Goal: Task Accomplishment & Management: Manage account settings

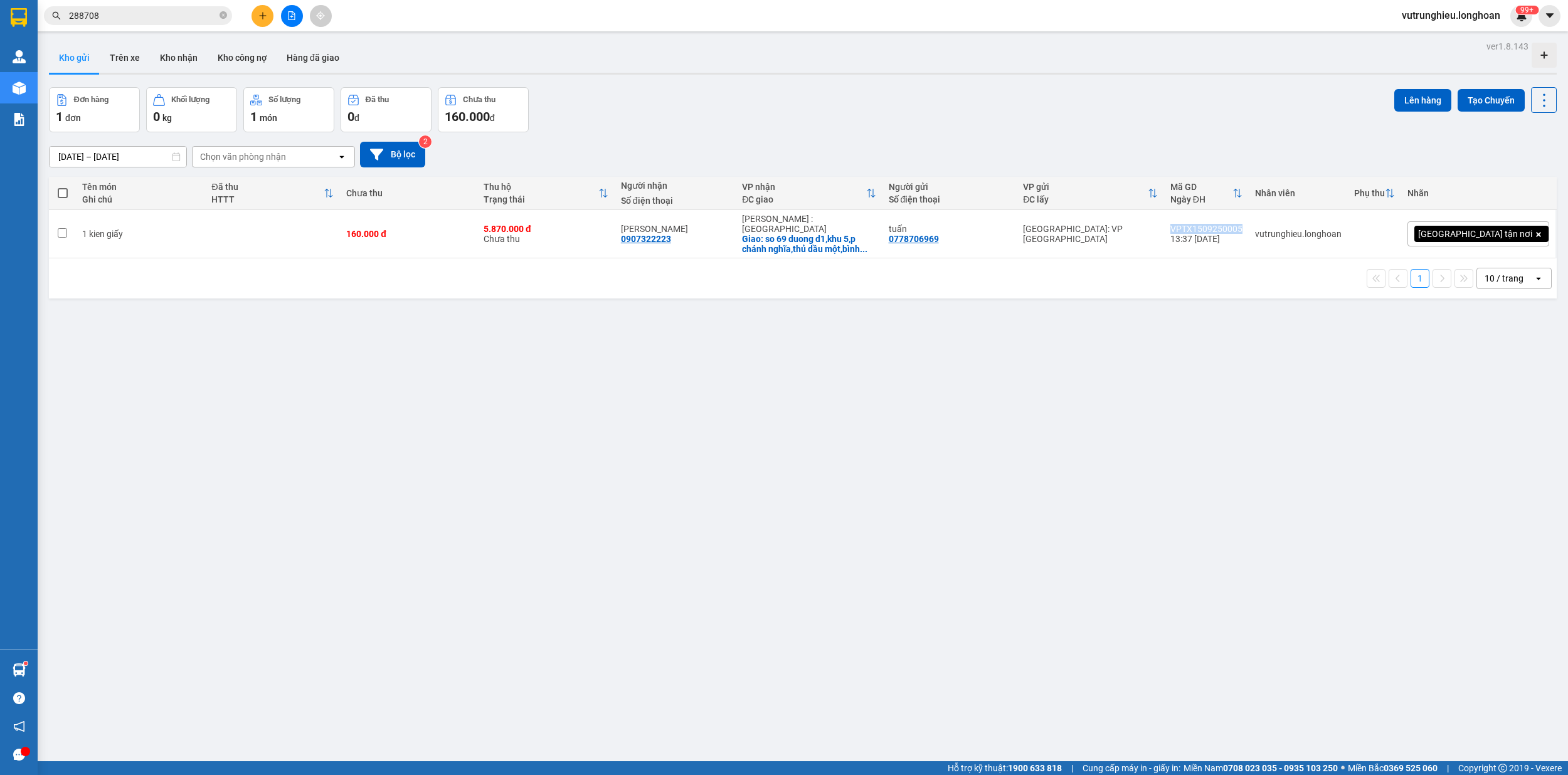
click at [173, 56] on button "Kho nhận" at bounding box center [179, 58] width 58 height 30
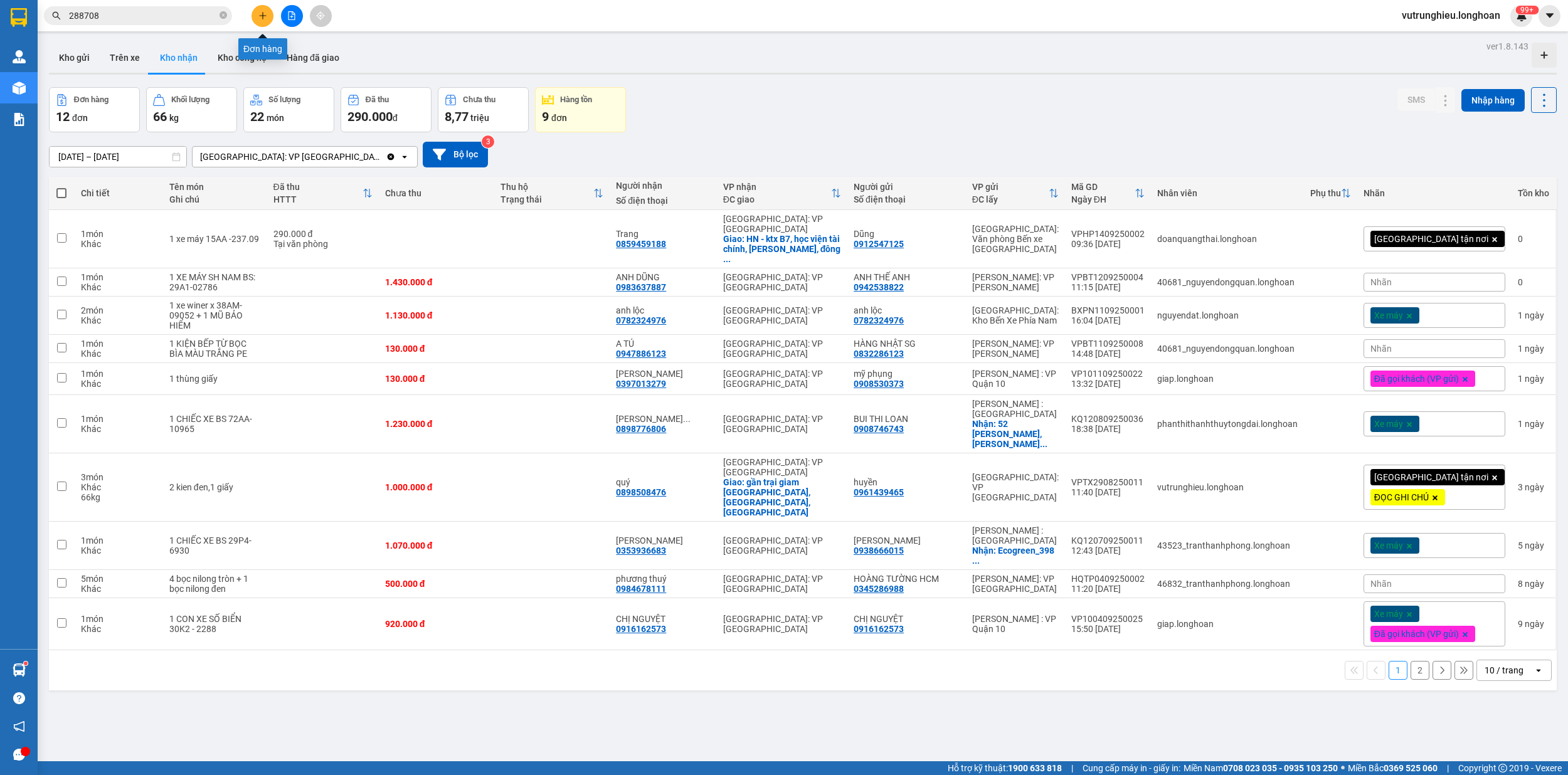
click at [261, 14] on icon "plus" at bounding box center [263, 16] width 9 height 9
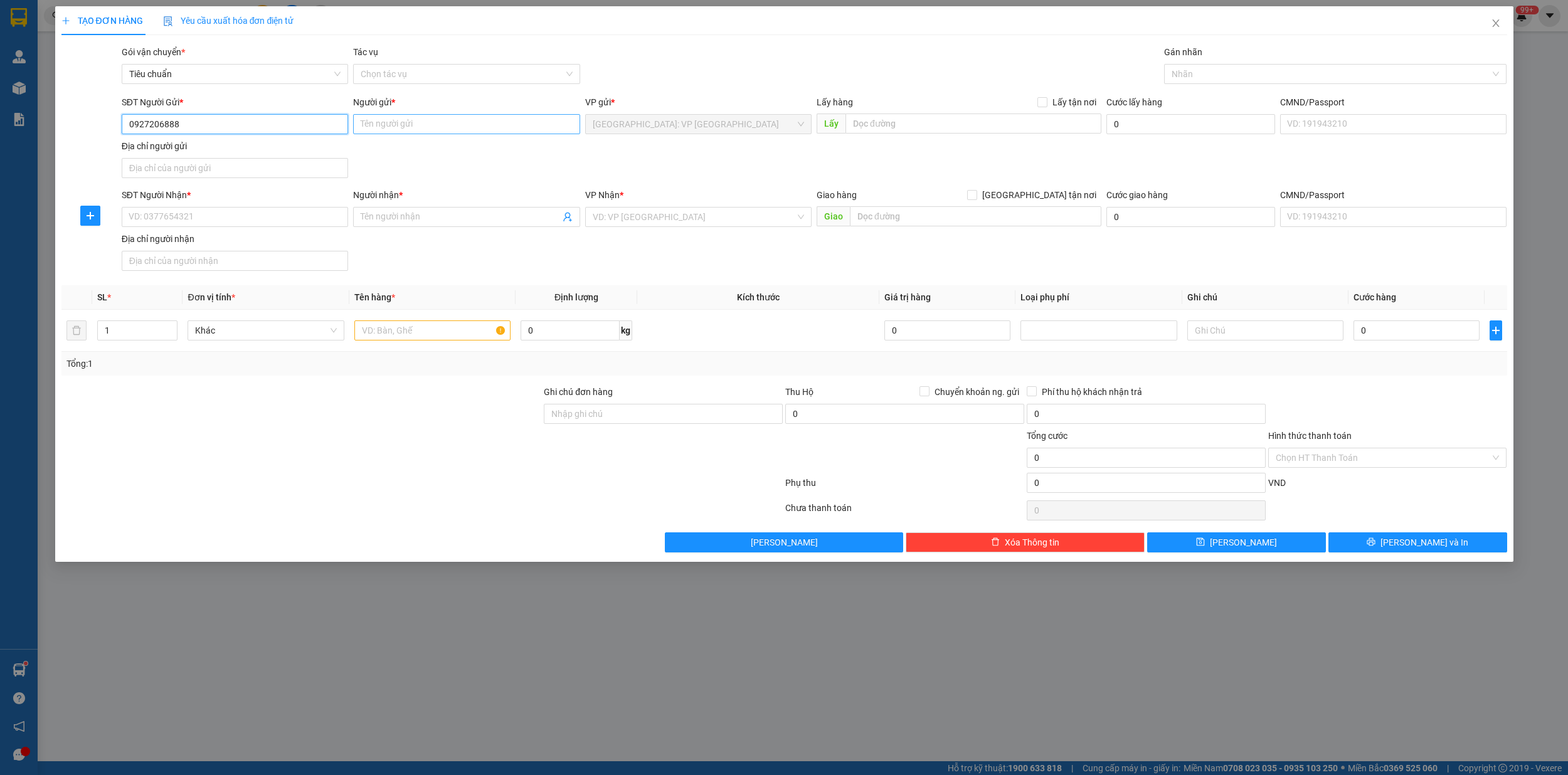
type input "0927206888"
click at [387, 121] on input "Người gửi *" at bounding box center [466, 124] width 227 height 20
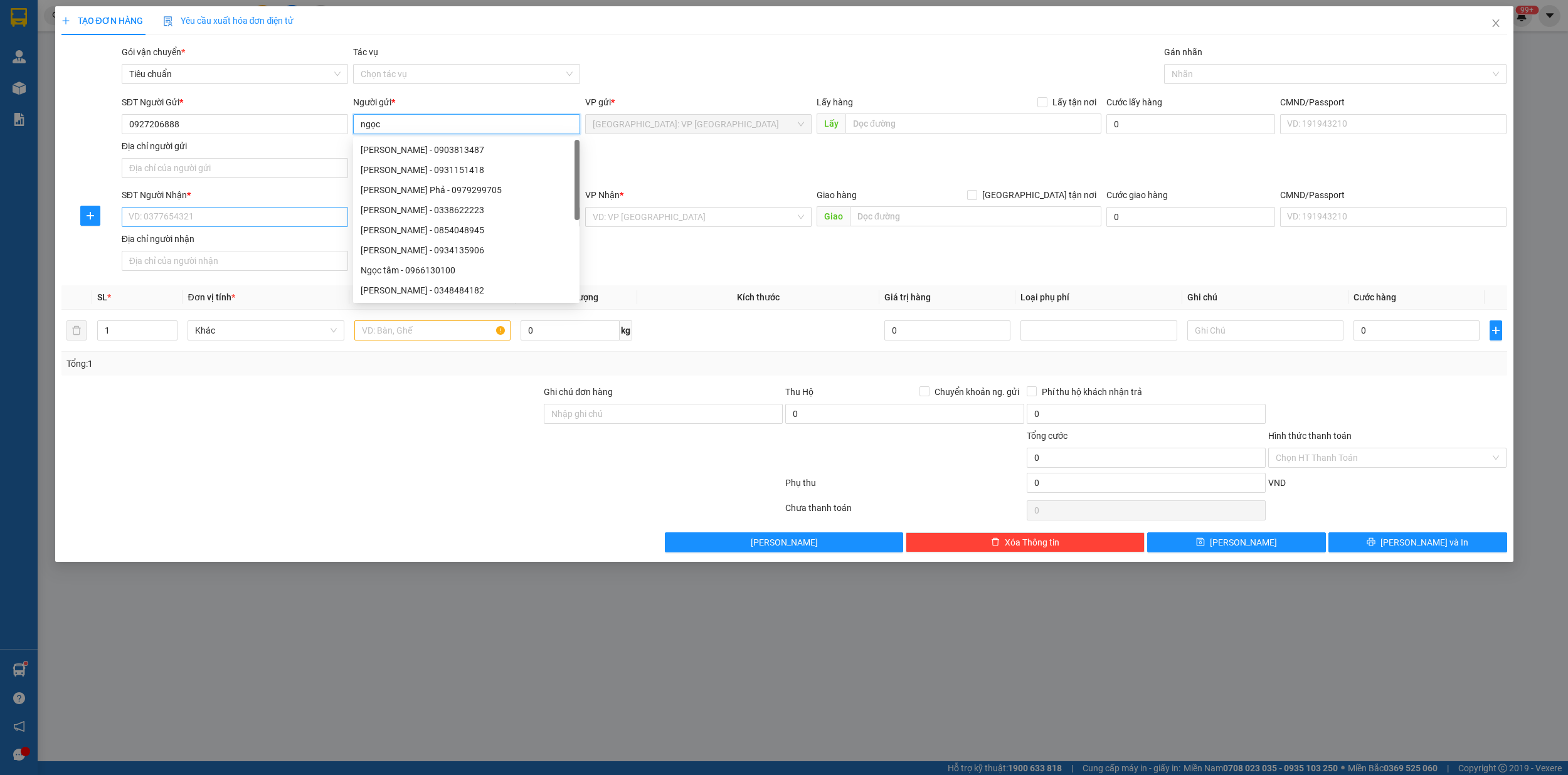
type input "ngọc"
click at [147, 219] on input "SĐT Người Nhận *" at bounding box center [234, 217] width 227 height 20
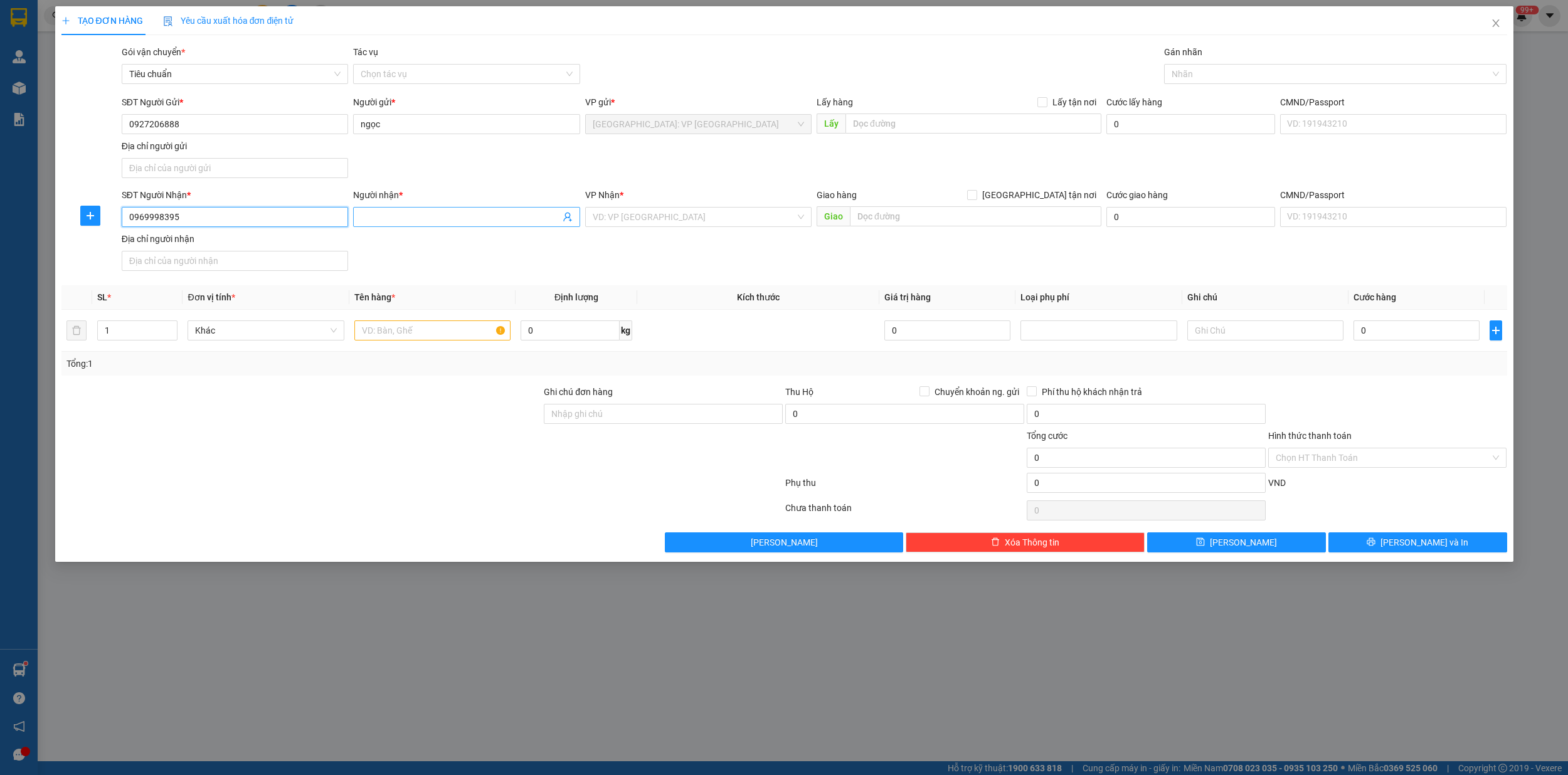
type input "0969998395"
click at [408, 213] on input "Người nhận *" at bounding box center [460, 217] width 199 height 14
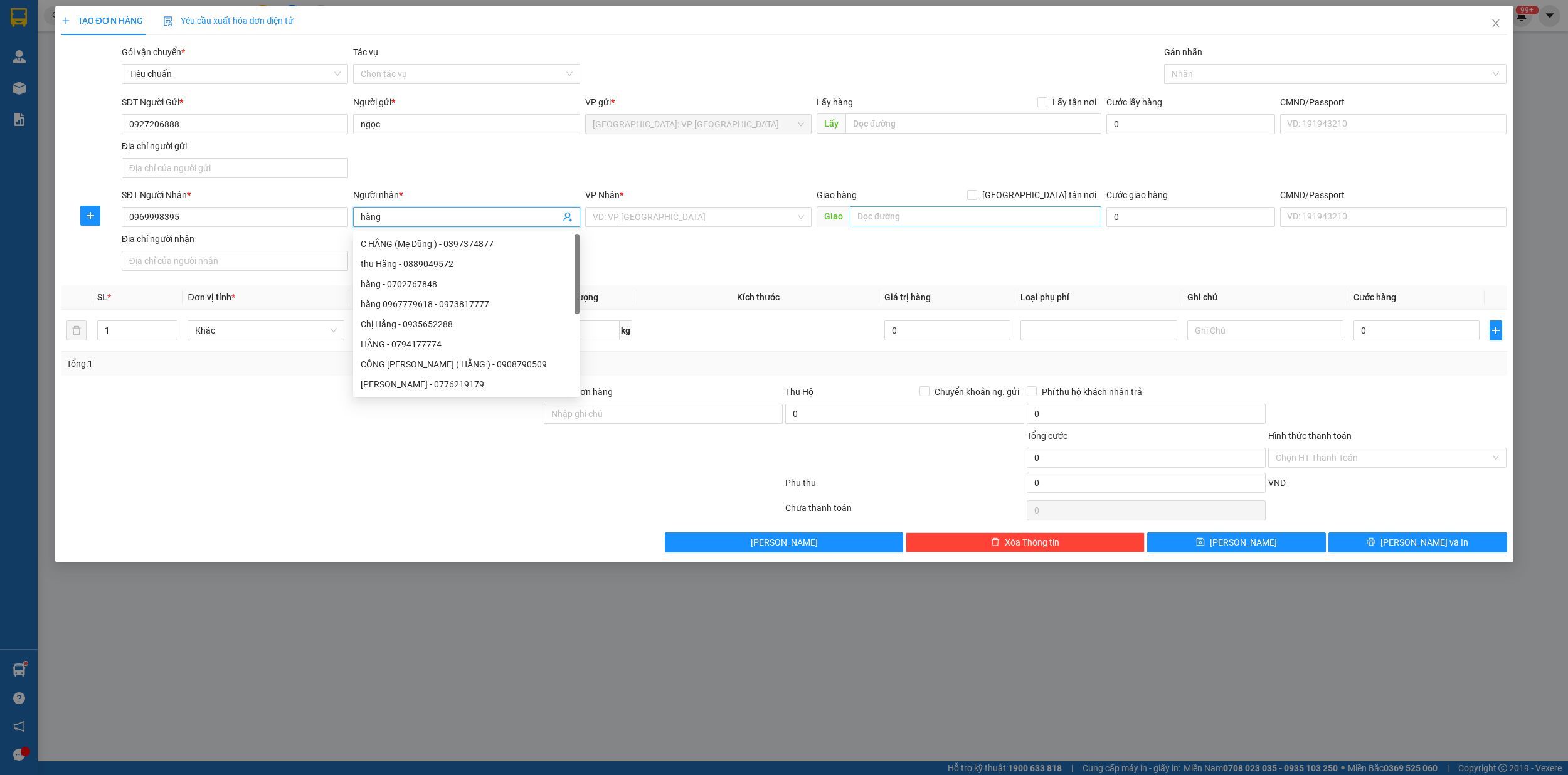
type input "hằng"
click at [907, 217] on input "text" at bounding box center [976, 216] width 252 height 20
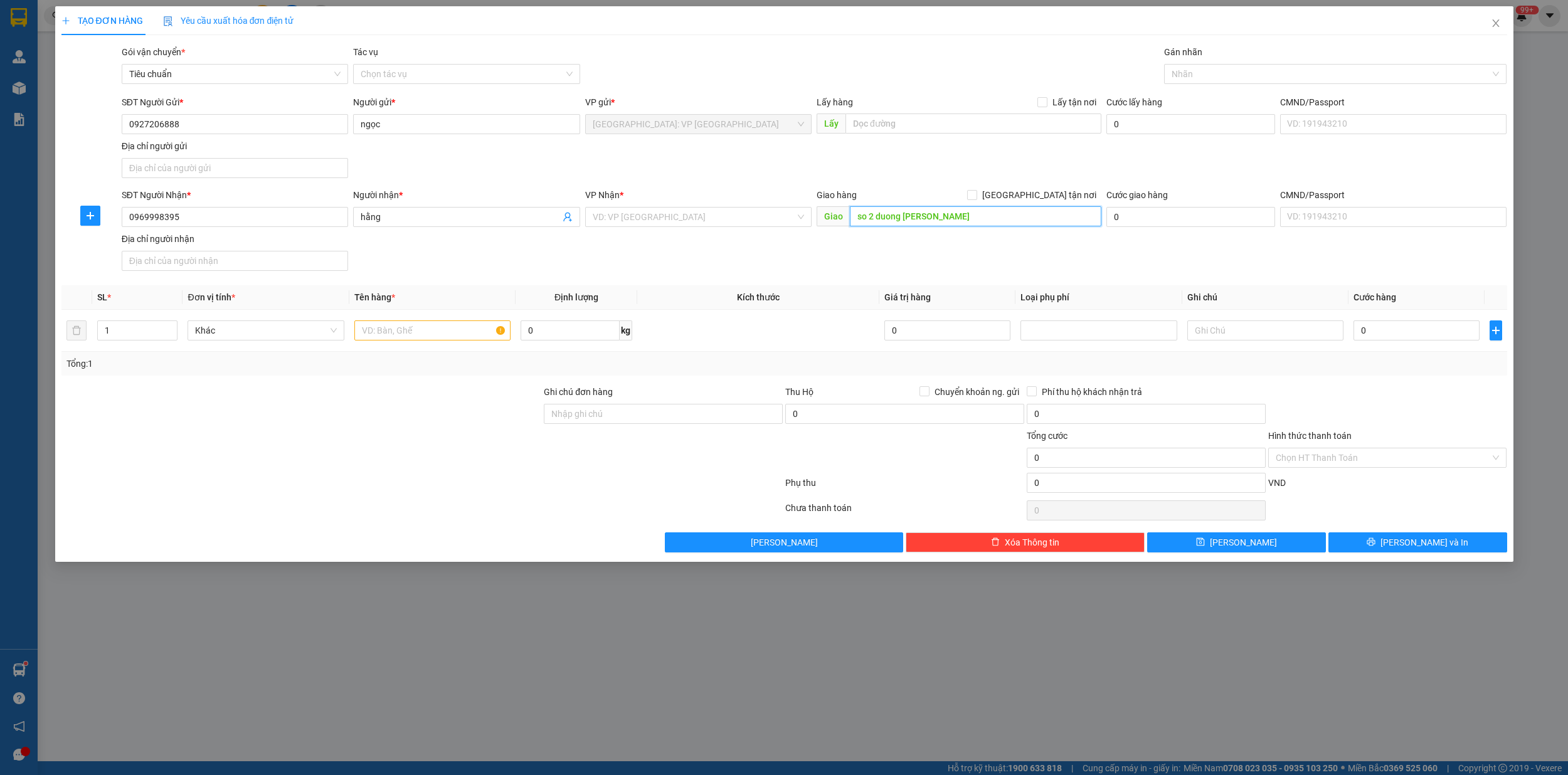
click at [924, 221] on input "so 2 duong xương giang" at bounding box center [976, 216] width 252 height 20
click at [996, 217] on input "so 2 duong xương giang" at bounding box center [976, 216] width 252 height 20
click at [1001, 213] on input "so 2 duong xương giang" at bounding box center [976, 216] width 252 height 20
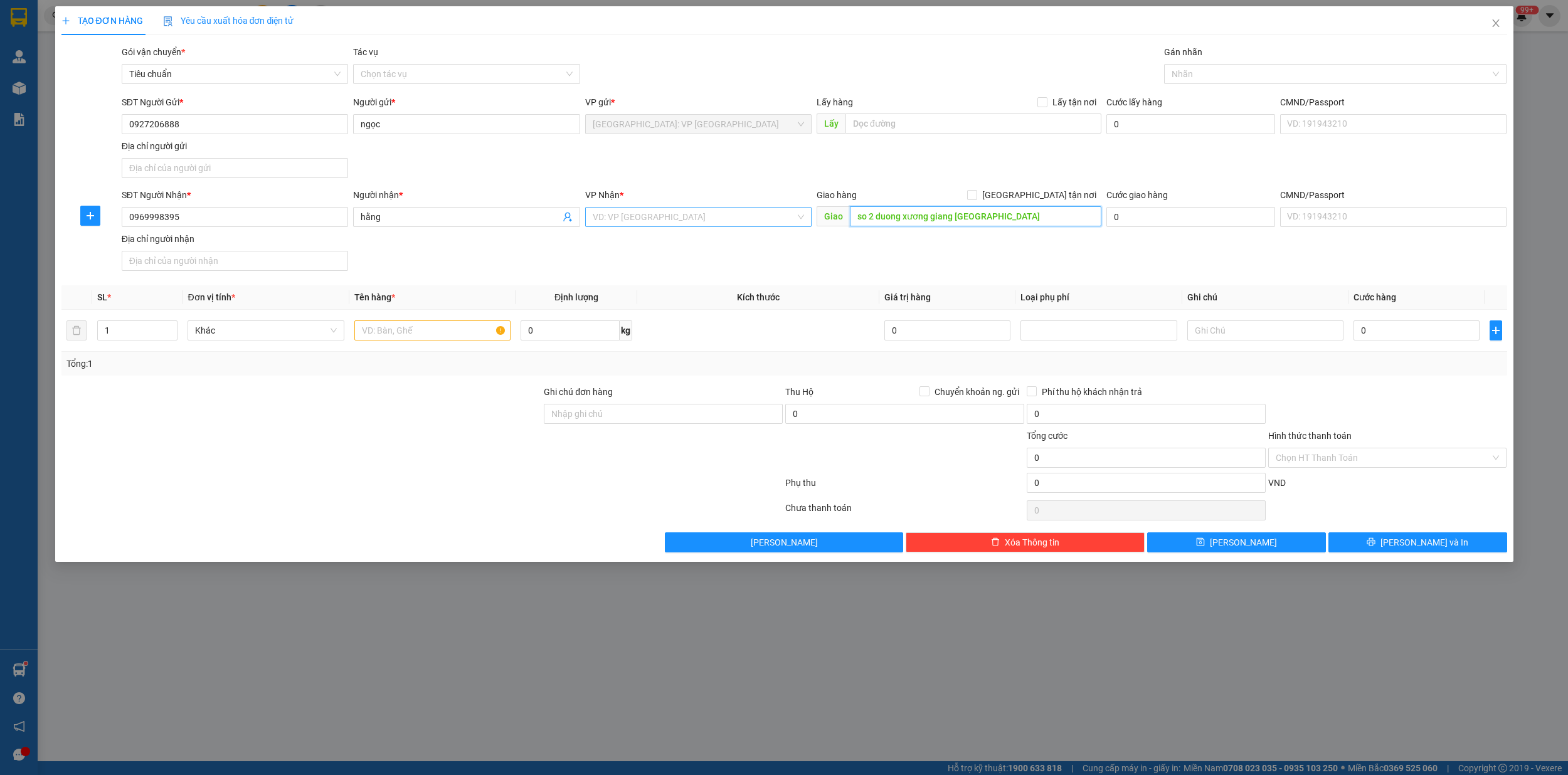
type input "so 2 duong xương giang [GEOGRAPHIC_DATA]"
click at [667, 222] on input "search" at bounding box center [694, 217] width 202 height 19
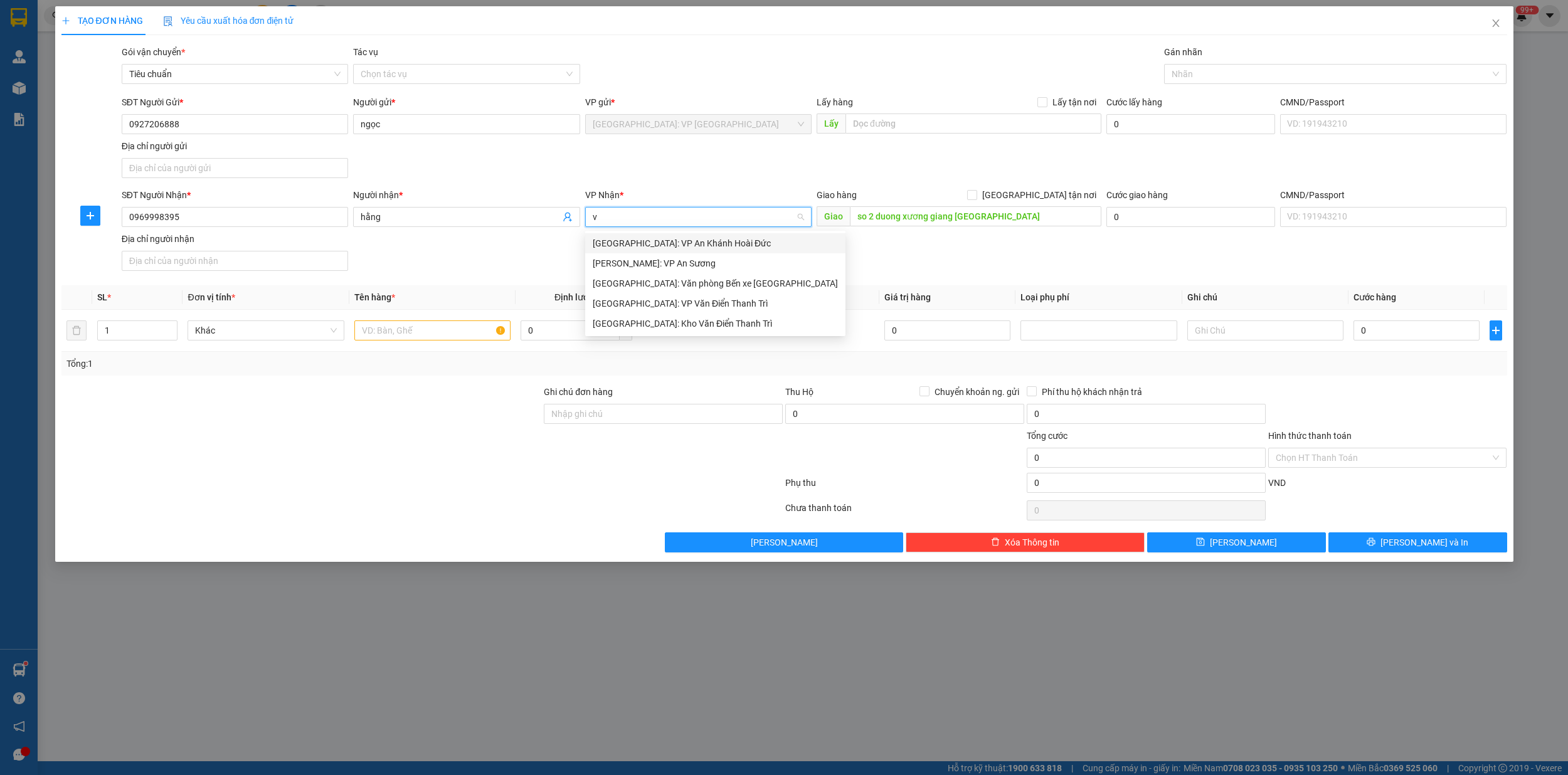
type input "vă"
click at [688, 287] on div "[GEOGRAPHIC_DATA]: Kho Văn Điển Thanh Trì" at bounding box center [715, 284] width 245 height 14
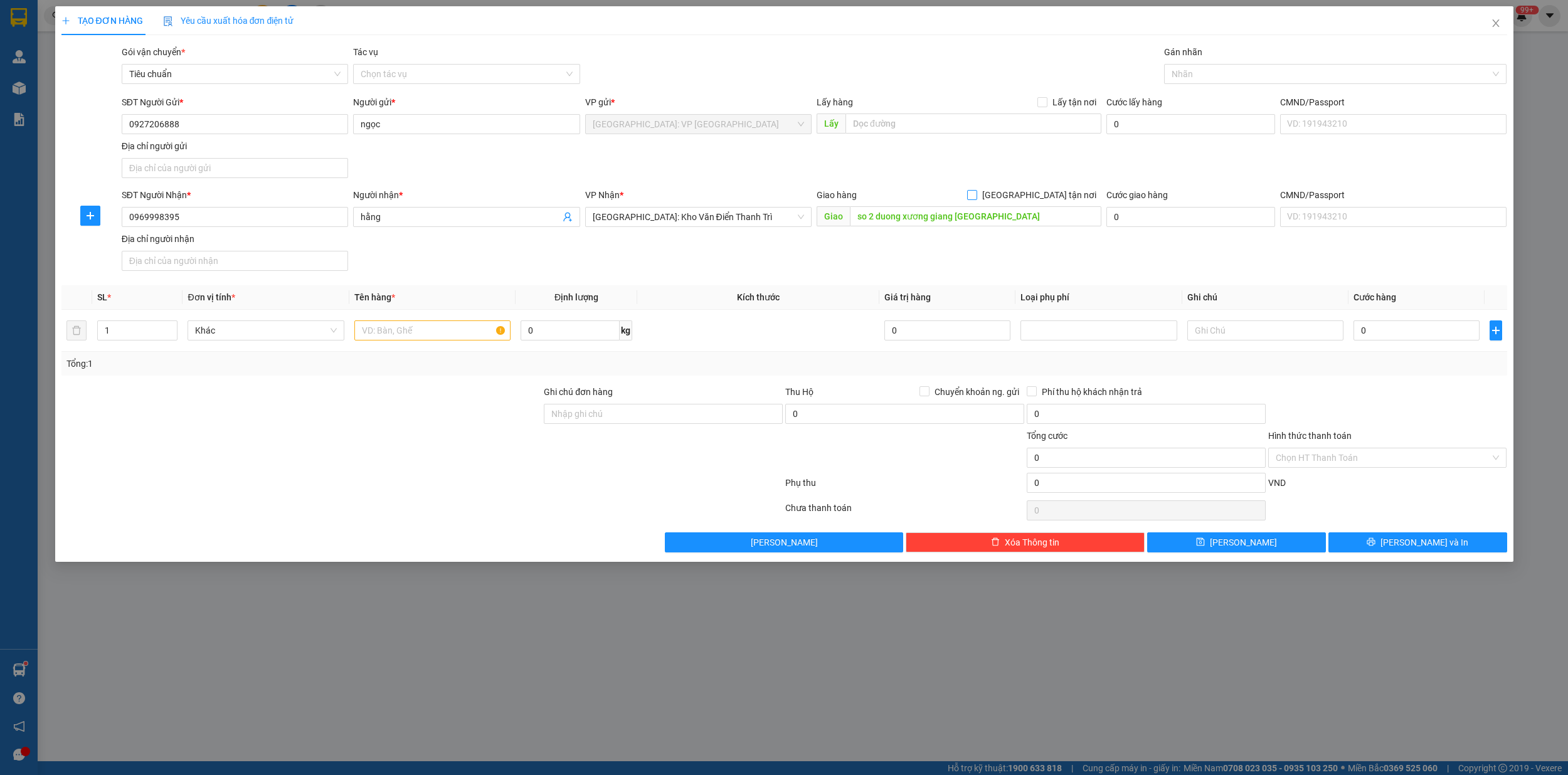
click at [976, 196] on input "[GEOGRAPHIC_DATA] tận nơi" at bounding box center [971, 195] width 9 height 9
checkbox input "true"
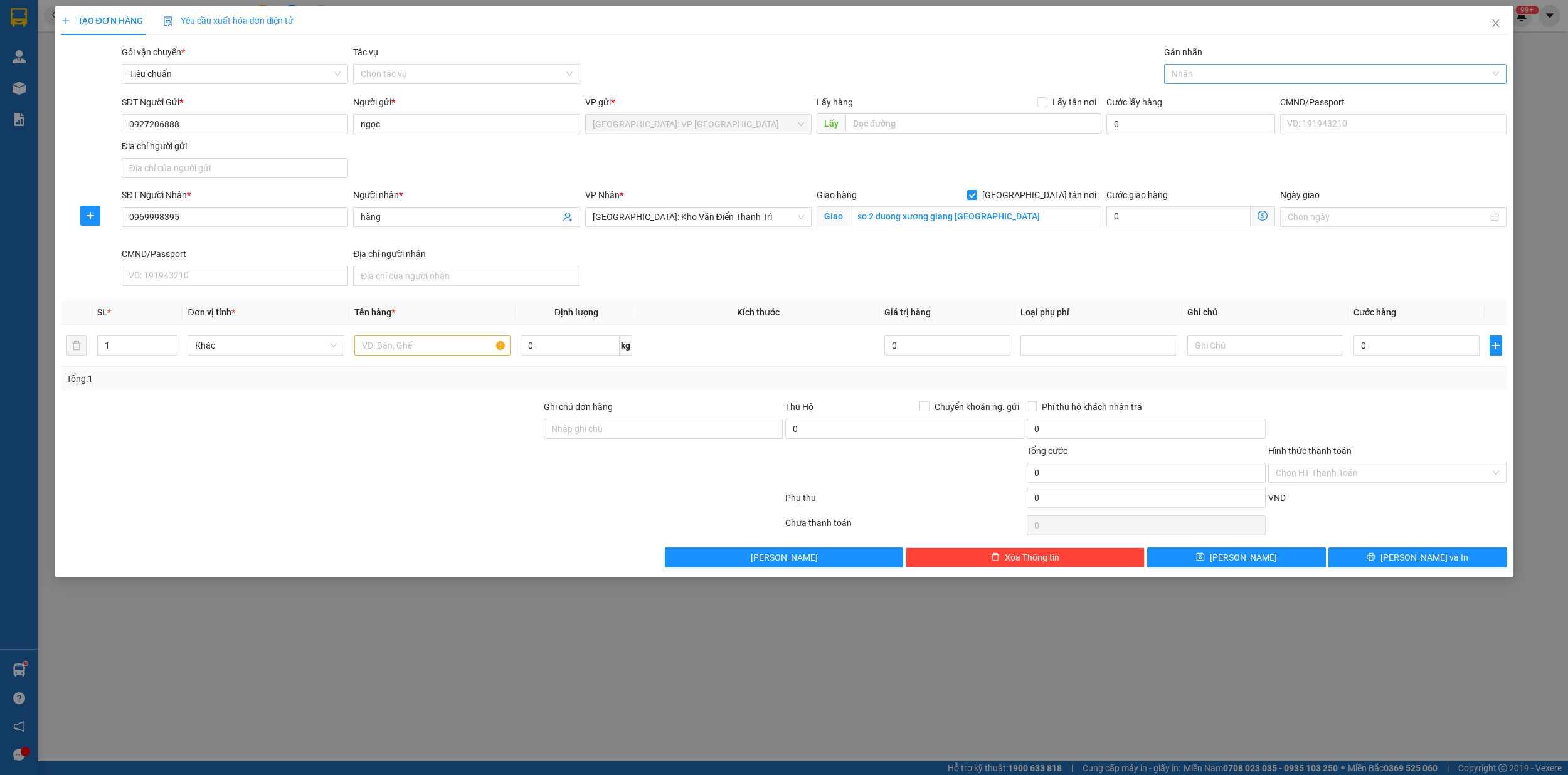
click at [1209, 79] on div at bounding box center [1328, 74] width 324 height 15
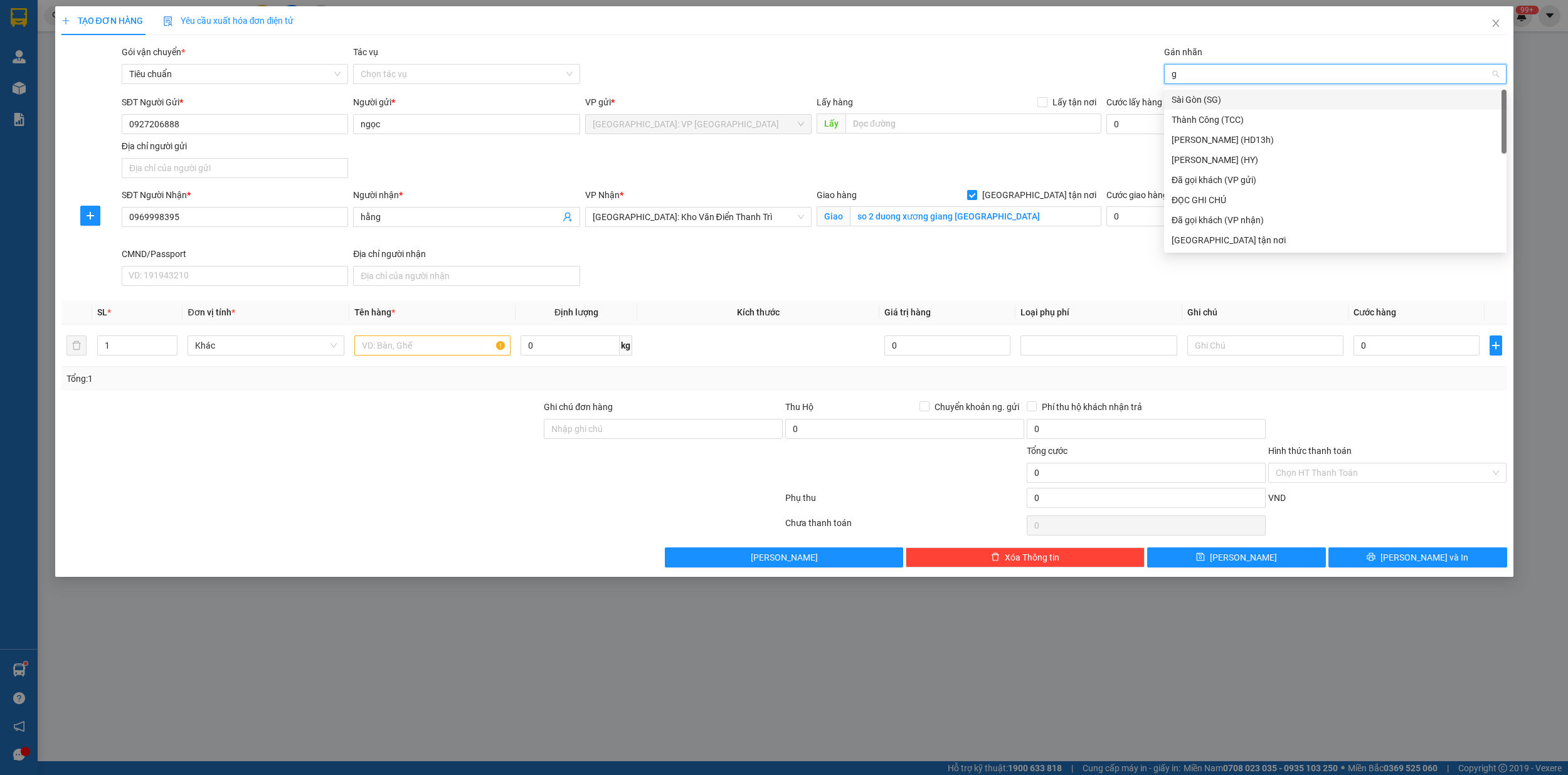
type input "gi"
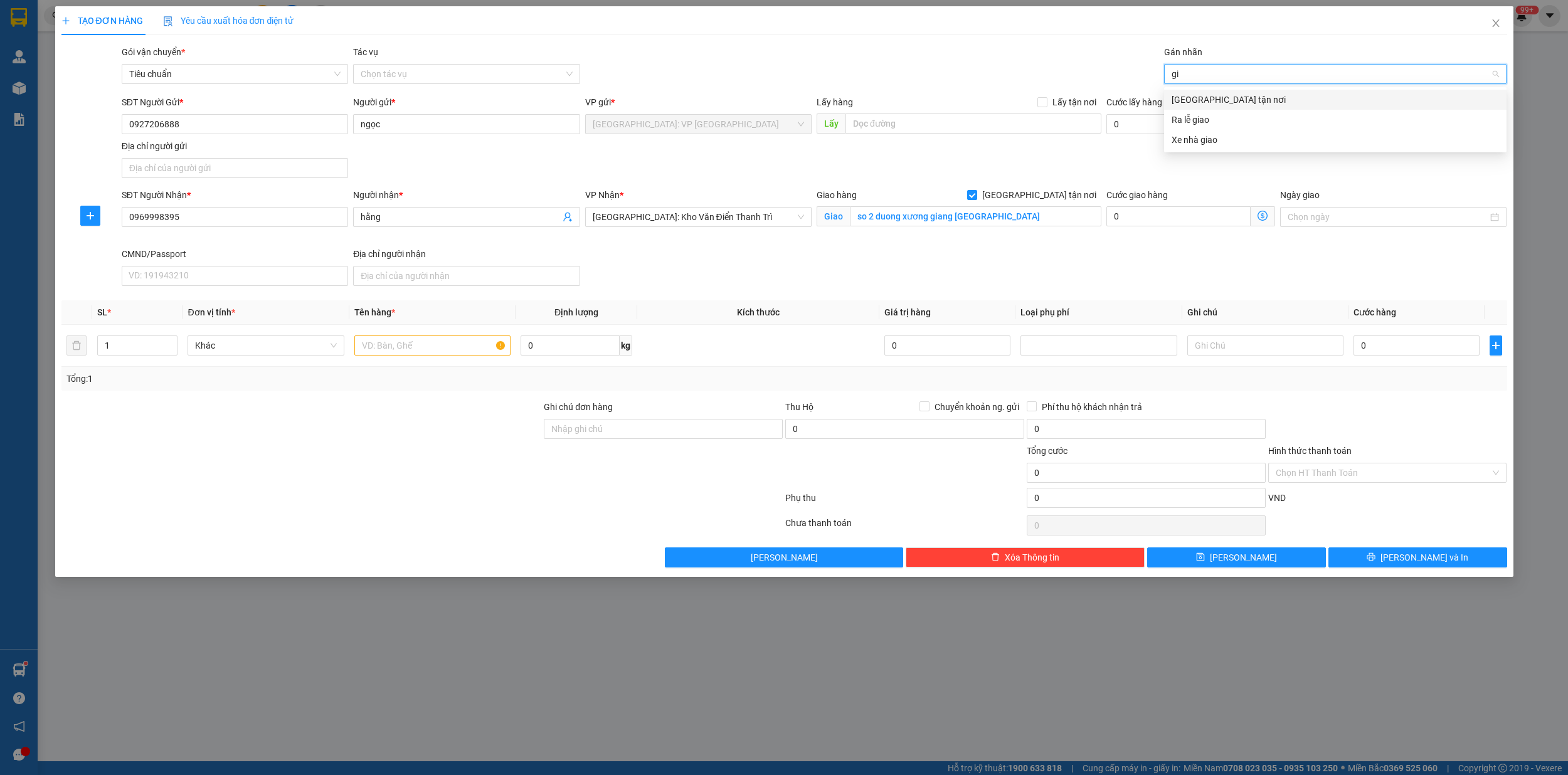
click at [1219, 94] on div "[GEOGRAPHIC_DATA] tận nơi" at bounding box center [1335, 99] width 328 height 14
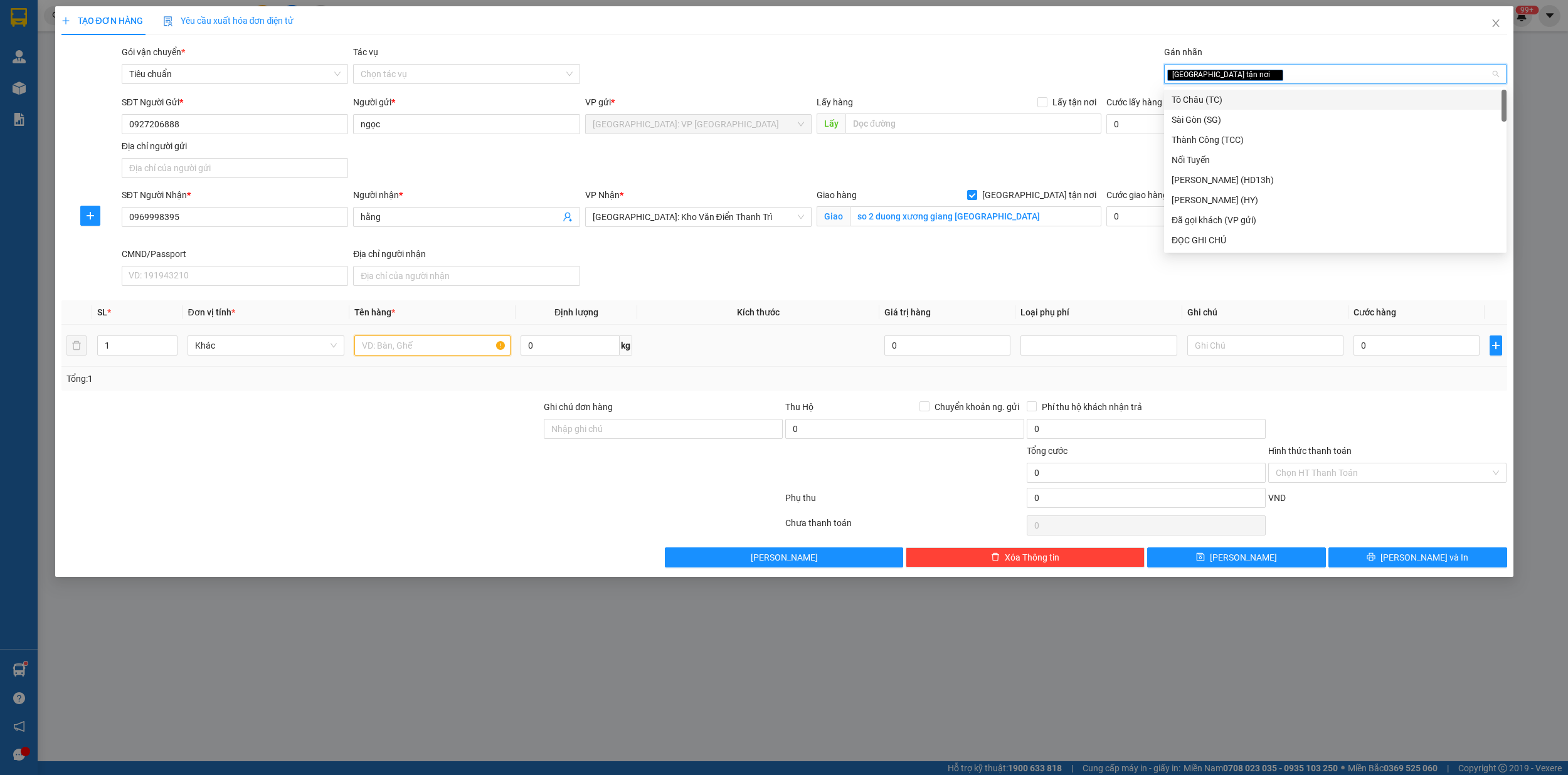
click at [387, 344] on input "text" at bounding box center [432, 345] width 157 height 20
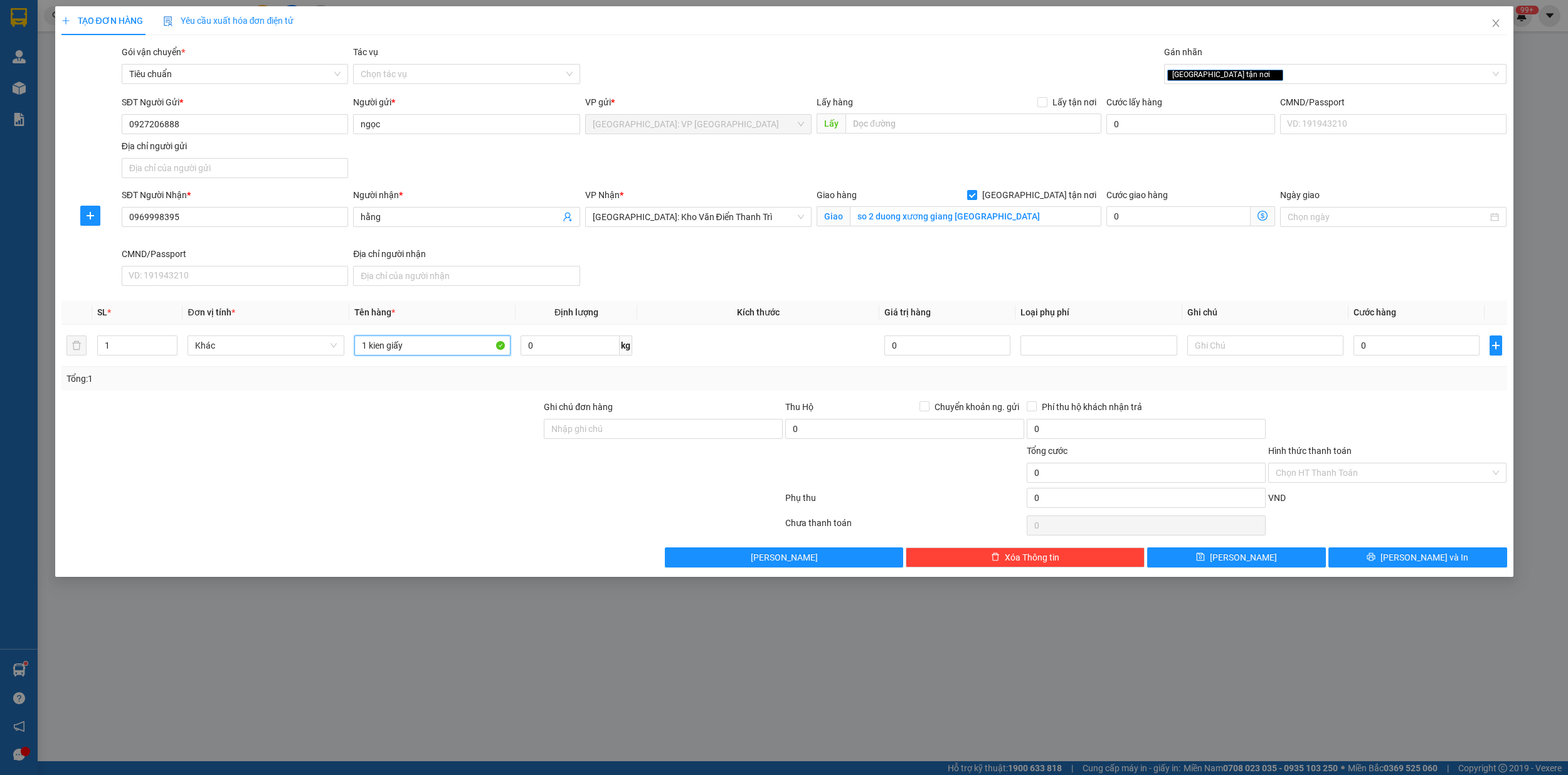
type input "1 kien giấy"
click at [1411, 353] on input "0" at bounding box center [1416, 345] width 126 height 20
type input "1"
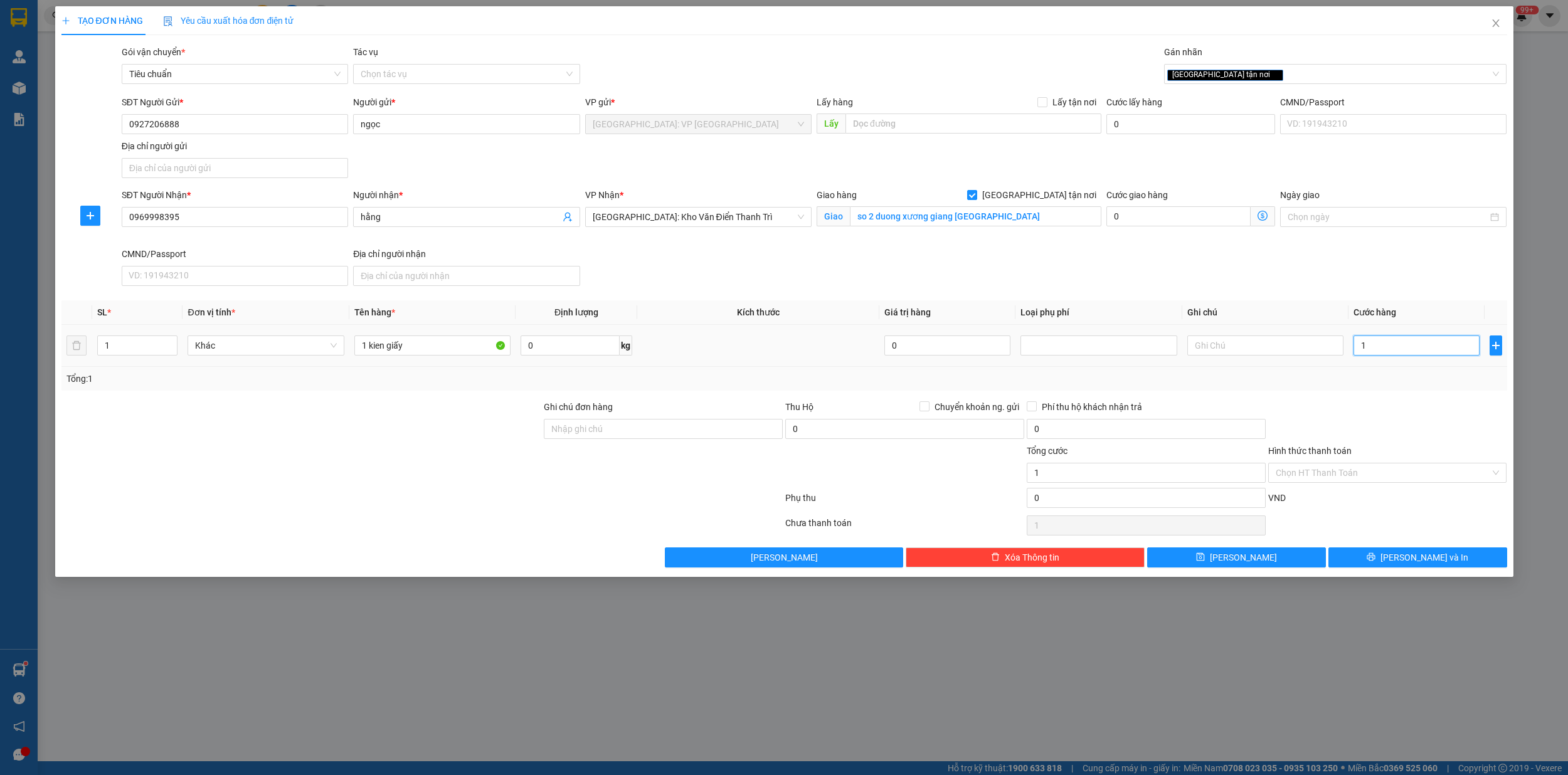
type input "10"
type input "100"
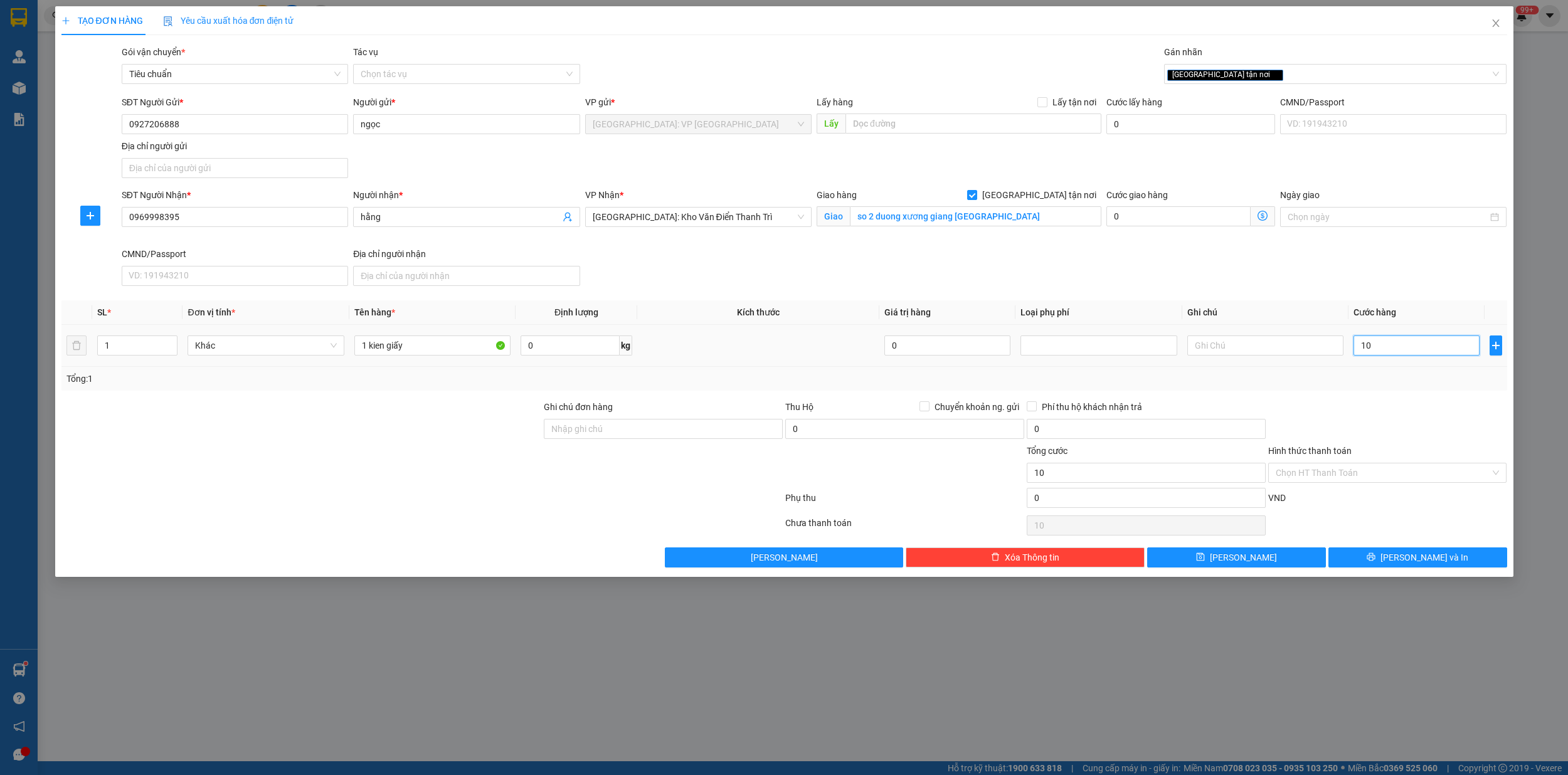
type input "100"
type input "1.000"
type input "10.000"
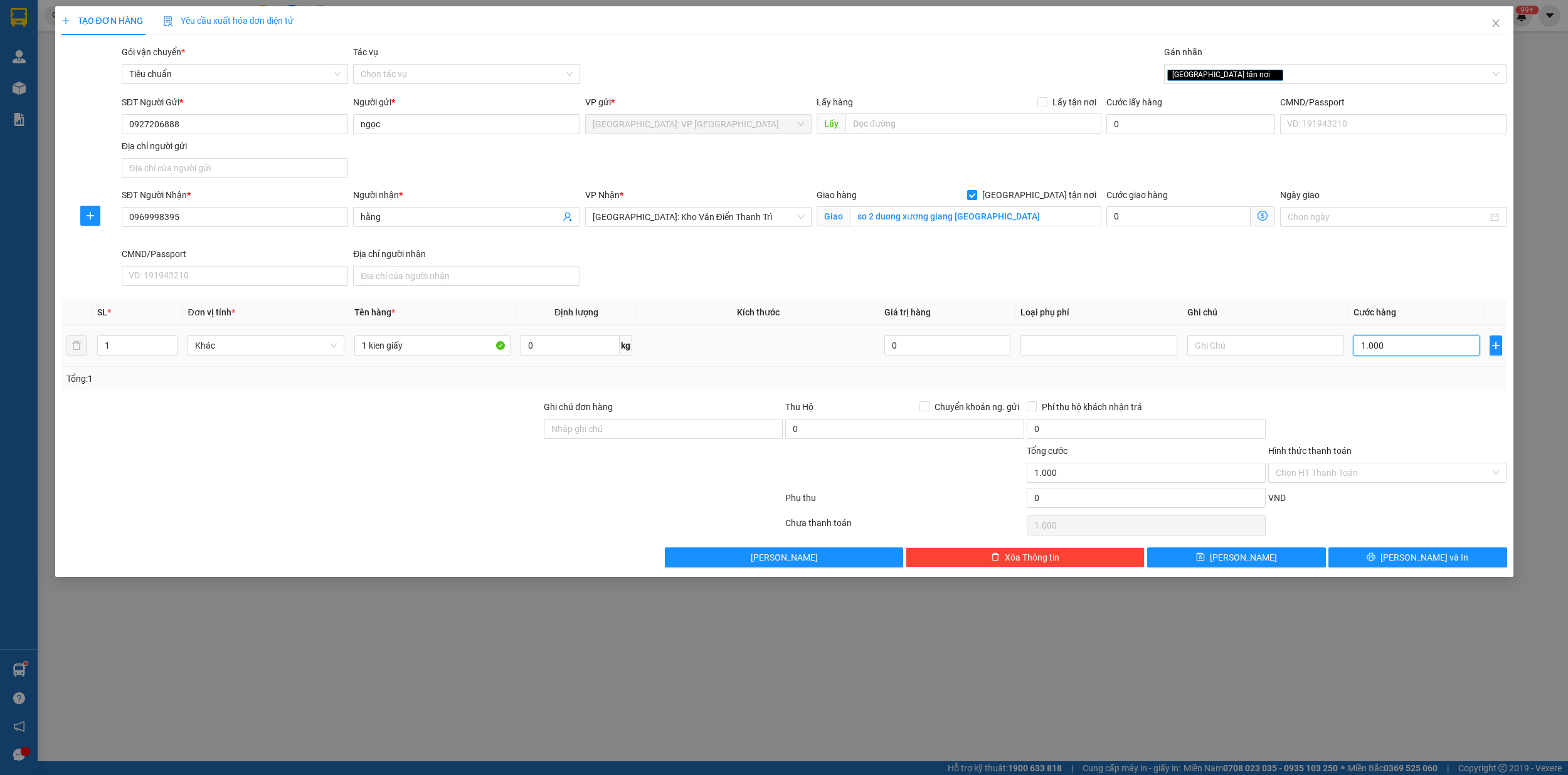
type input "10.000"
type input "100.000"
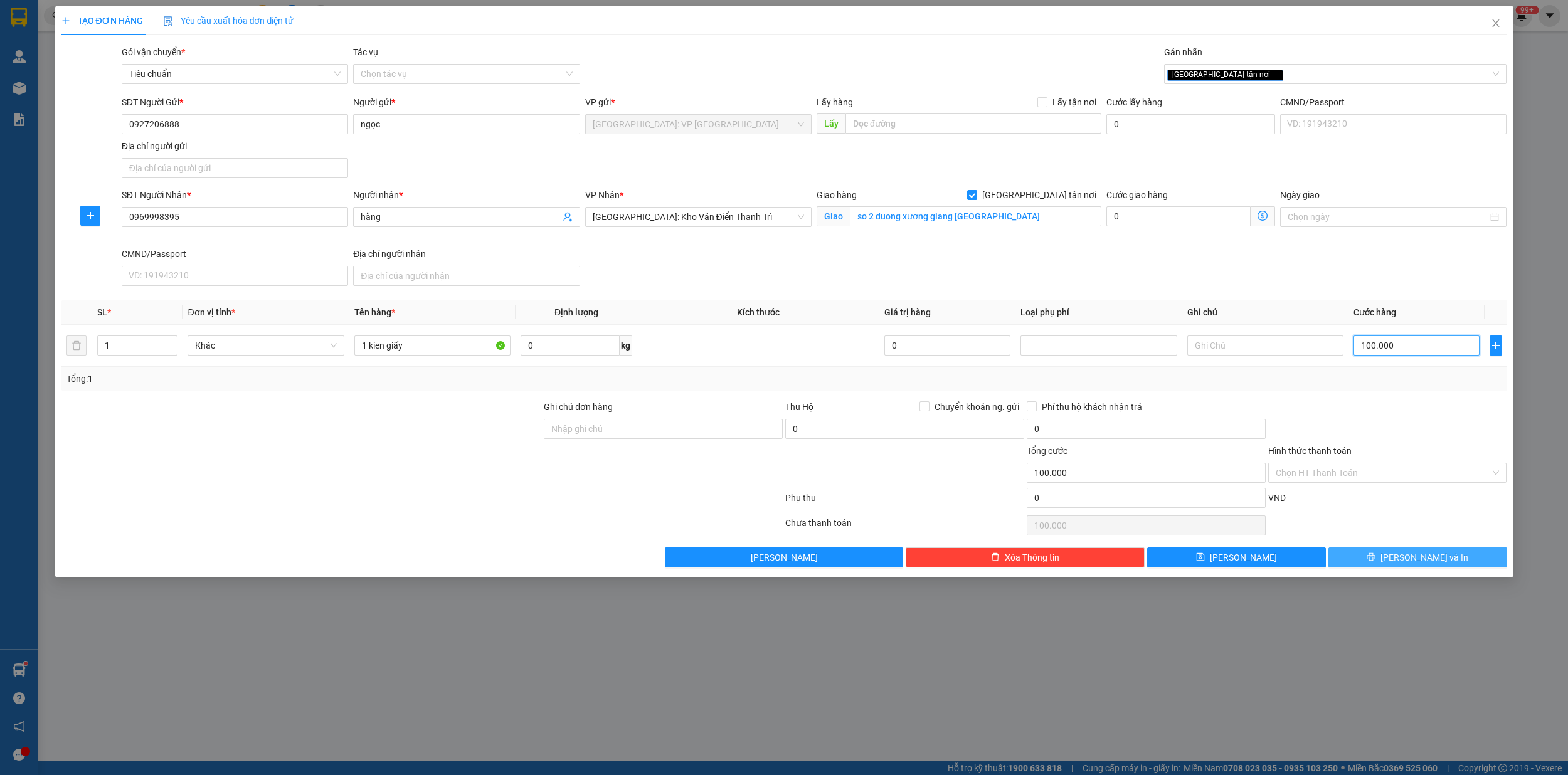
type input "100.000"
click at [1432, 560] on span "[PERSON_NAME] và In" at bounding box center [1424, 557] width 88 height 14
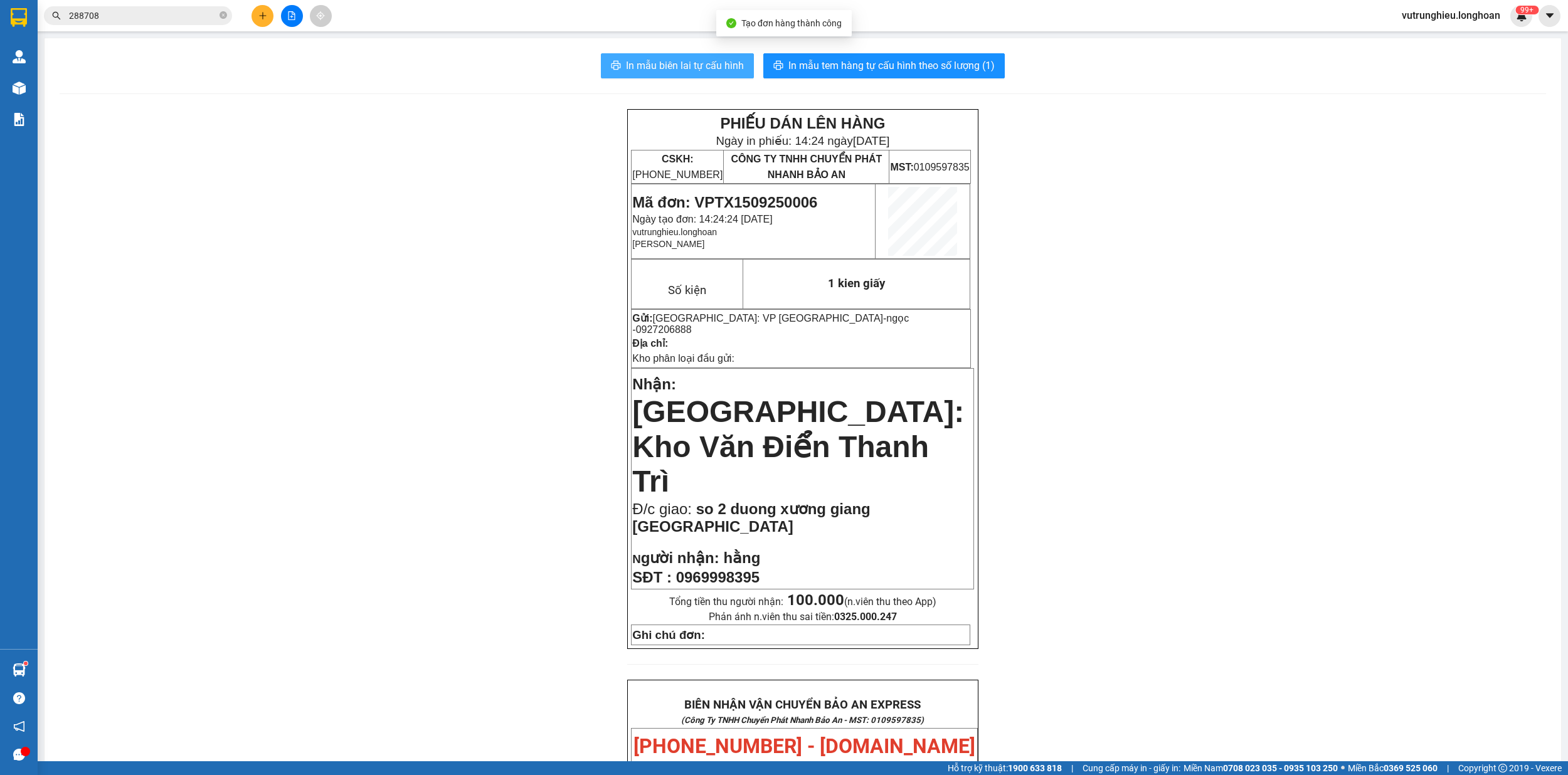
click at [688, 71] on span "In mẫu biên lai tự cấu hình" at bounding box center [684, 65] width 118 height 16
click at [868, 65] on span "In mẫu tem hàng tự cấu hình theo số lượng (1)" at bounding box center [892, 65] width 206 height 16
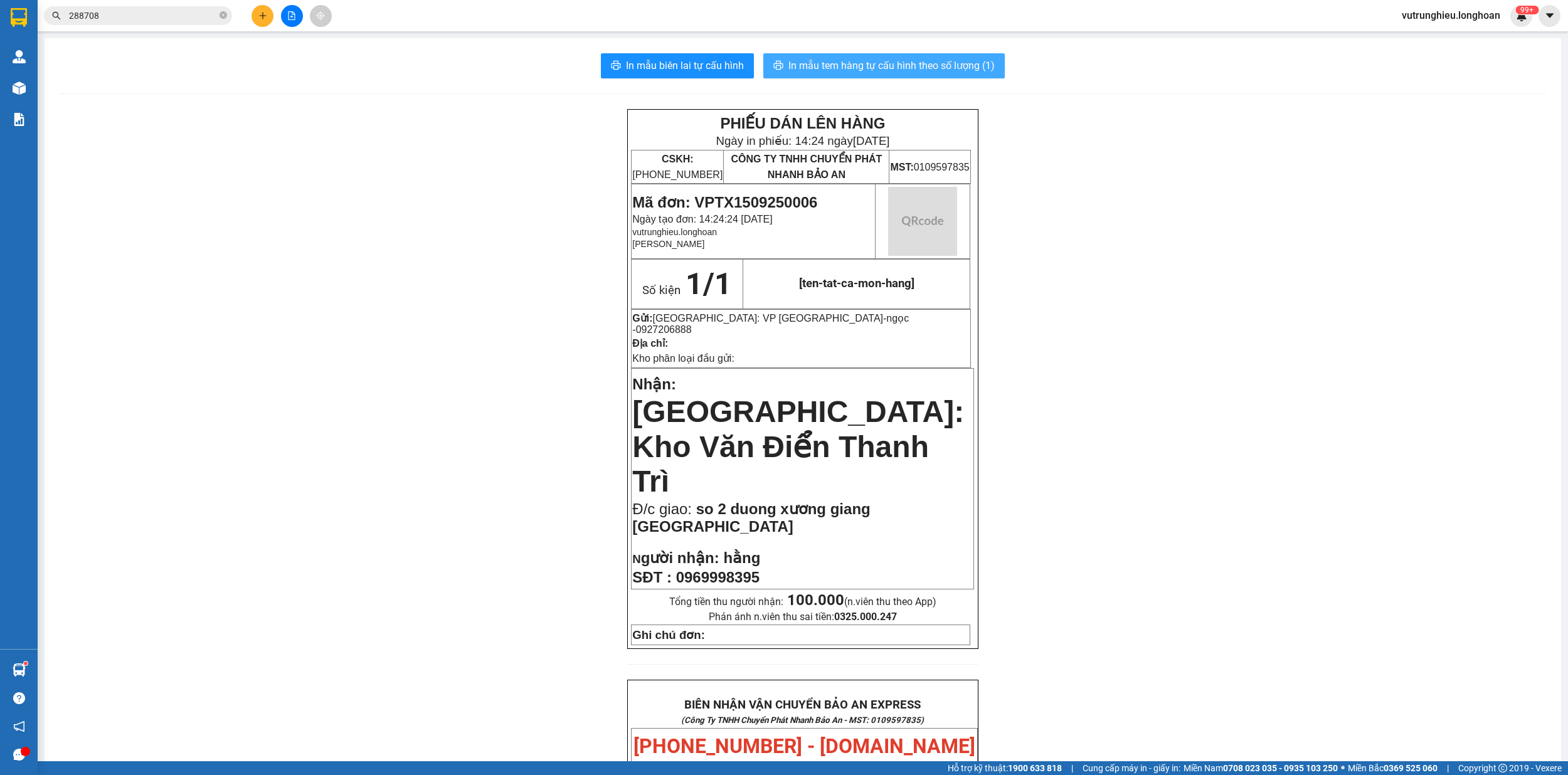
drag, startPoint x: 688, startPoint y: 71, endPoint x: 868, endPoint y: 65, distance: 180.1
click at [868, 65] on span "In mẫu tem hàng tự cấu hình theo số lượng (1)" at bounding box center [892, 65] width 206 height 16
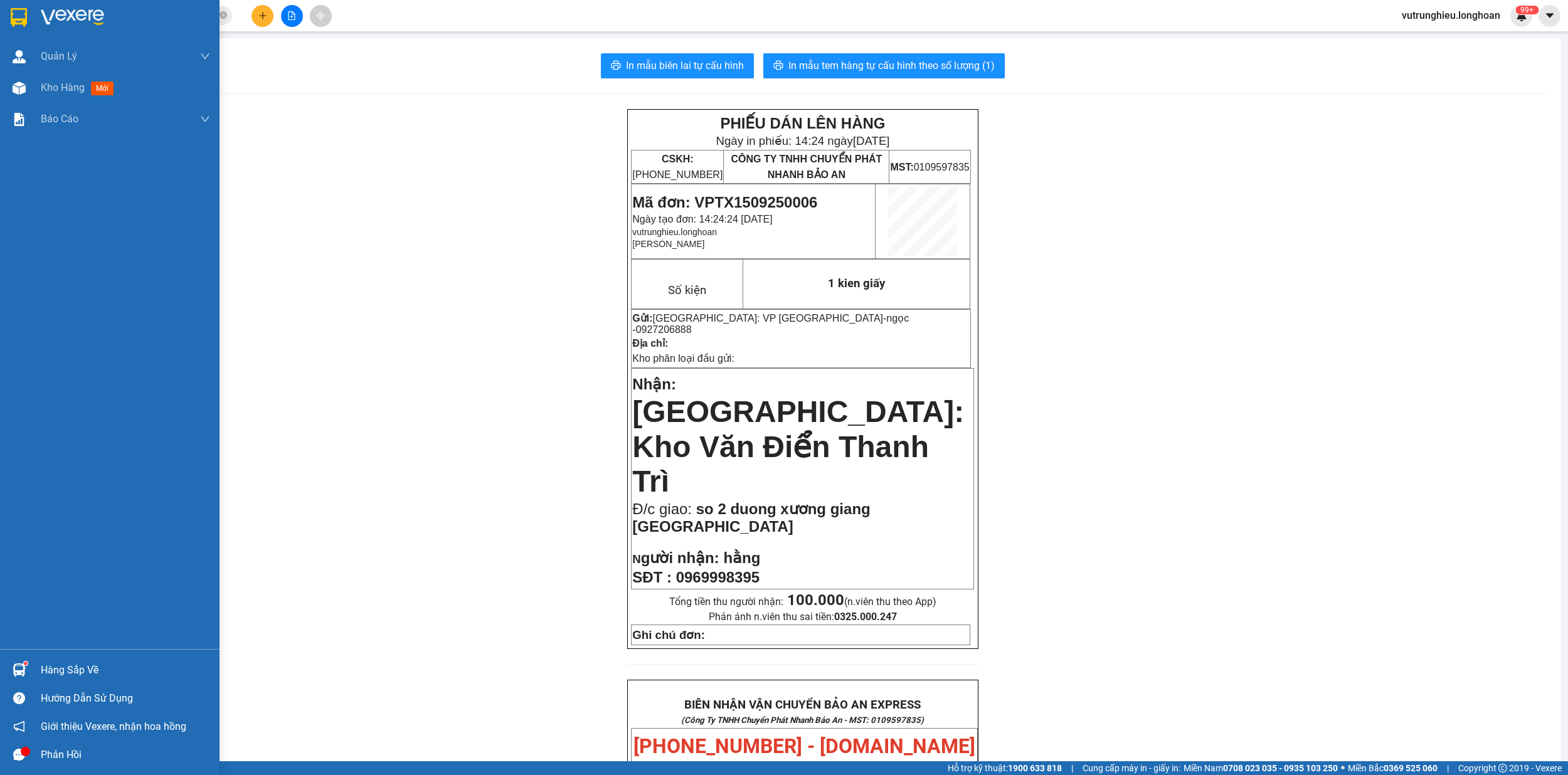
click at [5, 11] on div at bounding box center [109, 20] width 219 height 41
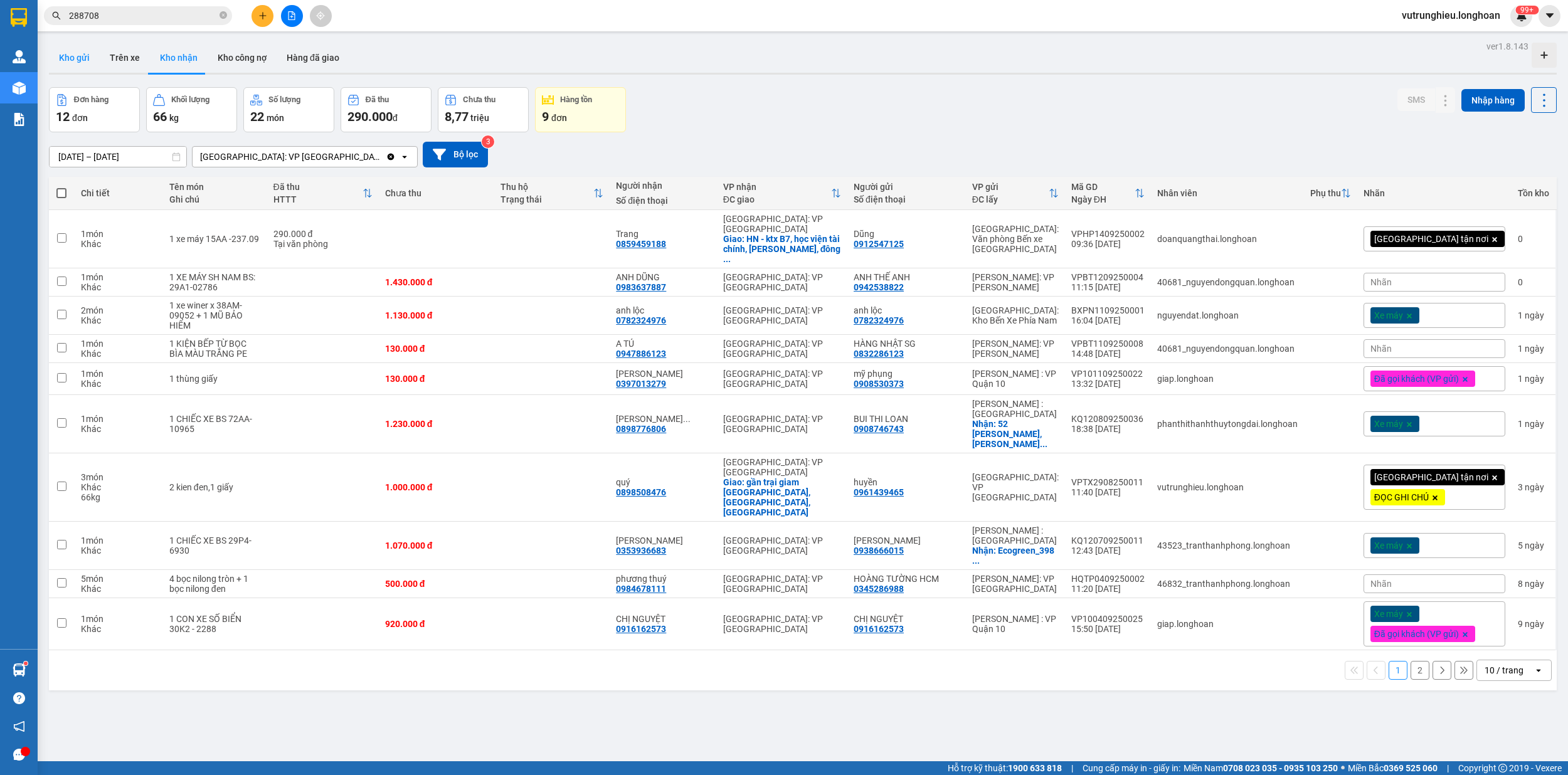
click at [59, 58] on button "Kho gửi" at bounding box center [74, 58] width 51 height 30
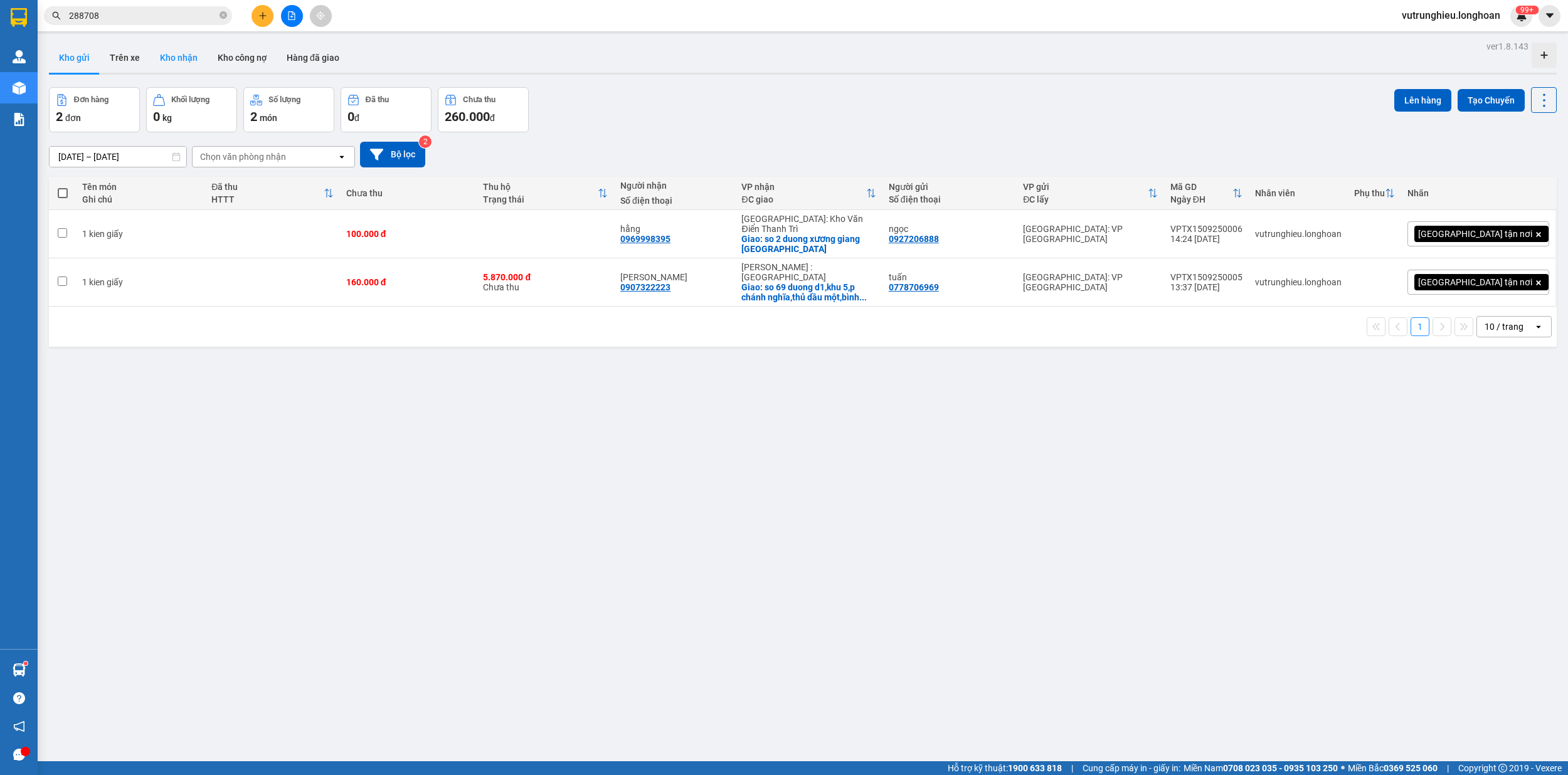
click at [183, 60] on button "Kho nhận" at bounding box center [179, 58] width 58 height 30
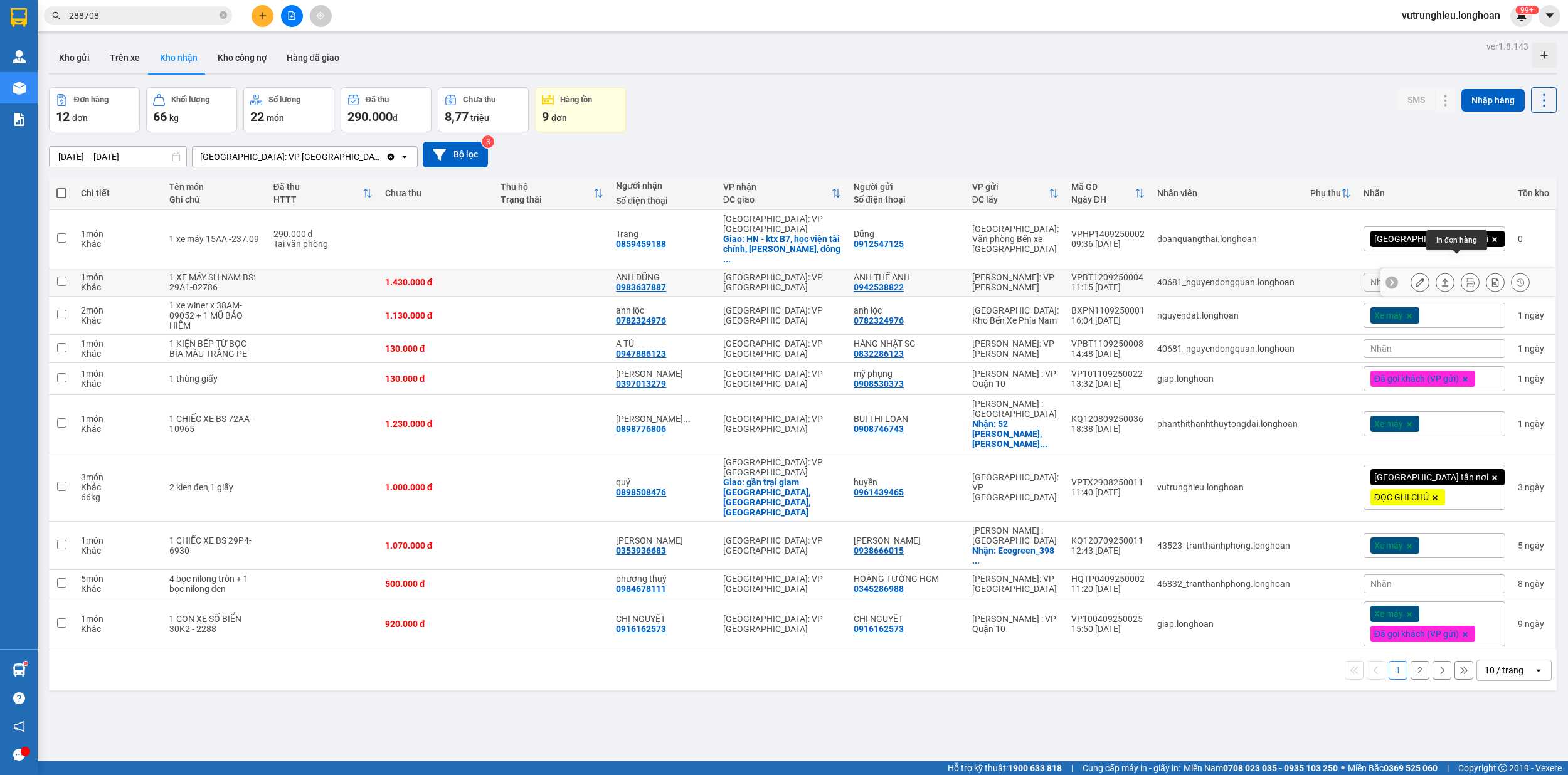
click at [1466, 278] on icon at bounding box center [1470, 282] width 9 height 9
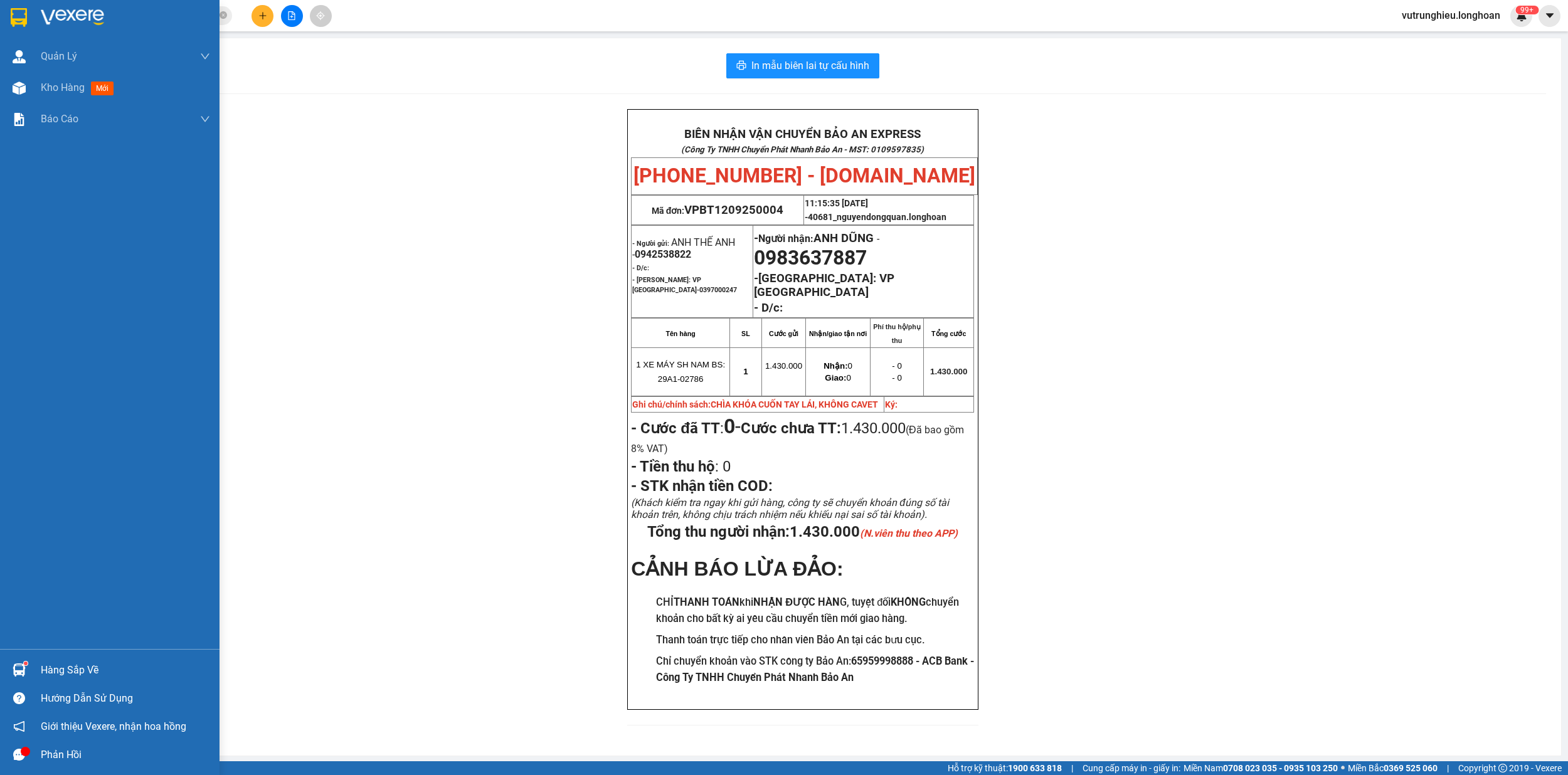
click at [11, 8] on img at bounding box center [19, 17] width 17 height 19
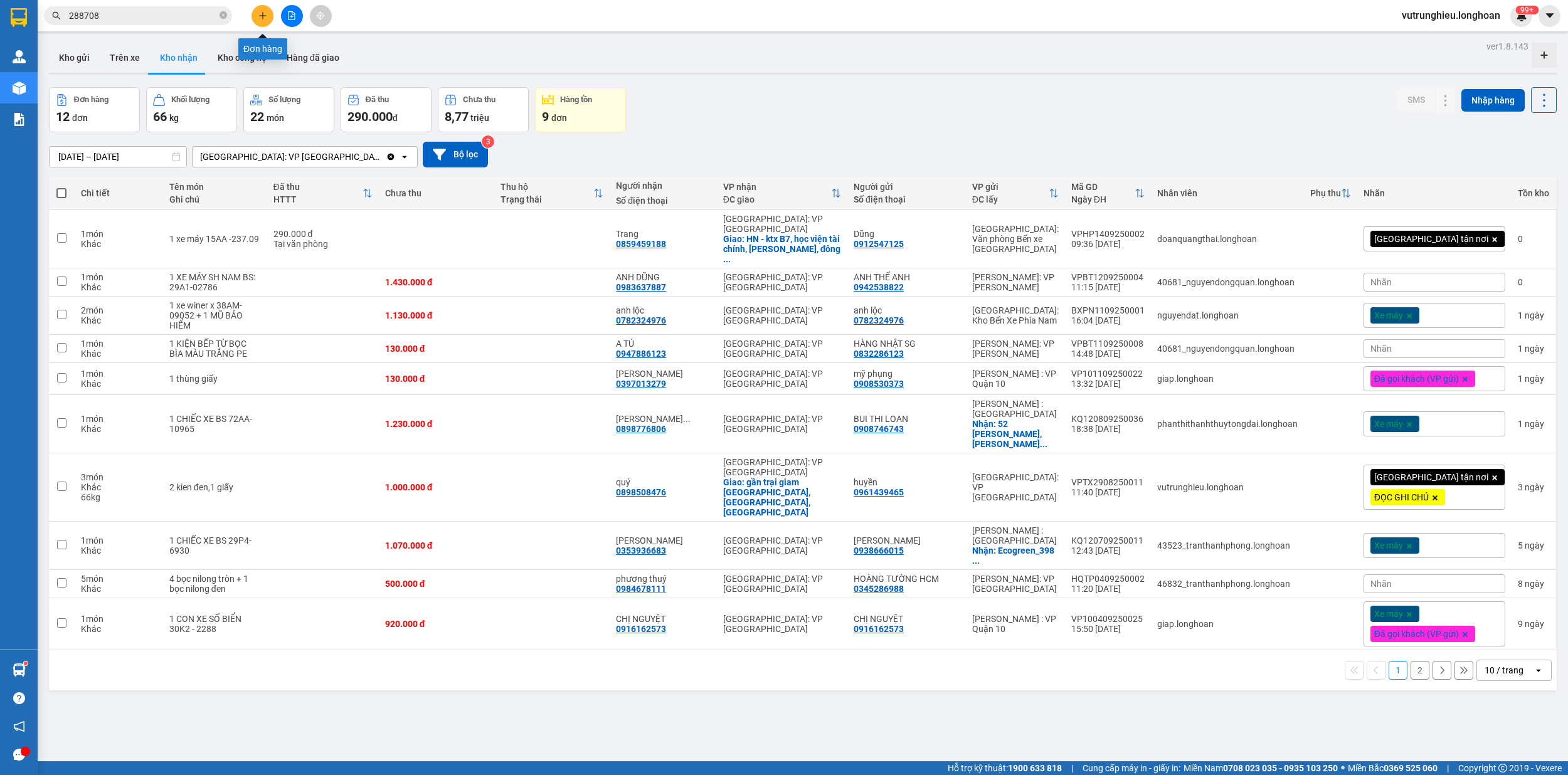
click at [261, 15] on icon "plus" at bounding box center [263, 16] width 9 height 9
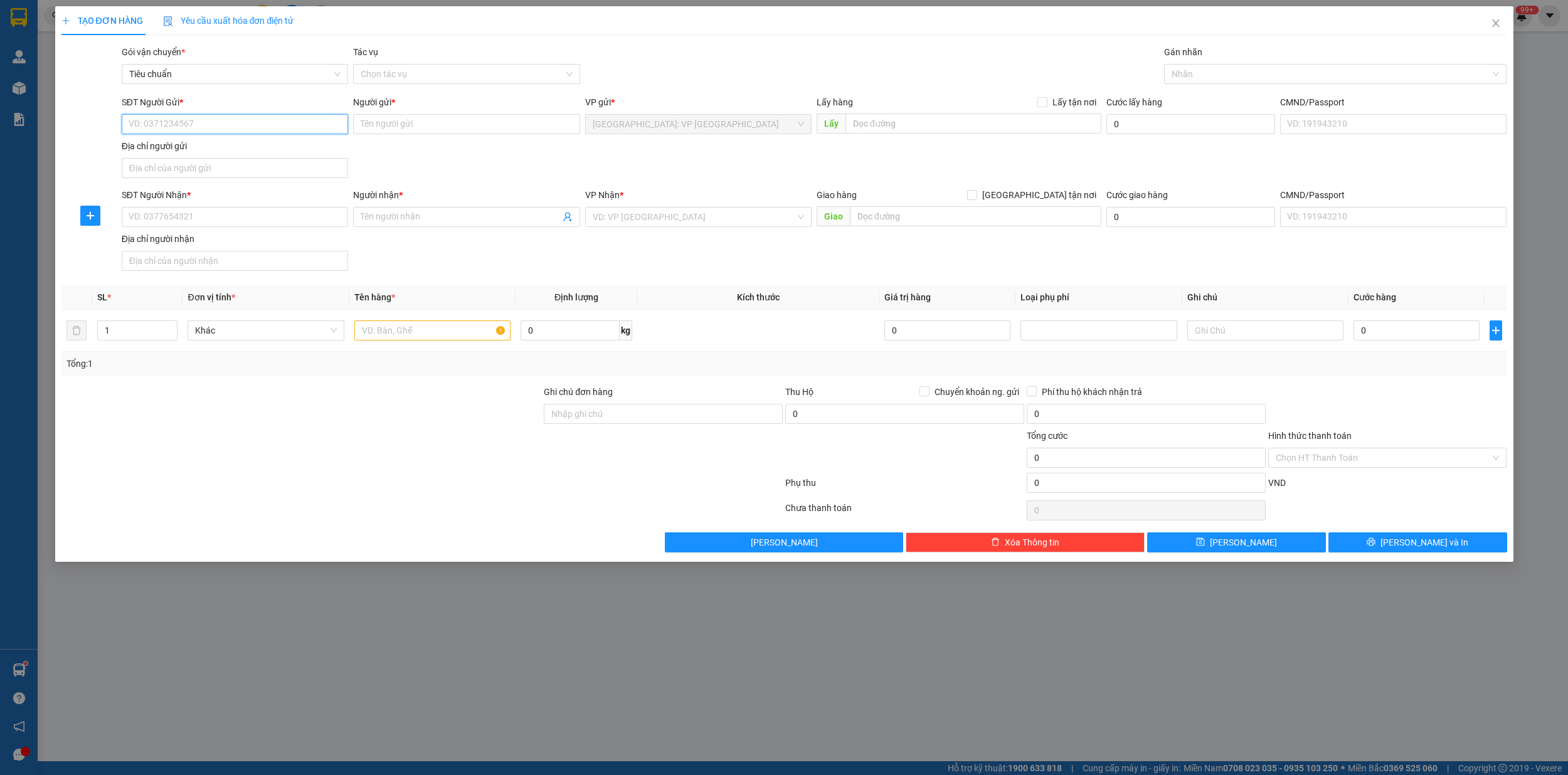
click at [224, 124] on input "SĐT Người Gửi *" at bounding box center [234, 124] width 227 height 20
type input "0946292468"
click at [375, 127] on input "Người gửi *" at bounding box center [466, 124] width 227 height 20
type input "lan phạm"
click at [191, 213] on input "SĐT Người Nhận *" at bounding box center [234, 217] width 227 height 20
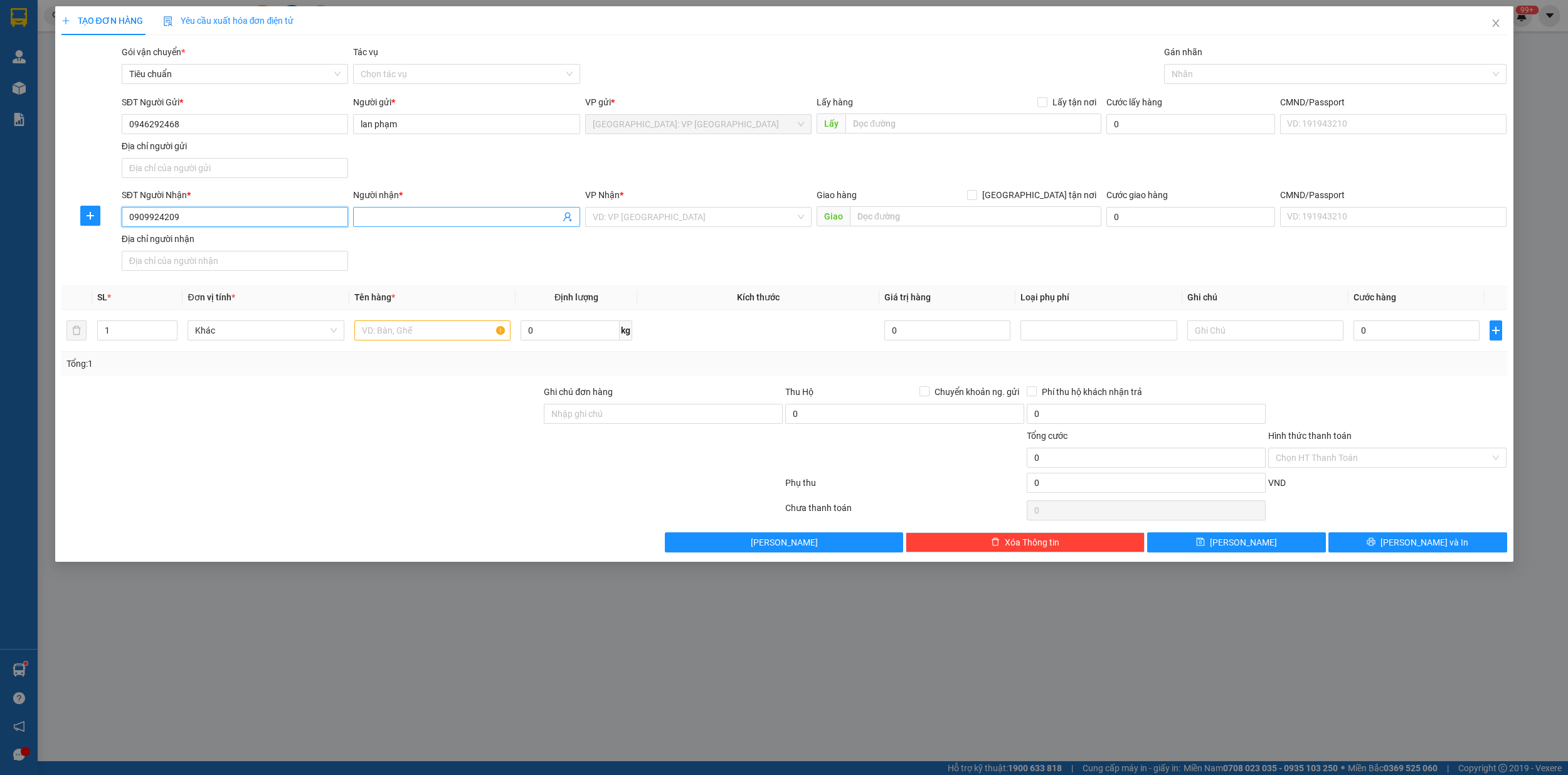
type input "0909924209"
click at [405, 221] on input "Người nhận *" at bounding box center [460, 217] width 199 height 14
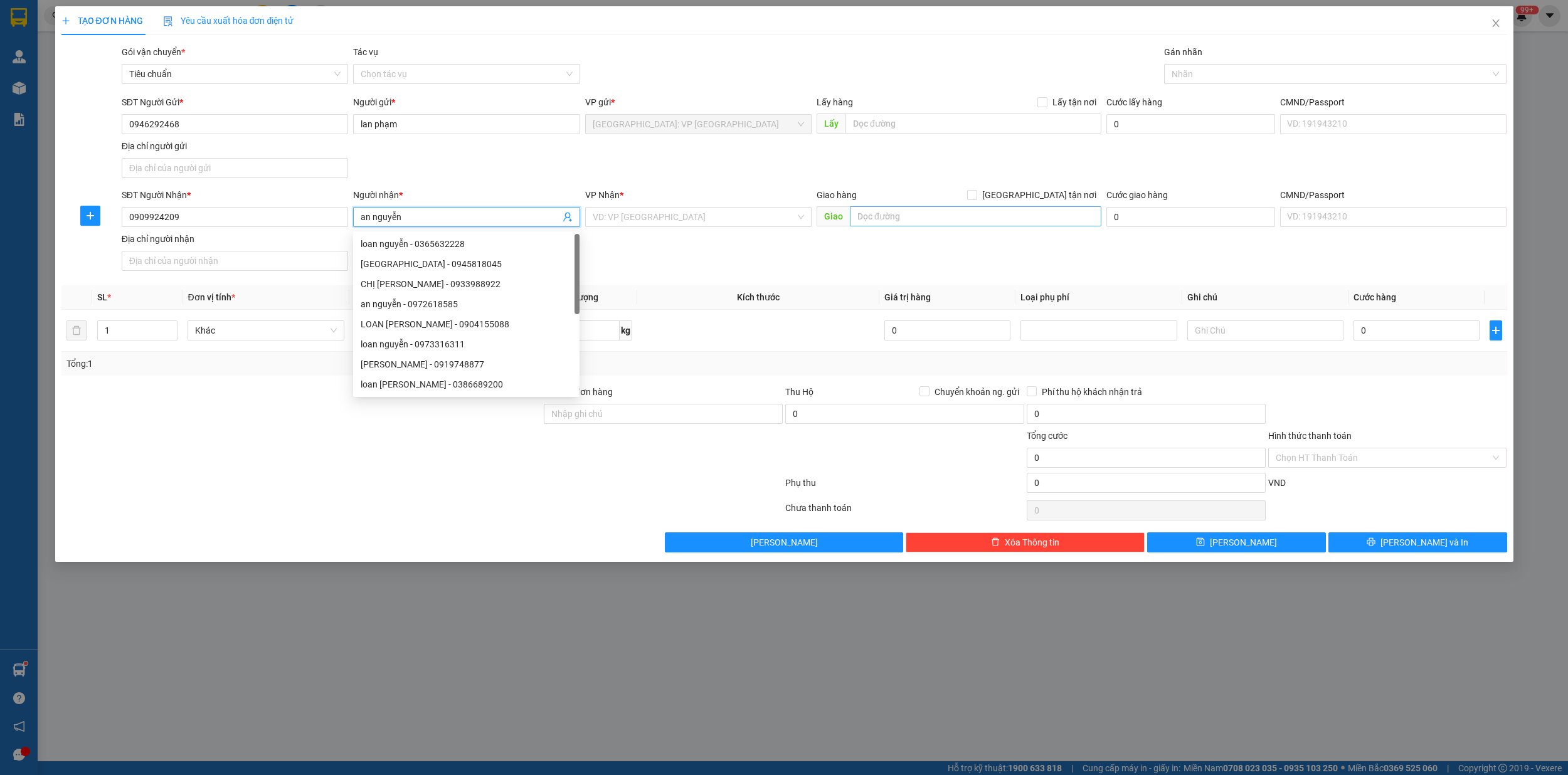
type input "an nguyễn"
click at [906, 214] on input "text" at bounding box center [976, 216] width 252 height 20
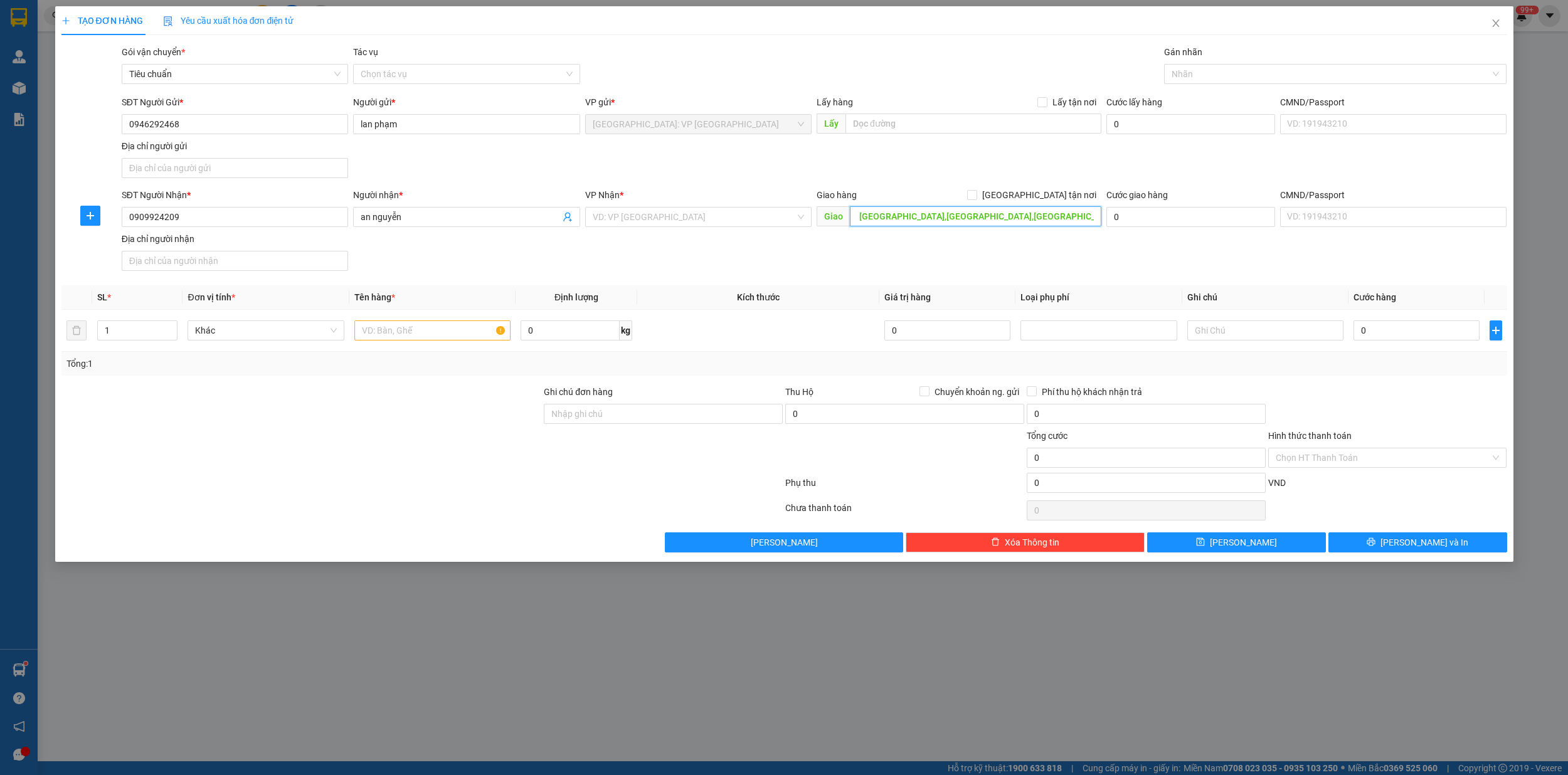
scroll to position [0, 58]
type input "470/7b duong [GEOGRAPHIC_DATA],[GEOGRAPHIC_DATA],[GEOGRAPHIC_DATA],[GEOGRAPHIC_…"
click at [646, 230] on div "VP Nhận * VD: VP Sài Gòn" at bounding box center [698, 210] width 227 height 44
click at [653, 219] on input "search" at bounding box center [694, 217] width 202 height 19
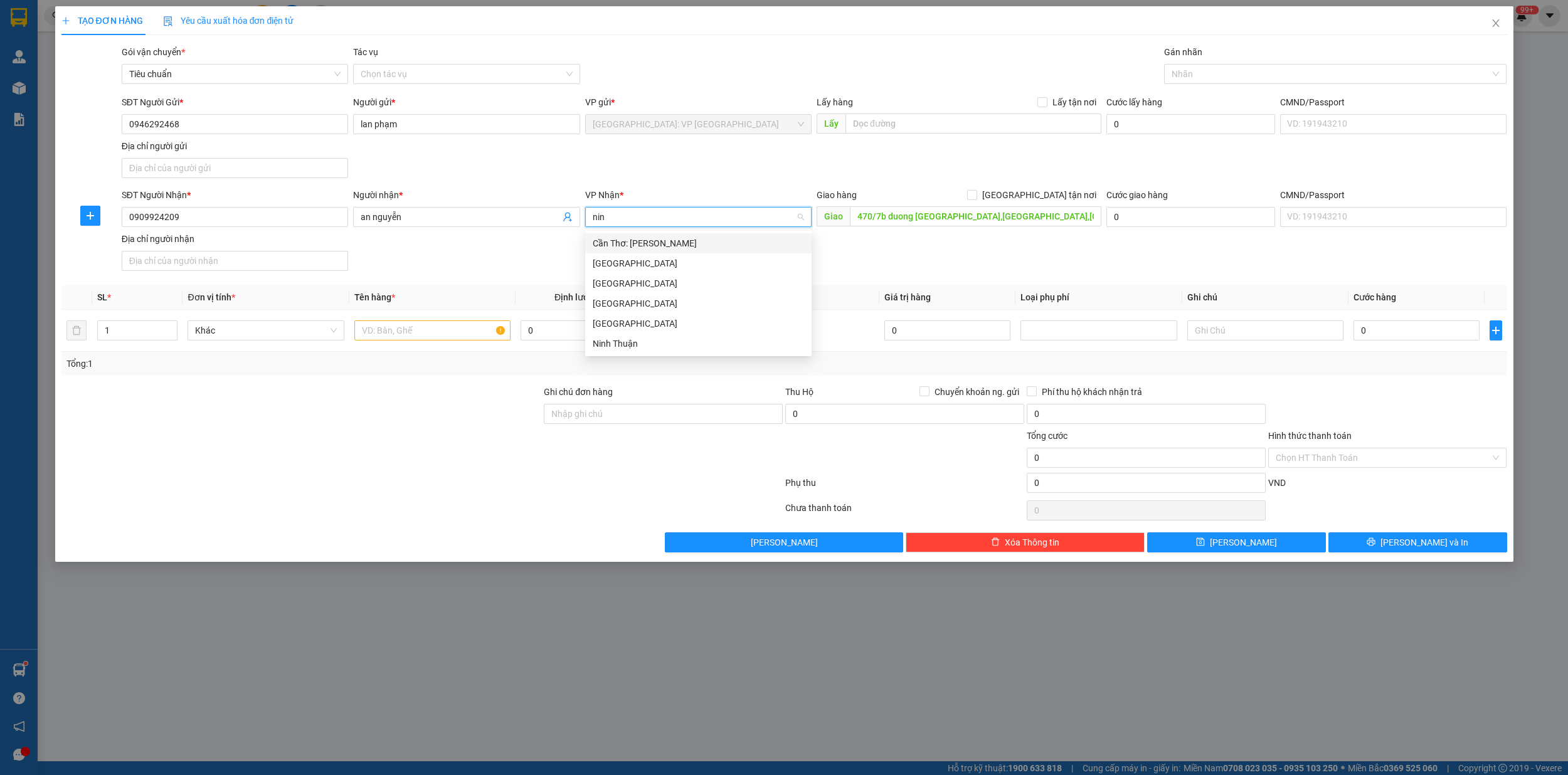
type input "ninh"
click at [654, 241] on div "Cần Thơ: [PERSON_NAME]" at bounding box center [698, 243] width 212 height 14
drag, startPoint x: 1036, startPoint y: 194, endPoint x: 1055, endPoint y: 183, distance: 22.0
click at [976, 194] on input "[GEOGRAPHIC_DATA] tận nơi" at bounding box center [971, 195] width 9 height 9
checkbox input "true"
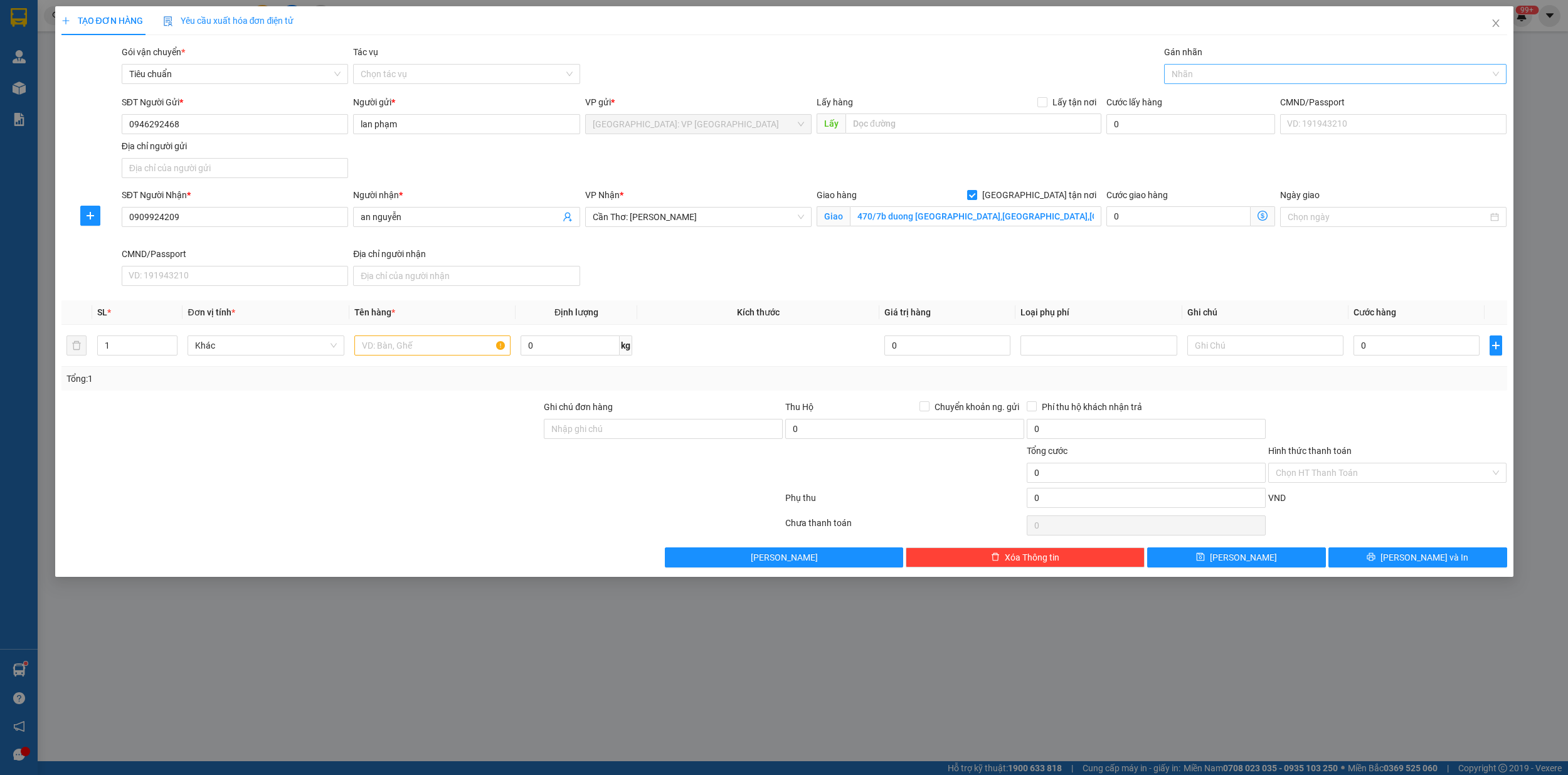
click at [1220, 79] on div at bounding box center [1328, 74] width 324 height 15
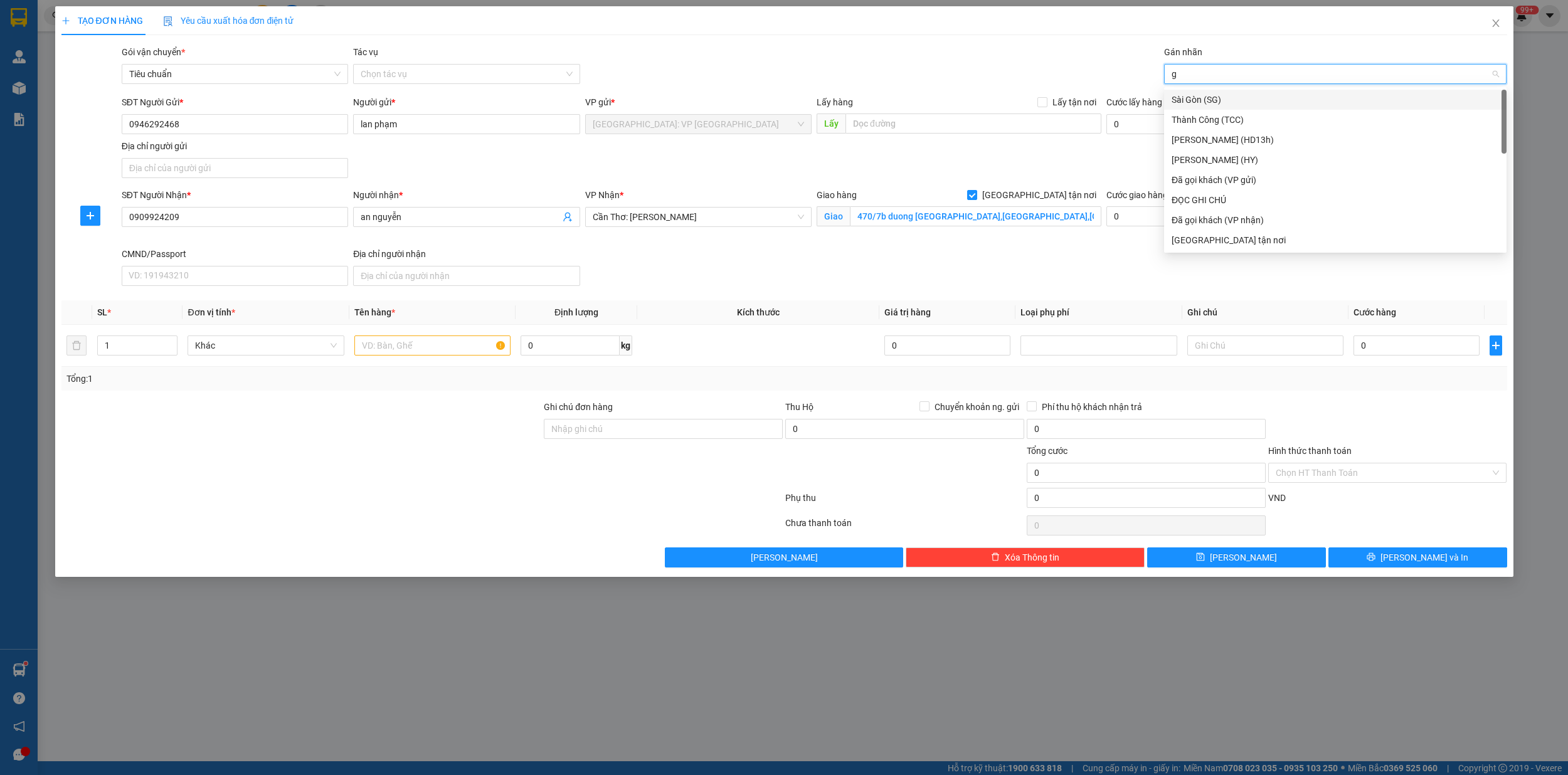
type input "gi"
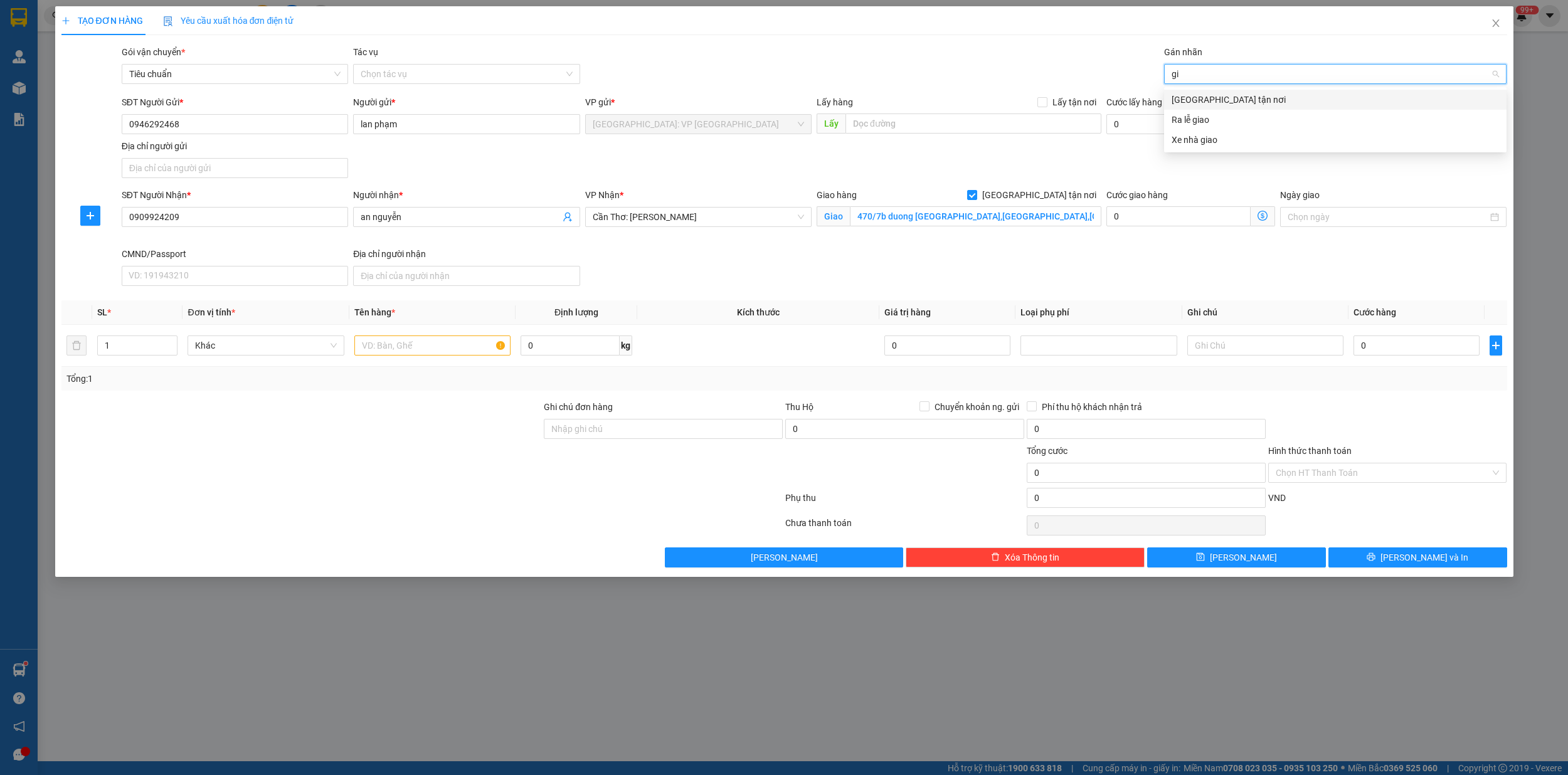
drag, startPoint x: 1210, startPoint y: 93, endPoint x: 901, endPoint y: 149, distance: 314.0
click at [1205, 93] on div "[GEOGRAPHIC_DATA] tận nơi" at bounding box center [1335, 99] width 328 height 14
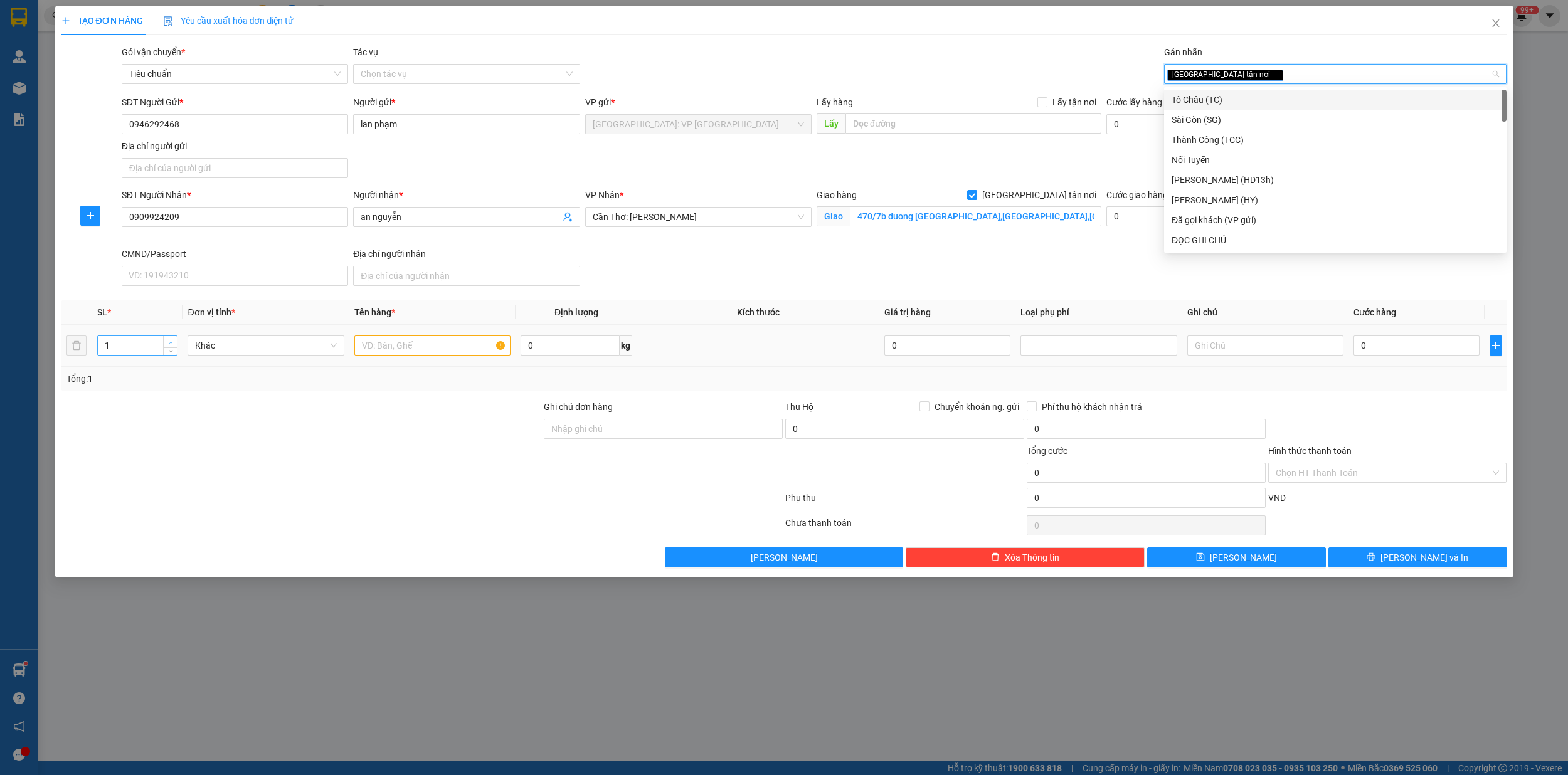
click at [171, 339] on span "Increase Value" at bounding box center [170, 341] width 14 height 11
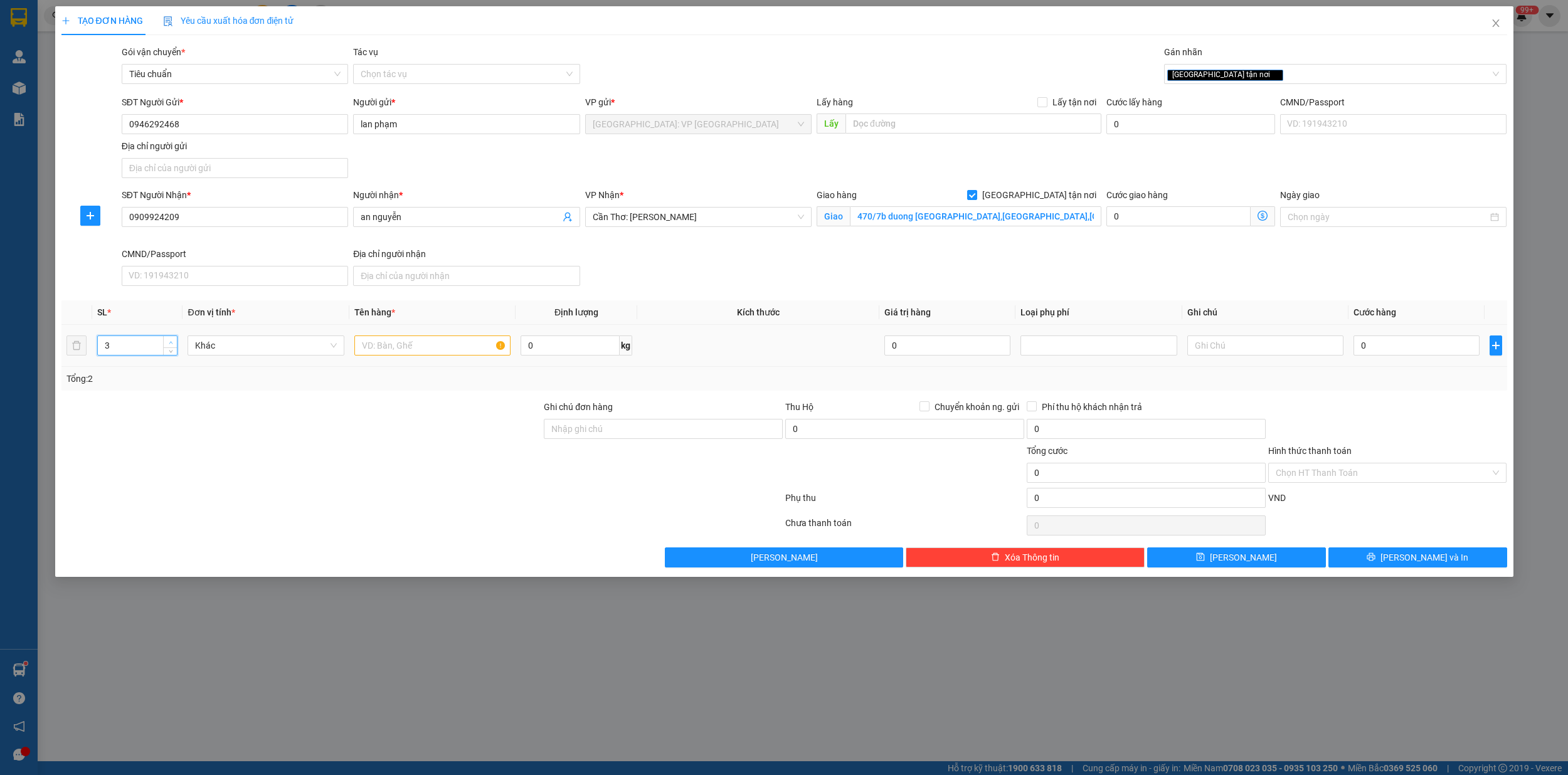
click at [171, 339] on span "Increase Value" at bounding box center [170, 341] width 14 height 11
type input "6"
click at [171, 339] on span "Increase Value" at bounding box center [170, 341] width 14 height 11
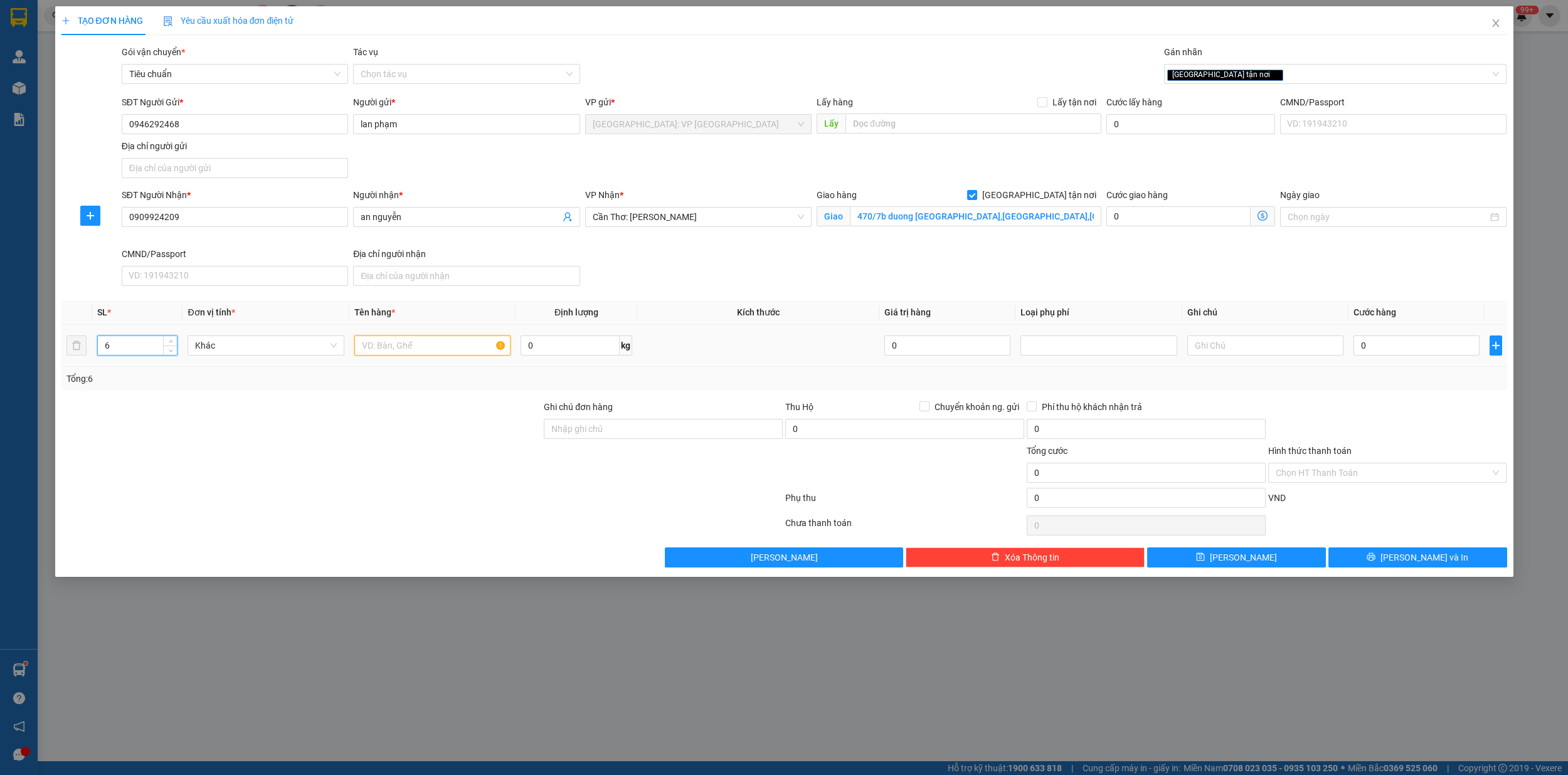
click at [447, 352] on input "text" at bounding box center [432, 345] width 157 height 20
type input "6 bao tải"
click at [1379, 351] on input "0" at bounding box center [1416, 345] width 126 height 20
type input "2"
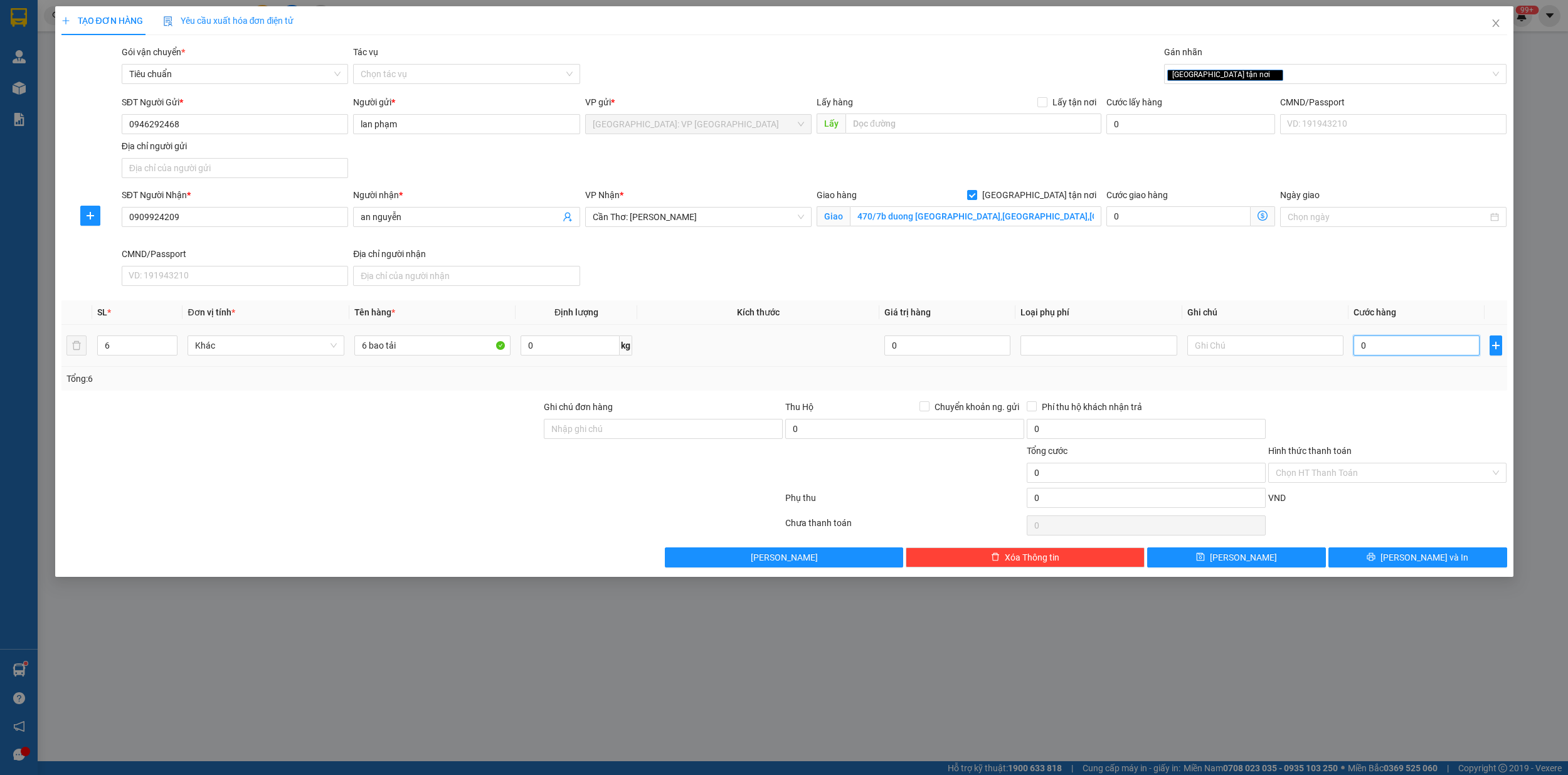
type input "2"
type input "26"
type input "260"
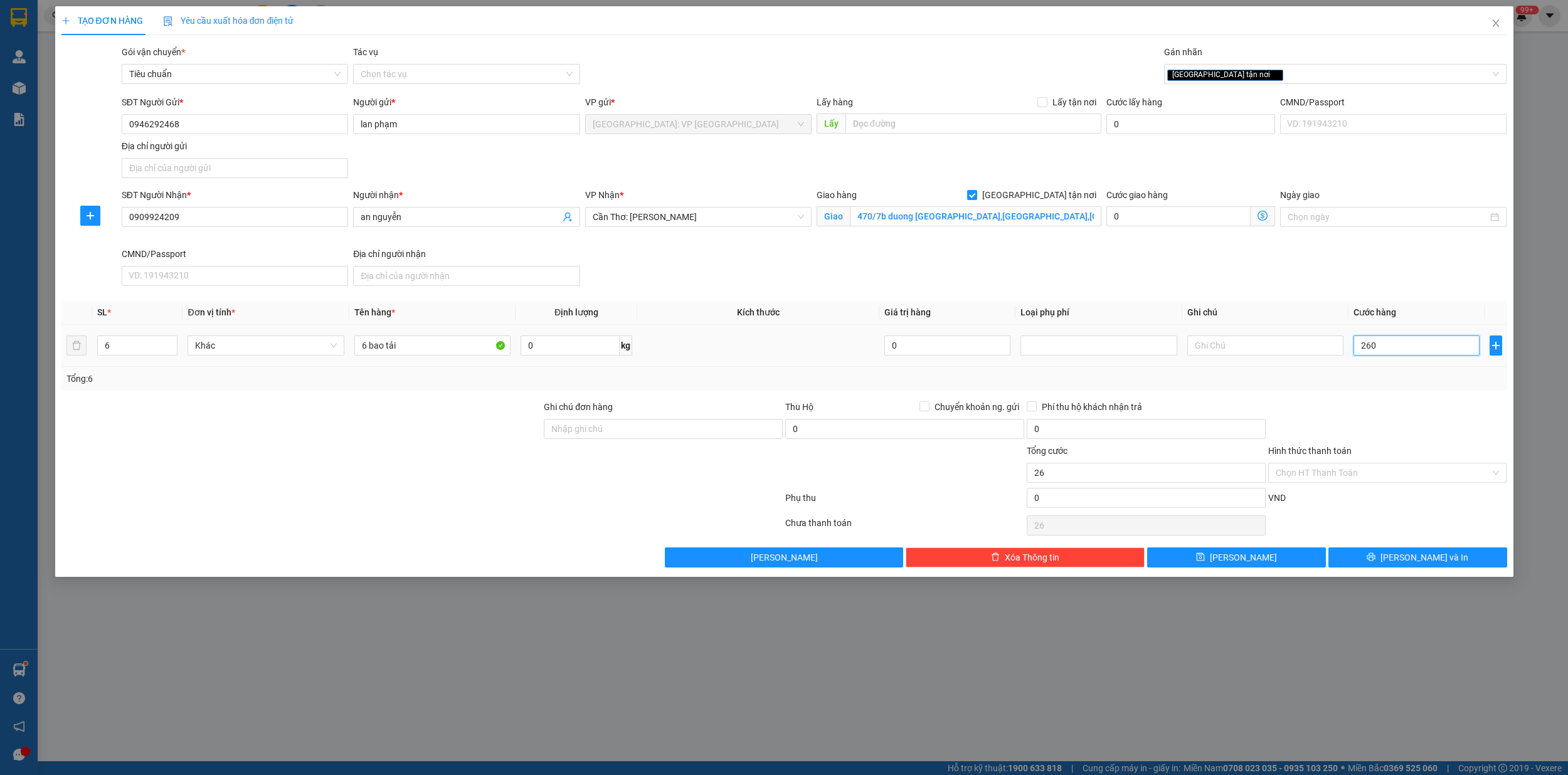
type input "260"
type input "2.600"
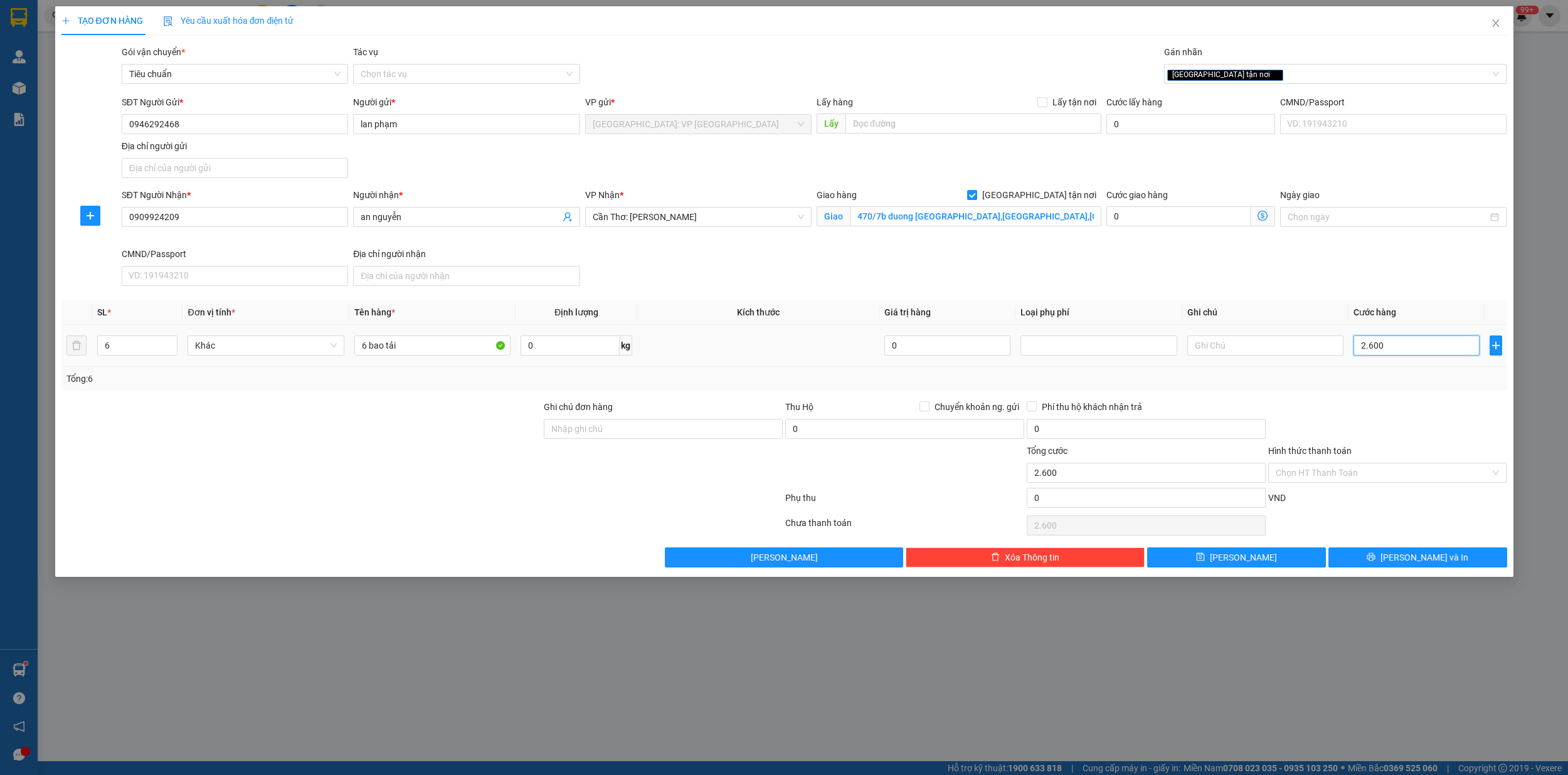
type input "26.000"
type input "260.000"
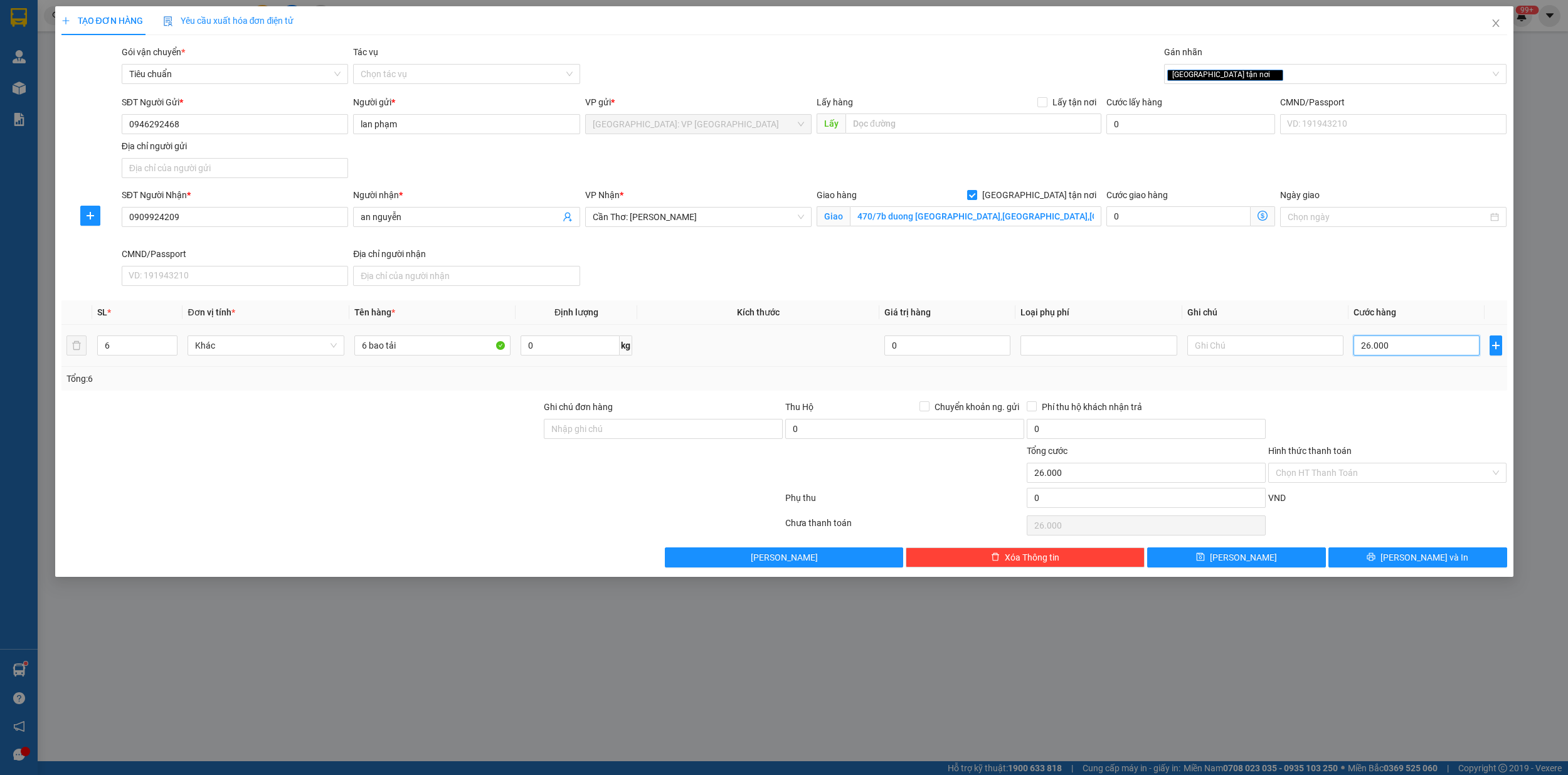
type input "260.000"
type input "2.600.000"
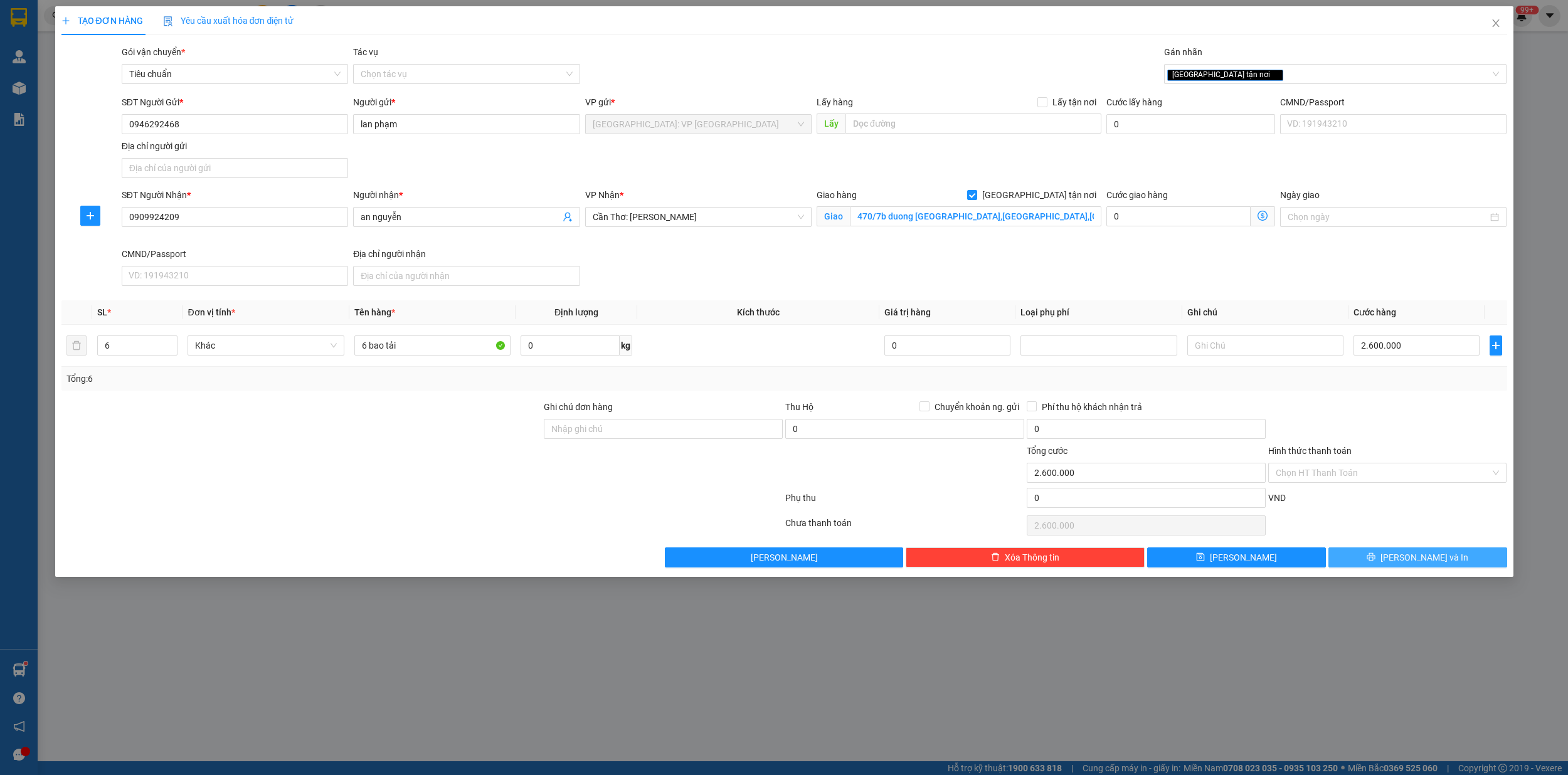
click at [1448, 557] on button "[PERSON_NAME] và In" at bounding box center [1418, 557] width 179 height 20
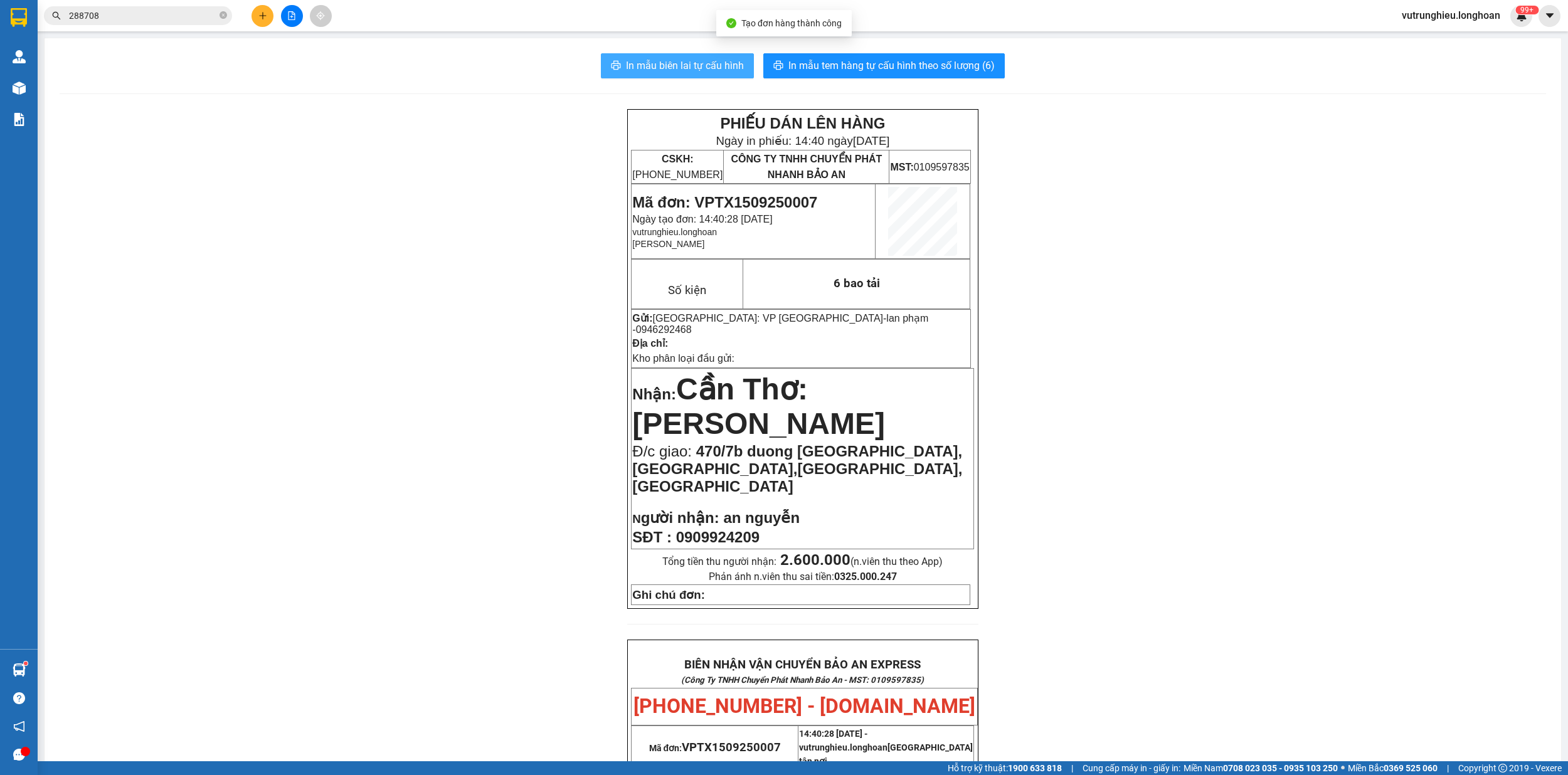
click at [690, 60] on span "In mẫu biên lai tự cấu hình" at bounding box center [684, 65] width 118 height 16
click at [848, 67] on span "In mẫu tem hàng tự cấu hình theo số lượng (6)" at bounding box center [892, 65] width 206 height 16
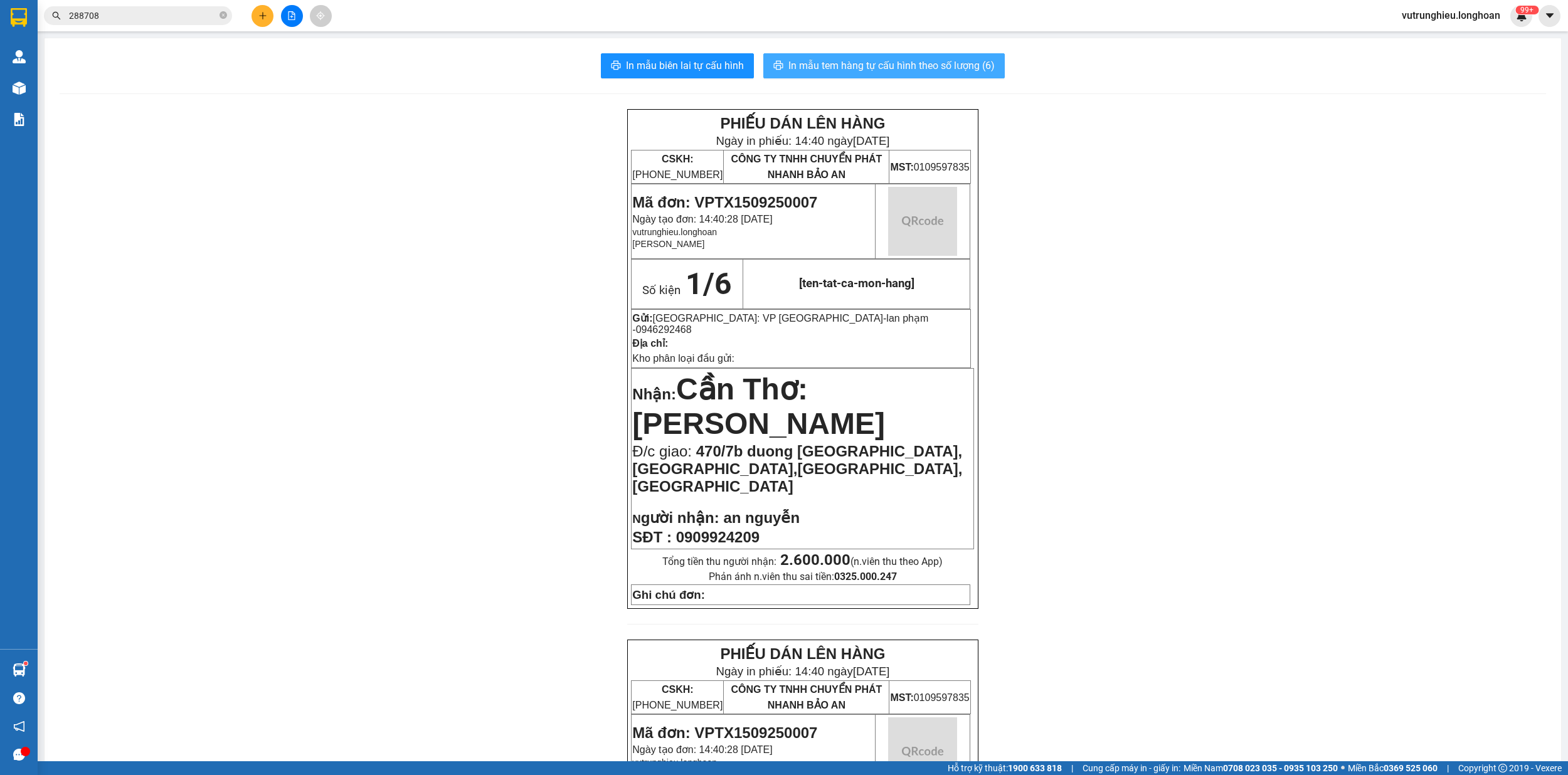
click at [848, 67] on span "In mẫu tem hàng tự cấu hình theo số lượng (6)" at bounding box center [892, 65] width 206 height 16
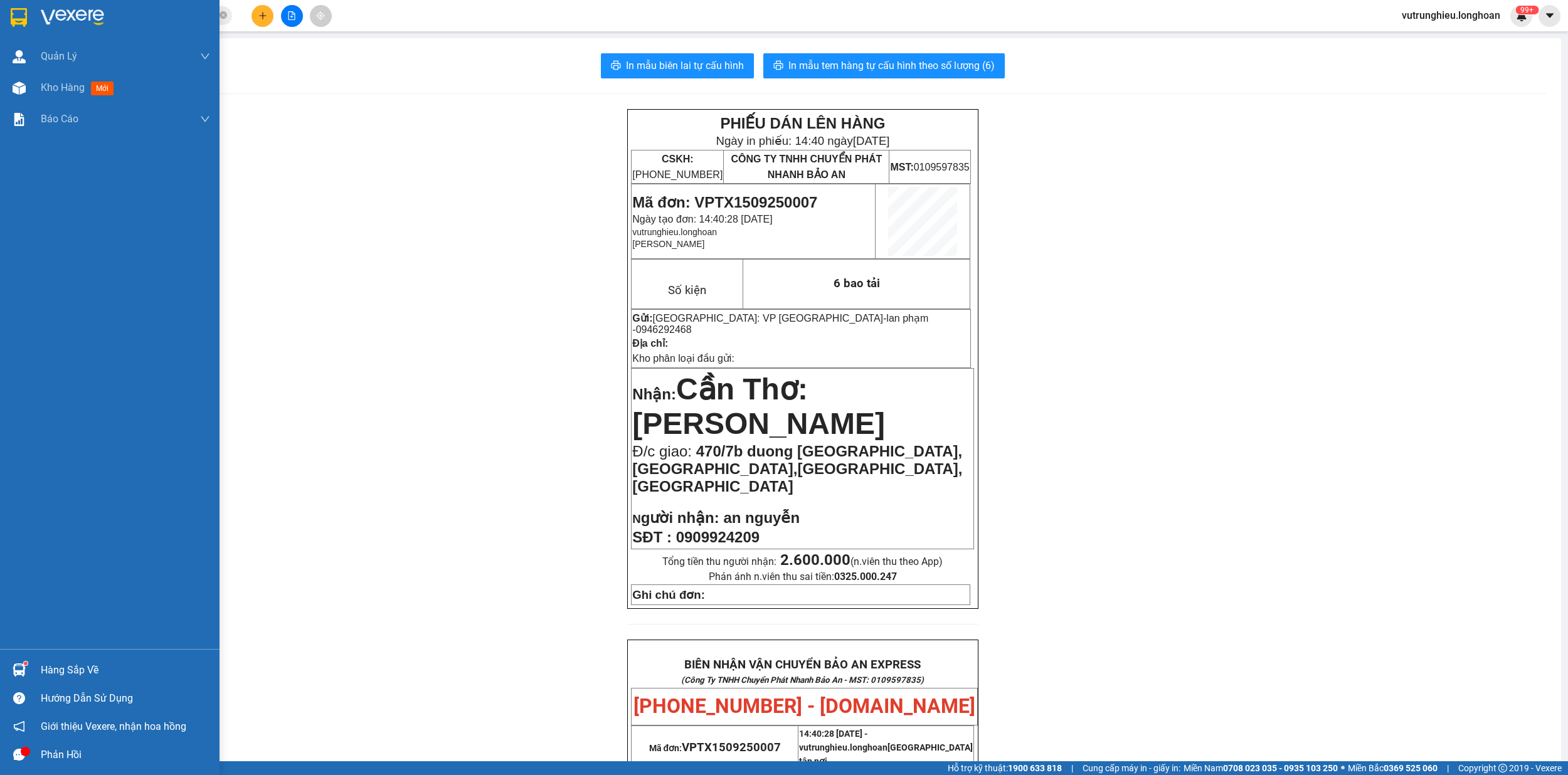
click at [15, 6] on div at bounding box center [19, 17] width 22 height 22
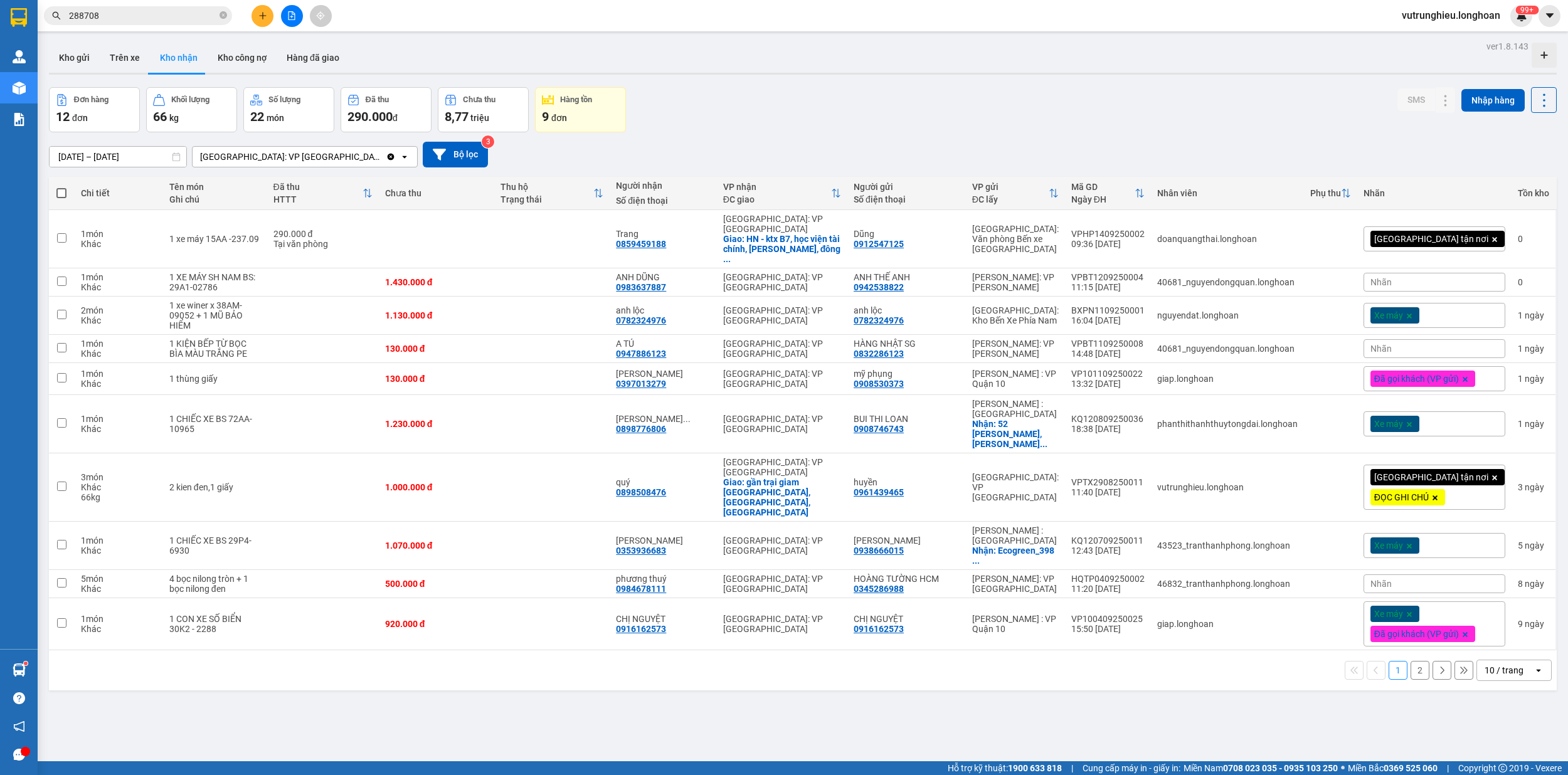
click at [259, 13] on icon "plus" at bounding box center [263, 16] width 9 height 9
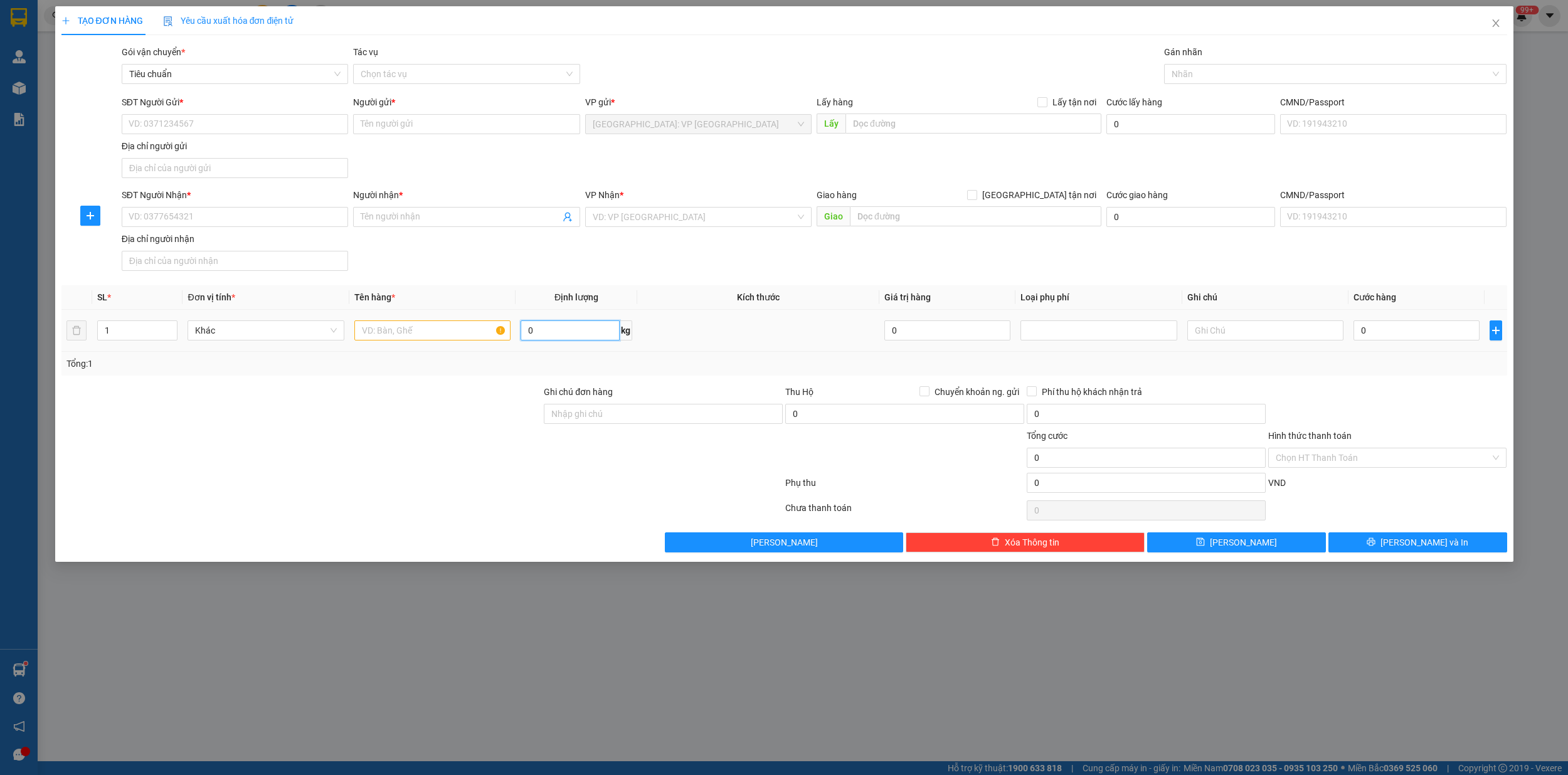
click at [567, 334] on input "0" at bounding box center [569, 331] width 99 height 20
type input "31"
click at [409, 334] on input "text" at bounding box center [432, 331] width 157 height 20
type input "1 kien giấy"
click at [199, 123] on input "SĐT Người Gửi *" at bounding box center [234, 124] width 227 height 20
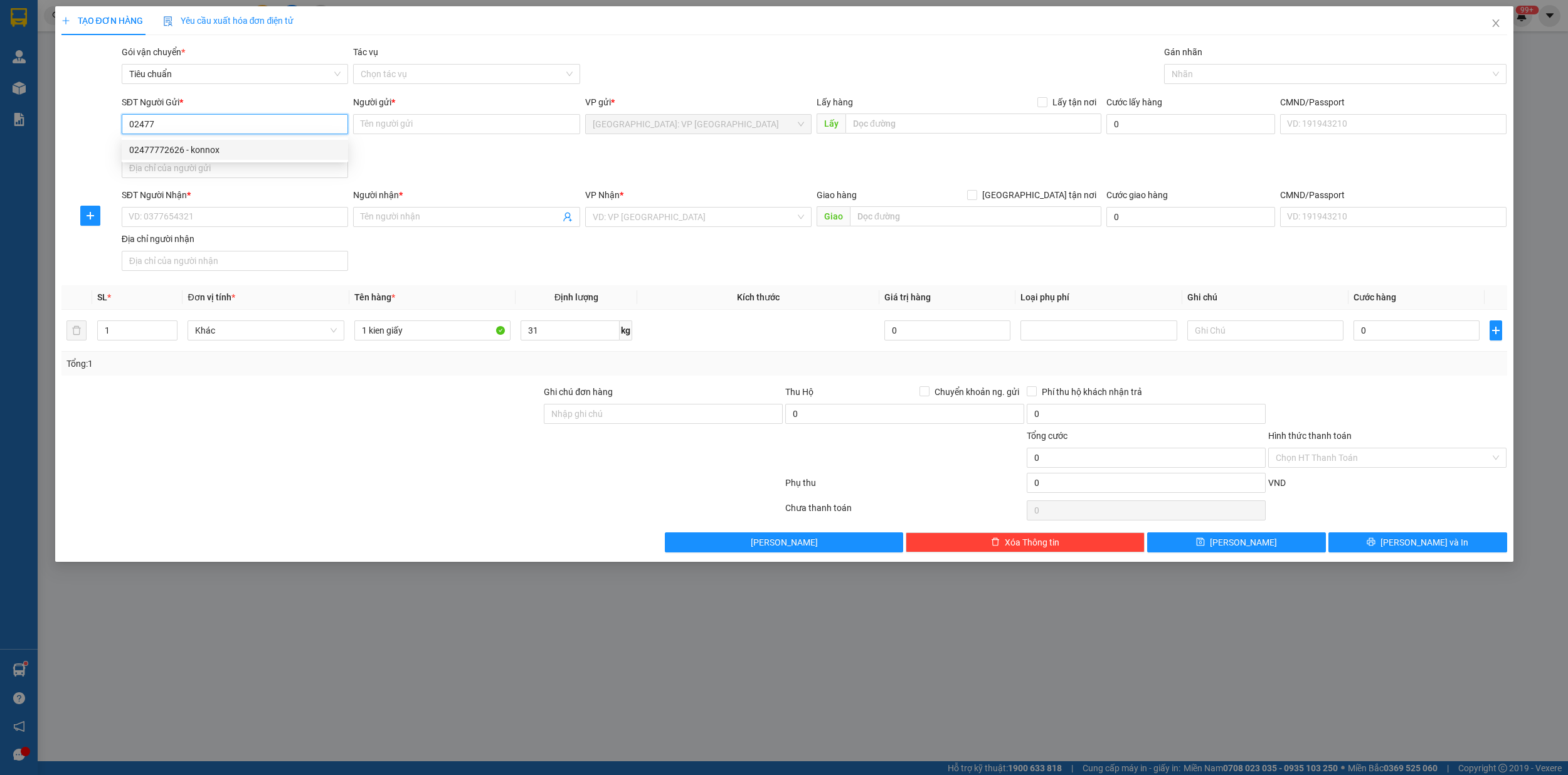
click at [194, 150] on div "02477772626 - konnox" at bounding box center [234, 150] width 212 height 14
type input "02477772626"
type input "konnox"
type input "02477772626"
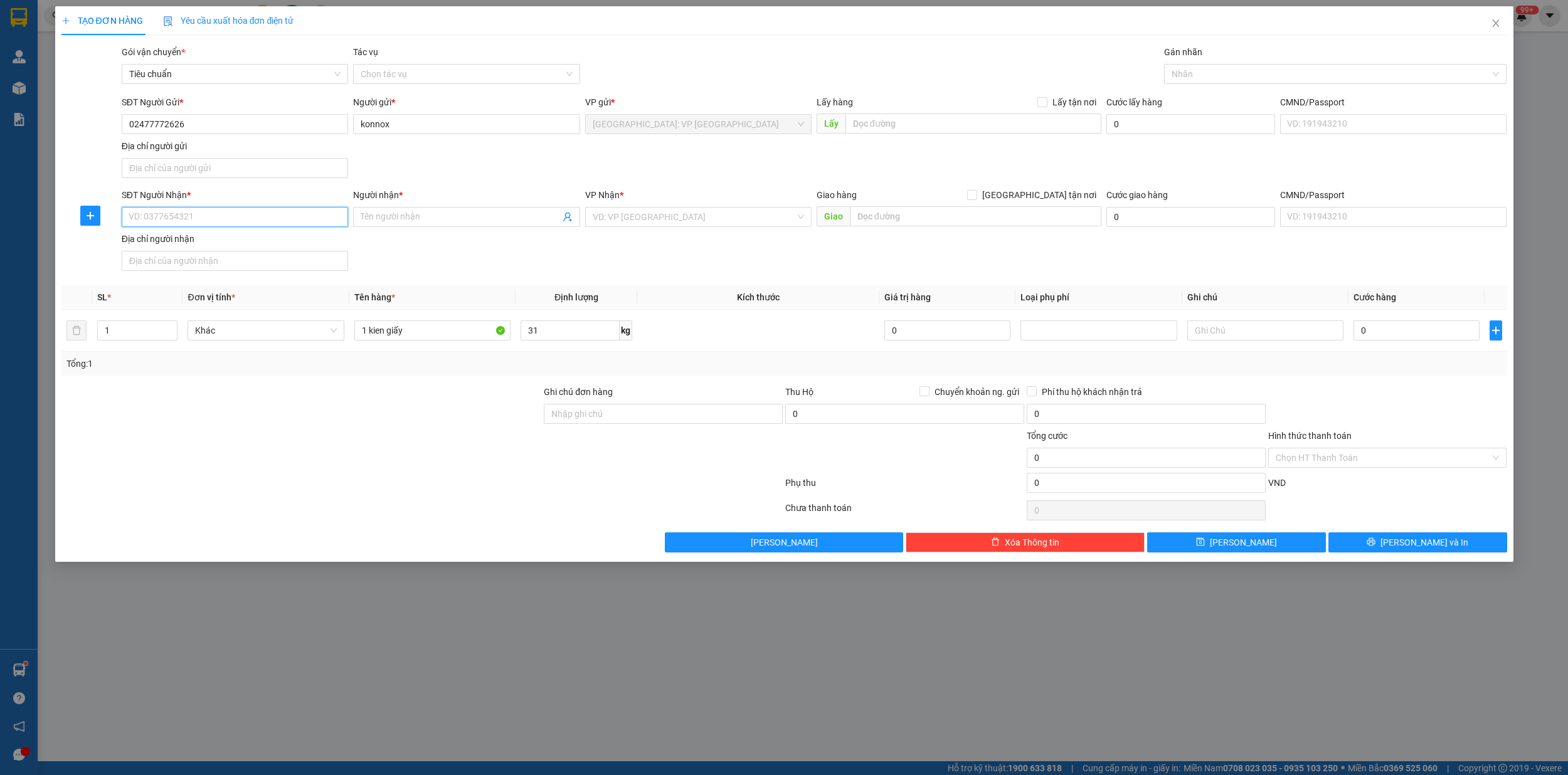
click at [209, 215] on input "SĐT Người Nhận *" at bounding box center [234, 217] width 227 height 20
click at [420, 125] on input "konnox" at bounding box center [466, 124] width 227 height 20
type input "konnox 0353467826"
click at [223, 219] on input "SĐT Người Nhận *" at bounding box center [234, 217] width 227 height 20
click at [223, 238] on div "0969135819 - loan (02862729480)" at bounding box center [234, 244] width 212 height 14
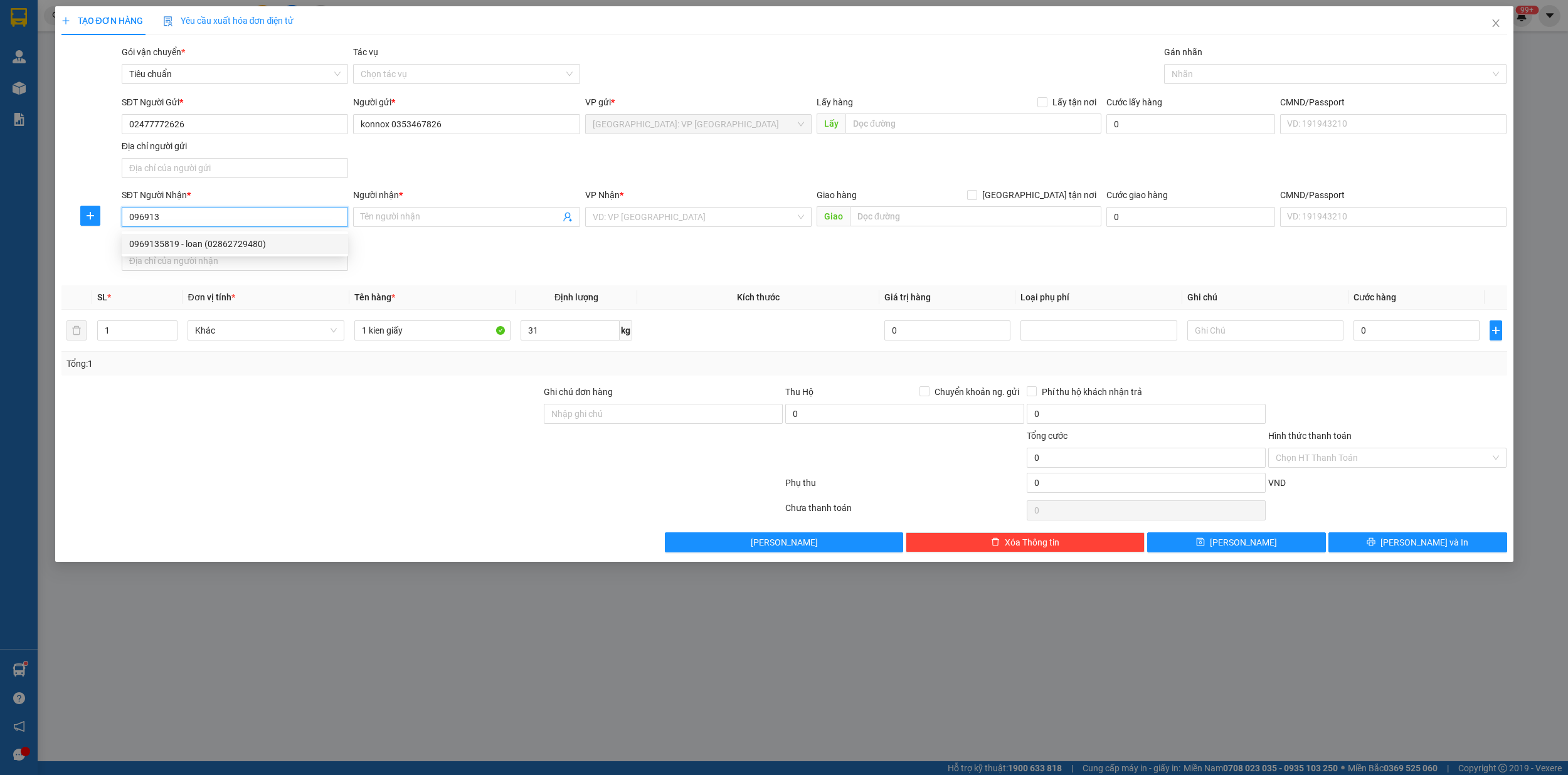
type input "0969135819"
type input "loan (02862729480)"
checkbox input "true"
type input "kho vạn [DOMAIN_NAME] 50 duong 36,kđt vạn phúc,hiep bình phước,thủ đức,hcm"
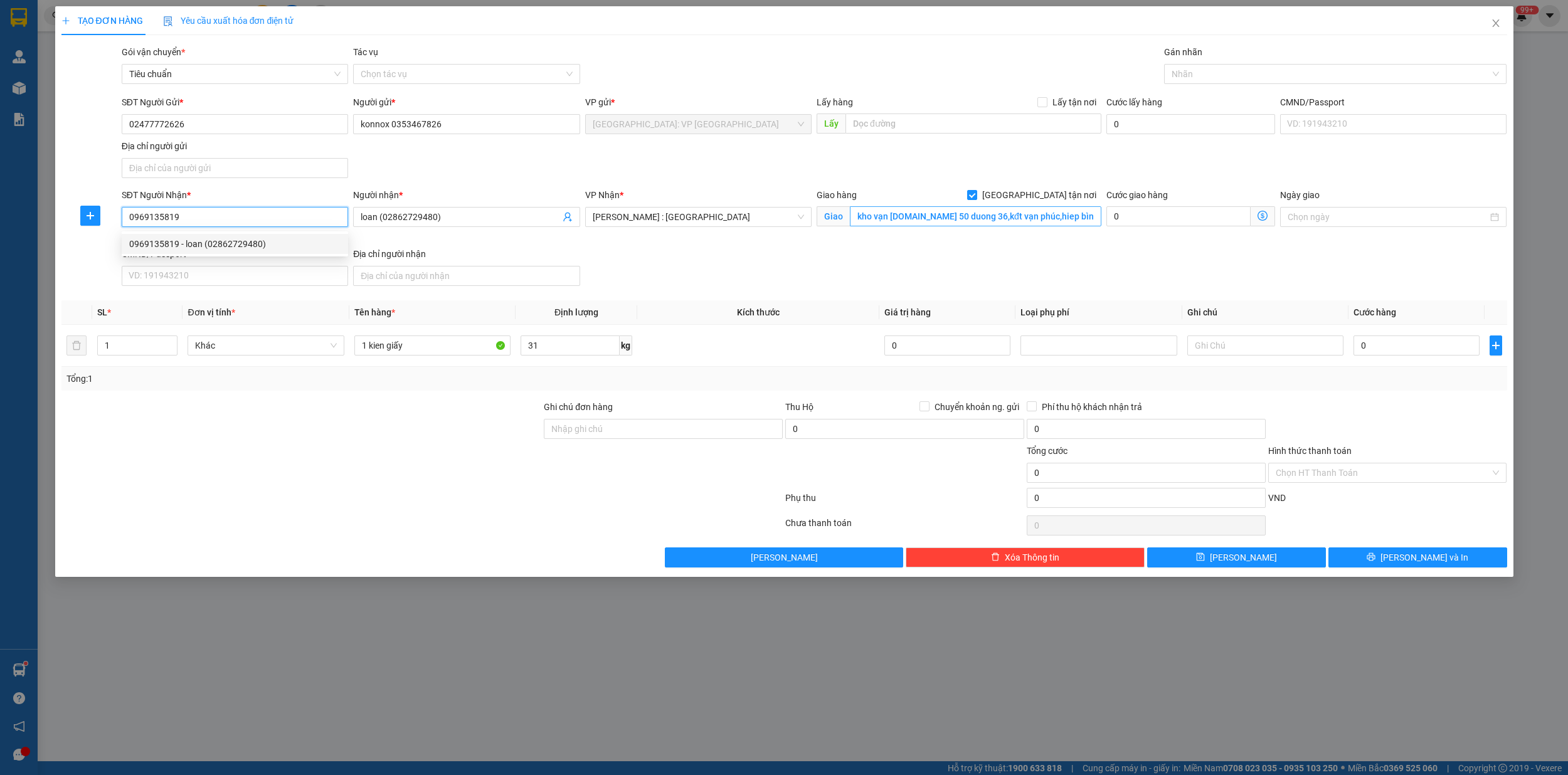
type input "0969135819"
click at [1061, 223] on input "kho vạn [DOMAIN_NAME] 50 duong 36,kđt vạn phúc,hiep bình phước,thủ đức,hcm" at bounding box center [976, 216] width 252 height 20
click at [1059, 219] on input "kho vạn [DOMAIN_NAME] 50 duong 36,kđt vạn phúc,hiep bình phước,thủ đức,hcm" at bounding box center [976, 216] width 252 height 20
click at [1195, 73] on div at bounding box center [1328, 74] width 324 height 15
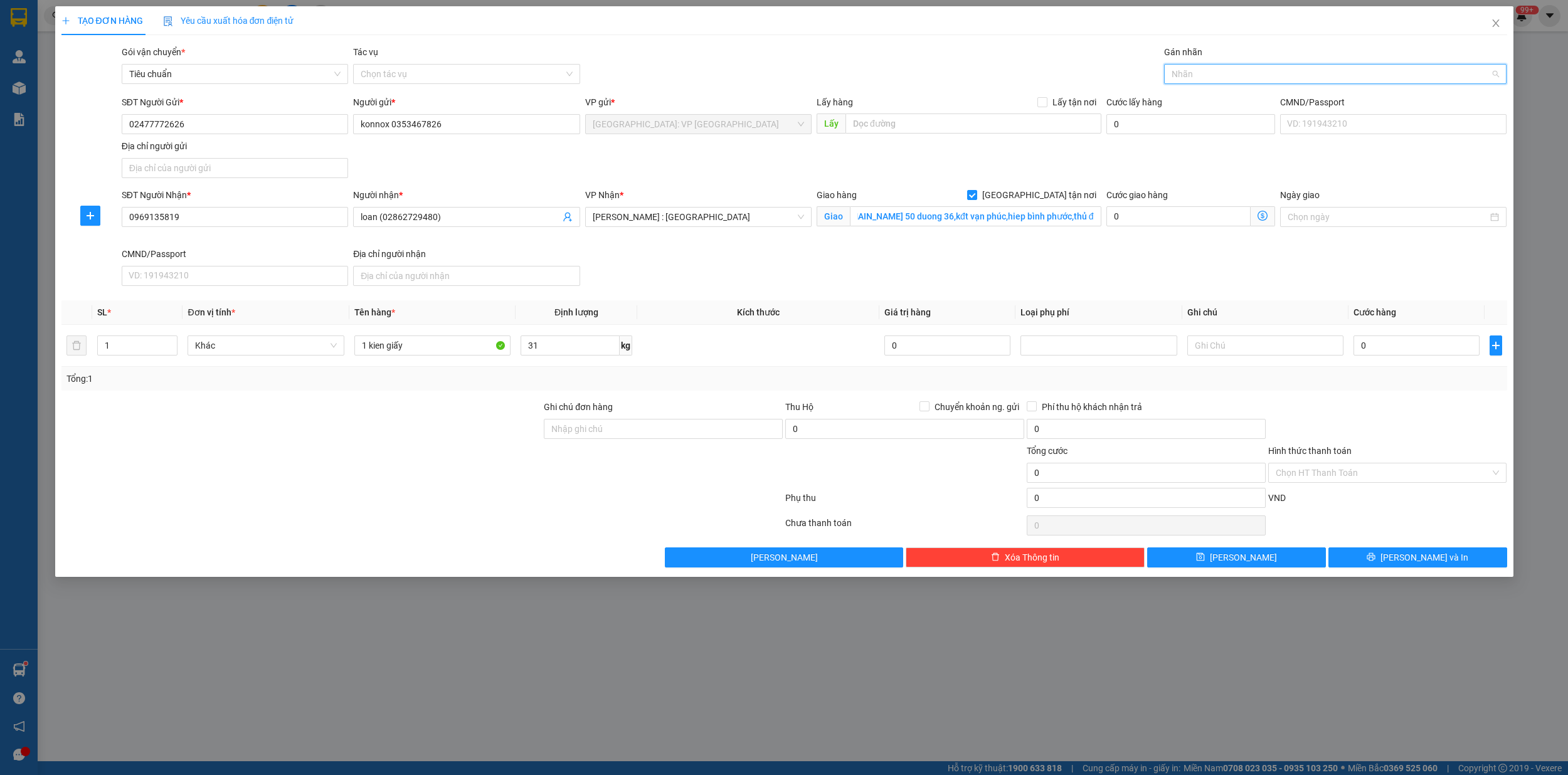
scroll to position [0, 0]
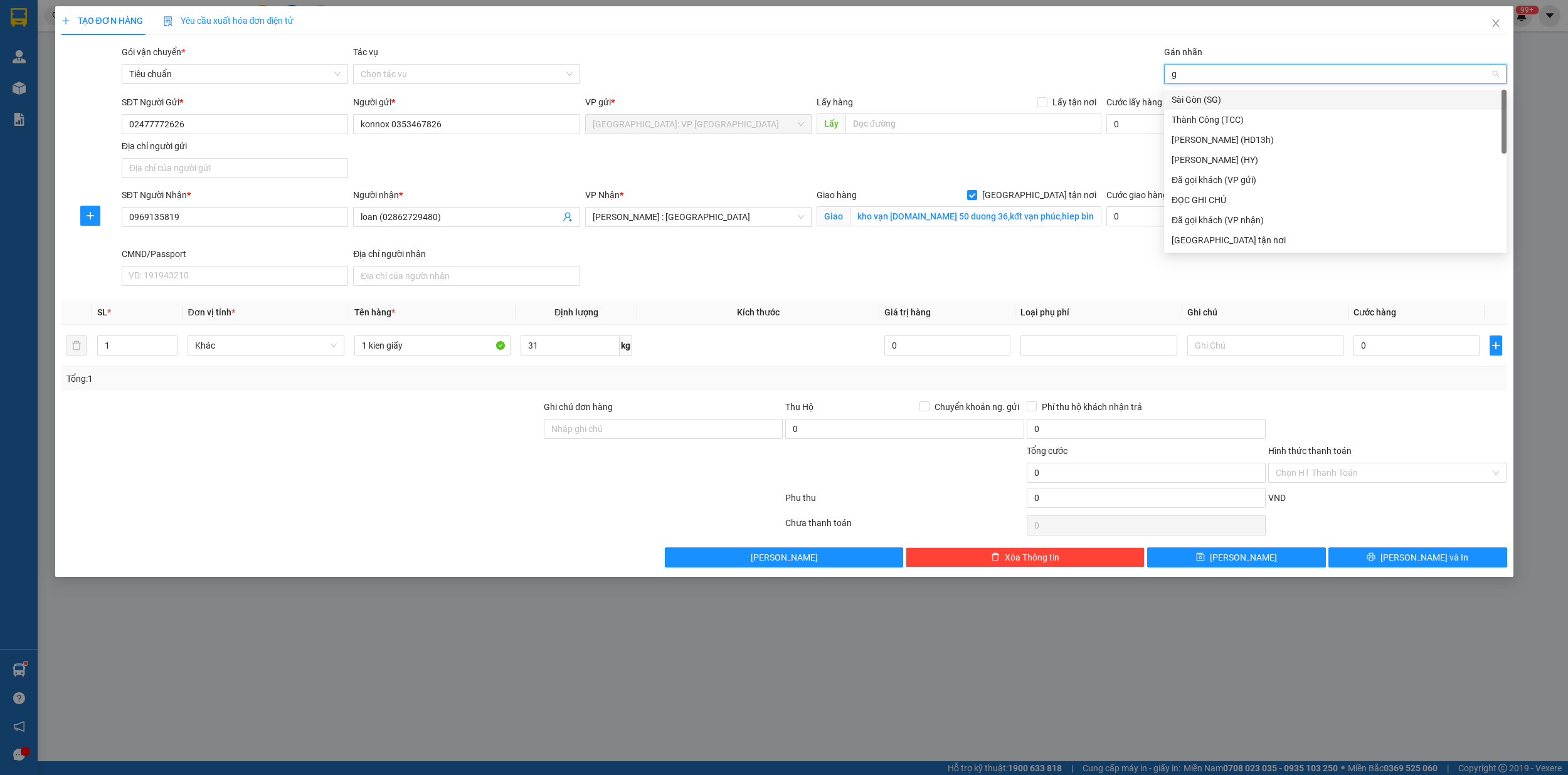
type input "gi"
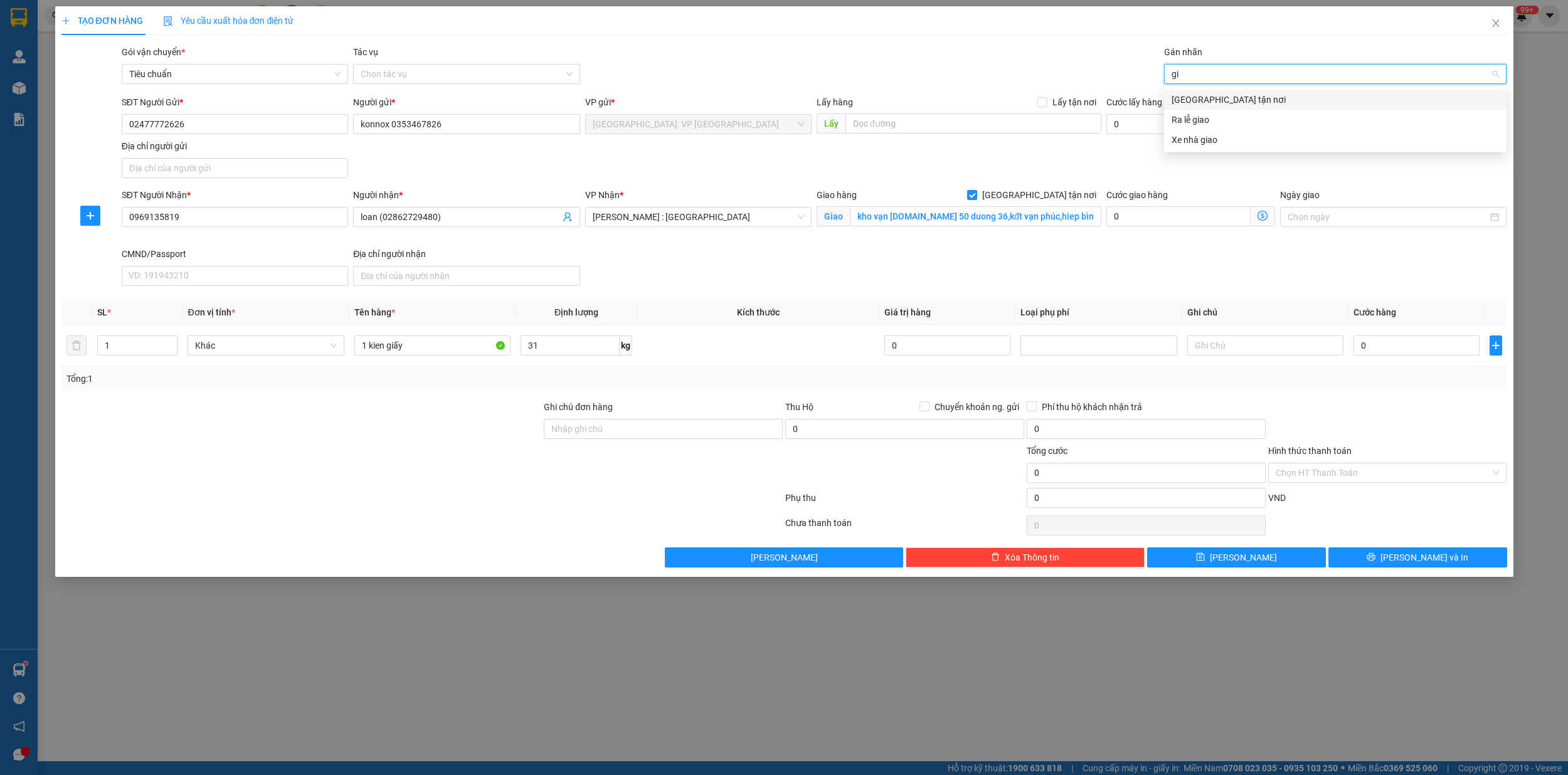
click at [1191, 93] on div "[GEOGRAPHIC_DATA] tận nơi" at bounding box center [1335, 99] width 328 height 14
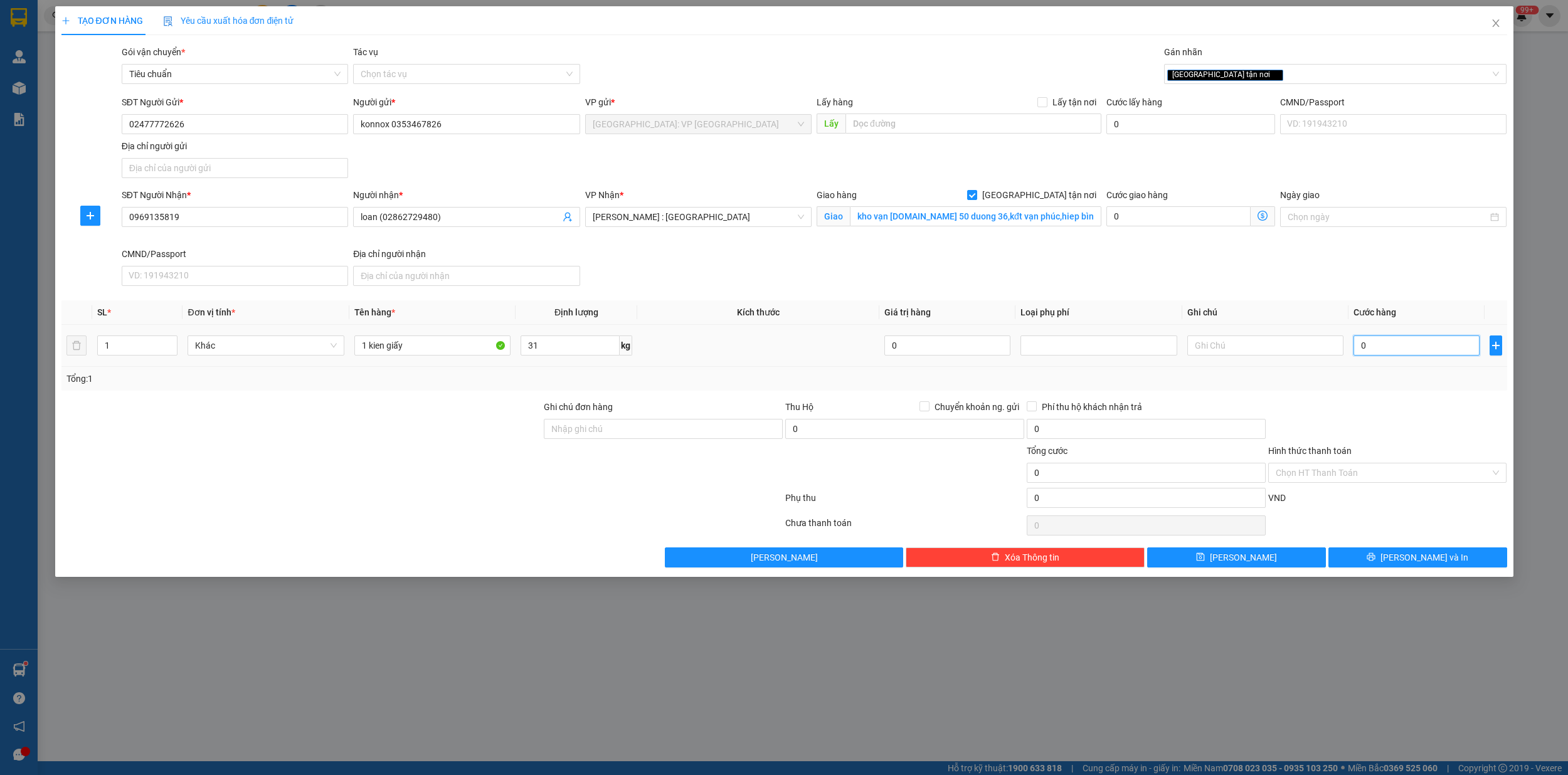
click at [1371, 350] on input "0" at bounding box center [1416, 345] width 126 height 20
click at [1417, 349] on input "0" at bounding box center [1416, 345] width 126 height 20
type input "2"
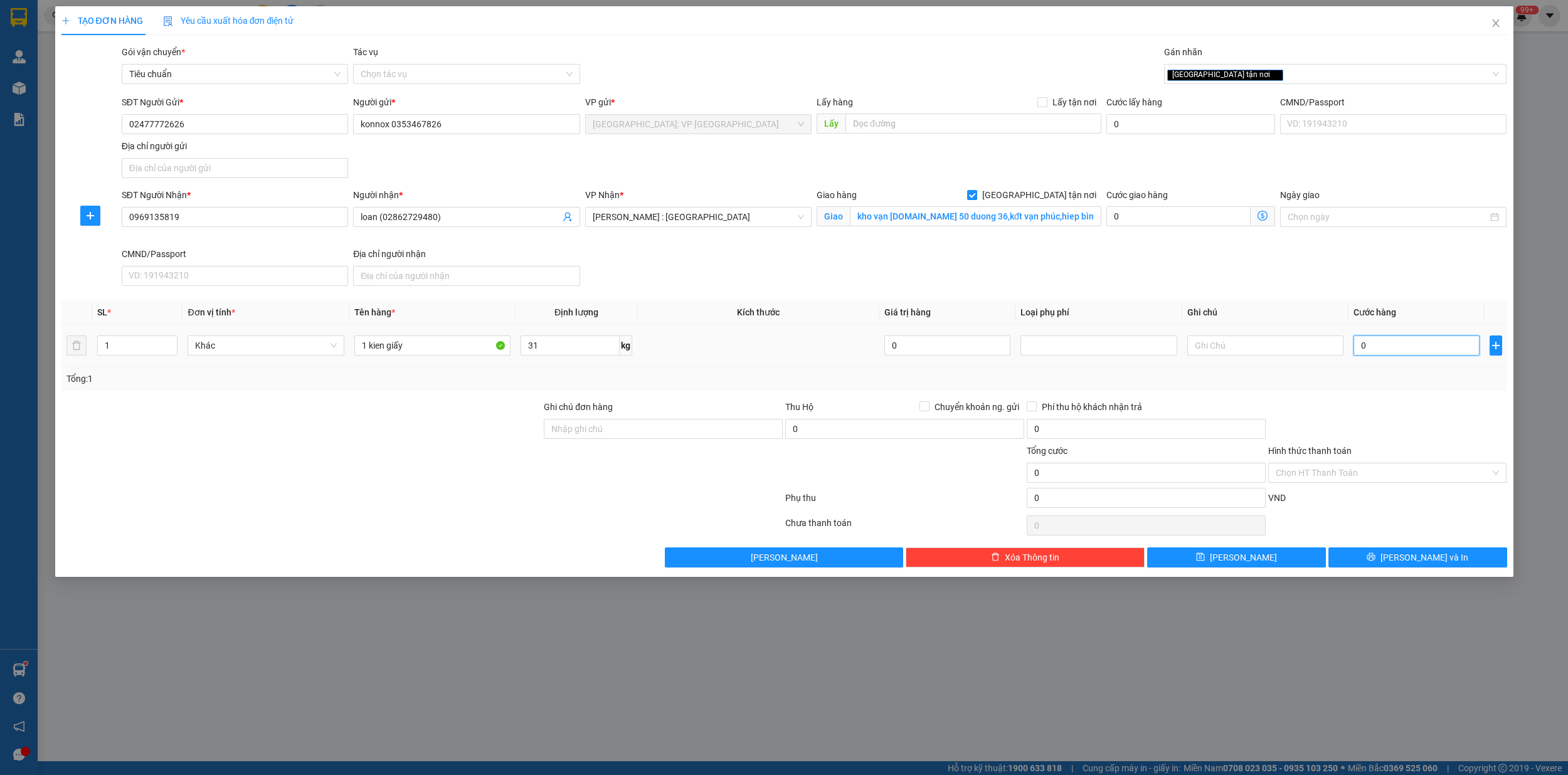
type input "2"
type input "23"
type input "230"
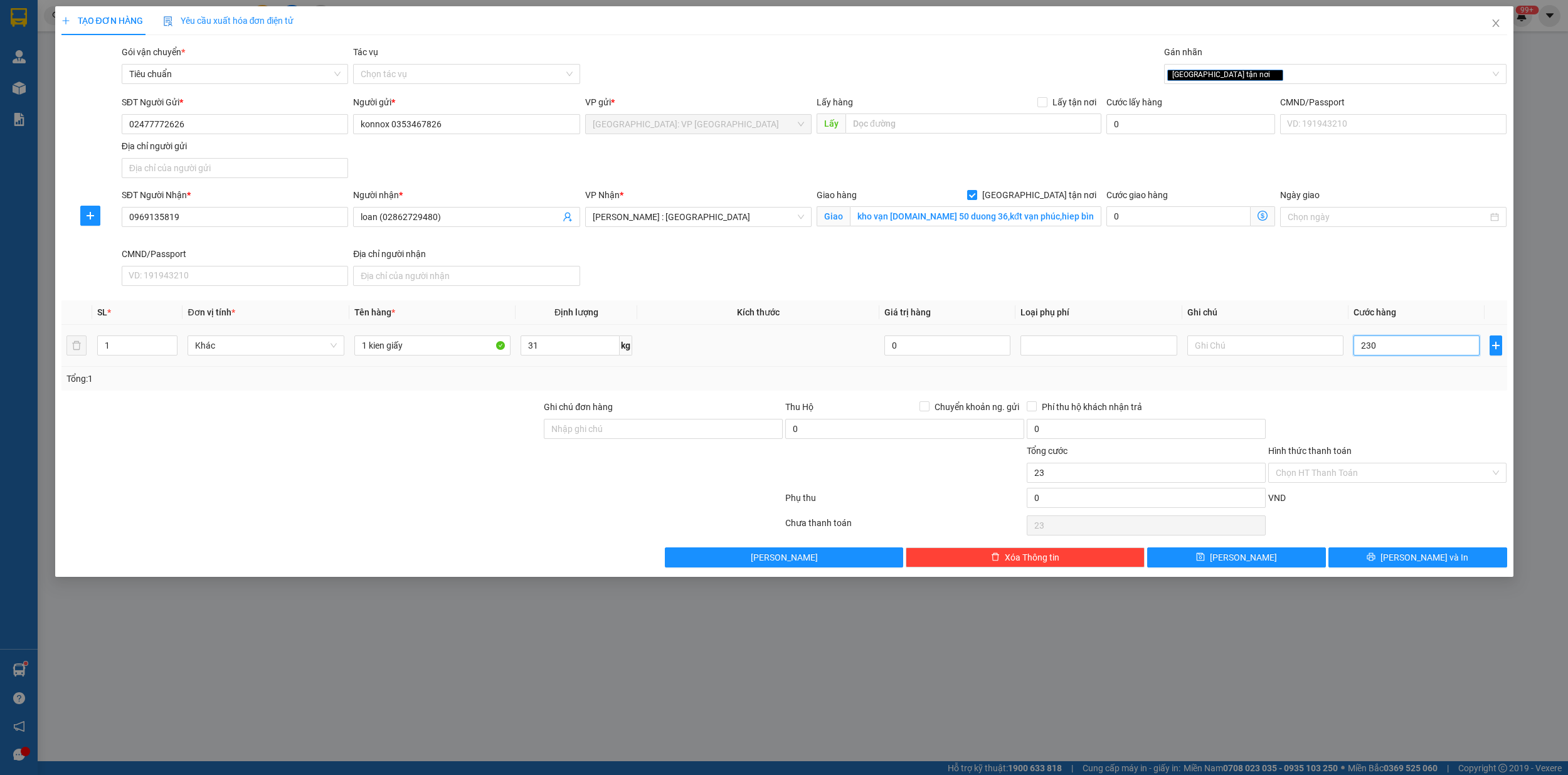
type input "230"
type input "2.300"
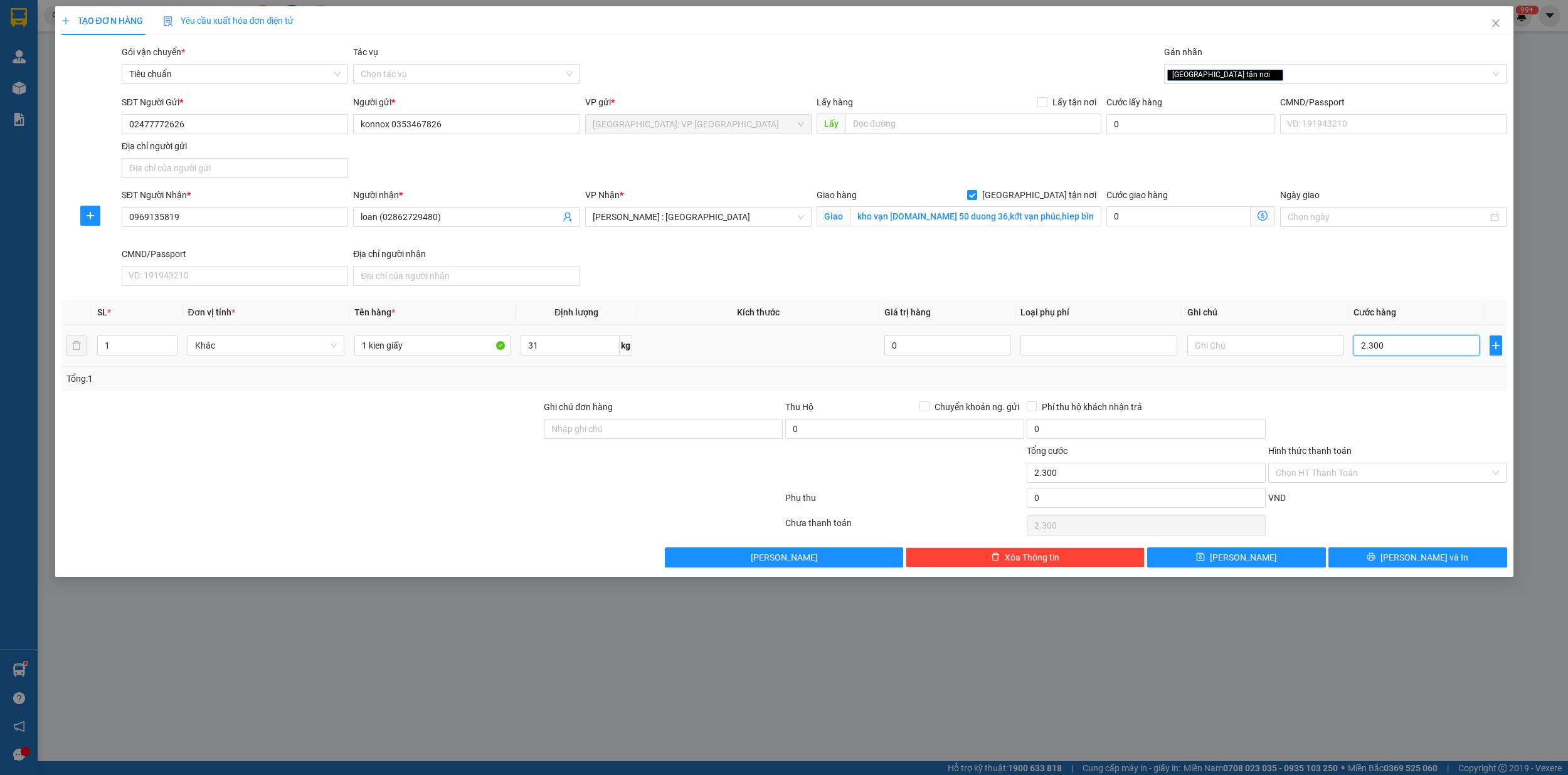
type input "23.000"
type input "230.000"
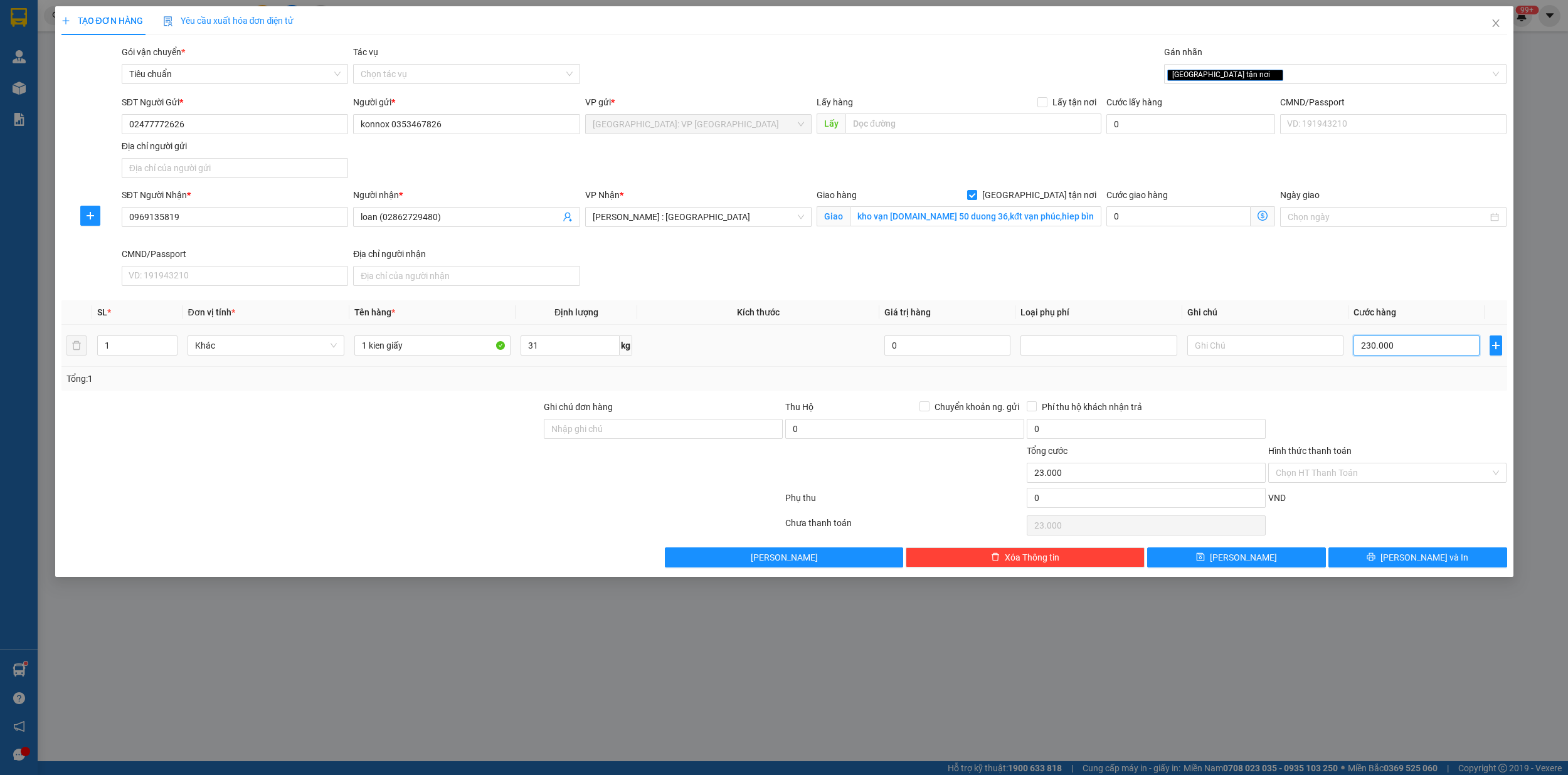
type input "230.000"
click at [1375, 560] on icon "printer" at bounding box center [1371, 557] width 9 height 9
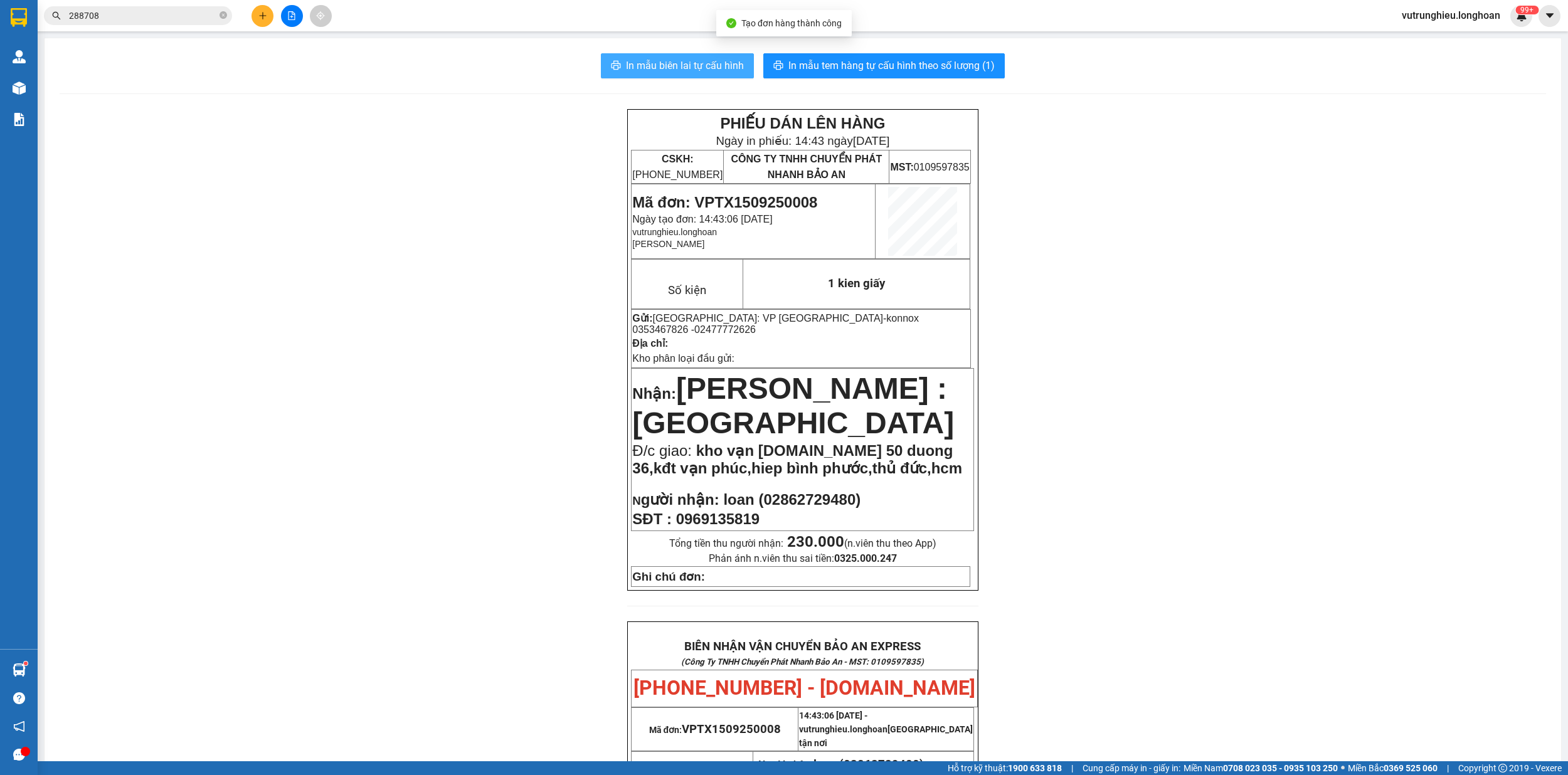
click at [701, 68] on span "In mẫu biên lai tự cấu hình" at bounding box center [684, 65] width 118 height 16
click at [895, 75] on button "In mẫu tem hàng tự cấu hình theo số lượng (1)" at bounding box center [883, 65] width 241 height 25
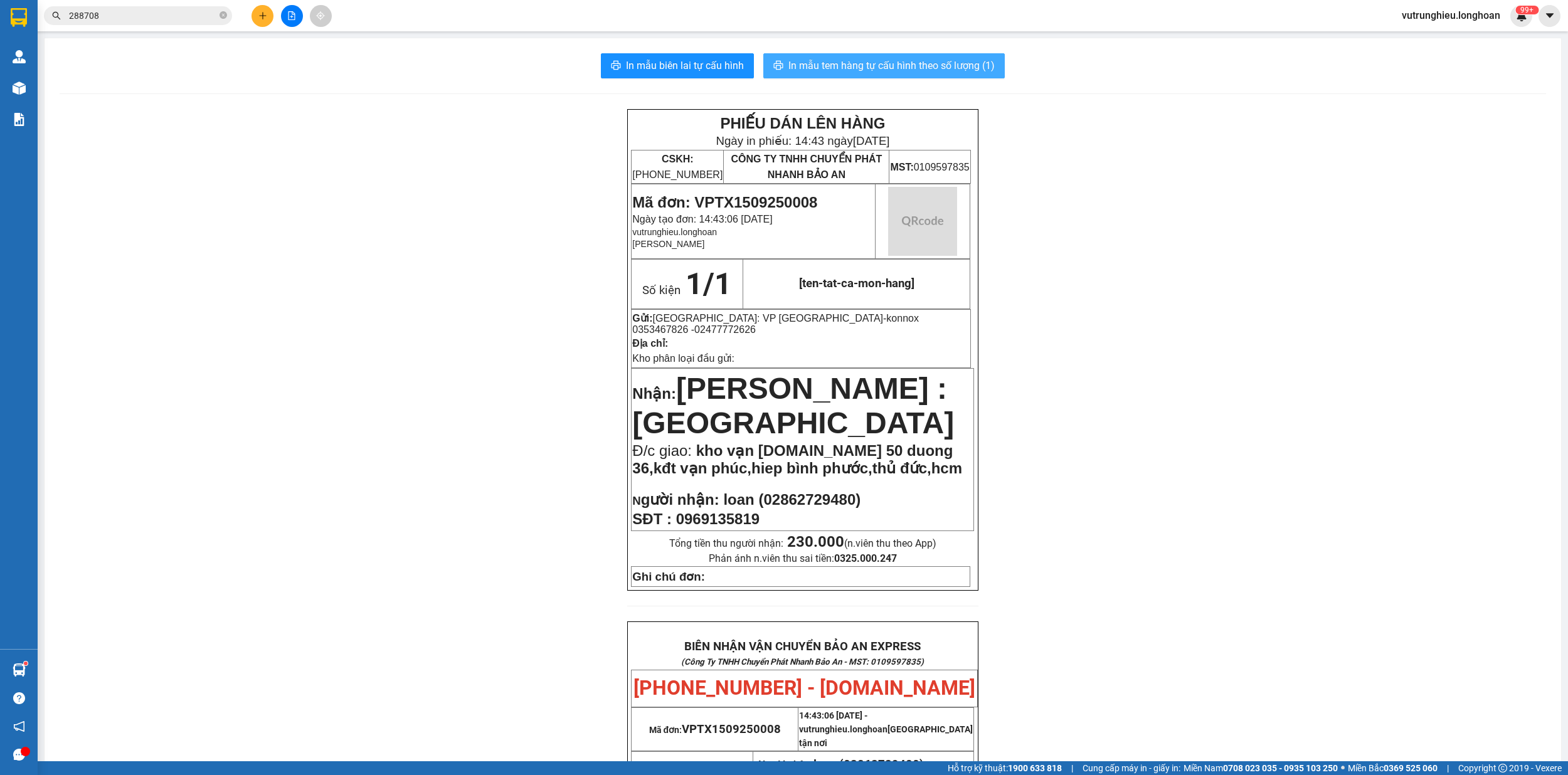
click at [895, 75] on button "In mẫu tem hàng tự cấu hình theo số lượng (1)" at bounding box center [883, 65] width 241 height 25
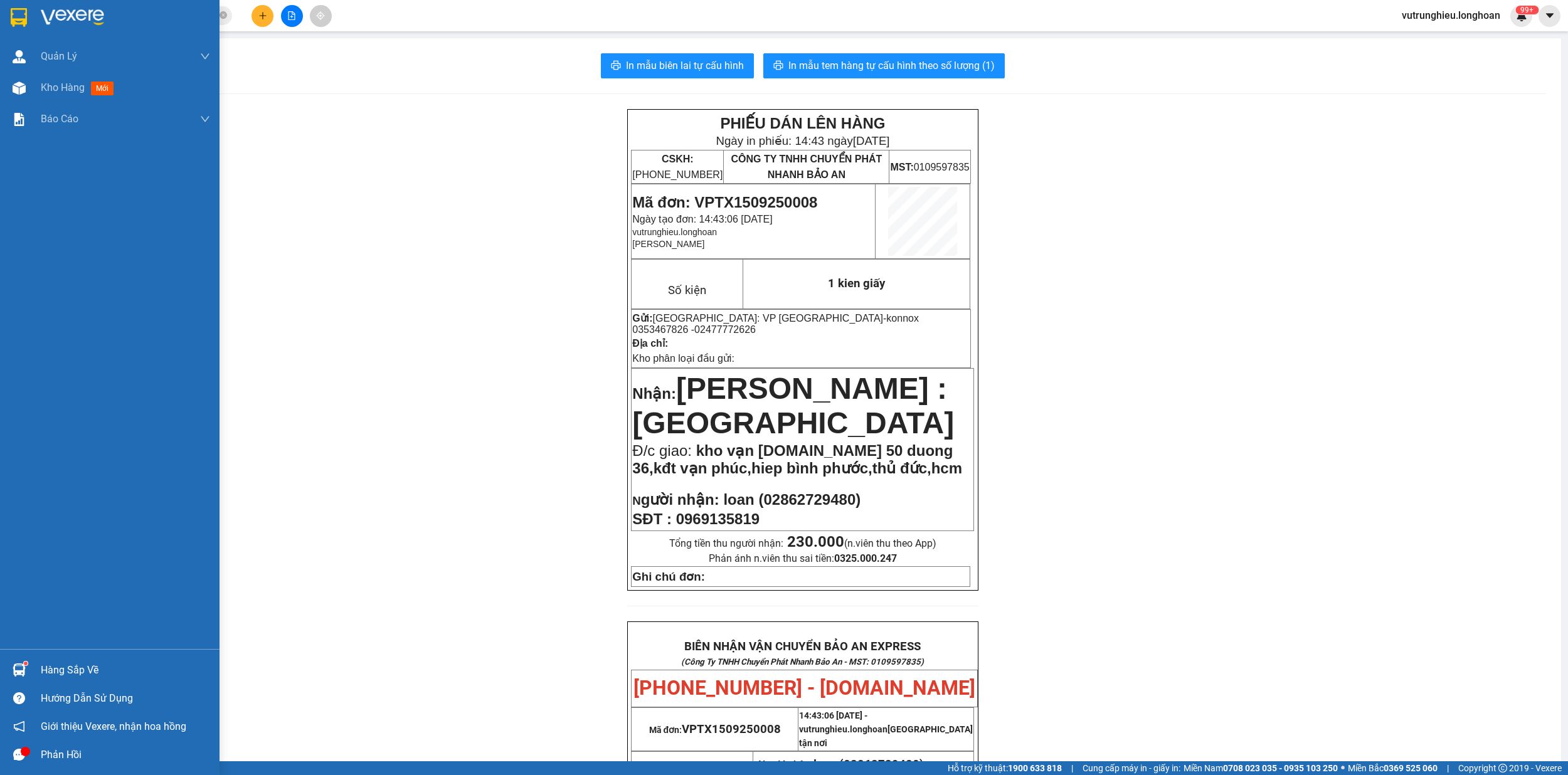
click at [13, 13] on img at bounding box center [19, 17] width 17 height 19
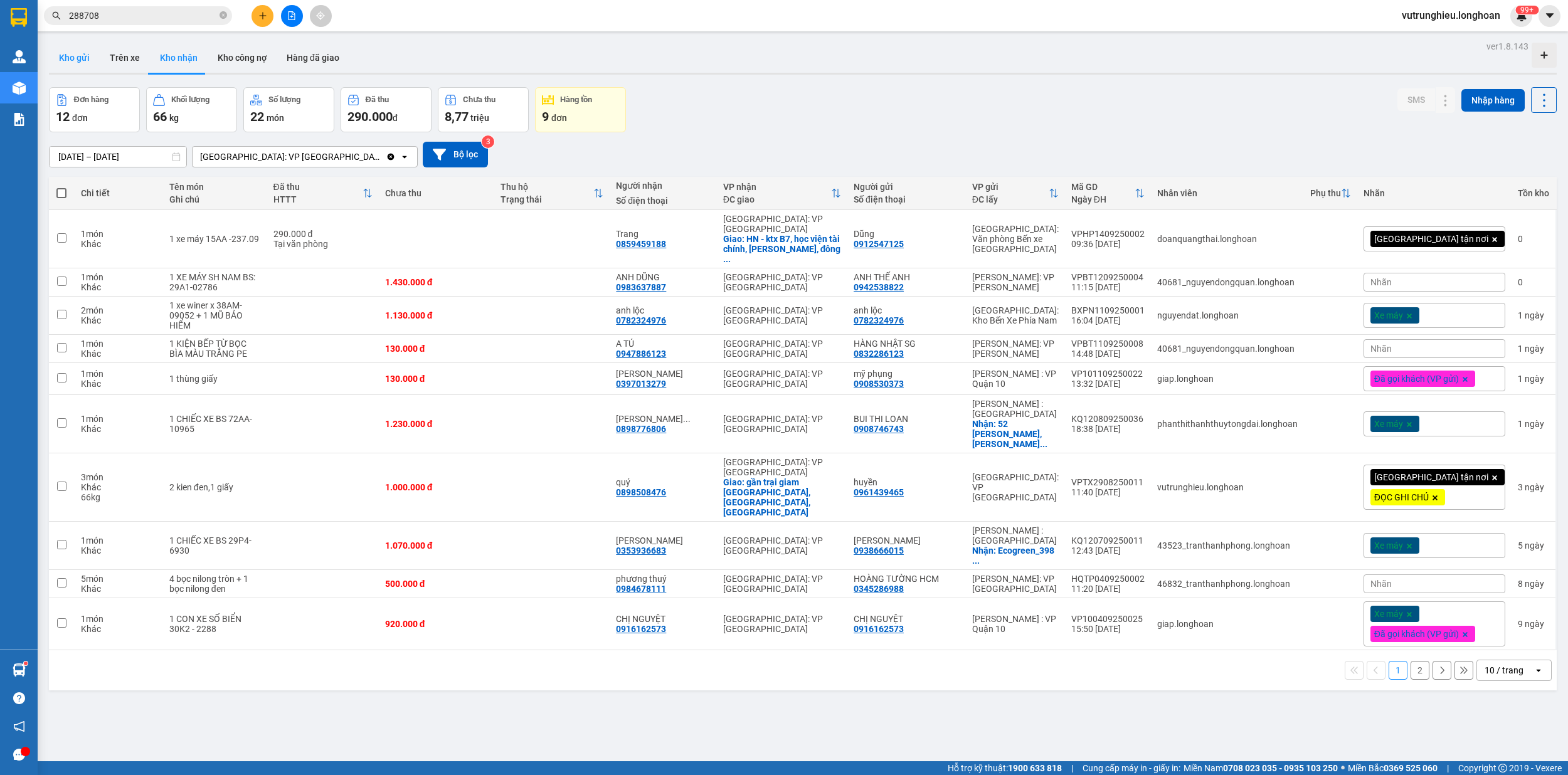
click at [73, 58] on button "Kho gửi" at bounding box center [74, 58] width 51 height 30
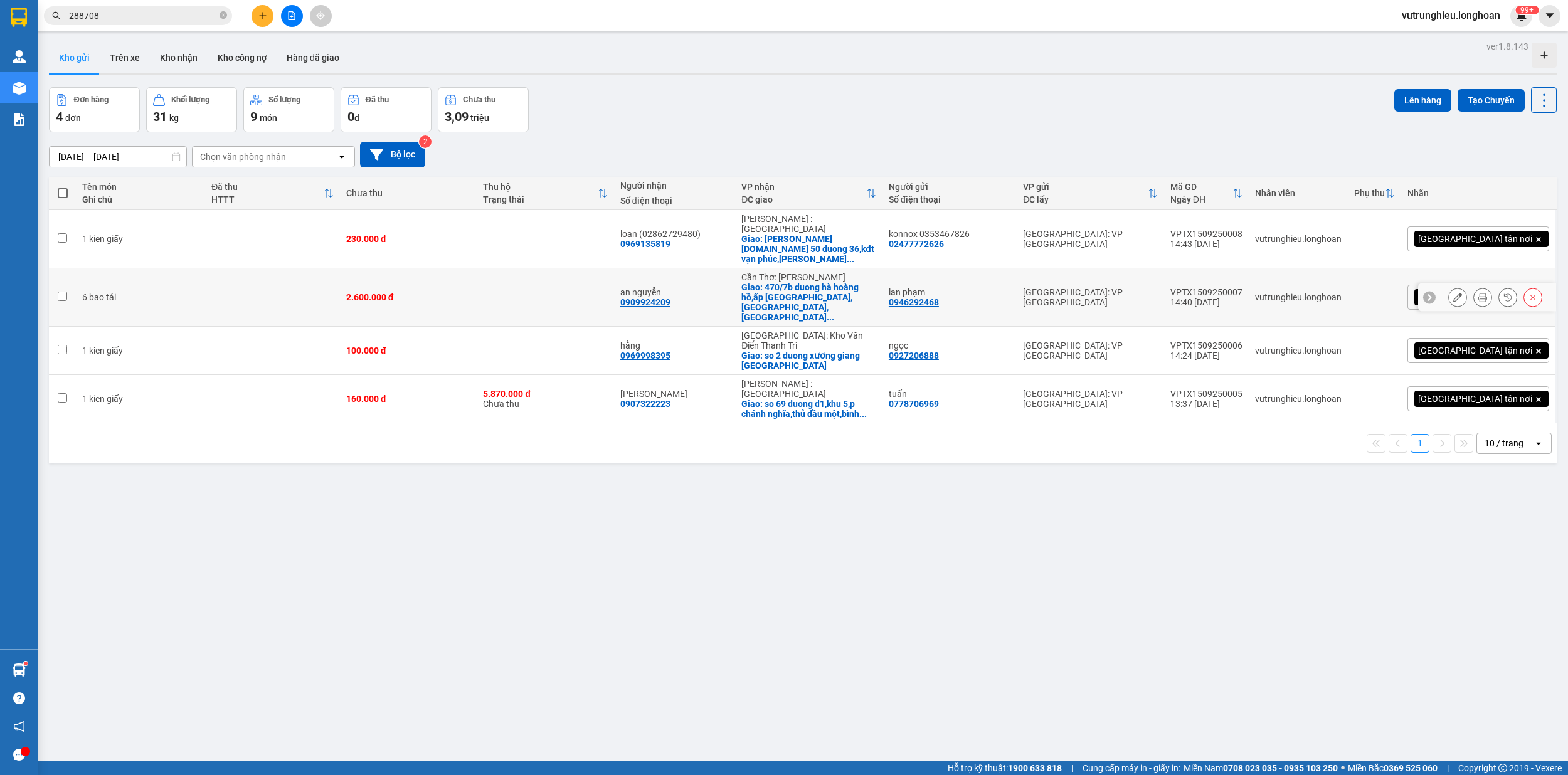
click at [1242, 287] on div "VPTX1509250007" at bounding box center [1206, 292] width 72 height 10
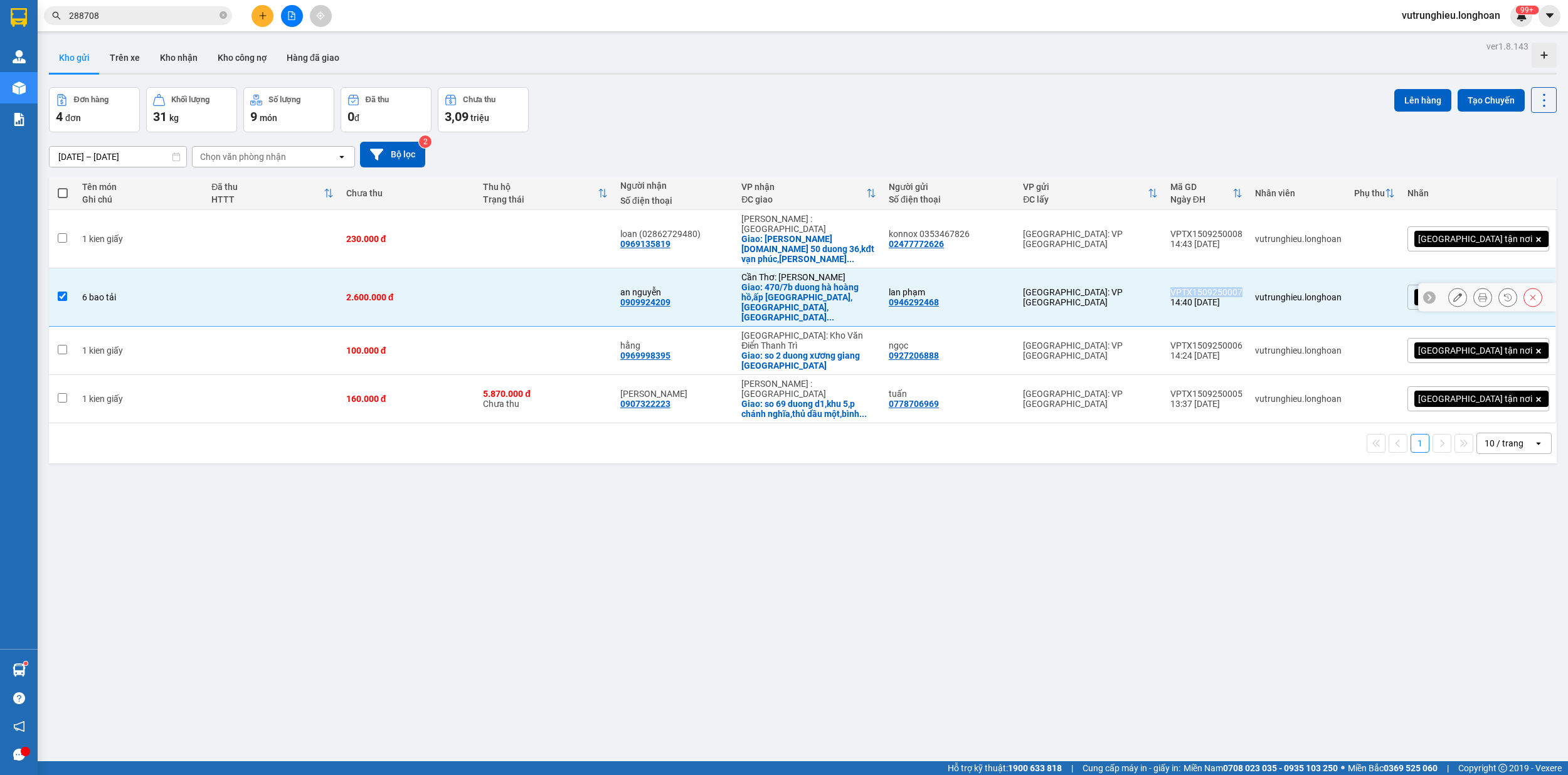
click at [1242, 287] on div "VPTX1509250007" at bounding box center [1206, 292] width 72 height 10
checkbox input "false"
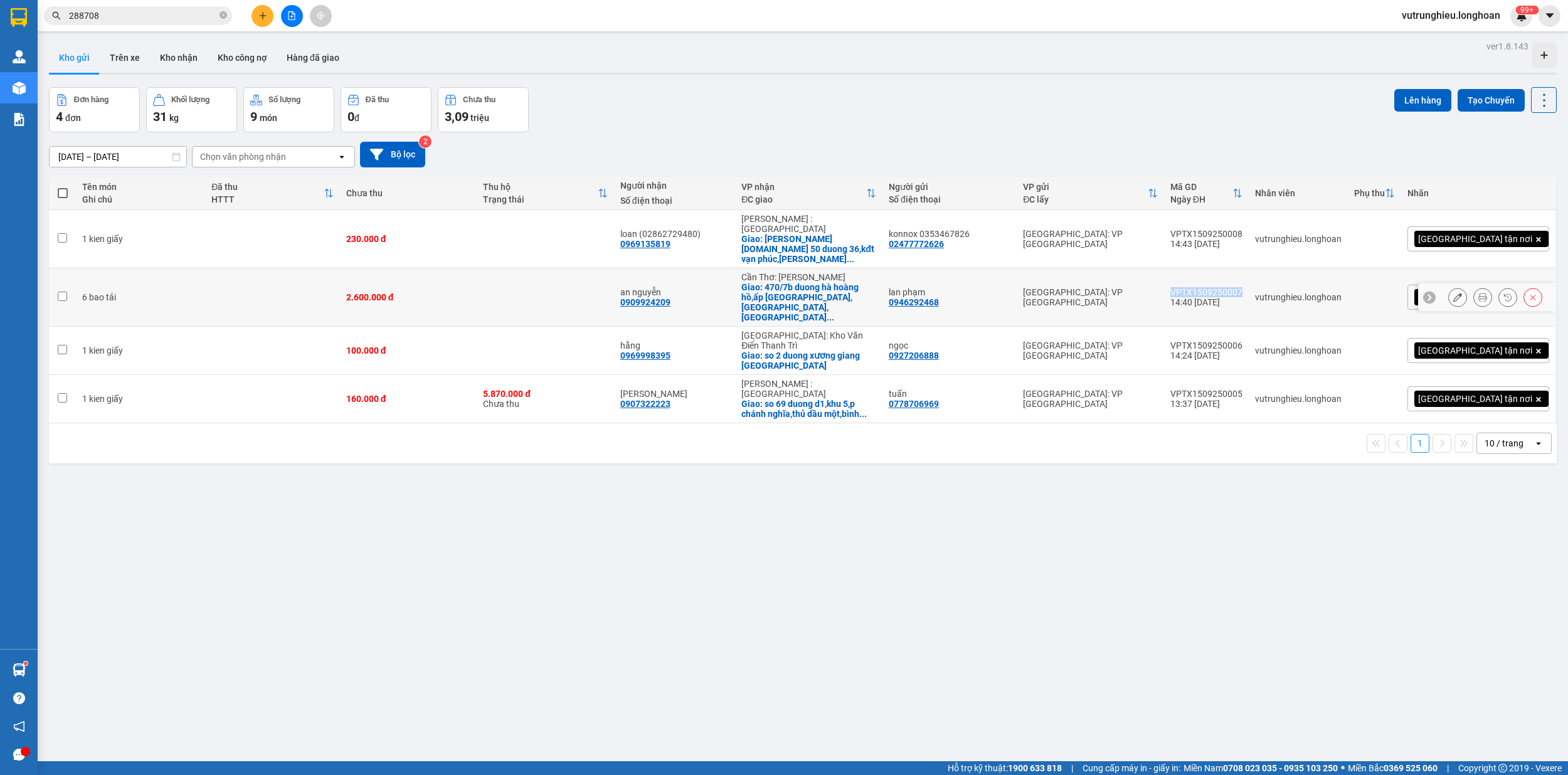
copy div "VPTX1509250007"
click at [1242, 229] on div "VPTX1509250008" at bounding box center [1206, 234] width 72 height 10
checkbox input "false"
copy div "VPTX1509250008"
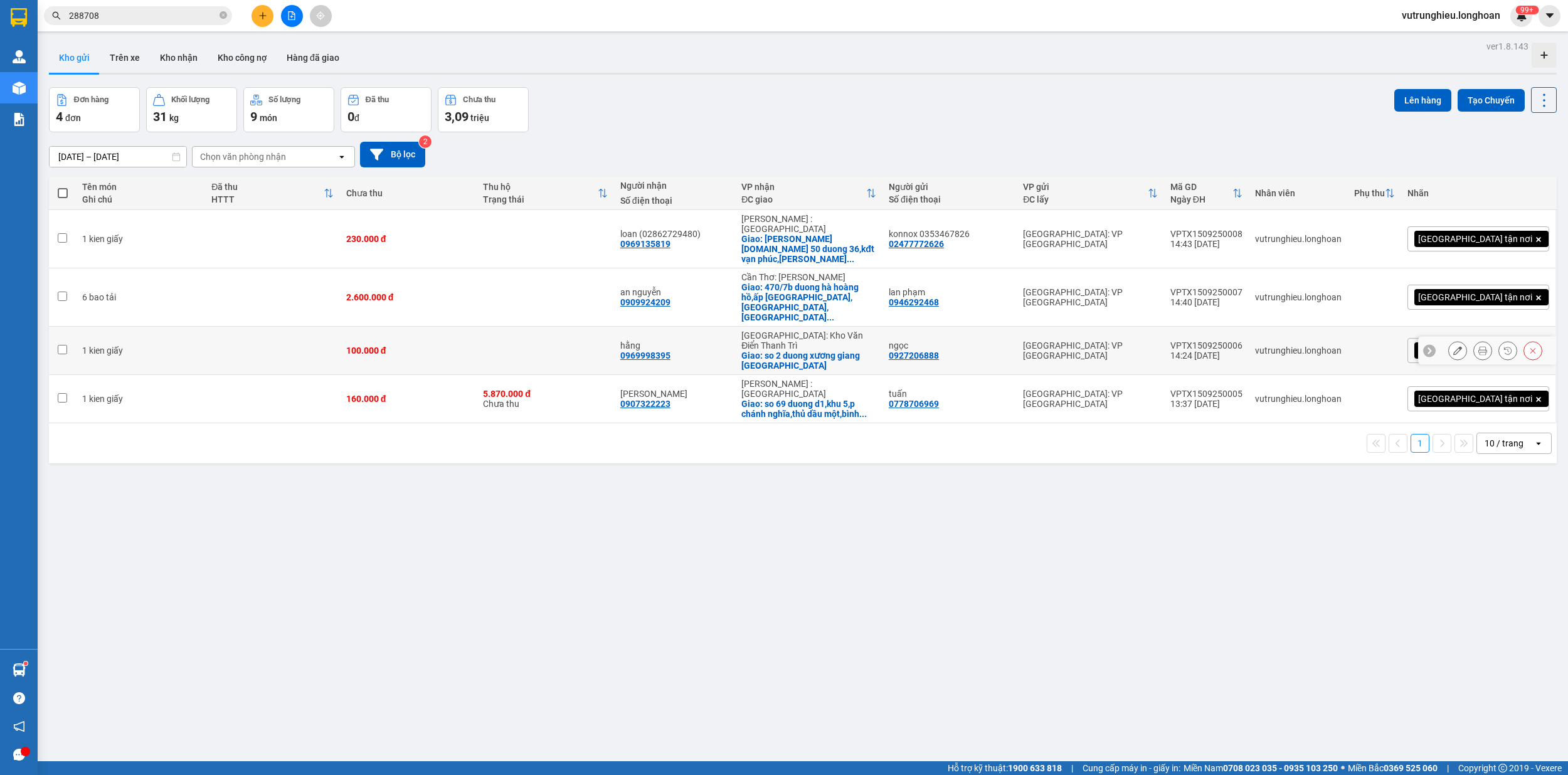
click at [1242, 340] on div "VPTX1509250006" at bounding box center [1206, 345] width 72 height 10
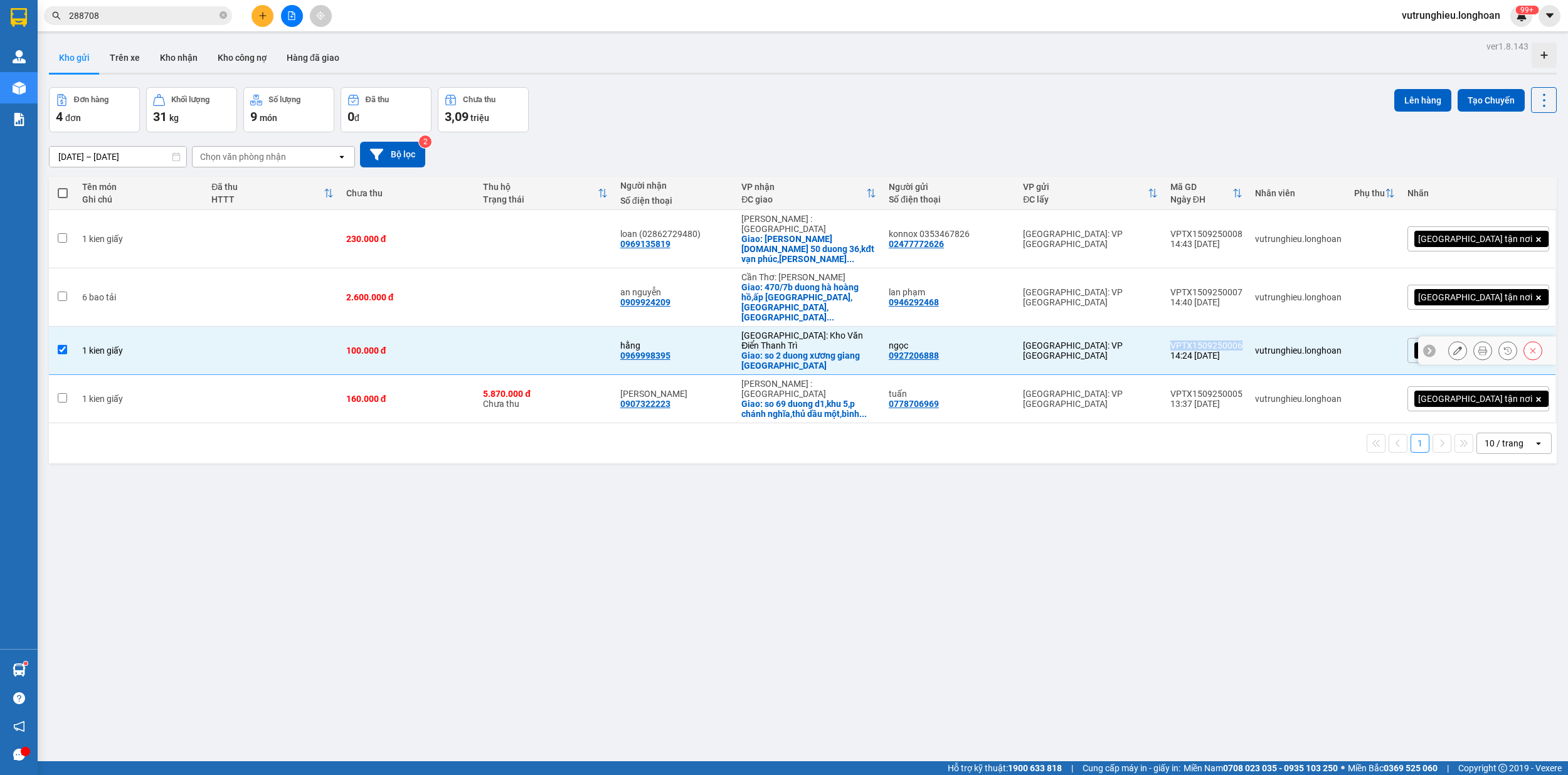
click at [1242, 340] on div "VPTX1509250006" at bounding box center [1206, 345] width 72 height 10
checkbox input "false"
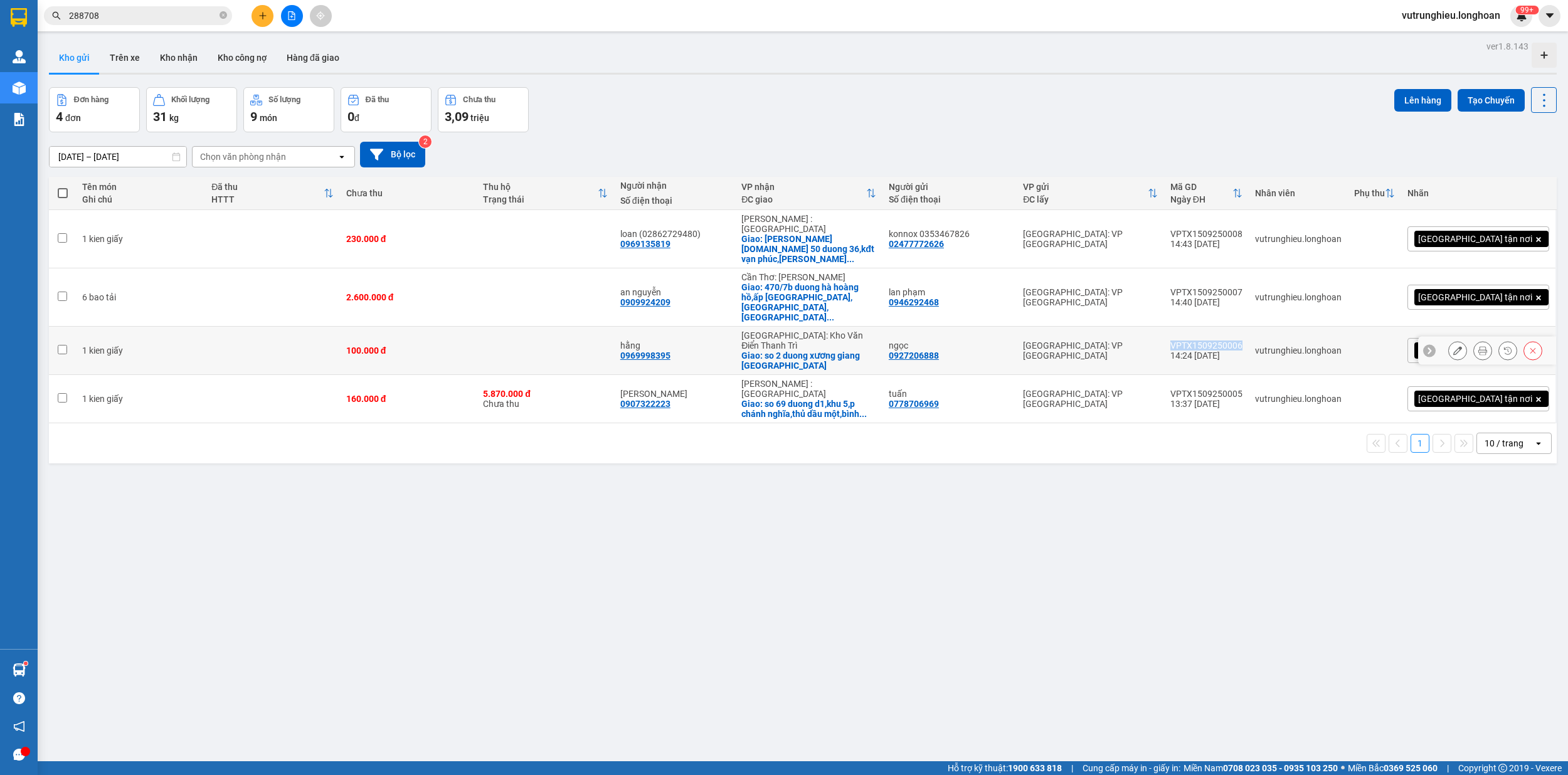
copy div "VPTX1509250006"
click at [263, 17] on icon "plus" at bounding box center [263, 16] width 9 height 9
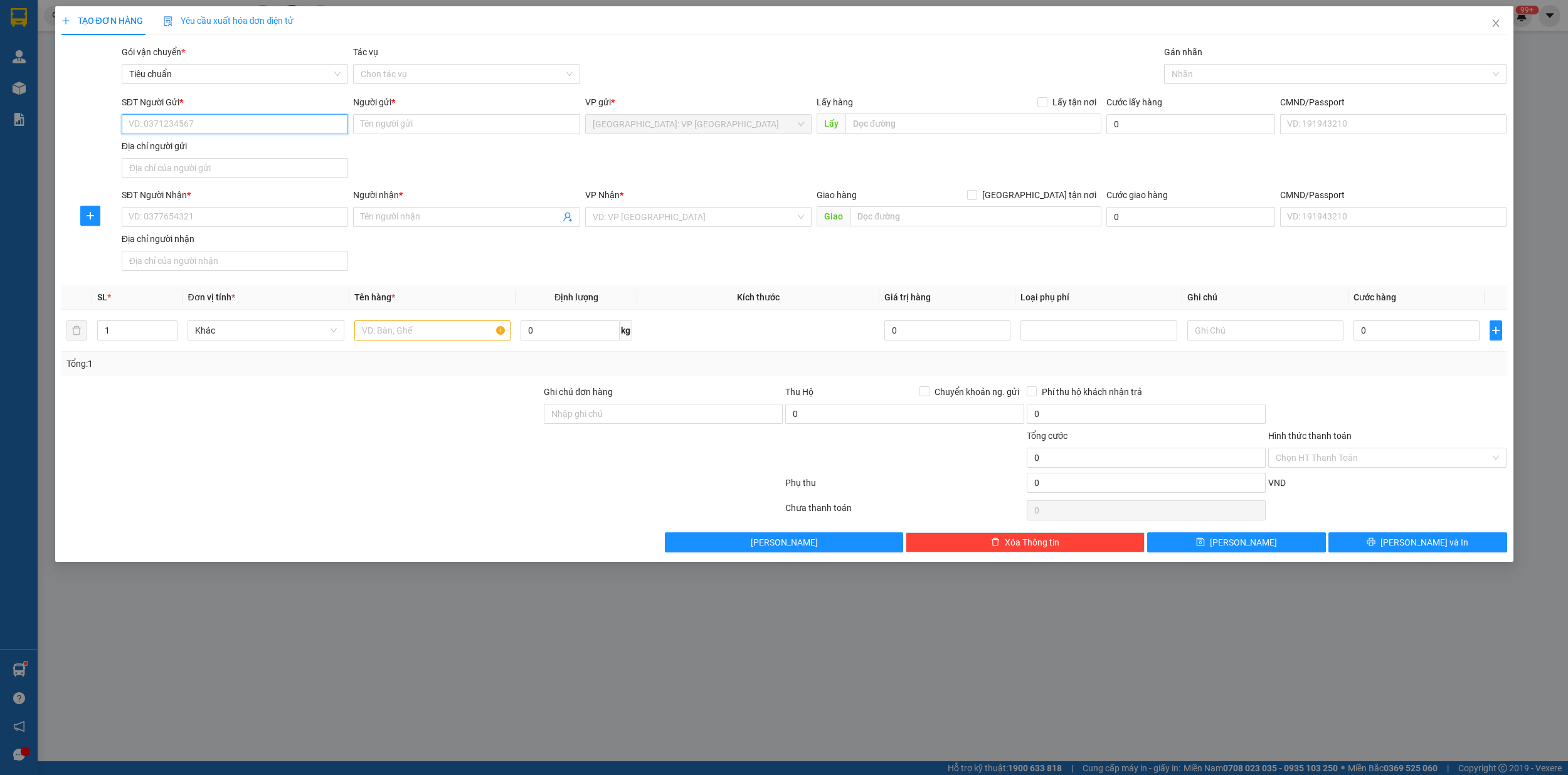
click at [253, 129] on input "SĐT Người Gửi *" at bounding box center [234, 124] width 227 height 20
click at [176, 150] on div "0947473772 - Nga" at bounding box center [234, 150] width 212 height 14
type input "0947473772"
type input "Nga"
type input "57 hạ đình hn"
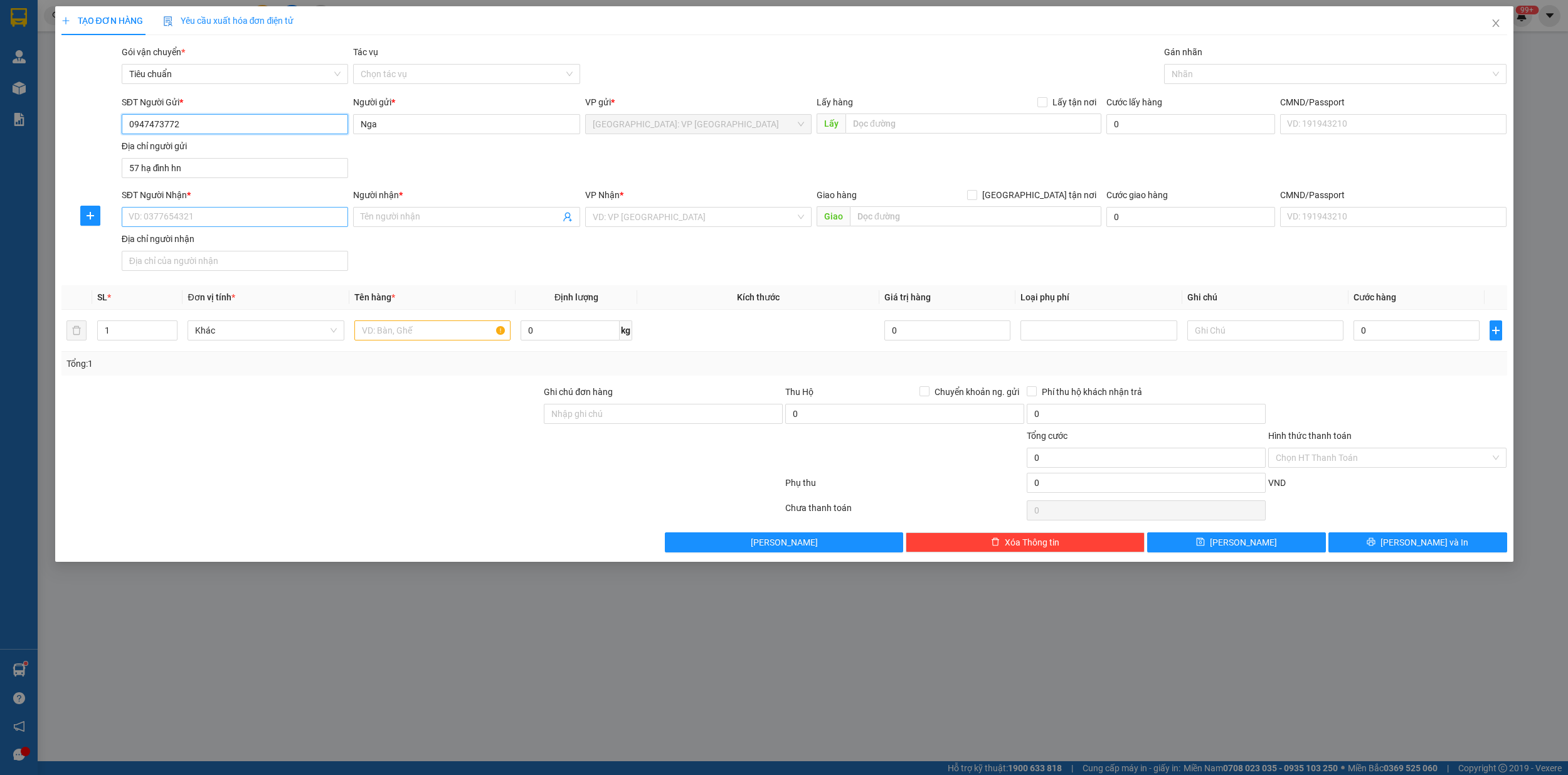
type input "0947473772"
click at [246, 221] on input "SĐT Người Nhận *" at bounding box center [234, 217] width 227 height 20
click at [194, 245] on div "0917650189 - tuấn" at bounding box center [234, 244] width 212 height 14
type input "0917650189"
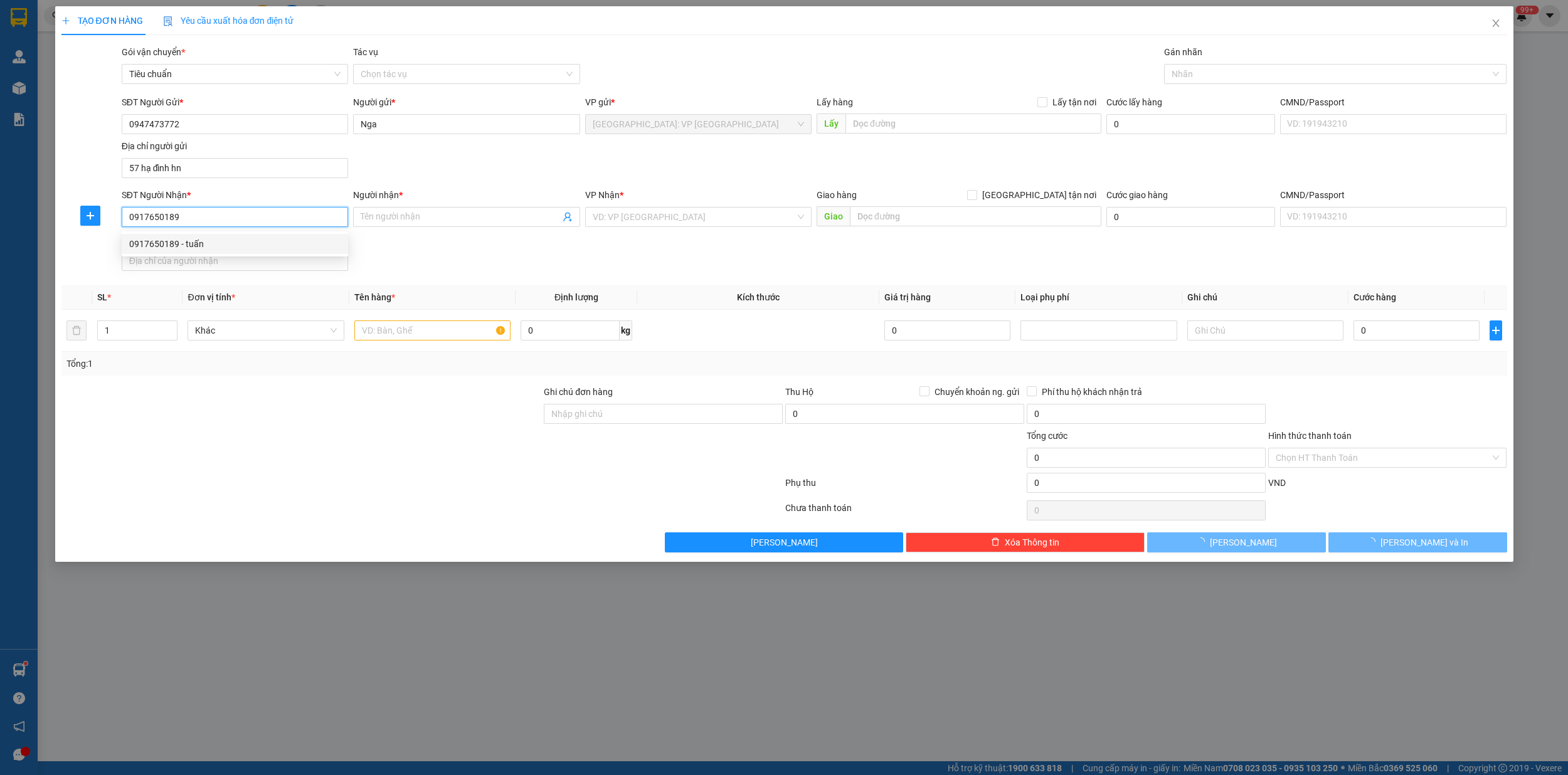
type input "tuấn"
checkbox input "true"
type input "170 xuân thủy p khuê trung cẩm lệ [GEOGRAPHIC_DATA]"
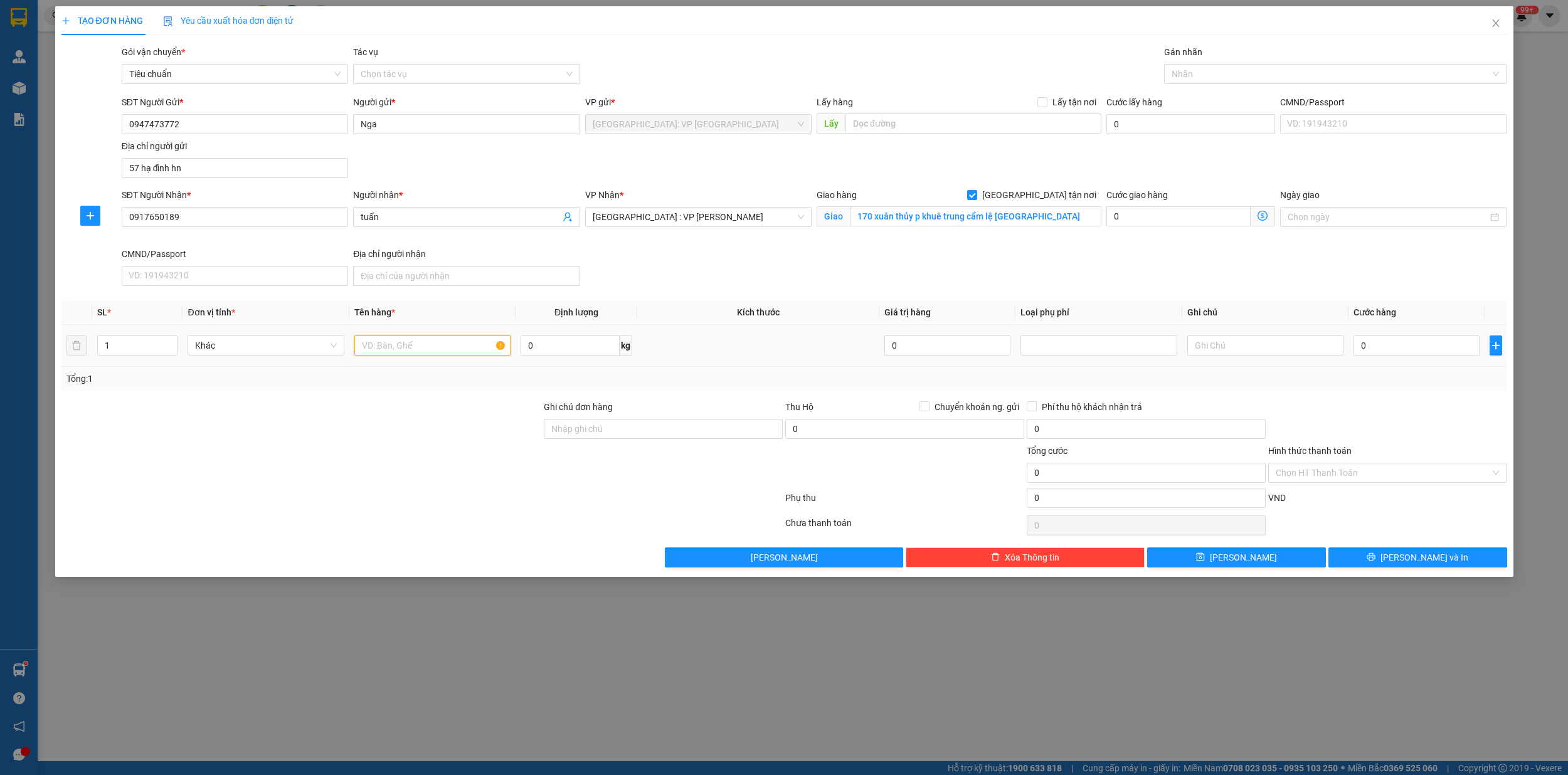
click at [387, 352] on input "text" at bounding box center [432, 345] width 157 height 20
type input "1 kien giấy"
click at [1232, 84] on div "Gán nhãn Nhãn" at bounding box center [1335, 67] width 343 height 44
click at [1216, 67] on div at bounding box center [1328, 74] width 324 height 15
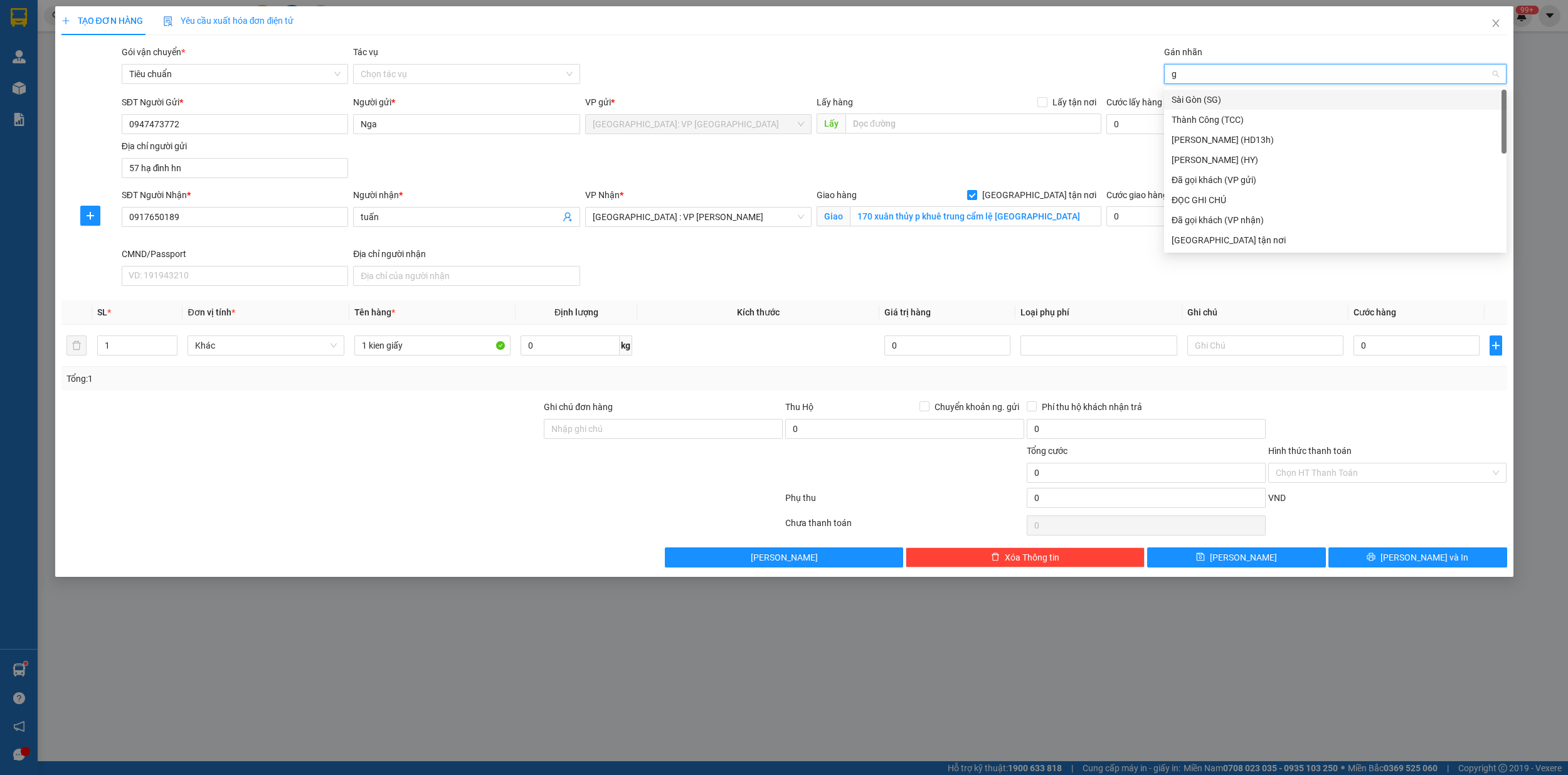
type input "gi"
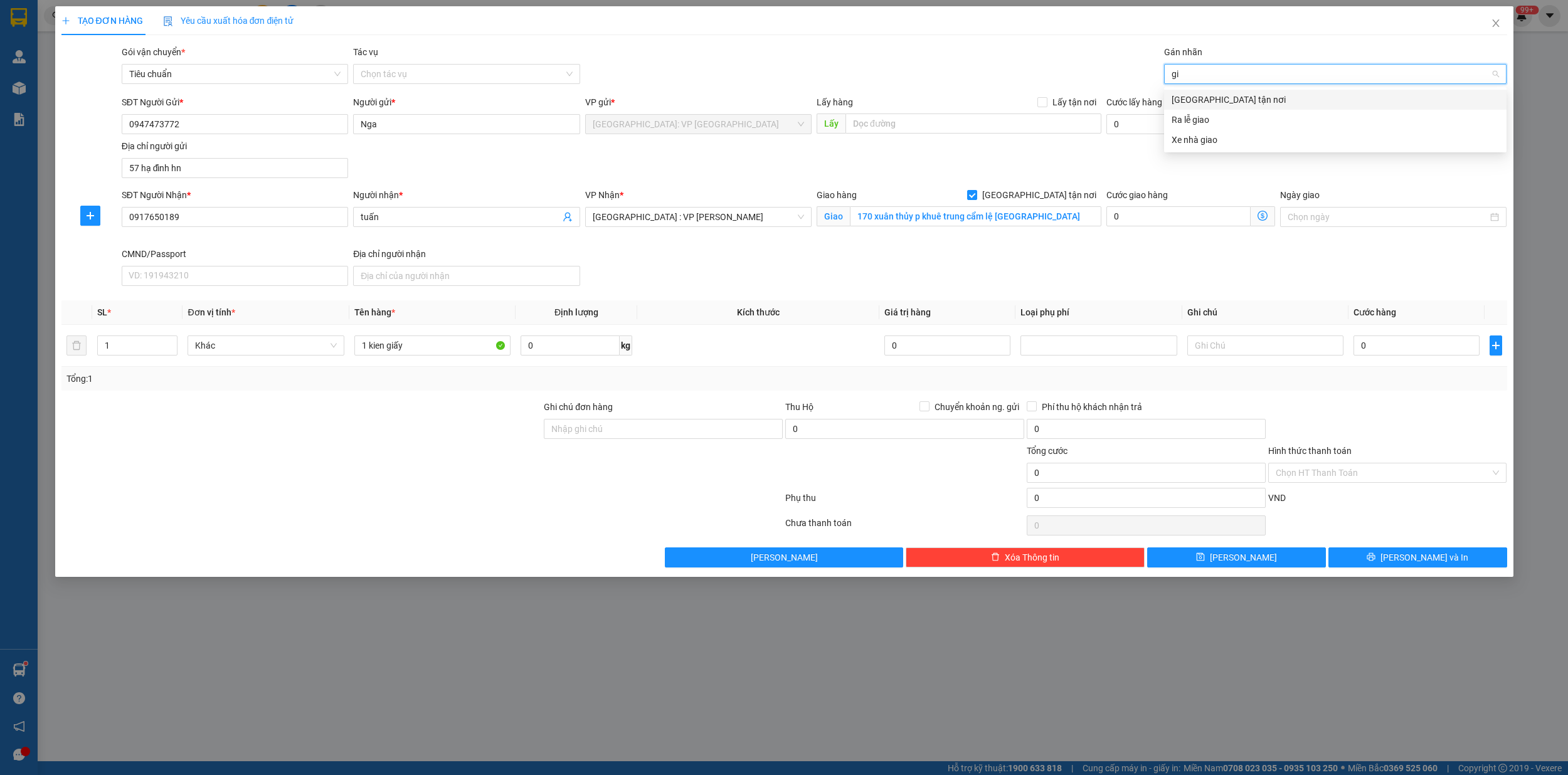
click at [1228, 98] on div "[GEOGRAPHIC_DATA] tận nơi" at bounding box center [1335, 99] width 328 height 14
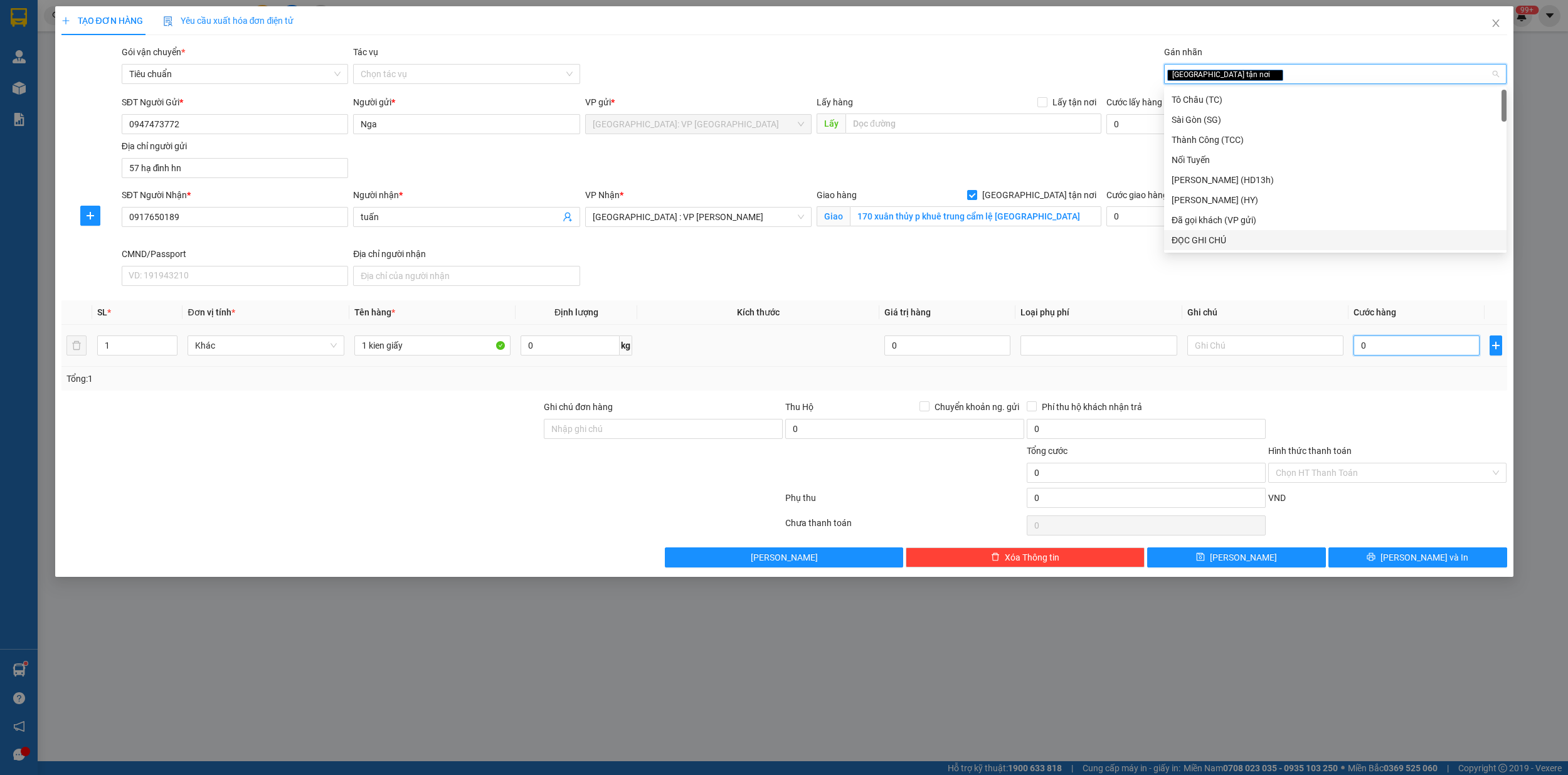
click at [1394, 353] on input "0" at bounding box center [1416, 345] width 126 height 20
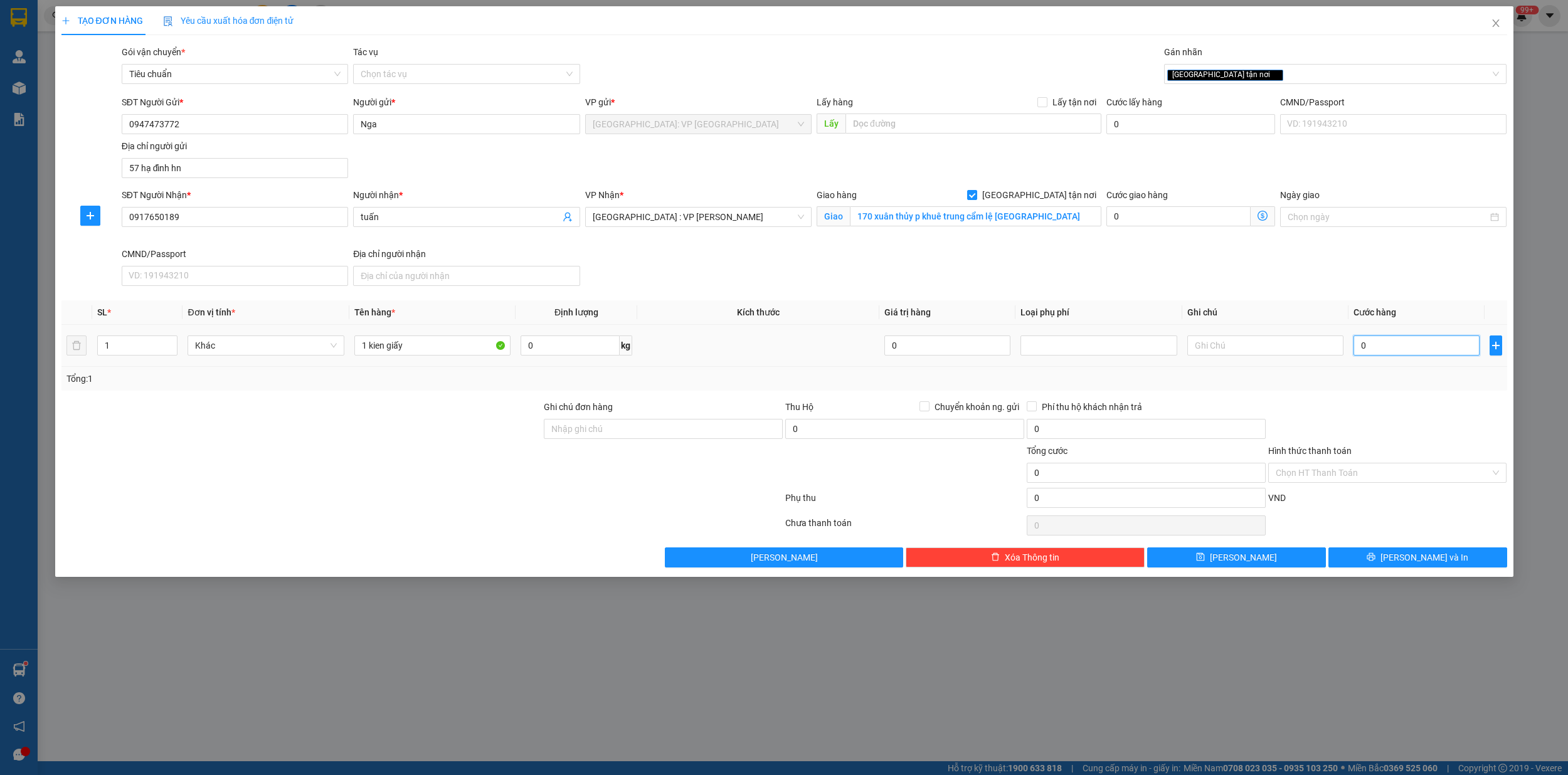
type input "1"
type input "13"
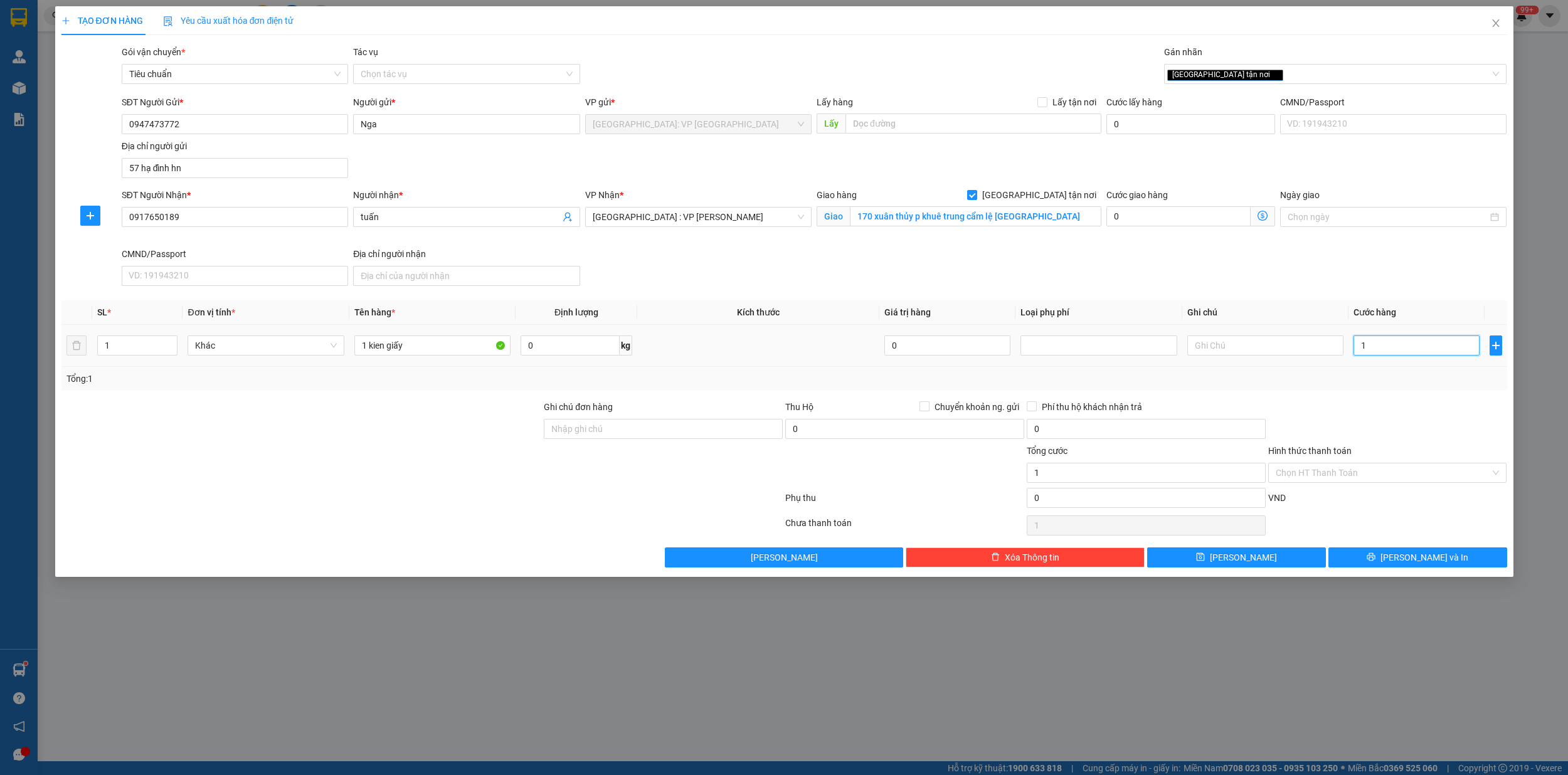
type input "13"
type input "130"
type input "1.300"
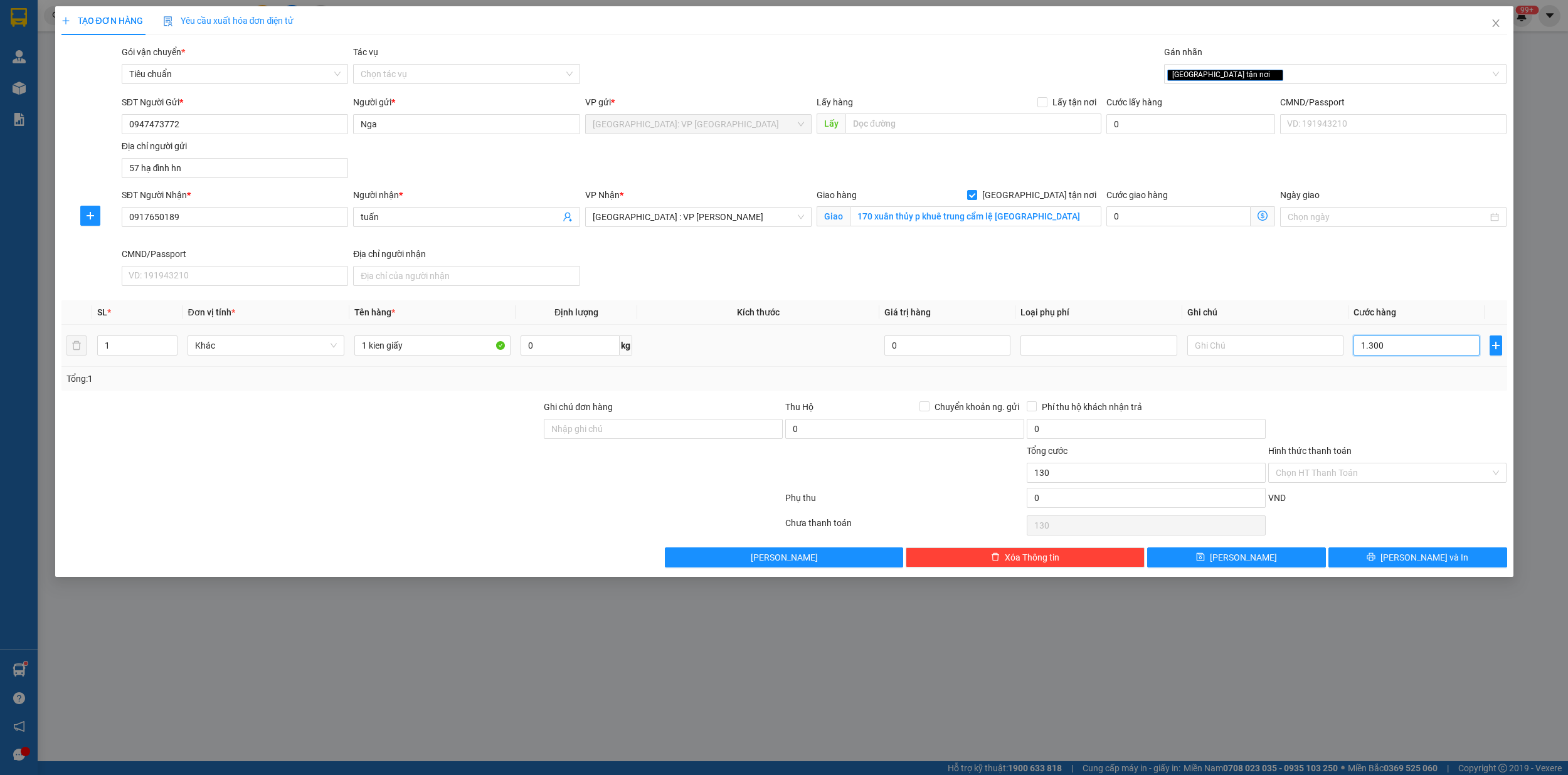
type input "1.300"
type input "13.000"
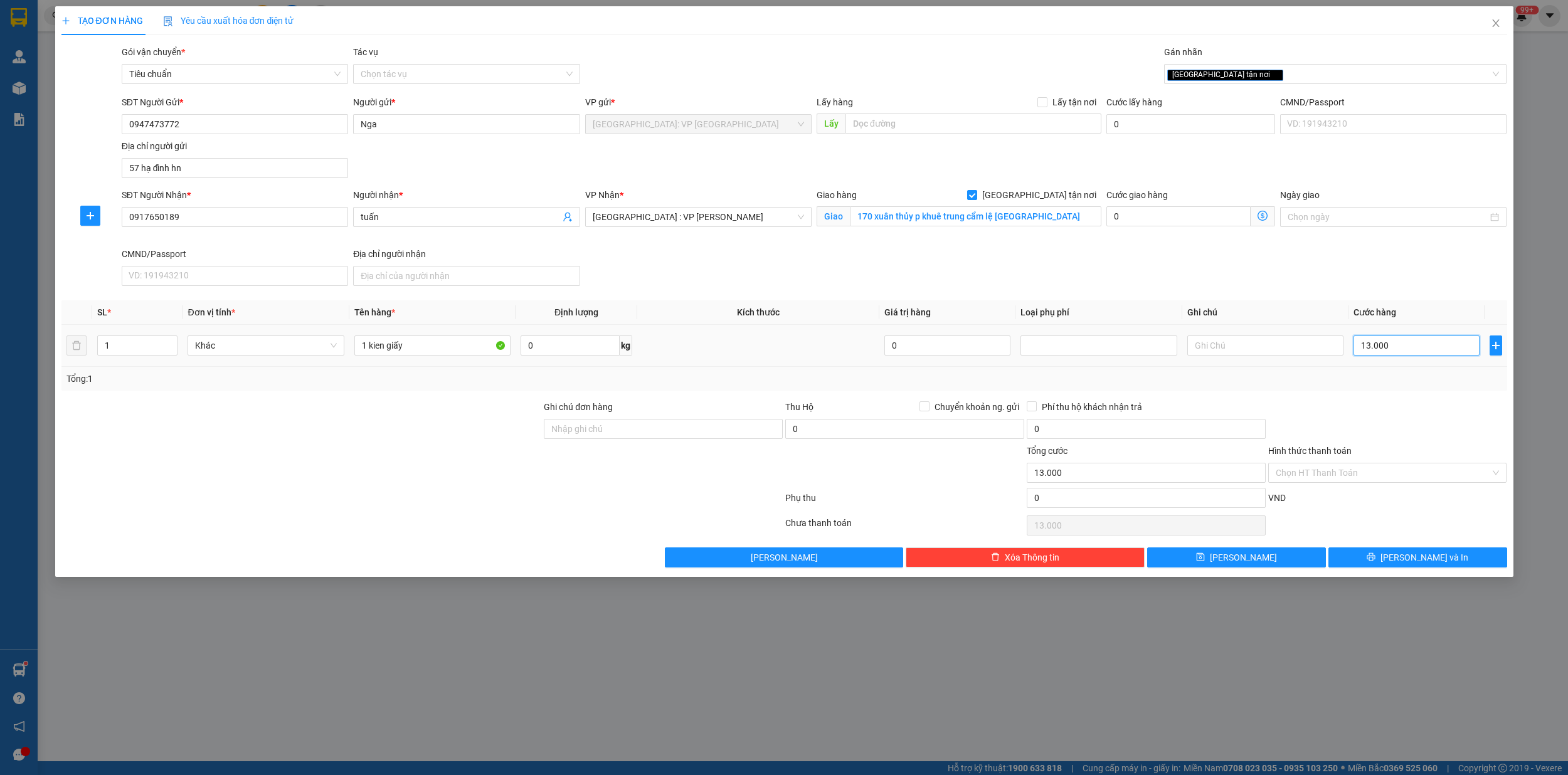
type input "130.000"
click at [1355, 472] on input "Hình thức thanh toán" at bounding box center [1383, 472] width 215 height 19
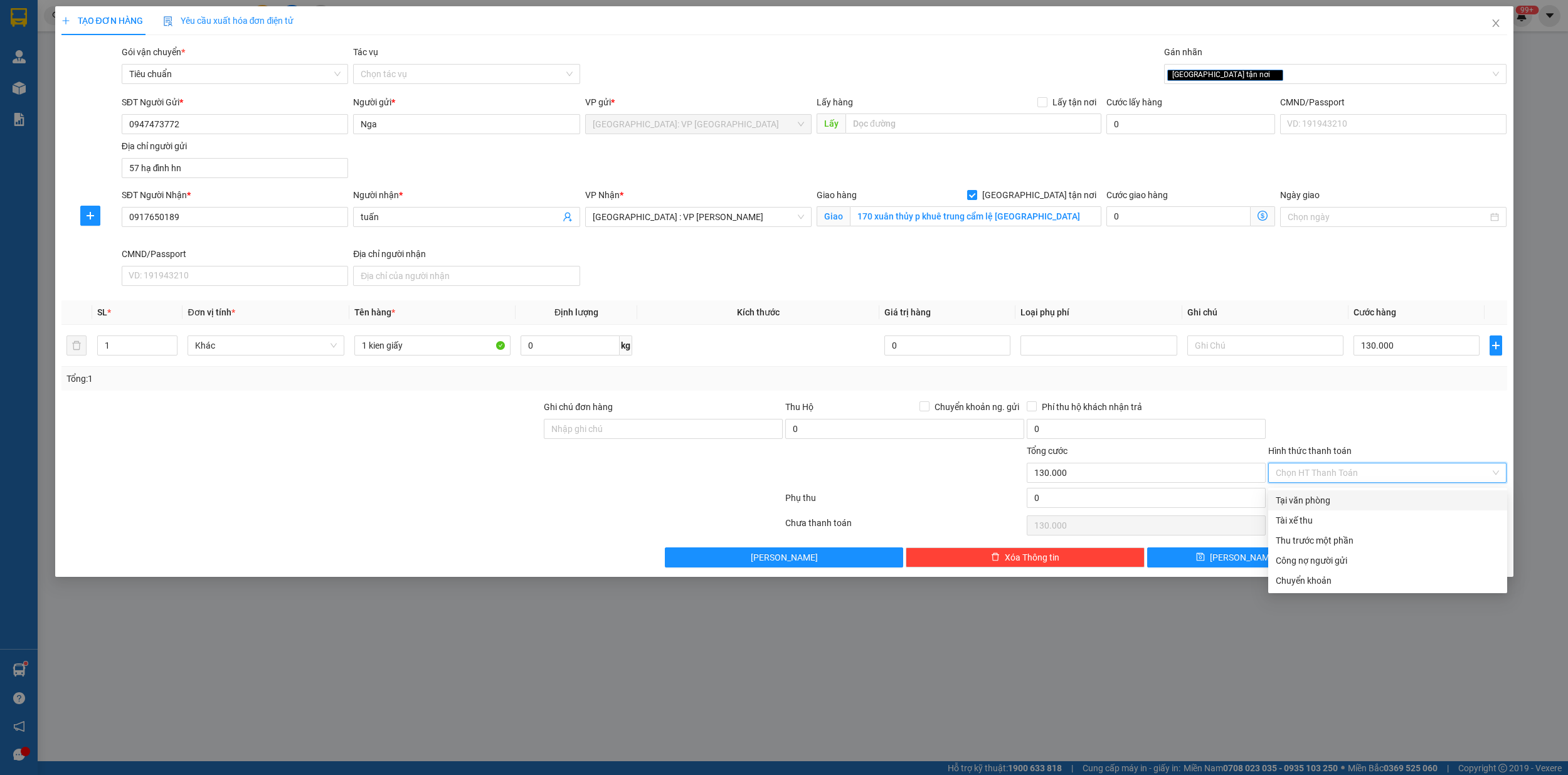
click at [1337, 499] on div "Tại văn phòng" at bounding box center [1387, 500] width 224 height 14
type input "0"
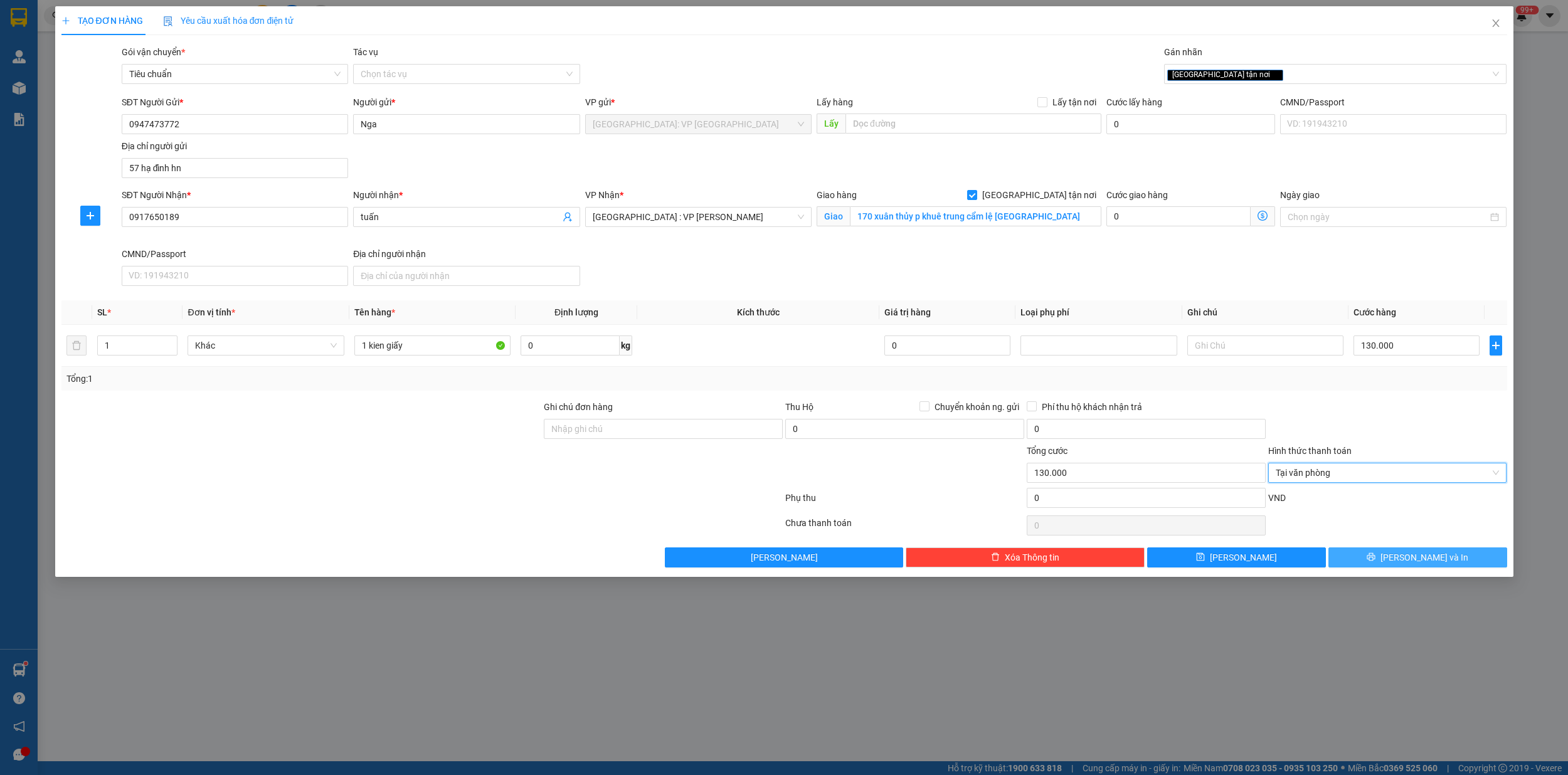
click at [1438, 564] on span "[PERSON_NAME] và In" at bounding box center [1424, 557] width 88 height 14
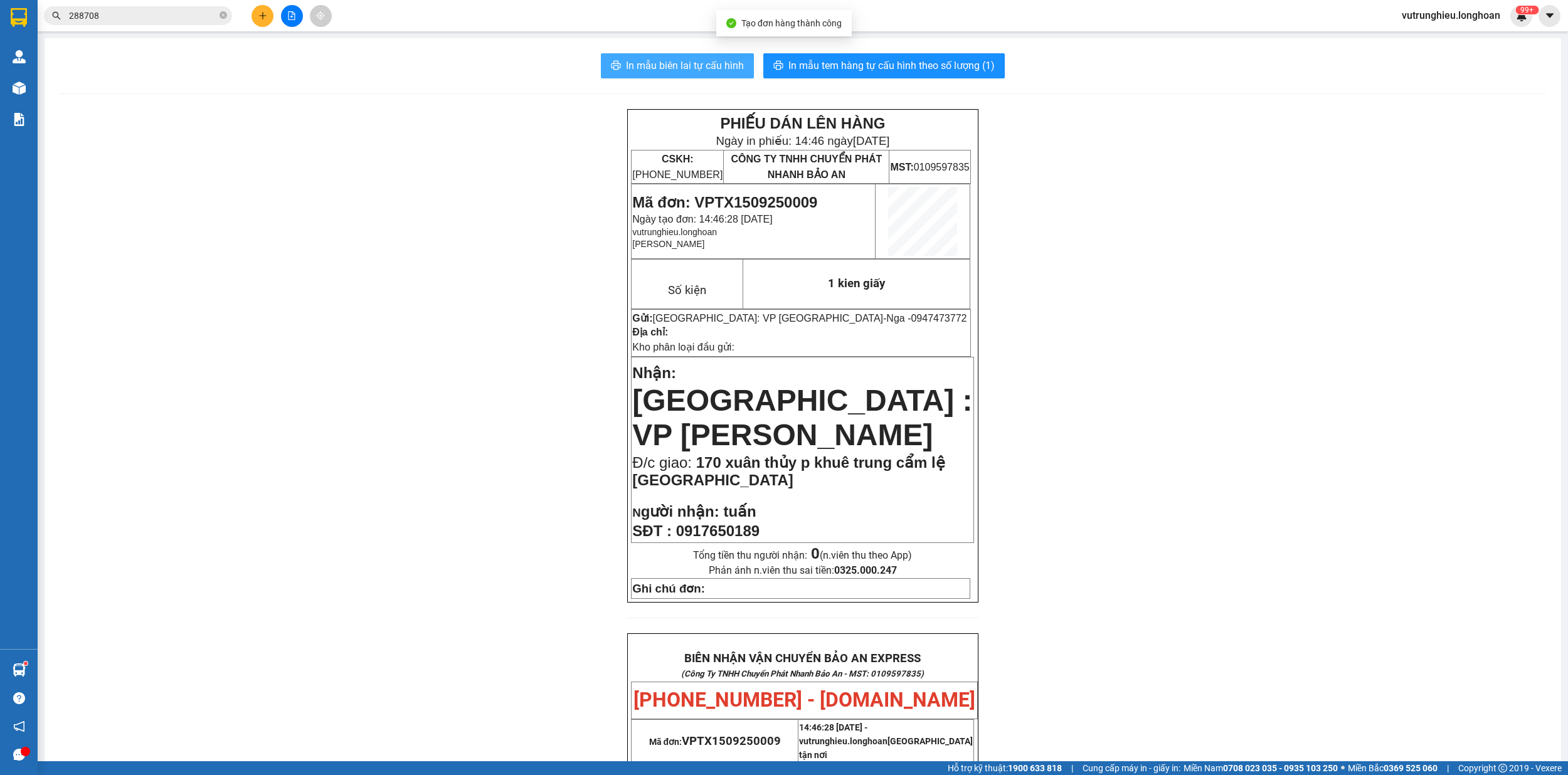
click at [646, 74] on button "In mẫu biên lai tự cấu hình" at bounding box center [677, 65] width 153 height 25
click at [888, 56] on button "In mẫu tem hàng tự cấu hình theo số lượng (1)" at bounding box center [883, 65] width 241 height 25
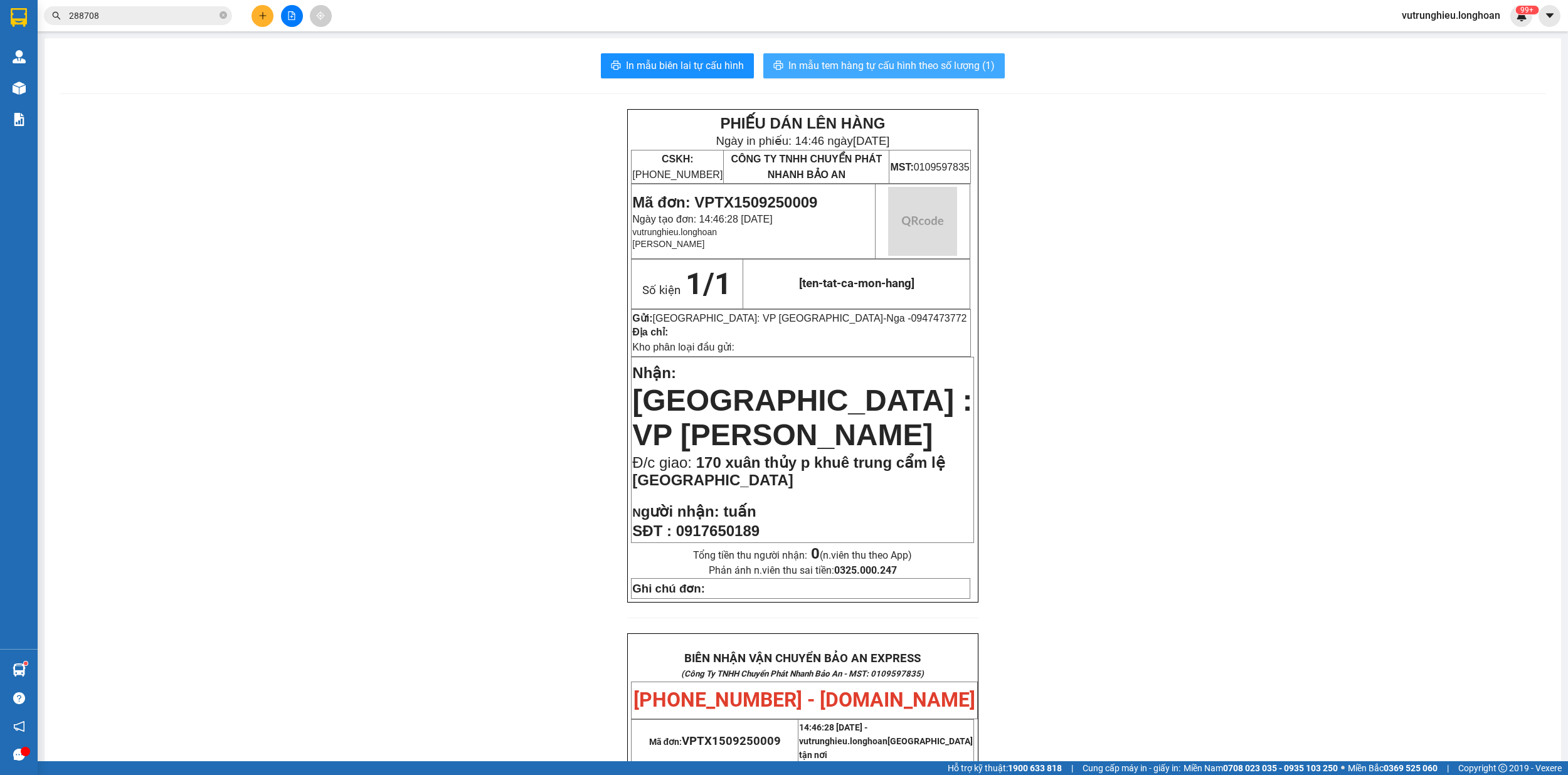
click at [888, 56] on button "In mẫu tem hàng tự cấu hình theo số lượng (1)" at bounding box center [883, 65] width 241 height 25
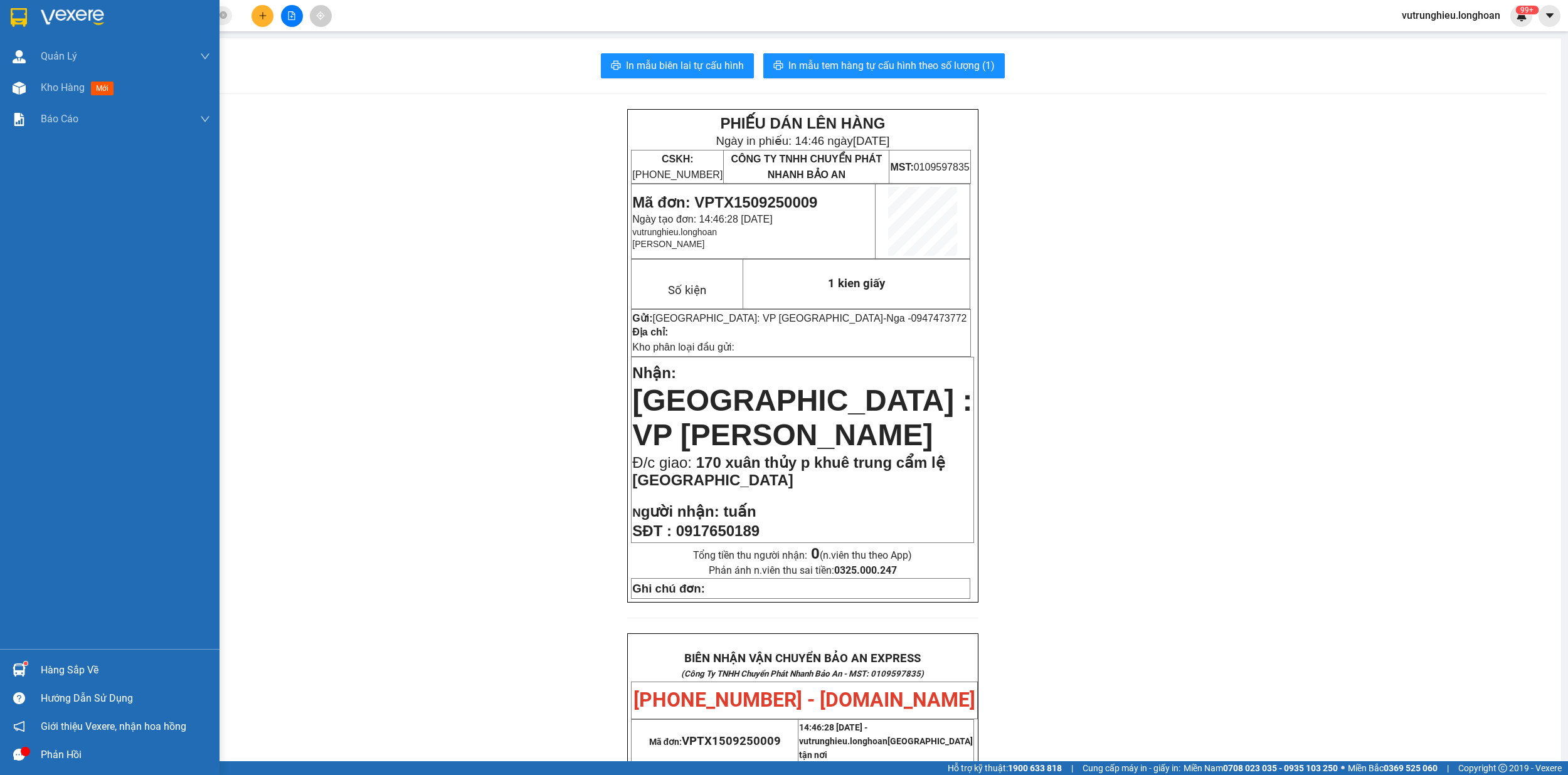
click at [5, 13] on div at bounding box center [109, 20] width 219 height 41
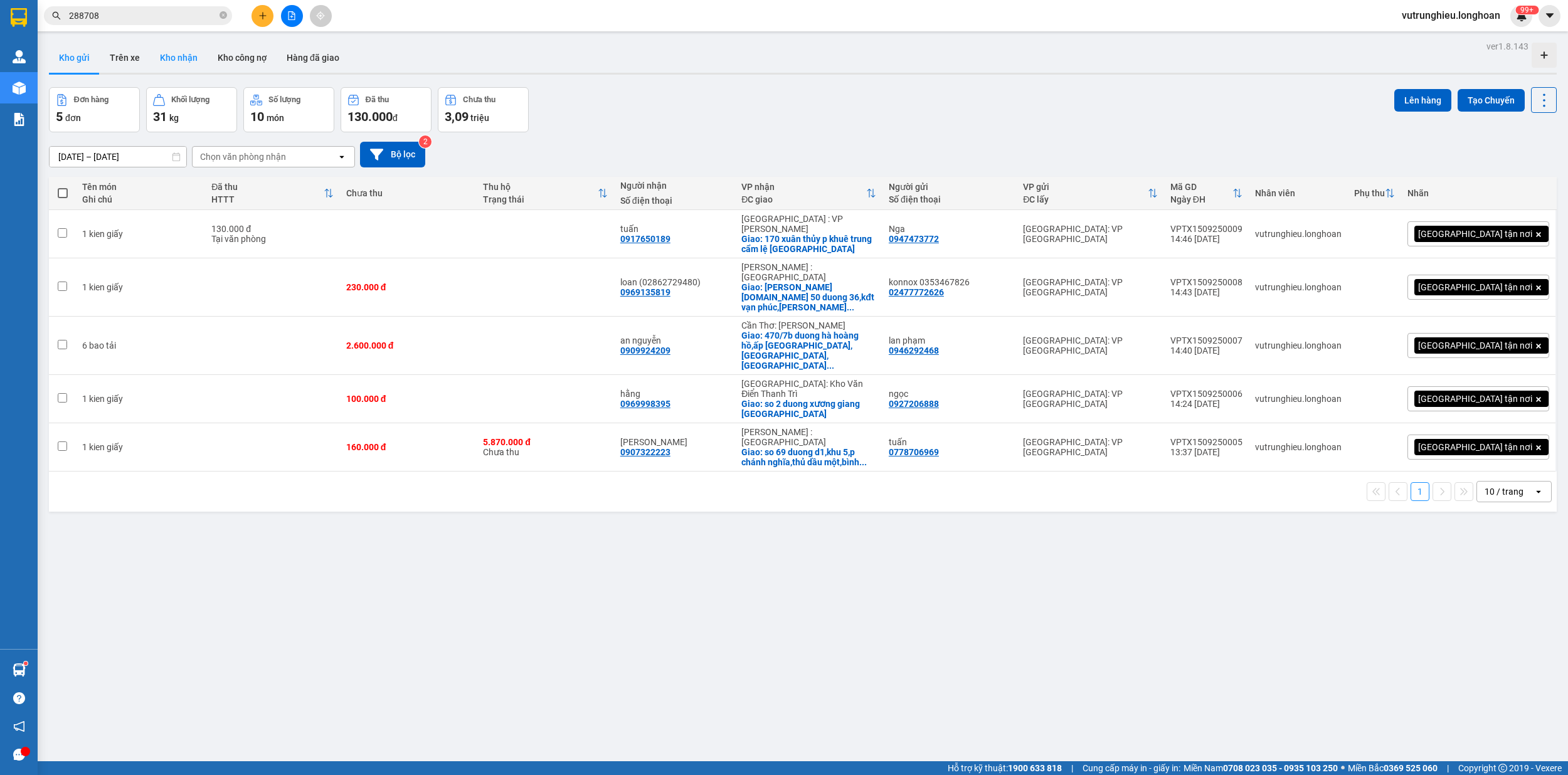
click at [180, 44] on button "Kho nhận" at bounding box center [179, 58] width 58 height 30
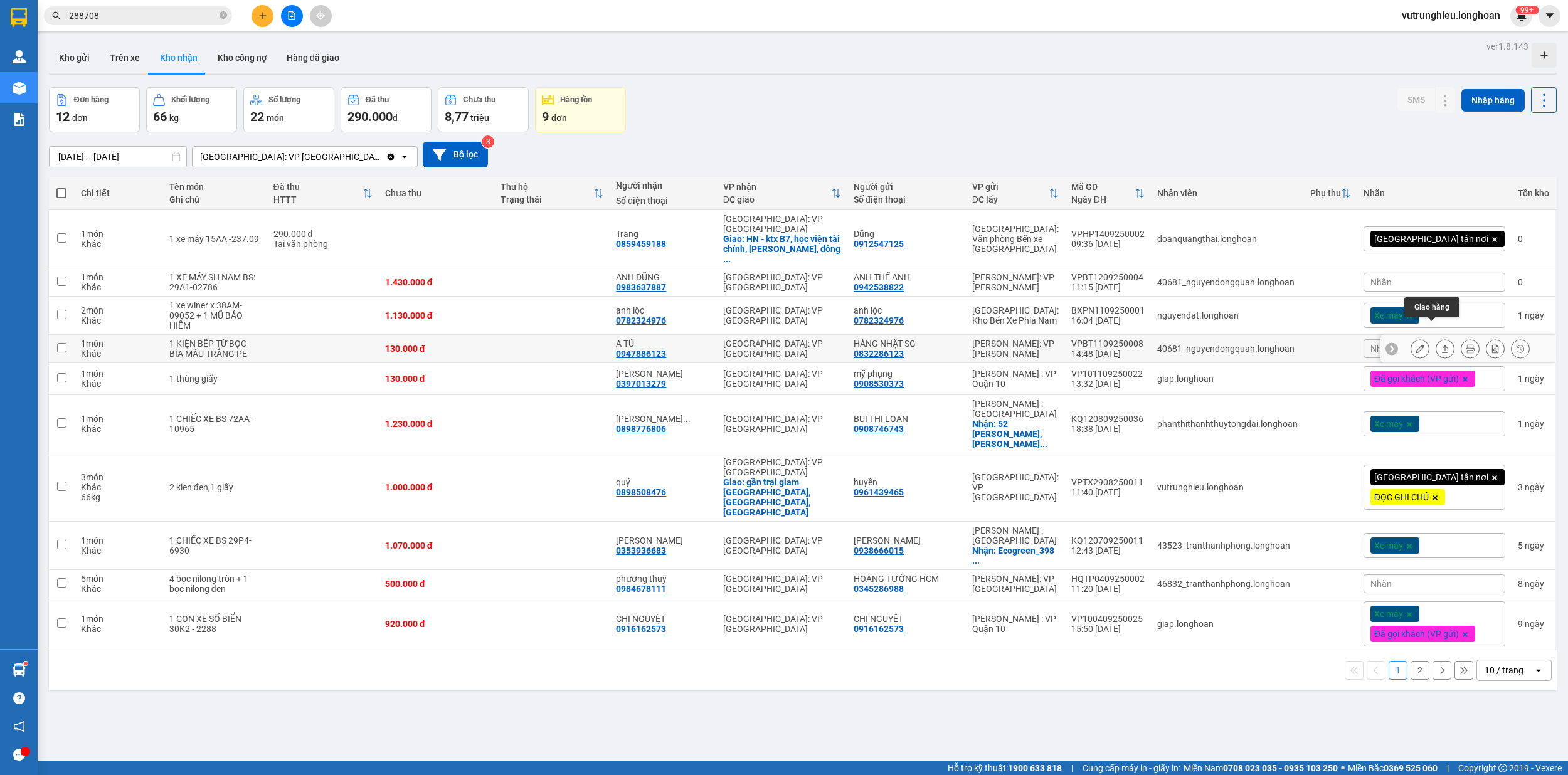
click at [1441, 344] on icon at bounding box center [1445, 349] width 9 height 9
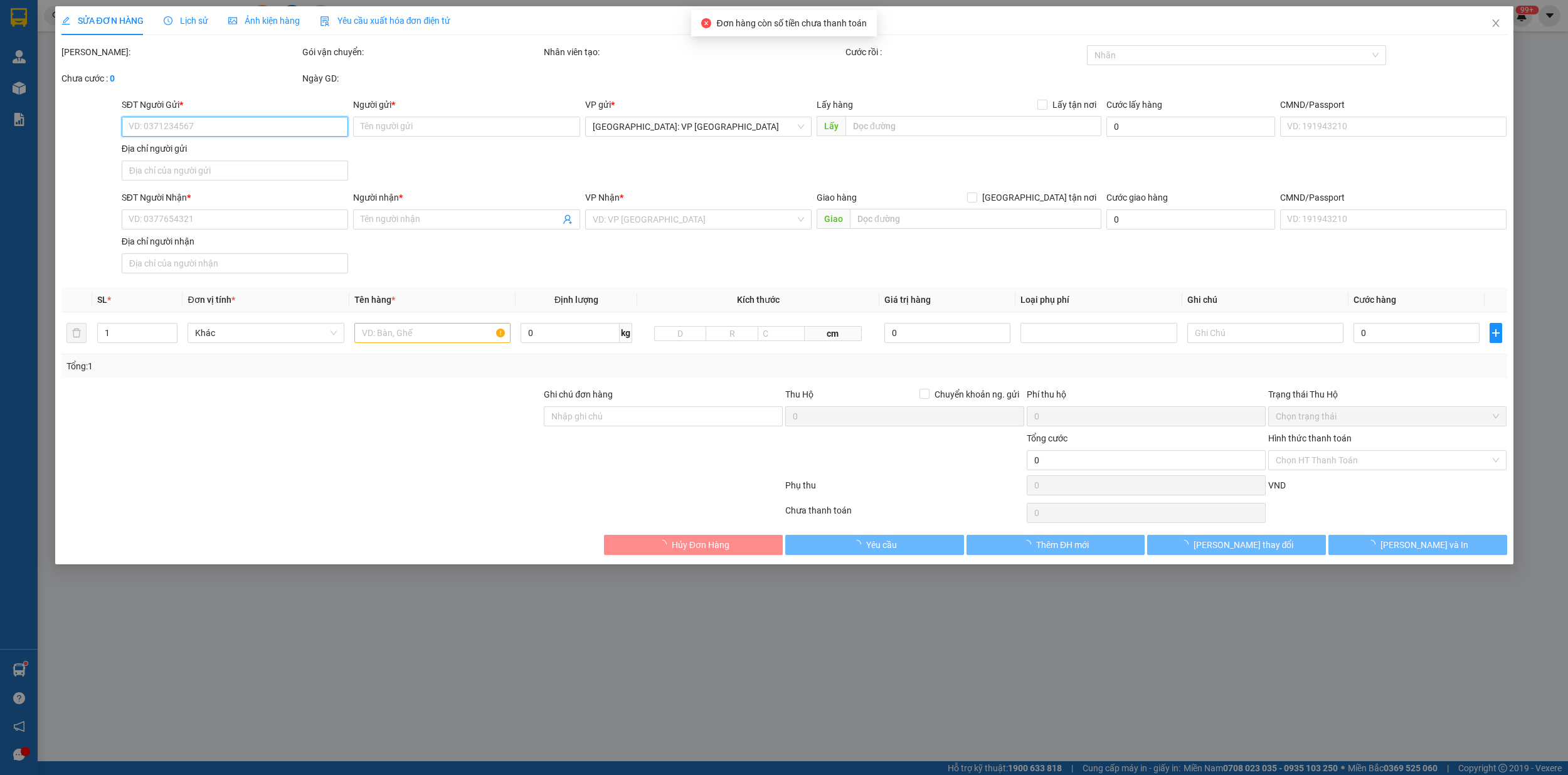
type input "0832286123"
type input "HÀNG NHẬT SG"
type input "0947886123"
type input "A TÚ"
type input "VẬN CHUYỂN NHẸ TAY - HƯ VỠ KHÔNG ĐỀN"
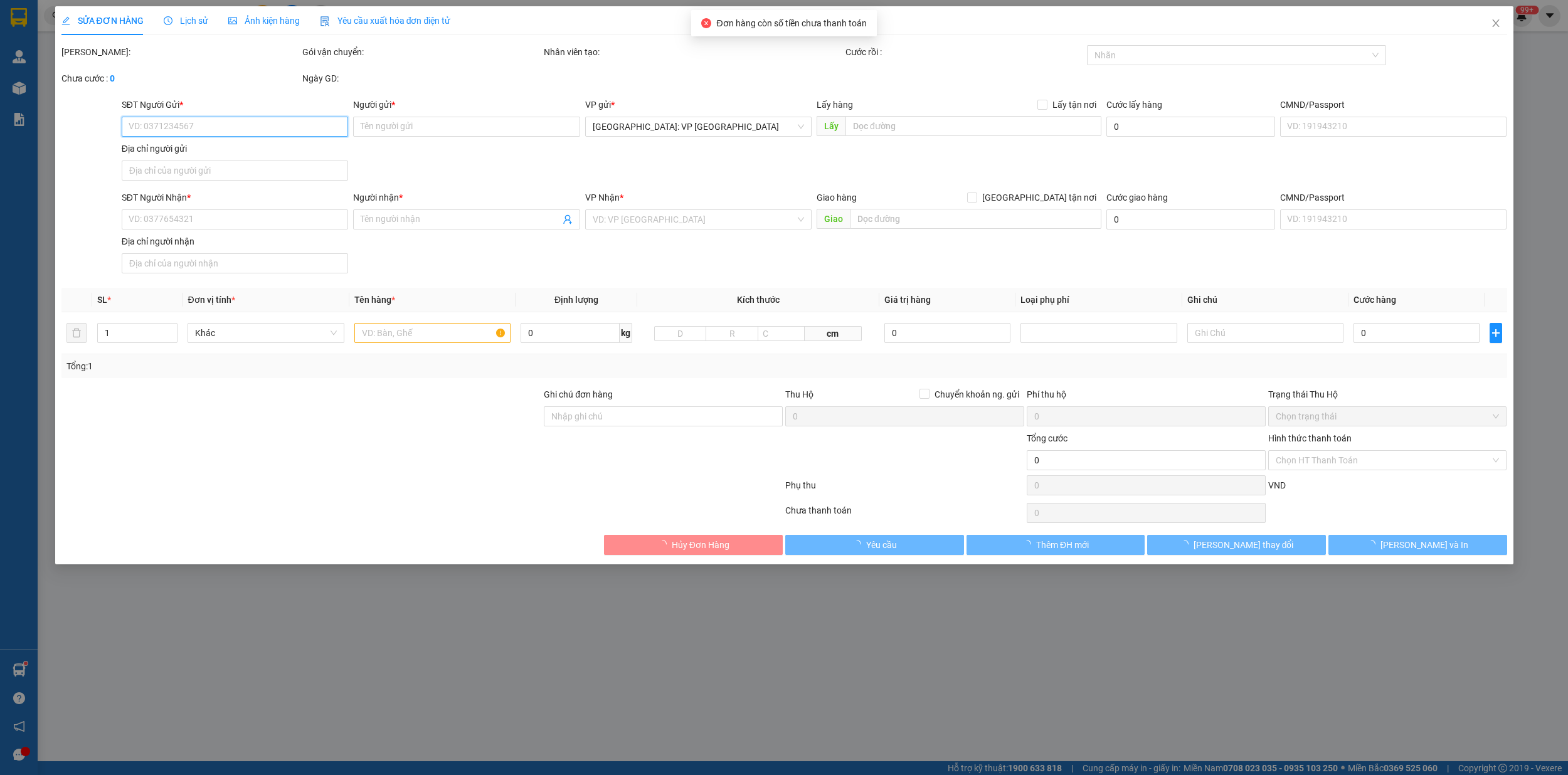
type input "130.000"
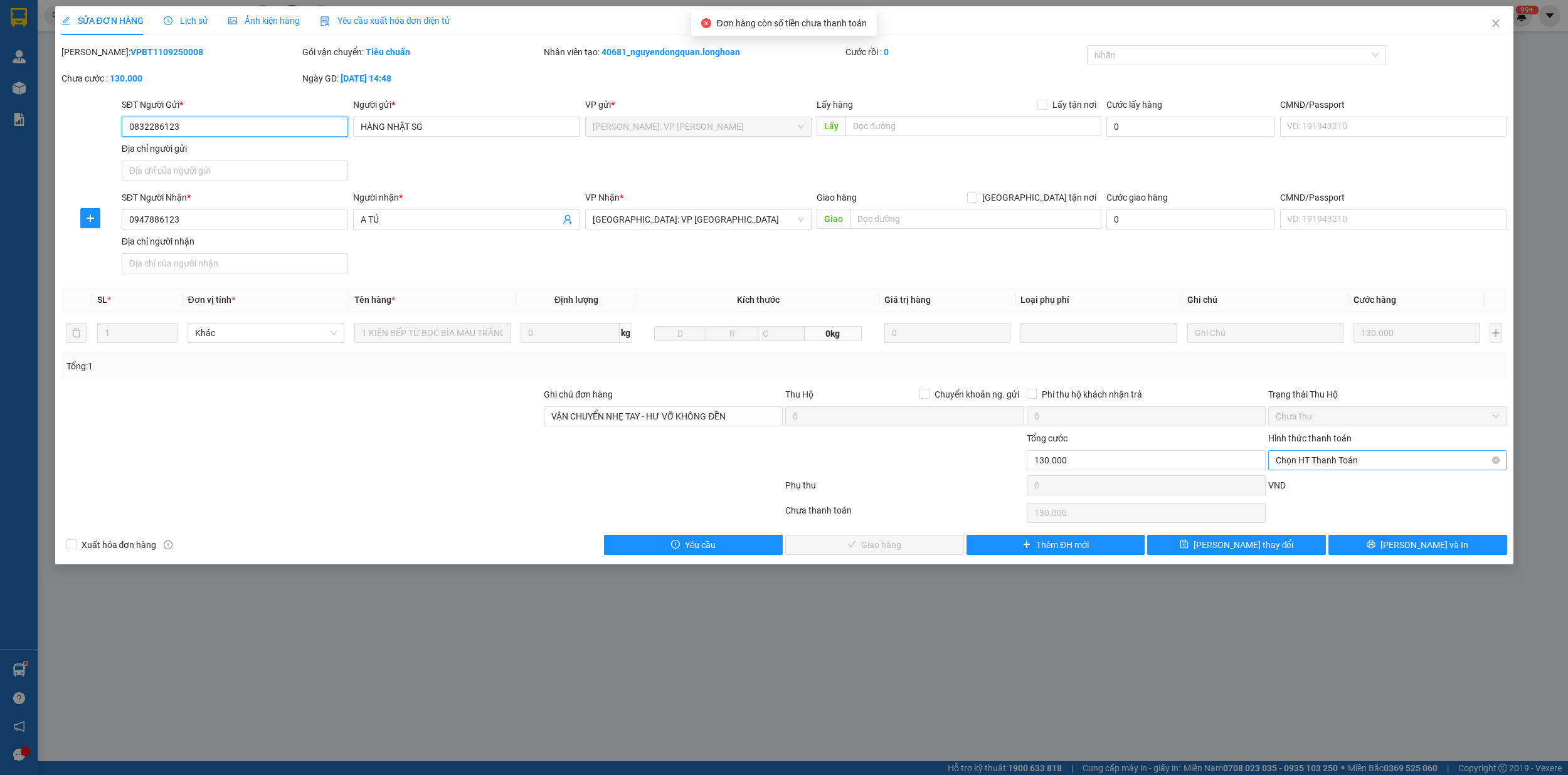
click at [1352, 460] on span "Chọn HT Thanh Toán" at bounding box center [1387, 460] width 224 height 19
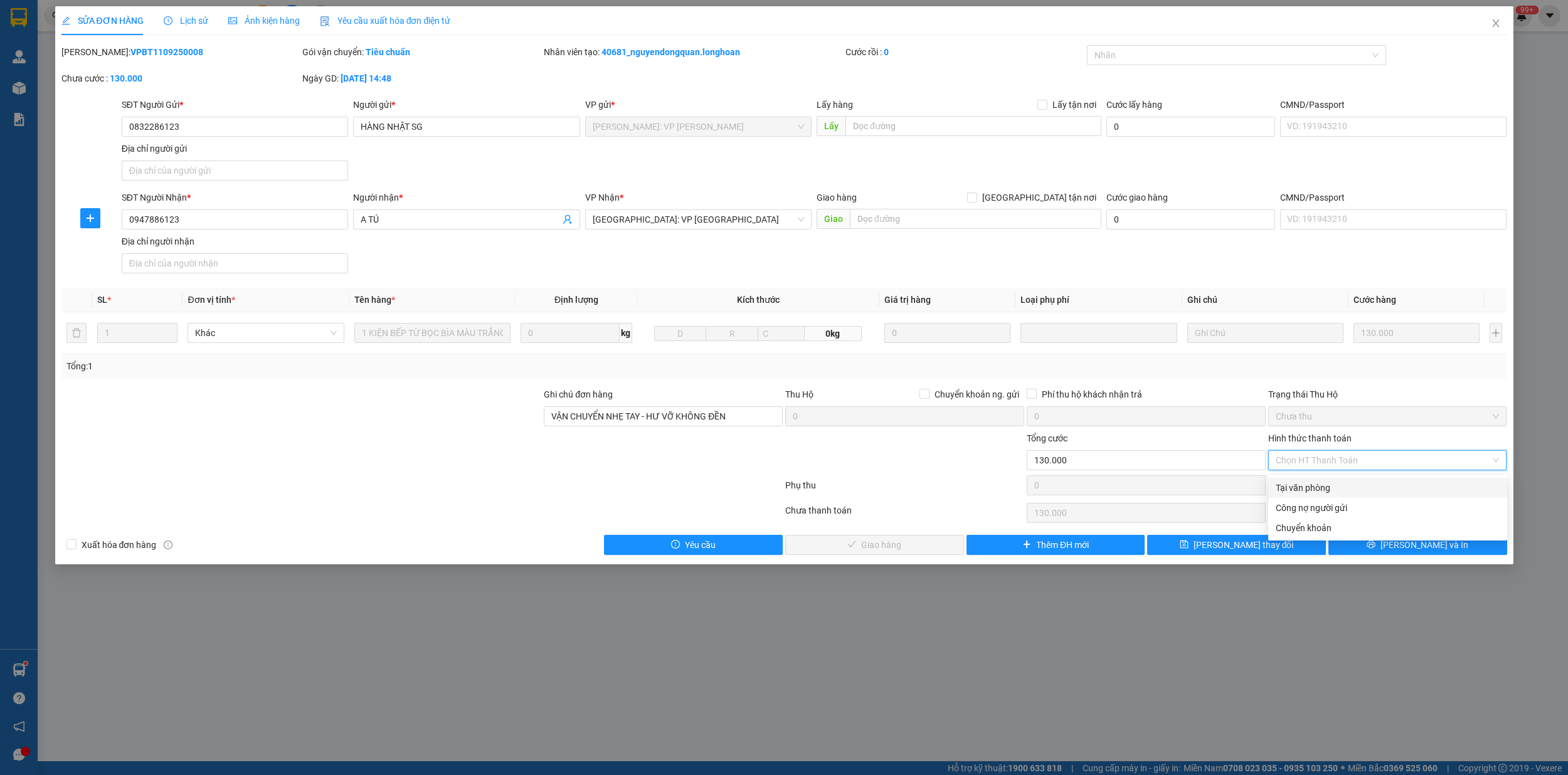
click at [1314, 482] on div "Tại văn phòng" at bounding box center [1387, 488] width 224 height 14
type input "0"
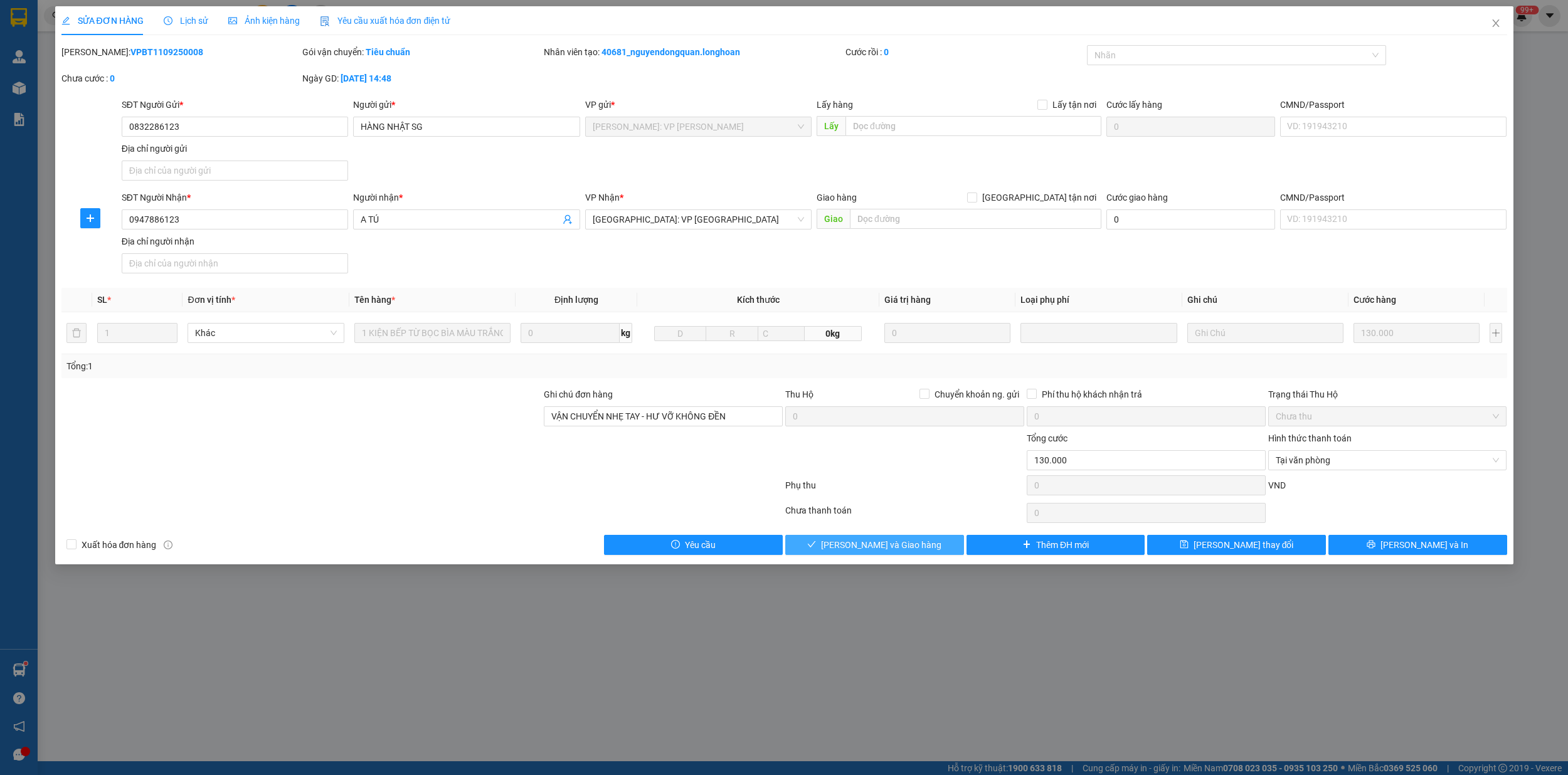
drag, startPoint x: 904, startPoint y: 547, endPoint x: 1265, endPoint y: 372, distance: 401.2
click at [902, 545] on span "Lưu và Giao hàng" at bounding box center [881, 545] width 121 height 14
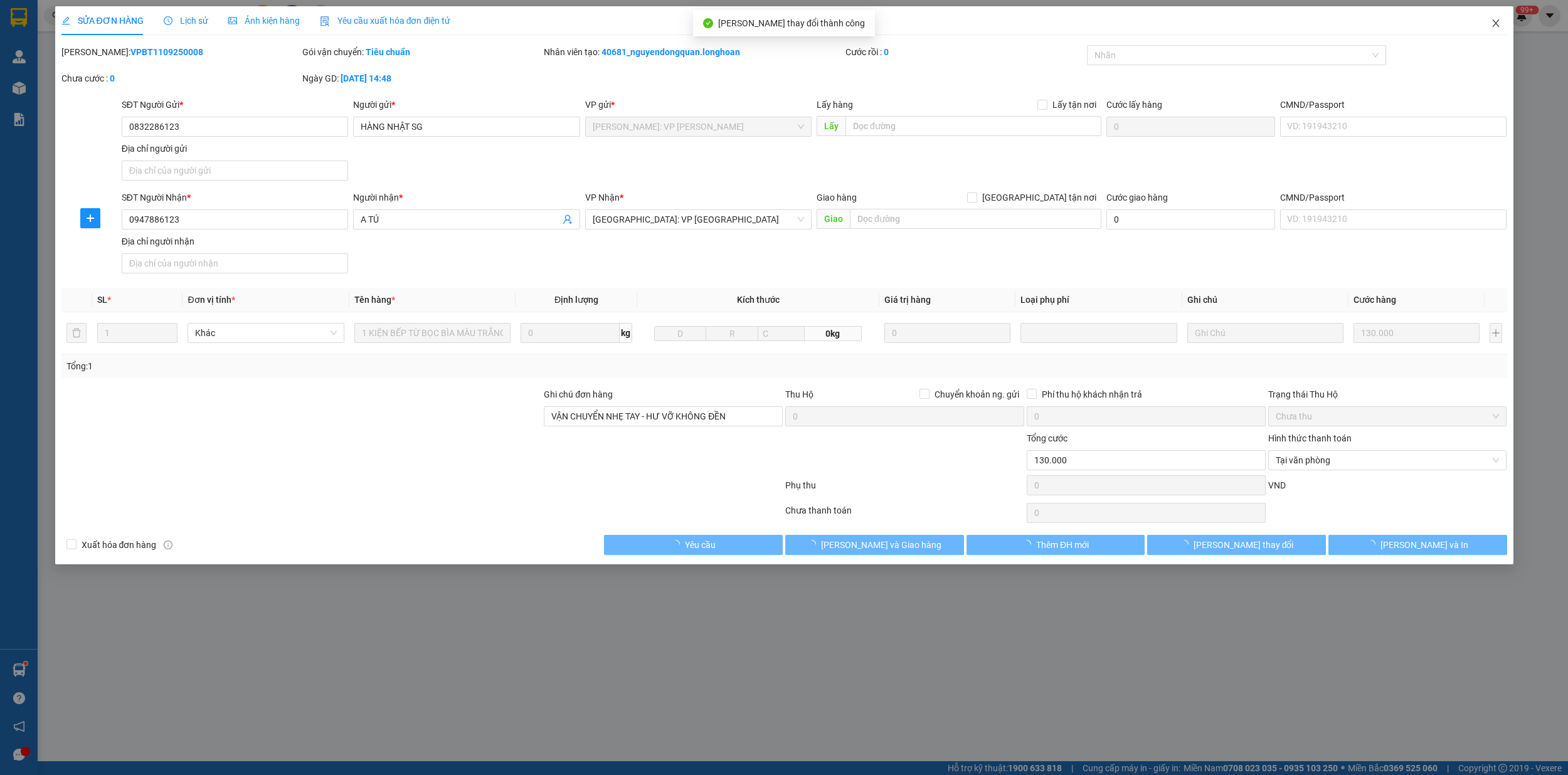
click at [1492, 20] on icon "close" at bounding box center [1494, 24] width 7 height 8
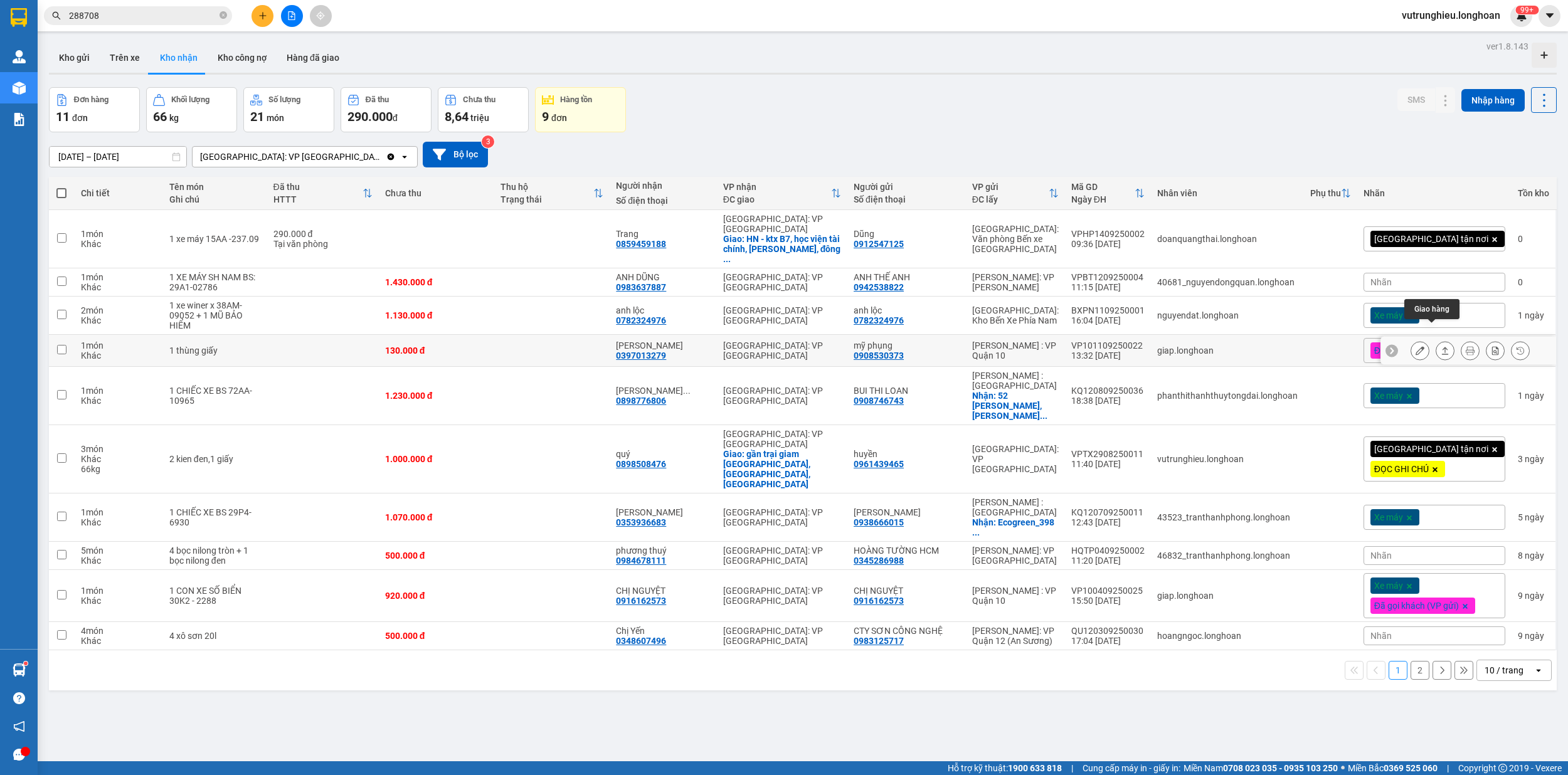
click at [1441, 347] on icon at bounding box center [1445, 351] width 9 height 9
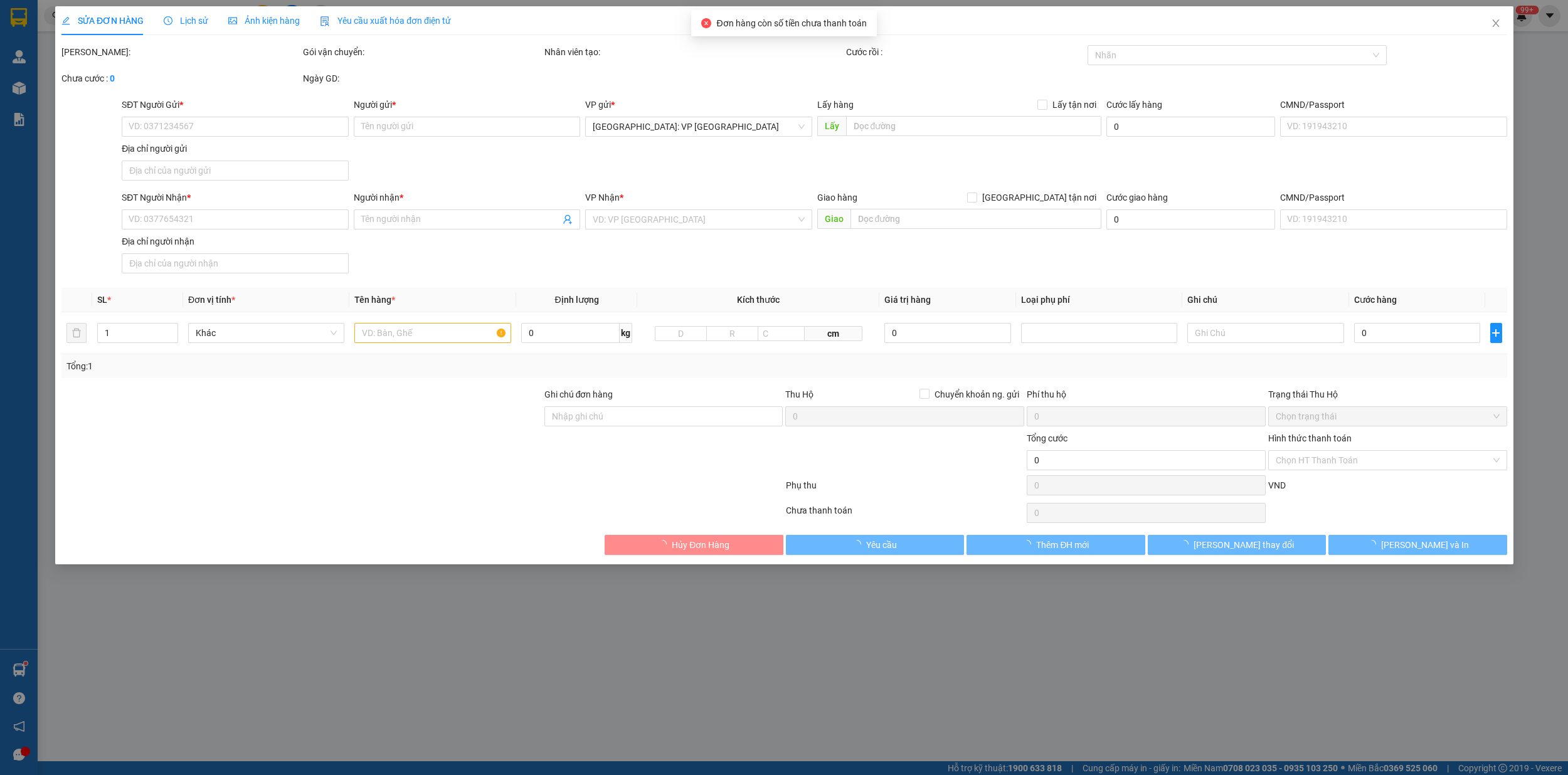
type input "0908530373"
type input "mỹ phụng"
type input "0397013279"
type input "kiều anh"
type input "hàng k bao bể vỡ hư hỏng"
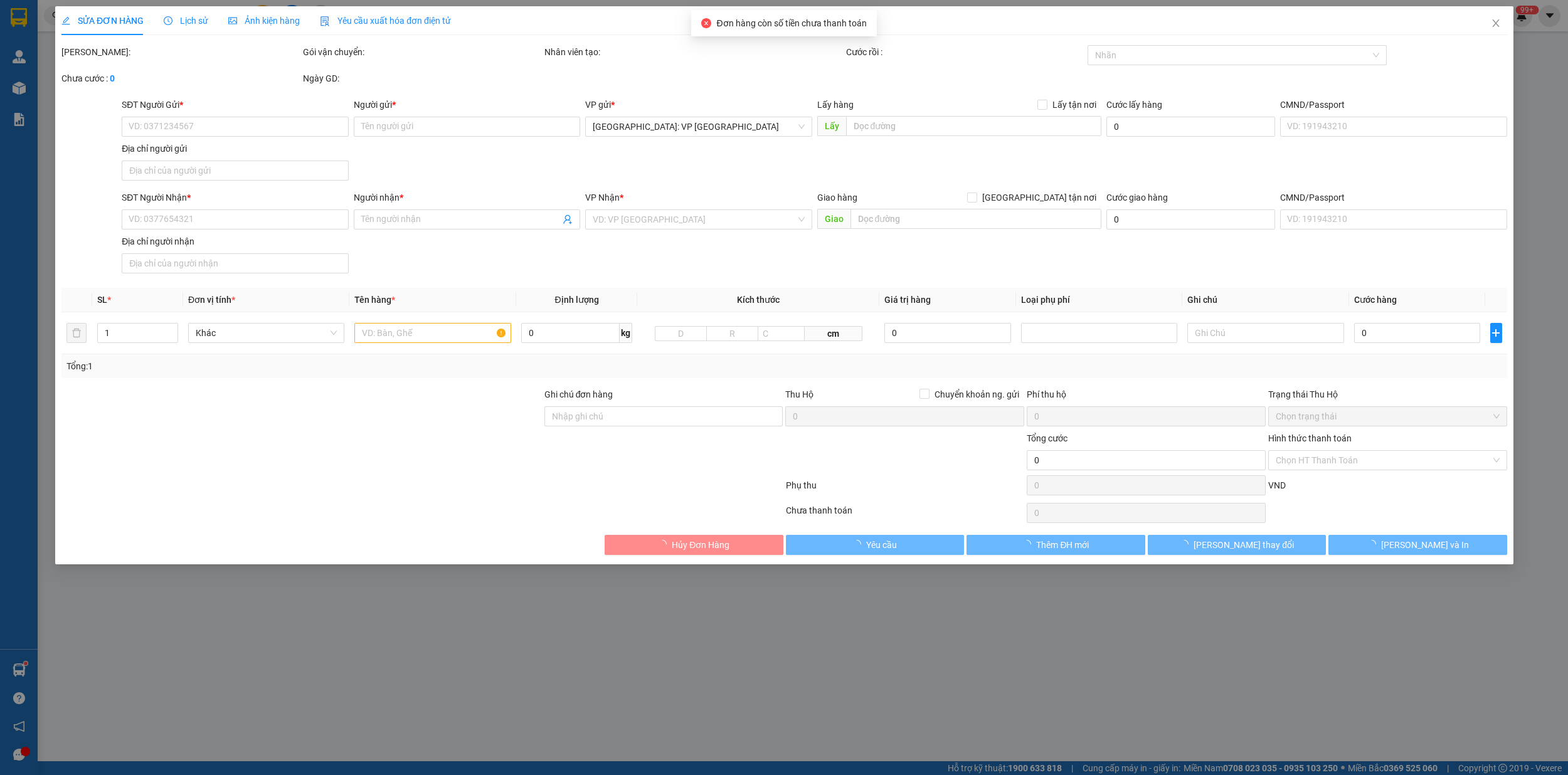
type input "130.000"
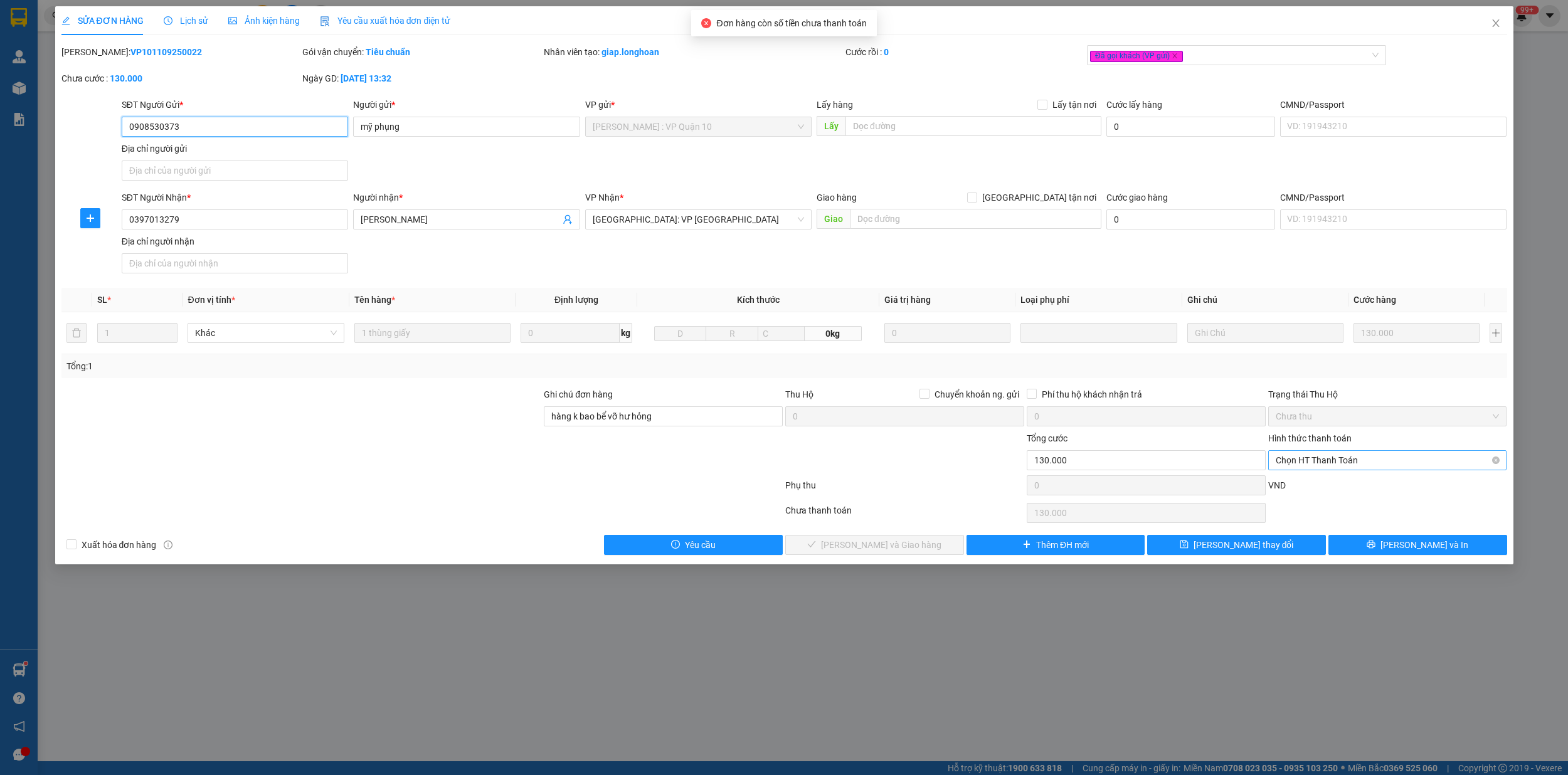
click at [1346, 463] on span "Chọn HT Thanh Toán" at bounding box center [1387, 460] width 224 height 19
click at [1306, 484] on div "Tại văn phòng" at bounding box center [1387, 488] width 224 height 14
type input "0"
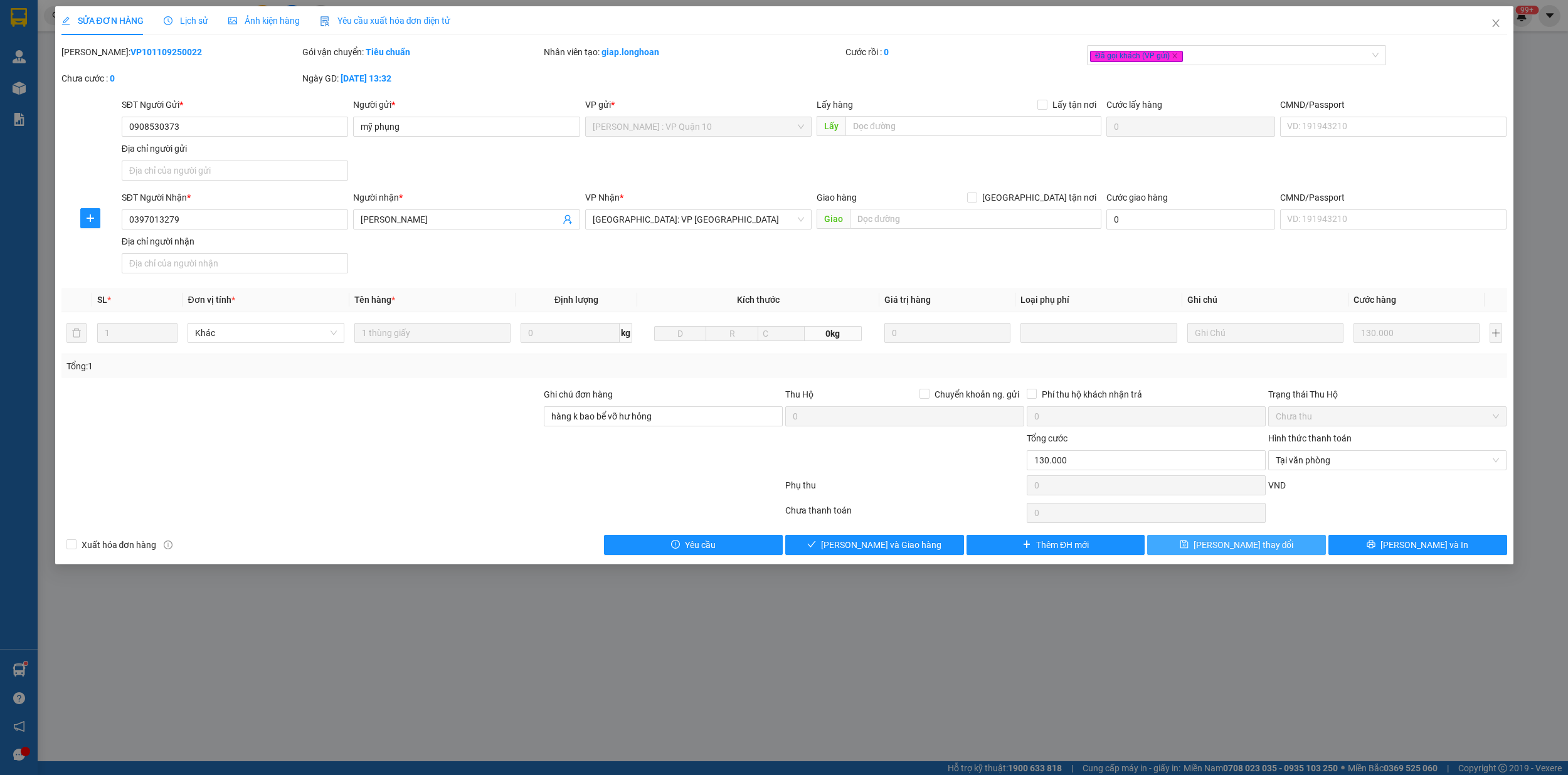
click at [1270, 547] on button "Lưu thay đổi" at bounding box center [1237, 544] width 179 height 20
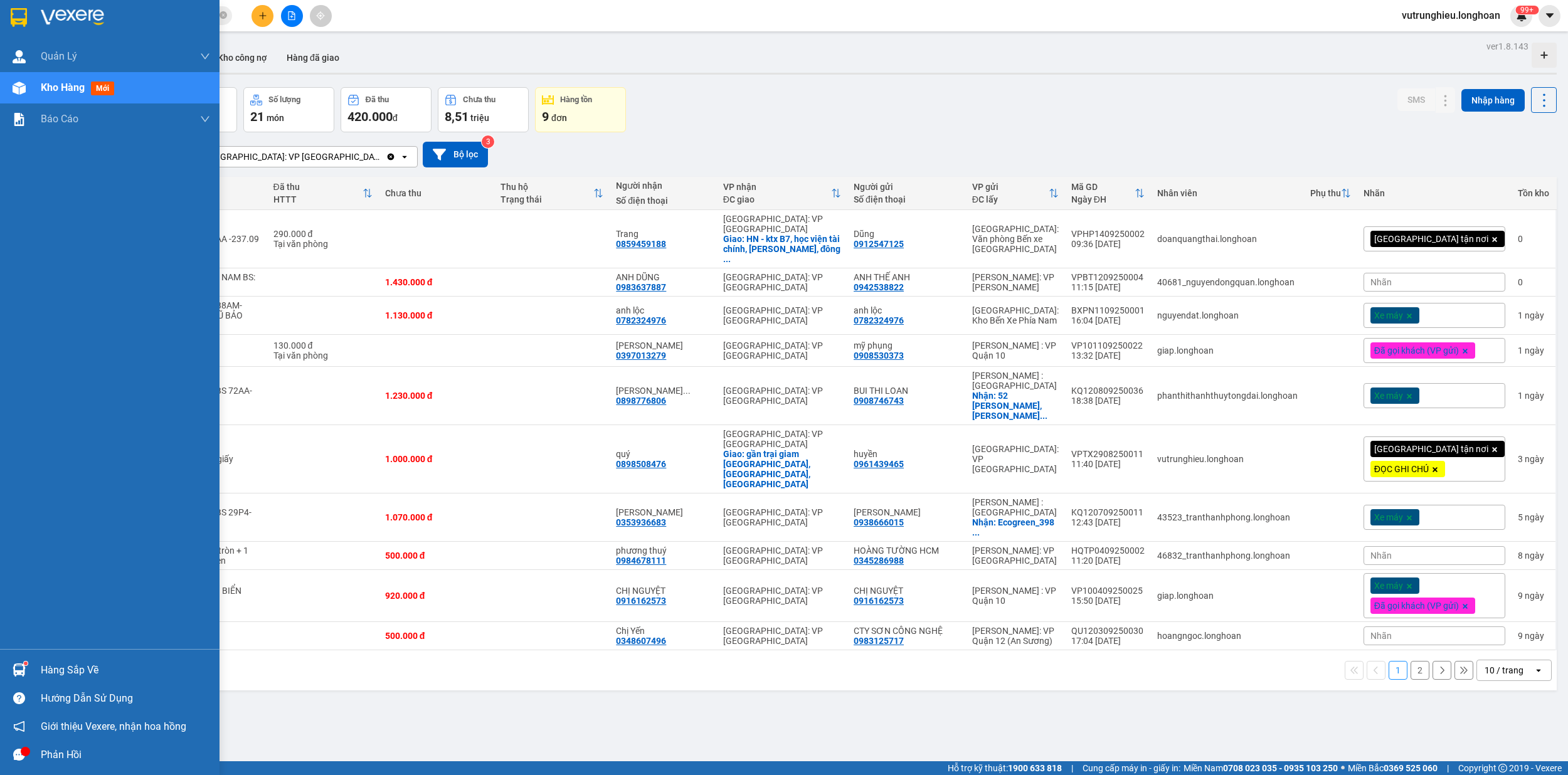
click at [13, 11] on img at bounding box center [19, 17] width 17 height 19
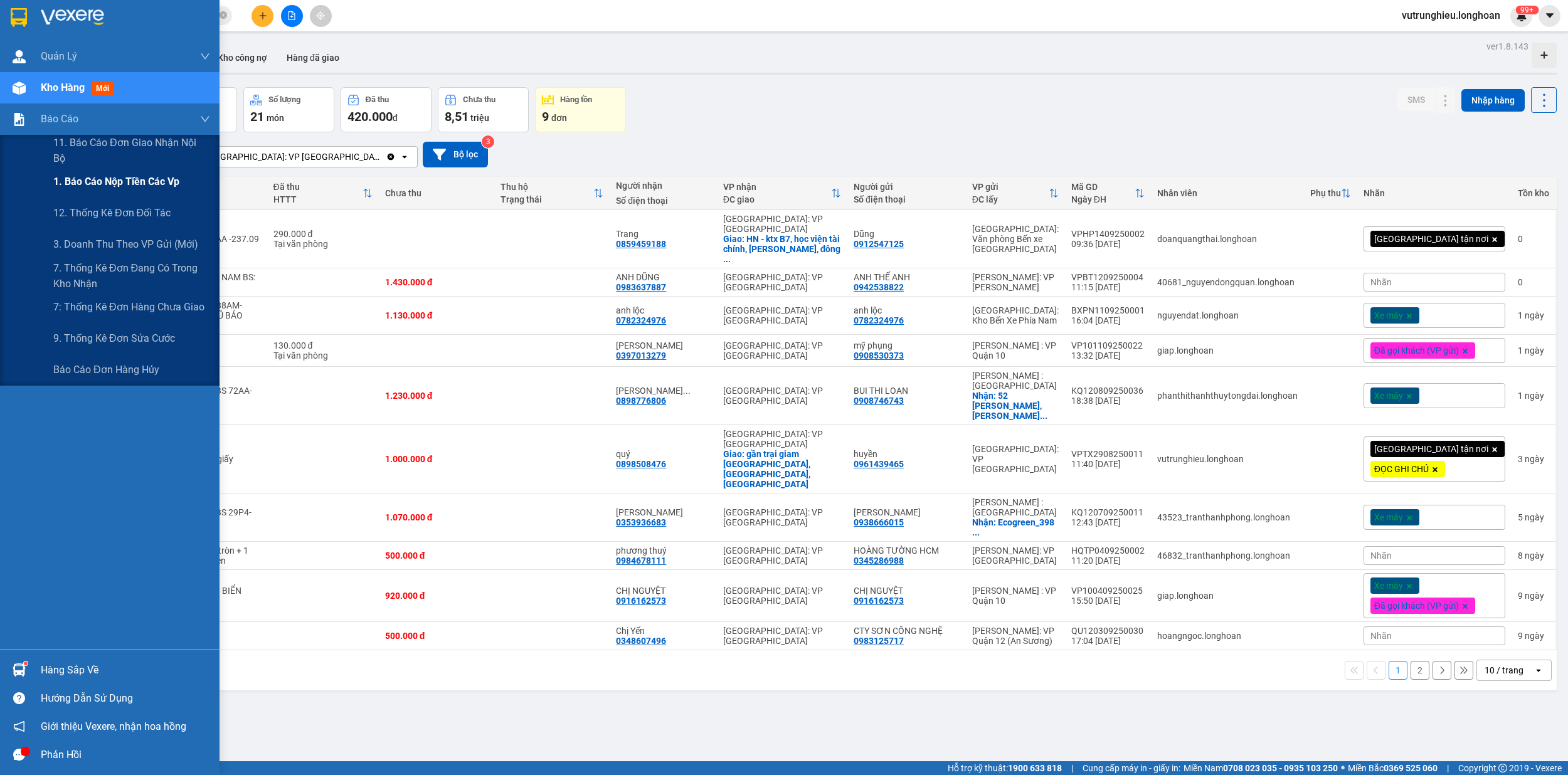
click at [83, 182] on span "1. Báo cáo nộp tiền các vp" at bounding box center [116, 181] width 126 height 16
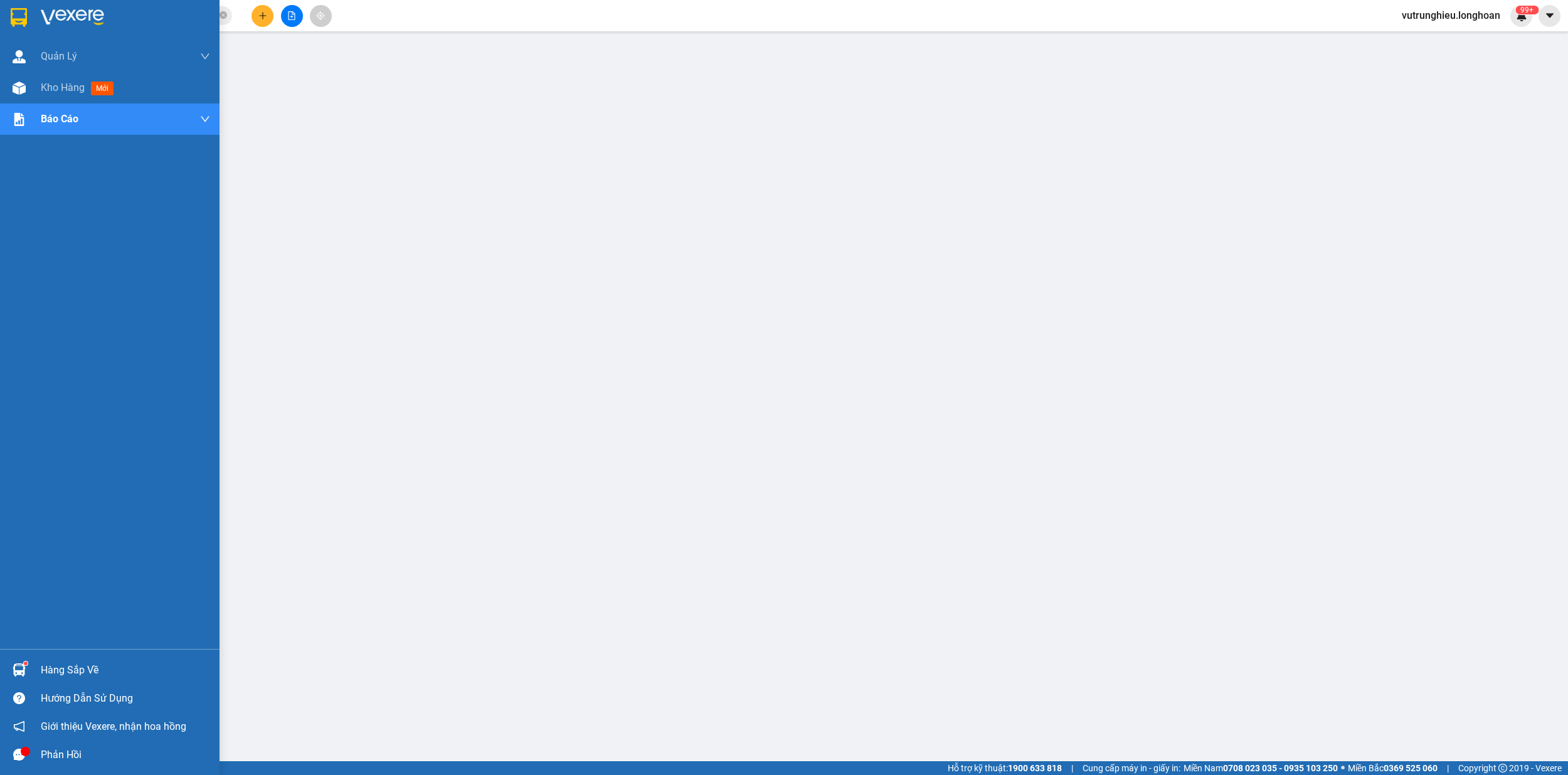
click at [8, 13] on div at bounding box center [19, 17] width 22 height 22
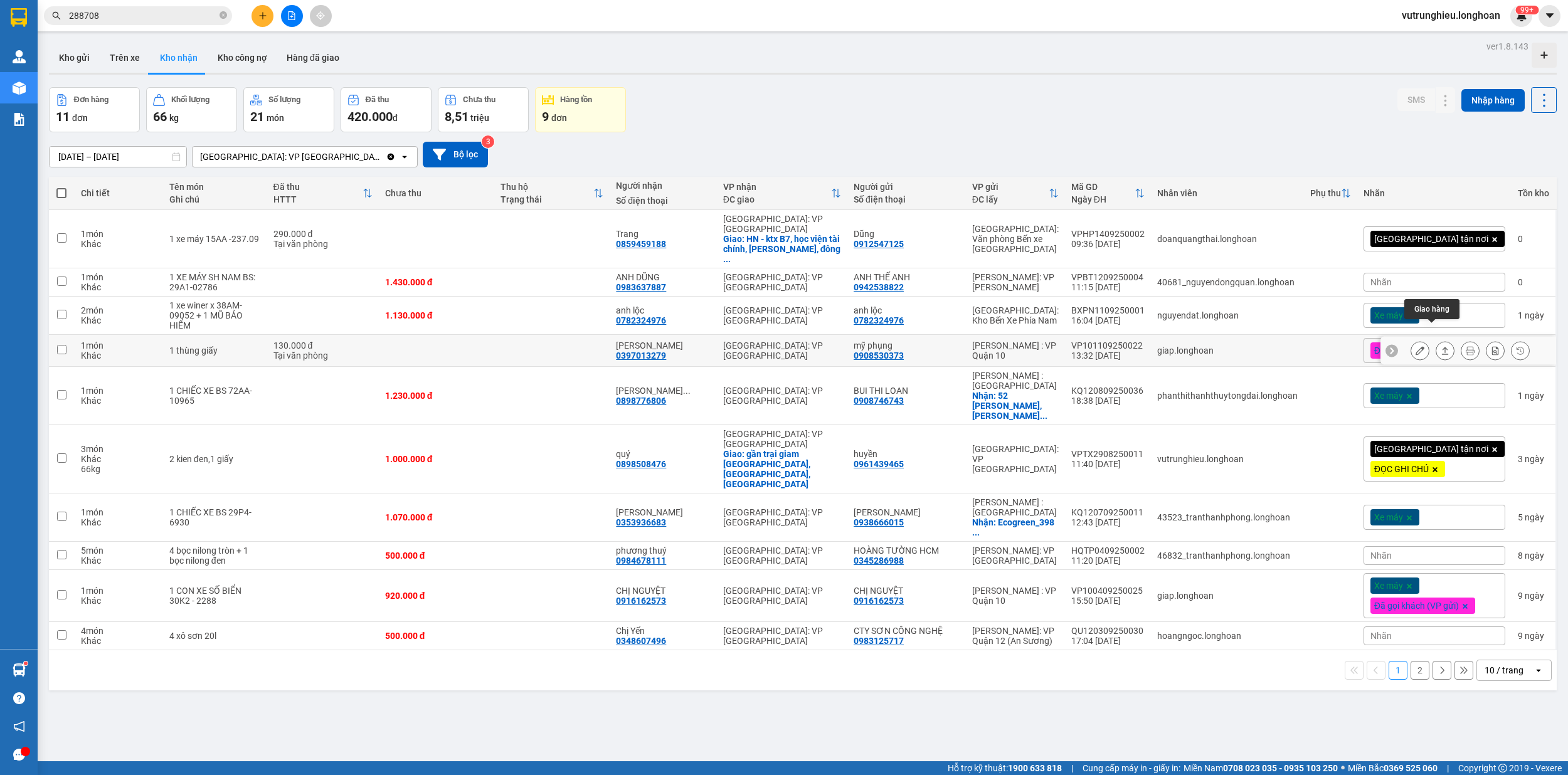
click at [1436, 340] on button at bounding box center [1444, 350] width 17 height 22
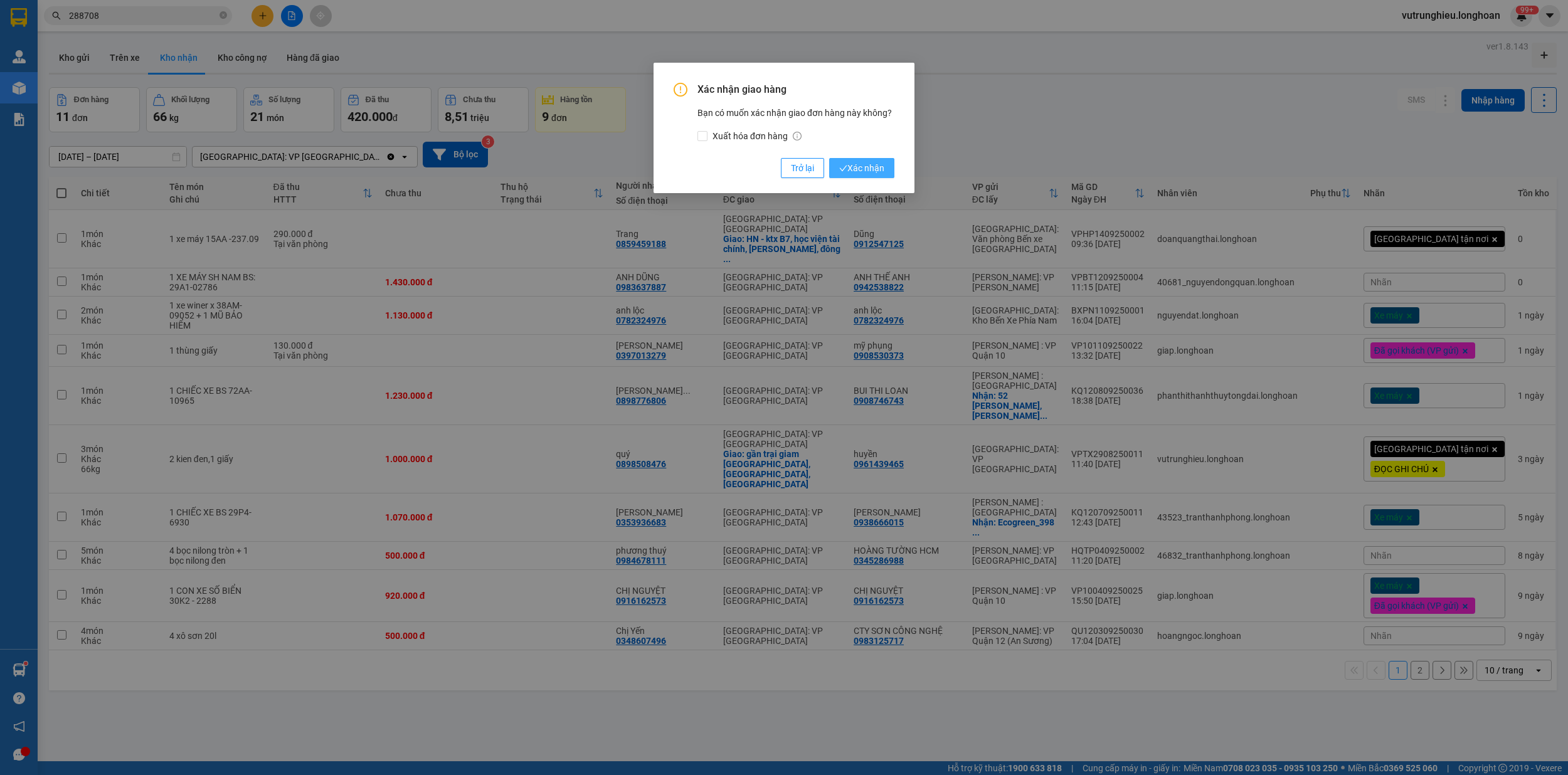
click at [861, 172] on span "Xác nhận" at bounding box center [862, 168] width 45 height 14
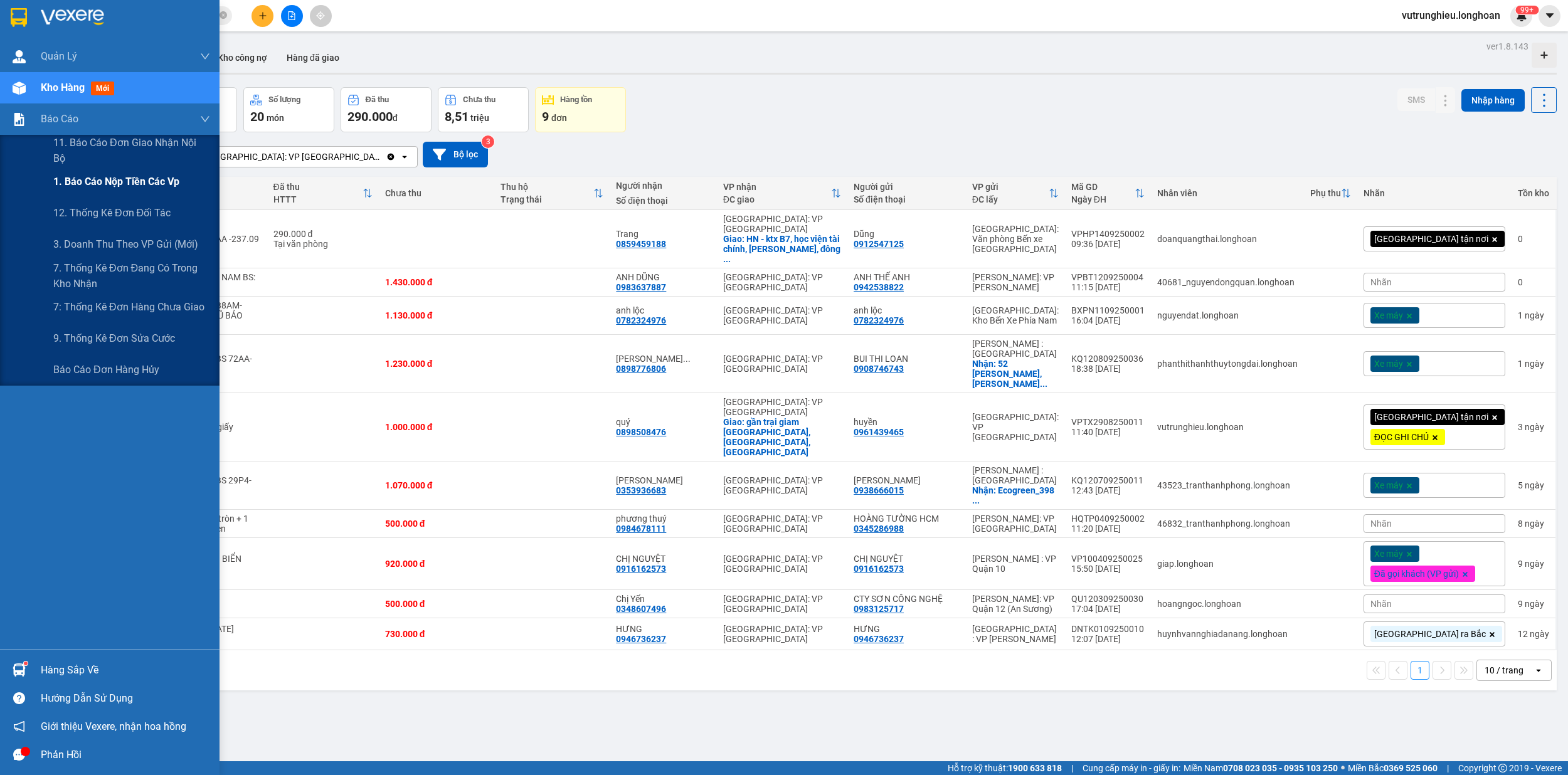
click at [114, 180] on span "1. Báo cáo nộp tiền các vp" at bounding box center [116, 181] width 126 height 16
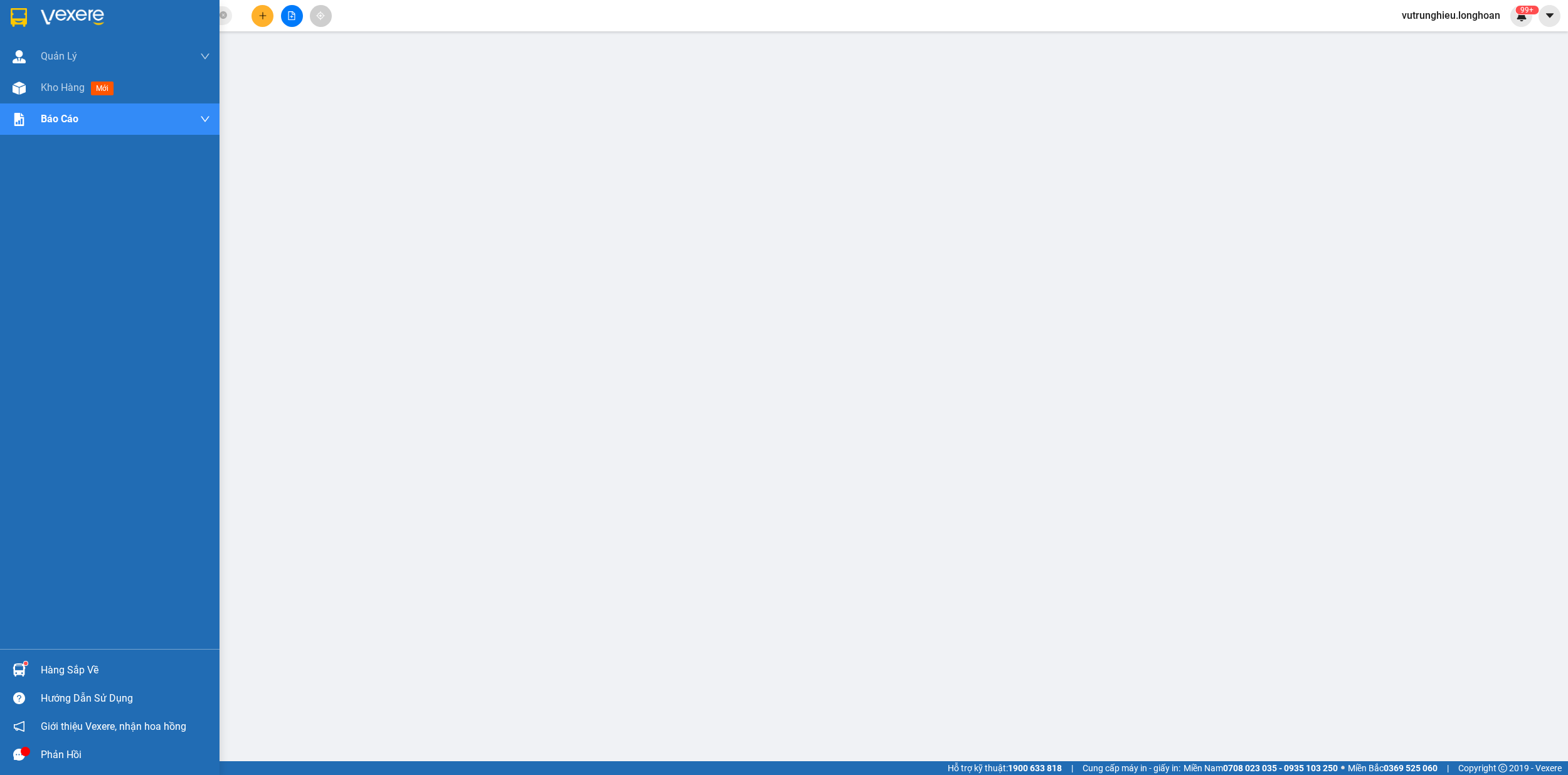
click at [11, 15] on img at bounding box center [19, 17] width 17 height 19
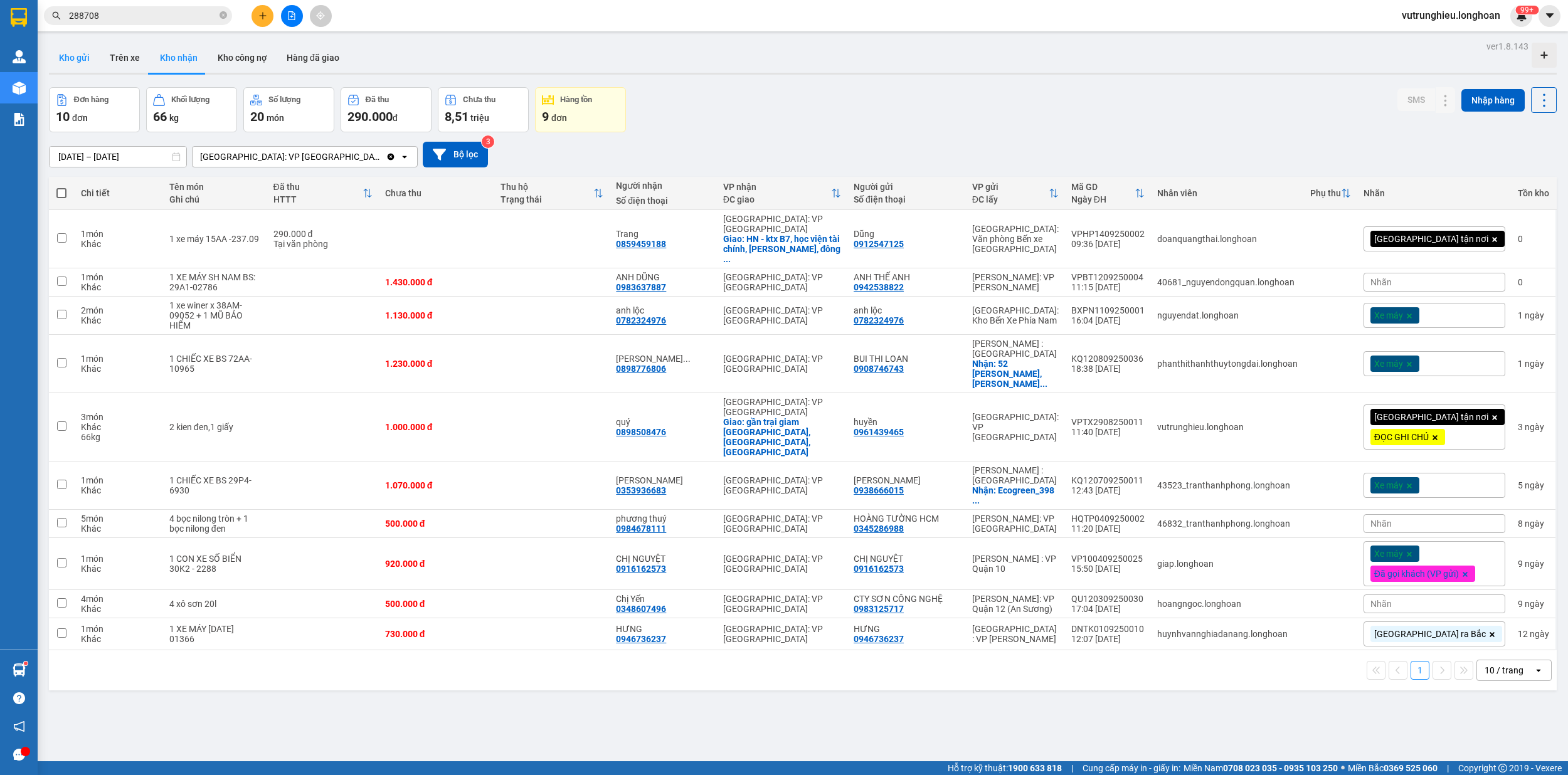
click at [64, 56] on button "Kho gửi" at bounding box center [74, 58] width 51 height 30
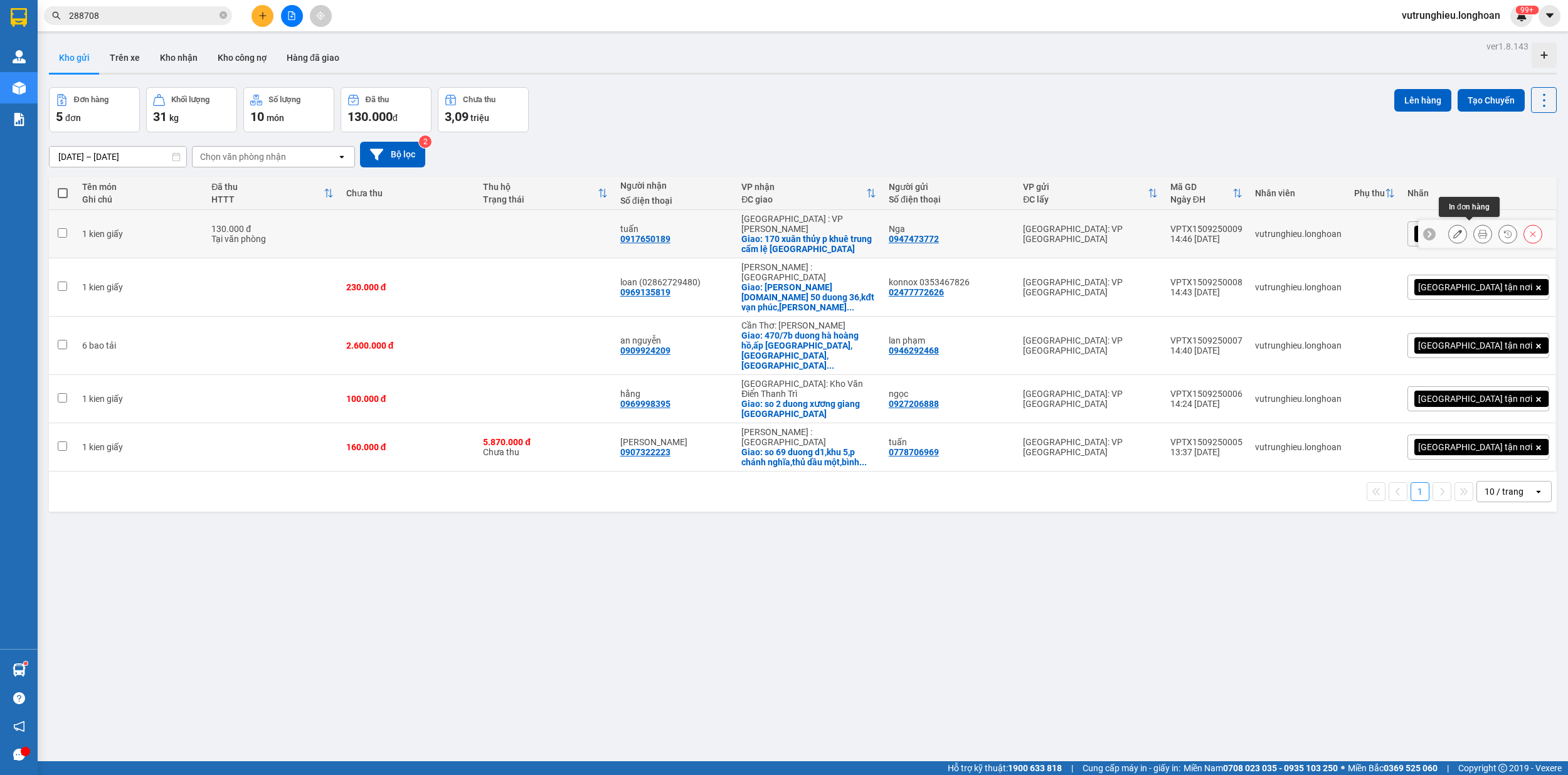
click at [1478, 230] on icon at bounding box center [1482, 234] width 9 height 9
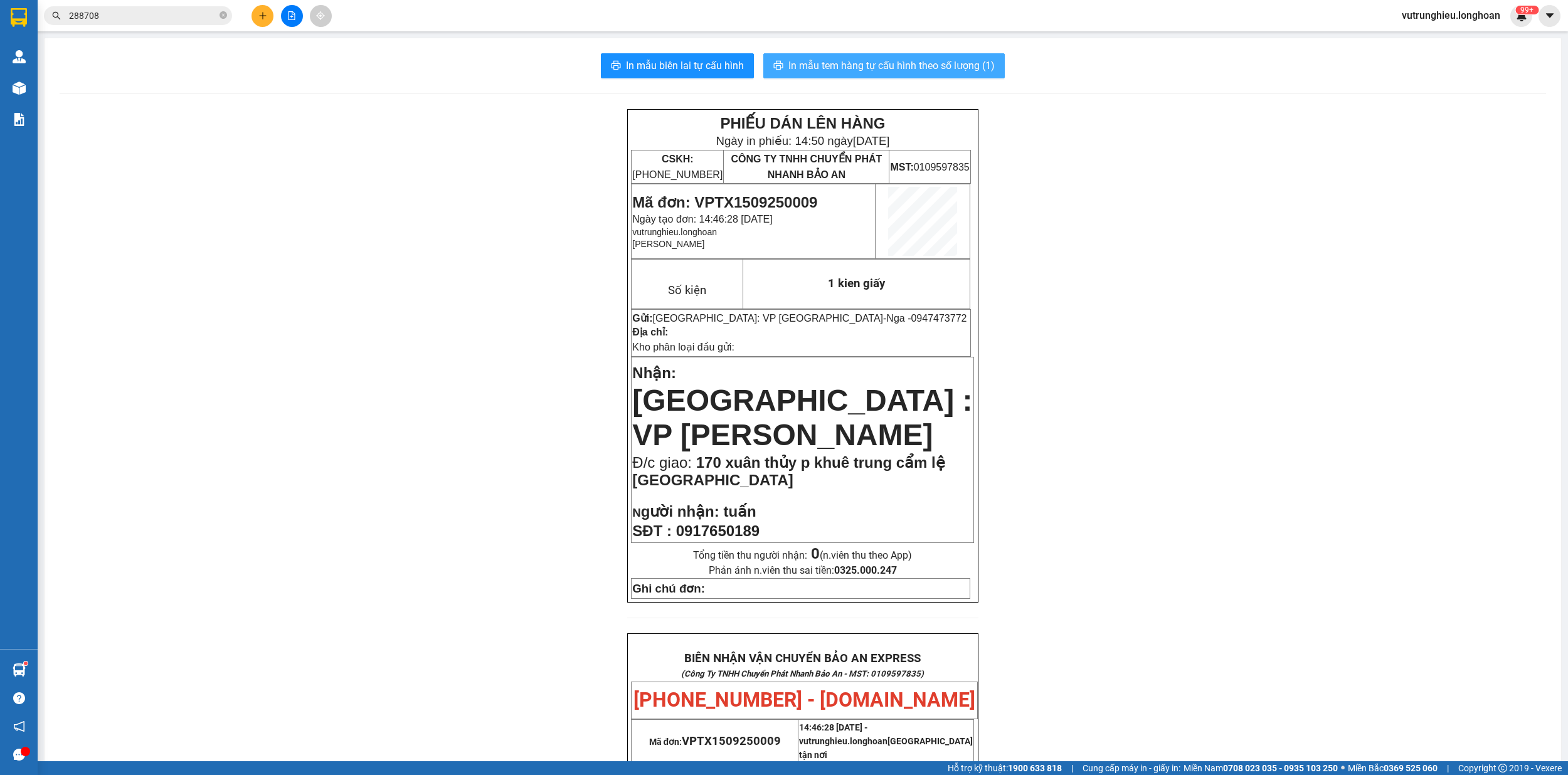
click at [880, 69] on span "In mẫu tem hàng tự cấu hình theo số lượng (1)" at bounding box center [892, 65] width 206 height 16
click at [767, 199] on span "Mã đơn: VPTX1509250009" at bounding box center [725, 202] width 185 height 17
copy span "VPTX1509250009"
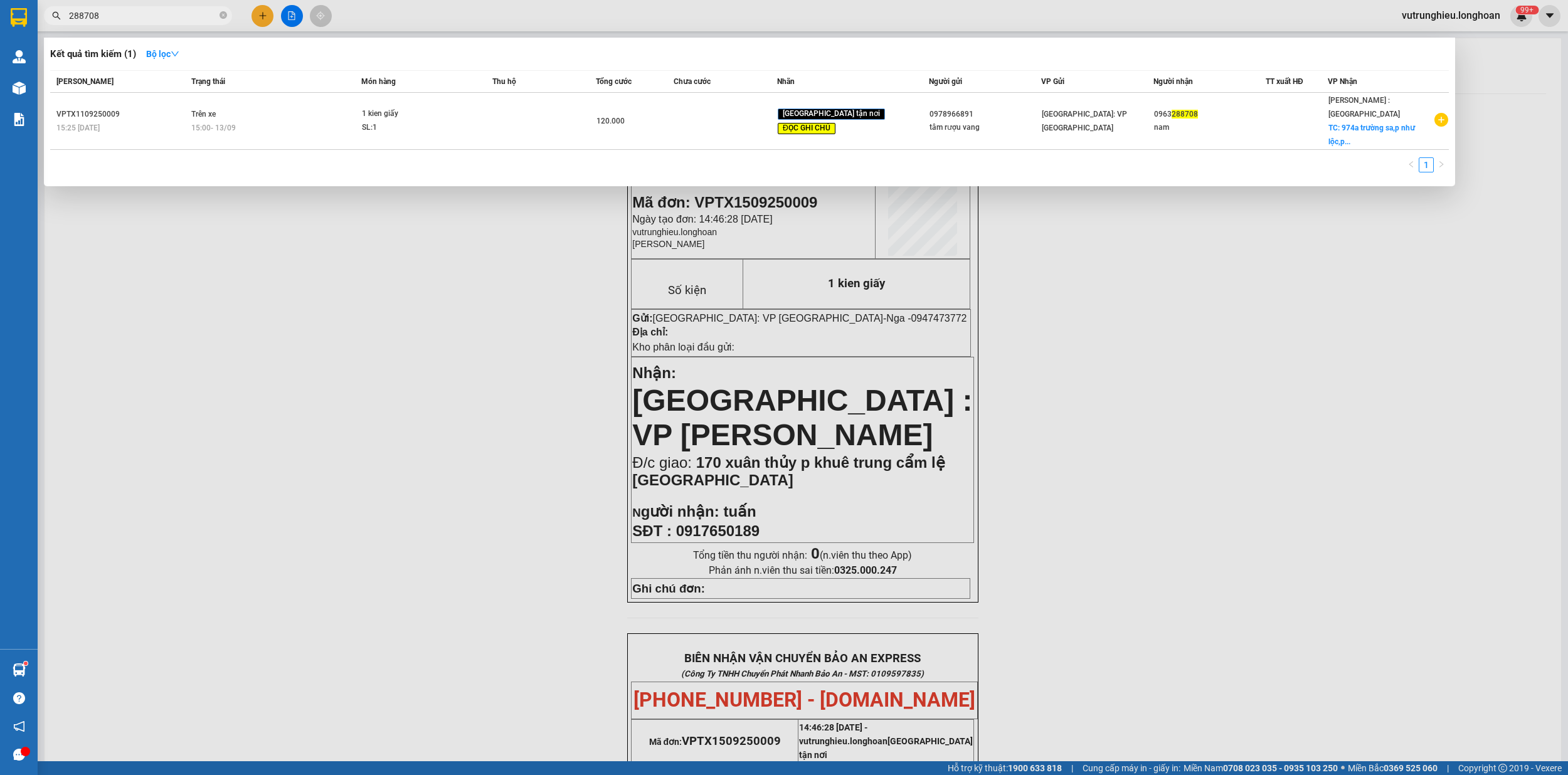
click at [190, 10] on input "288708" at bounding box center [143, 16] width 148 height 14
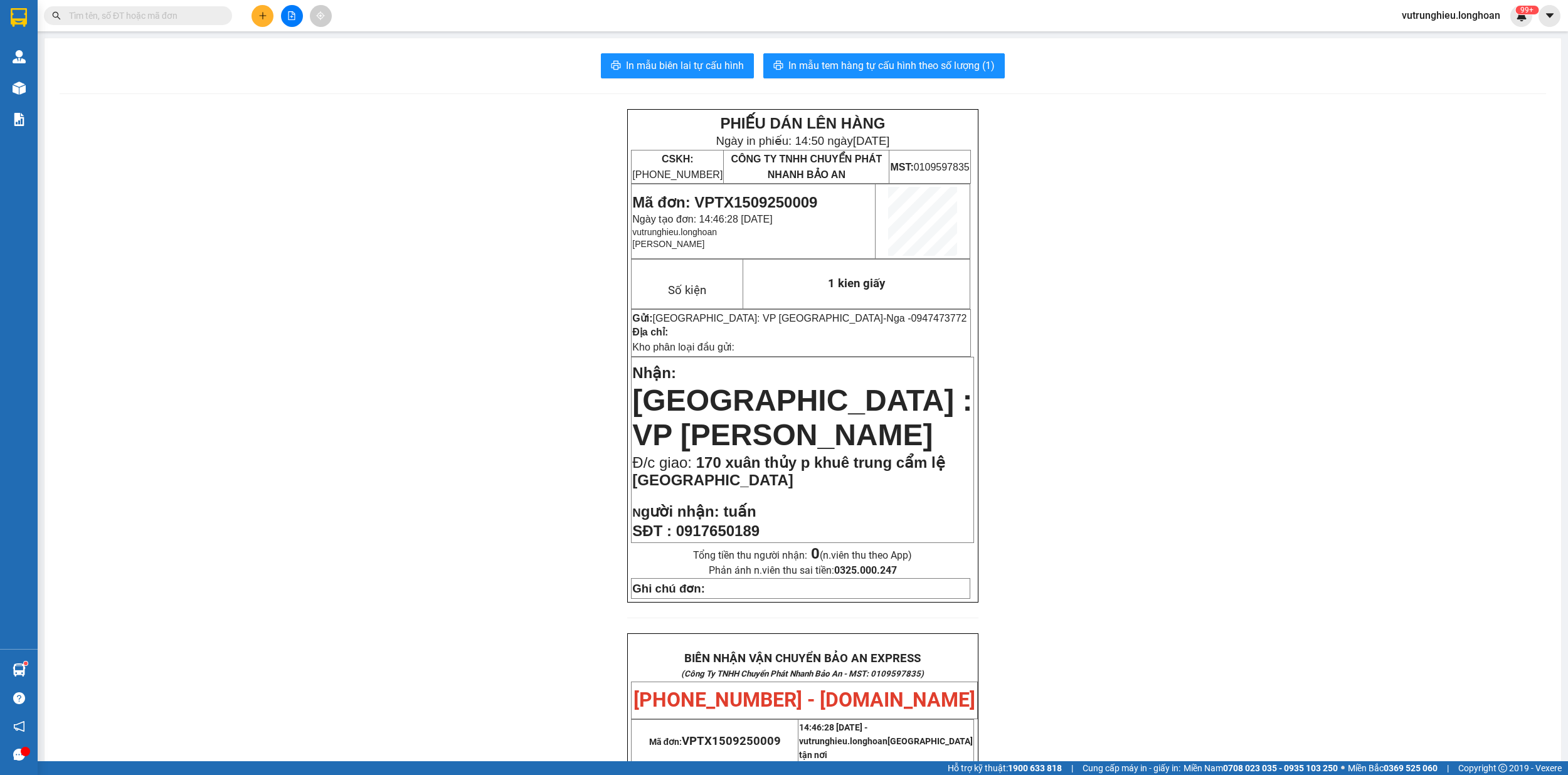
paste input "0918457456"
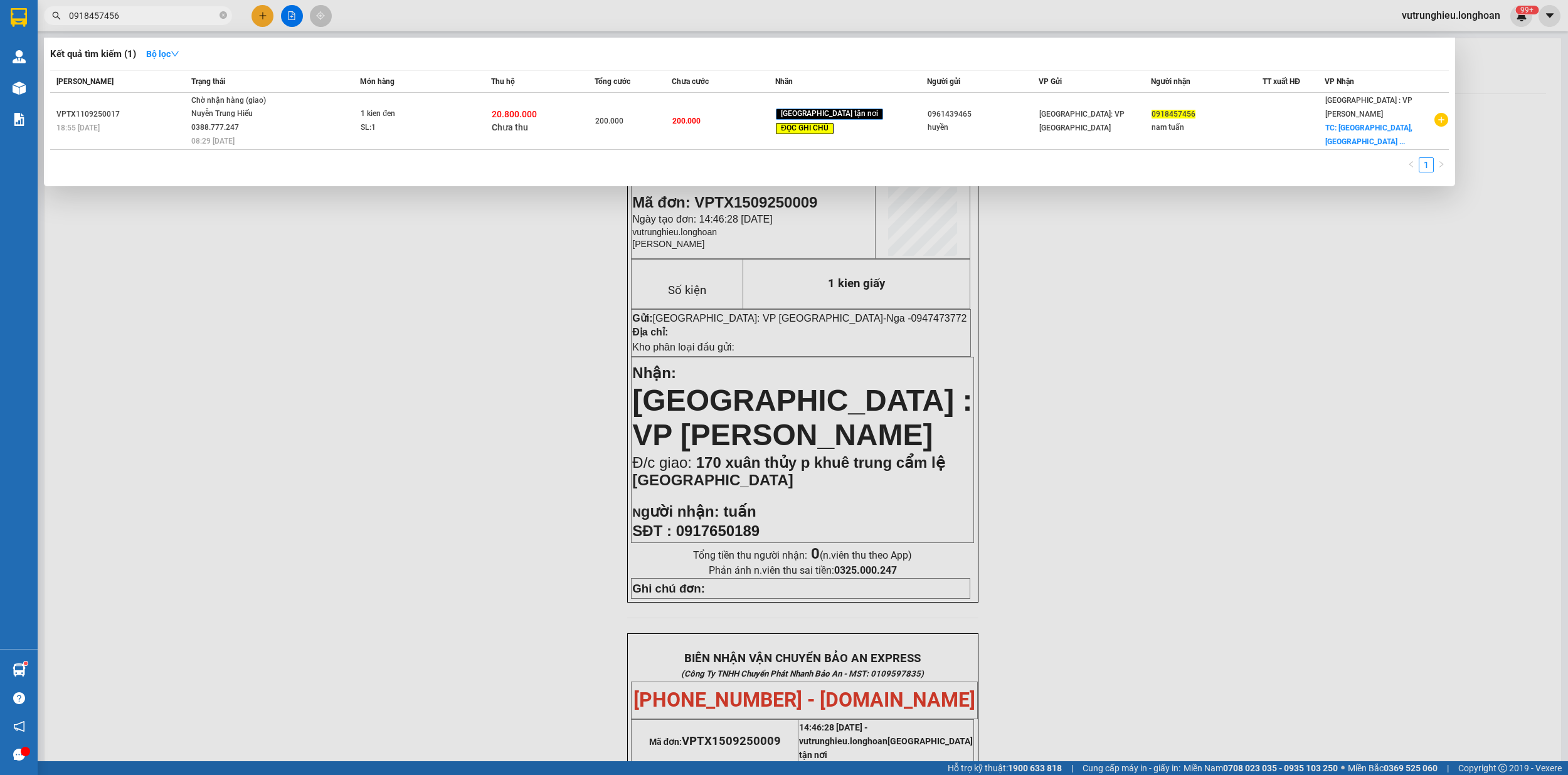
type input "0918457456"
click at [163, 14] on input "0918457456" at bounding box center [143, 16] width 148 height 14
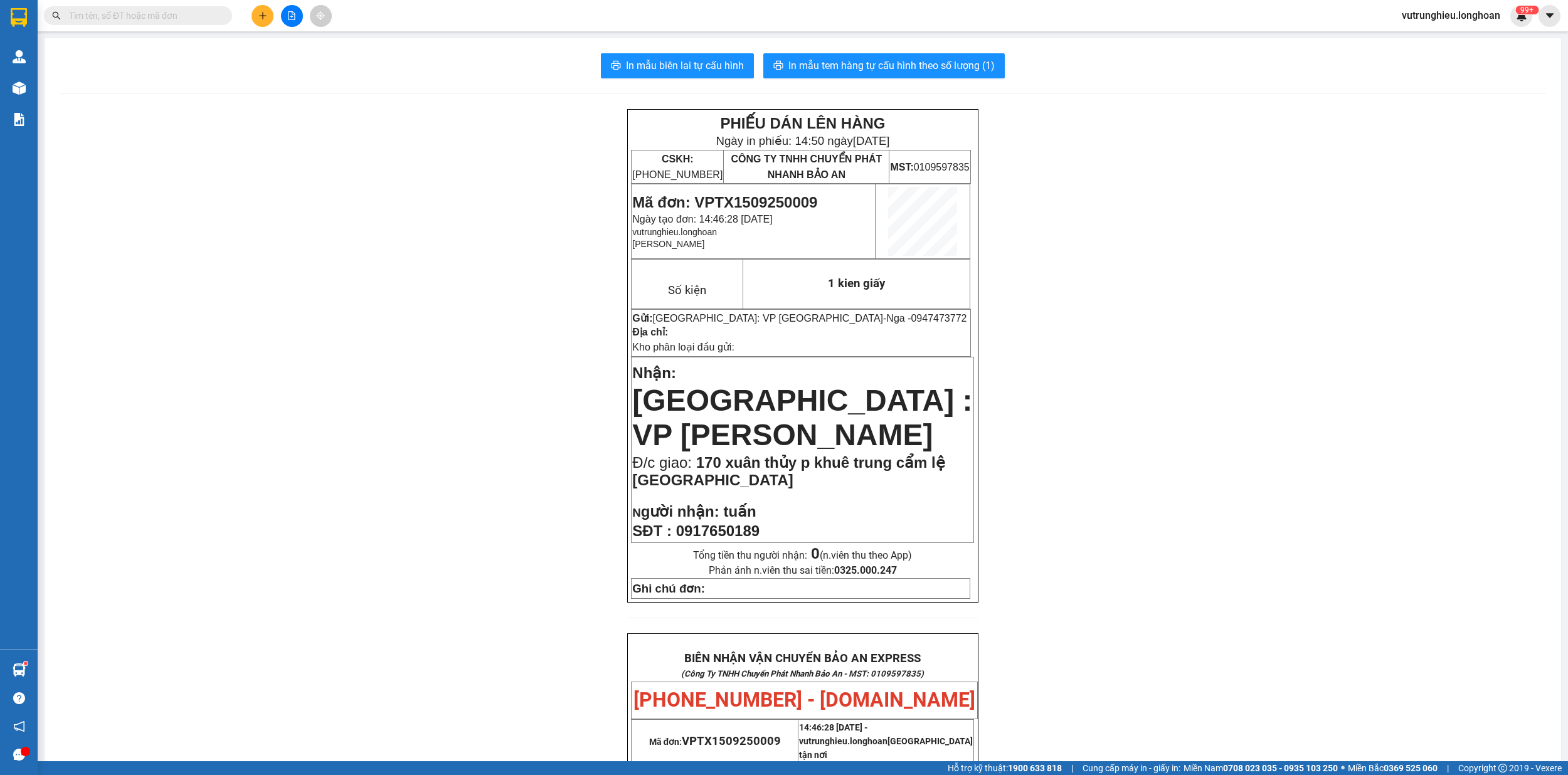
paste input "0967125269"
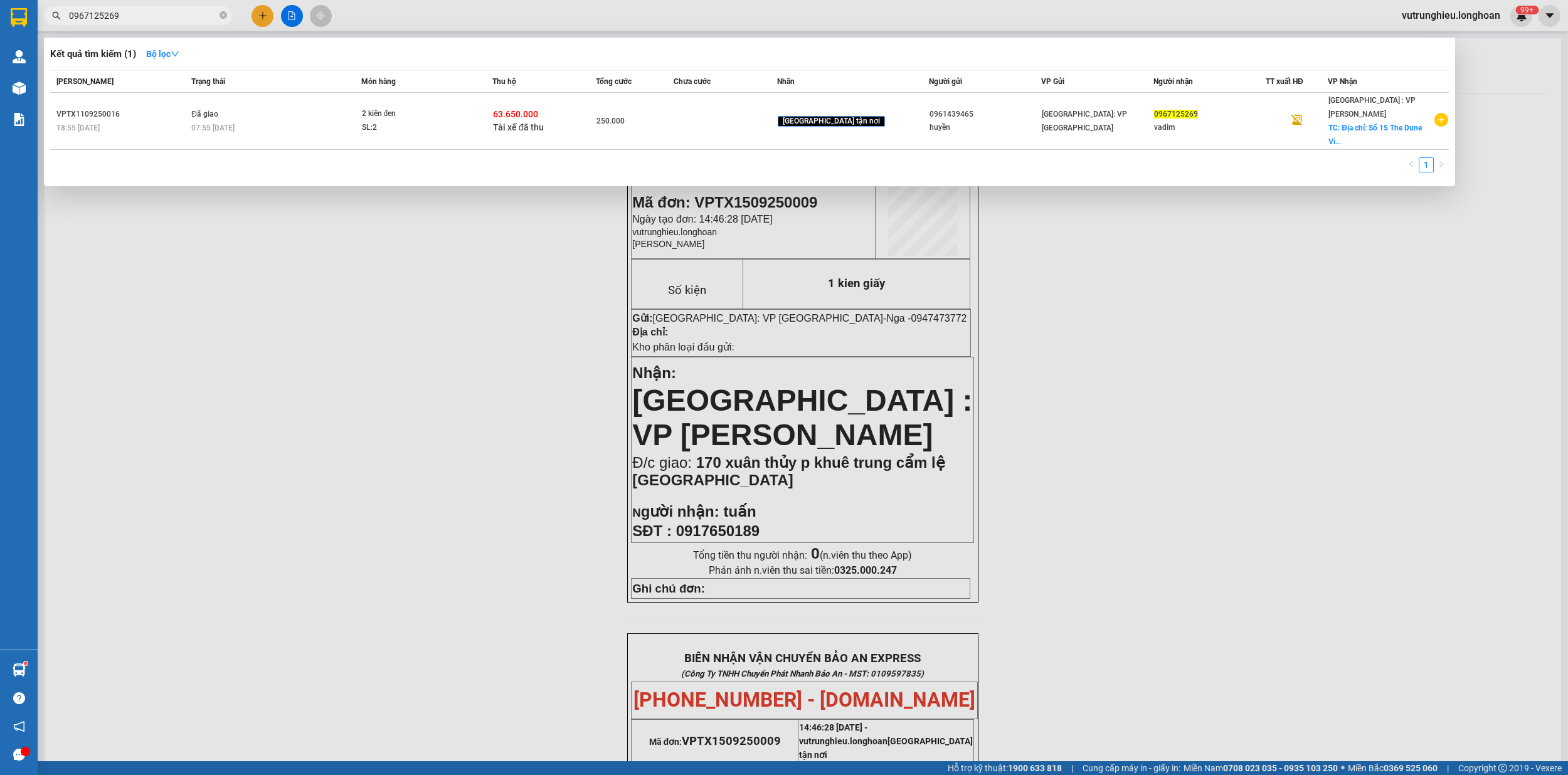
type input "0967125269"
click at [296, 344] on div at bounding box center [784, 388] width 1568 height 775
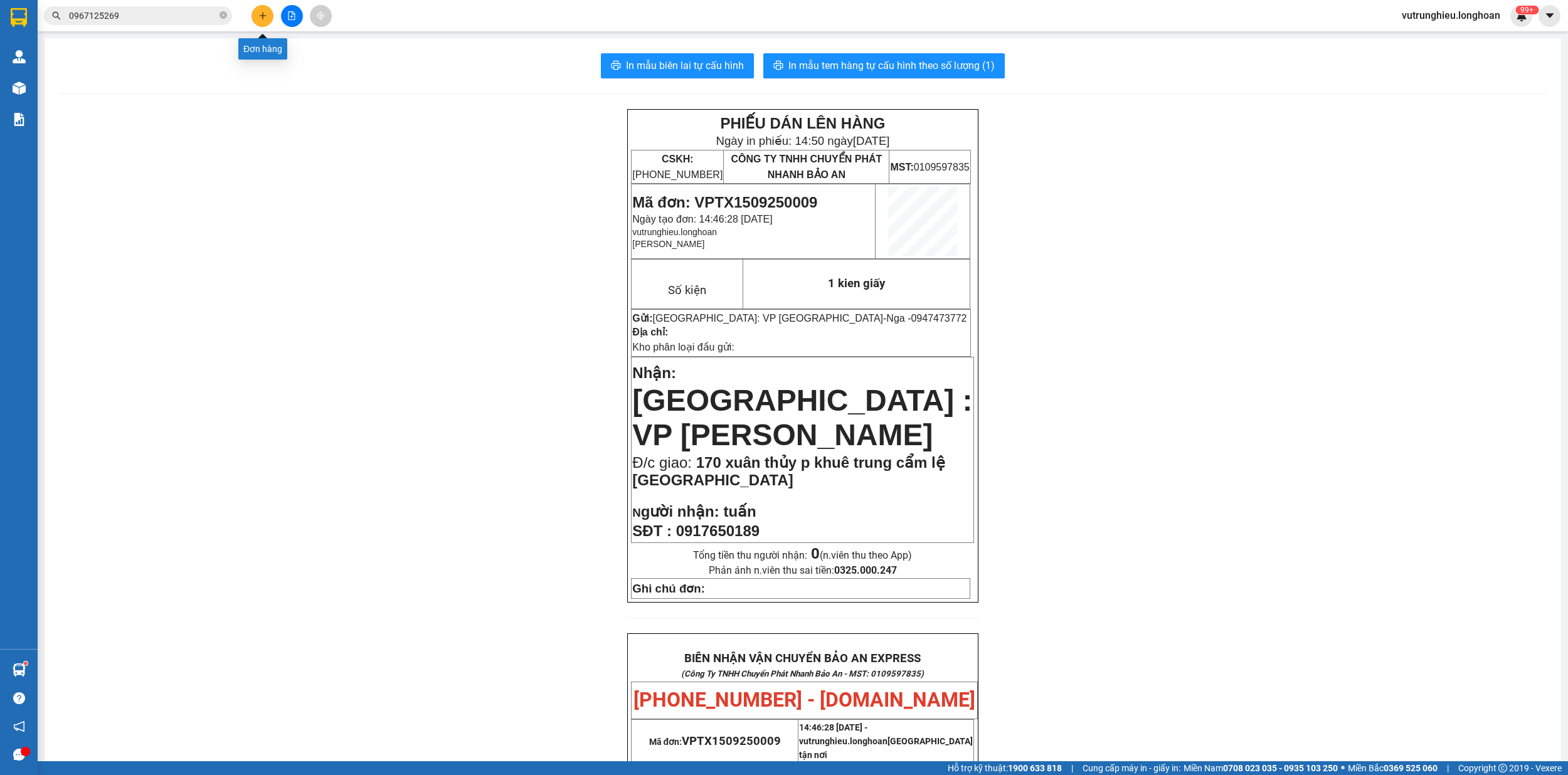
click at [266, 16] on icon "plus" at bounding box center [263, 16] width 9 height 9
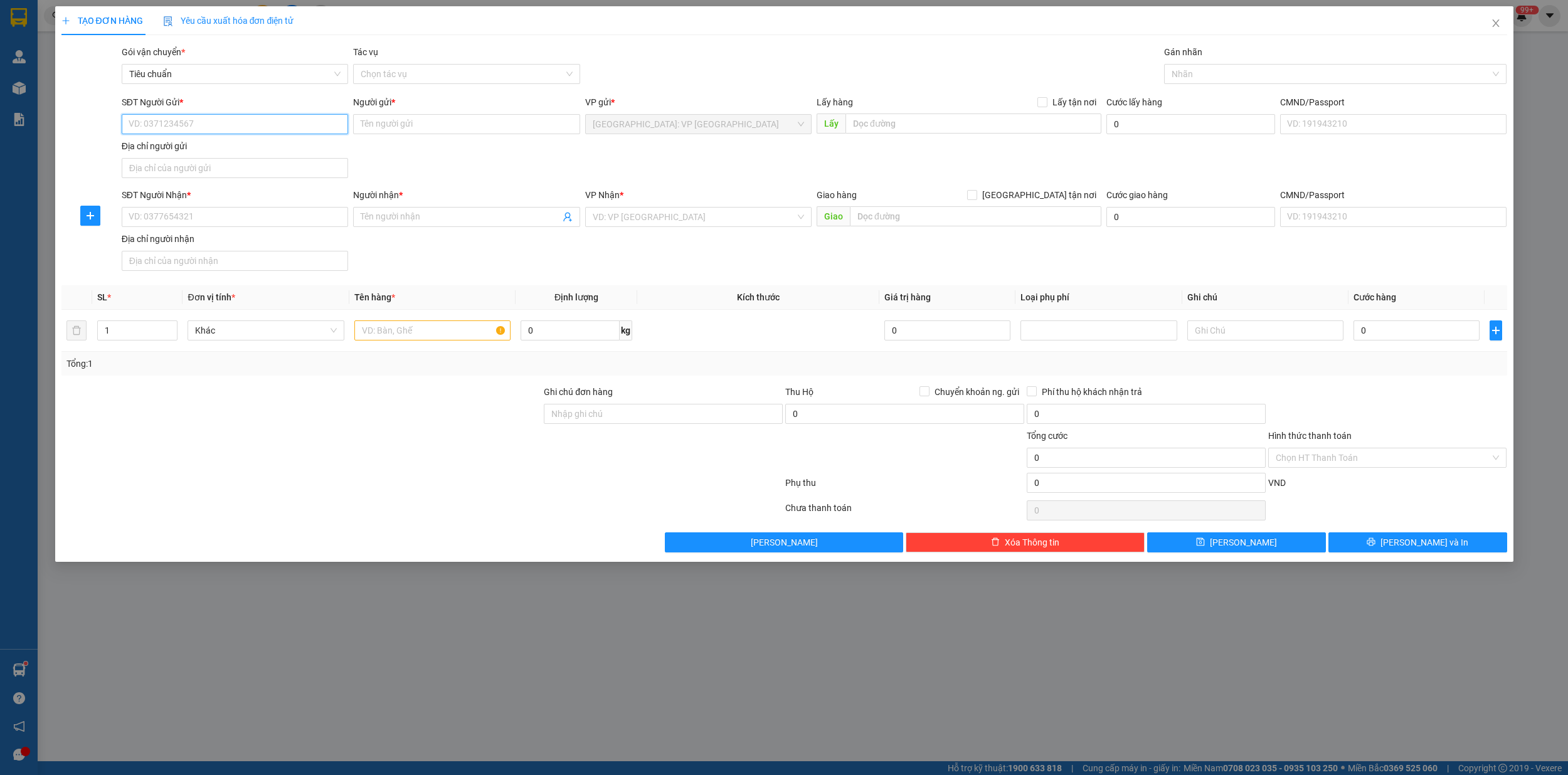
click at [187, 121] on input "SĐT Người Gửi *" at bounding box center [234, 124] width 227 height 20
type input "0941553358"
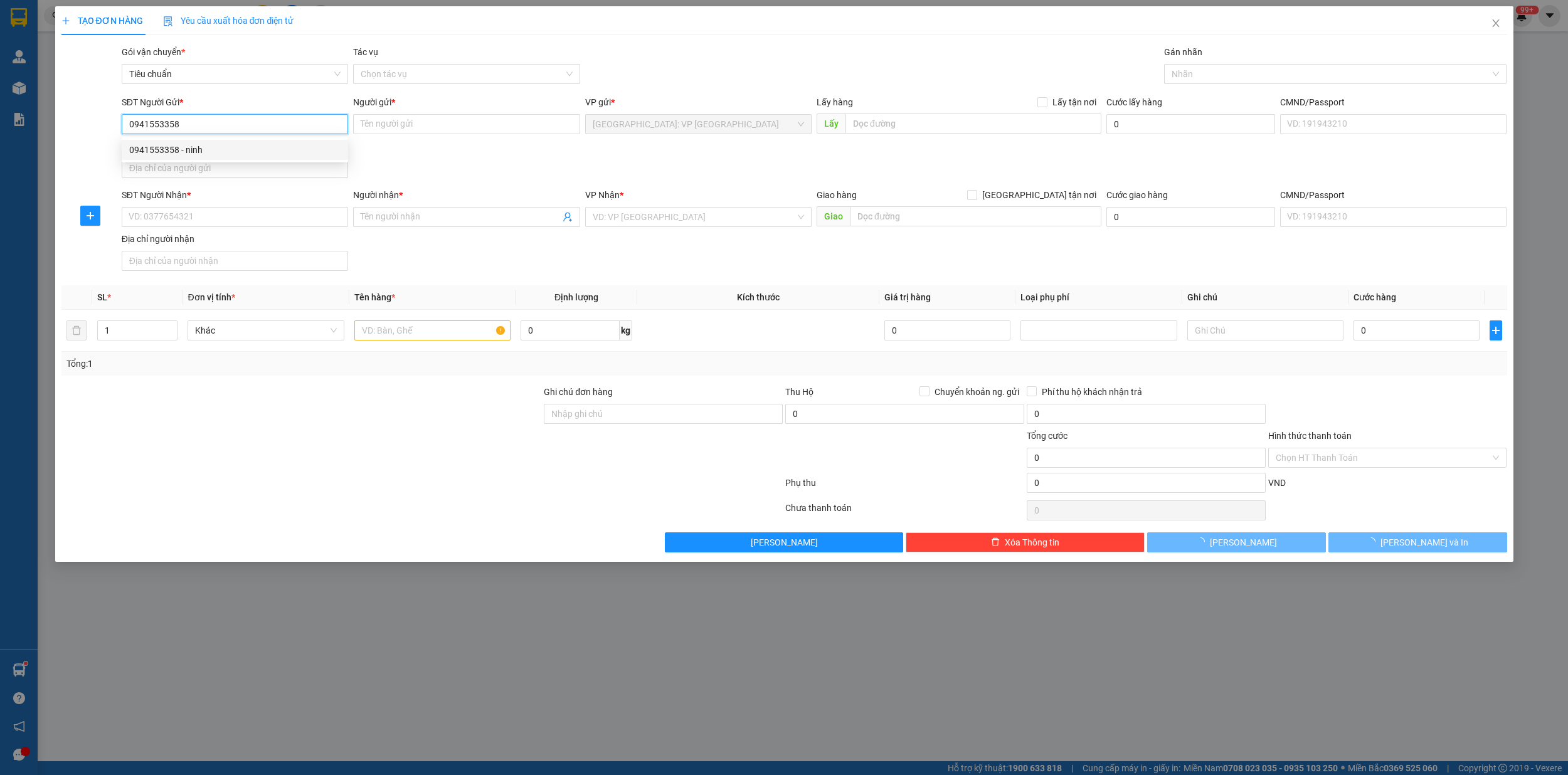
click at [197, 153] on div "0941553358 - ninh" at bounding box center [234, 150] width 212 height 14
type input "ninh"
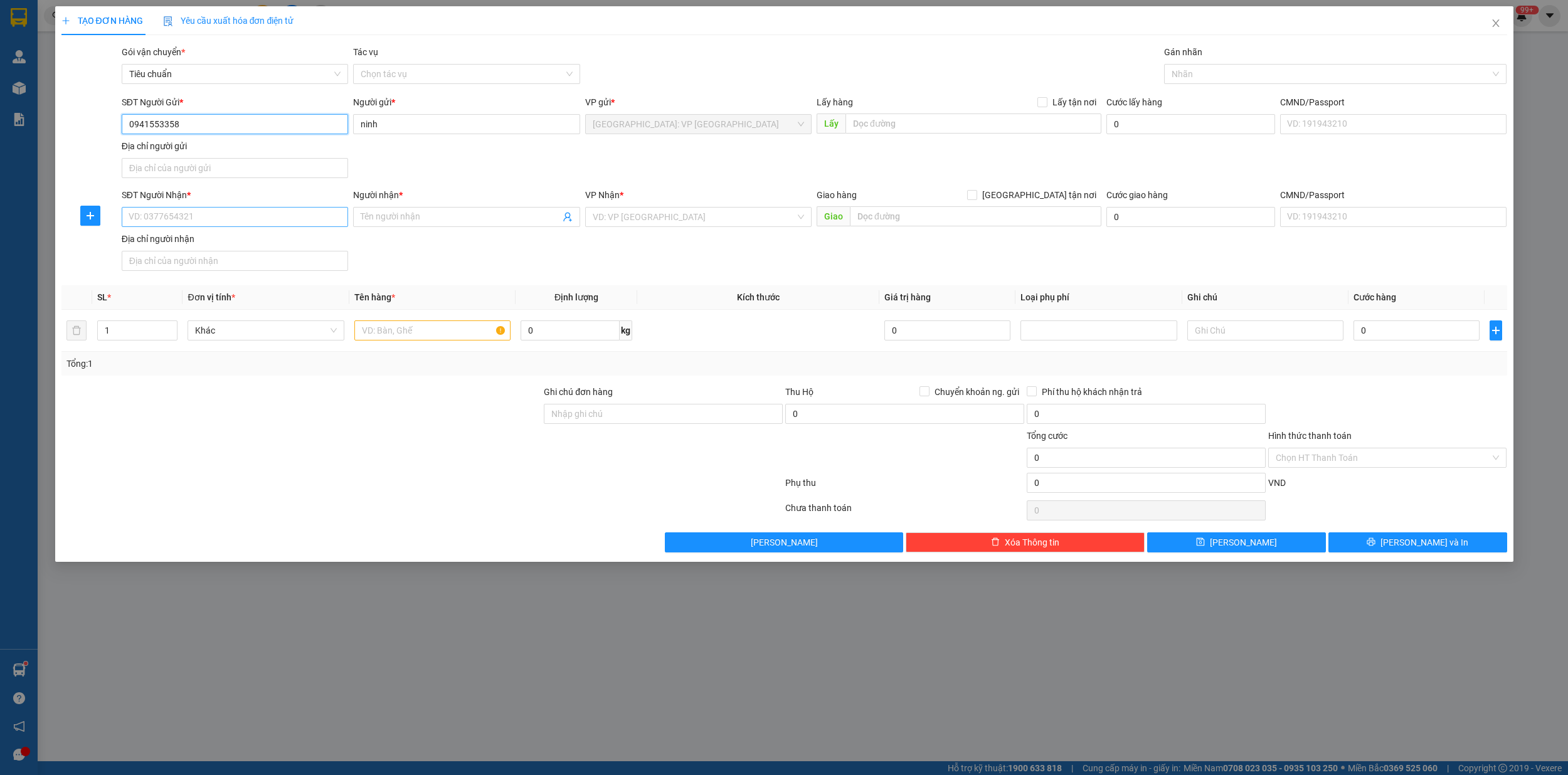
type input "0941553358"
click at [215, 215] on input "SĐT Người Nhận *" at bounding box center [234, 217] width 227 height 20
click at [201, 246] on div "0346777666 - phụng" at bounding box center [234, 244] width 212 height 14
type input "0346777666"
type input "phụng"
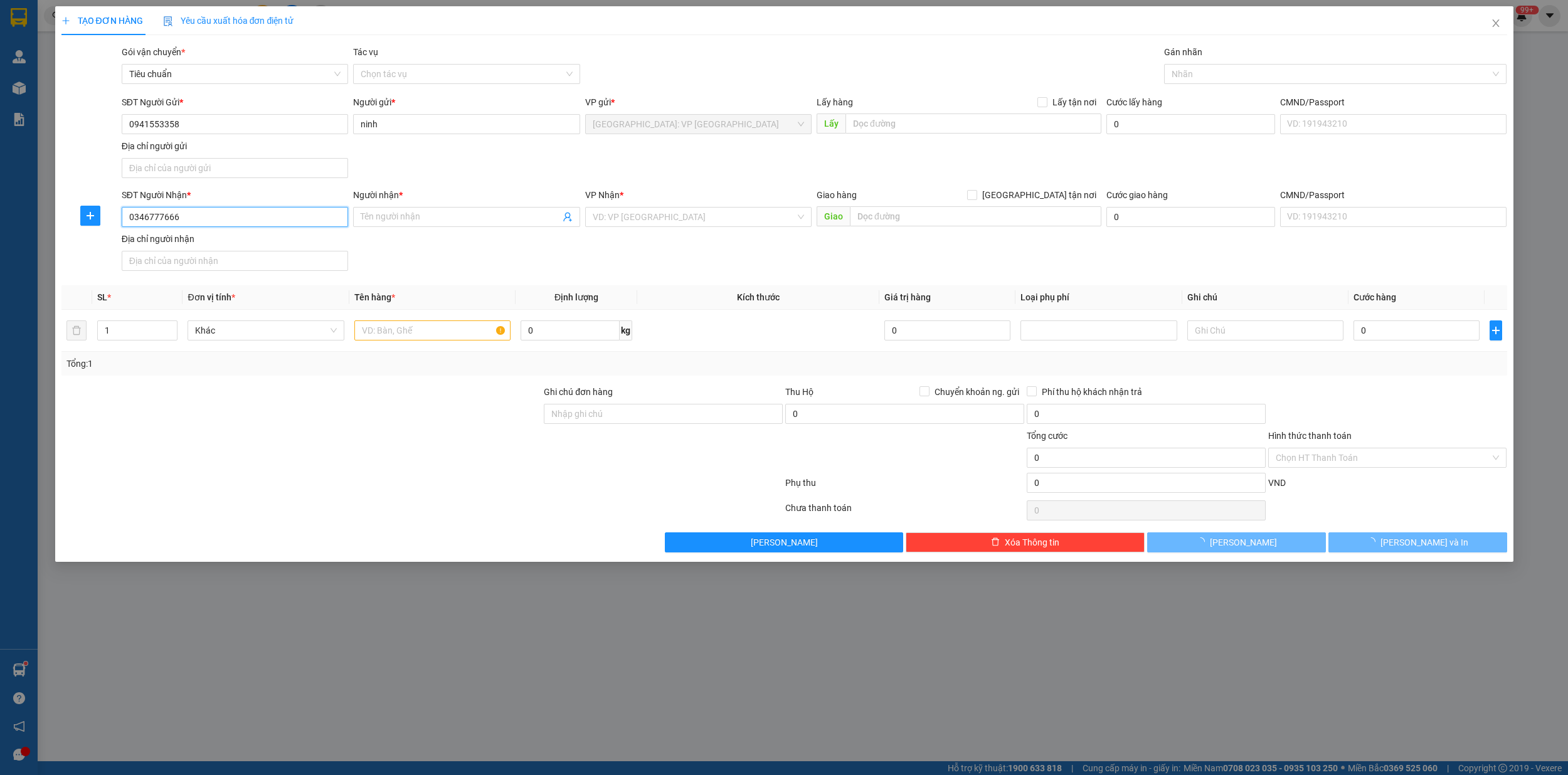
checkbox input "true"
type input "82 a1 hoang hoa thám ,kdc hiệp thành 3,thủ dầu một bình dương"
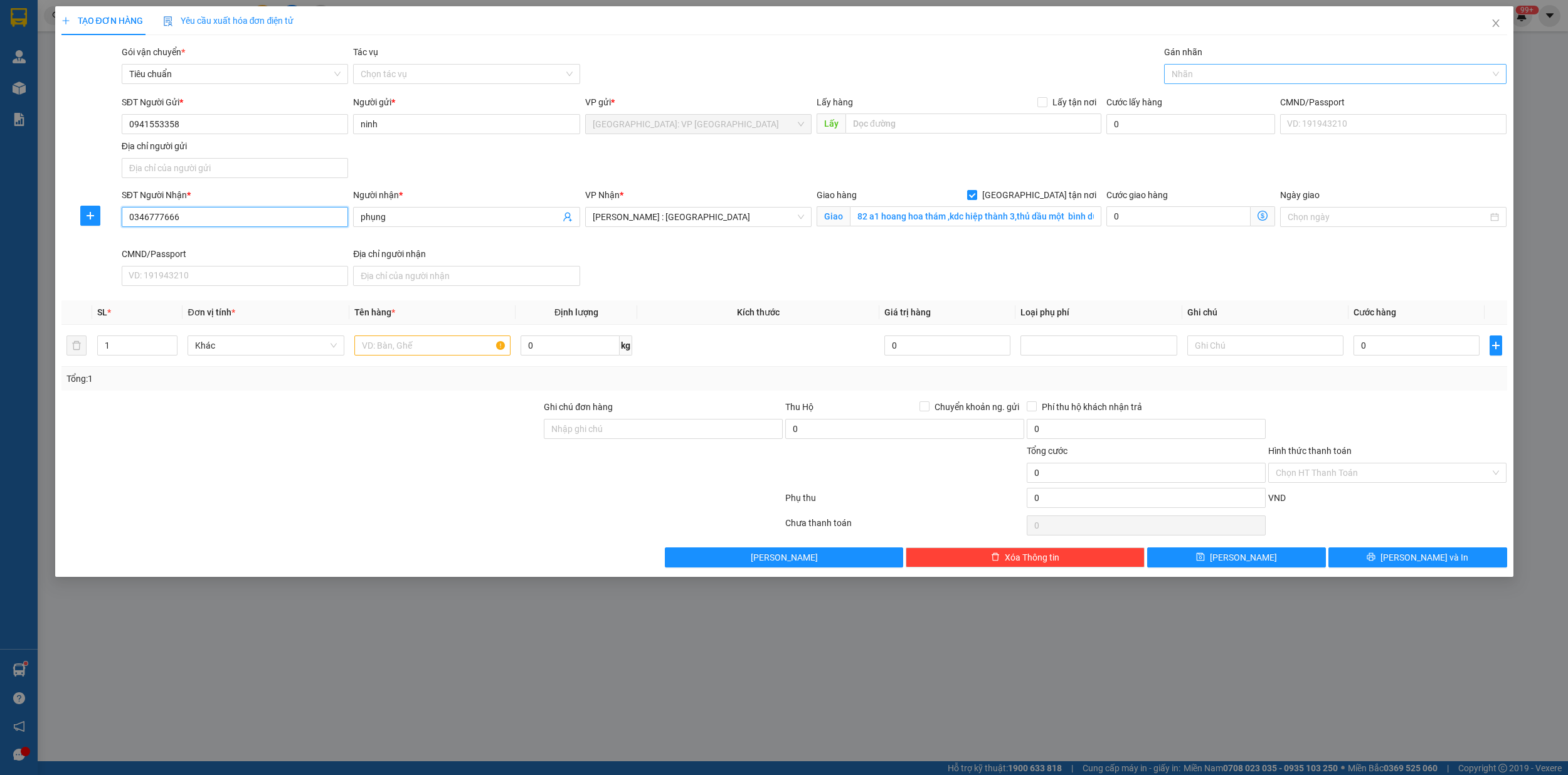
click at [1207, 74] on div at bounding box center [1328, 74] width 324 height 15
type input "0346777666"
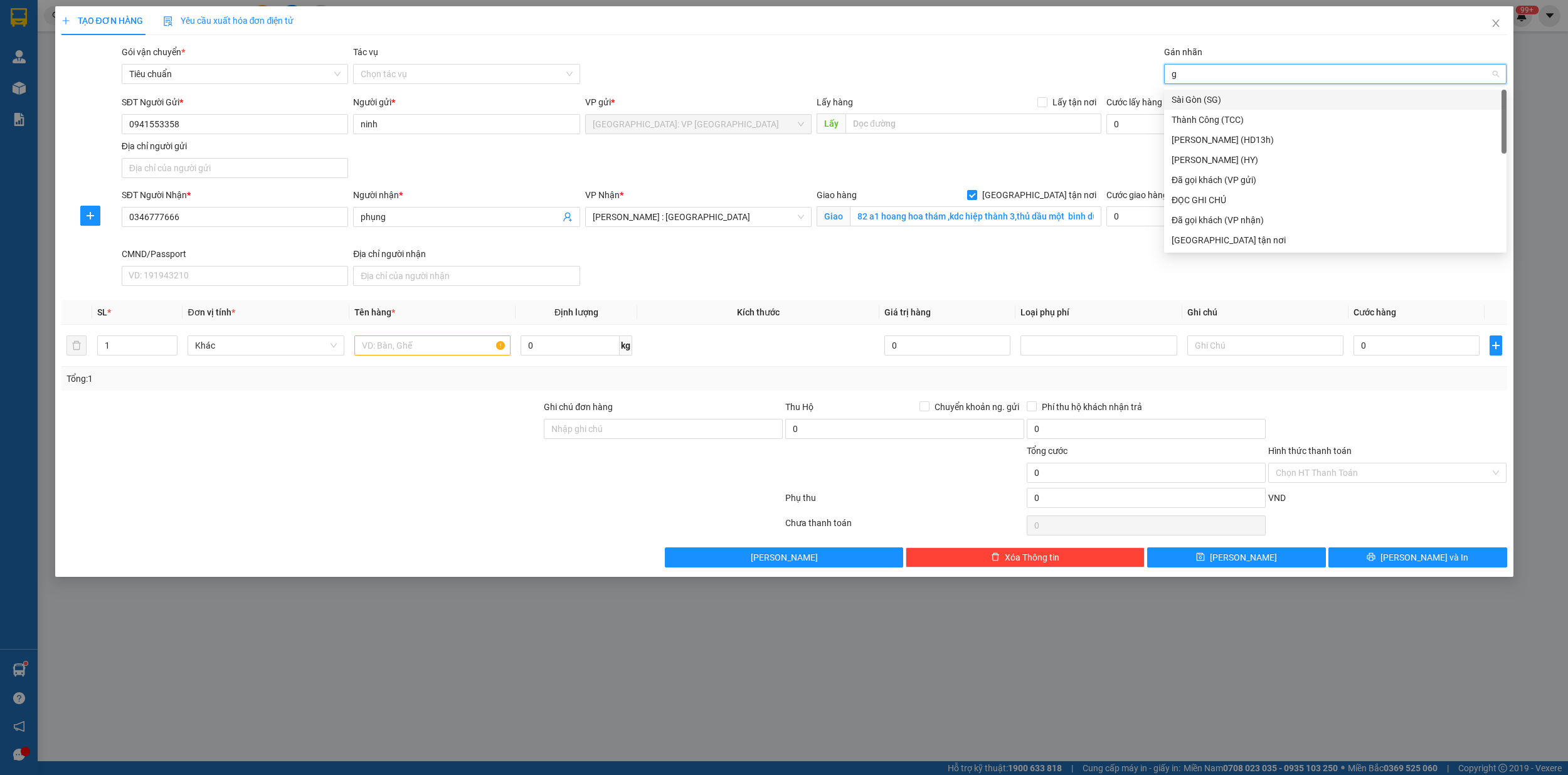
type input "gi"
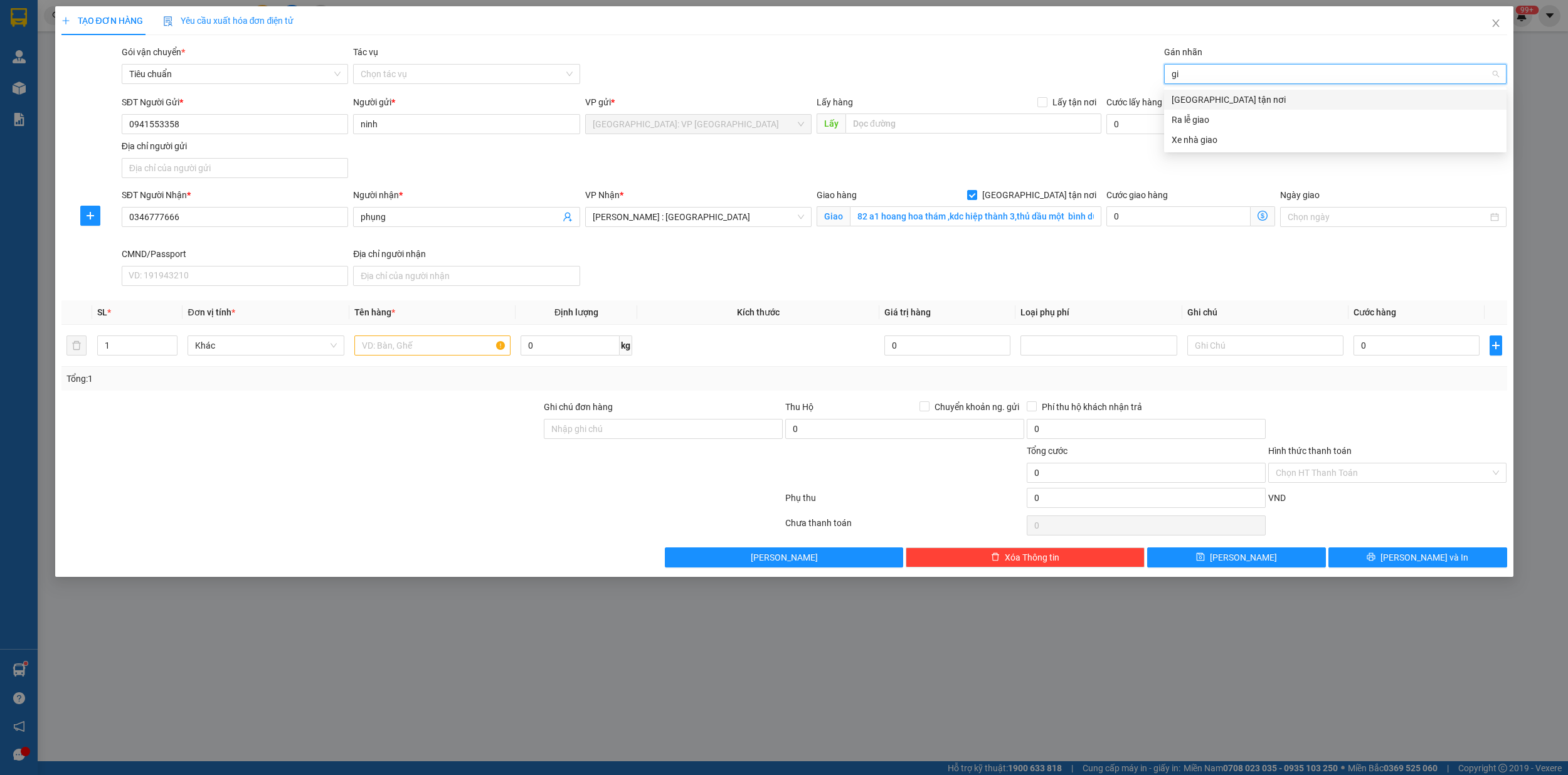
click at [1193, 92] on div "[GEOGRAPHIC_DATA] tận nơi" at bounding box center [1335, 99] width 343 height 20
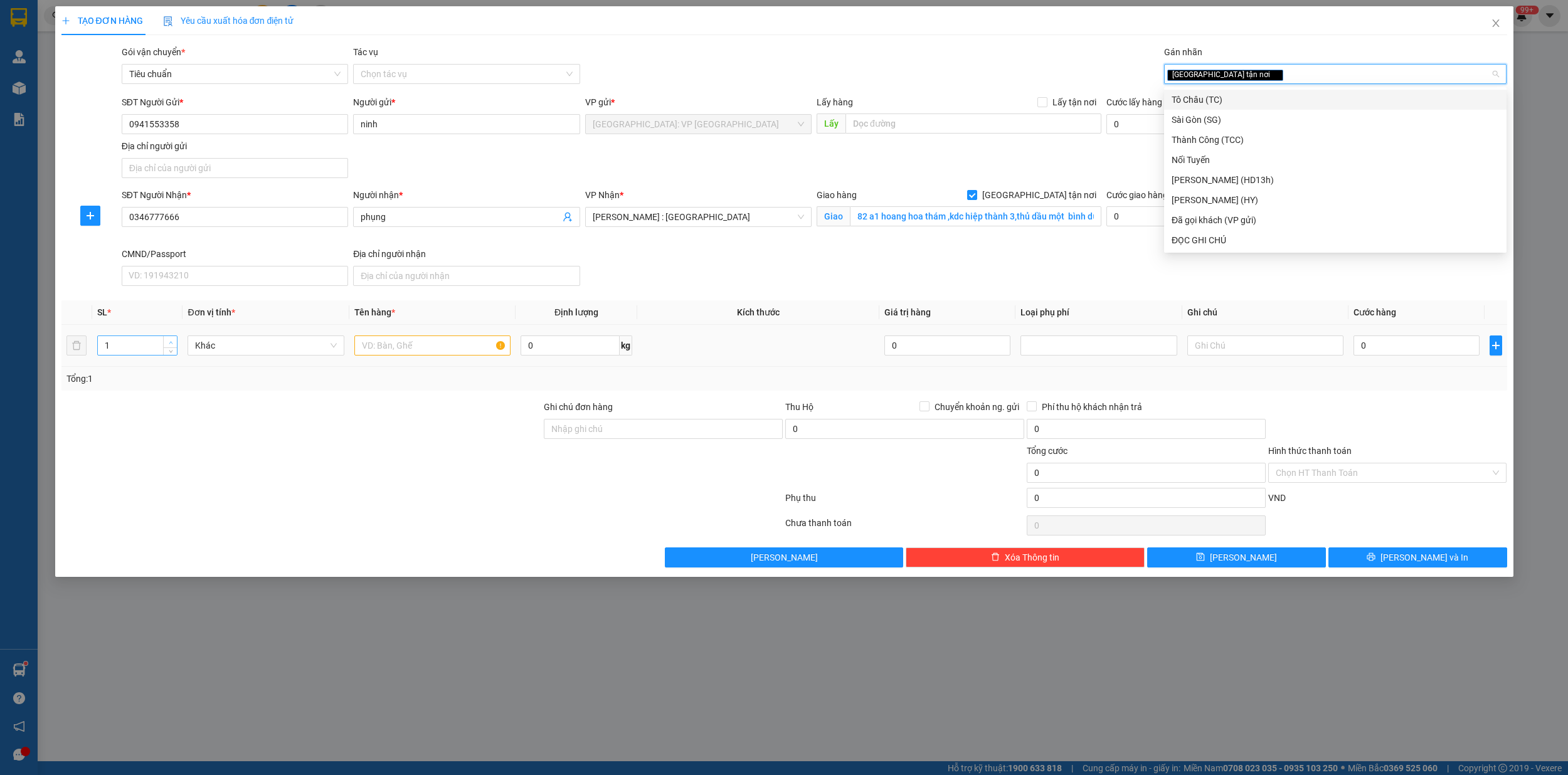
click at [172, 341] on span "up" at bounding box center [171, 343] width 8 height 8
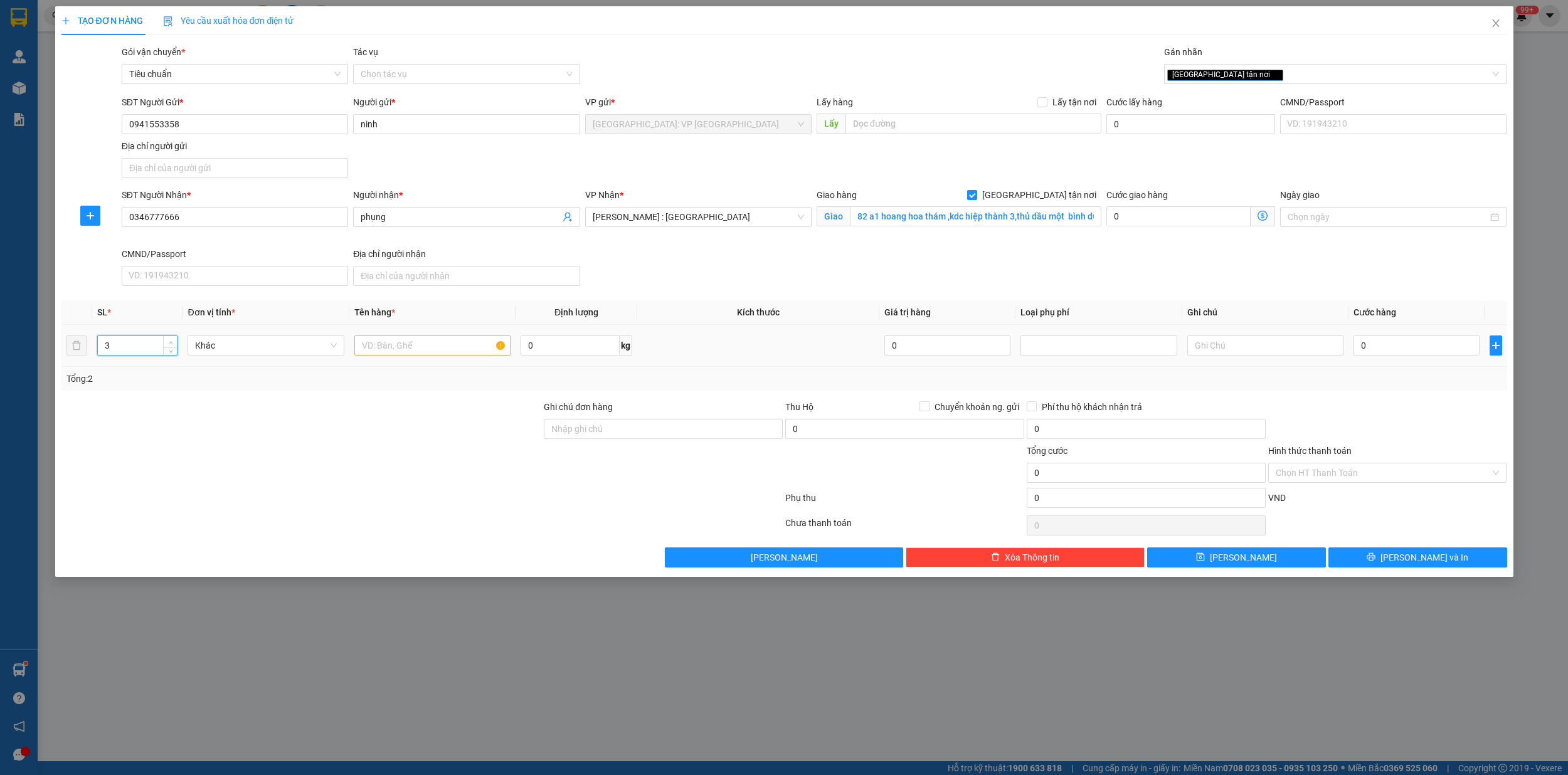
click at [172, 341] on span "up" at bounding box center [171, 343] width 8 height 8
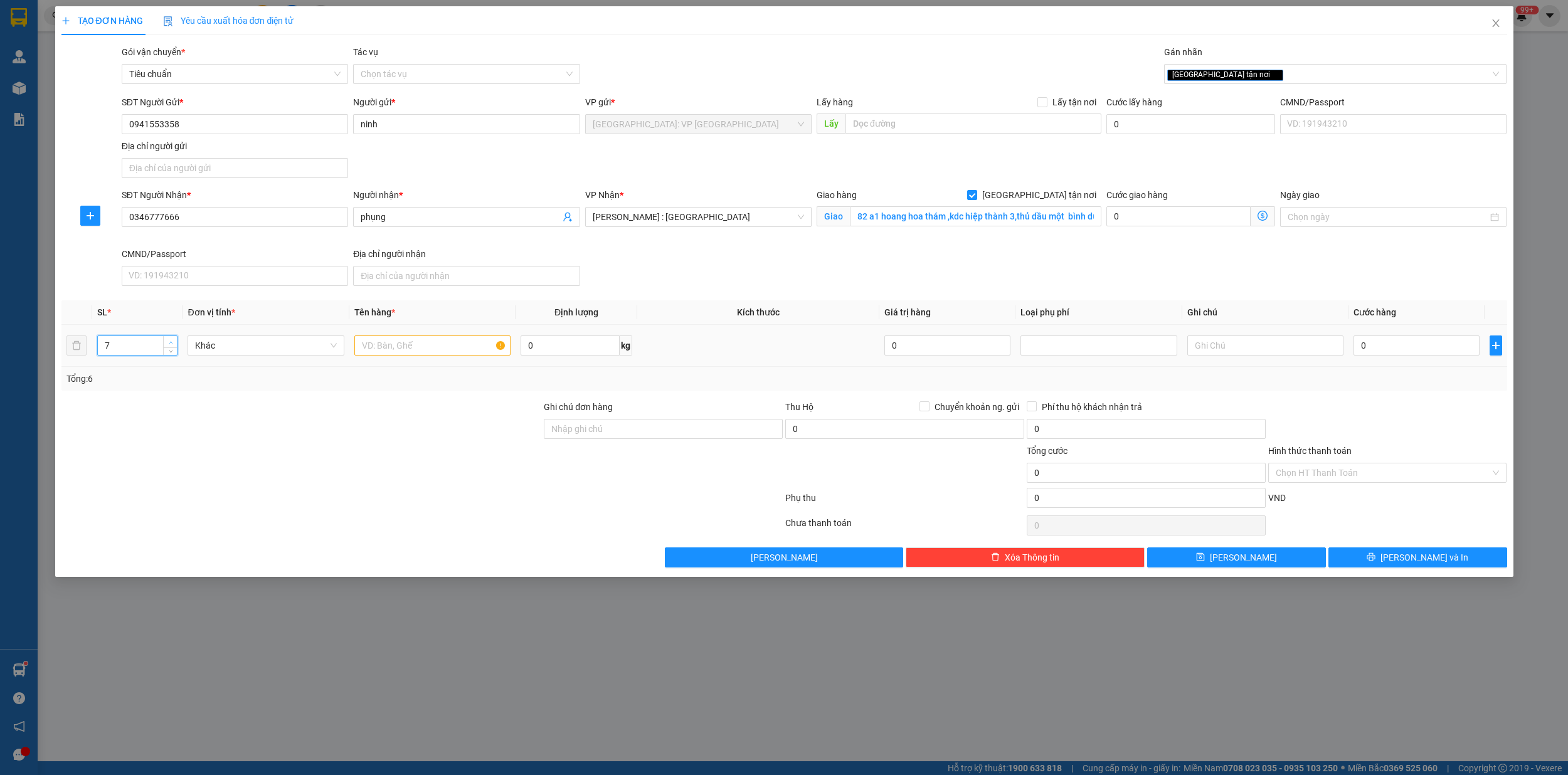
click at [172, 341] on span "up" at bounding box center [171, 343] width 8 height 8
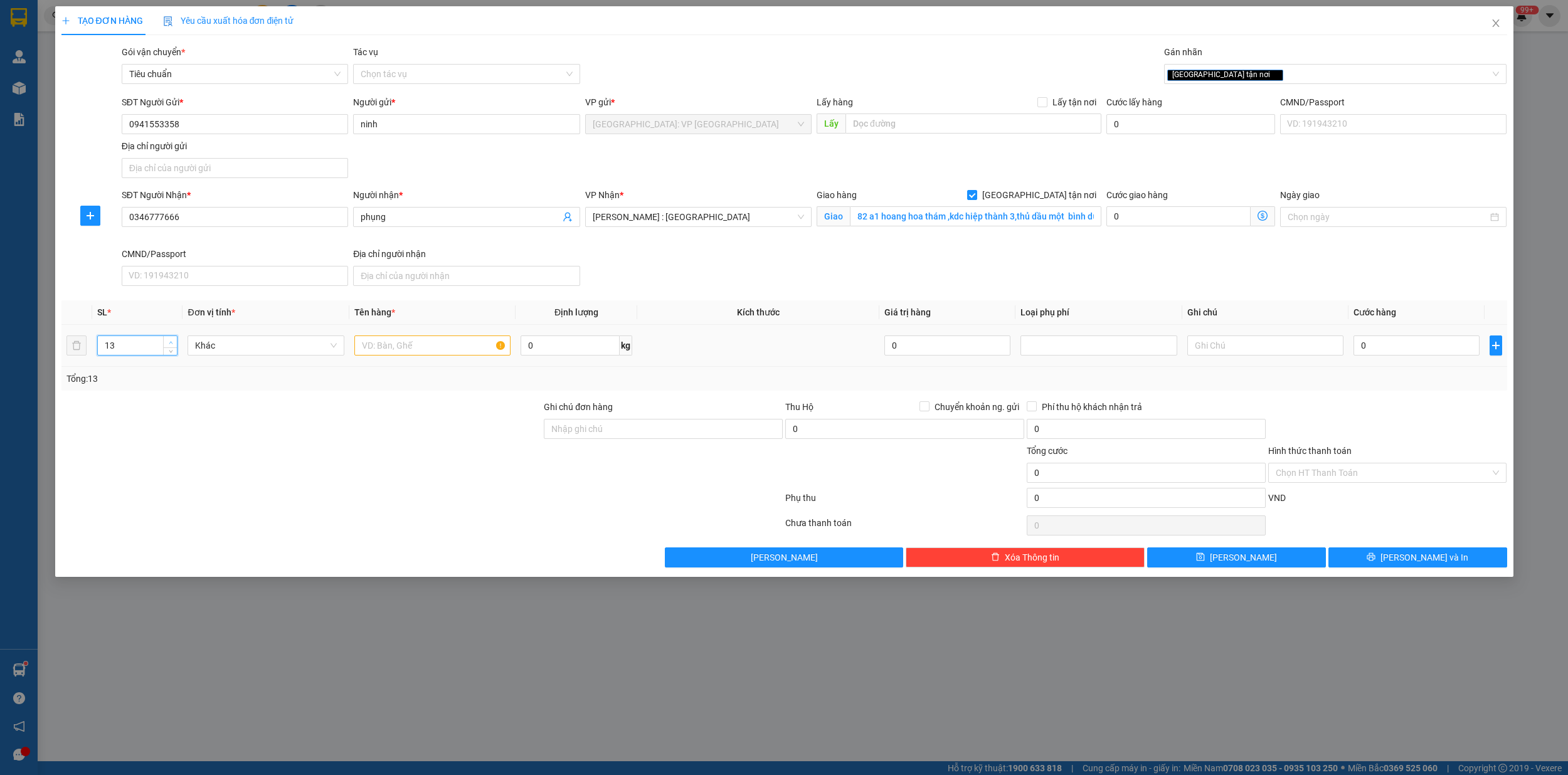
click at [172, 341] on span "up" at bounding box center [171, 343] width 8 height 8
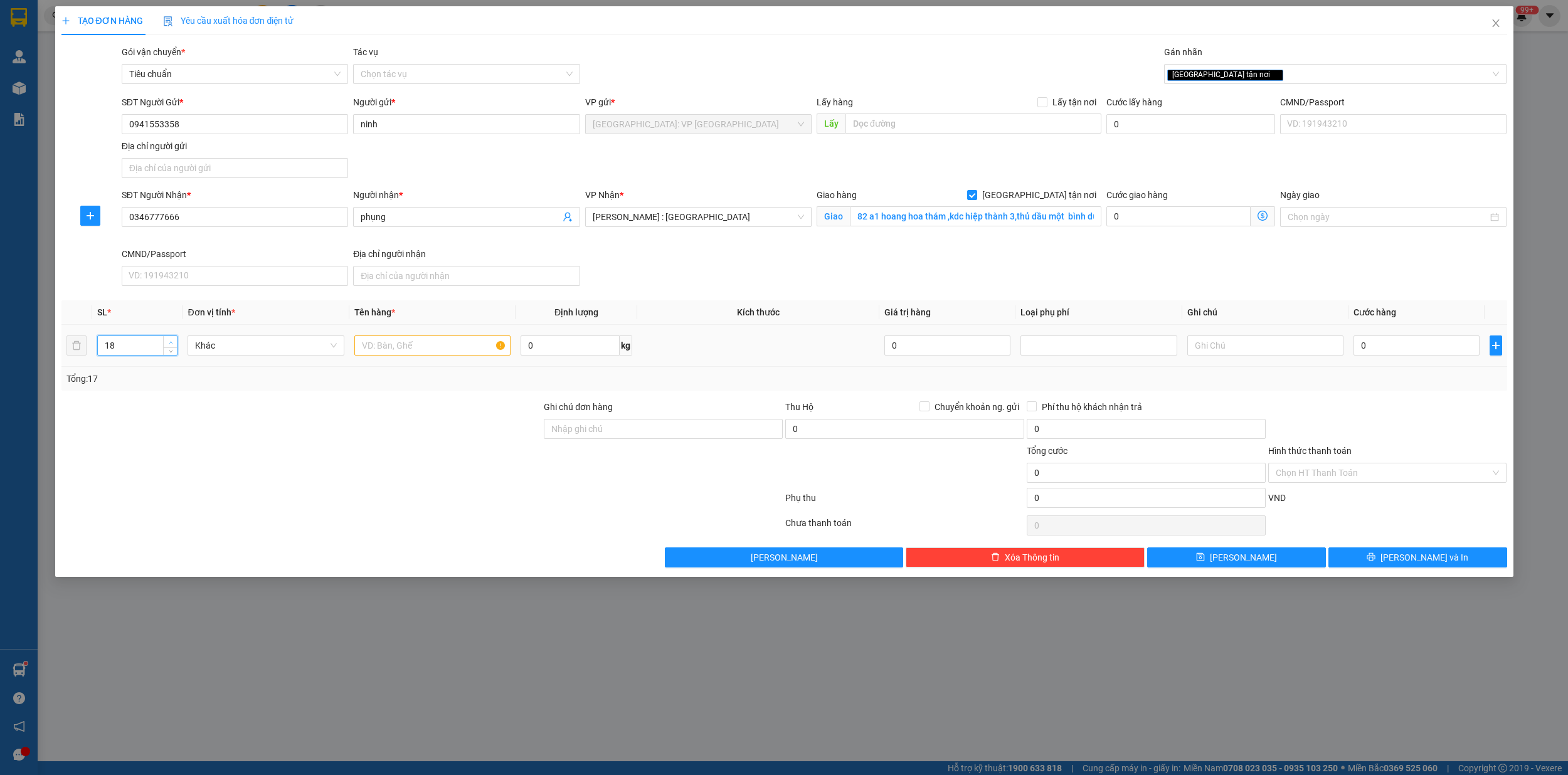
click at [172, 341] on span "up" at bounding box center [171, 343] width 8 height 8
type input "21"
click at [172, 341] on span "up" at bounding box center [171, 343] width 8 height 8
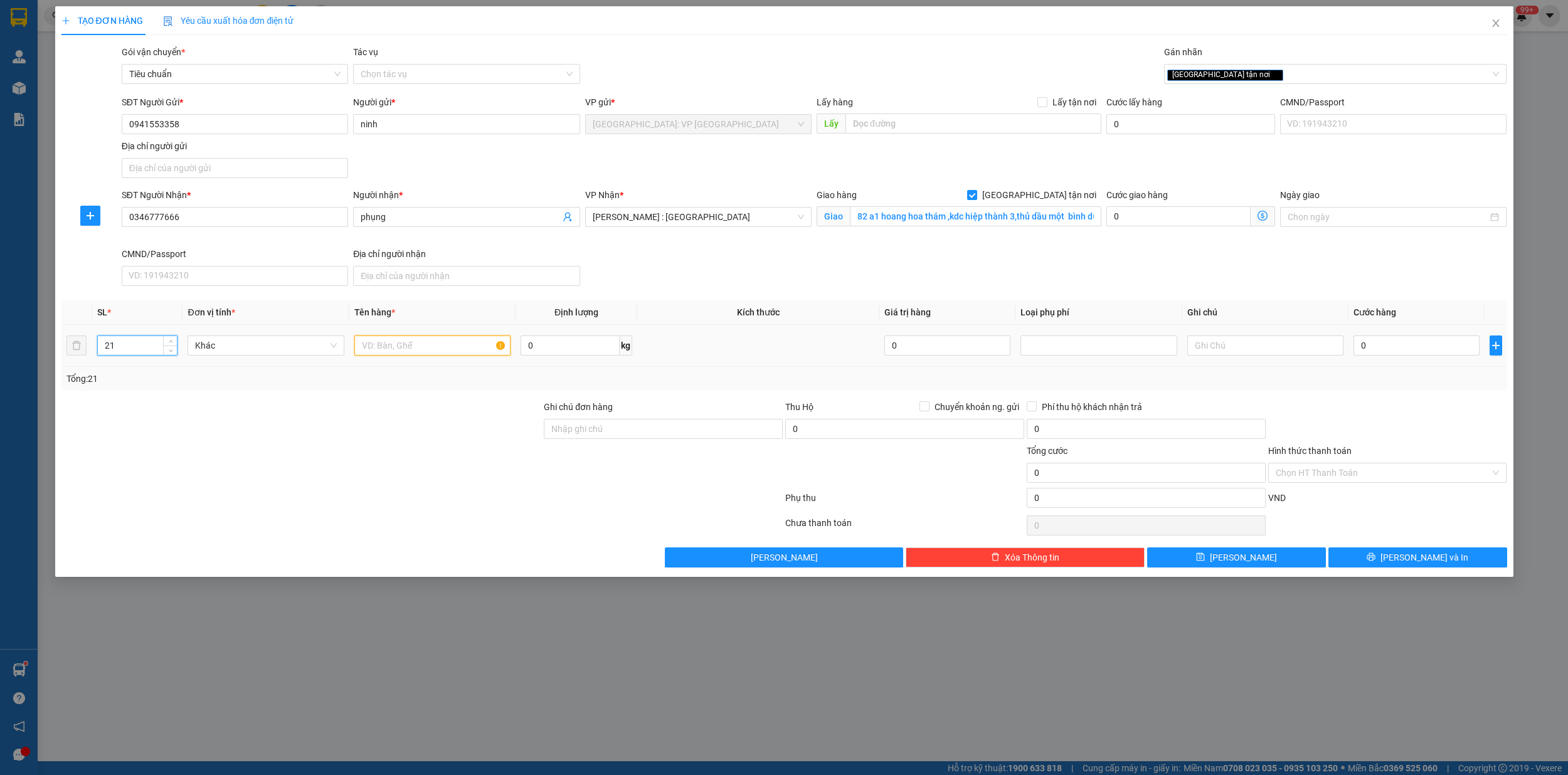
click at [412, 350] on input "text" at bounding box center [432, 345] width 157 height 20
type input "21 kien giấy"
click at [1388, 344] on input "0" at bounding box center [1416, 345] width 126 height 20
type input "1"
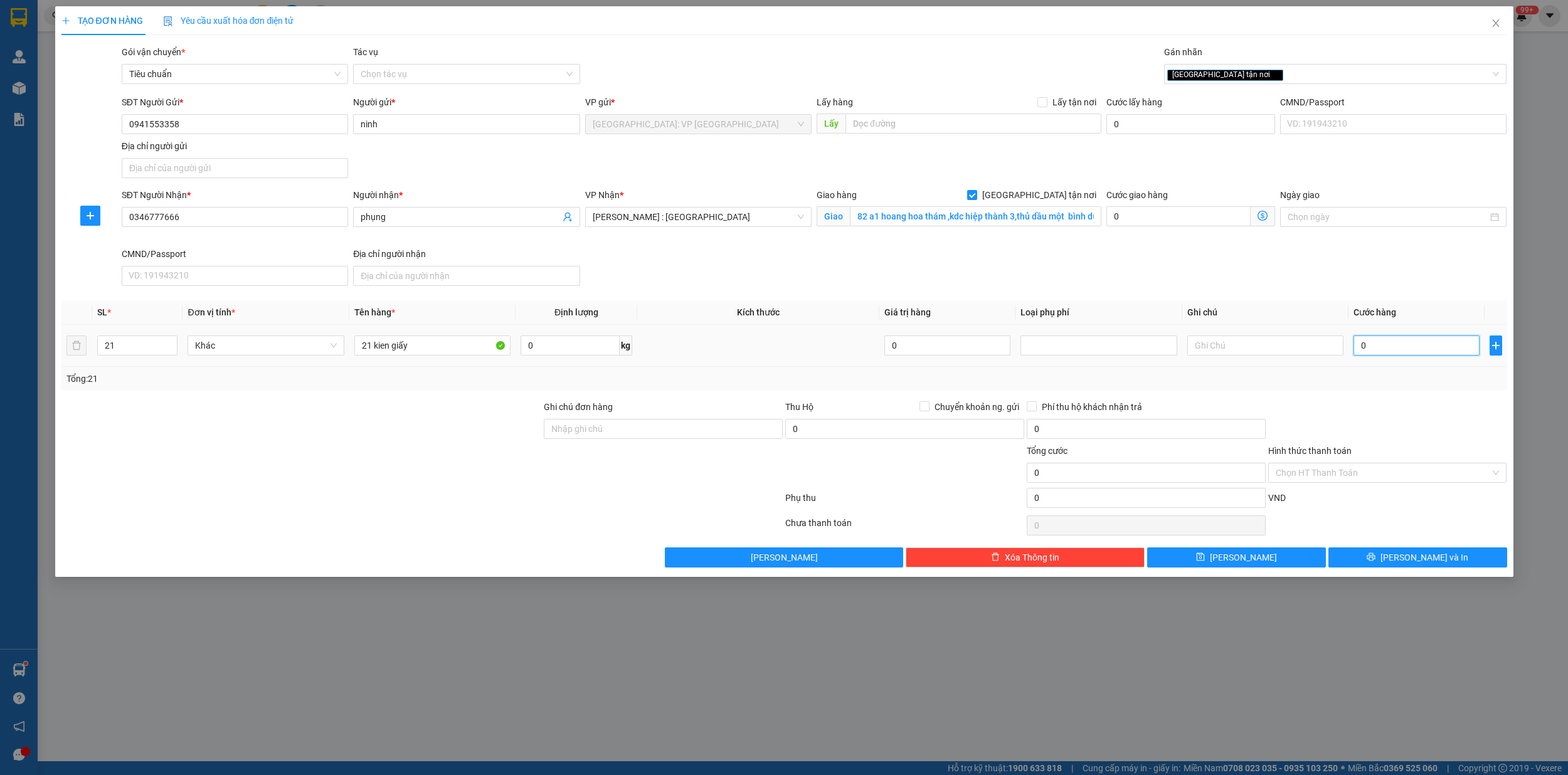
type input "1"
type input "10"
type input "105"
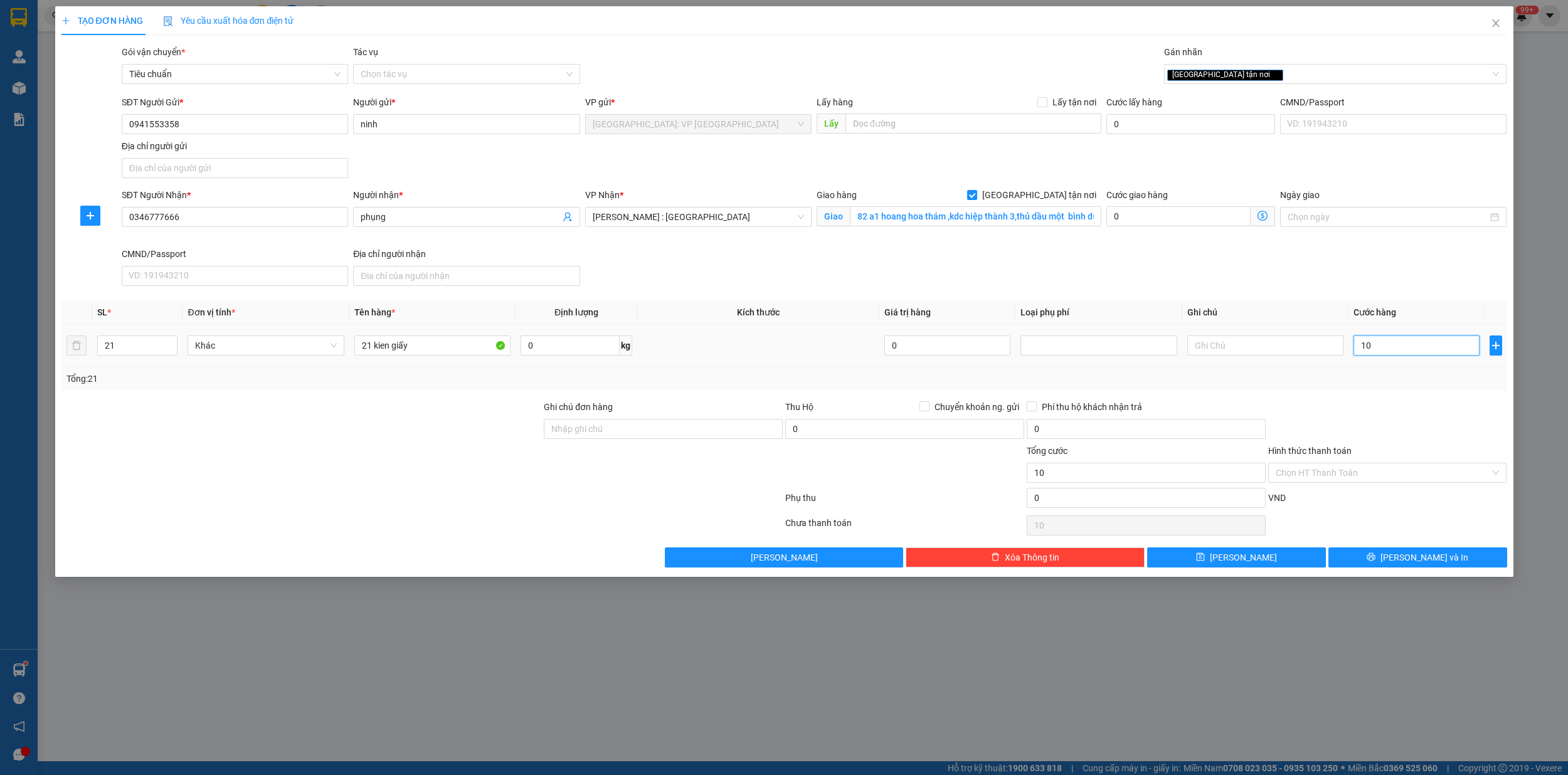
type input "105"
type input "1.050"
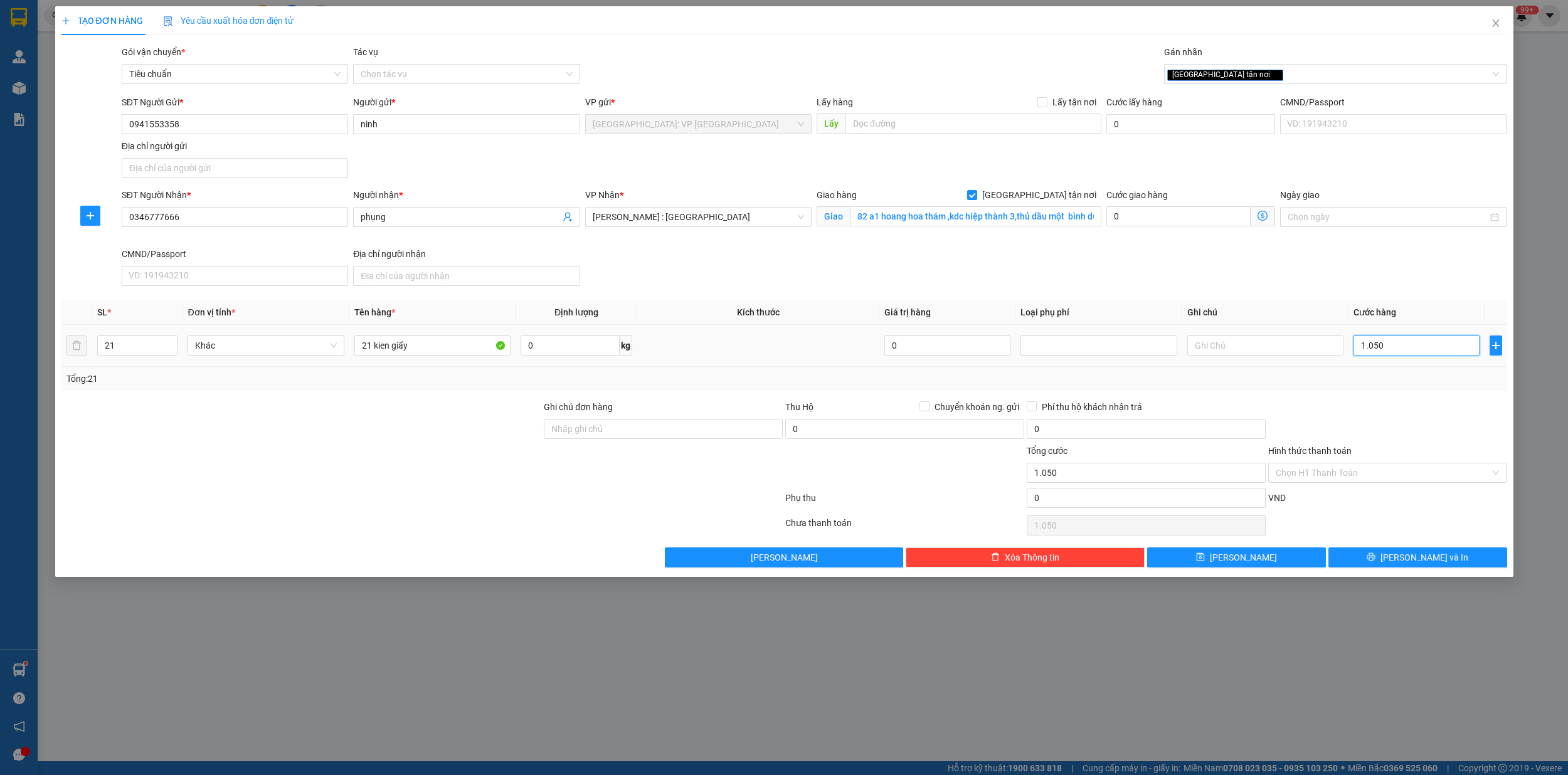
type input "10.500"
type input "105.000"
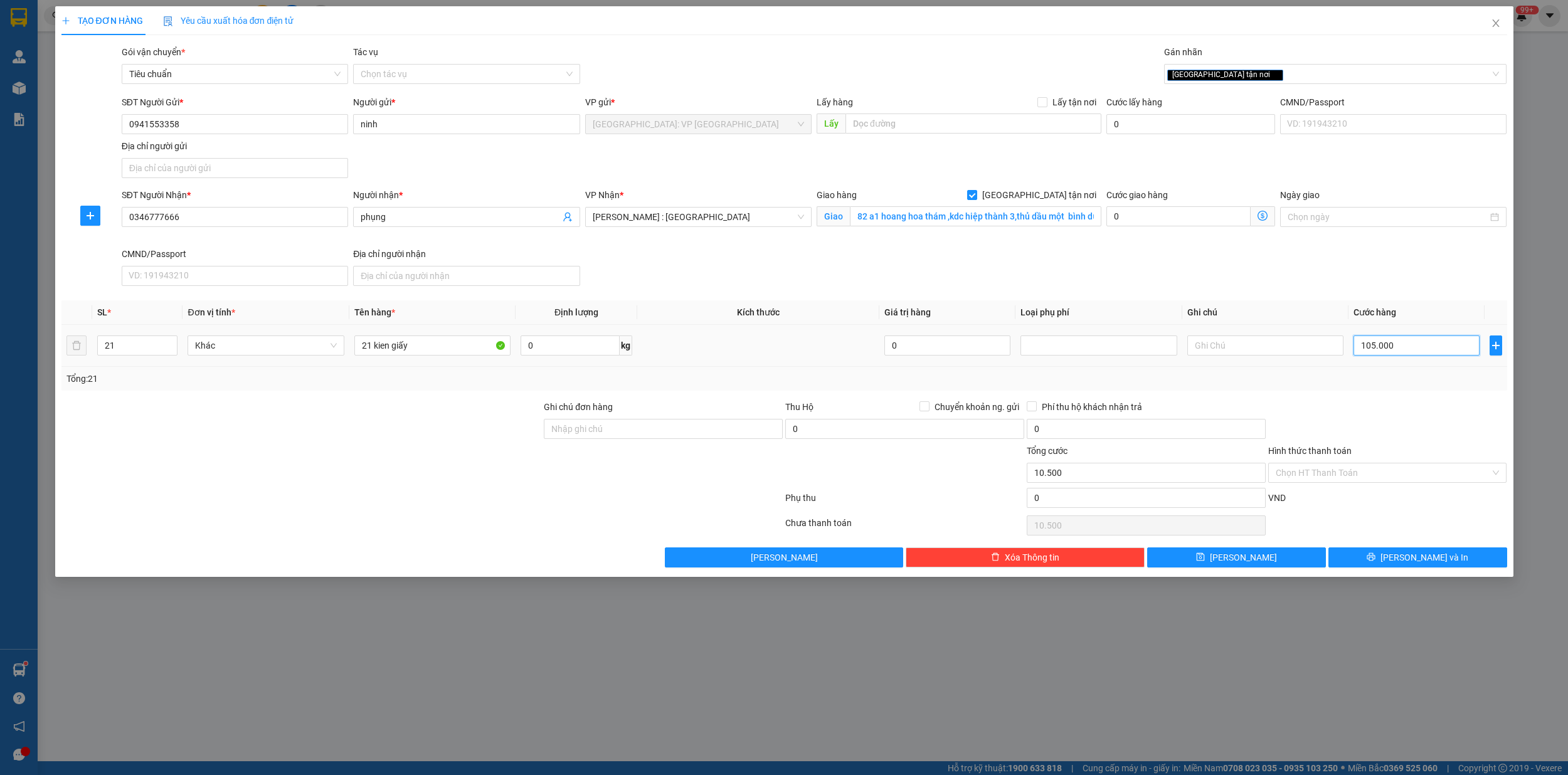
type input "105.000"
type input "1.050.000"
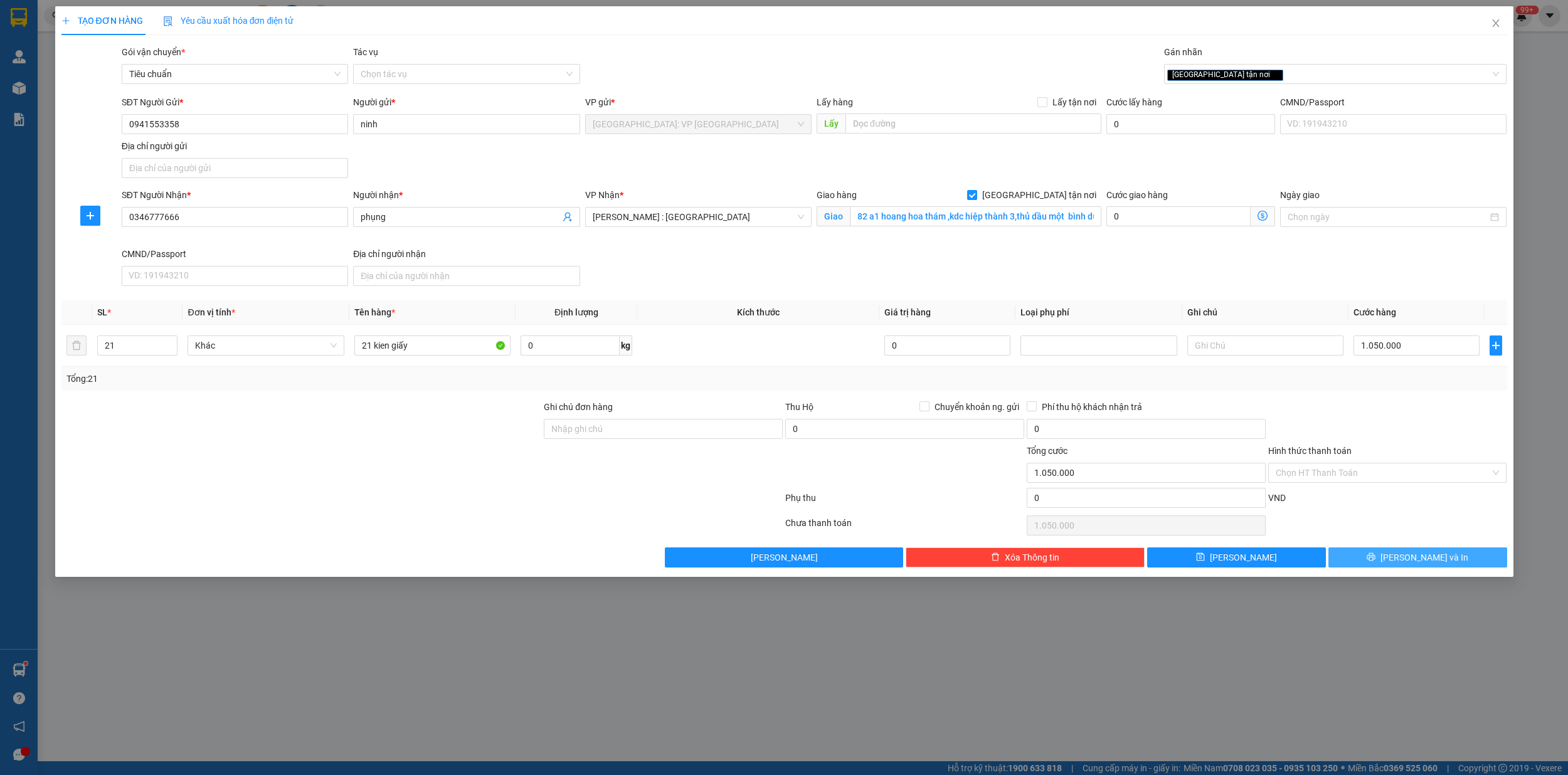
click at [1413, 563] on span "[PERSON_NAME] và In" at bounding box center [1424, 557] width 88 height 14
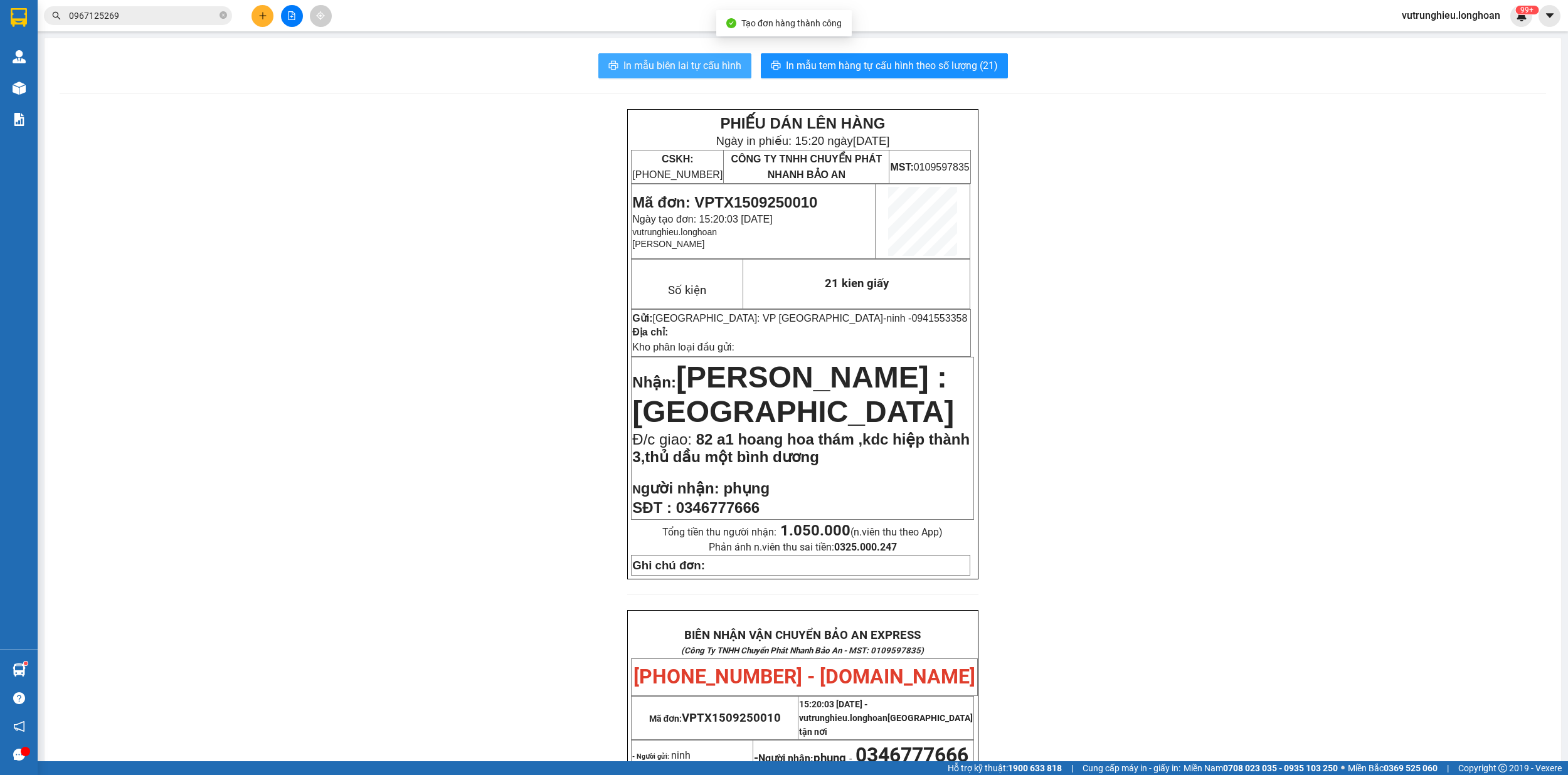
click at [662, 66] on span "In mẫu biên lai tự cấu hình" at bounding box center [682, 65] width 118 height 16
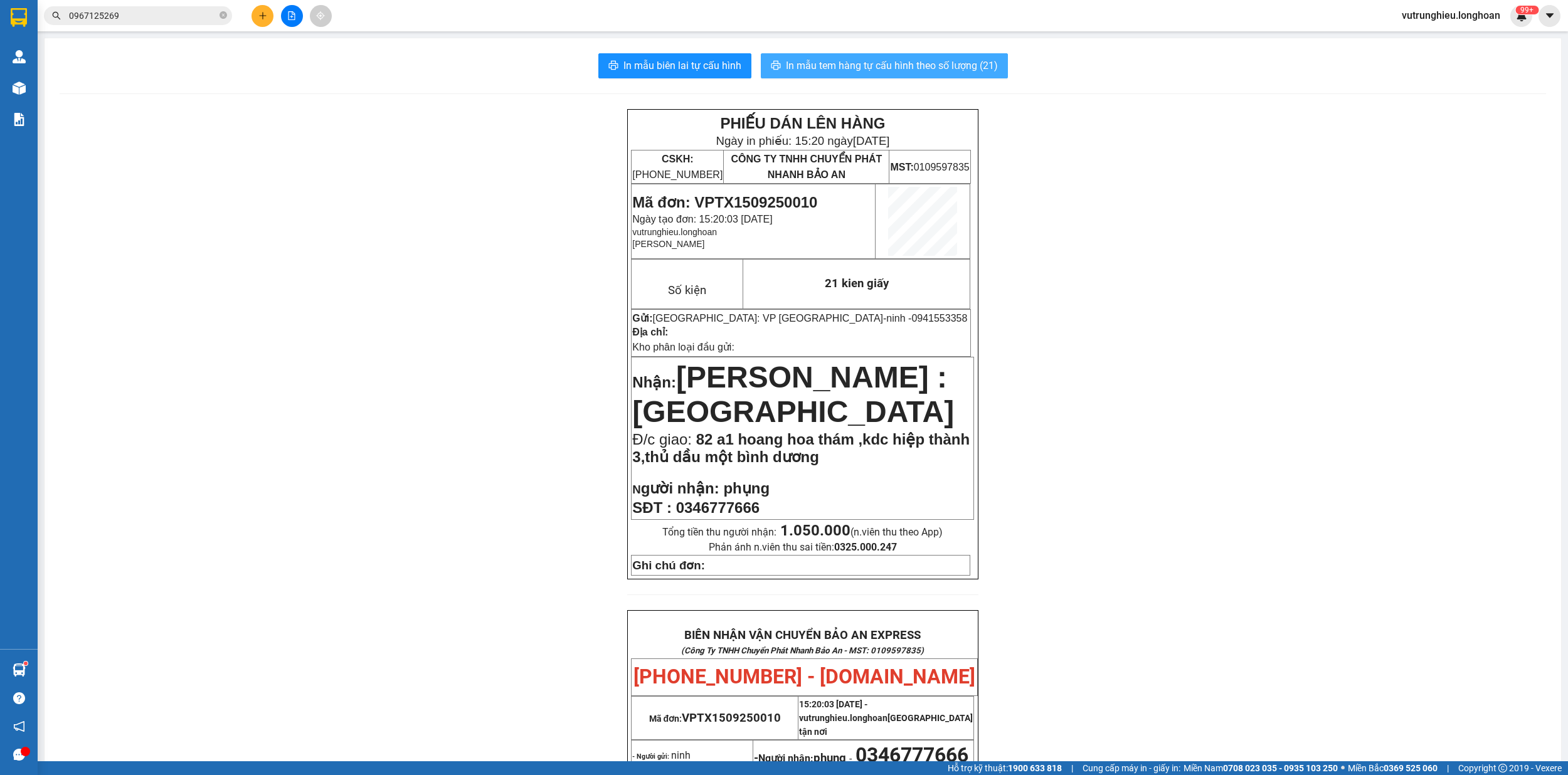
click at [884, 63] on span "In mẫu tem hàng tự cấu hình theo số lượng (21)" at bounding box center [892, 65] width 212 height 16
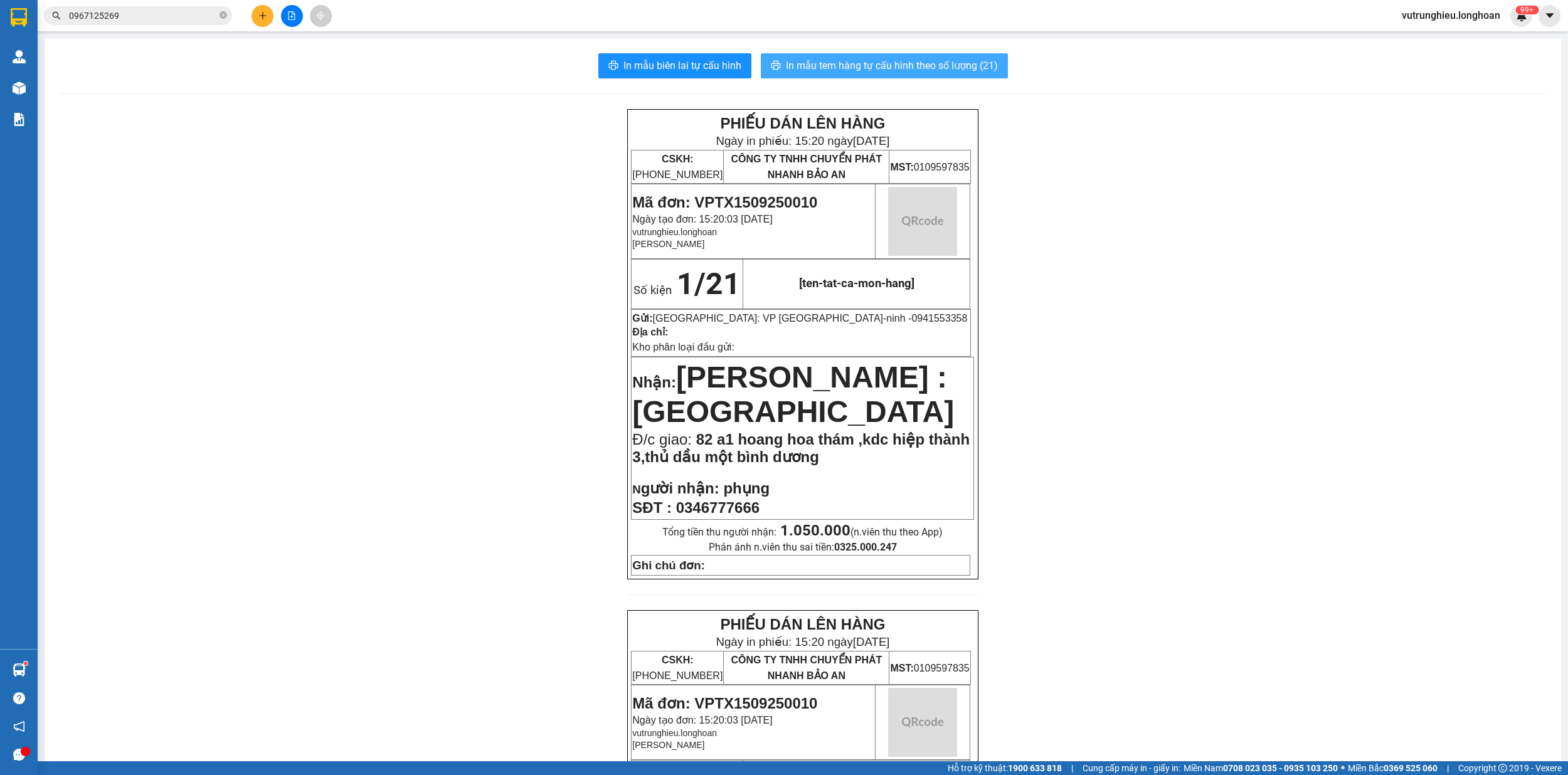
click at [884, 63] on span "In mẫu tem hàng tự cấu hình theo số lượng (21)" at bounding box center [892, 65] width 212 height 16
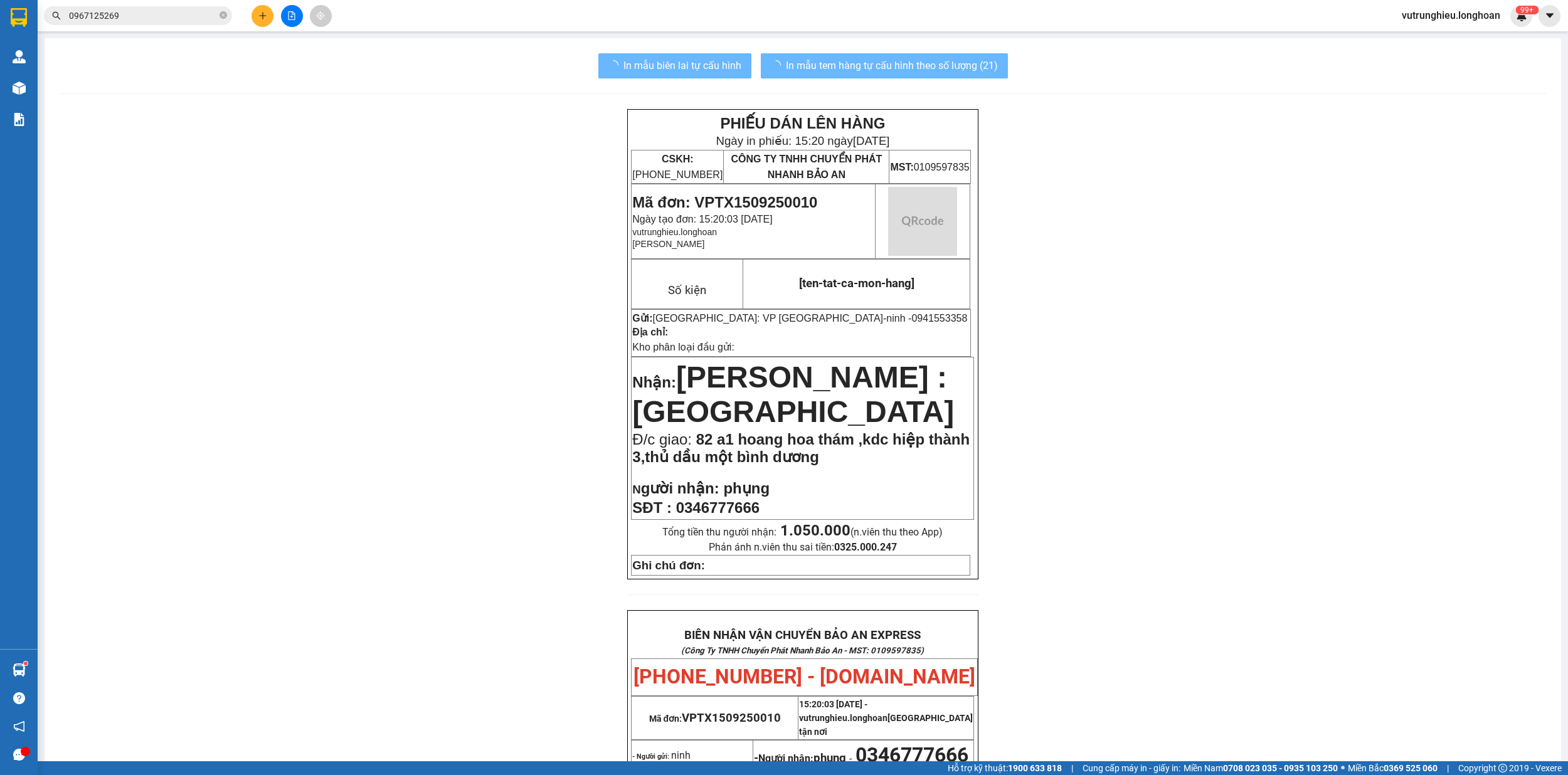
click at [716, 203] on span "Mã đơn: VPTX1509250010" at bounding box center [725, 202] width 185 height 17
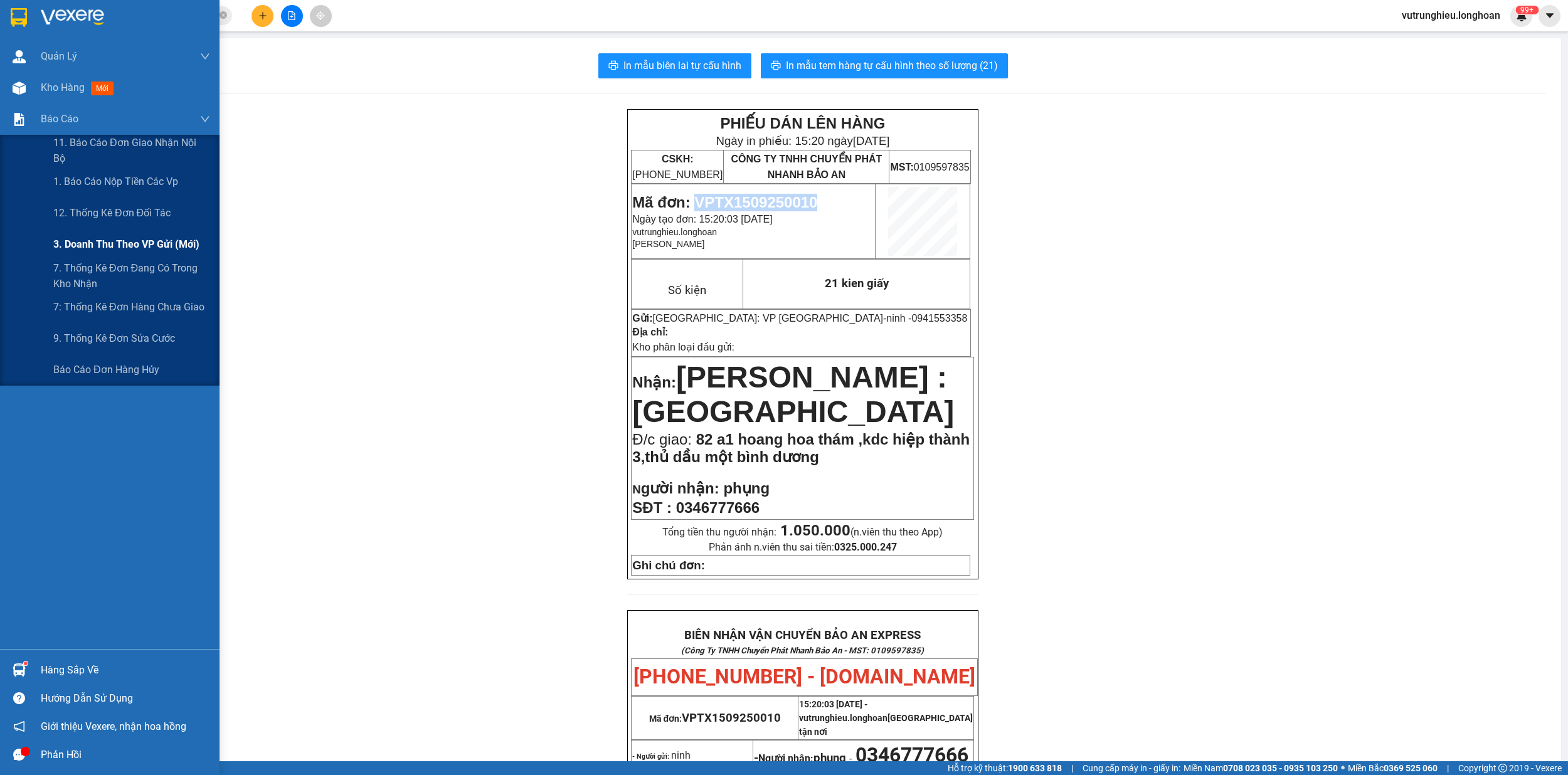
click at [114, 242] on span "3. Doanh Thu theo VP Gửi (mới)" at bounding box center [126, 244] width 146 height 16
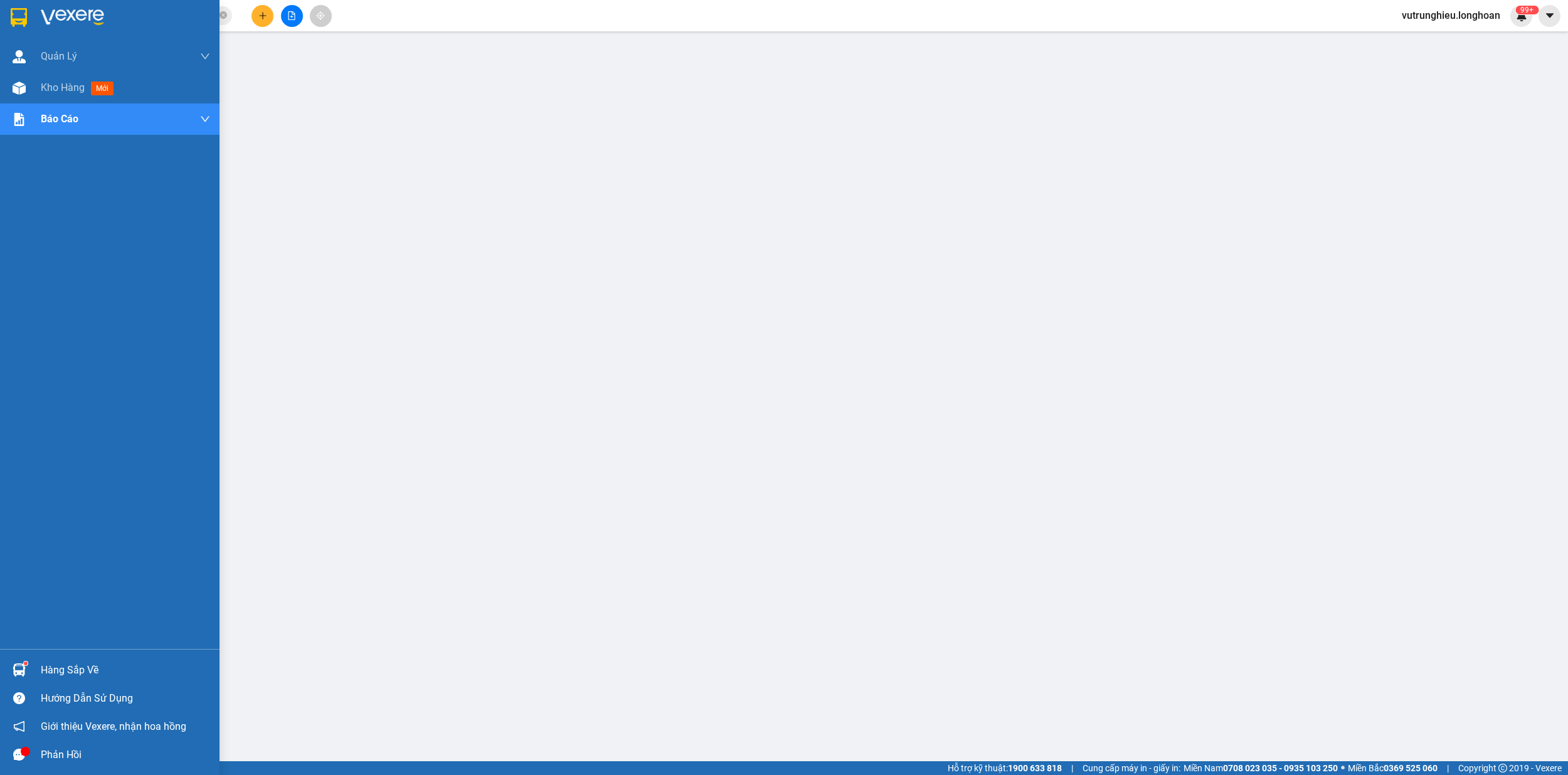
click at [9, 13] on div at bounding box center [19, 17] width 22 height 22
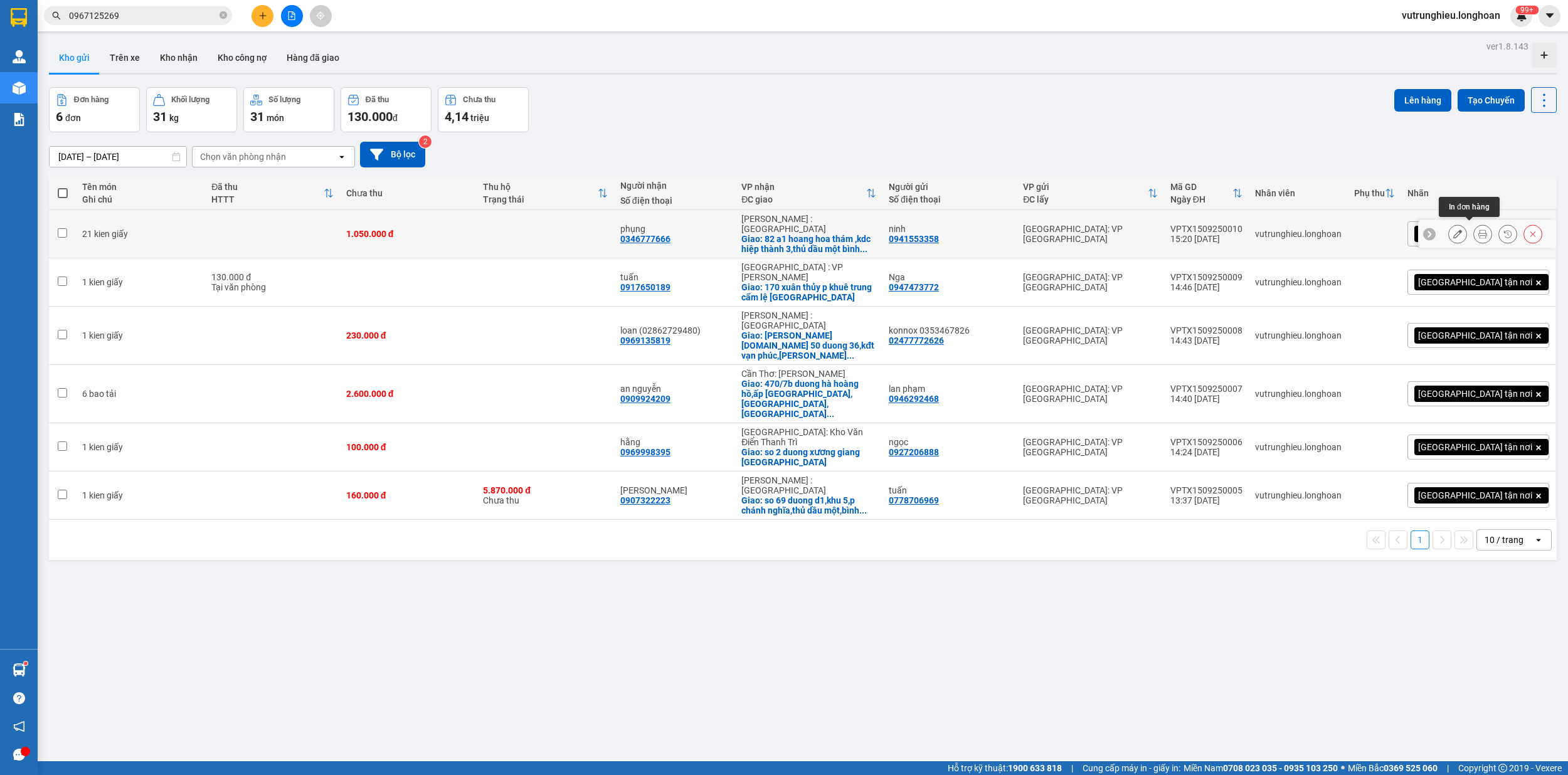
click at [1478, 232] on icon at bounding box center [1482, 234] width 9 height 9
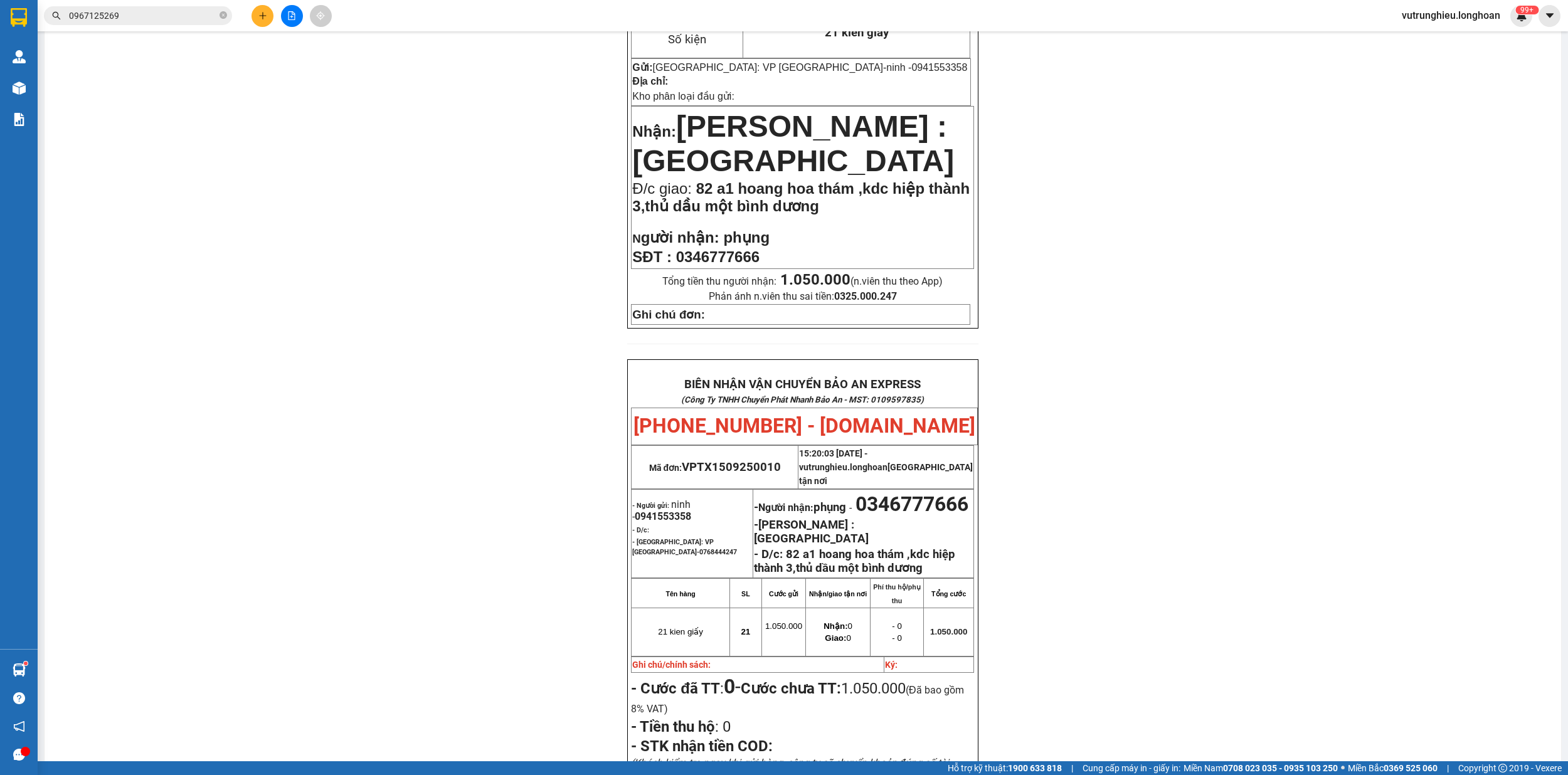
scroll to position [548, 0]
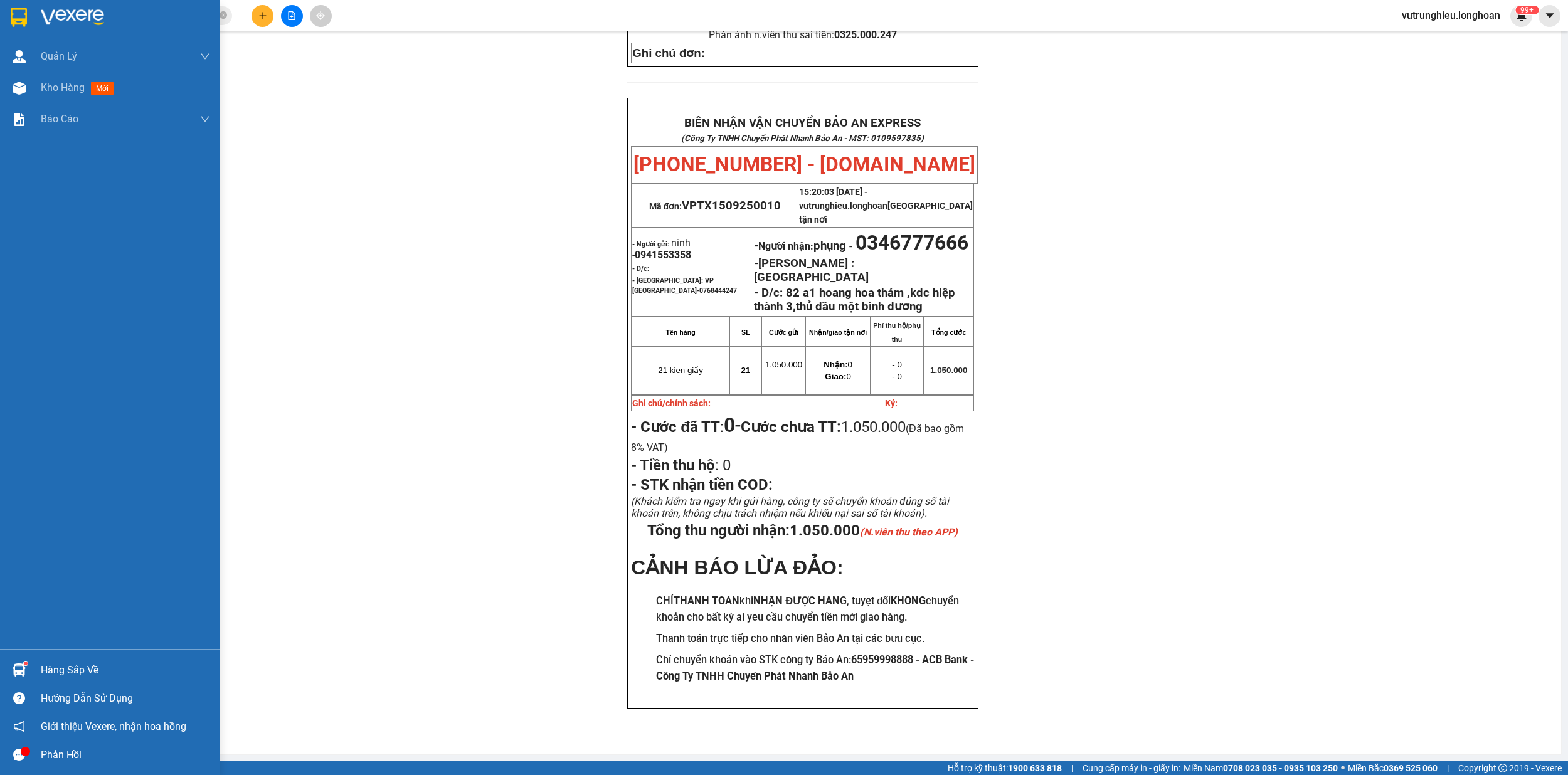
click at [14, 20] on img at bounding box center [19, 17] width 17 height 19
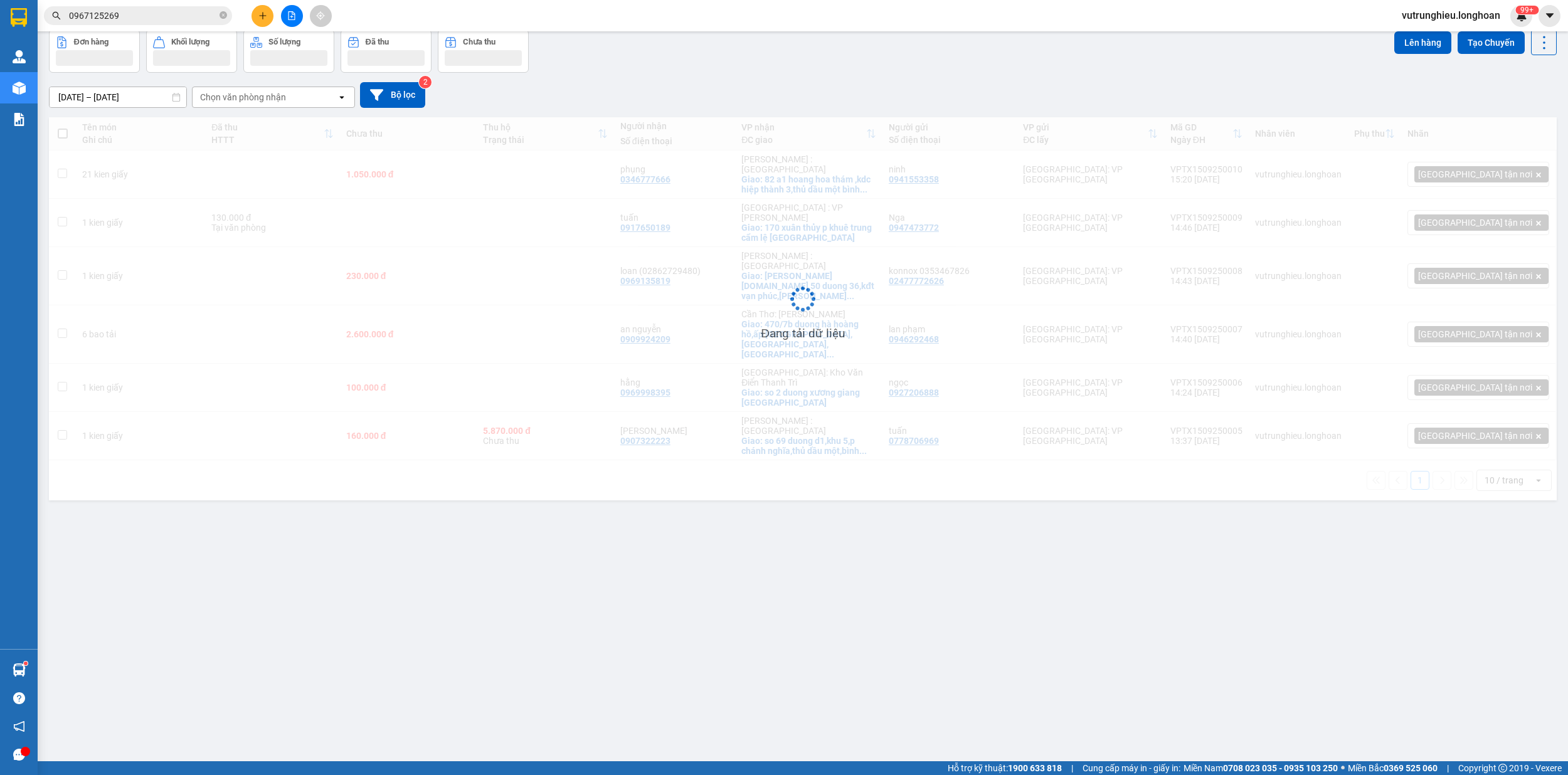
scroll to position [58, 0]
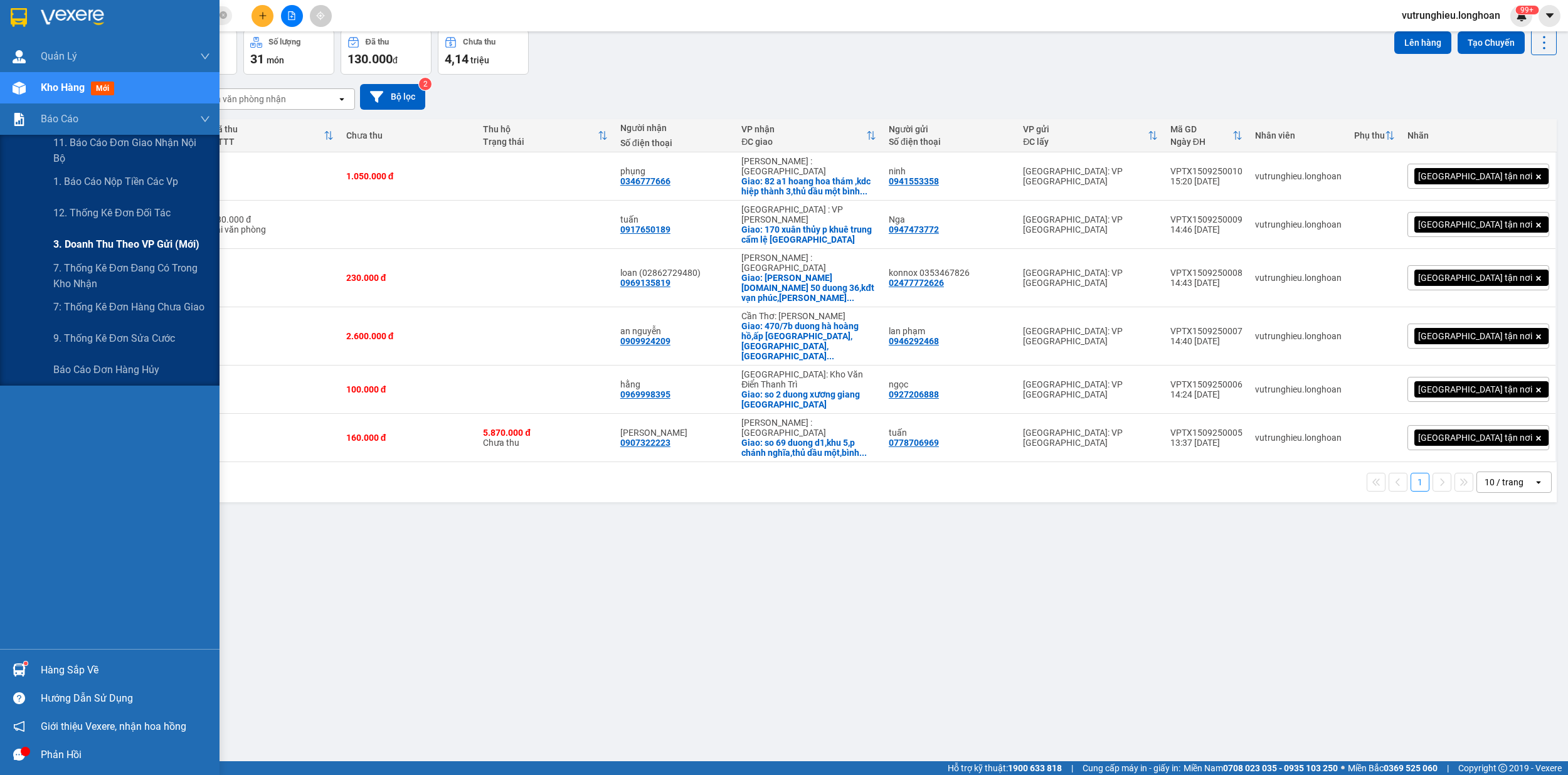
click at [104, 241] on span "3. Doanh Thu theo VP Gửi (mới)" at bounding box center [126, 244] width 146 height 16
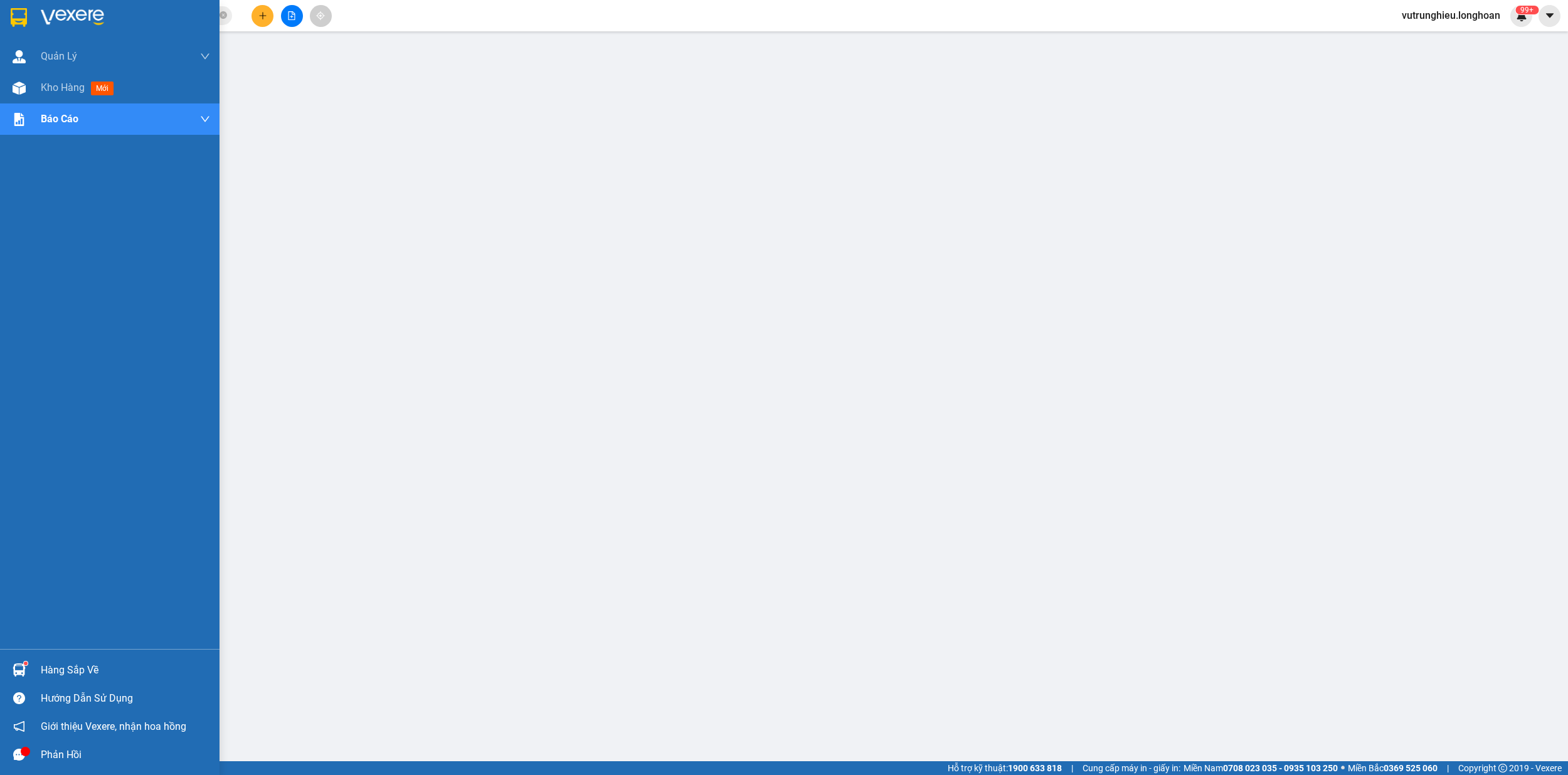
click at [19, 13] on img at bounding box center [19, 17] width 17 height 19
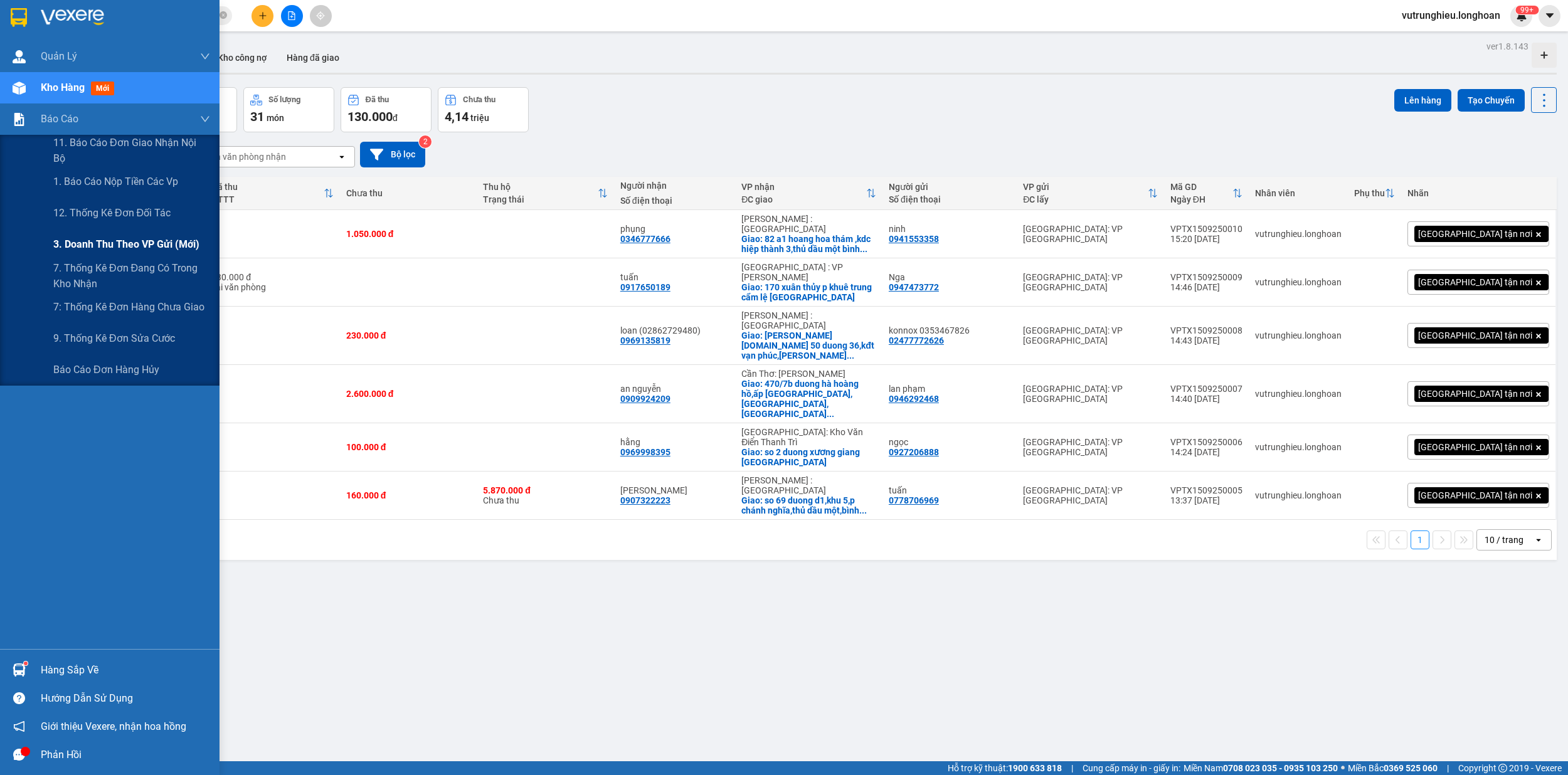
click at [115, 241] on span "3. Doanh Thu theo VP Gửi (mới)" at bounding box center [126, 244] width 146 height 16
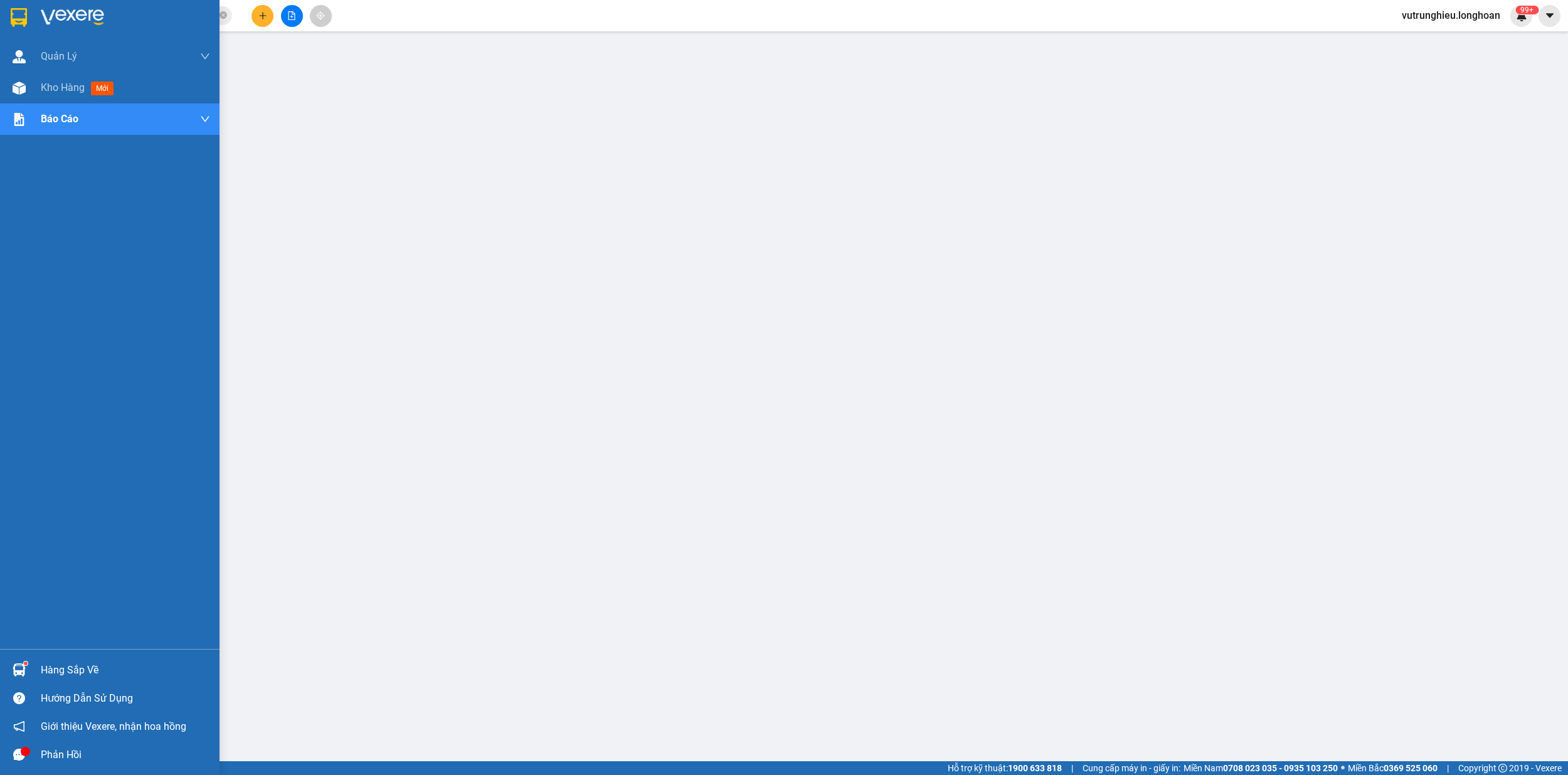
click at [16, 8] on img at bounding box center [19, 17] width 17 height 19
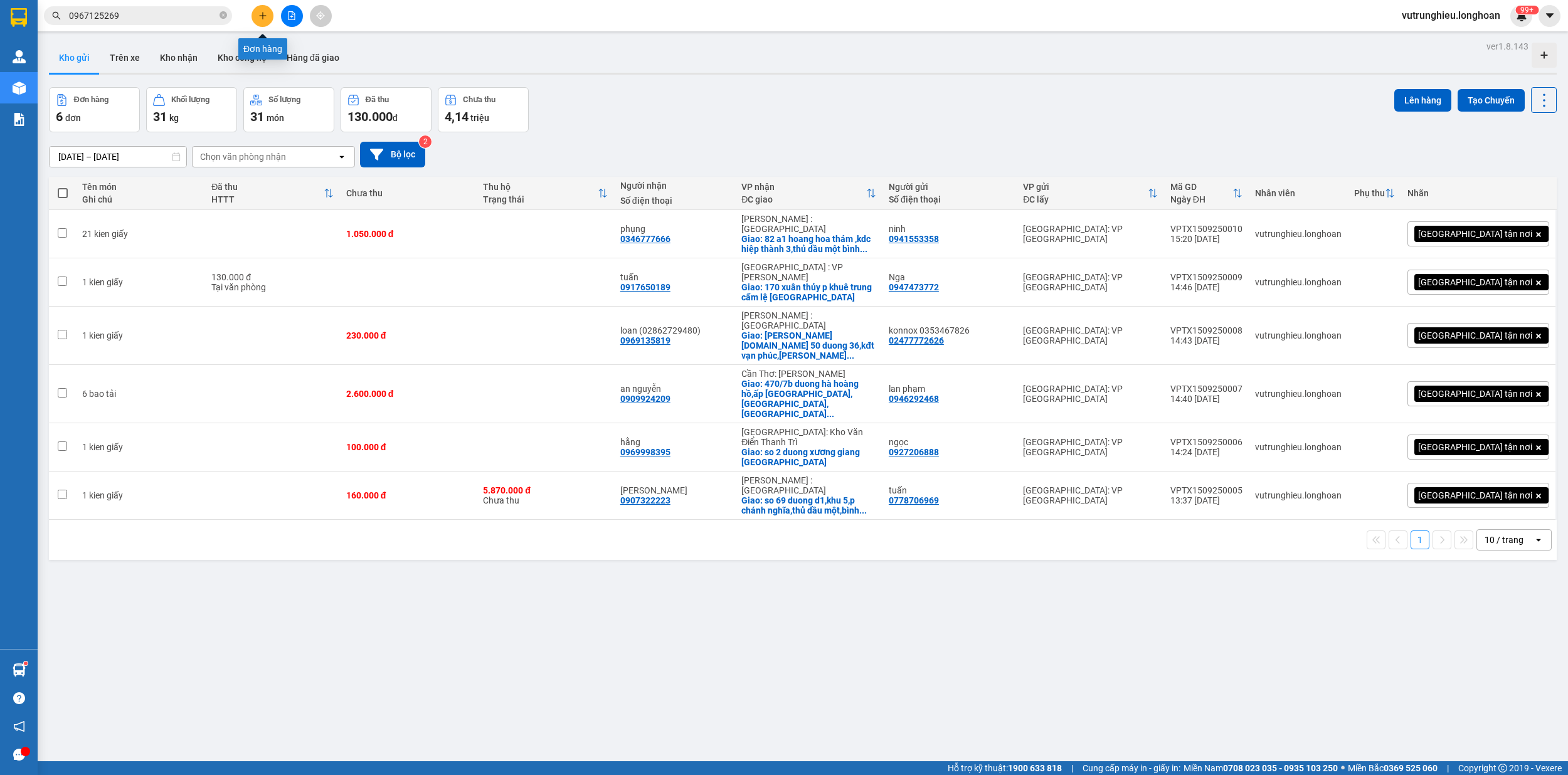
click at [263, 13] on icon "plus" at bounding box center [263, 16] width 9 height 9
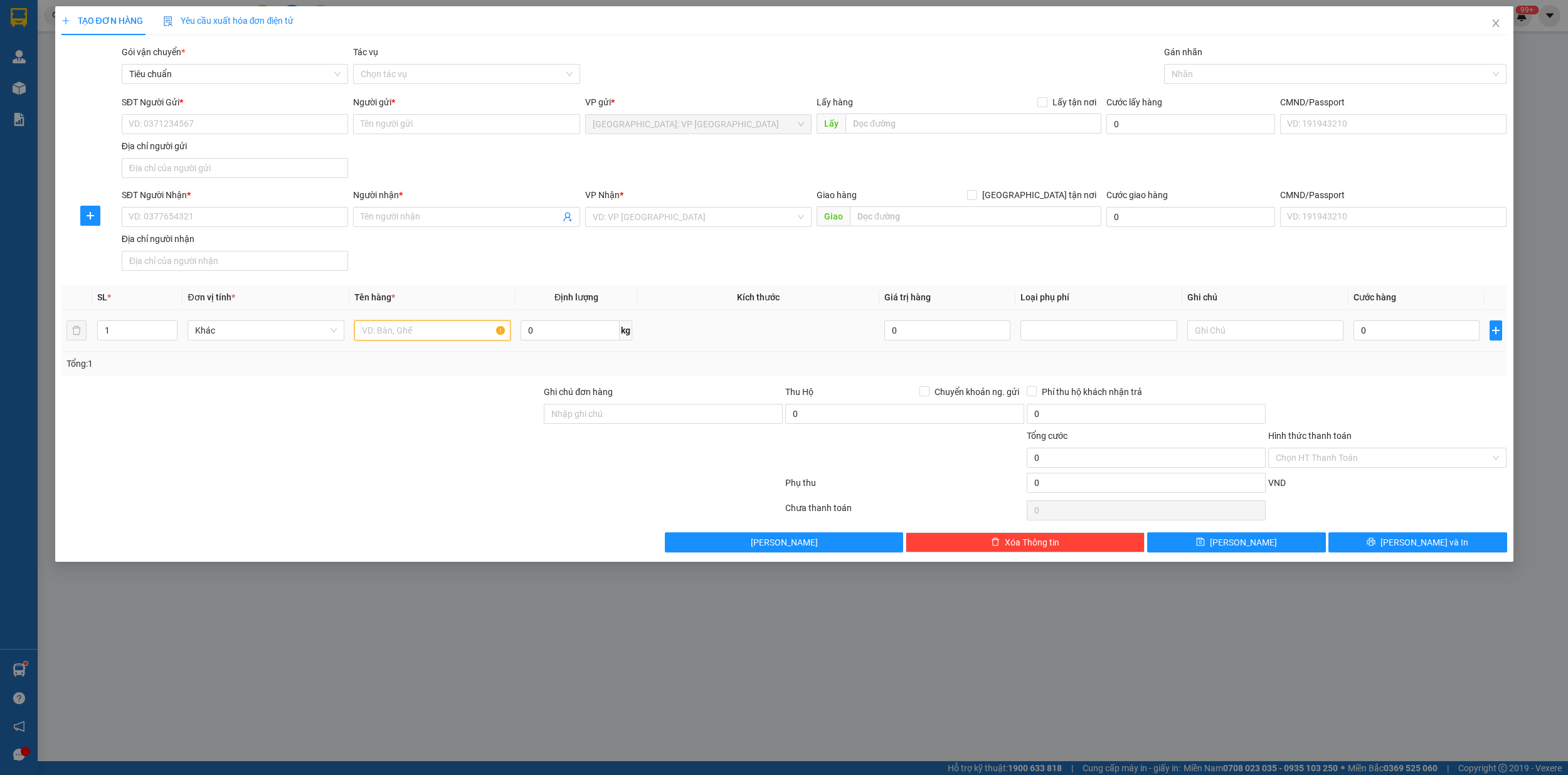
click at [430, 336] on input "text" at bounding box center [432, 331] width 157 height 20
type input "1 kien giấy"
click at [206, 124] on input "SĐT Người Gửi *" at bounding box center [234, 124] width 227 height 20
type input "0987005742"
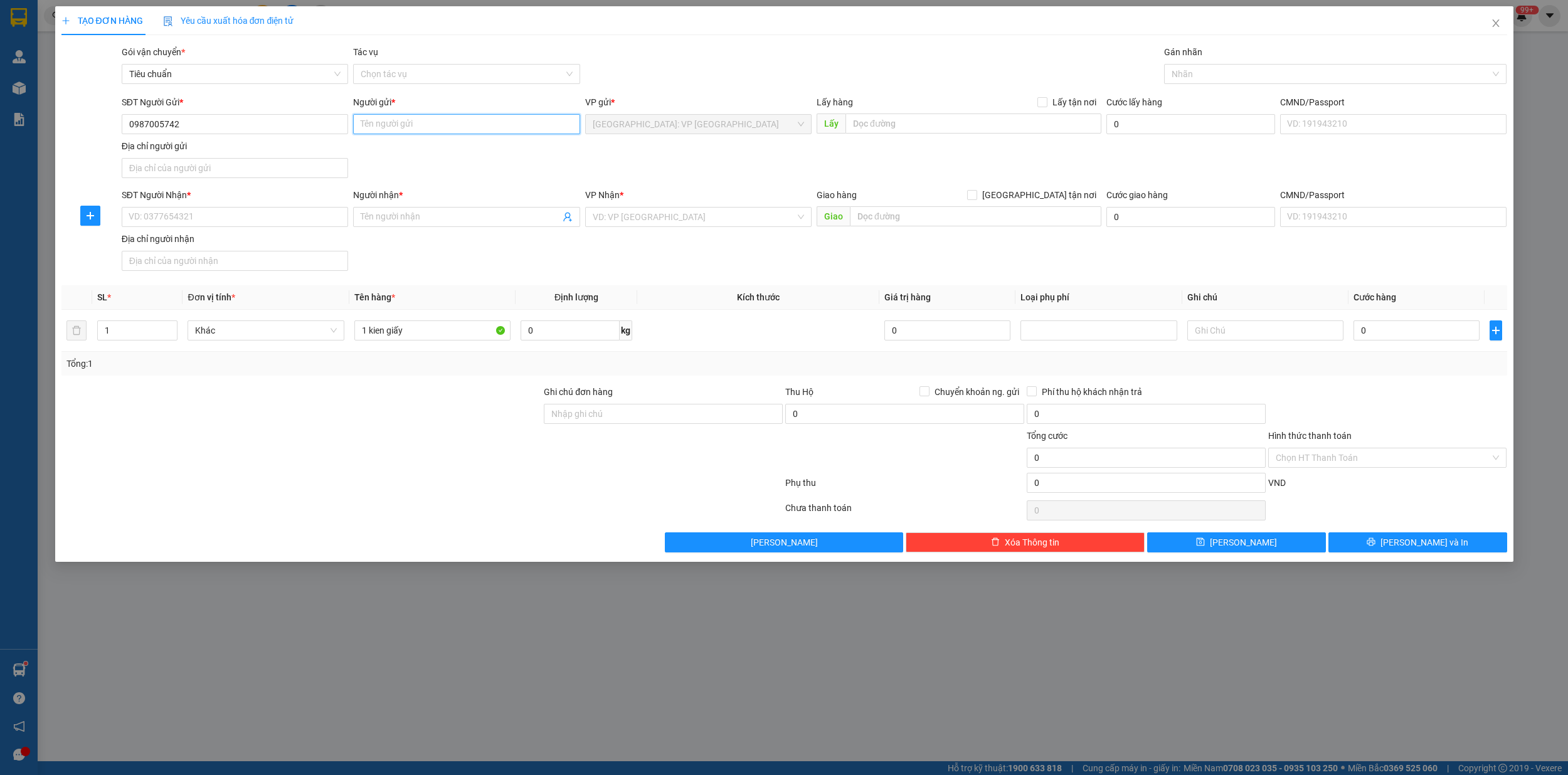
click at [384, 123] on input "Người gửi *" at bounding box center [466, 124] width 227 height 20
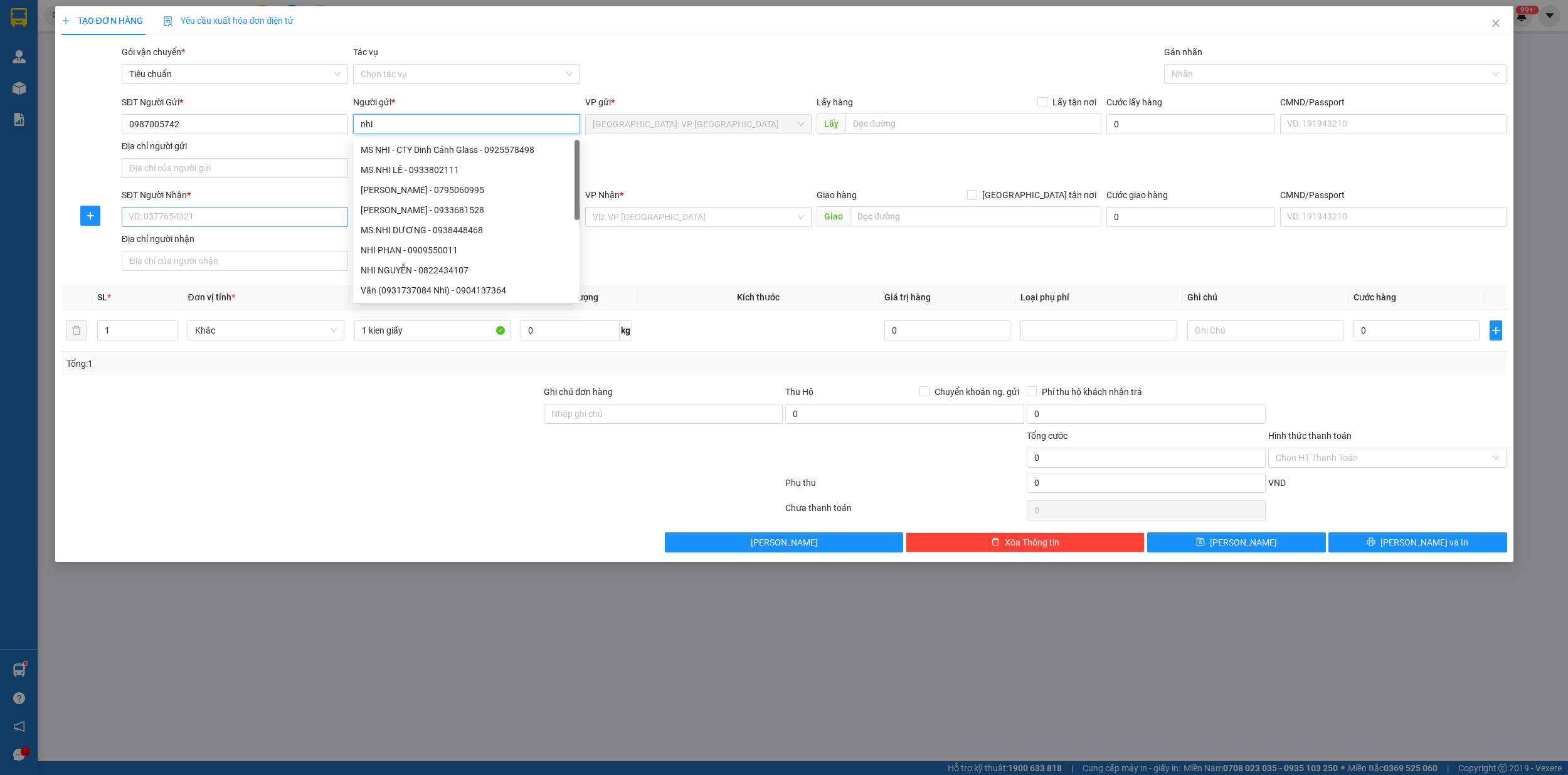
type input "nhi"
click at [158, 216] on input "SĐT Người Nhận *" at bounding box center [234, 217] width 227 height 20
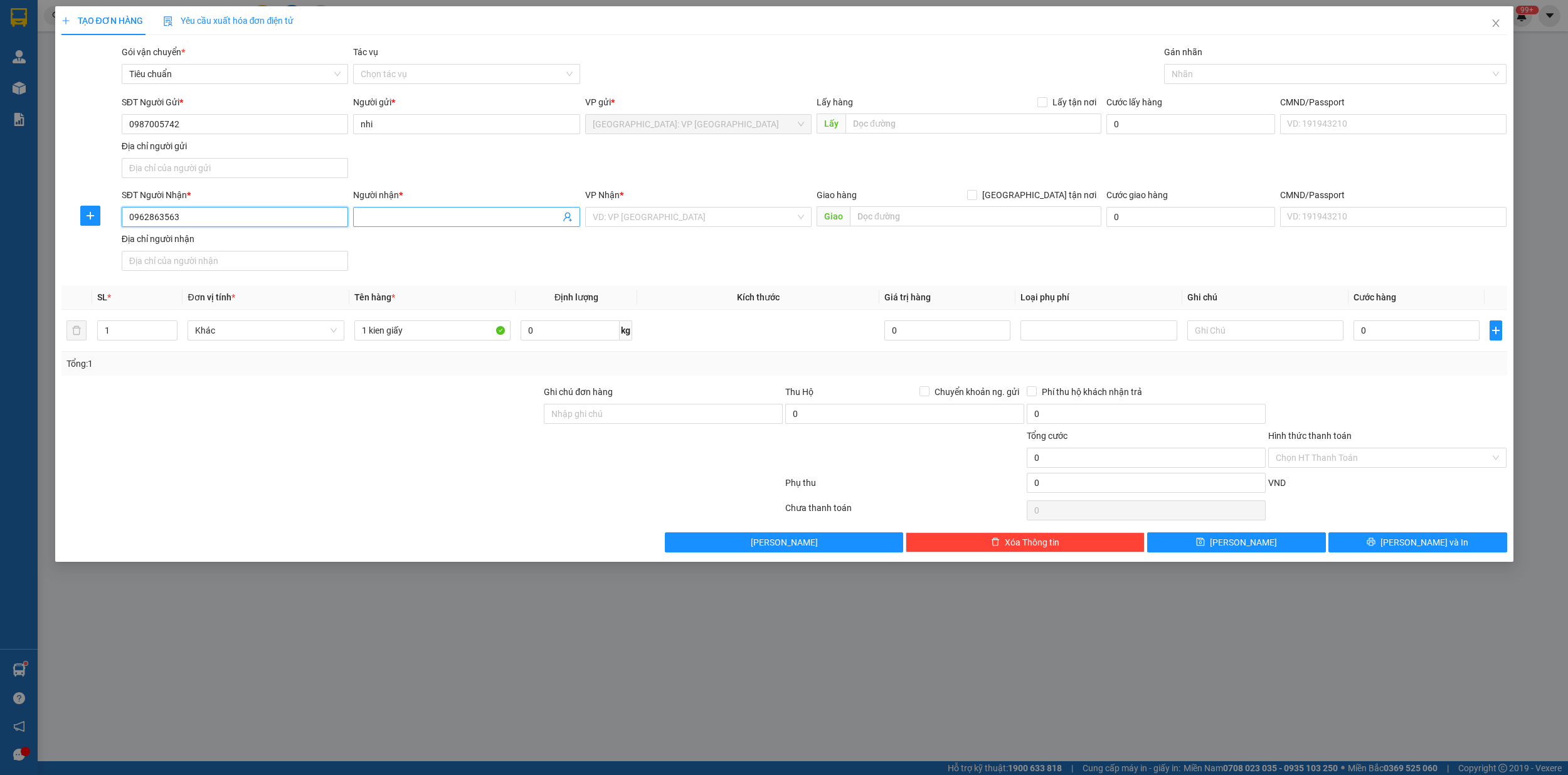
type input "0962863563"
click at [415, 222] on input "Người nhận *" at bounding box center [460, 217] width 199 height 14
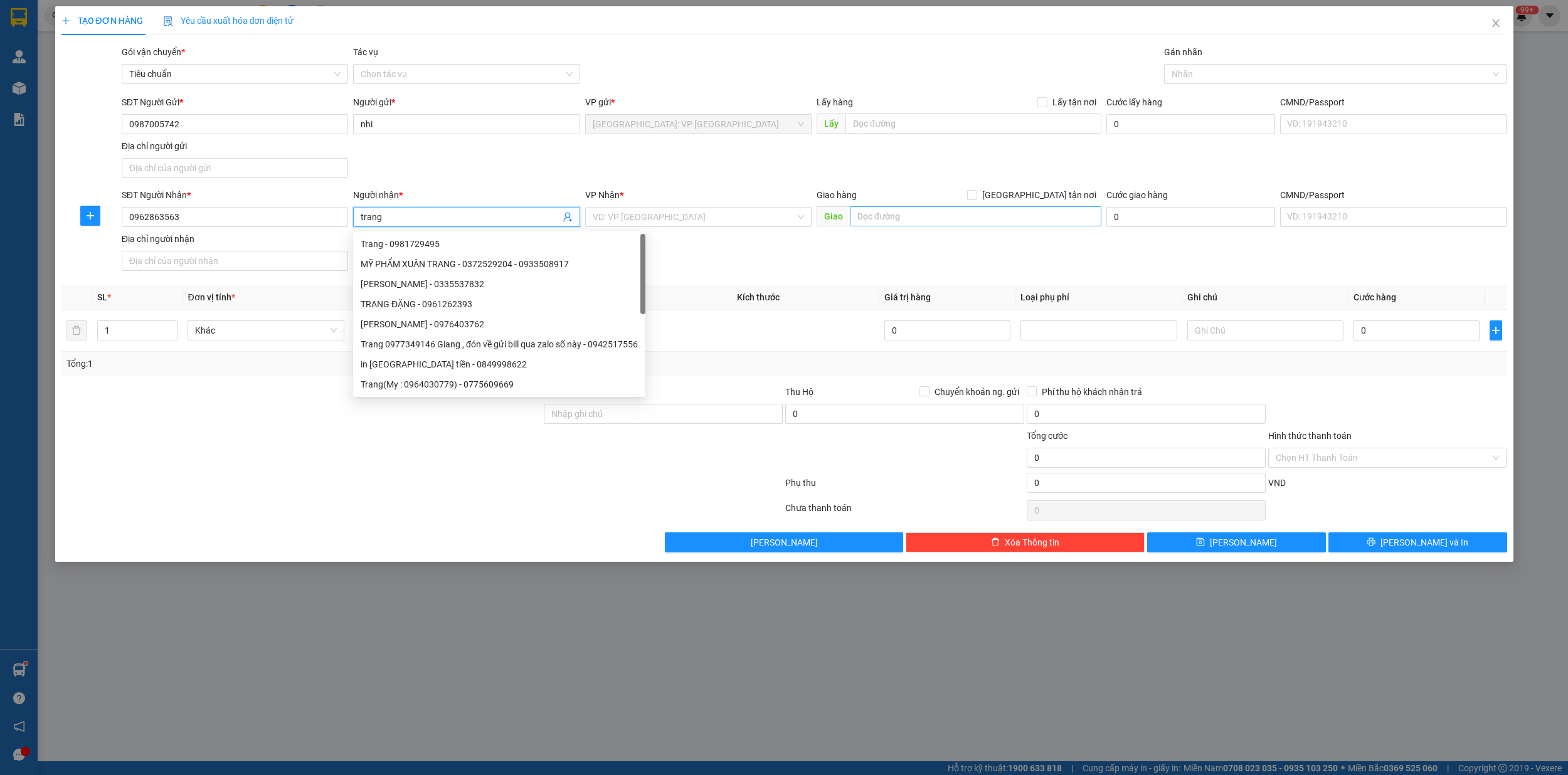
type input "trang"
click at [905, 221] on input "text" at bounding box center [976, 216] width 252 height 20
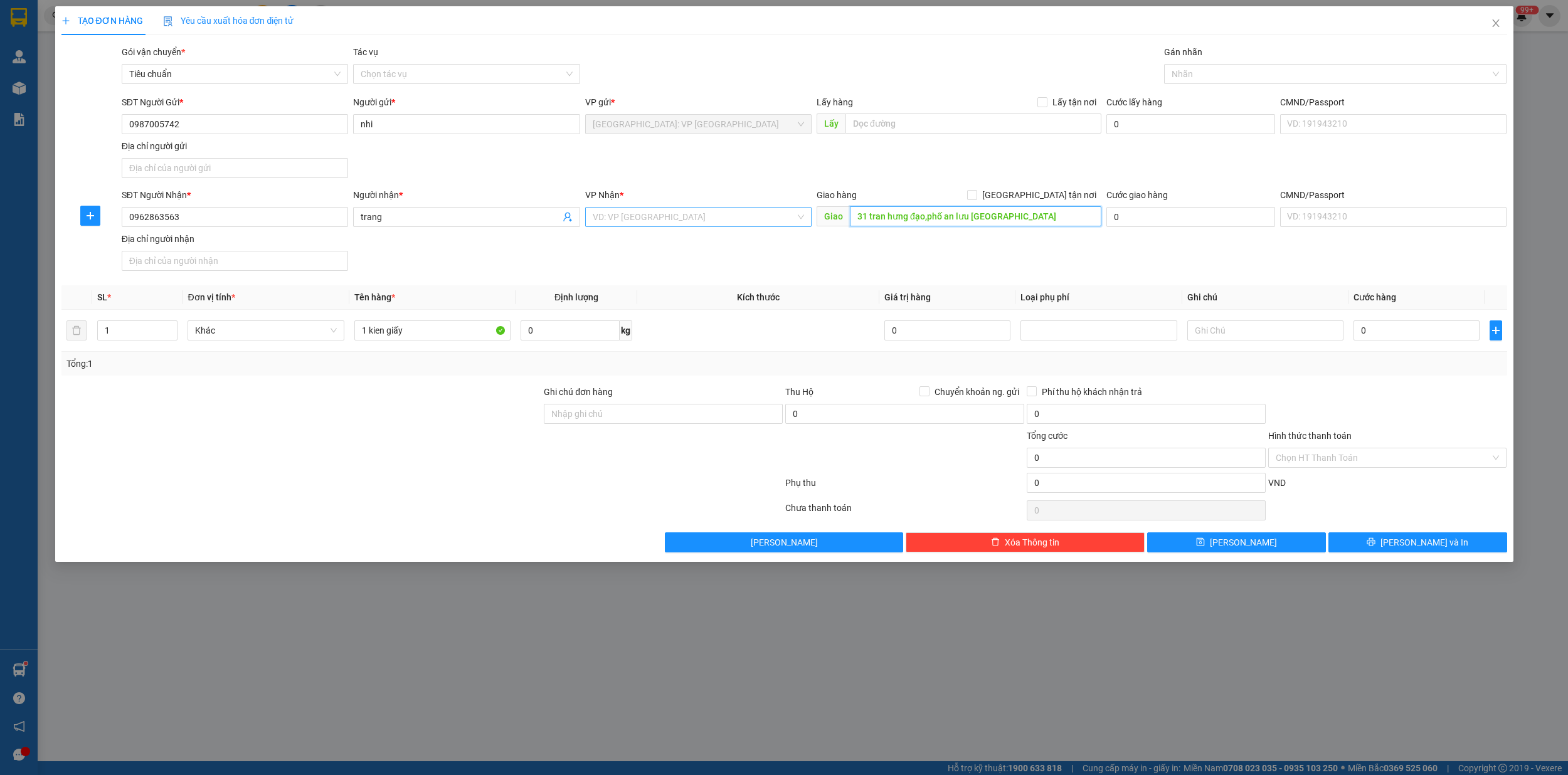
type input "31 tran hưng đạo,phố an lưu hải dương"
click at [593, 226] on input "search" at bounding box center [694, 217] width 202 height 19
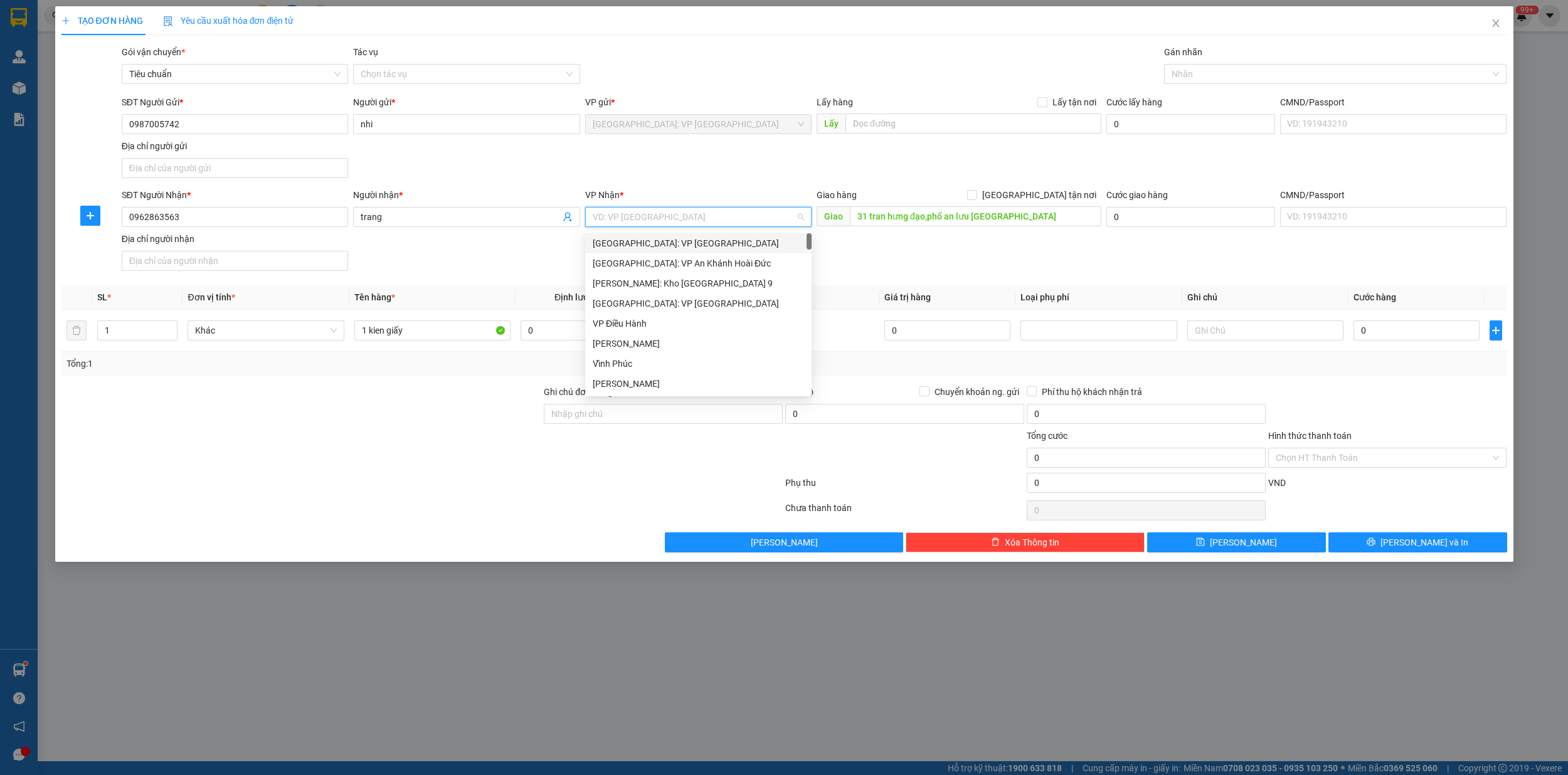
type input "1"
type input "văn"
click at [688, 287] on div "[GEOGRAPHIC_DATA]: Kho Văn Điển Thanh Trì" at bounding box center [715, 284] width 245 height 14
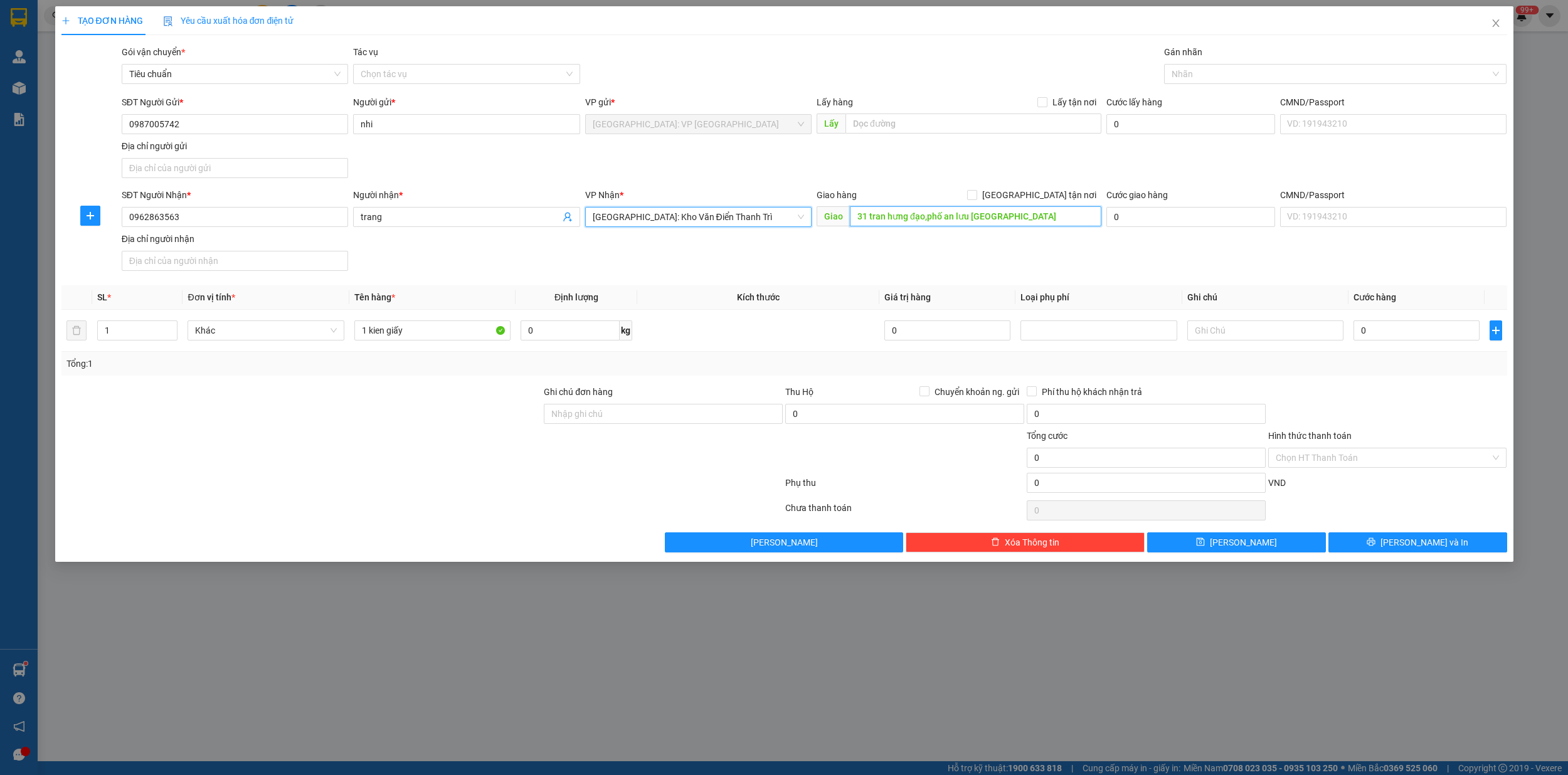
click at [923, 219] on input "31 tran hưng đạo,phố an lưu hải dương" at bounding box center [976, 216] width 252 height 20
click at [971, 216] on input "31 tran hưng đạo,phố an lưu hải dương" at bounding box center [976, 216] width 252 height 20
click at [983, 218] on input "31 tran hưng đạo,phố an lưu kinh [GEOGRAPHIC_DATA]" at bounding box center [976, 216] width 252 height 20
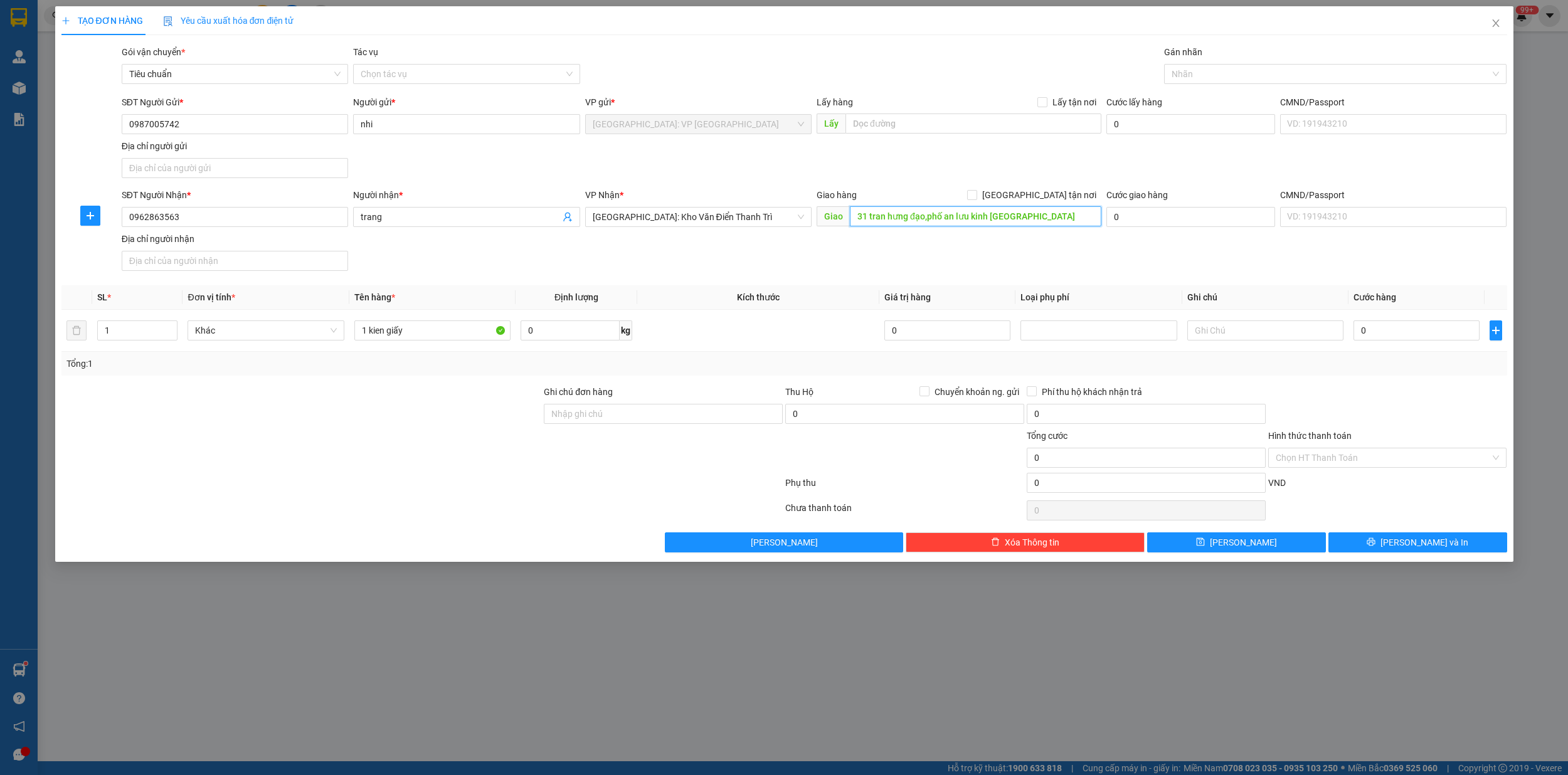
click at [983, 218] on input "31 tran hưng đạo,phố an lưu kinh [GEOGRAPHIC_DATA]" at bounding box center [976, 216] width 252 height 20
type input "31 tran hưng đạo,phố an lưu kinh [GEOGRAPHIC_DATA]"
click at [1074, 224] on input "31 tran hưng đạo,phố an lưu kinh [GEOGRAPHIC_DATA]" at bounding box center [976, 216] width 252 height 20
click at [976, 194] on input "[GEOGRAPHIC_DATA] tận nơi" at bounding box center [971, 195] width 9 height 9
checkbox input "true"
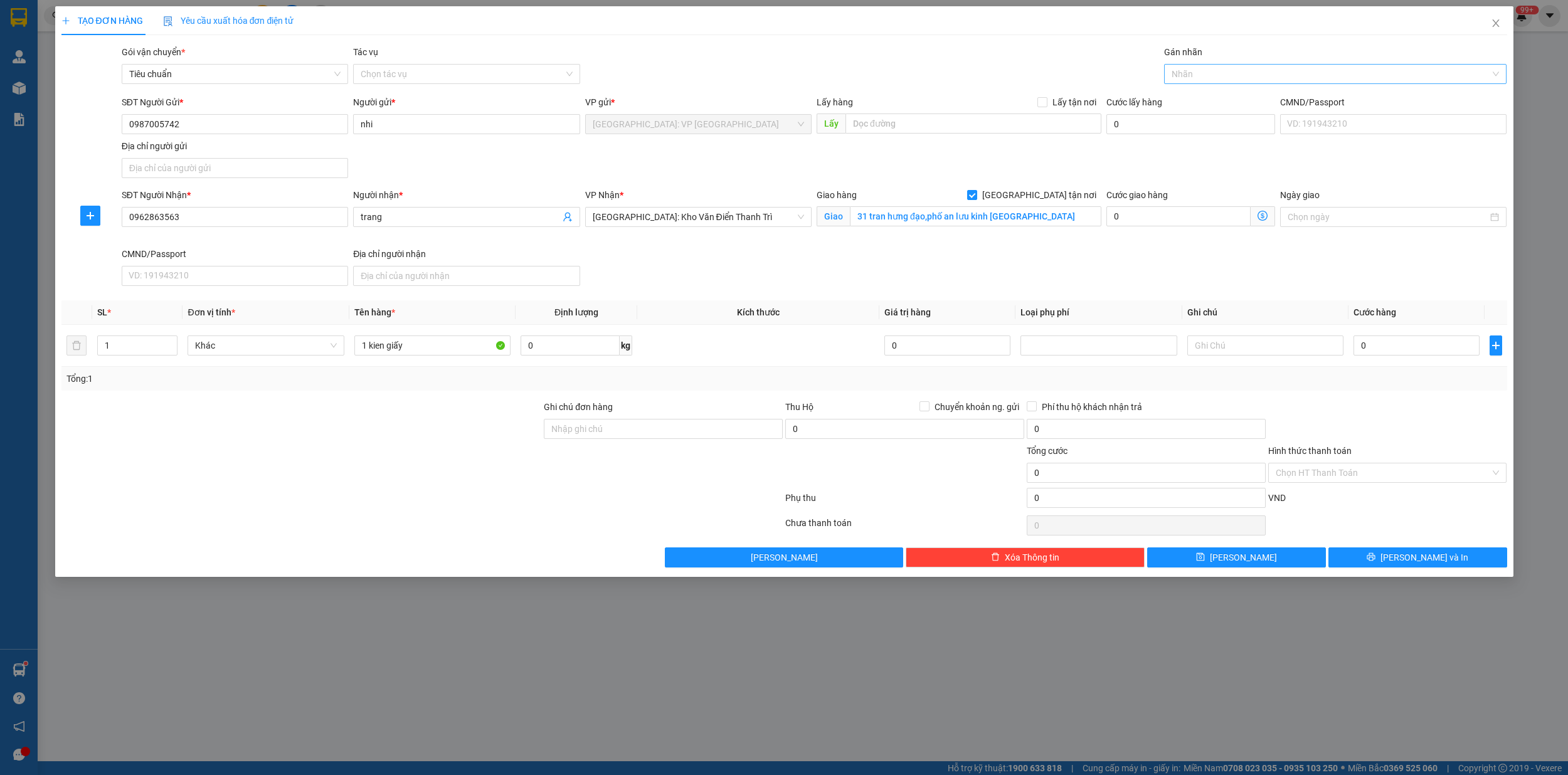
click at [1214, 74] on div at bounding box center [1328, 74] width 324 height 15
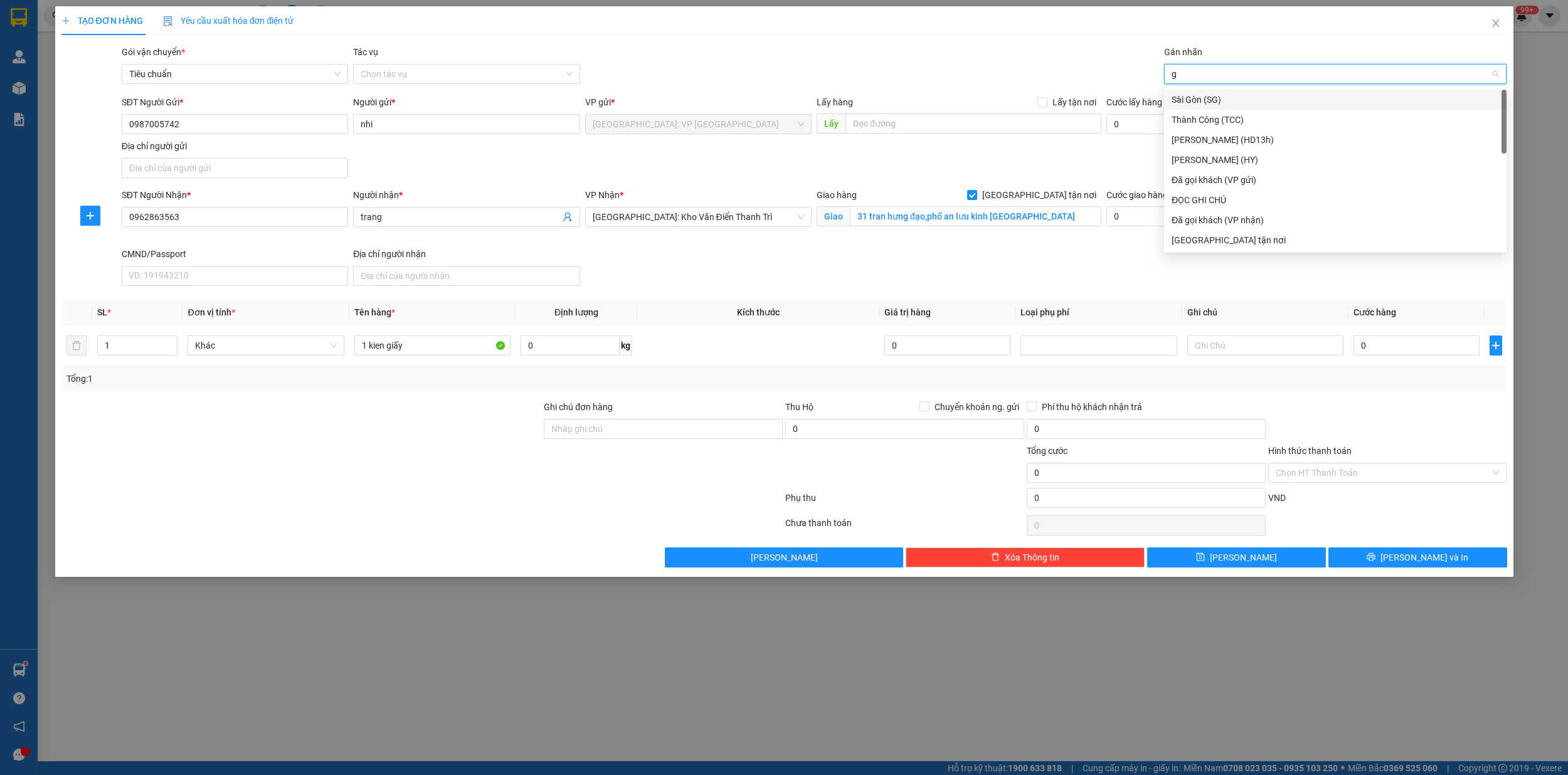
type input "gi"
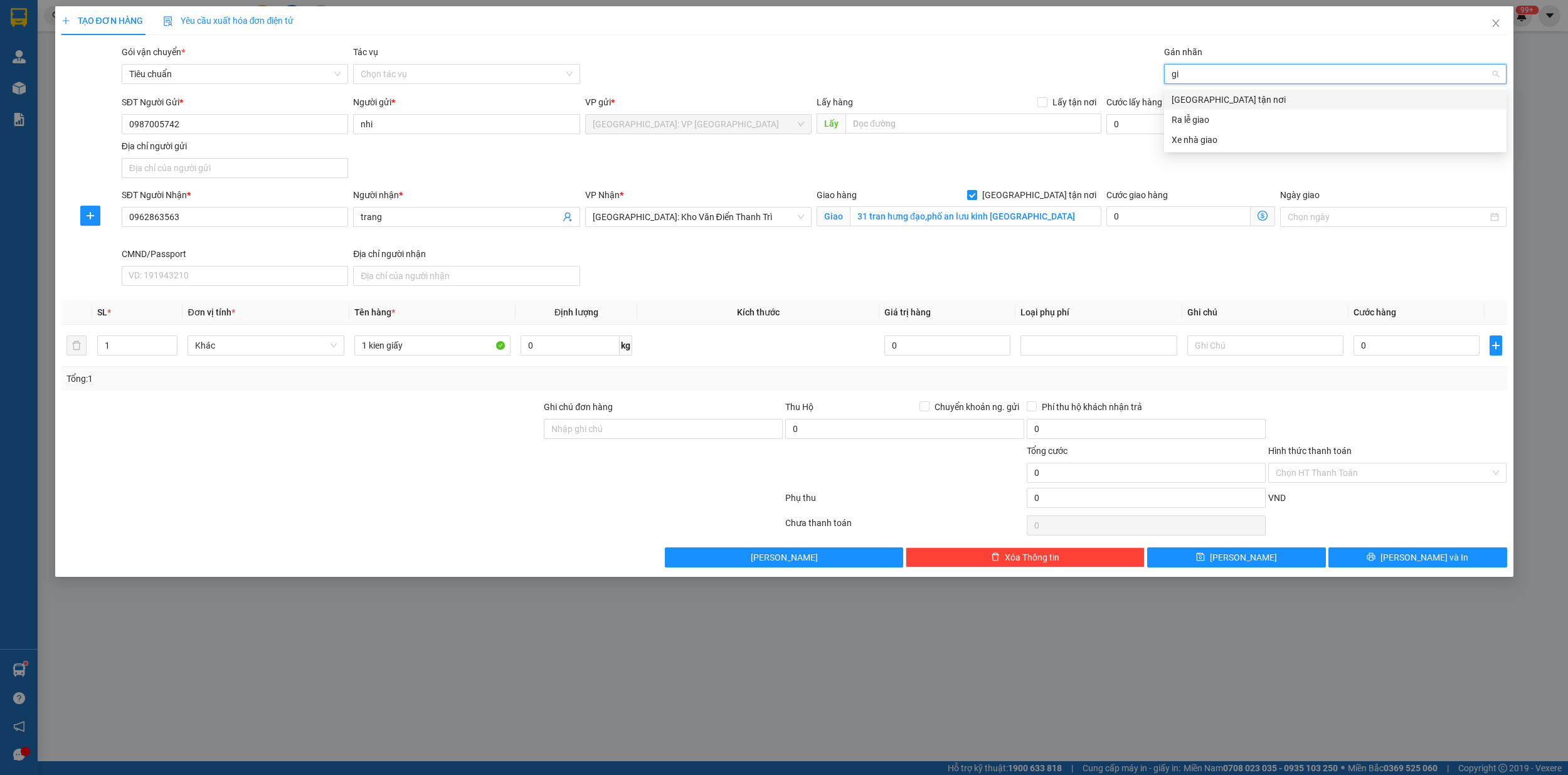
click at [1207, 99] on div "[GEOGRAPHIC_DATA] tận nơi" at bounding box center [1335, 99] width 328 height 14
click at [1387, 352] on input "0" at bounding box center [1416, 345] width 126 height 20
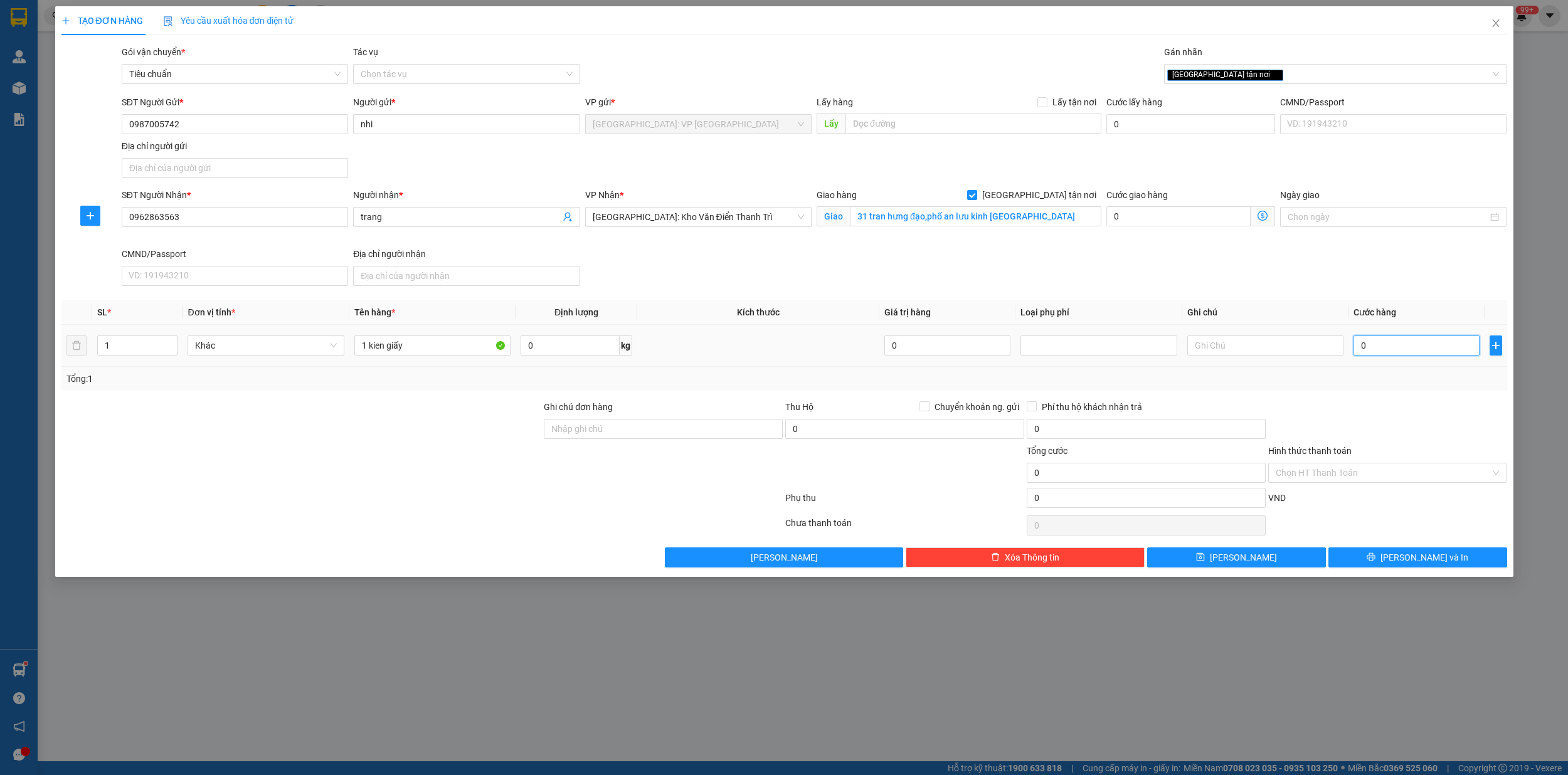
type input "1"
type input "13"
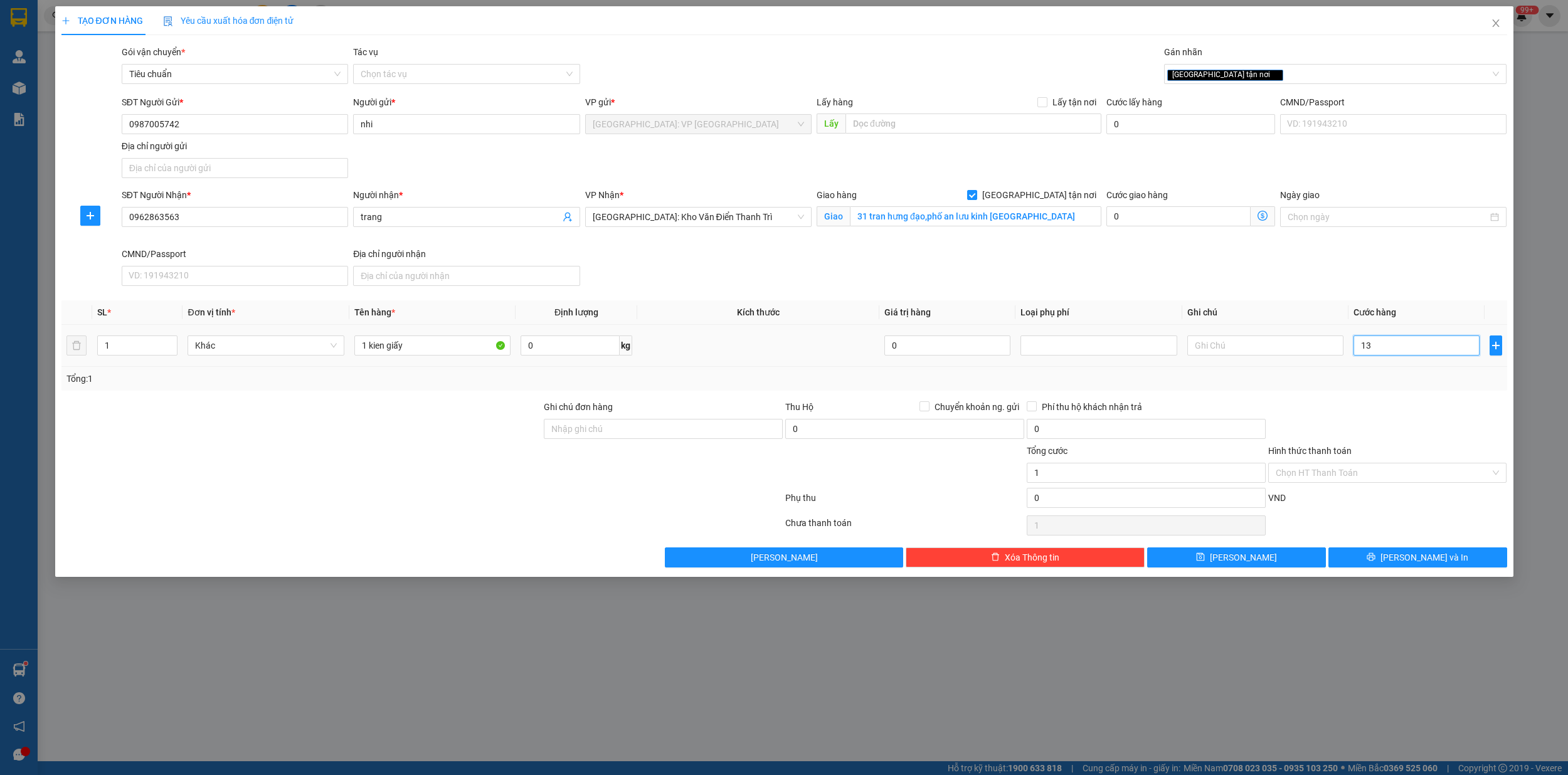
type input "13"
type input "130"
type input "1.300"
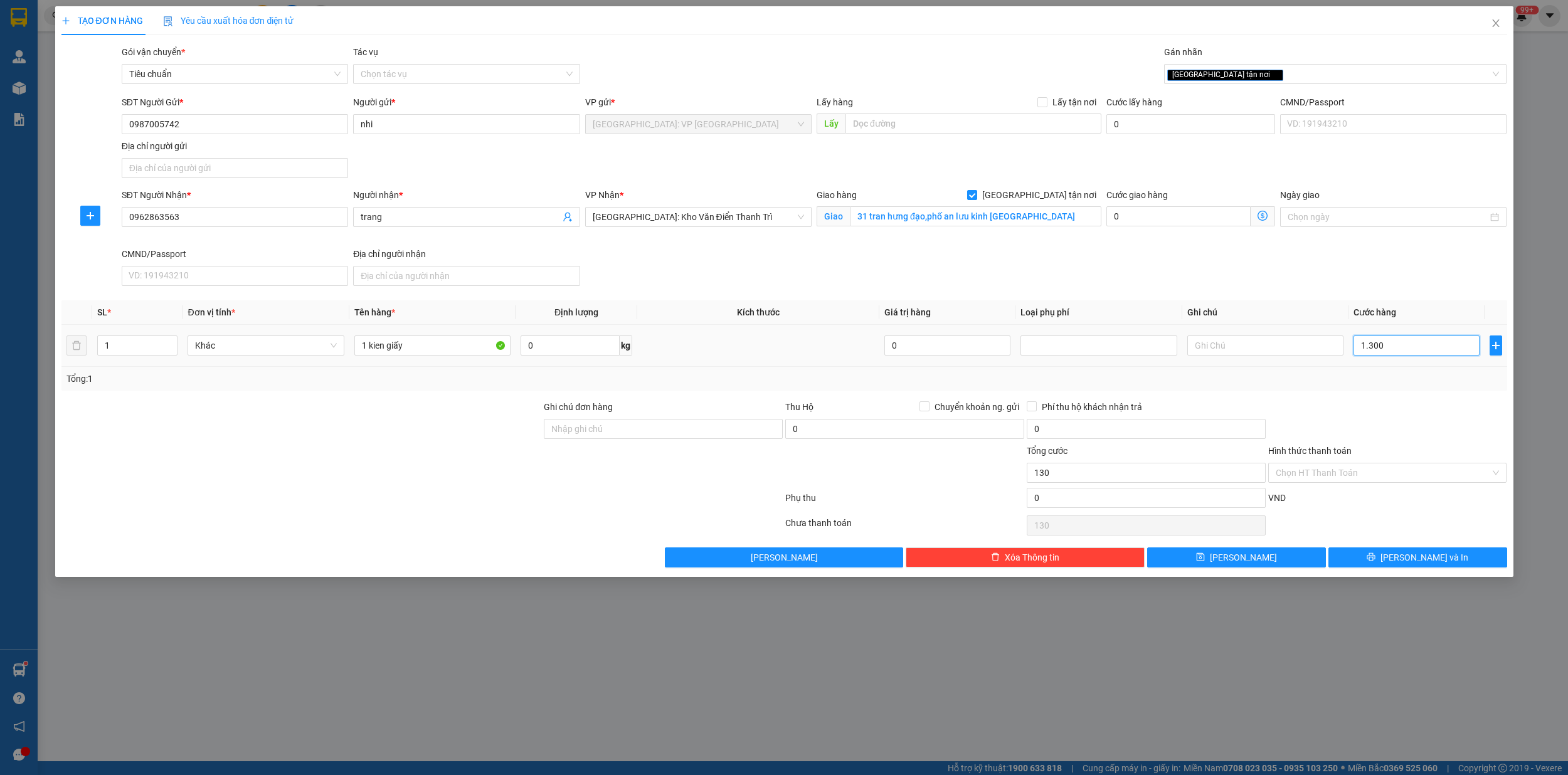
type input "1.300"
type input "13.000"
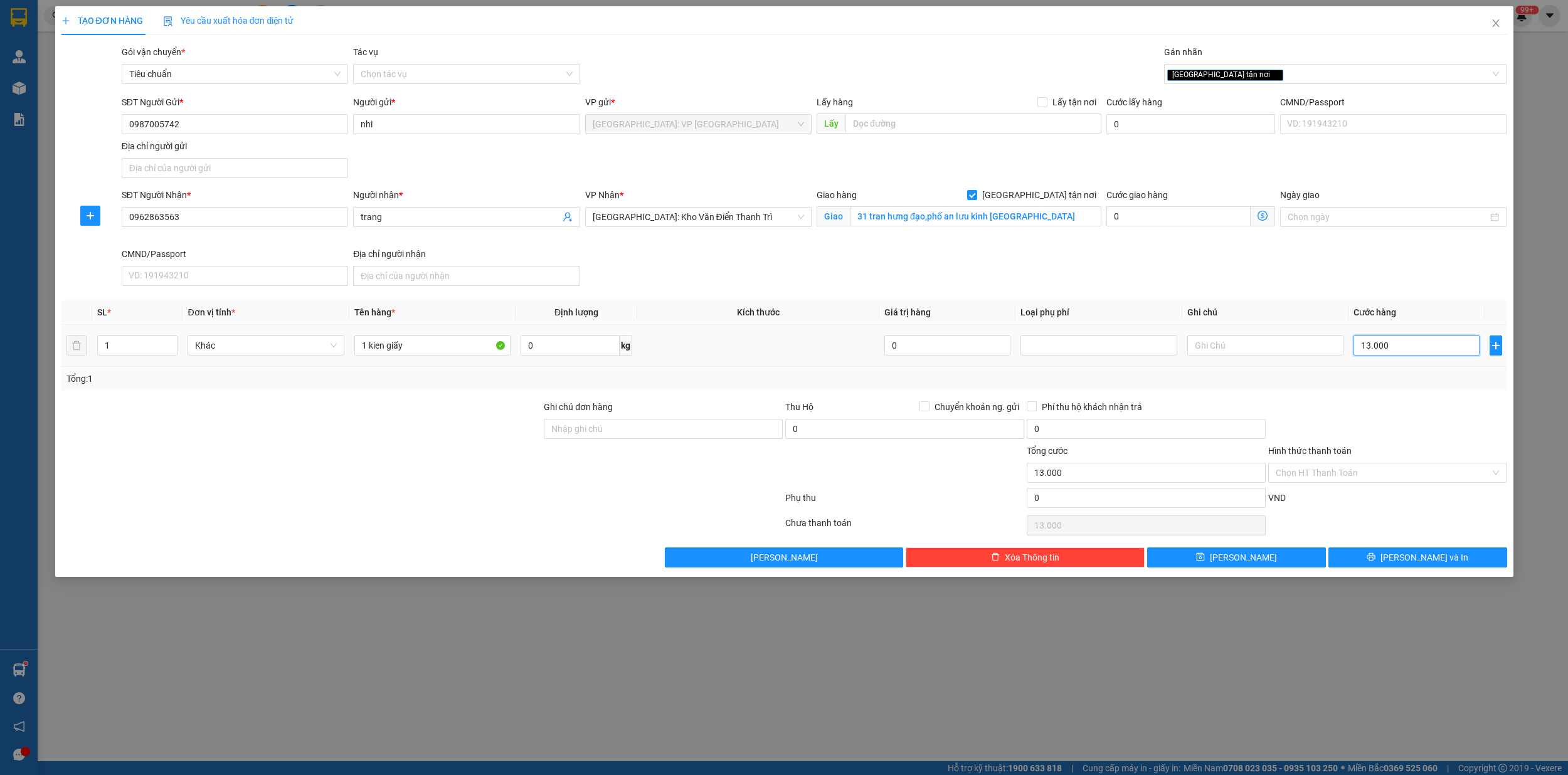
type input "130.000"
click at [928, 400] on div "Transit Pickup Surcharge Ids Transit Deliver Surcharge Ids Transit Deliver Surc…" at bounding box center [784, 306] width 1445 height 522
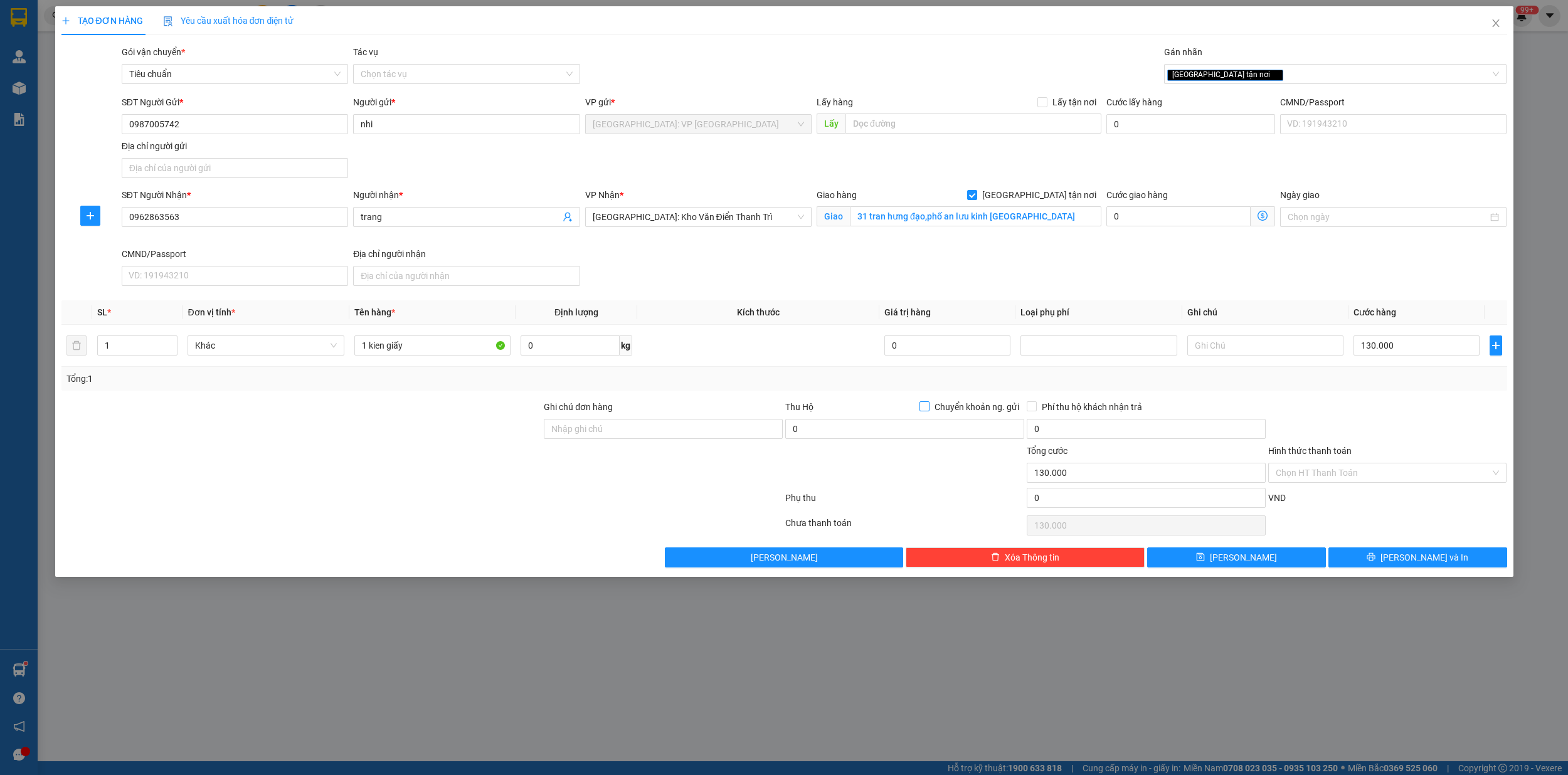
click at [926, 404] on input "Chuyển khoản ng. gửi" at bounding box center [924, 406] width 9 height 9
checkbox input "true"
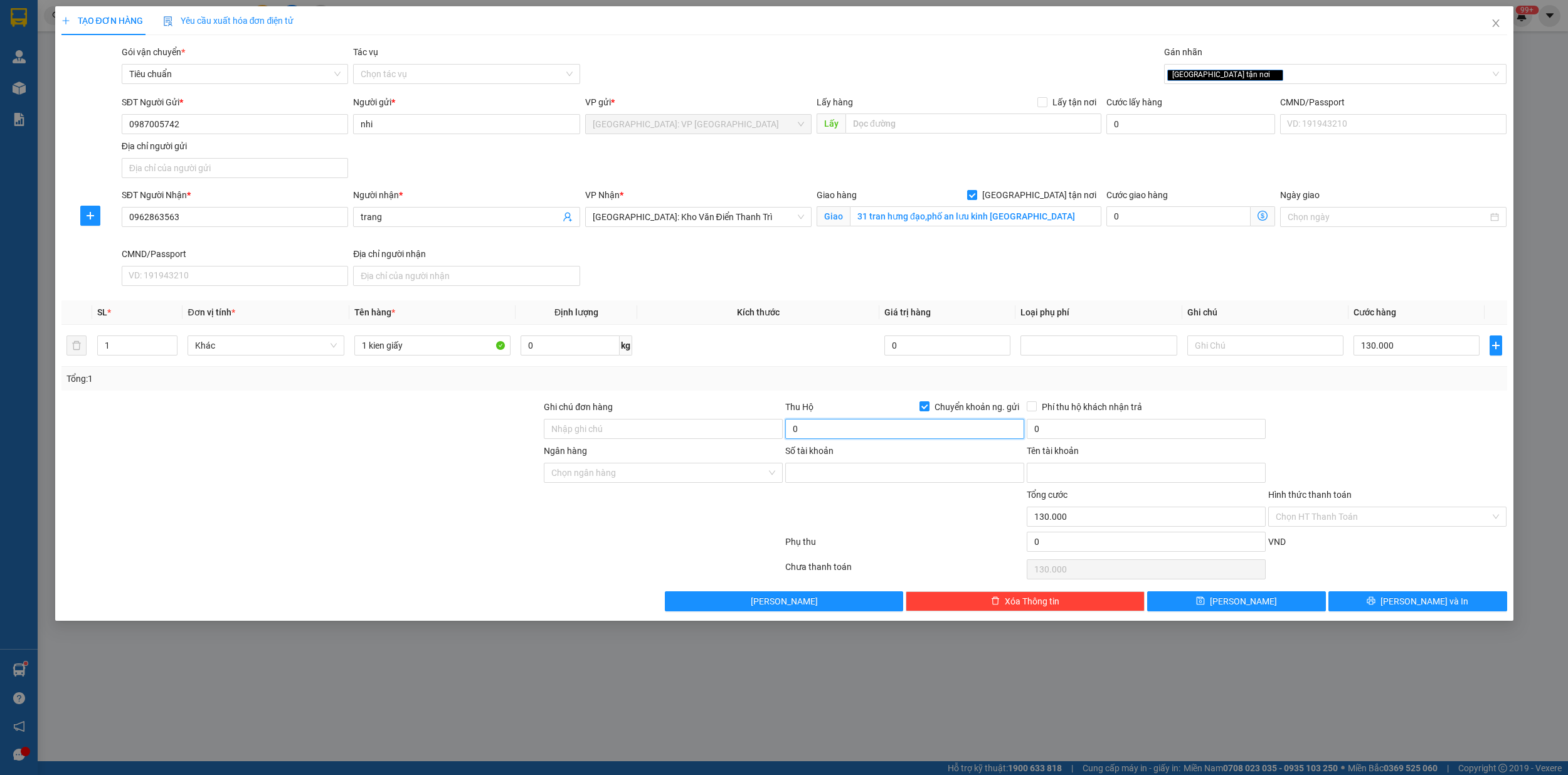
click at [871, 425] on input "0" at bounding box center [904, 428] width 239 height 20
type input "1.260.000"
click at [1066, 435] on input "0" at bounding box center [1146, 428] width 239 height 20
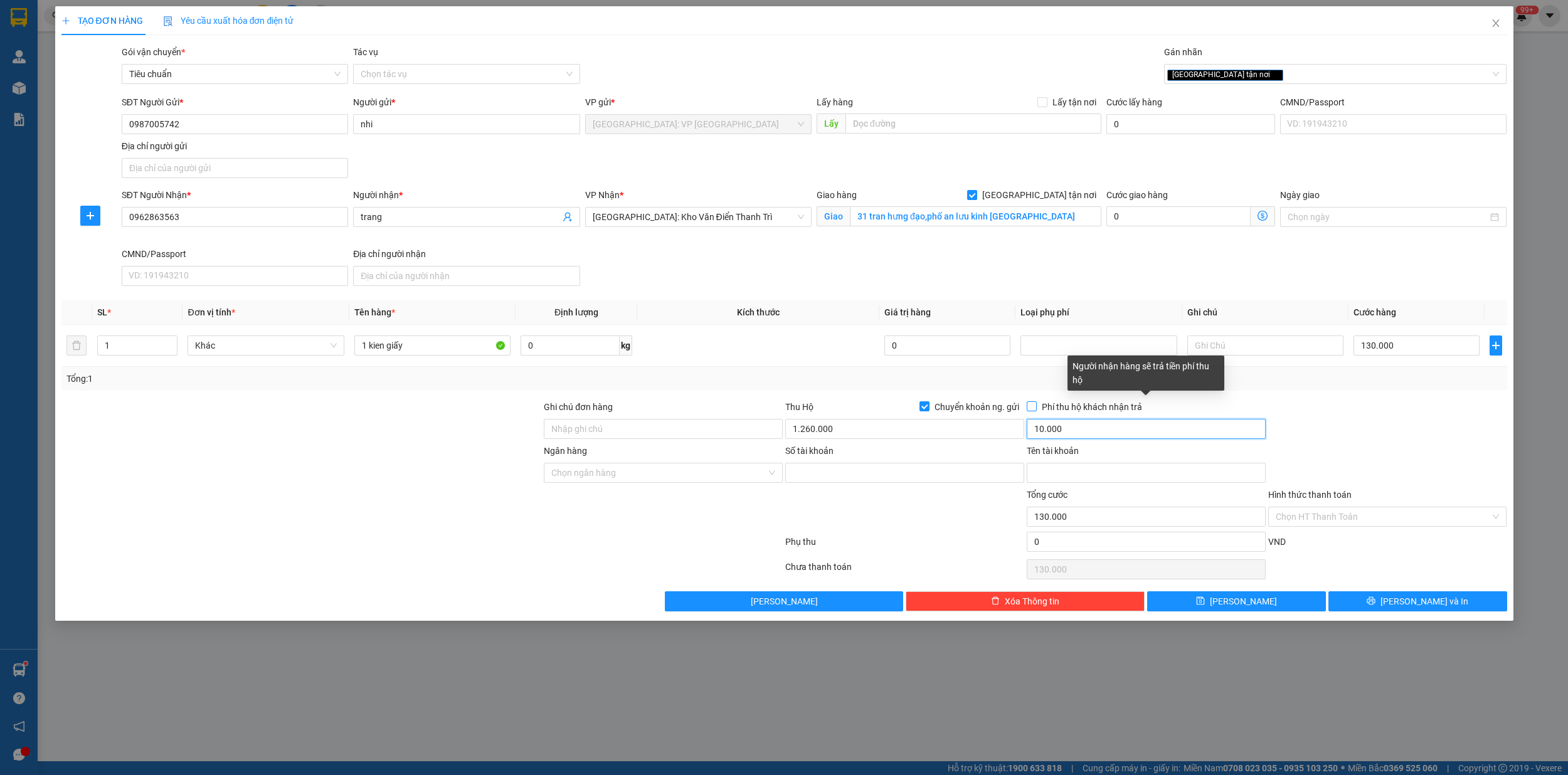
type input "10.000"
click at [1031, 409] on input "Phí thu hộ khách nhận trả" at bounding box center [1031, 406] width 9 height 9
checkbox input "true"
click at [581, 474] on input "Ngân hàng" at bounding box center [659, 472] width 215 height 19
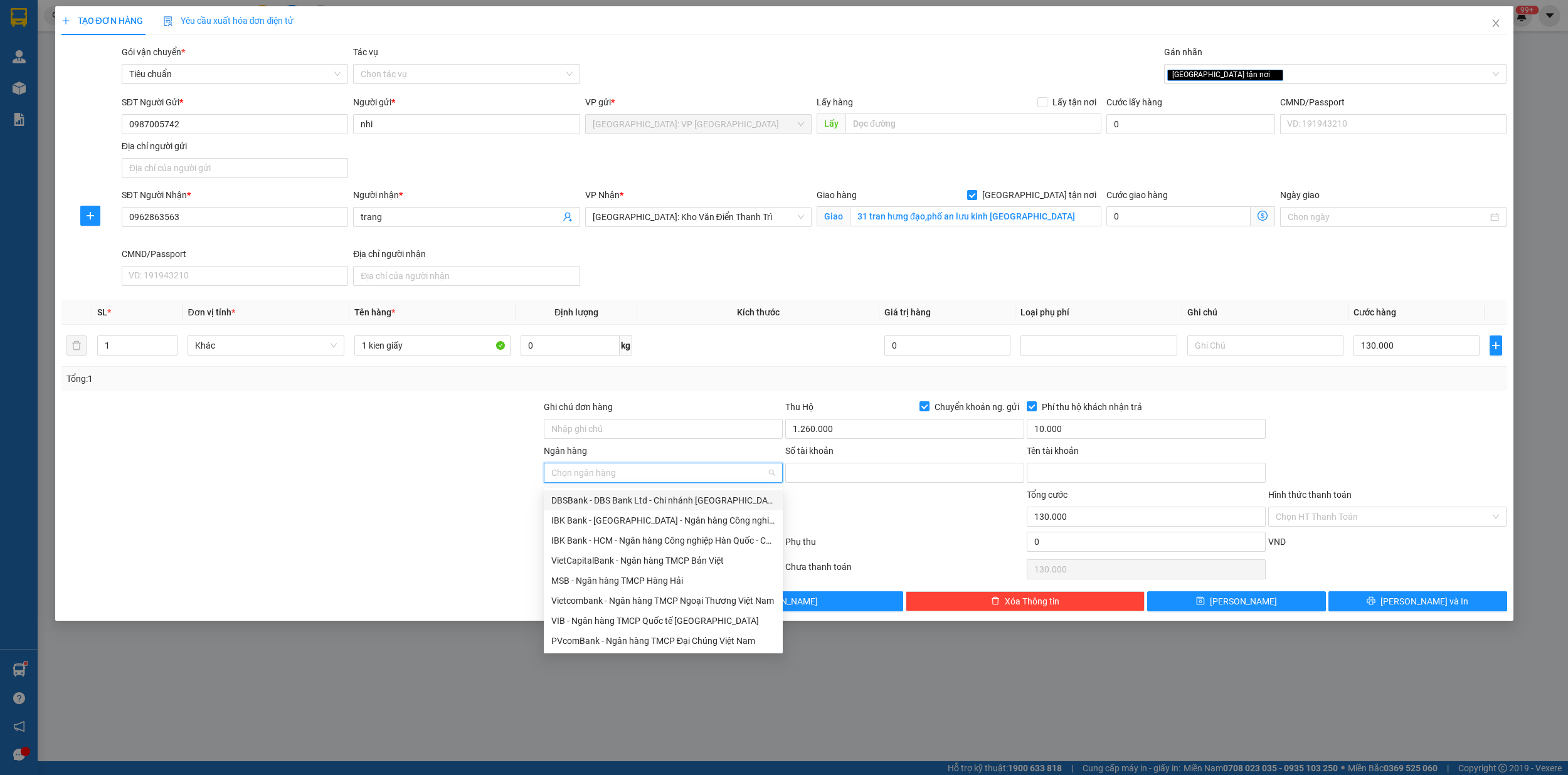
click at [581, 474] on input "Ngân hàng" at bounding box center [659, 472] width 215 height 19
type input "mbb"
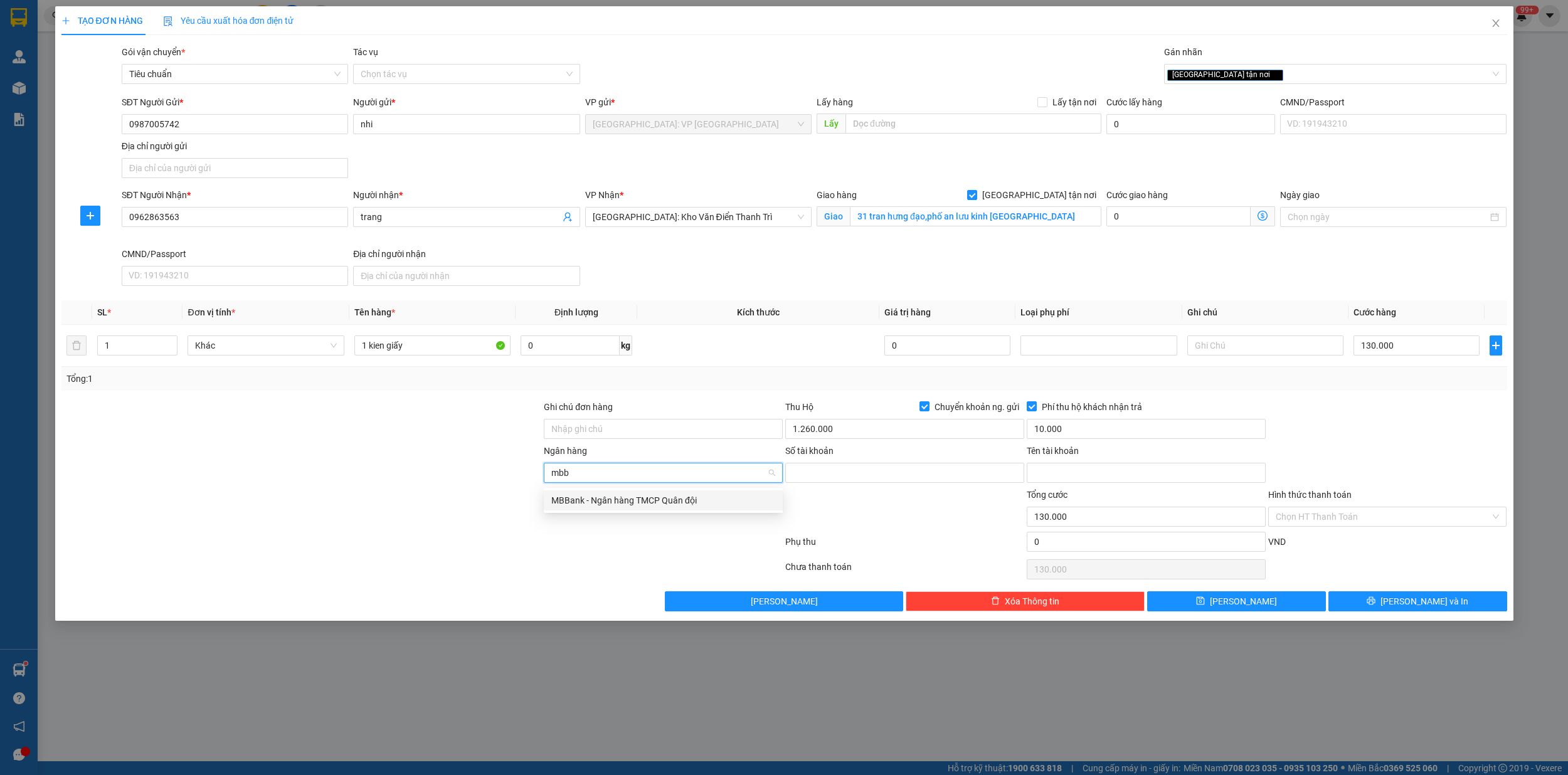
drag, startPoint x: 597, startPoint y: 497, endPoint x: 658, endPoint y: 485, distance: 62.2
click at [598, 497] on div "MBBank - Ngân hàng TMCP Quân đội" at bounding box center [663, 500] width 224 height 14
click at [813, 478] on input "Số tài khoản" at bounding box center [904, 472] width 239 height 20
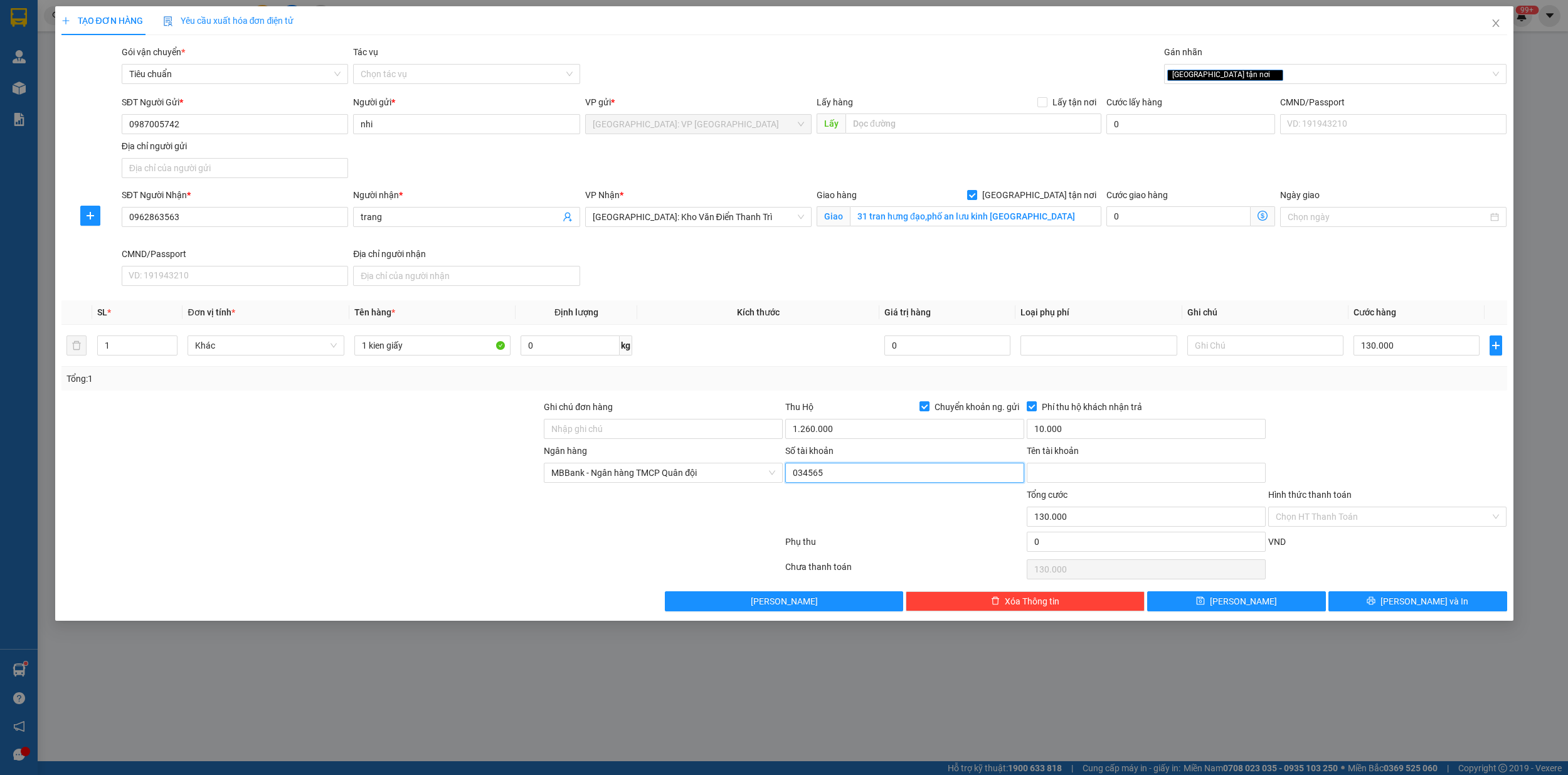
type input "0345652"
click at [829, 477] on input "0345652" at bounding box center [904, 472] width 239 height 20
type input "652448866"
click at [1072, 477] on input "Tên tài khoản" at bounding box center [1146, 472] width 239 height 20
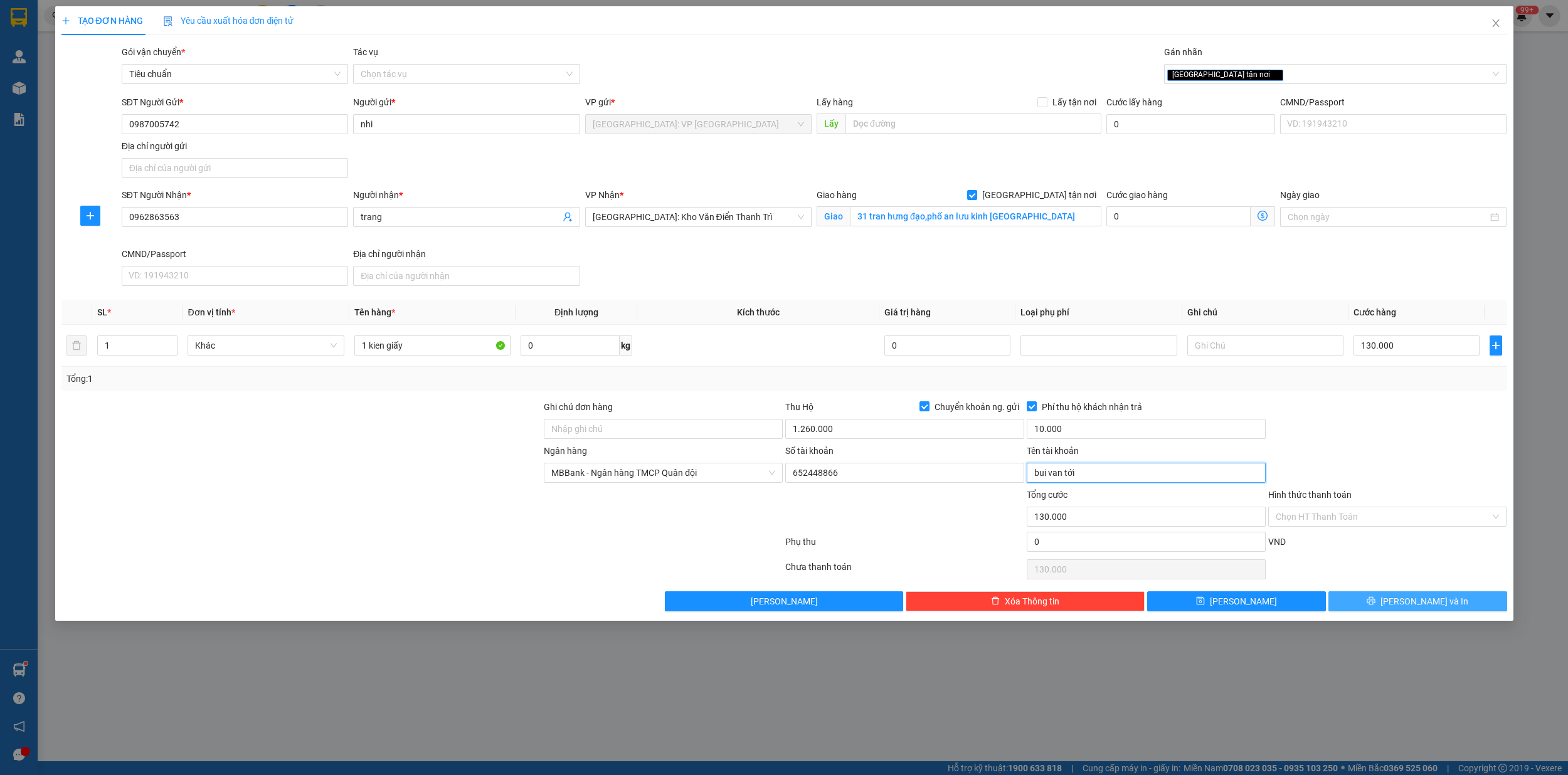
type input "bui van tới"
click at [1411, 603] on span "[PERSON_NAME] và In" at bounding box center [1424, 601] width 88 height 14
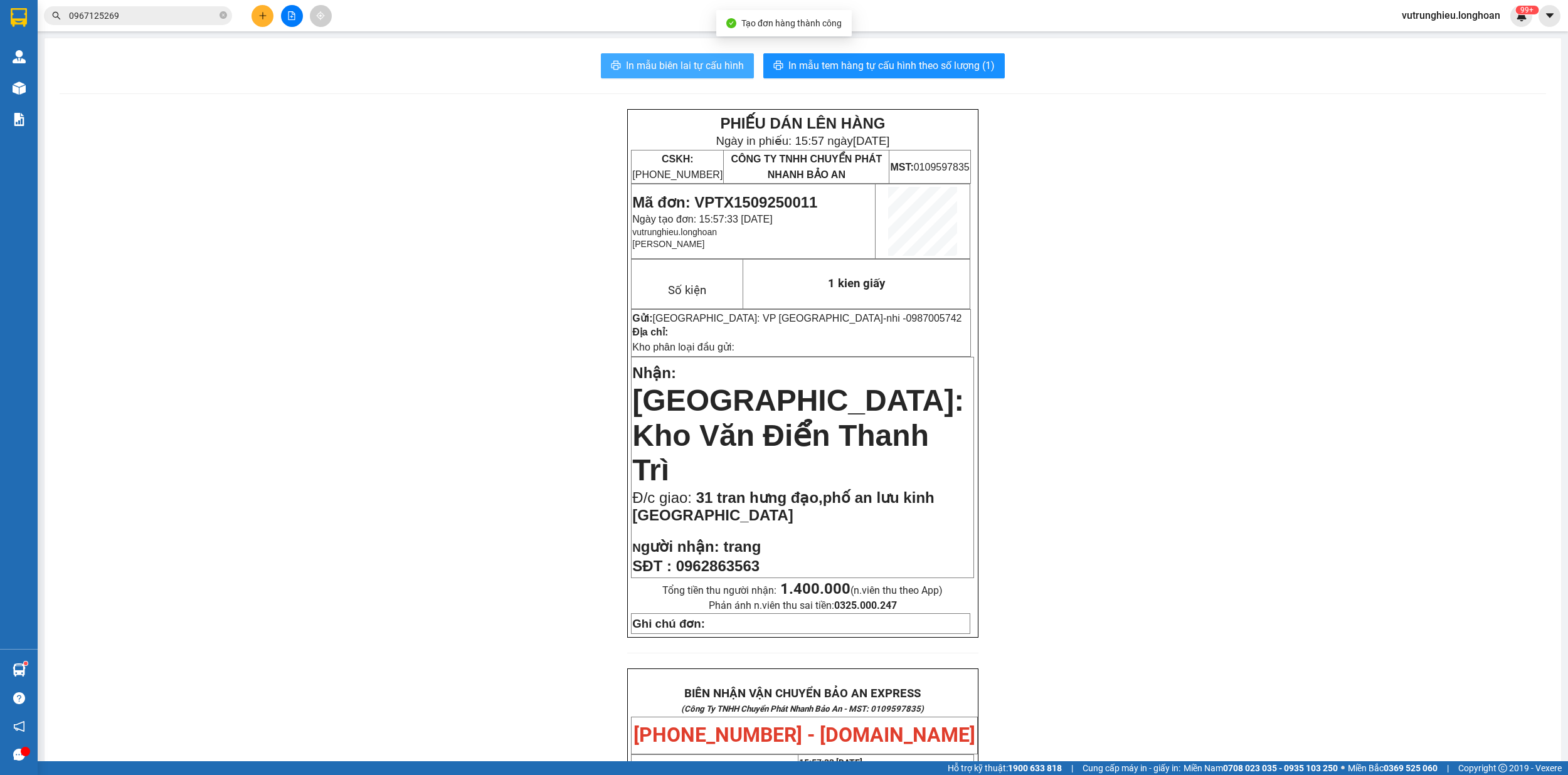
click at [670, 59] on span "In mẫu biên lai tự cấu hình" at bounding box center [684, 65] width 118 height 16
click at [905, 61] on span "In mẫu tem hàng tự cấu hình theo số lượng (1)" at bounding box center [892, 65] width 206 height 16
click at [825, 67] on span "In mẫu tem hàng tự cấu hình theo số lượng (1)" at bounding box center [892, 65] width 206 height 16
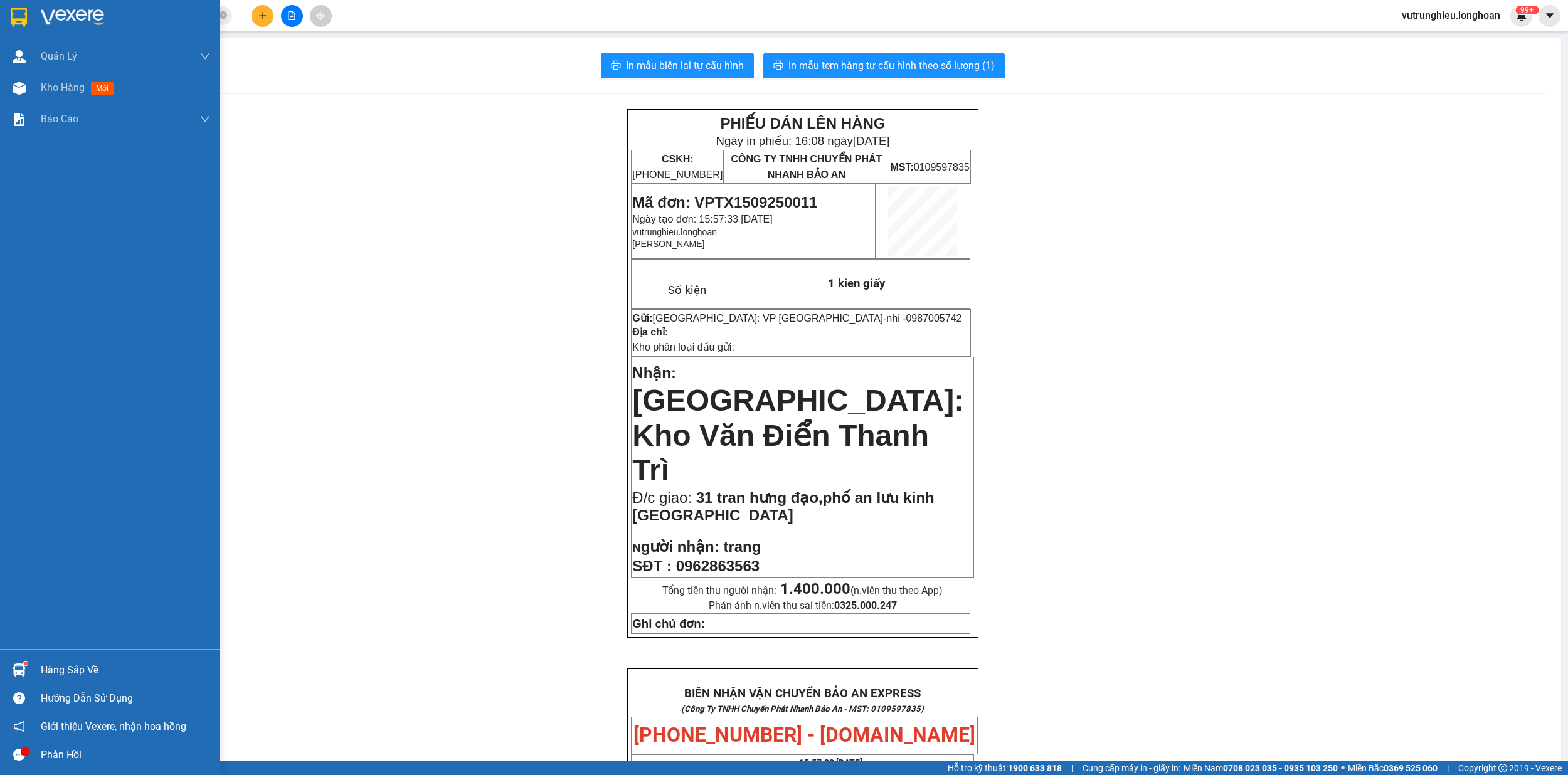
click at [0, 13] on div at bounding box center [109, 20] width 219 height 41
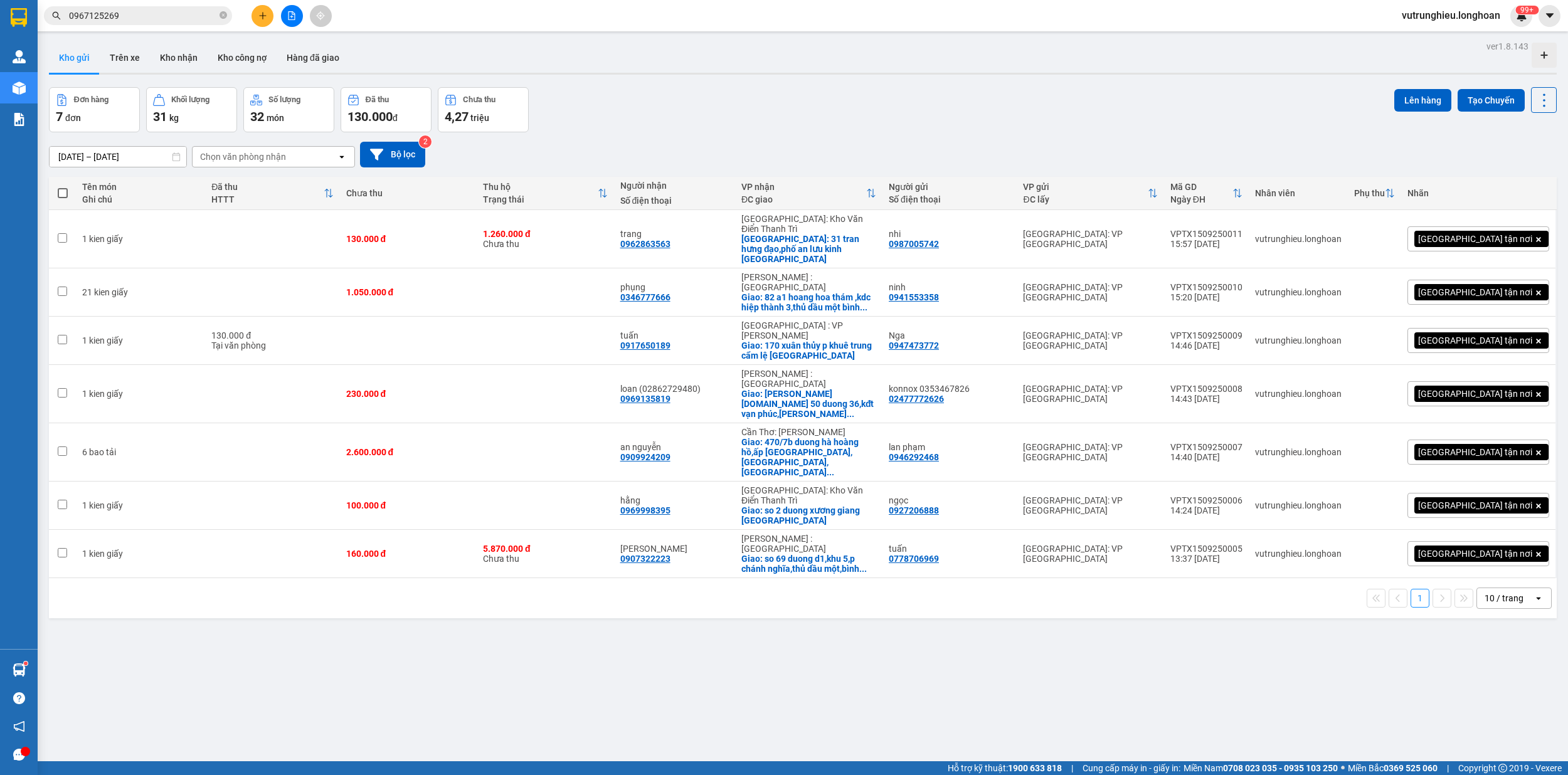
click at [259, 13] on icon "plus" at bounding box center [263, 16] width 9 height 9
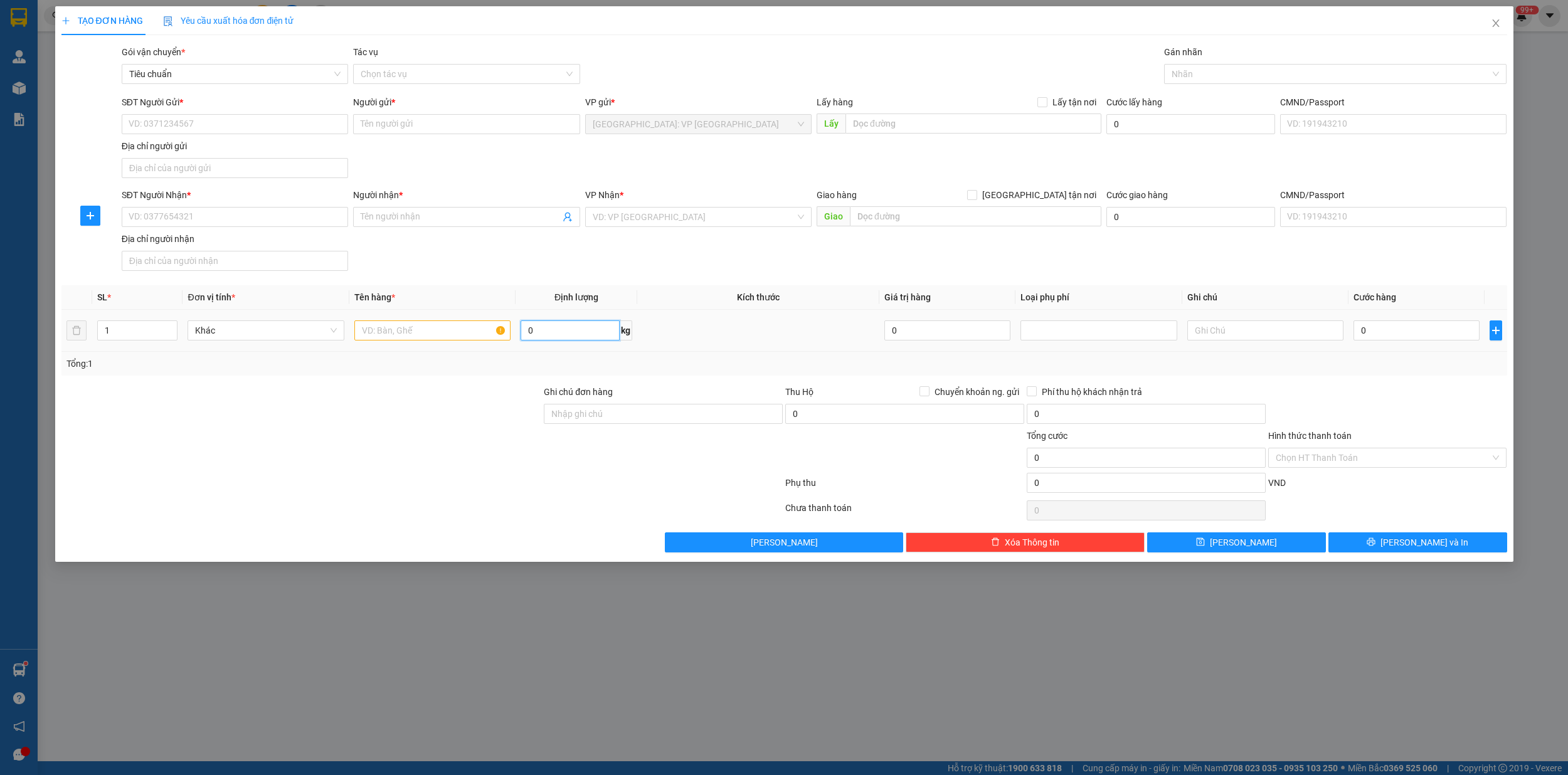
click at [550, 339] on input "0" at bounding box center [569, 331] width 99 height 20
type input "65"
click at [400, 334] on input "text" at bounding box center [432, 331] width 157 height 20
type input "1 kien giấy"
click at [246, 134] on input "SĐT Người Gửi *" at bounding box center [234, 124] width 227 height 20
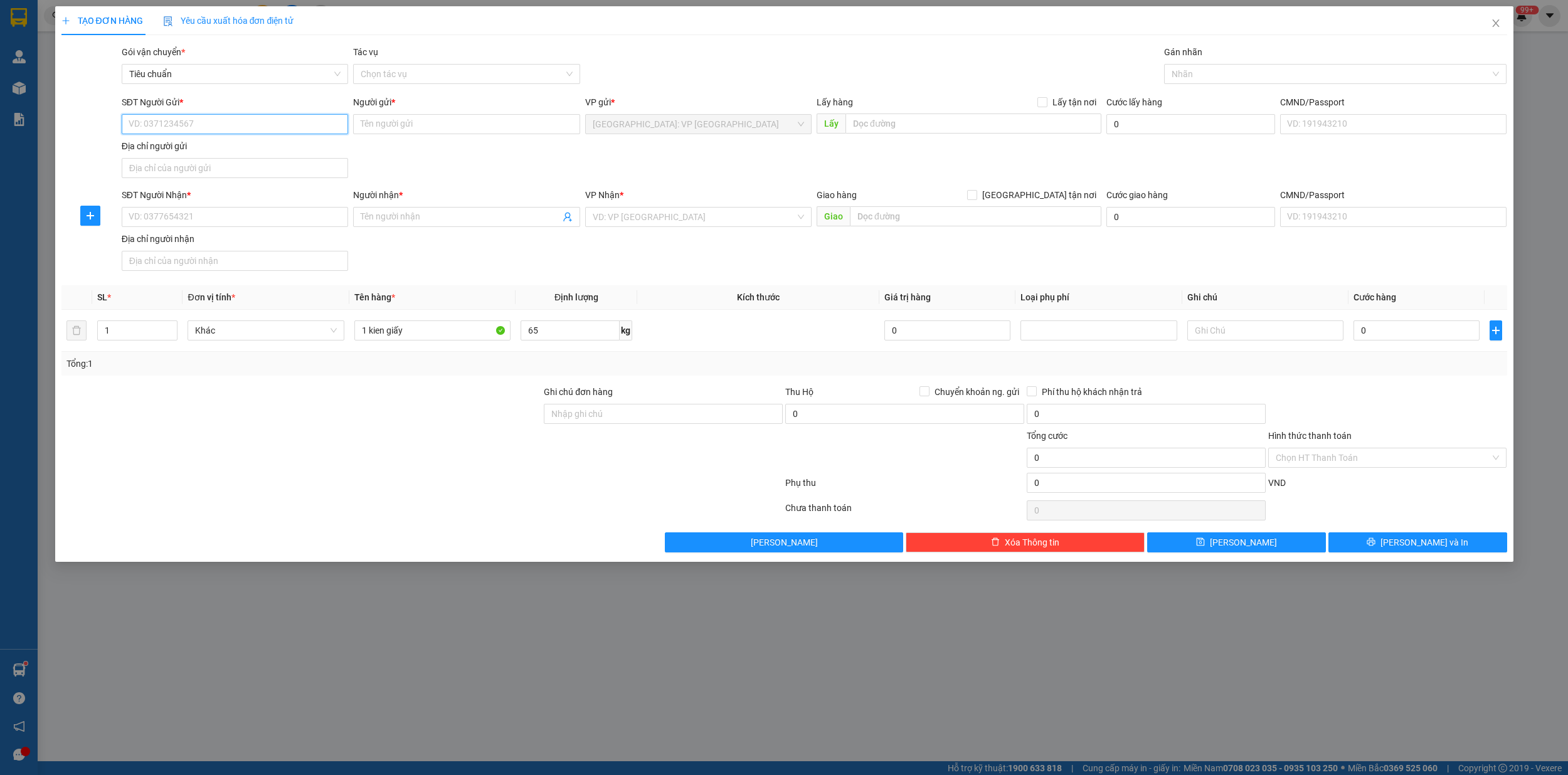
click at [167, 121] on input "SĐT Người Gửi *" at bounding box center [234, 124] width 227 height 20
click at [183, 117] on input "SĐT Người Gửi *" at bounding box center [234, 124] width 227 height 20
type input "0946782345"
click at [221, 157] on div "0946782345 - anh hoàn" at bounding box center [234, 149] width 227 height 20
type input "anh hoàn"
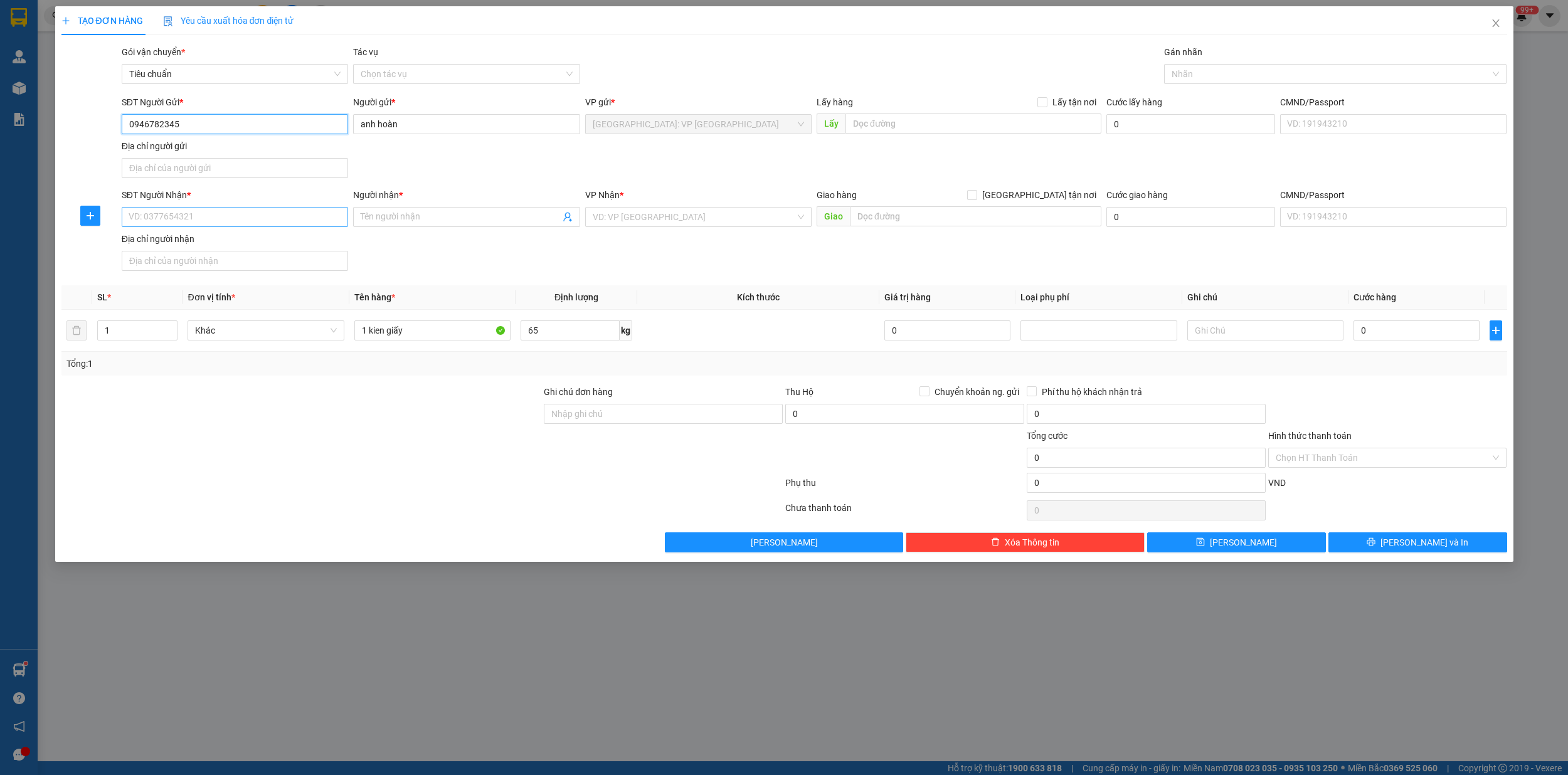
type input "0946782345"
click at [198, 219] on input "SĐT Người Nhận *" at bounding box center [234, 217] width 227 height 20
type input "0398593979"
click at [198, 239] on div "0398593979 - a bảo" at bounding box center [234, 244] width 212 height 14
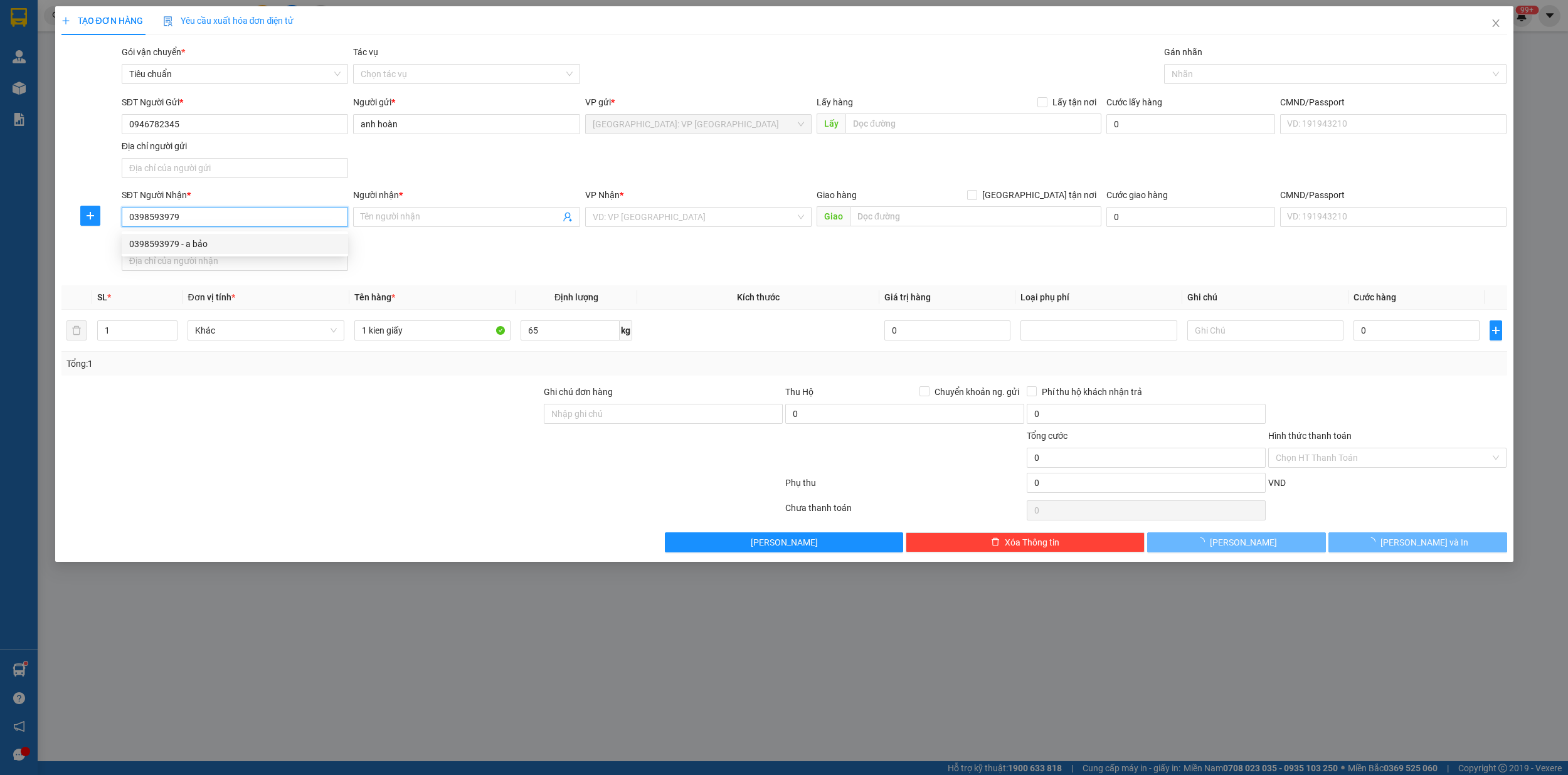
type input "a bảo"
checkbox input "true"
type input "4 Đoàn Kết, Bình Thọ, Thủ Đức"
checkbox input "true"
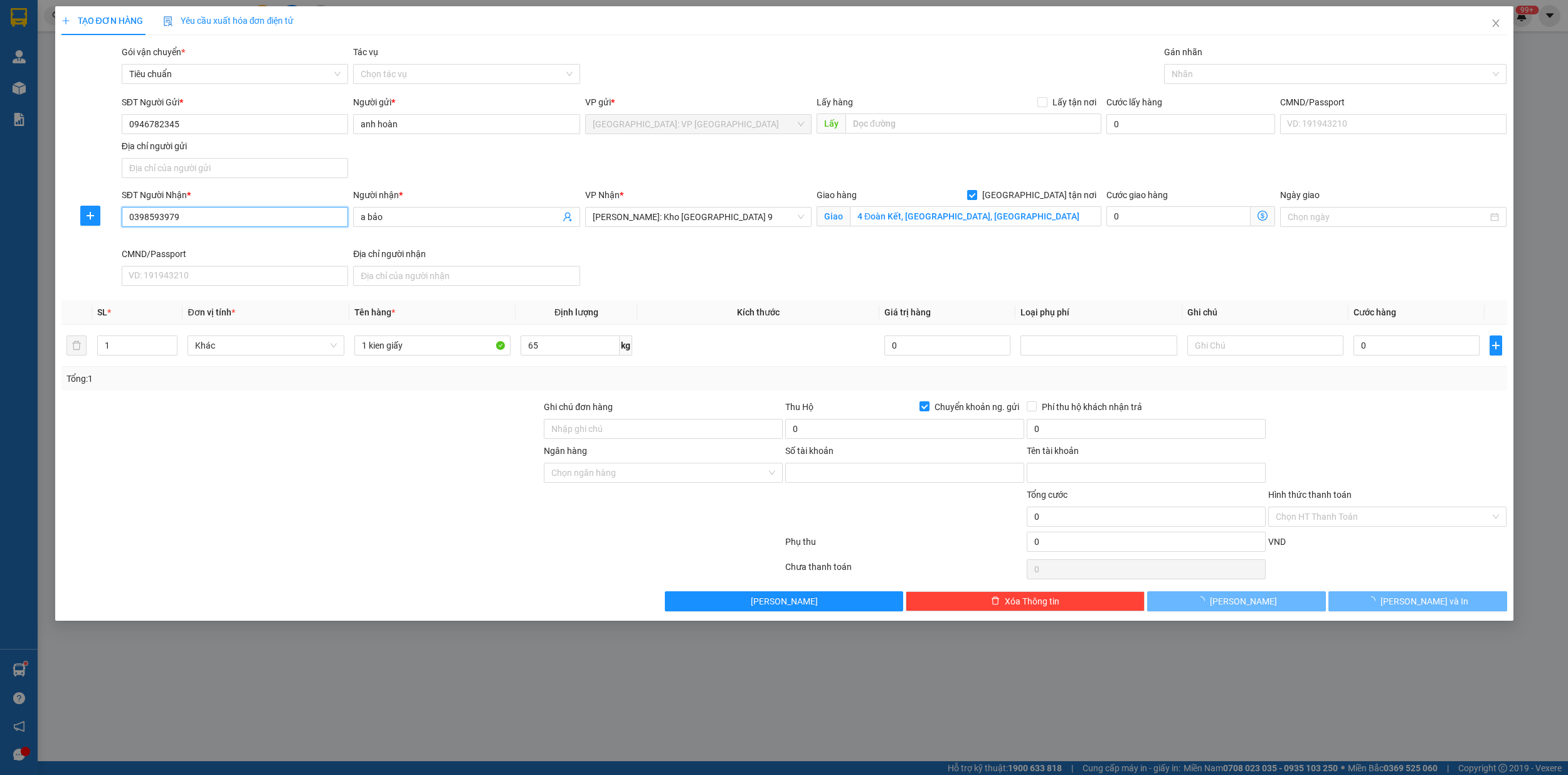
type input "03186015187202"
type input "Phạm Văn Quốc"
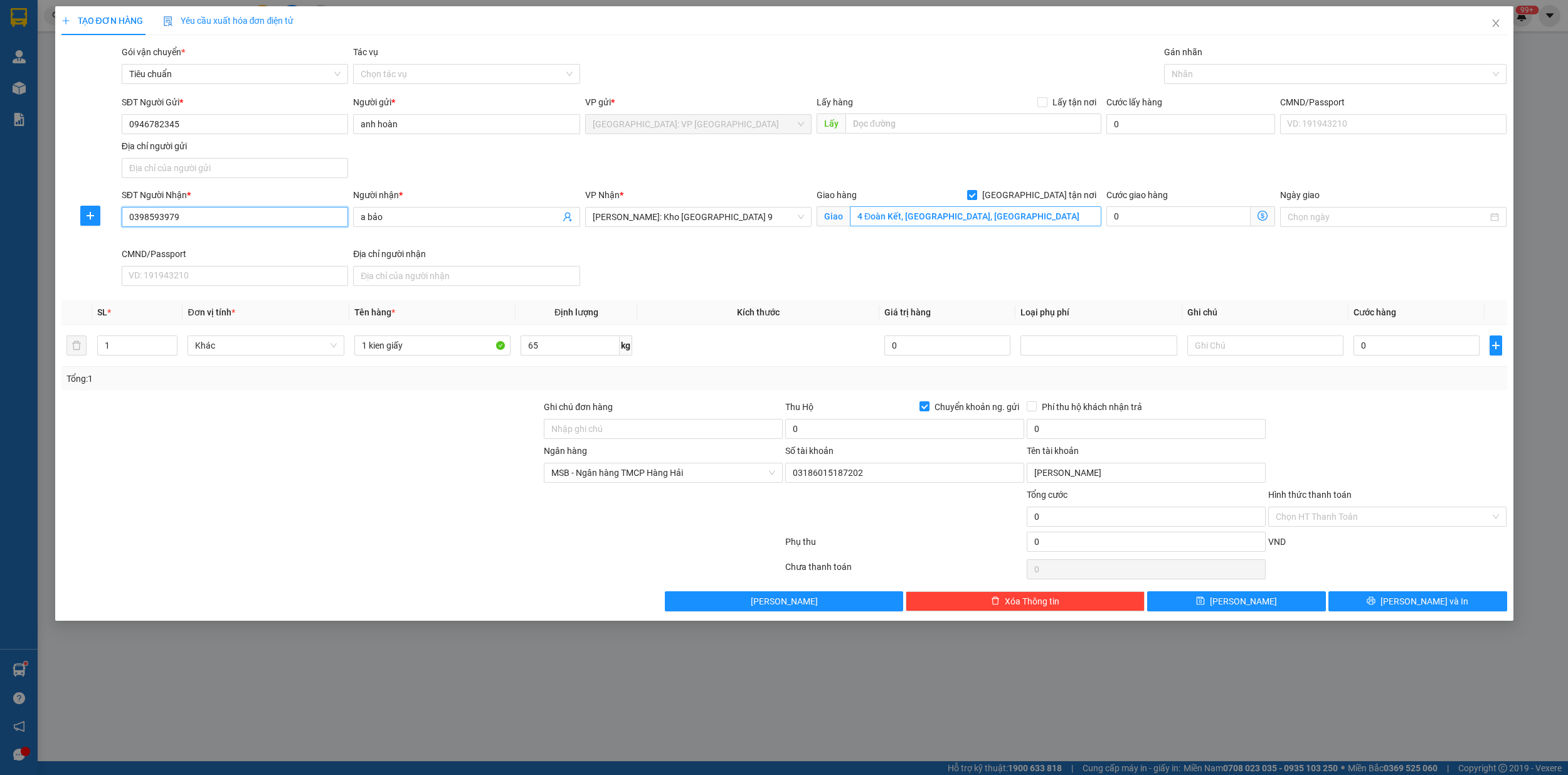
type input "0398593979"
click at [1020, 215] on input "4 Đoàn Kết, Bình Thọ, Thủ Đức" at bounding box center [976, 216] width 252 height 20
click at [1024, 221] on input "4 Đoàn Kết, Bình Thọ, Thủ Đức" at bounding box center [976, 216] width 252 height 20
click at [742, 219] on span "Hồ Chí Minh: Kho Thủ Đức & Quận 9" at bounding box center [698, 217] width 212 height 19
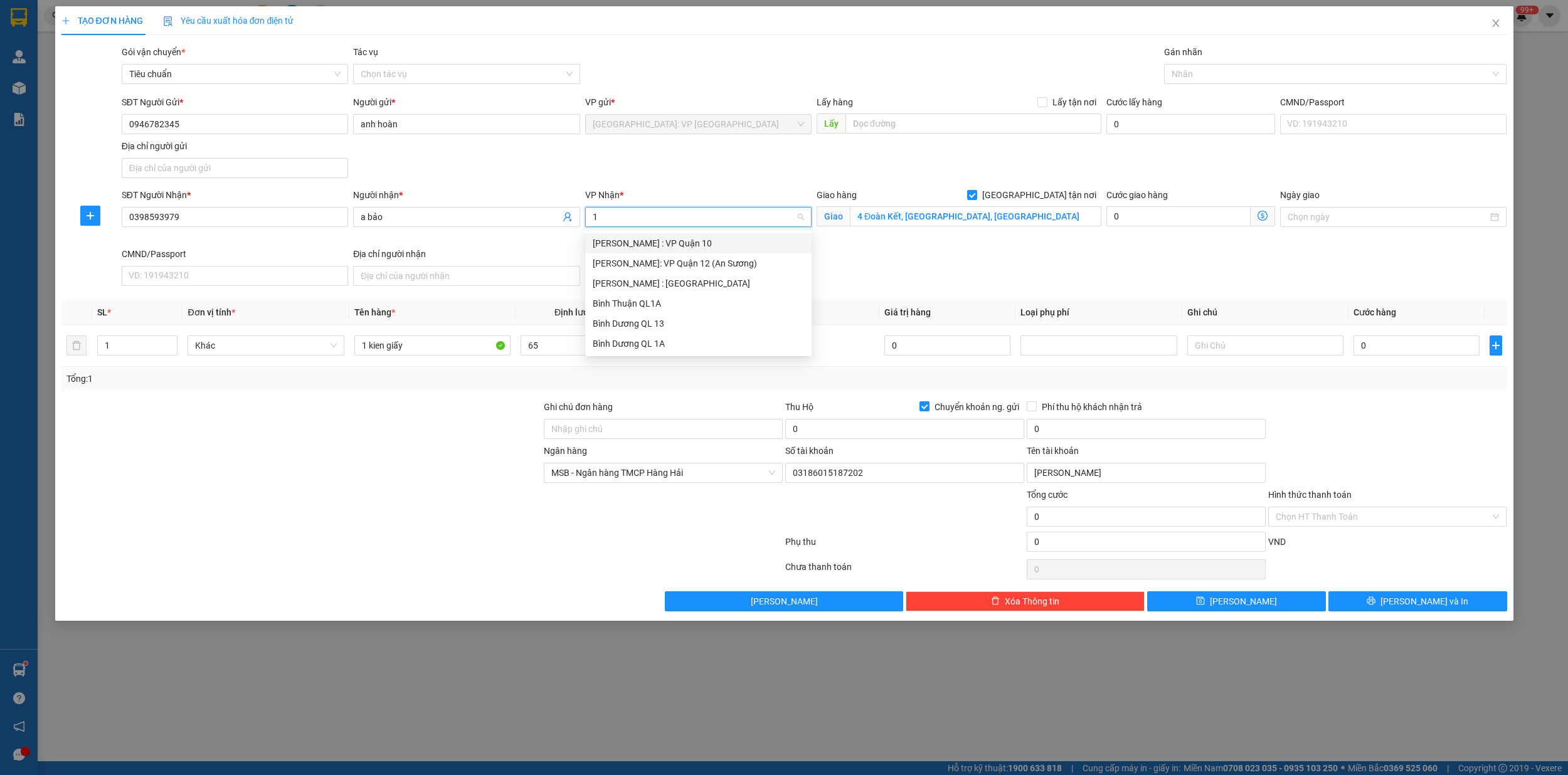
type input "12"
click at [707, 262] on div "[PERSON_NAME] : [GEOGRAPHIC_DATA]" at bounding box center [698, 263] width 212 height 14
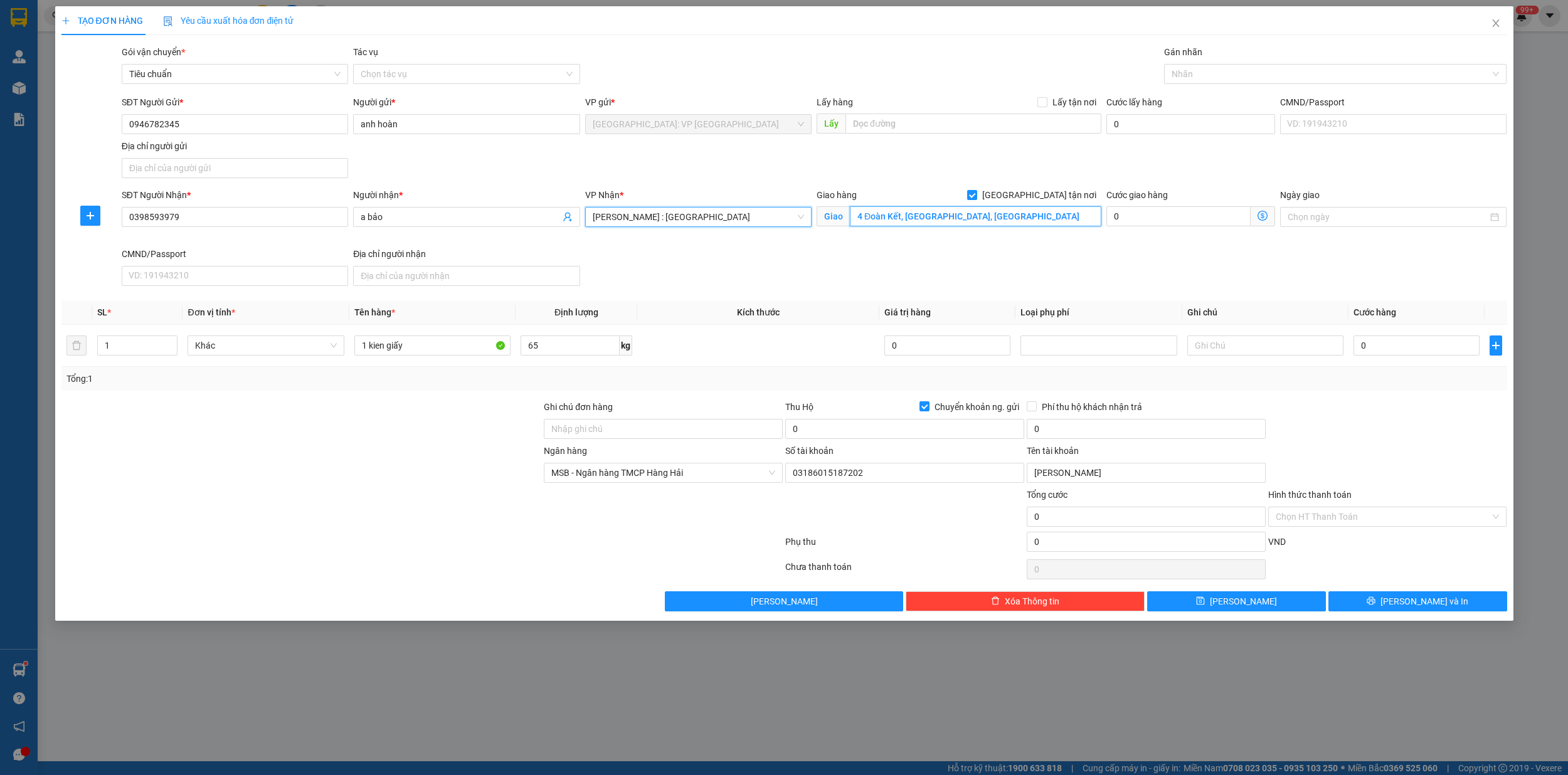
click at [936, 218] on input "4 Đoàn Kết, Bình Thọ, Thủ Đức" at bounding box center [976, 216] width 252 height 20
click at [1193, 76] on div at bounding box center [1328, 74] width 324 height 15
type input "311/11/1 duong [PERSON_NAME],kp thắng lợi 1,dĩ an,bình dương"
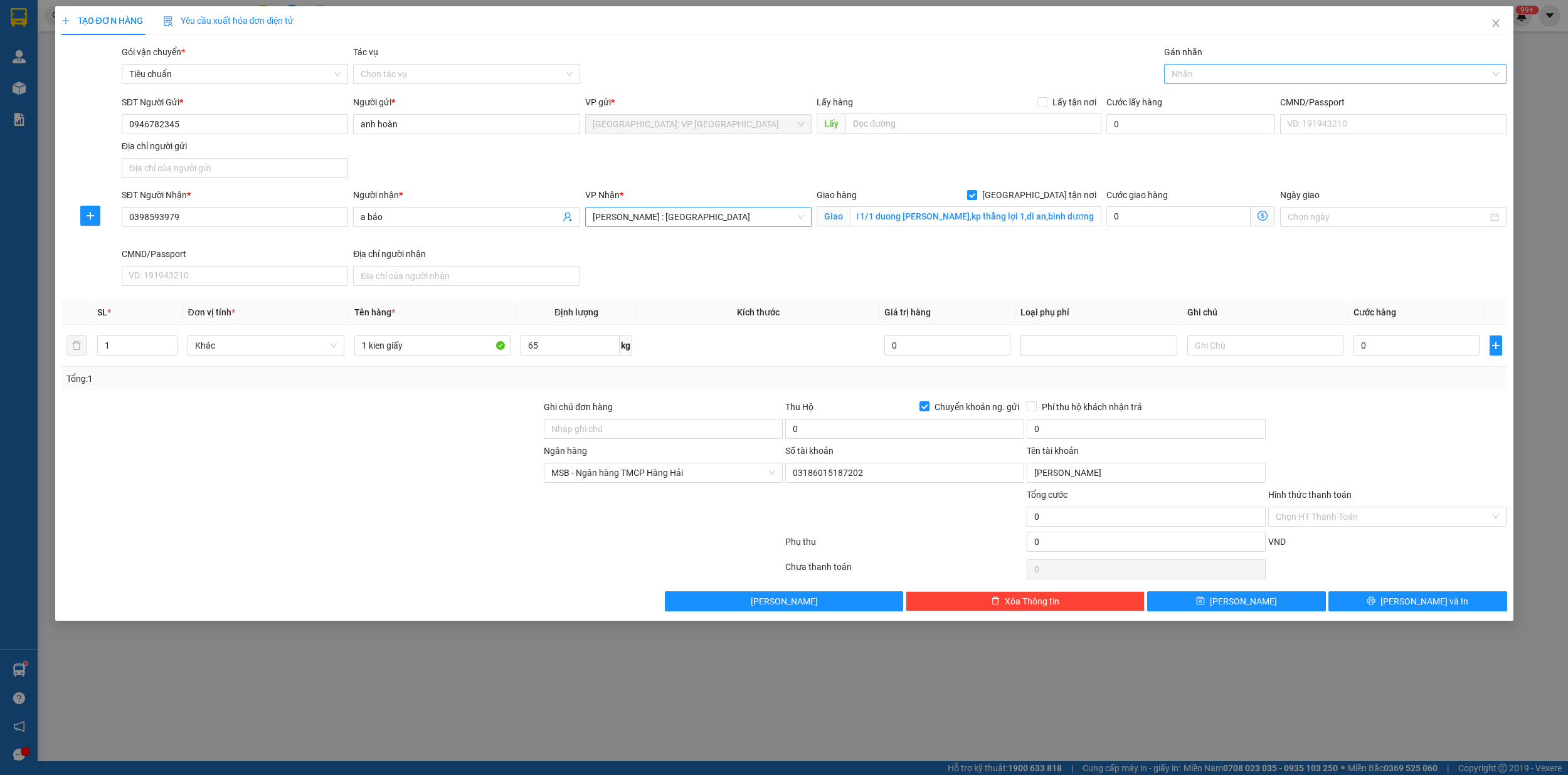
scroll to position [0, 0]
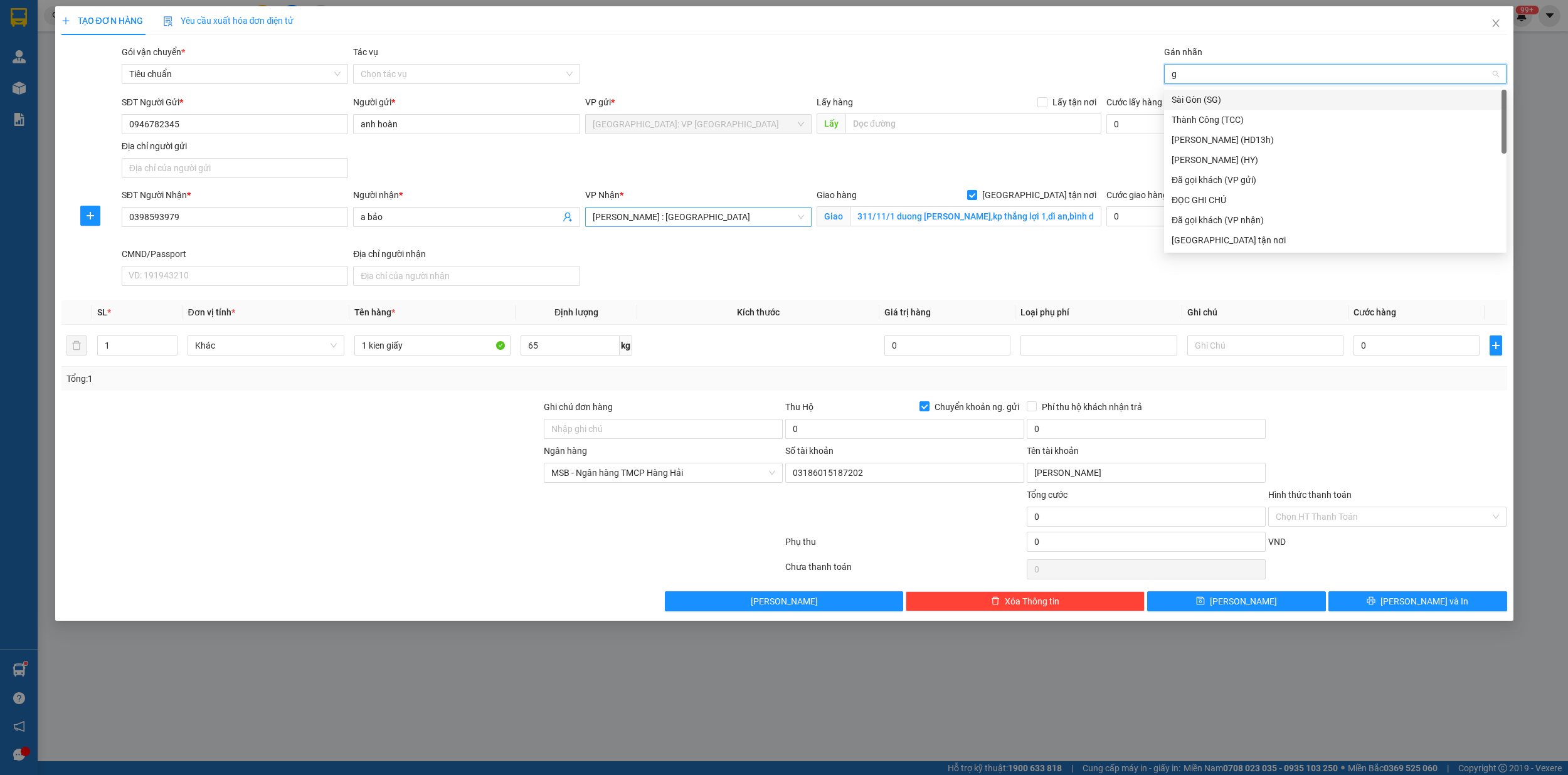
type input "gi"
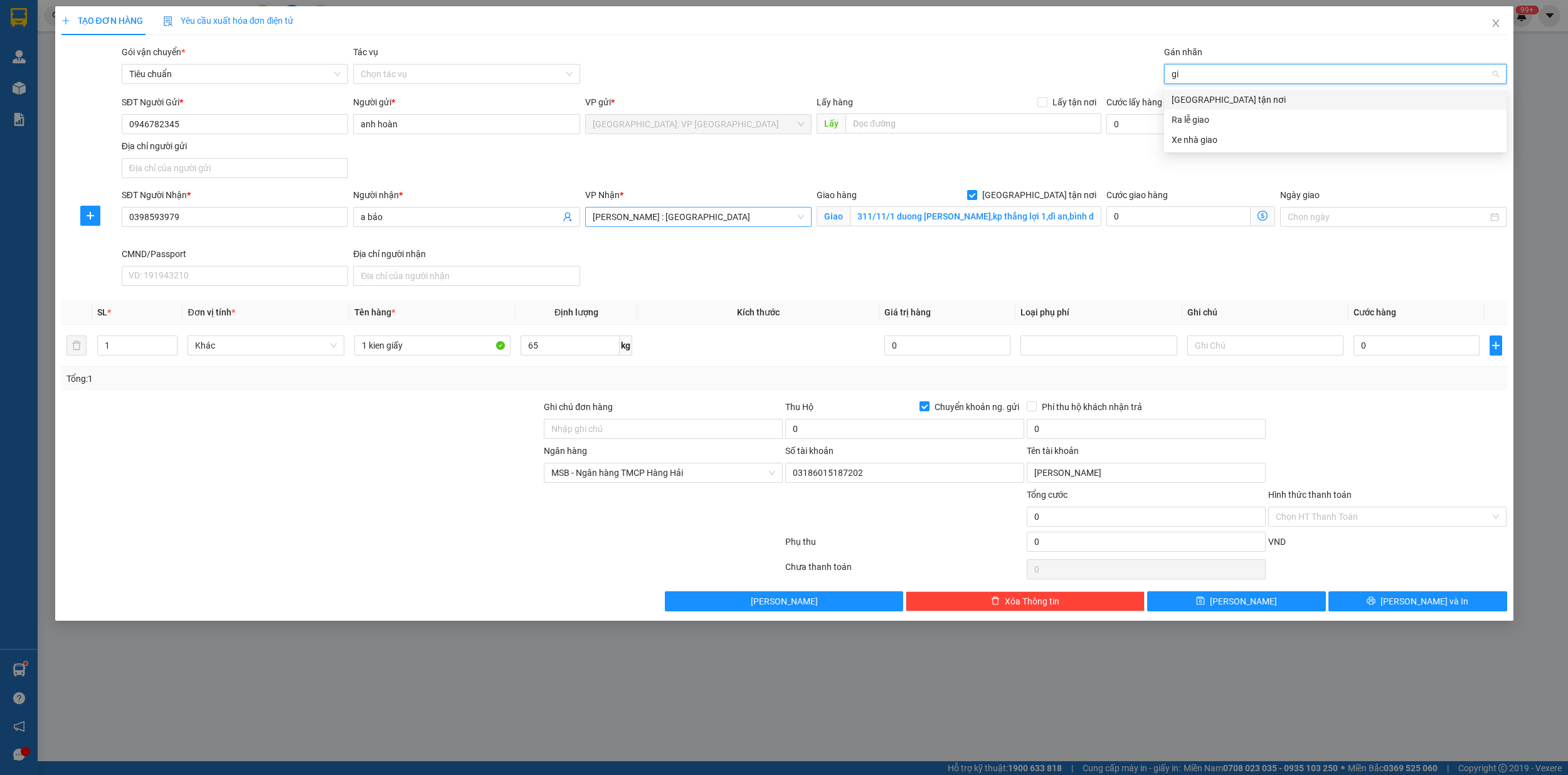
click at [1230, 93] on div "[GEOGRAPHIC_DATA] tận nơi" at bounding box center [1335, 99] width 328 height 14
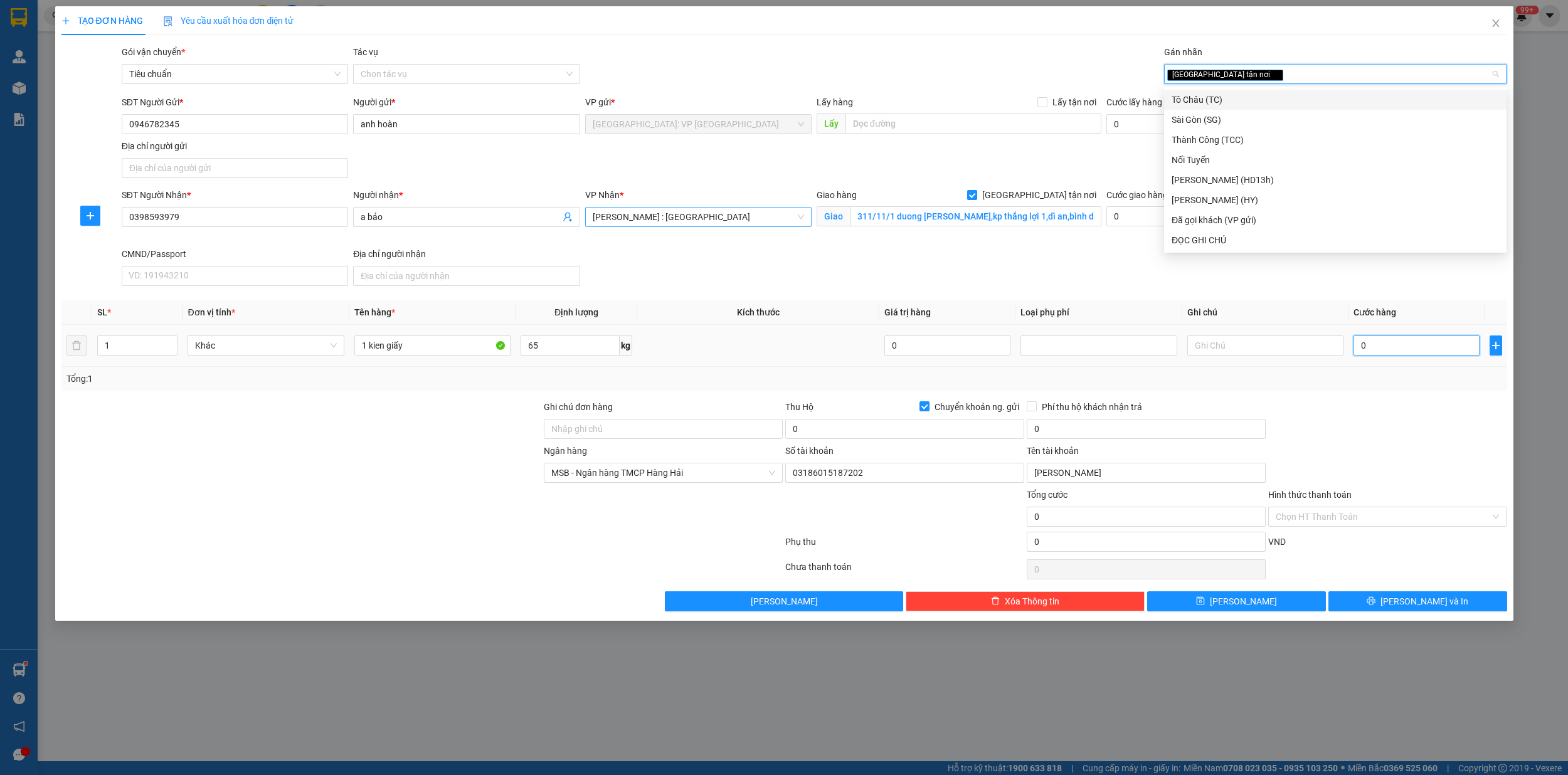
click at [1407, 351] on input "0" at bounding box center [1416, 345] width 126 height 20
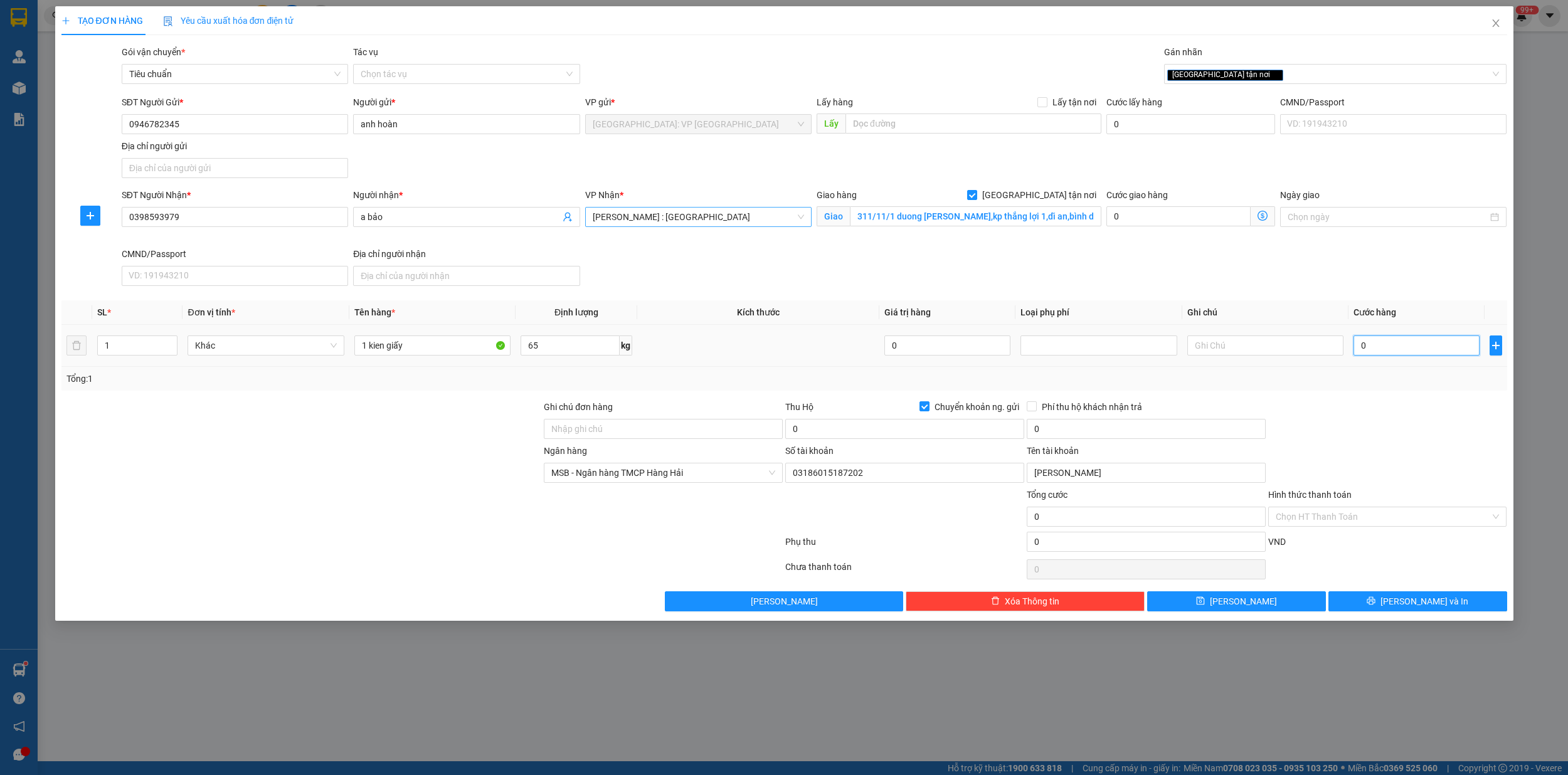
type input "4"
type input "45"
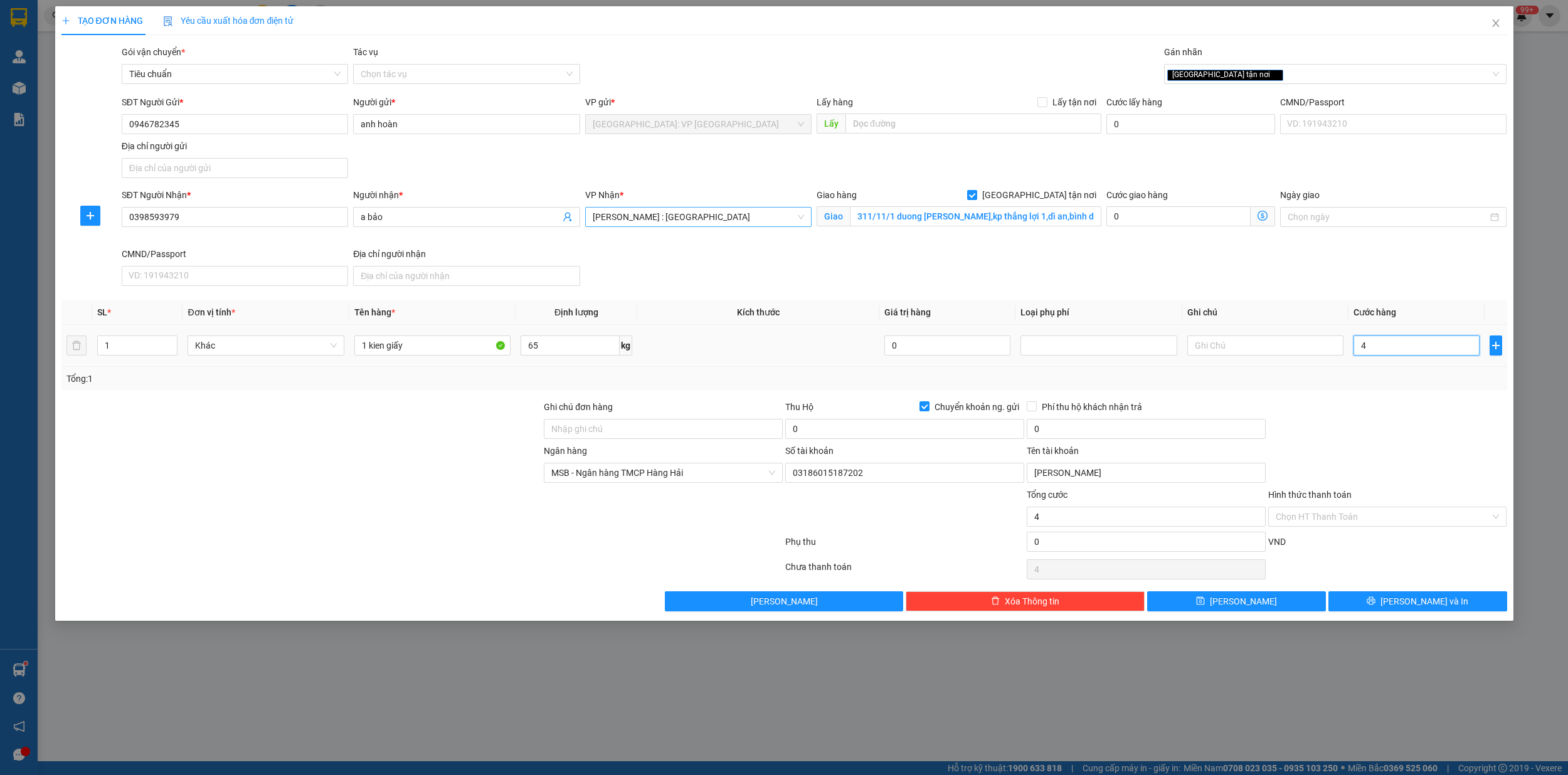
type input "45"
type input "450"
type input "4.500"
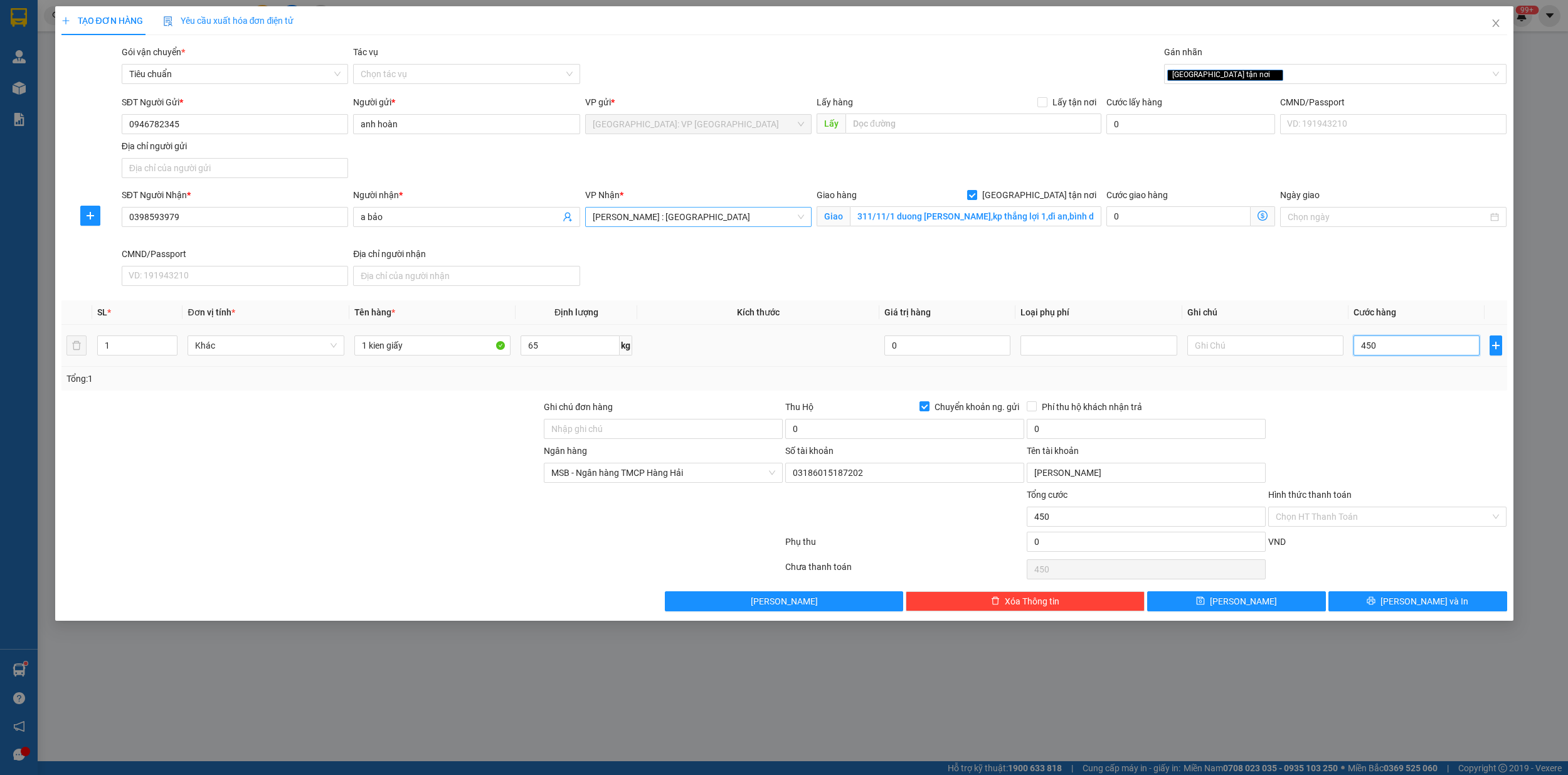
type input "4.500"
type input "45.000"
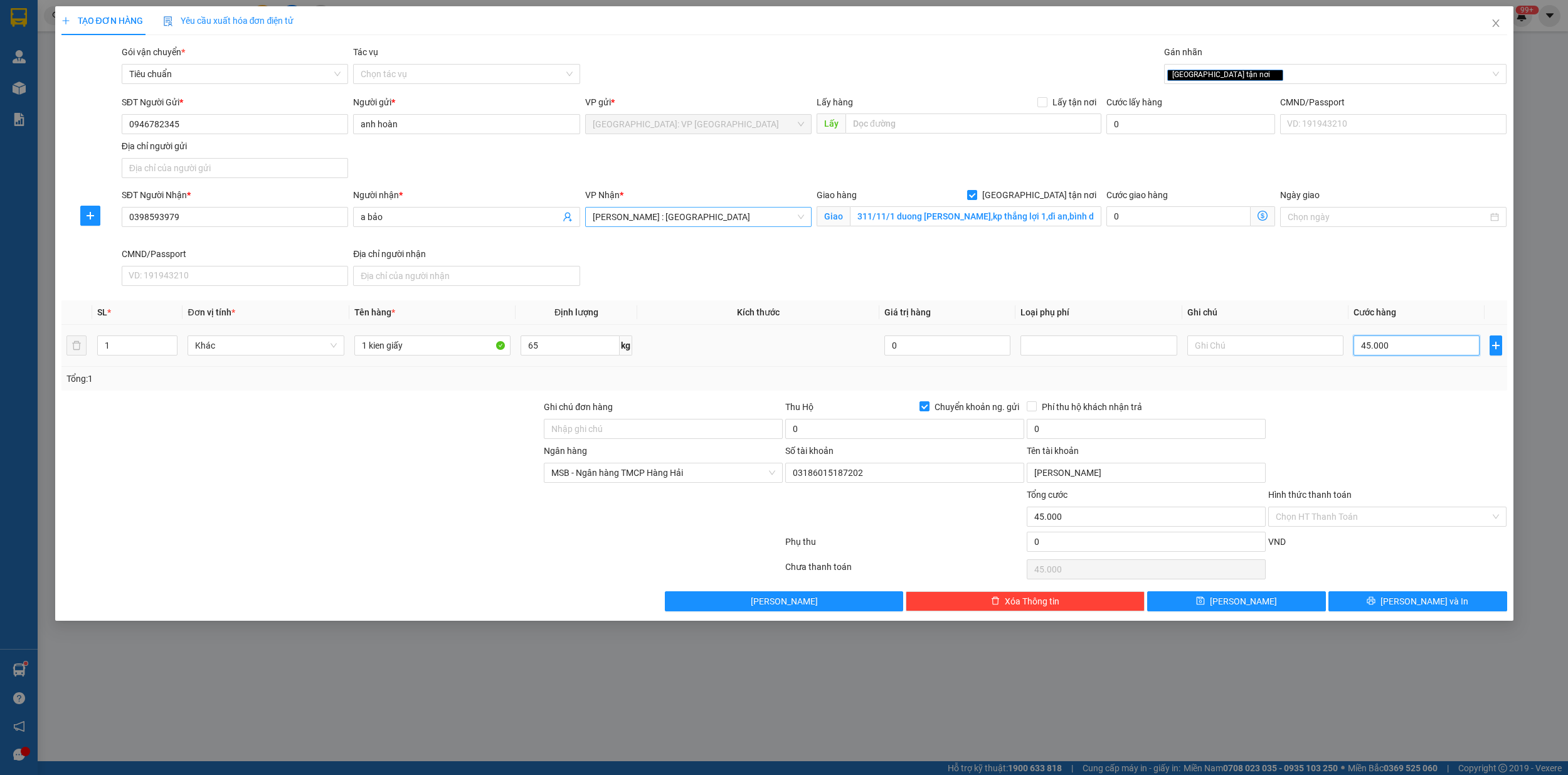
type input "450.000"
click at [924, 408] on input "Chuyển khoản ng. gửi" at bounding box center [924, 406] width 9 height 9
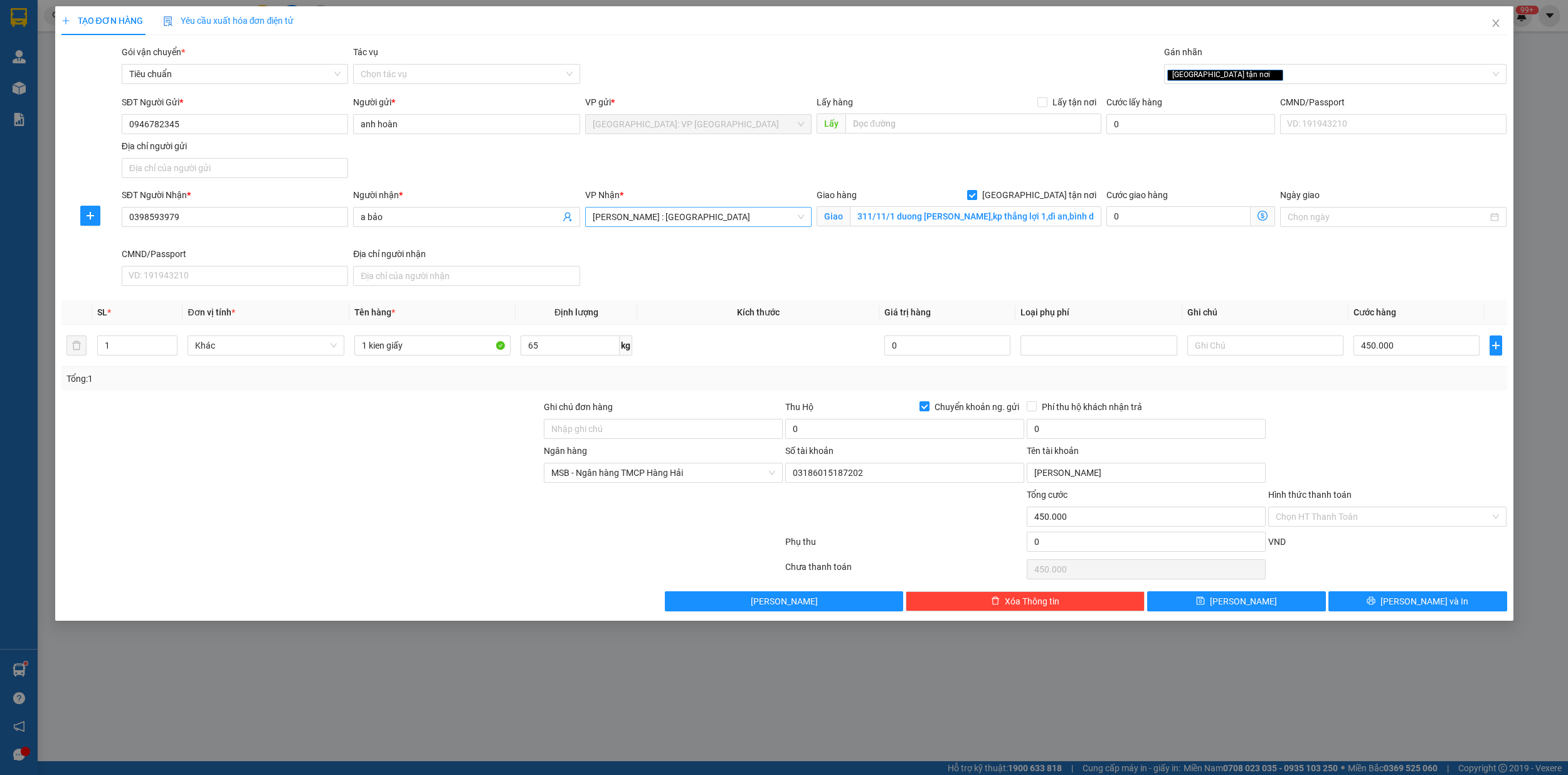
checkbox input "false"
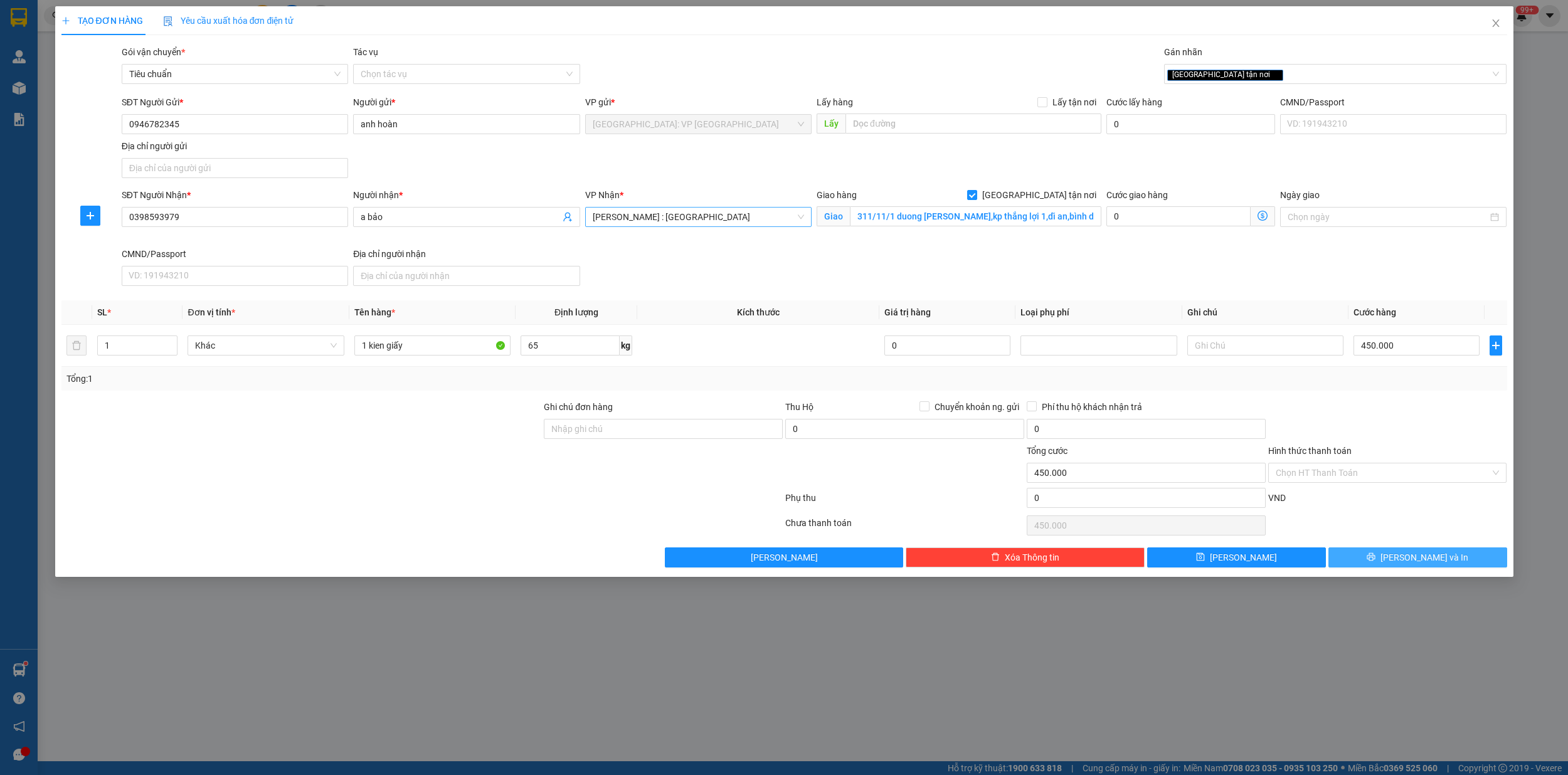
click at [1434, 563] on span "[PERSON_NAME] và In" at bounding box center [1424, 557] width 88 height 14
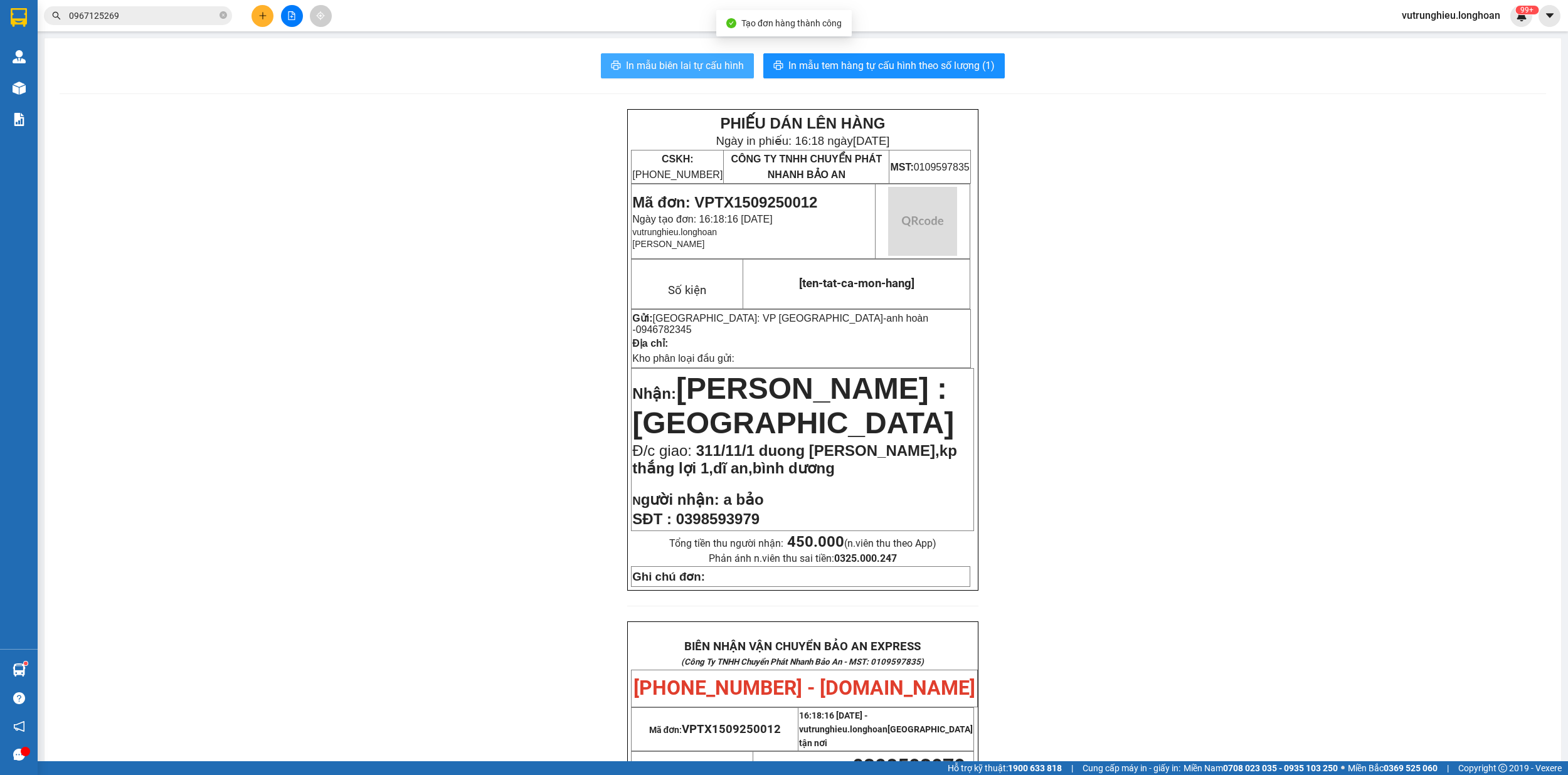
click at [683, 55] on button "In mẫu biên lai tự cấu hình" at bounding box center [677, 65] width 153 height 25
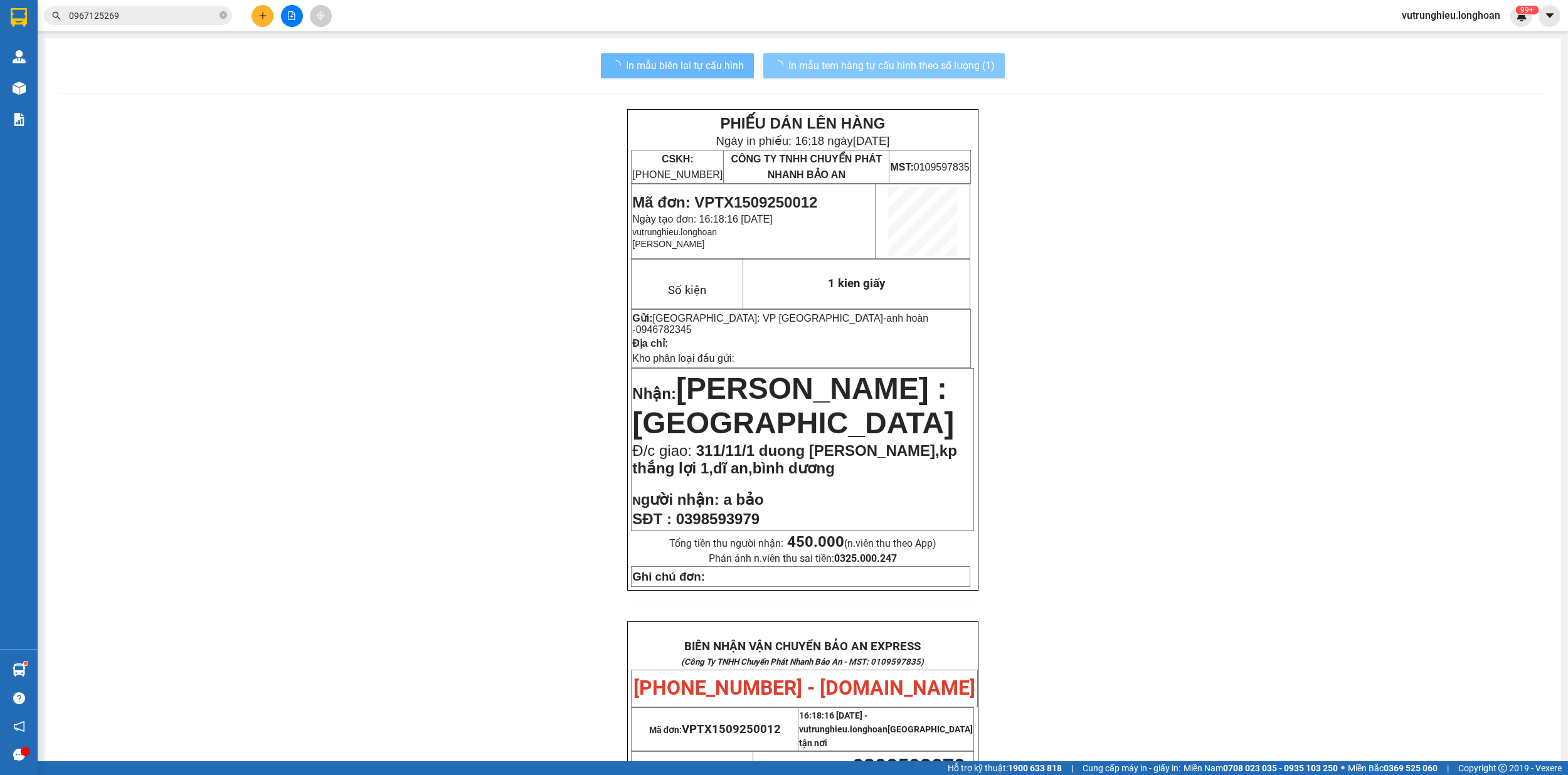
click at [883, 61] on span "In mẫu tem hàng tự cấu hình theo số lượng (1)" at bounding box center [892, 65] width 206 height 16
click at [884, 66] on span "In mẫu tem hàng tự cấu hình theo số lượng (1)" at bounding box center [892, 65] width 206 height 16
click at [733, 201] on span "Mã đơn: VPTX1509250012" at bounding box center [725, 202] width 185 height 17
click at [251, 13] on div at bounding box center [292, 16] width 94 height 22
click at [262, 17] on icon "plus" at bounding box center [263, 16] width 9 height 9
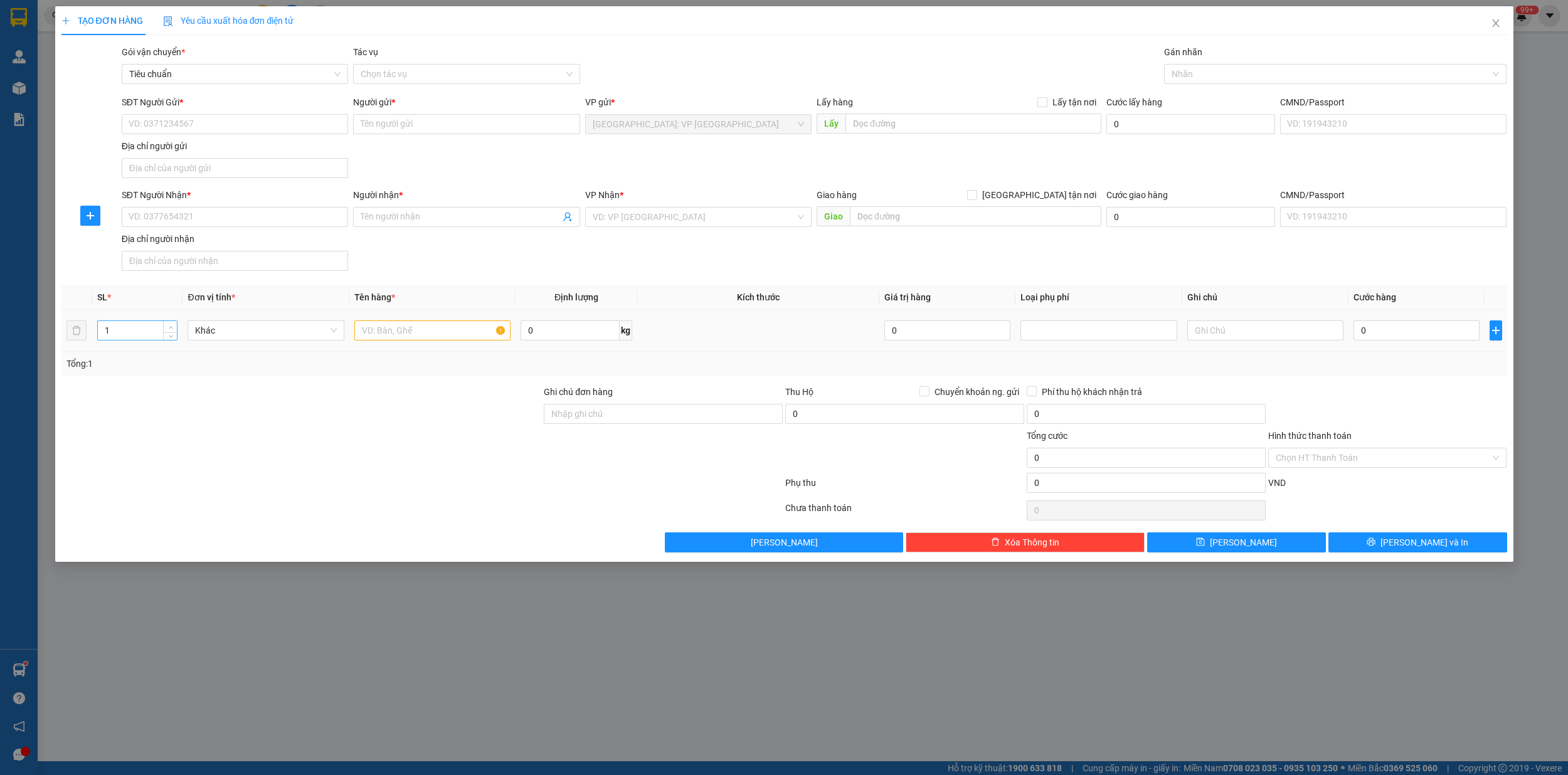
click at [167, 325] on span "Increase Value" at bounding box center [170, 326] width 14 height 11
type input "2"
click at [366, 332] on input "text" at bounding box center [432, 331] width 157 height 20
type input "2 kien giấy"
click at [207, 128] on input "SĐT Người Gửi *" at bounding box center [234, 124] width 227 height 20
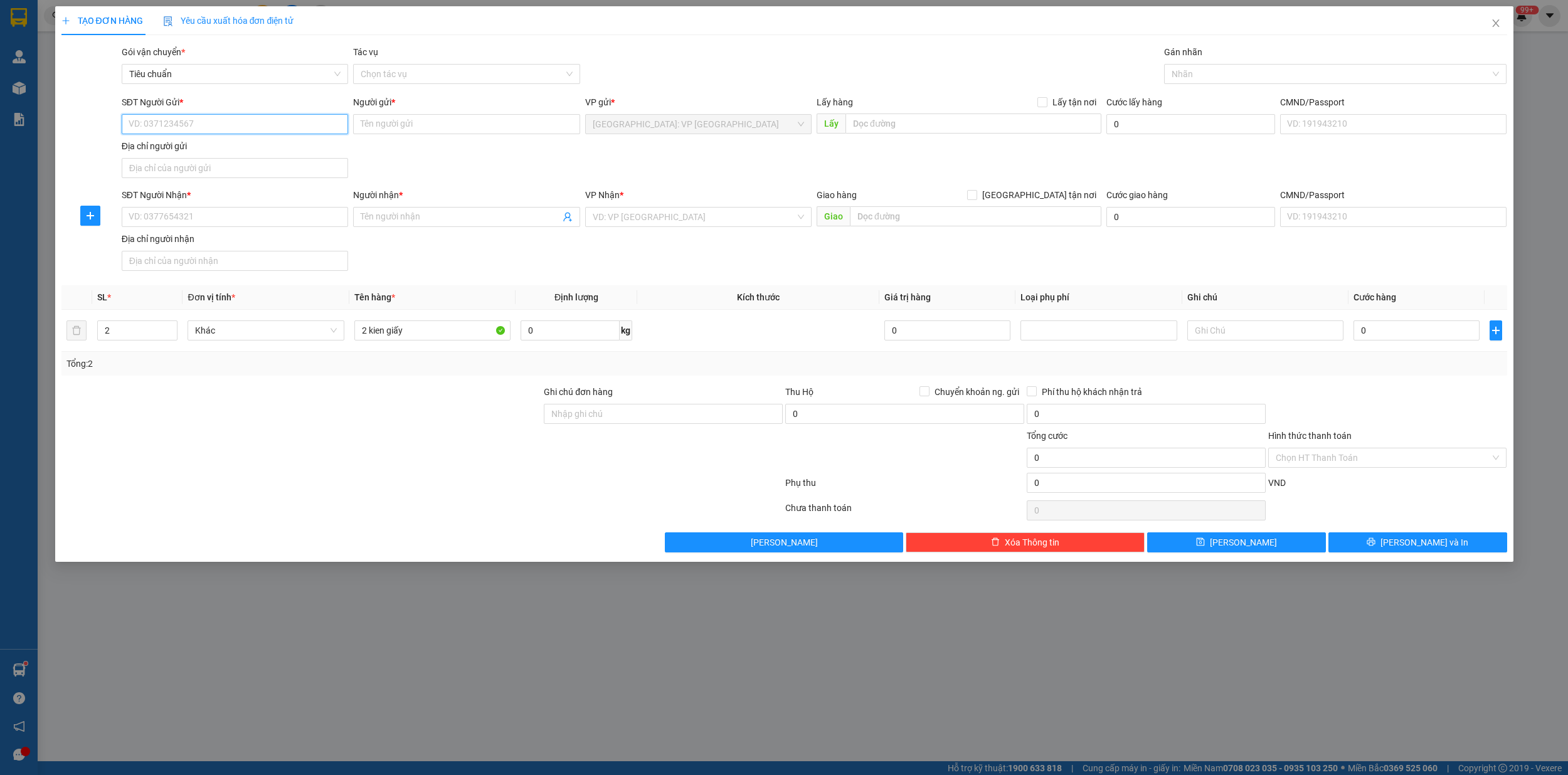
click at [199, 124] on input "SĐT Người Gửi *" at bounding box center [234, 124] width 227 height 20
click at [198, 126] on input "SĐT Người Gửi *" at bounding box center [234, 124] width 227 height 20
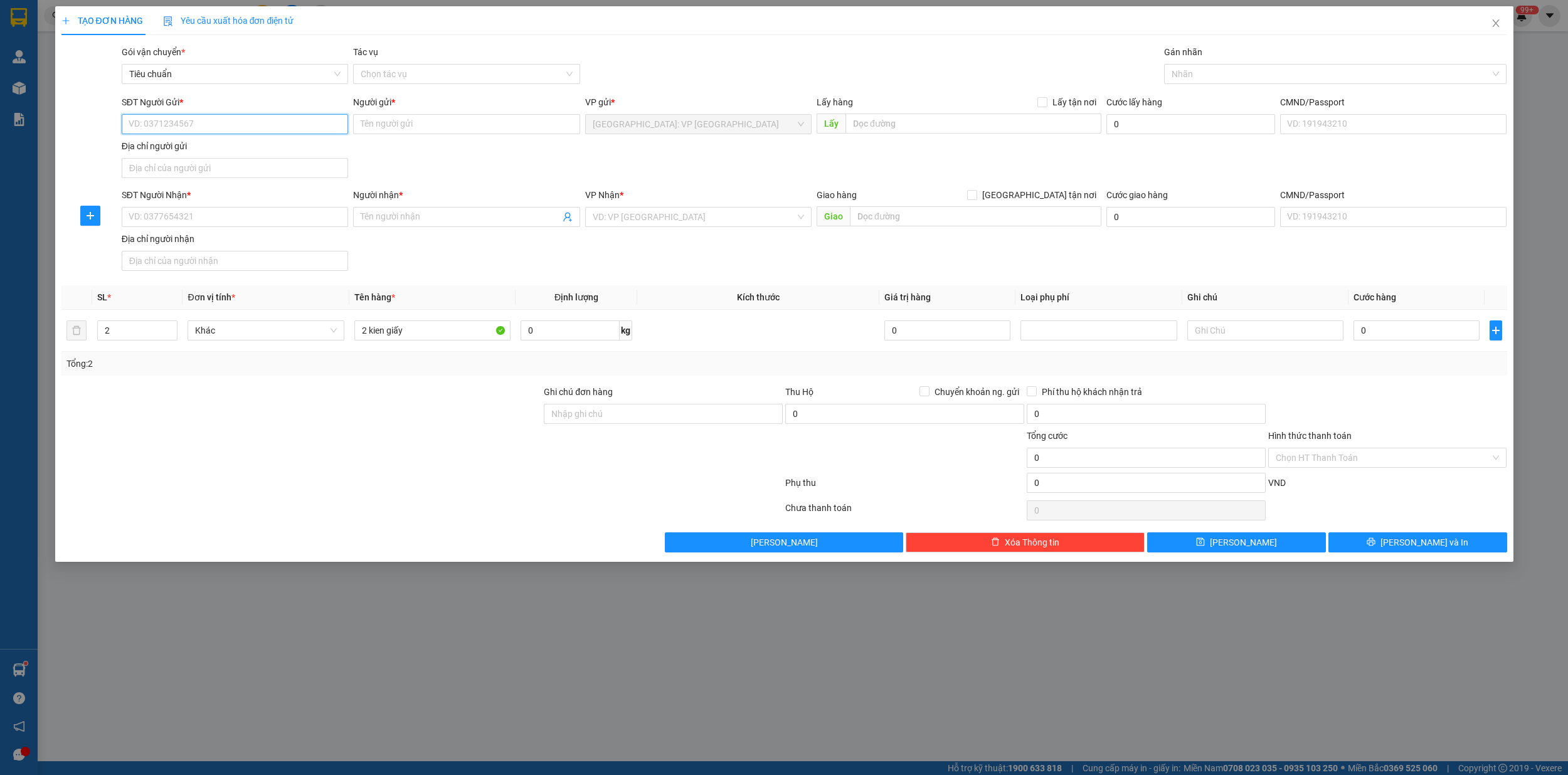
click at [198, 126] on input "SĐT Người Gửi *" at bounding box center [234, 124] width 227 height 20
click at [162, 221] on input "SĐT Người Nhận *" at bounding box center [234, 217] width 227 height 20
type input "0976563972"
click at [437, 209] on span at bounding box center [466, 217] width 227 height 20
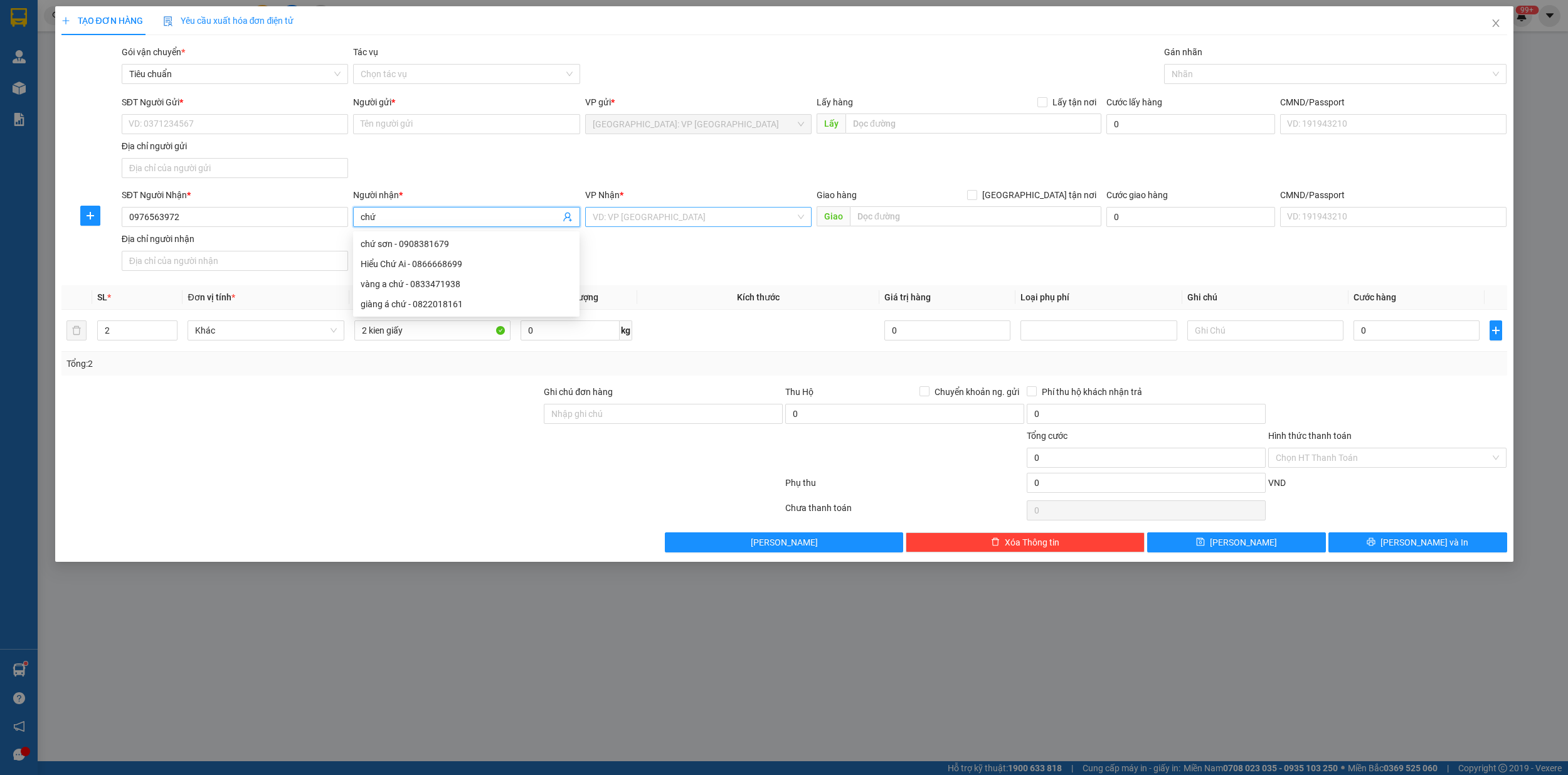
type input "chứ"
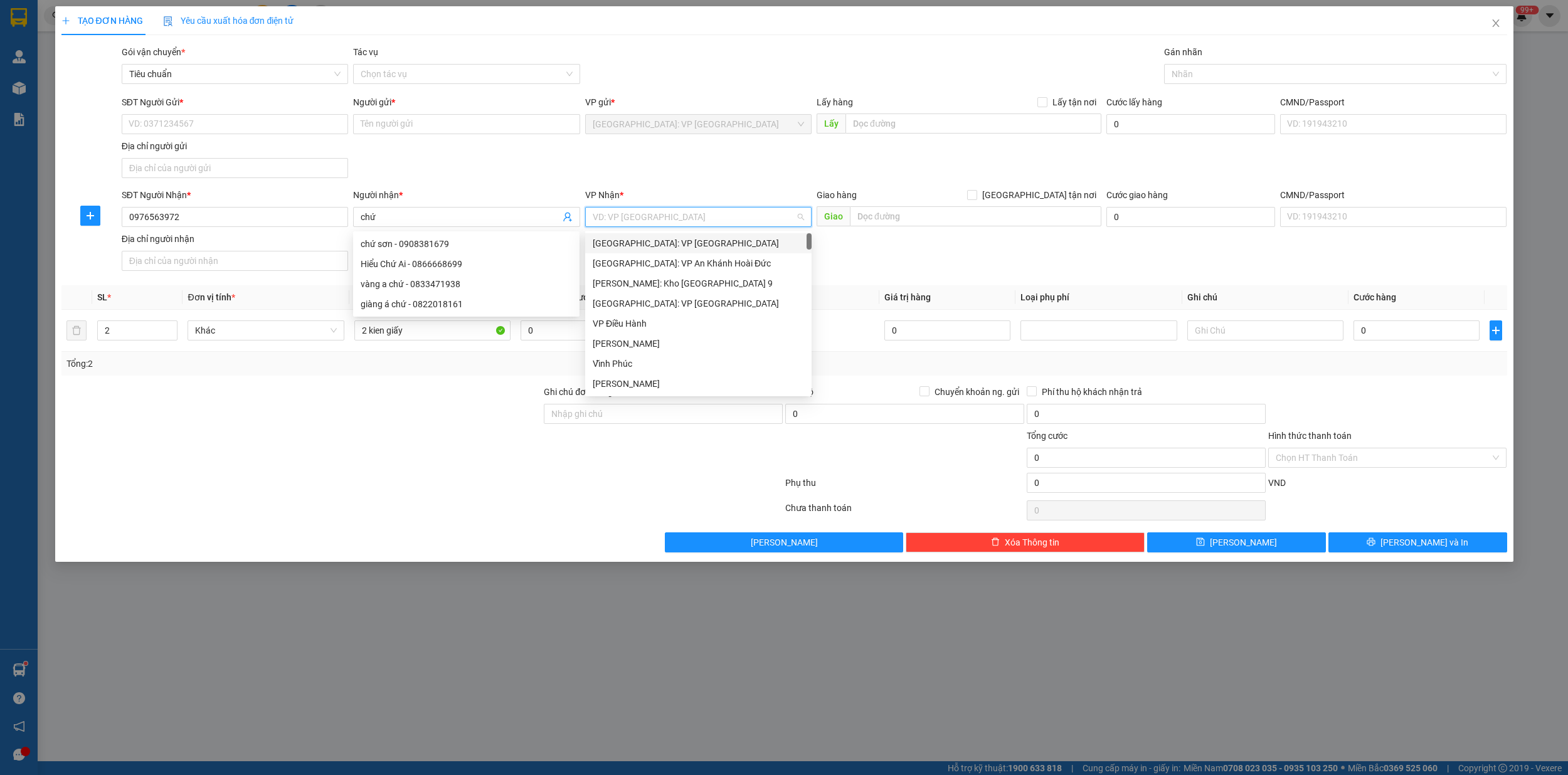
click at [683, 215] on input "search" at bounding box center [694, 217] width 202 height 19
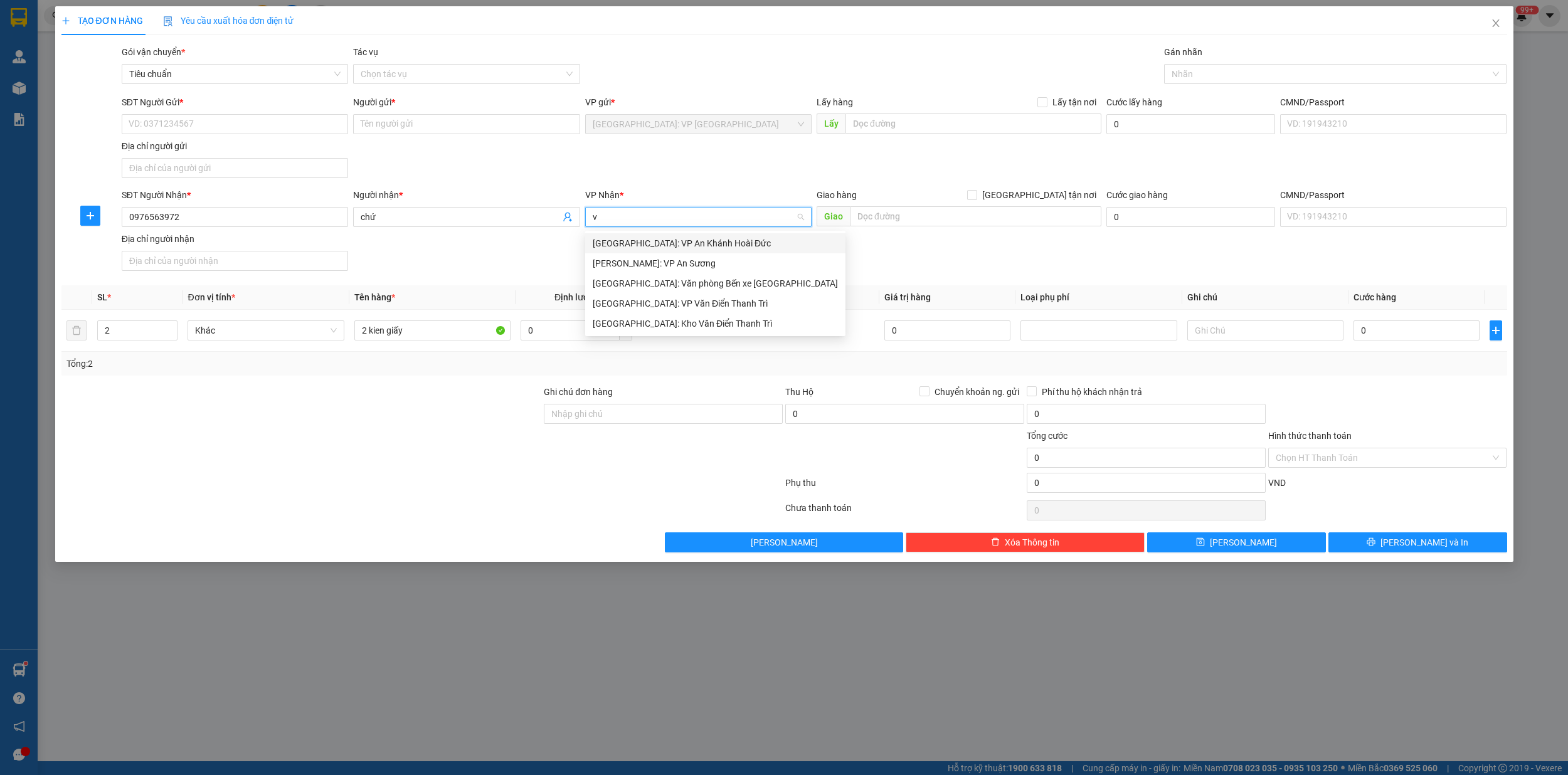
type input "vă"
click at [690, 282] on div "[GEOGRAPHIC_DATA]: Kho Văn Điển Thanh Trì" at bounding box center [715, 284] width 245 height 14
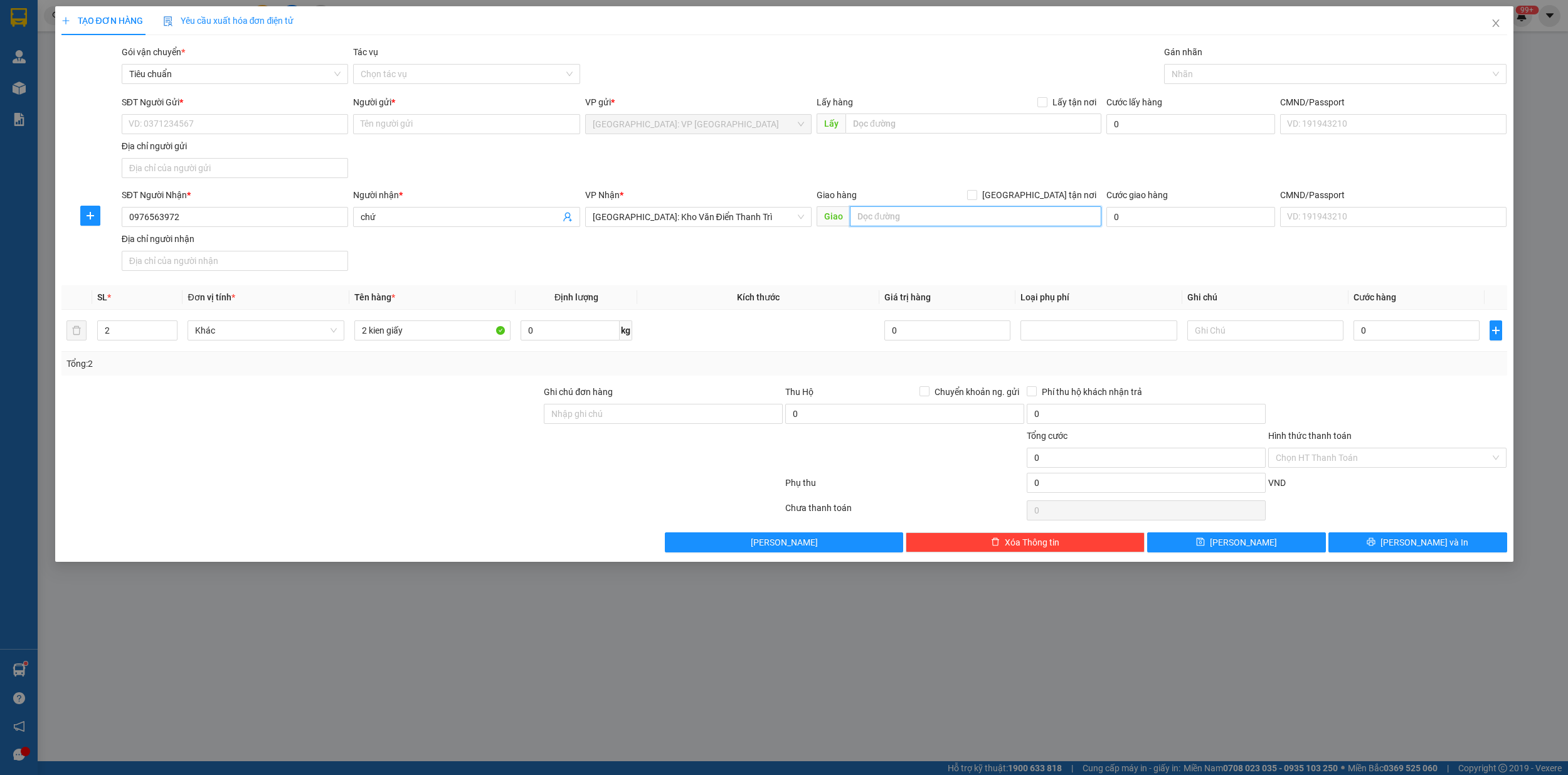
click at [915, 219] on input "text" at bounding box center [976, 216] width 252 height 20
type input "xóm thái bình,thôn hưng thịnh,xã hoàng nam,nghĩa hưng nam định"
click at [976, 196] on input "[GEOGRAPHIC_DATA] tận nơi" at bounding box center [971, 195] width 9 height 9
checkbox input "true"
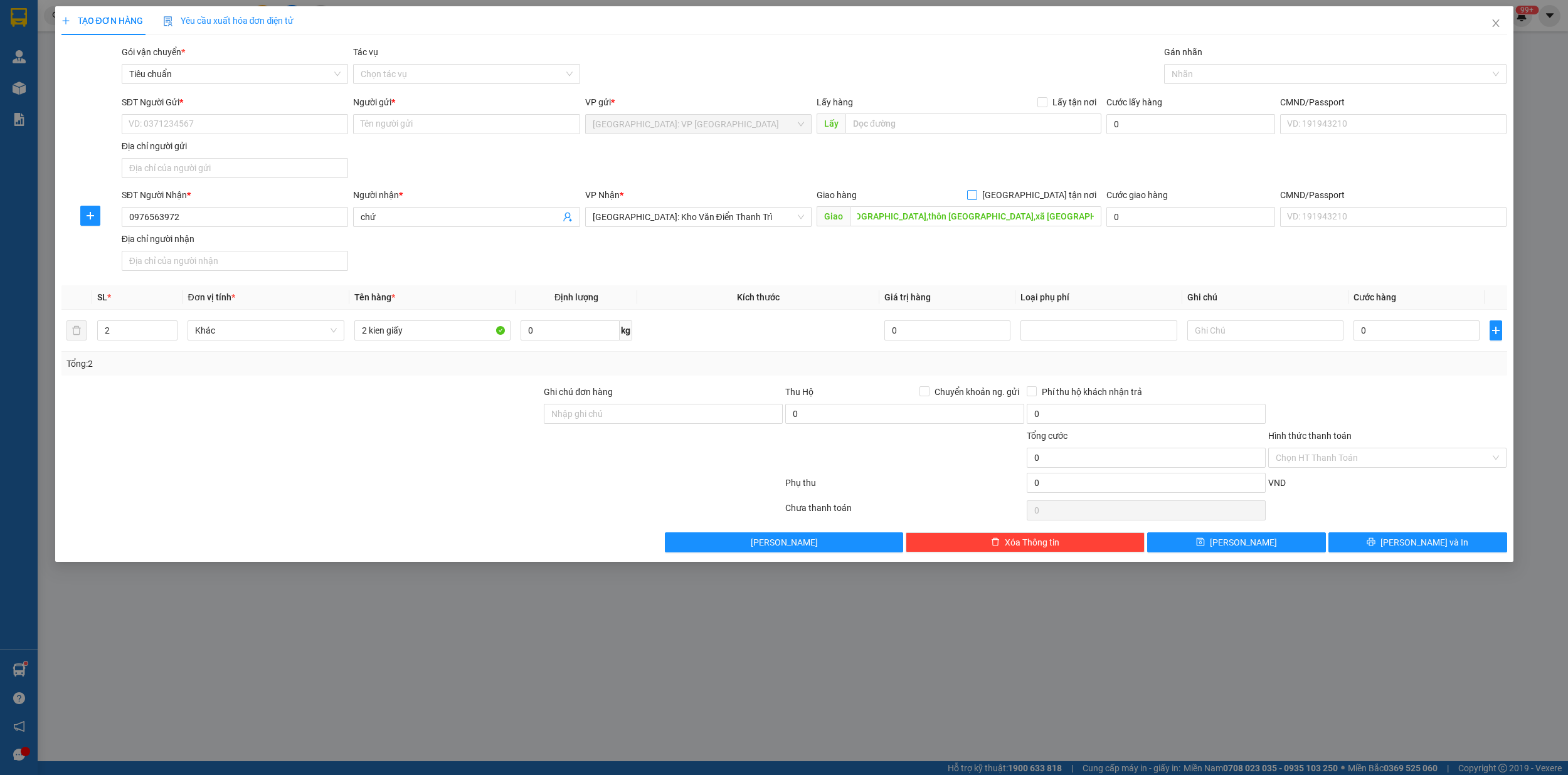
scroll to position [0, 0]
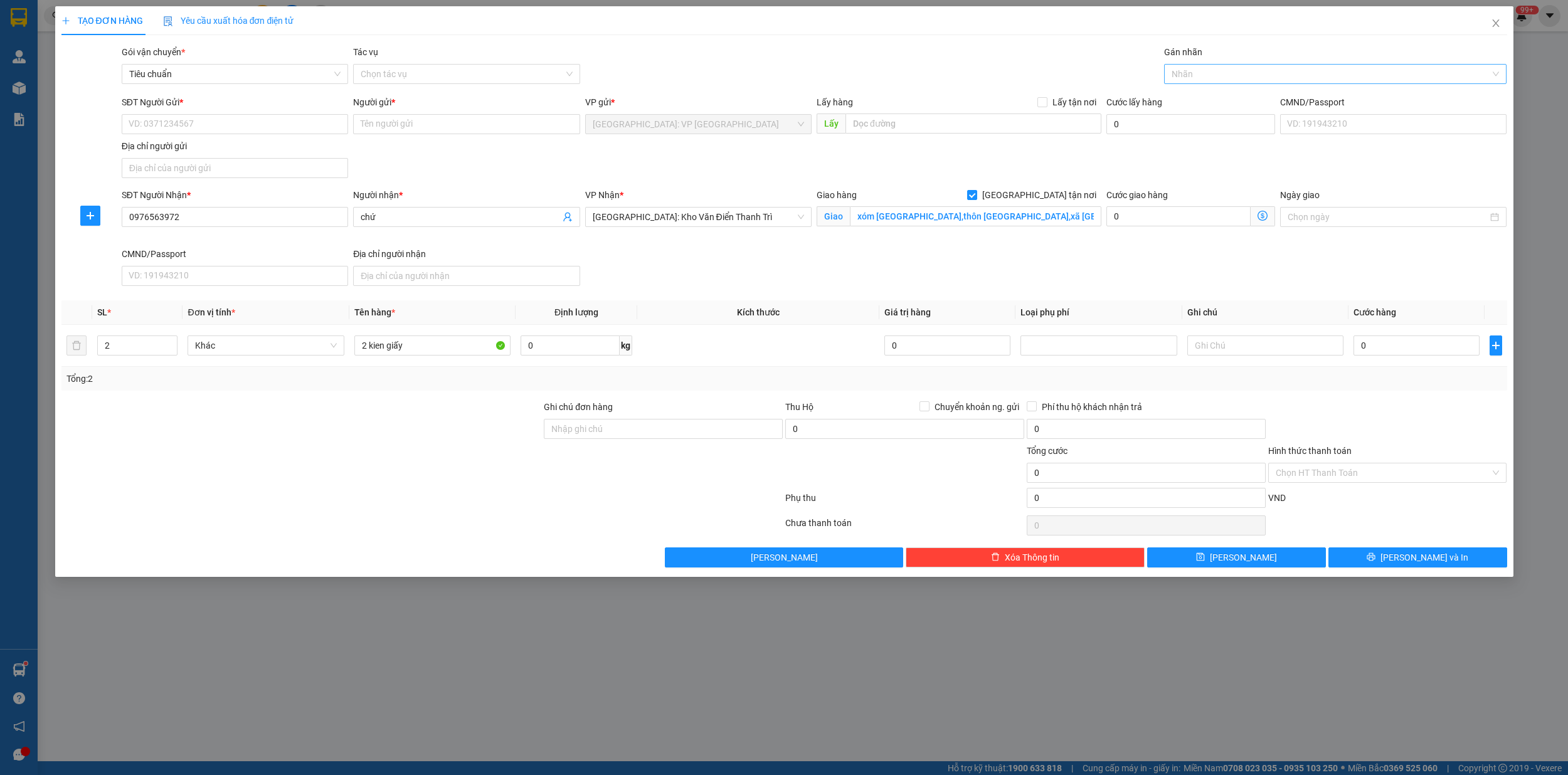
click at [1204, 77] on div at bounding box center [1328, 74] width 324 height 15
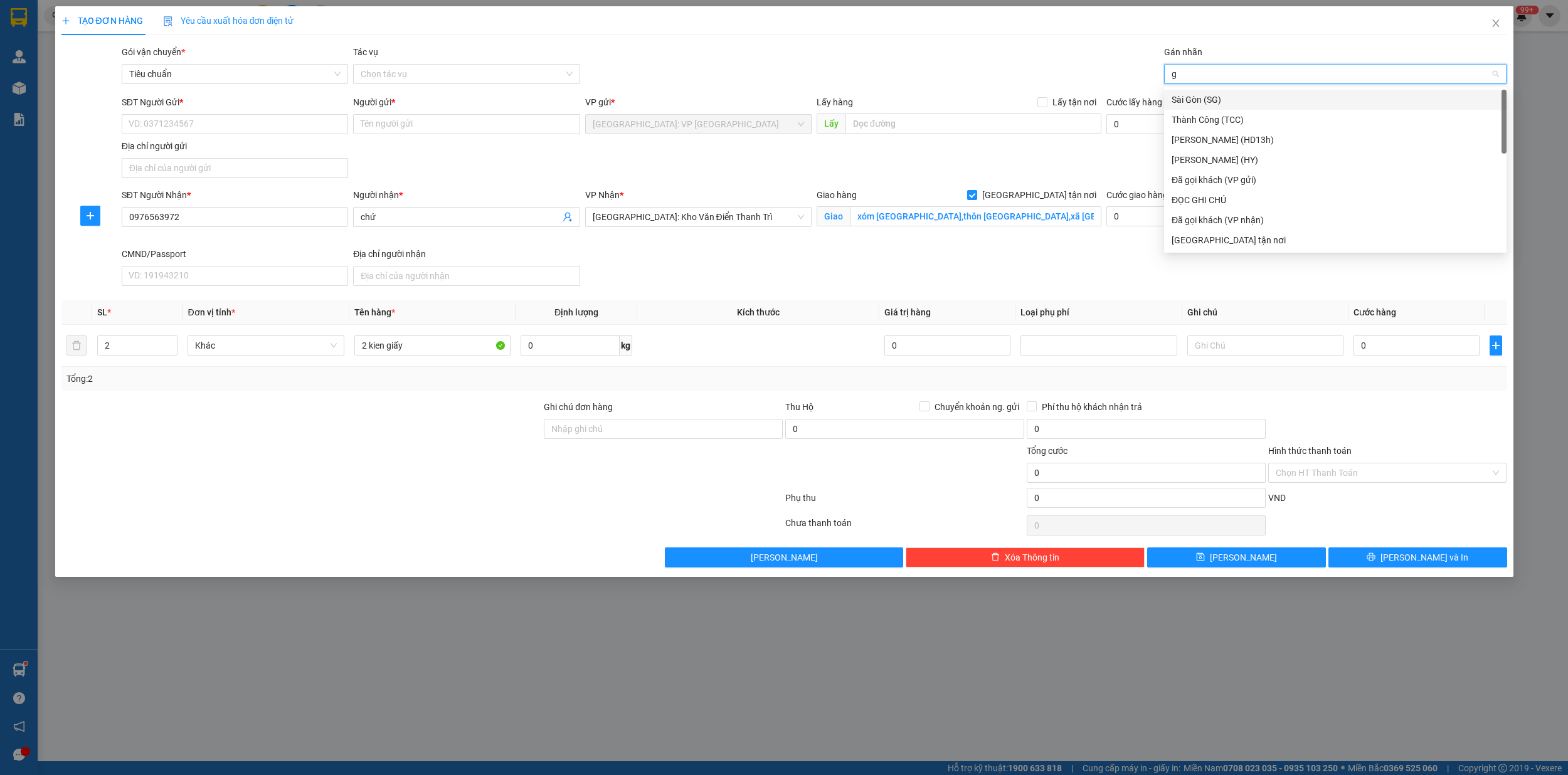
type input "gi"
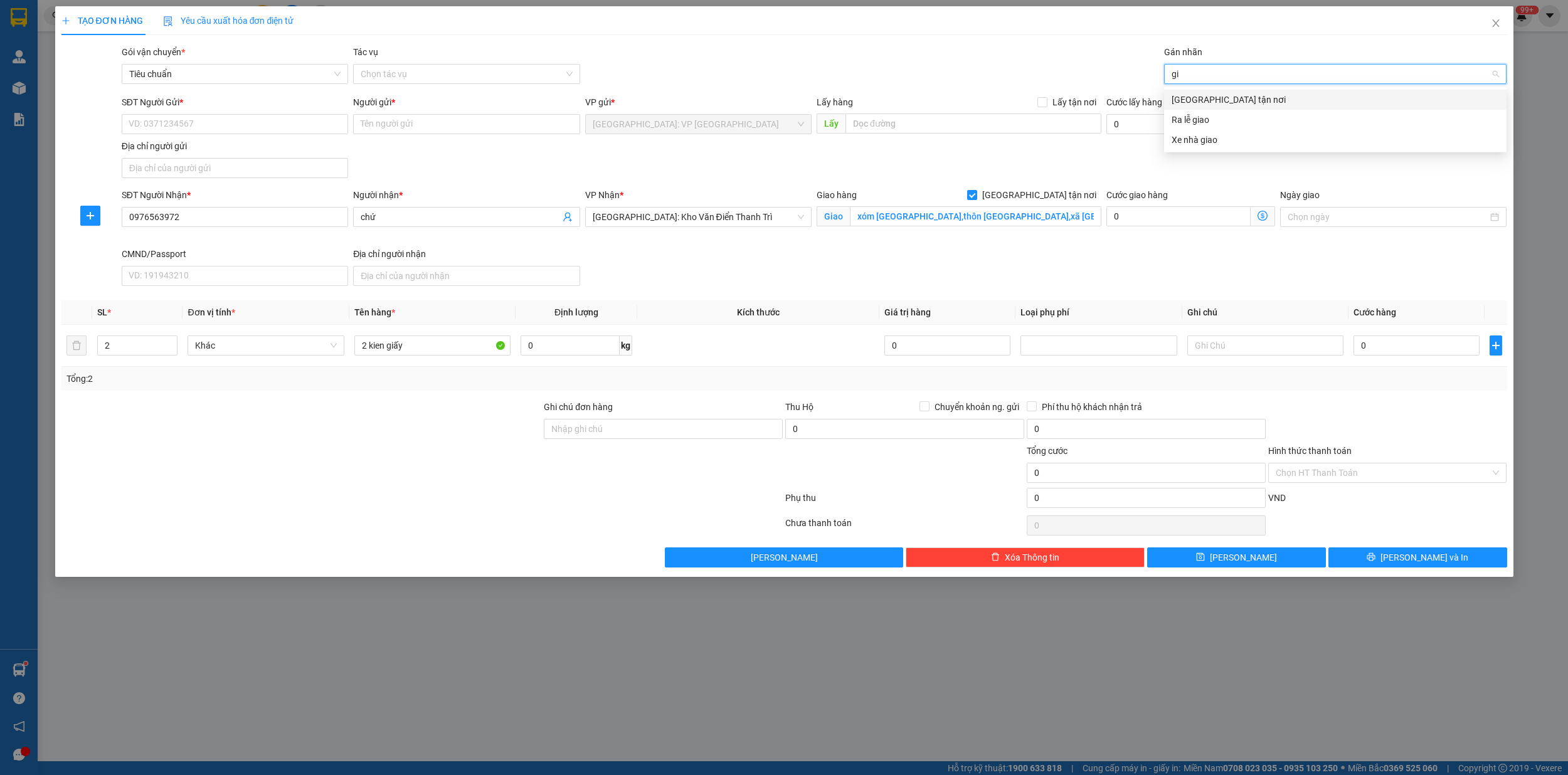
click at [1212, 101] on div "[GEOGRAPHIC_DATA] tận nơi" at bounding box center [1335, 99] width 328 height 14
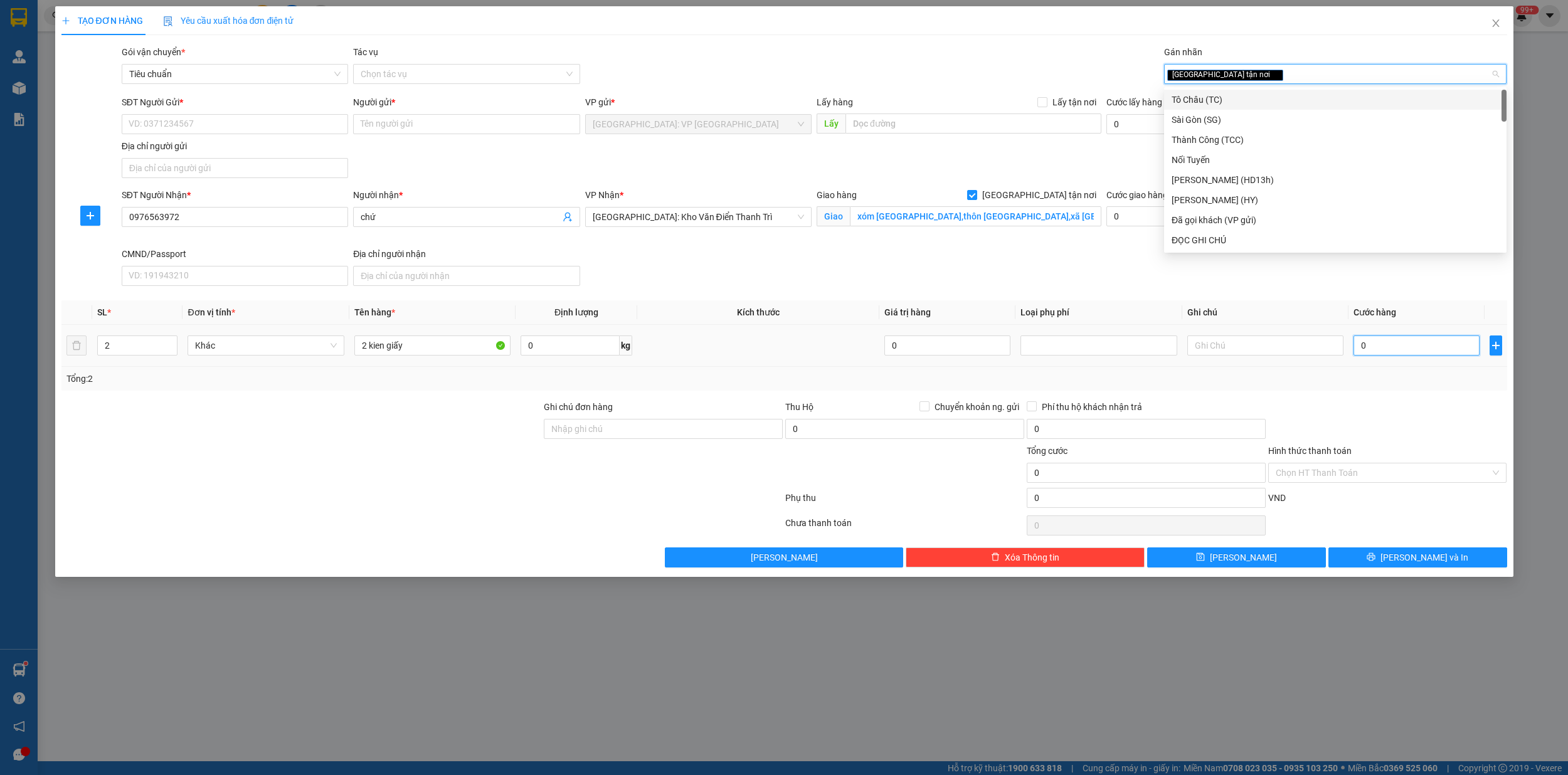
click at [1388, 350] on input "0" at bounding box center [1416, 345] width 126 height 20
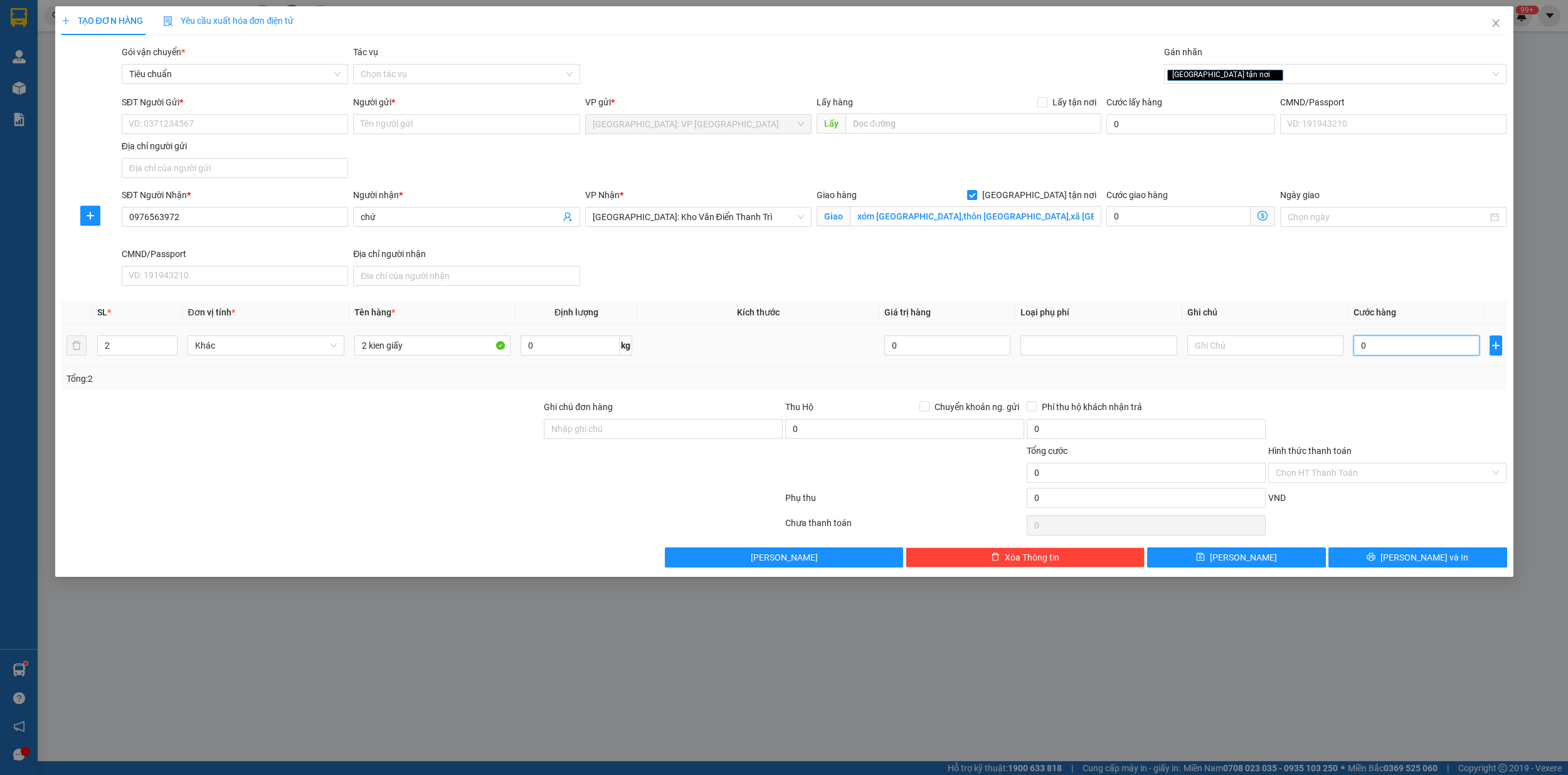
type input "1"
type input "16"
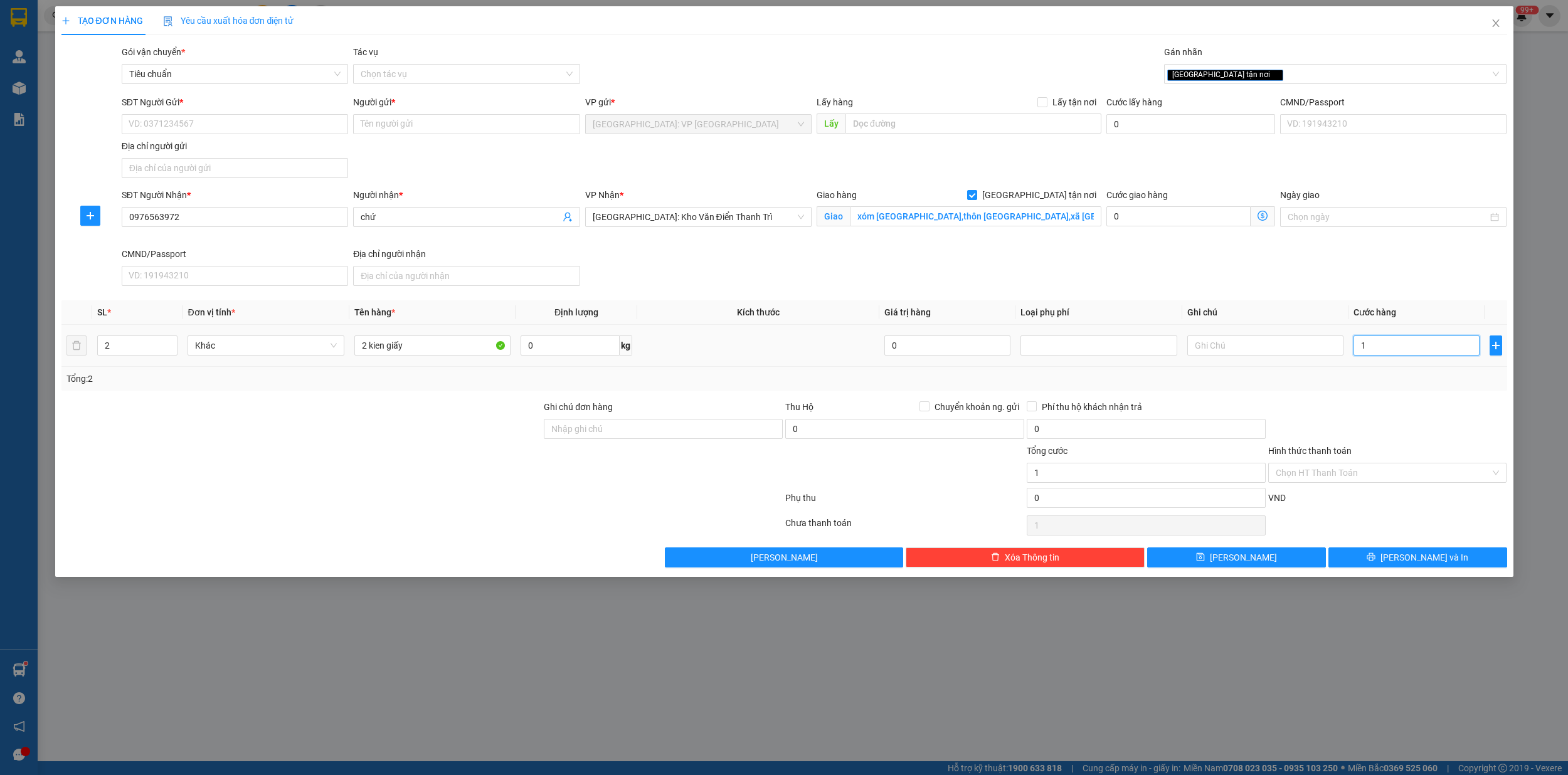
type input "16"
type input "160"
type input "1.600"
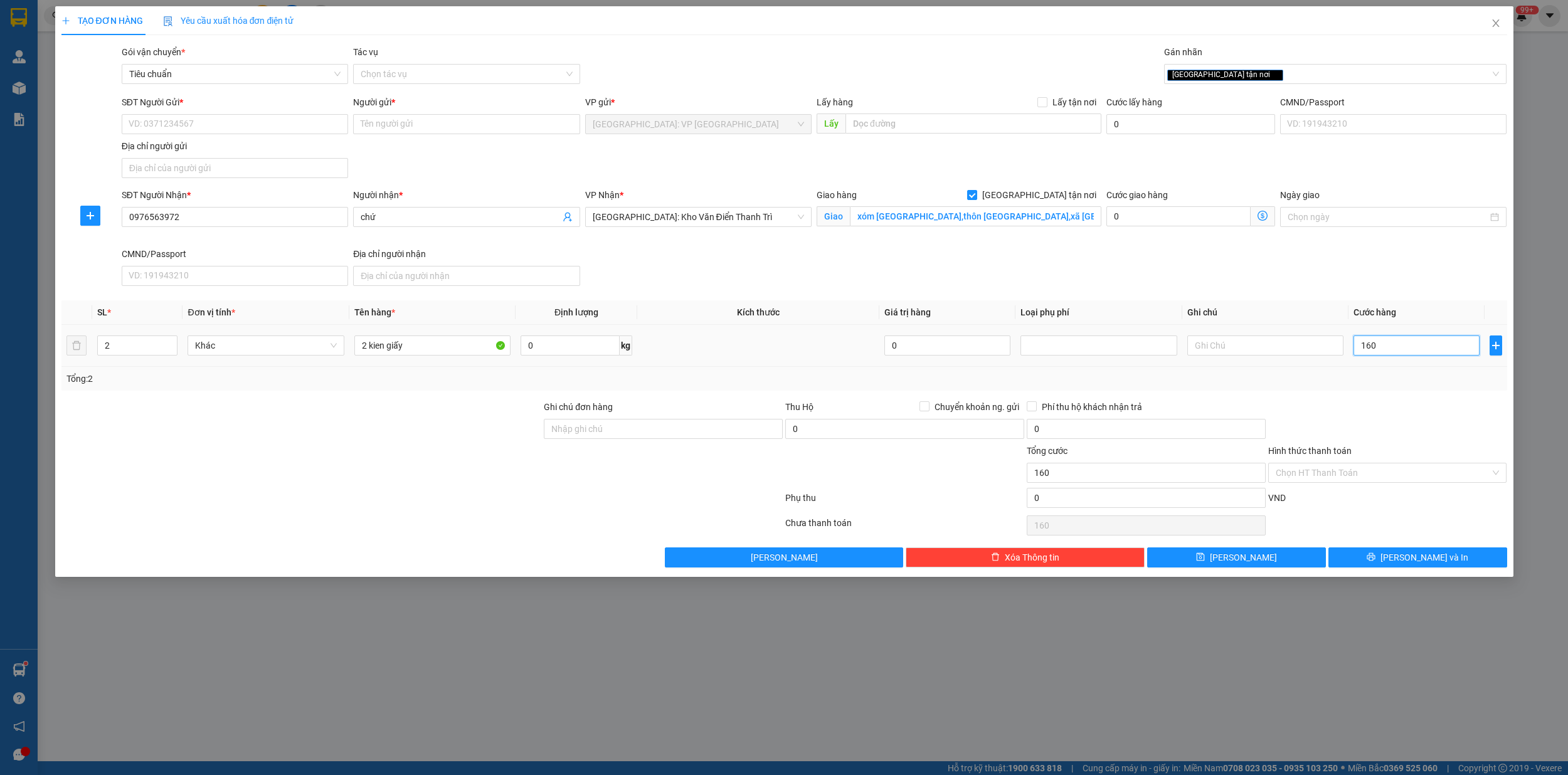
type input "1.600"
type input "16.000"
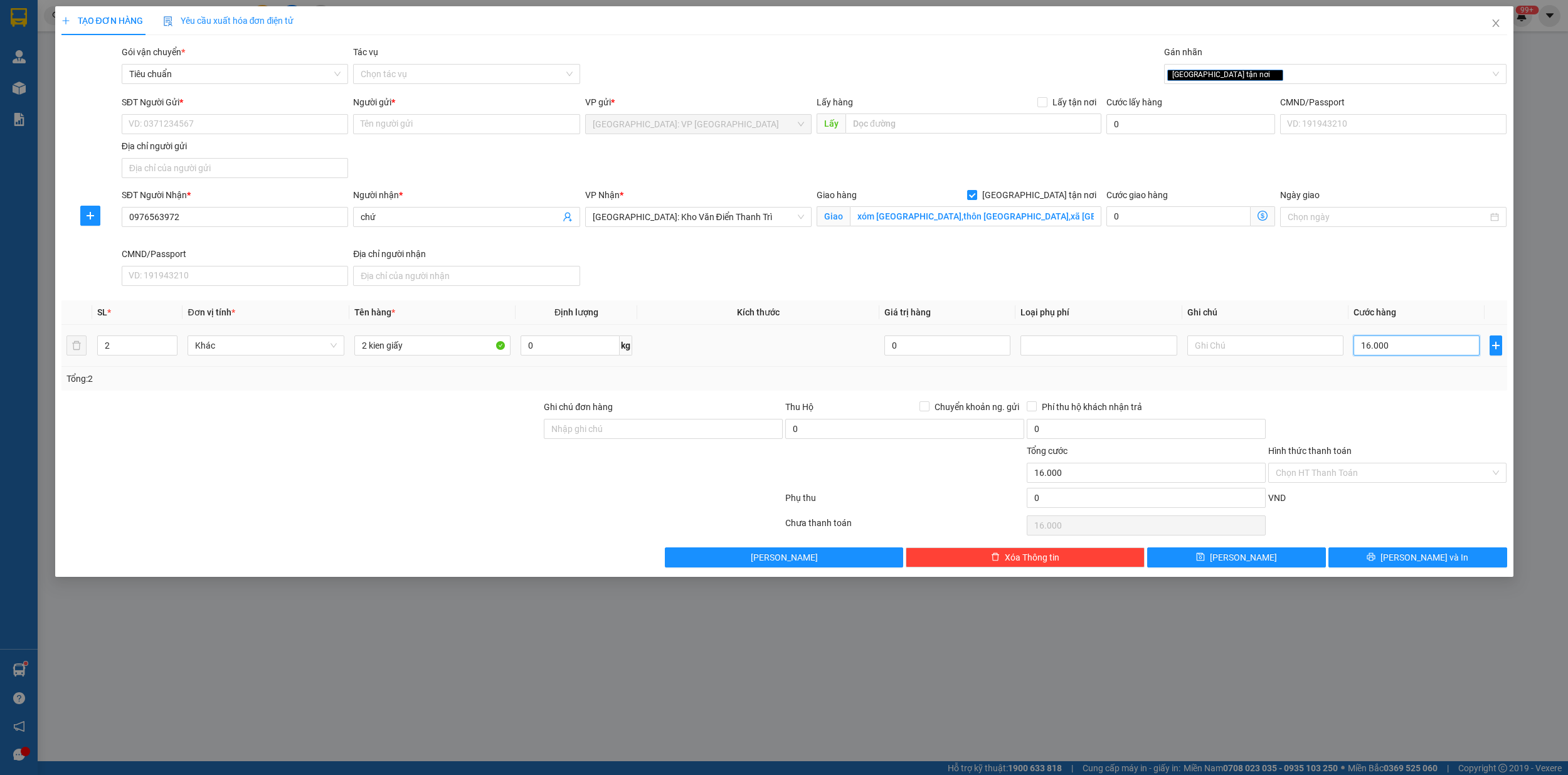
type input "160.000"
click at [197, 121] on input "SĐT Người Gửi *" at bounding box center [234, 124] width 227 height 20
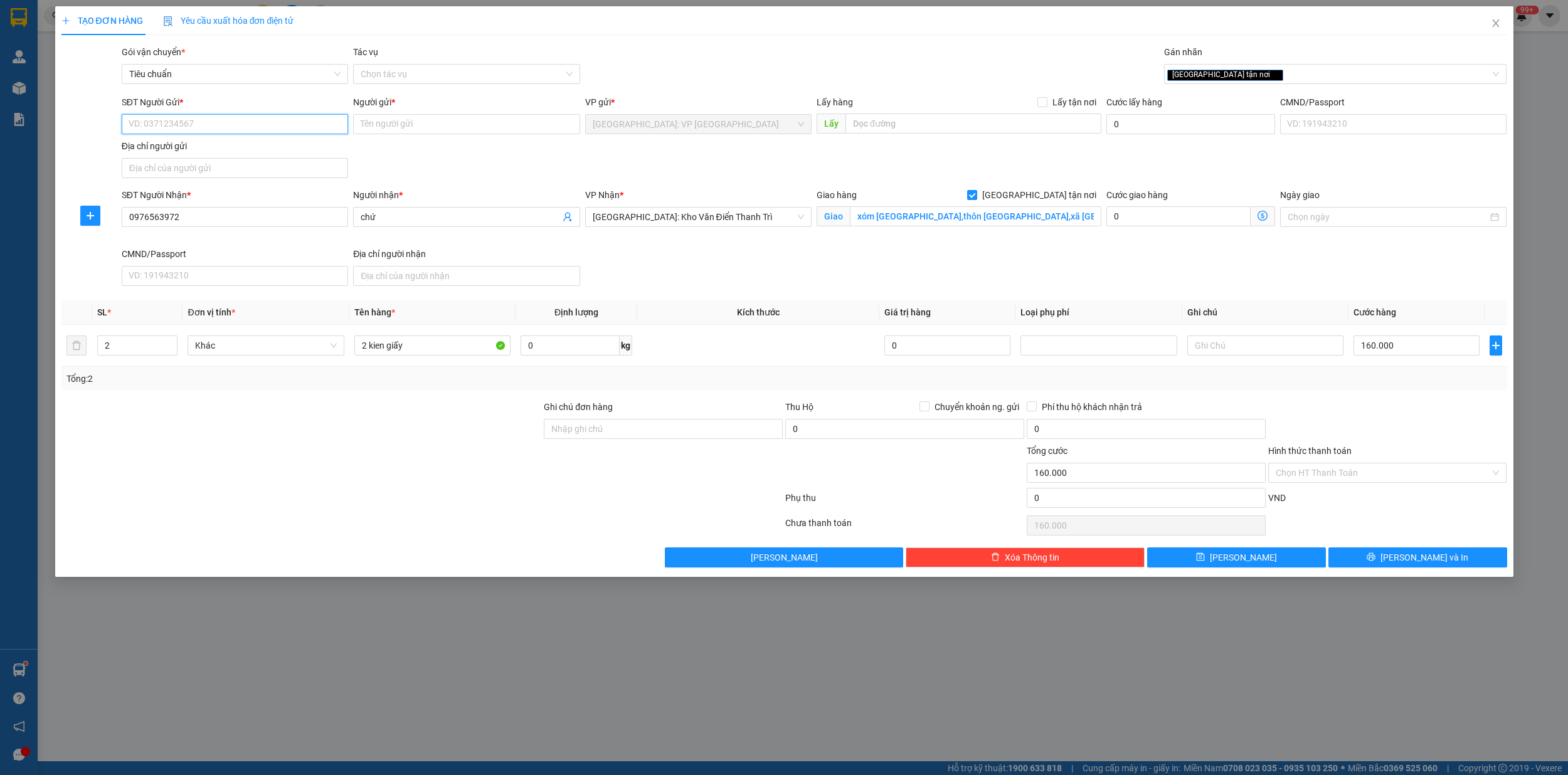
click at [197, 121] on input "SĐT Người Gửi *" at bounding box center [234, 124] width 227 height 20
click at [224, 116] on input "SĐT Người Gửi *" at bounding box center [234, 124] width 227 height 20
click at [227, 124] on input "SĐT Người Gửi *" at bounding box center [234, 124] width 227 height 20
click at [206, 149] on div "0928919688 - đồ thờ" at bounding box center [234, 150] width 212 height 14
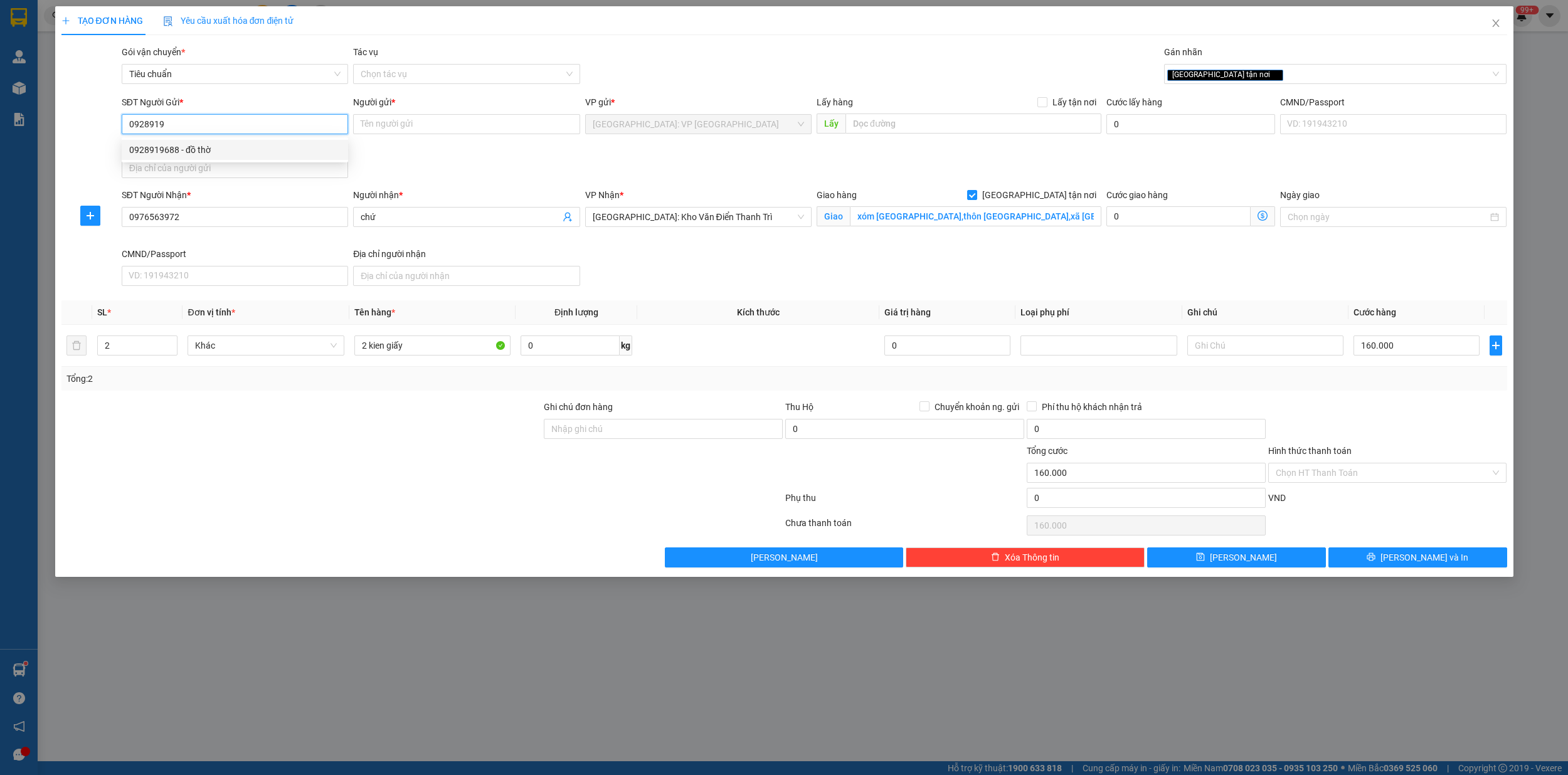
type input "0928919688"
type input "đồ thờ"
checkbox input "true"
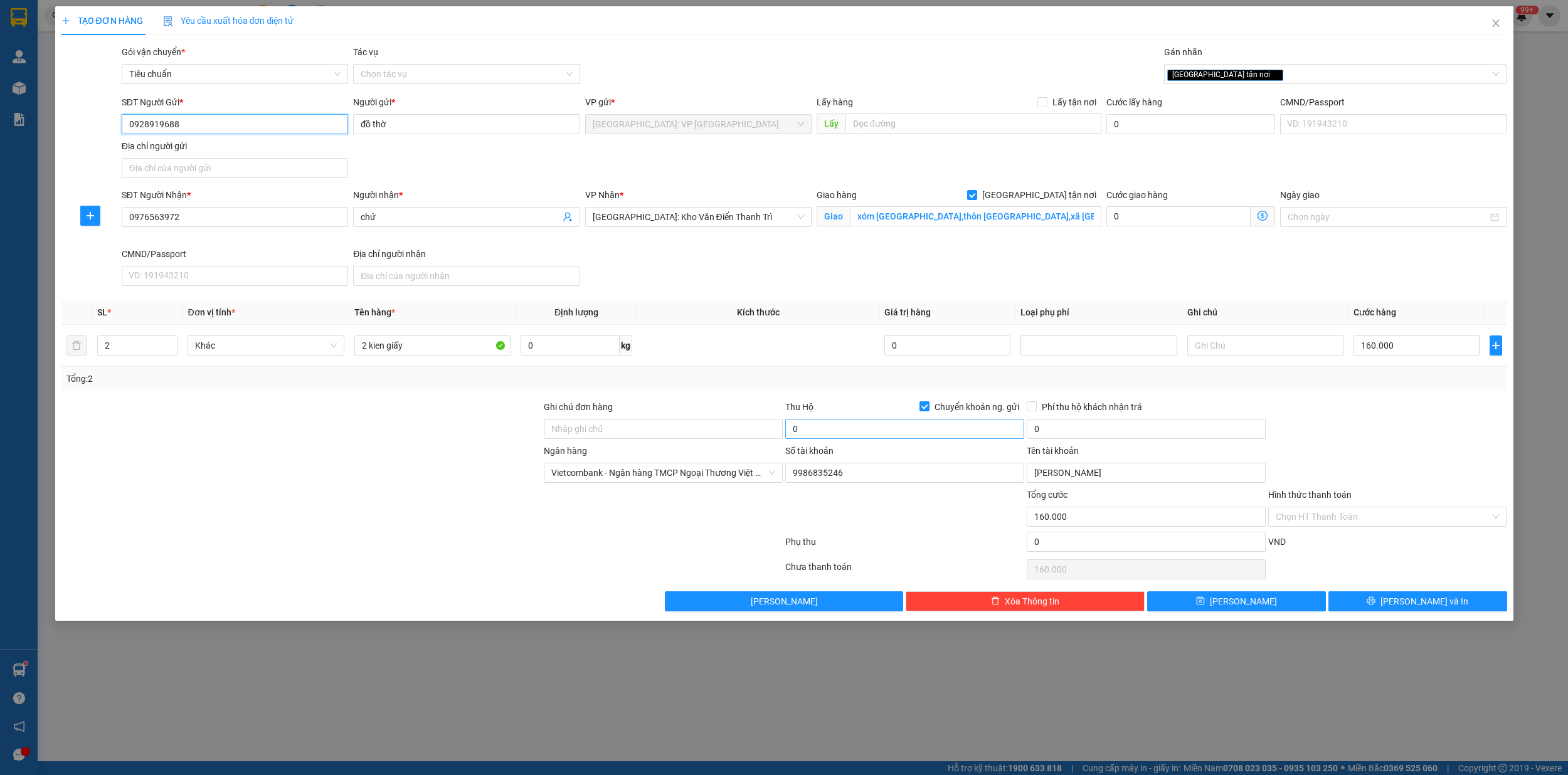
type input "0928919688"
click at [893, 435] on input "0" at bounding box center [904, 428] width 239 height 20
click at [893, 435] on input "0" at bounding box center [904, 428] width 239 height 20
click at [874, 434] on input "0" at bounding box center [904, 428] width 239 height 20
click at [828, 432] on input "0" at bounding box center [904, 428] width 239 height 20
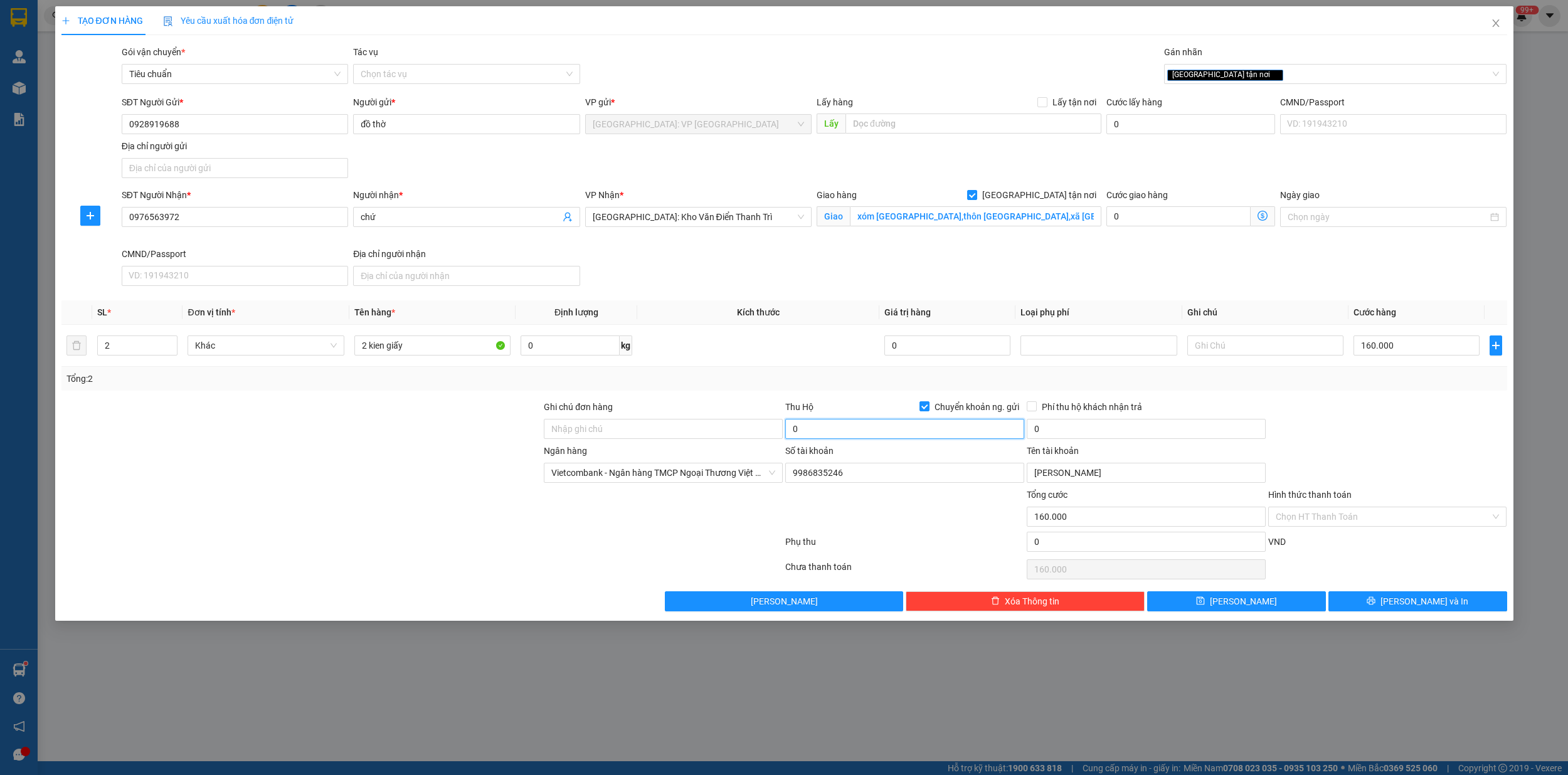
click at [828, 432] on input "0" at bounding box center [904, 428] width 239 height 20
type input "5.750.000"
click at [1104, 428] on input "0" at bounding box center [1146, 428] width 239 height 20
type input "25.000"
drag, startPoint x: 1027, startPoint y: 407, endPoint x: 1129, endPoint y: 440, distance: 107.2
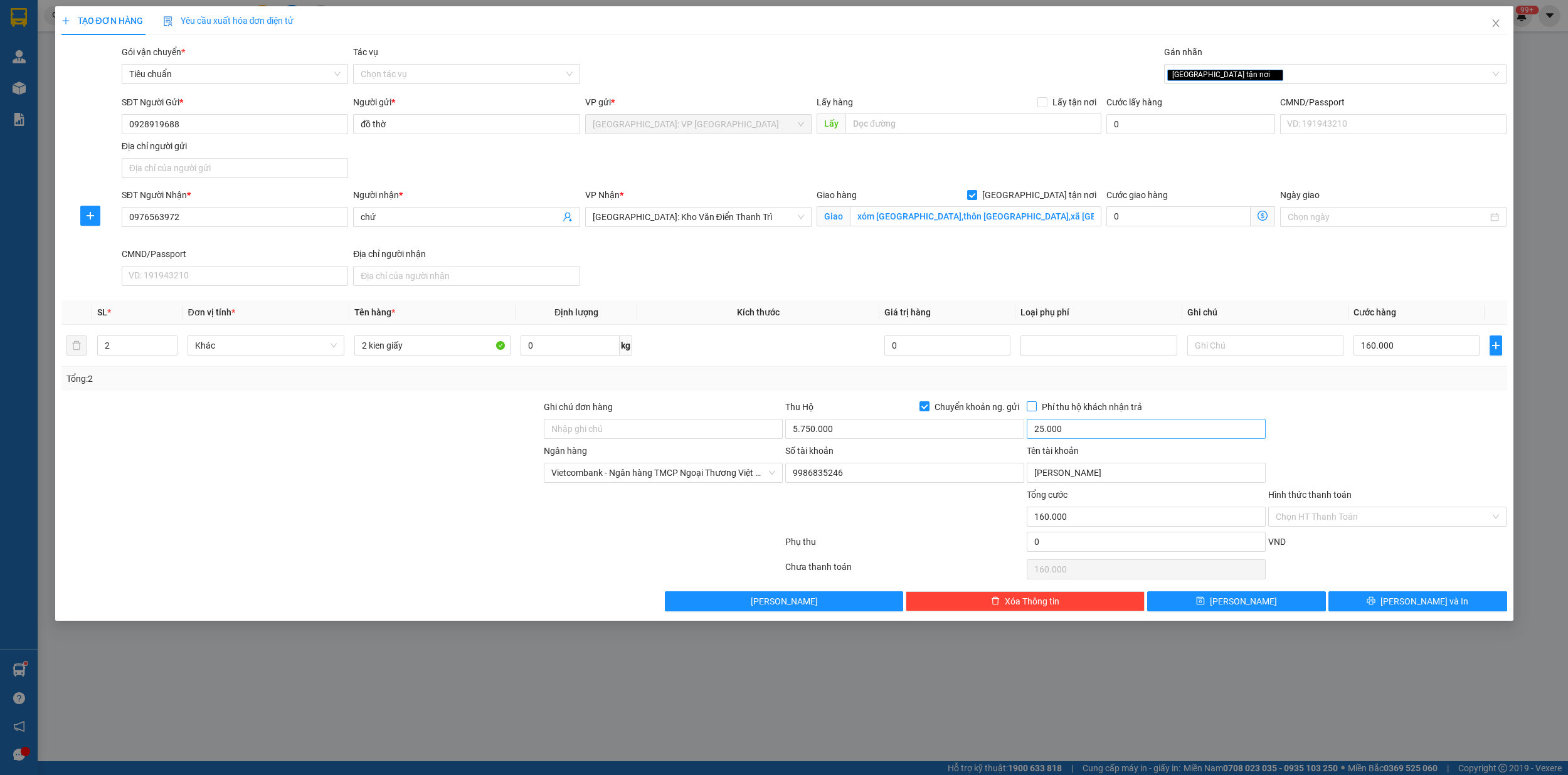
click at [1028, 407] on input "Phí thu hộ khách nhận trả" at bounding box center [1031, 406] width 9 height 9
checkbox input "true"
click at [1450, 604] on button "[PERSON_NAME] và In" at bounding box center [1418, 601] width 179 height 20
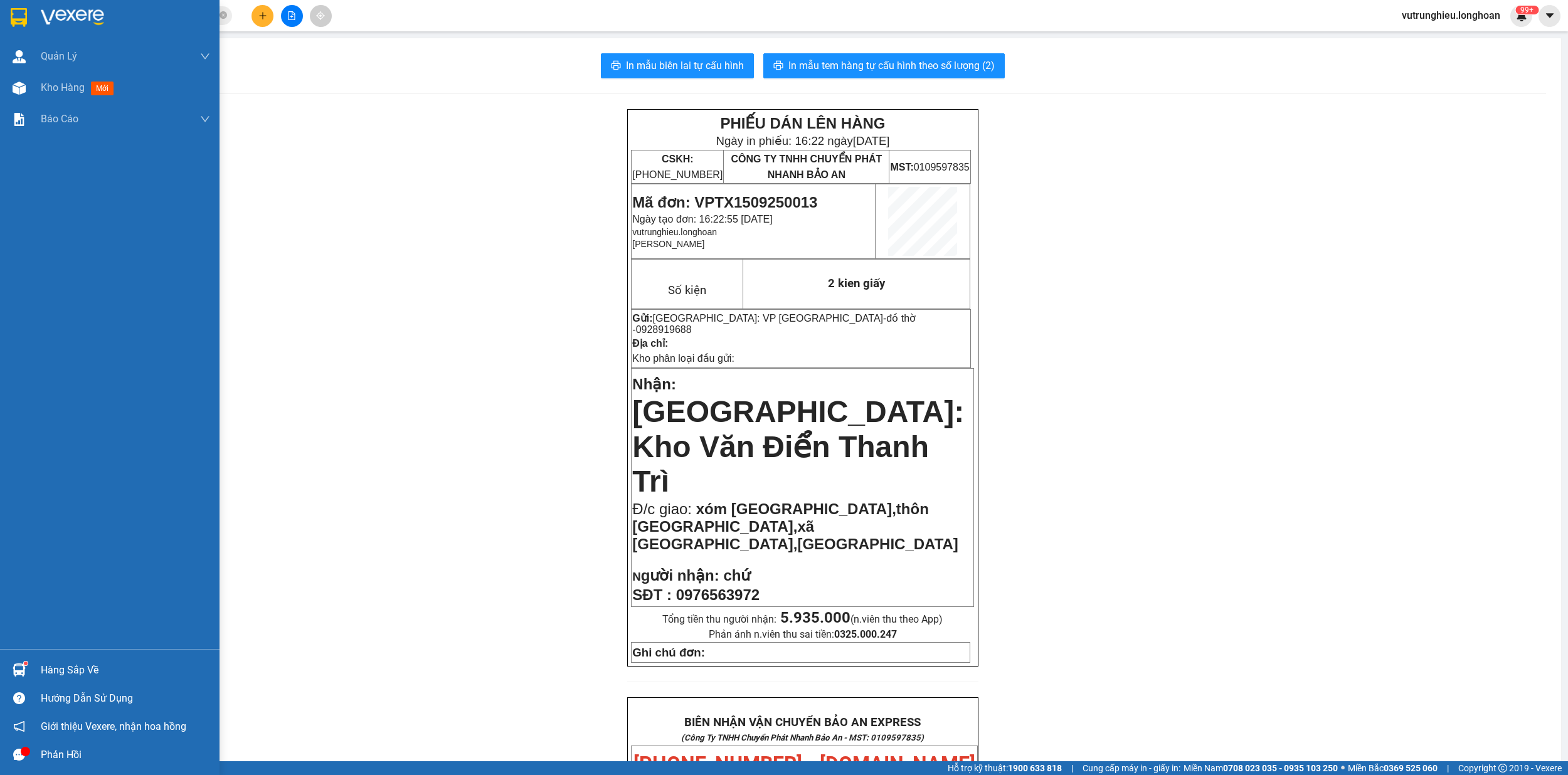
click at [17, 14] on img at bounding box center [19, 17] width 17 height 19
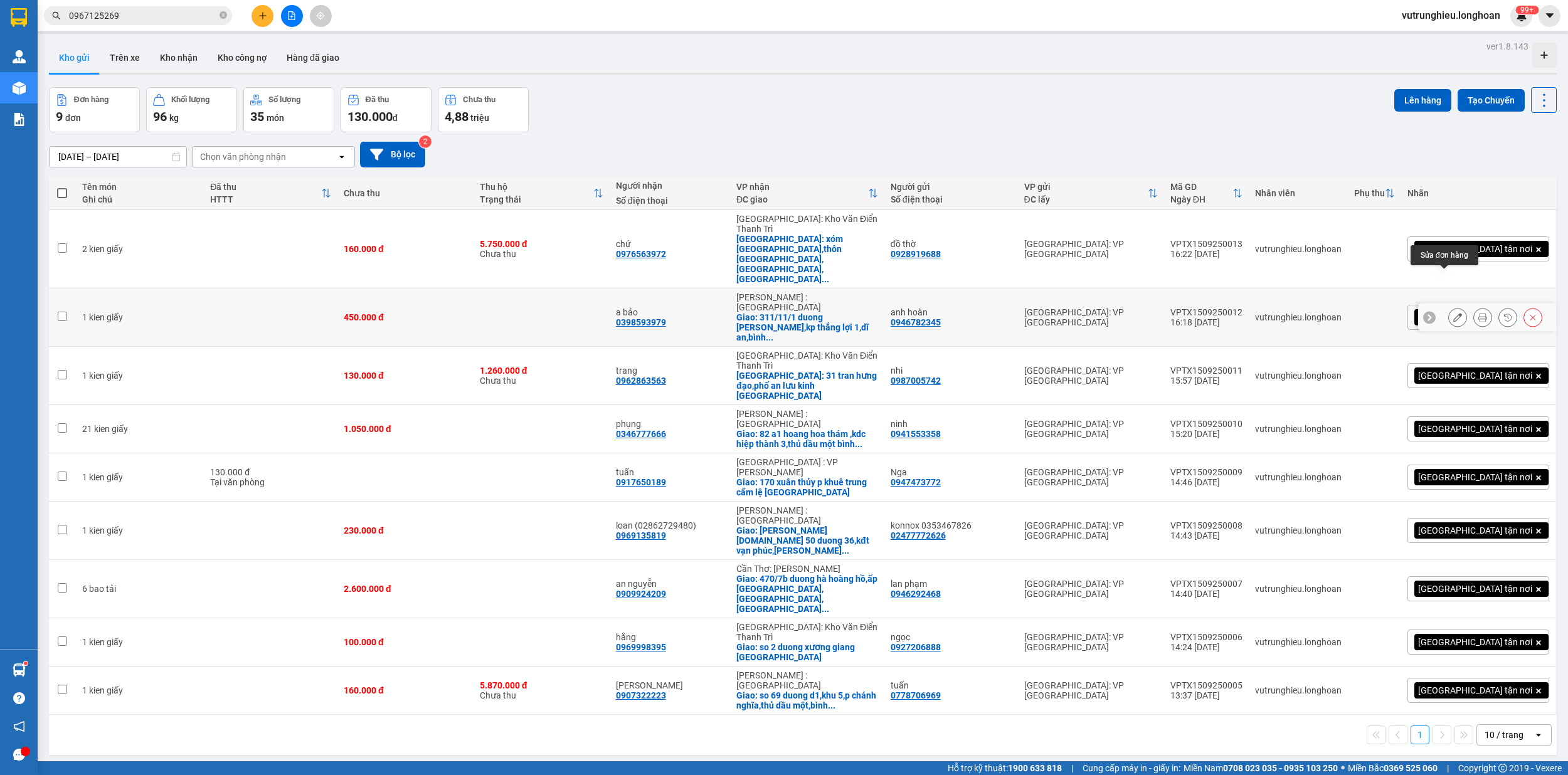
click at [1453, 313] on icon at bounding box center [1457, 318] width 9 height 9
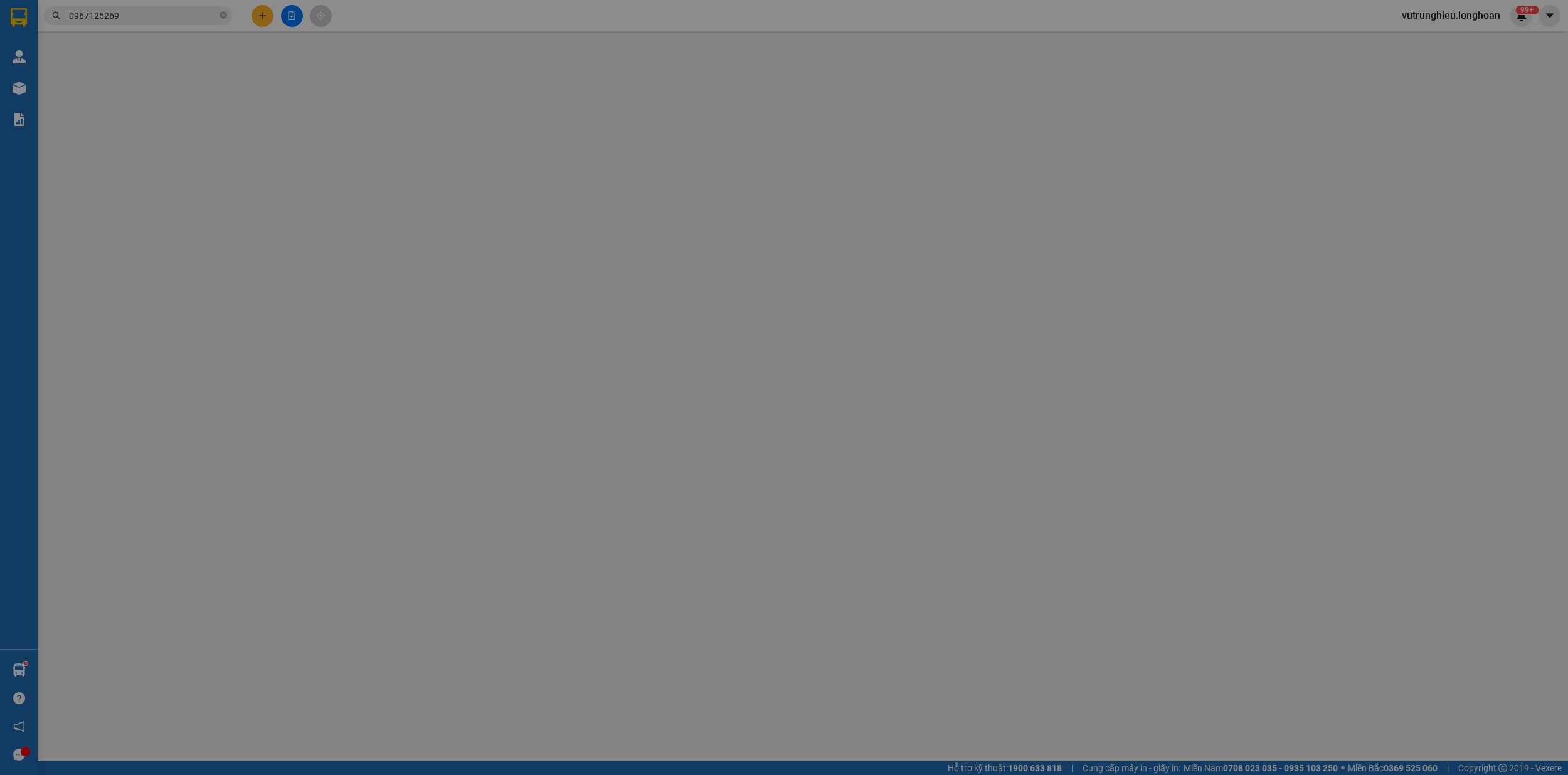
type input "0946782345"
type input "anh hoàn"
type input "0398593979"
type input "a bảo"
checkbox input "true"
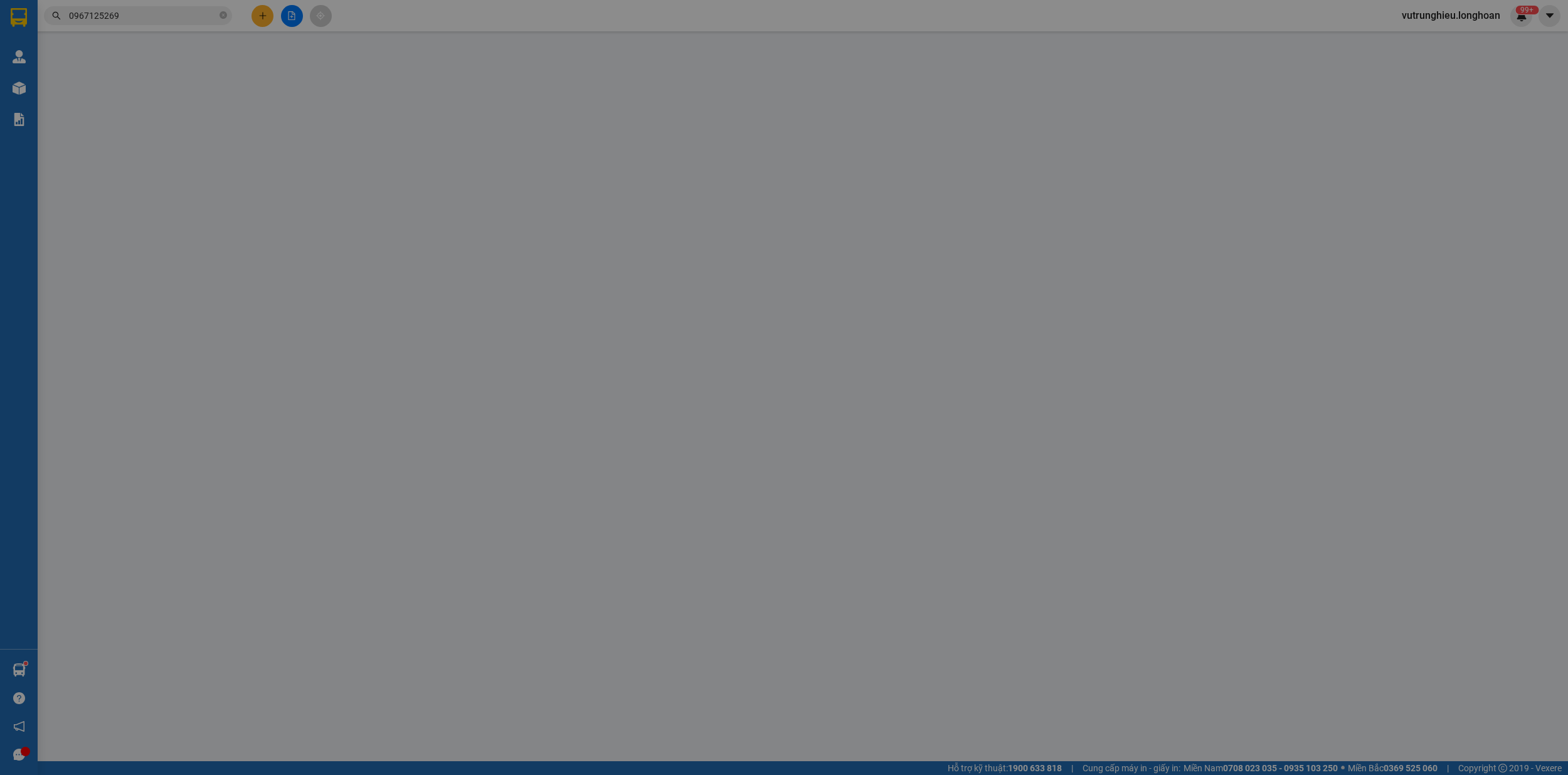
type input "311/11/1 duong nguyen an ninh,kp thắng lợi 1,dĩ an,bình dương"
type input "450.000"
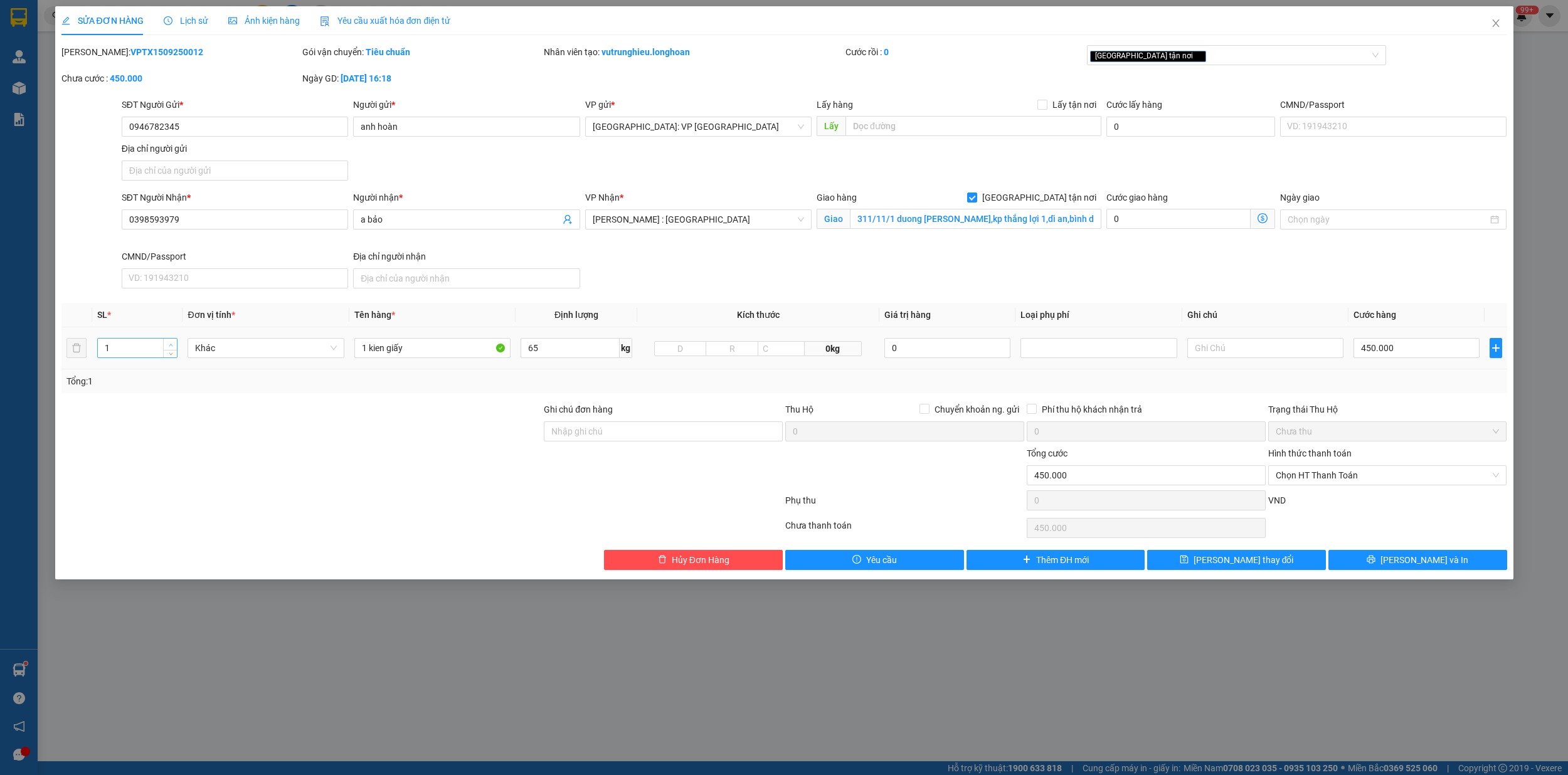
click at [171, 343] on span "up" at bounding box center [171, 345] width 8 height 8
type input "2"
click at [365, 345] on input "1 kien giấy" at bounding box center [432, 348] width 157 height 20
type input "2 kien giấy"
click at [1247, 564] on span "Lưu thay đổi" at bounding box center [1243, 560] width 100 height 14
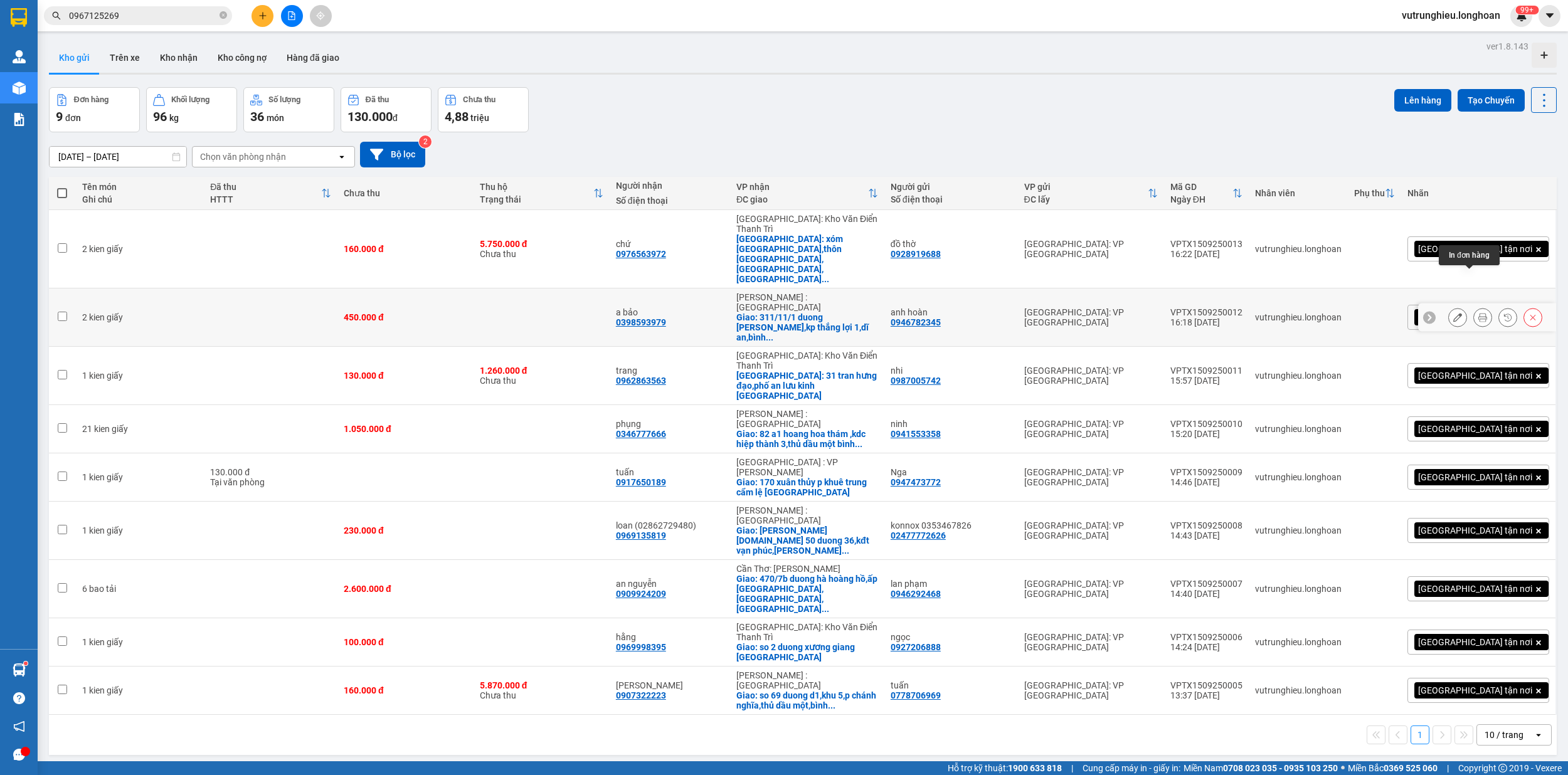
click at [1478, 313] on icon at bounding box center [1482, 318] width 9 height 9
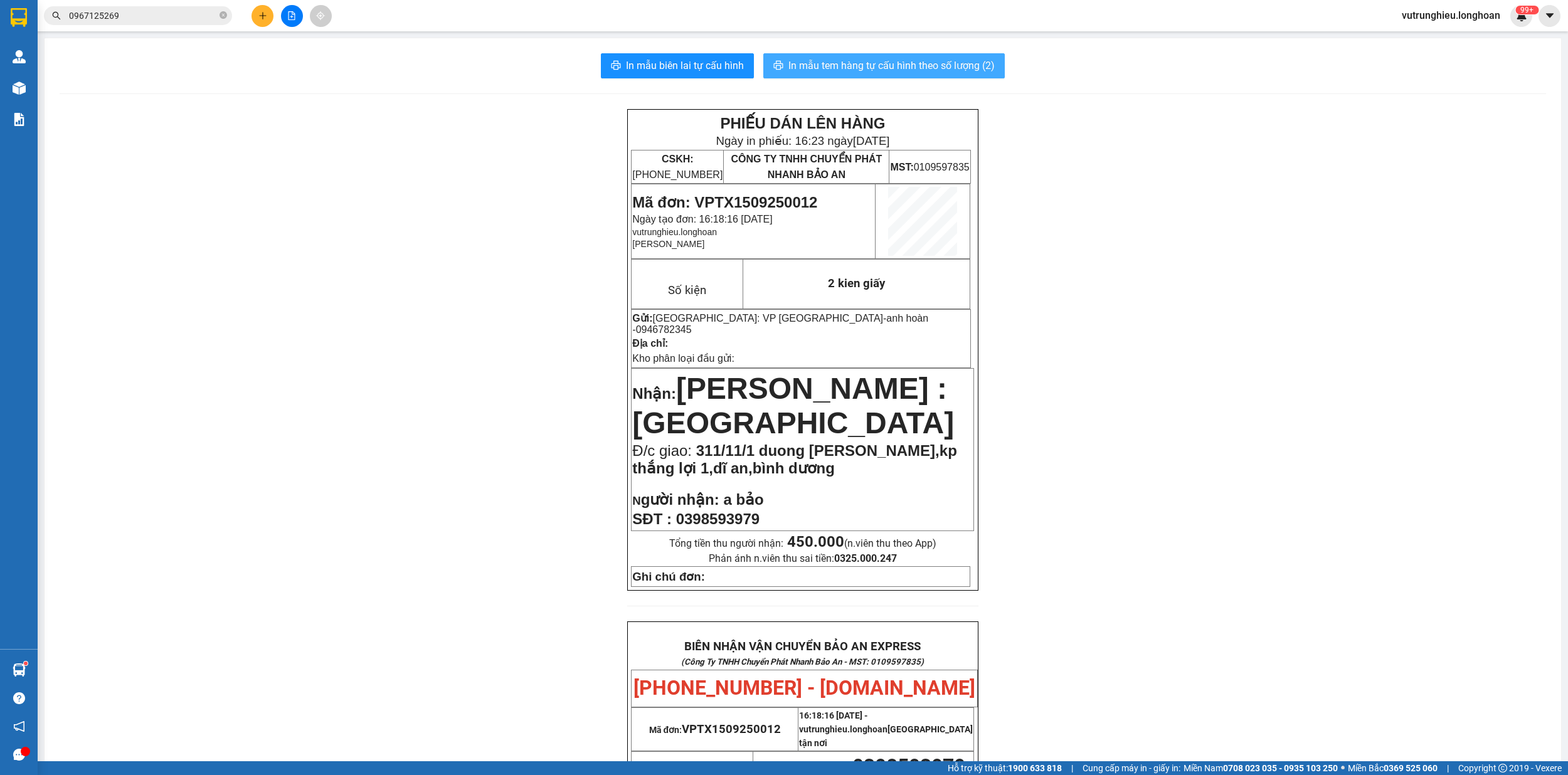
click at [893, 61] on span "In mẫu tem hàng tự cấu hình theo số lượng (2)" at bounding box center [892, 65] width 206 height 16
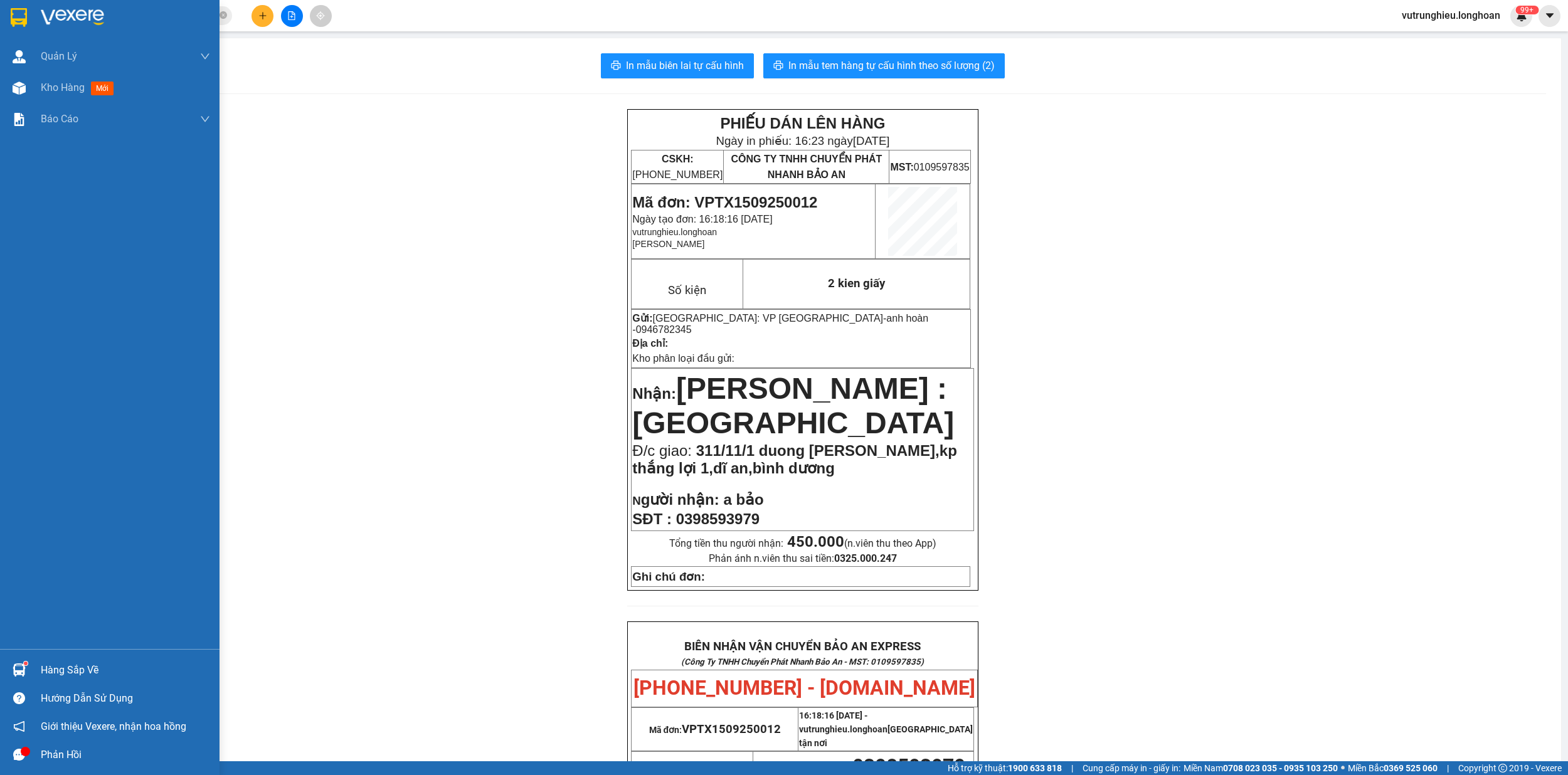
click at [15, 11] on img at bounding box center [19, 17] width 17 height 19
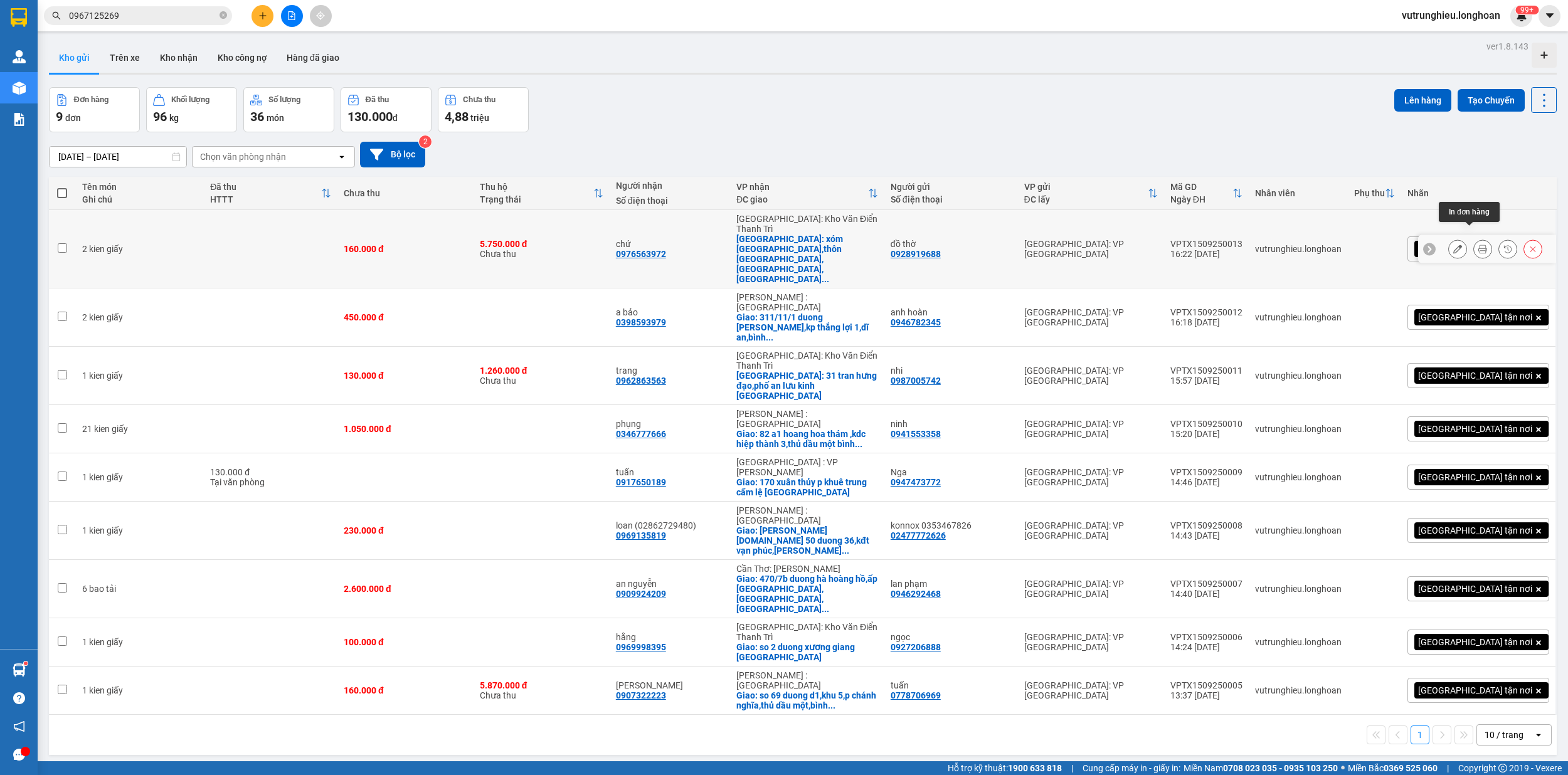
click at [1478, 245] on icon at bounding box center [1482, 249] width 9 height 9
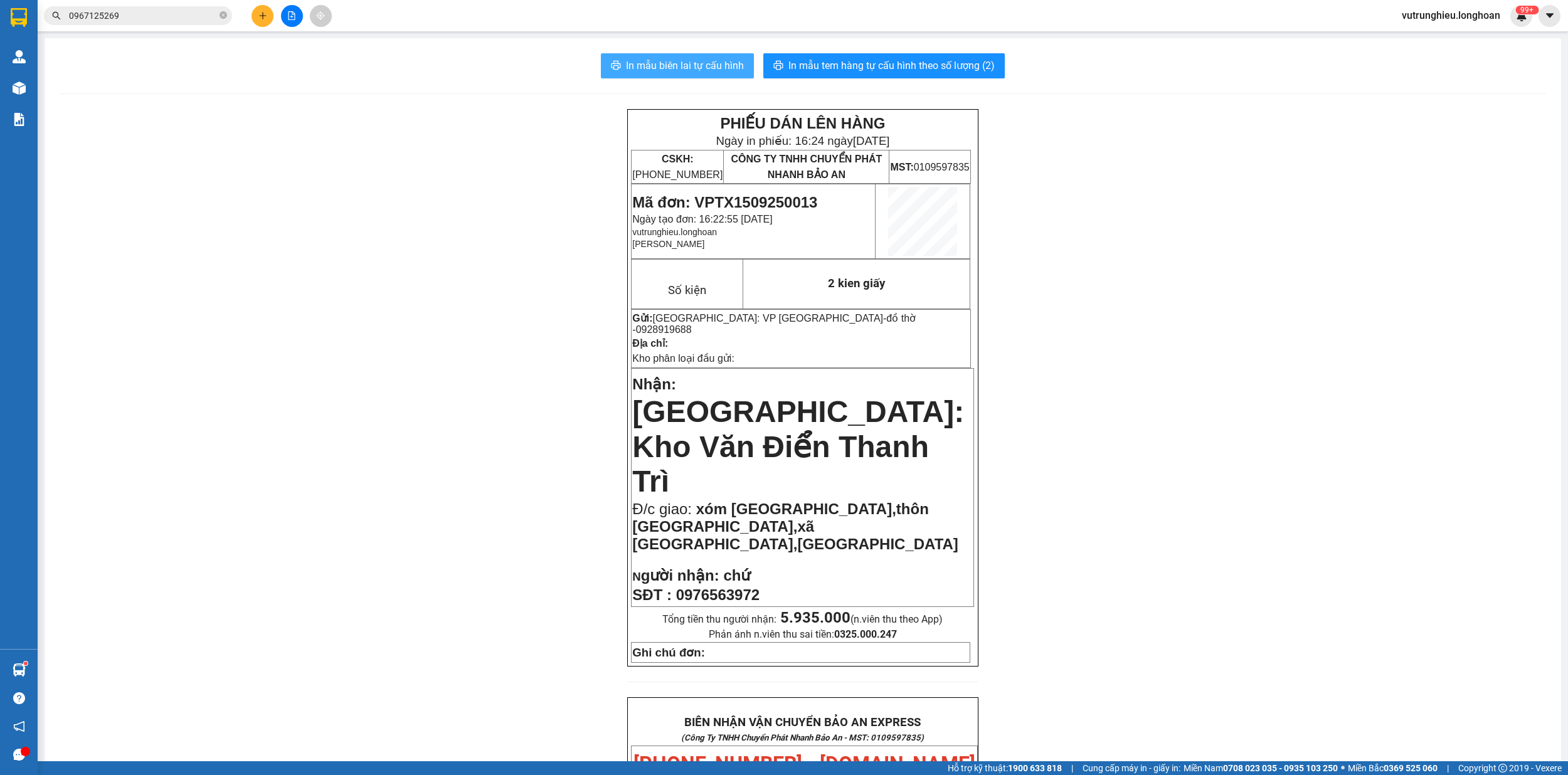
click at [691, 68] on span "In mẫu biên lai tự cấu hình" at bounding box center [684, 65] width 118 height 16
click at [669, 61] on span "In mẫu biên lai tự cấu hình" at bounding box center [684, 65] width 118 height 16
click at [873, 63] on span "In mẫu tem hàng tự cấu hình theo số lượng (2)" at bounding box center [892, 65] width 206 height 16
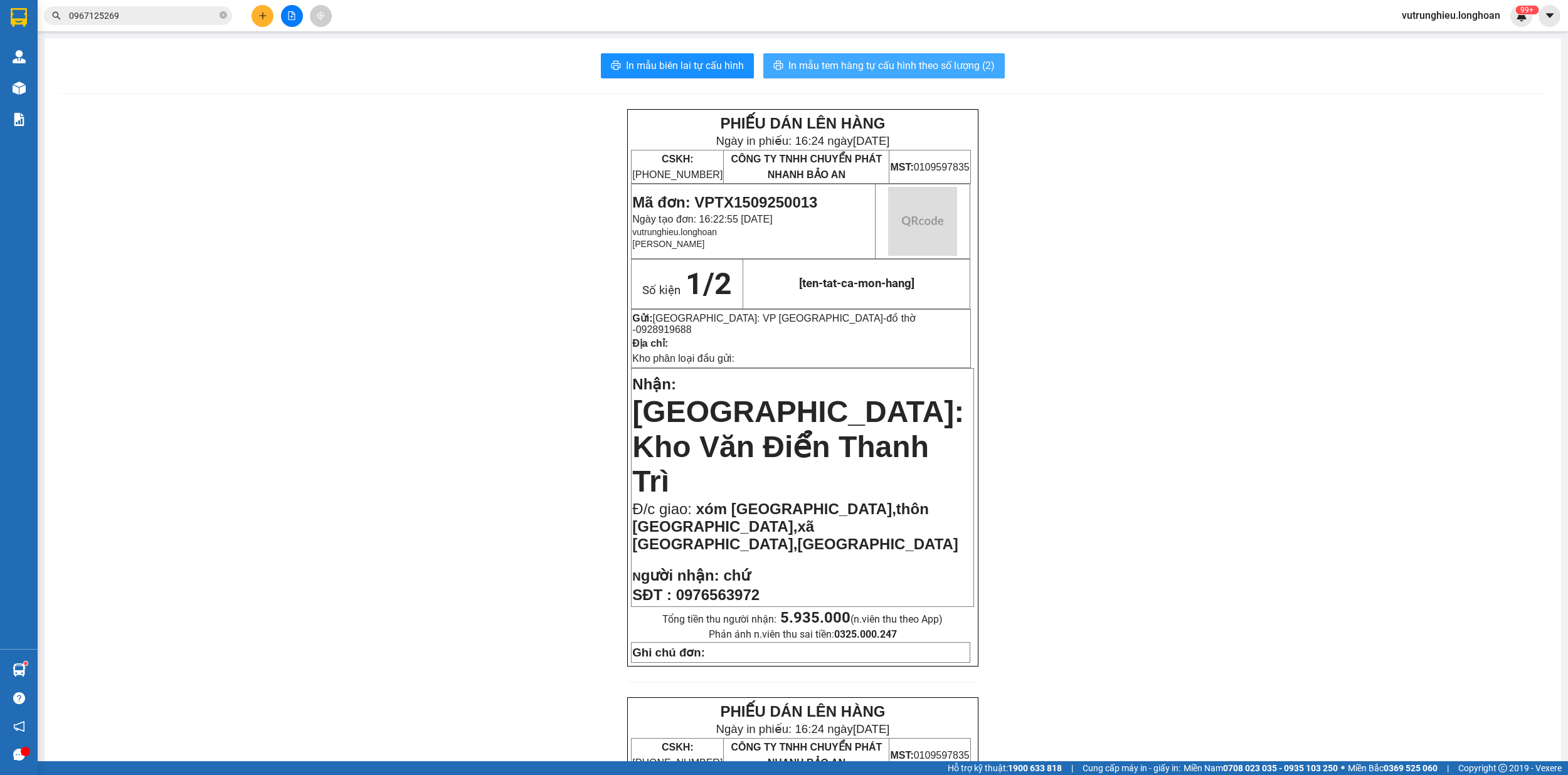
click at [873, 63] on span "In mẫu tem hàng tự cấu hình theo số lượng (2)" at bounding box center [892, 65] width 206 height 16
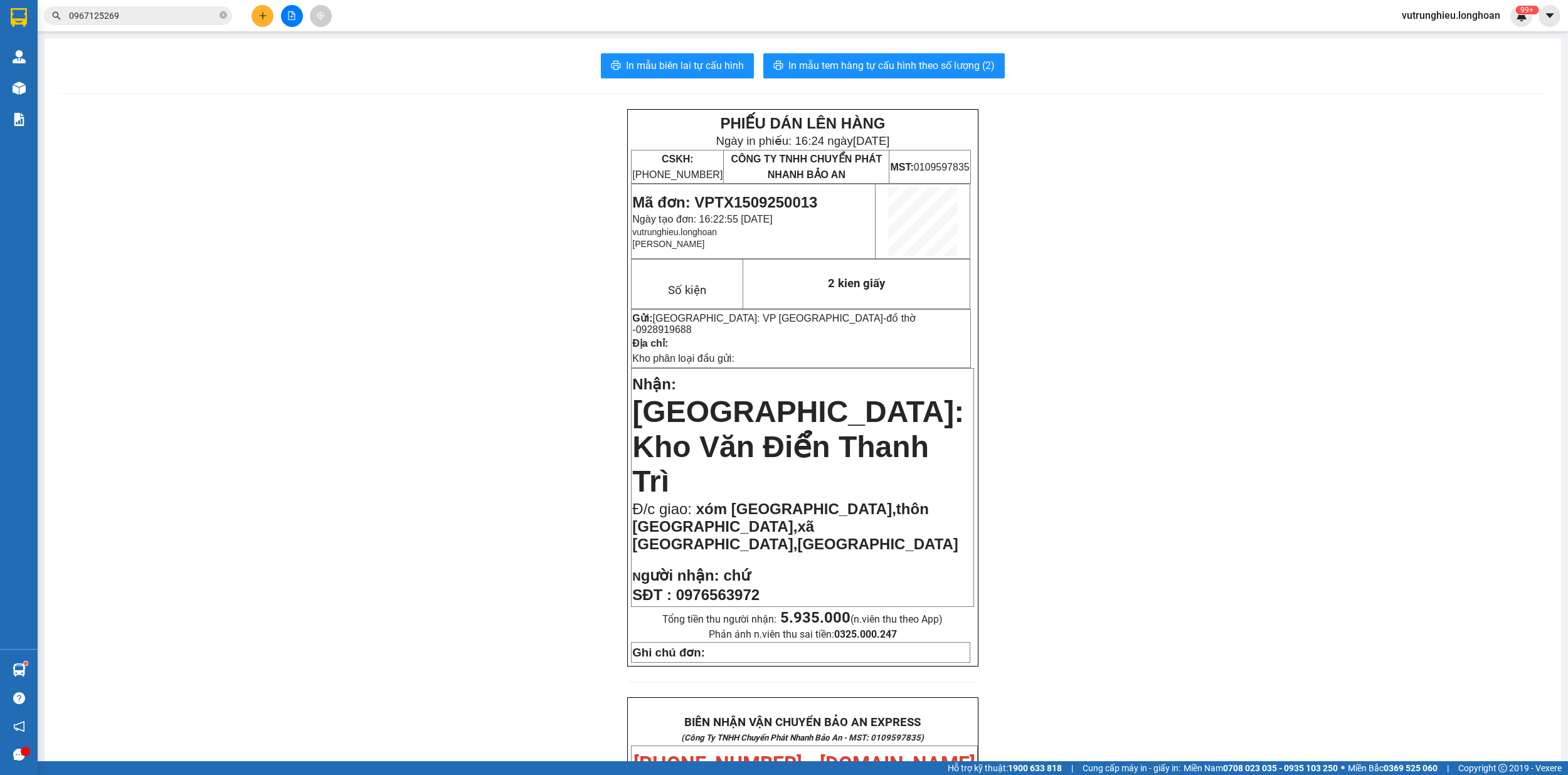
click at [11, 17] on img at bounding box center [19, 17] width 17 height 19
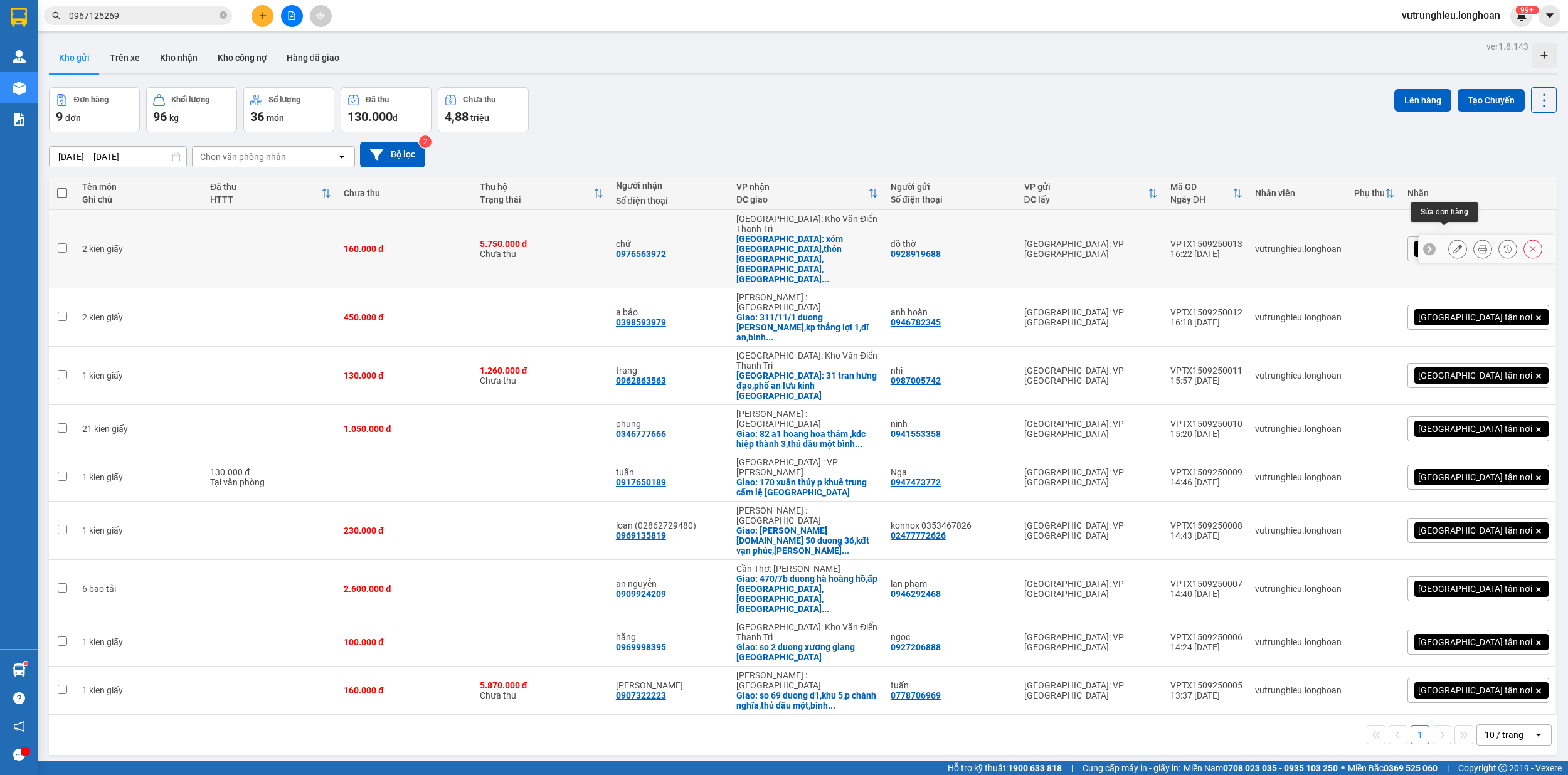
click at [1453, 245] on icon at bounding box center [1457, 249] width 9 height 9
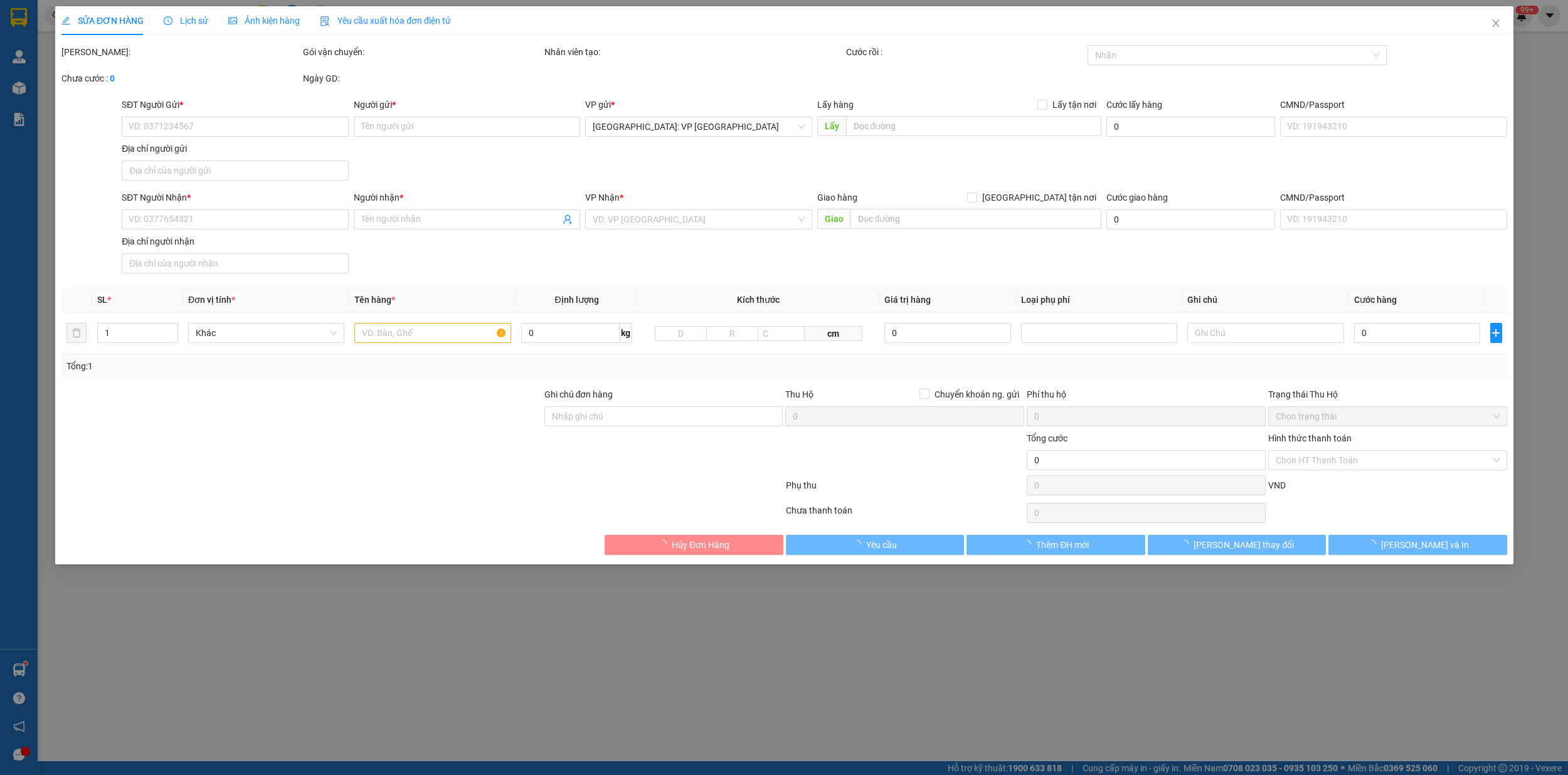
type input "0928919688"
type input "đồ thờ"
type input "0976563972"
type input "chứ"
checkbox input "true"
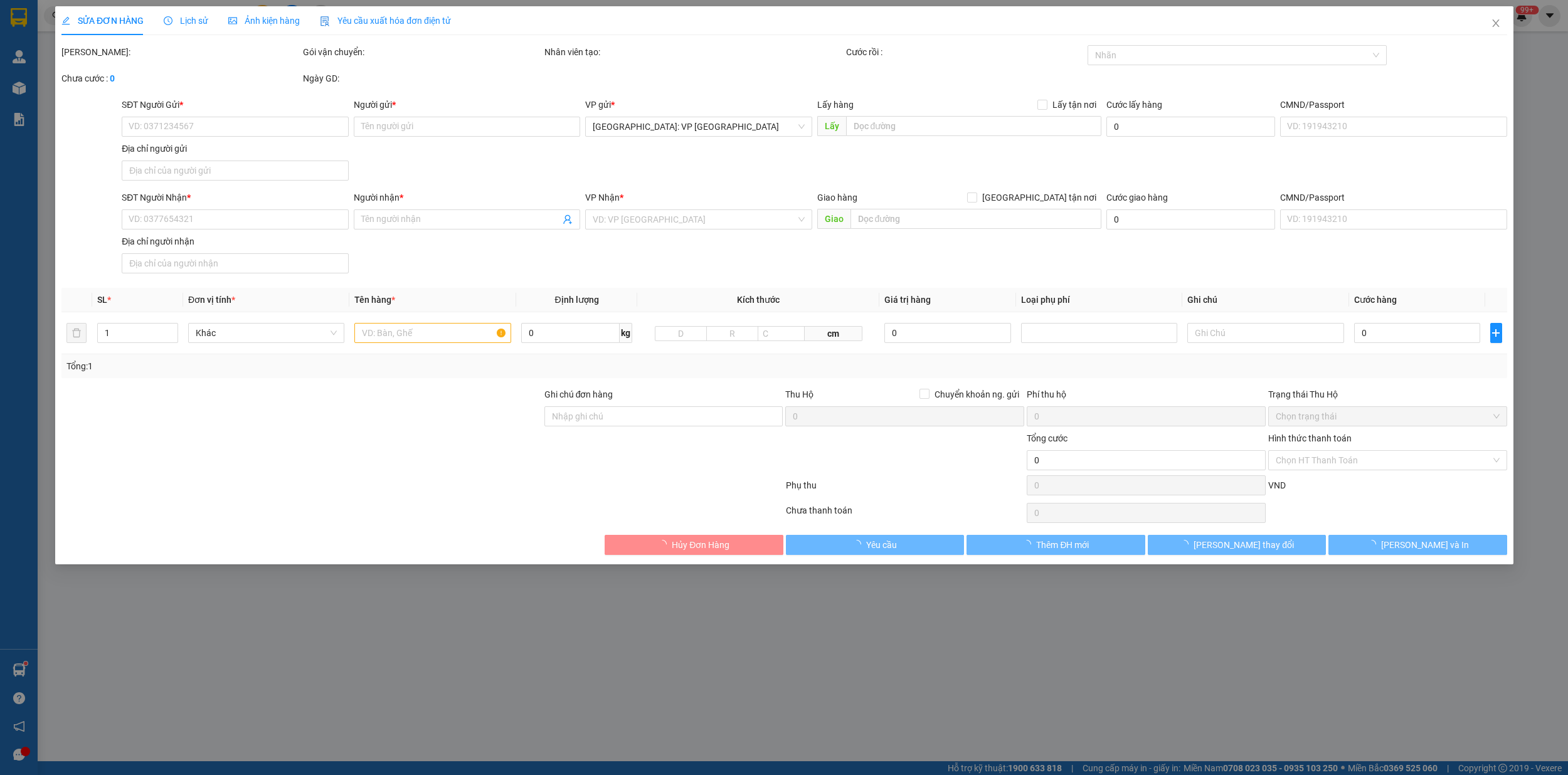
type input "xóm thái bình,thôn hưng thịnh,xã hoàng nam,nghĩa hưng nam định"
type input "160.000"
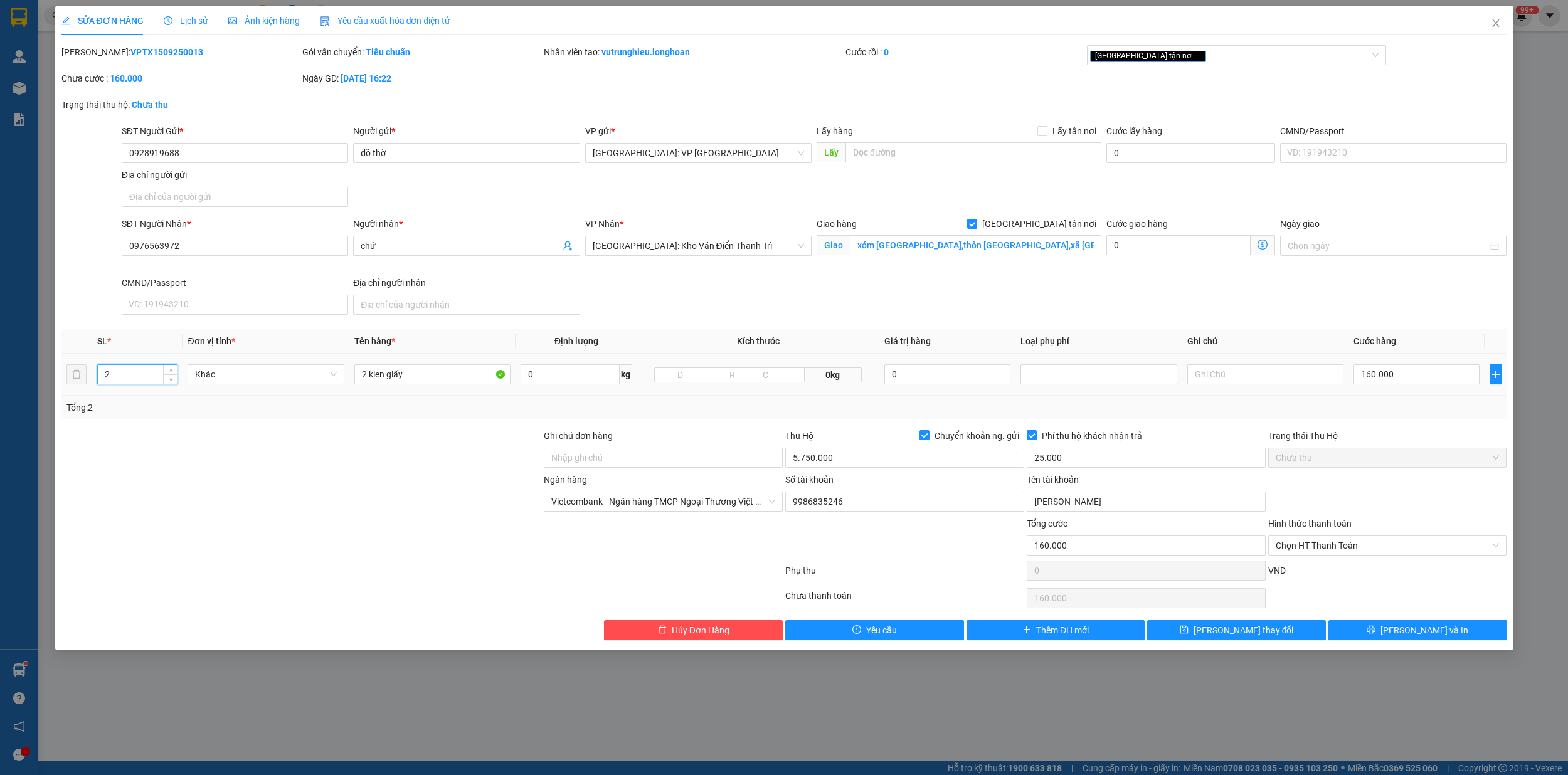
click at [142, 372] on input "2" at bounding box center [137, 374] width 80 height 19
type input "1"
click at [366, 372] on input "2 kien giấy" at bounding box center [432, 374] width 157 height 20
type input "1 kien giấy"
click at [1244, 637] on span "Lưu thay đổi" at bounding box center [1243, 630] width 100 height 14
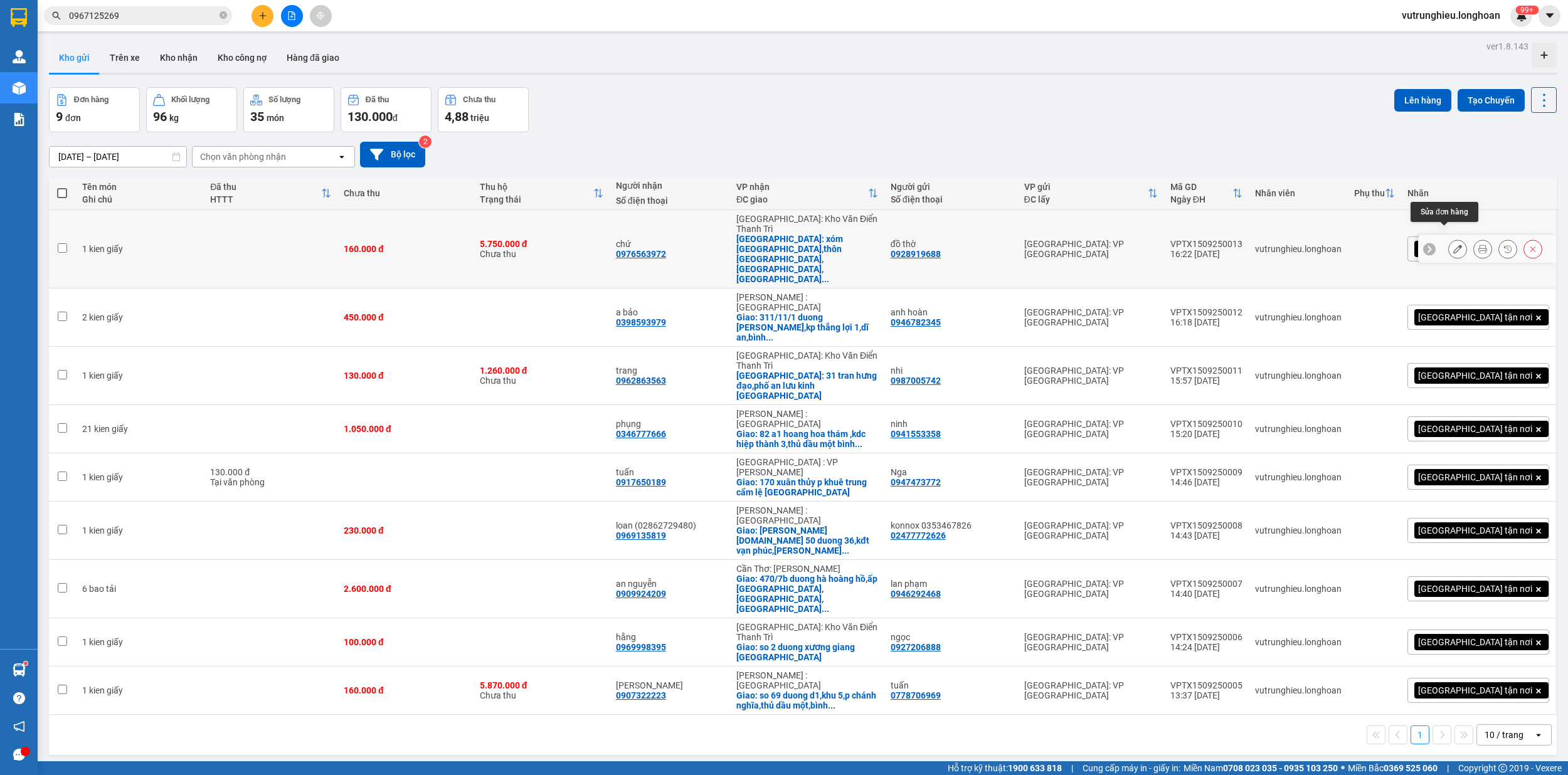
click at [1478, 245] on icon at bounding box center [1482, 249] width 9 height 9
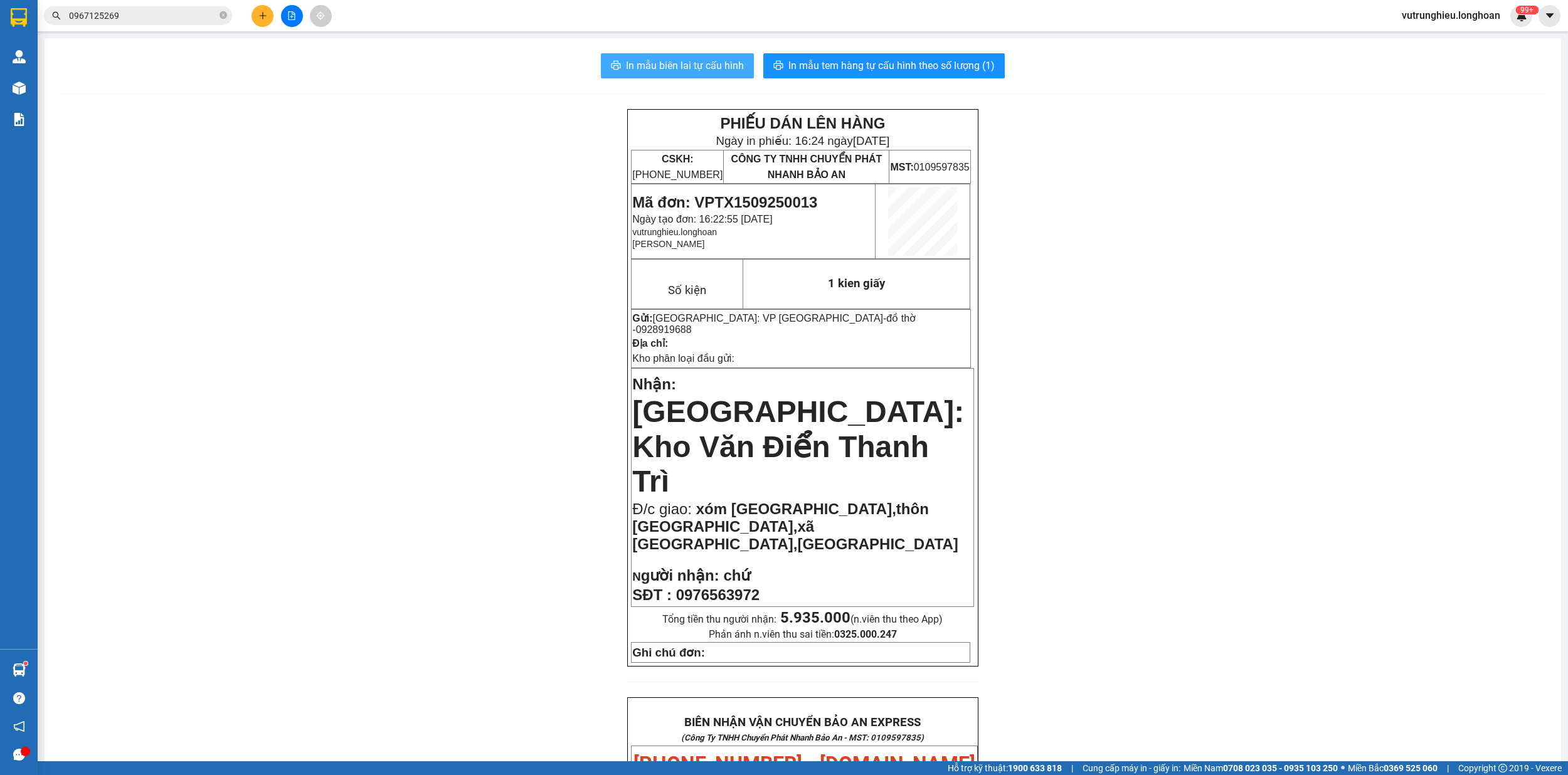
click at [667, 60] on span "In mẫu biên lai tự cấu hình" at bounding box center [684, 65] width 118 height 16
click at [824, 78] on div "In mẫu biên lai tự cấu hình In mẫu tem hàng tự cấu hình theo số lượng (1) PHIẾU…" at bounding box center [803, 718] width 1516 height 1361
click at [894, 67] on span "In mẫu tem hàng tự cấu hình theo số lượng (1)" at bounding box center [892, 65] width 206 height 16
click at [779, 202] on span "Mã đơn: VPTX1509250013" at bounding box center [725, 202] width 185 height 17
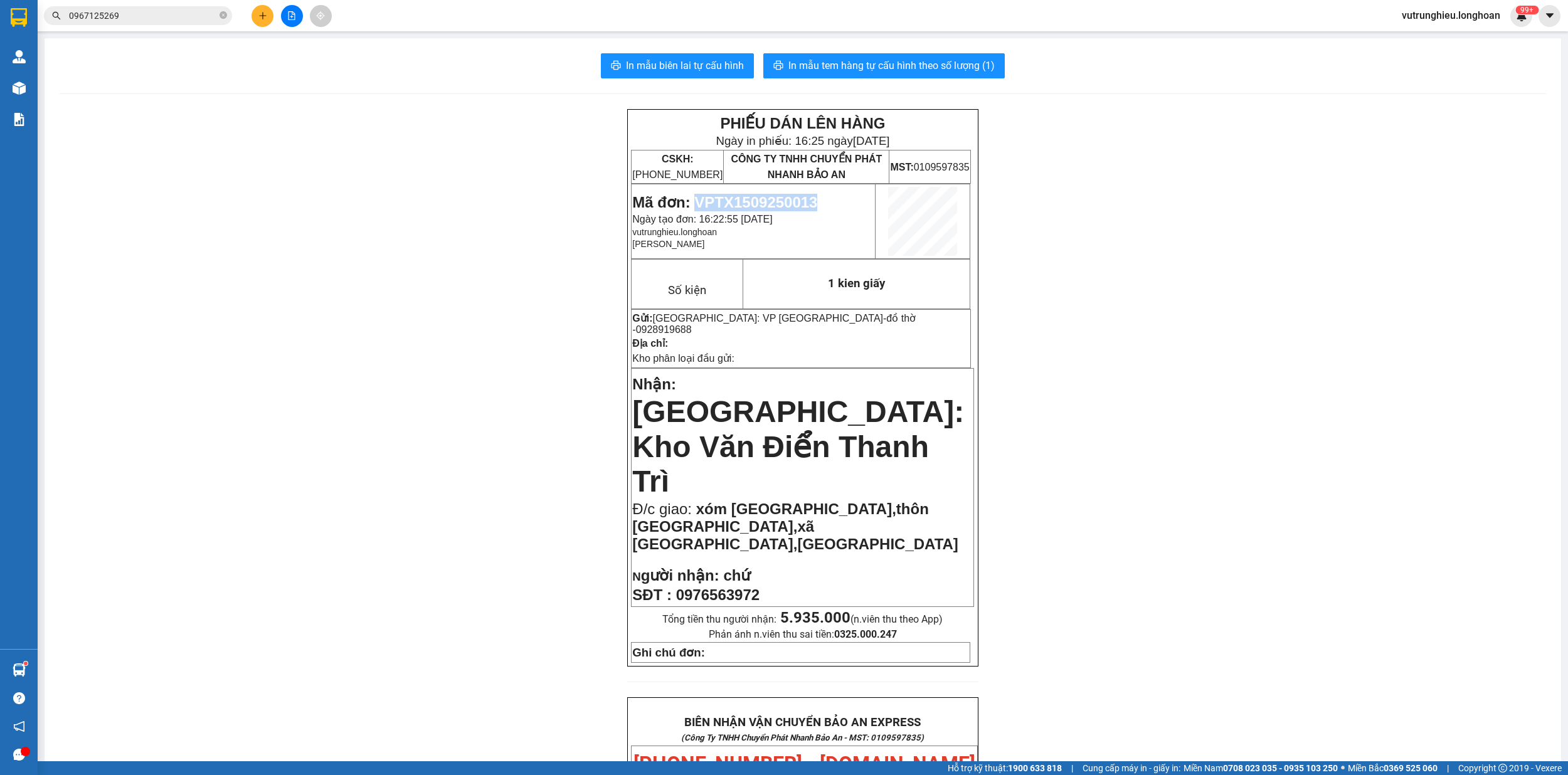
copy span "VPTX1509250013"
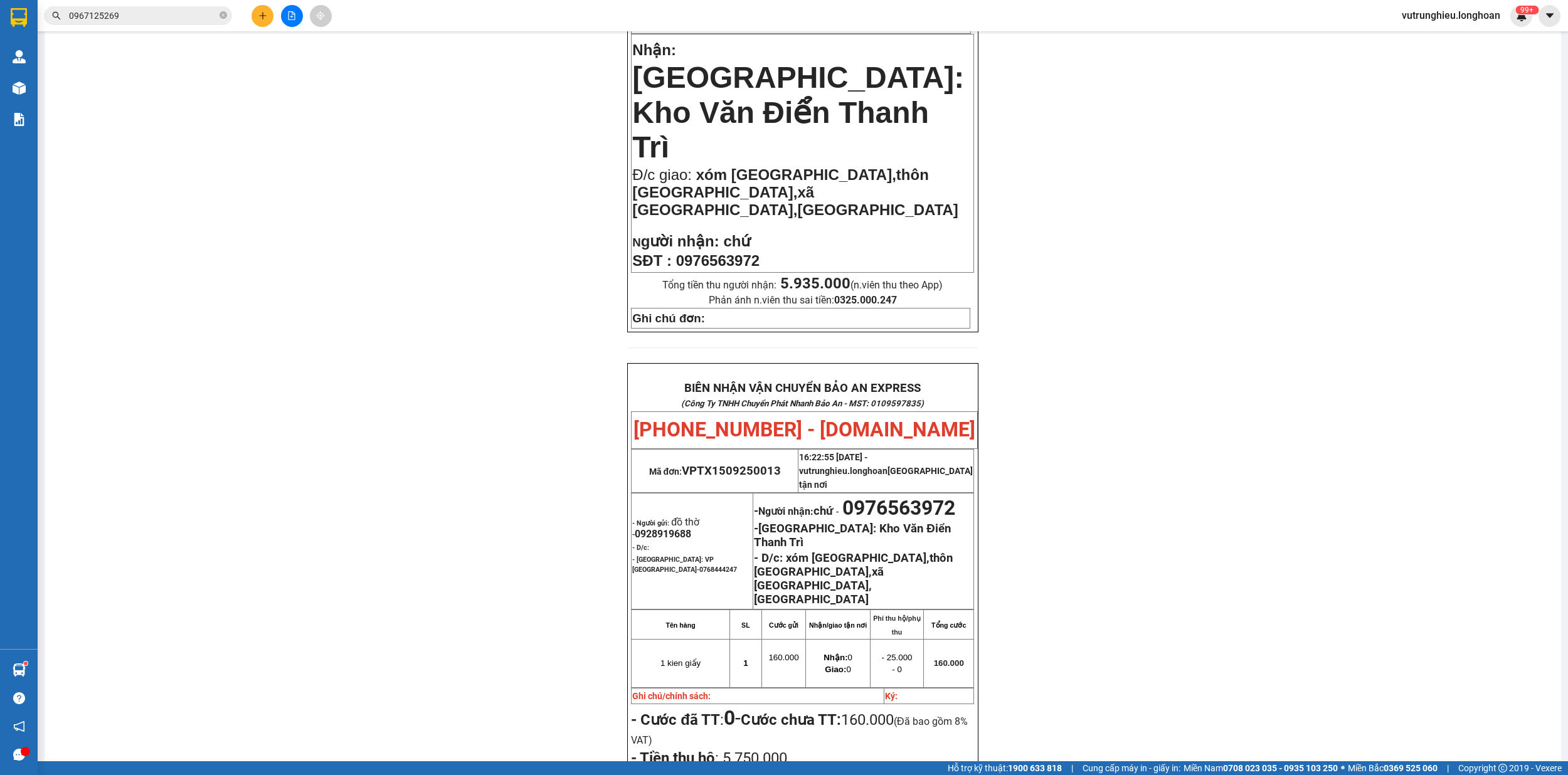
click at [259, 20] on button at bounding box center [262, 16] width 22 height 22
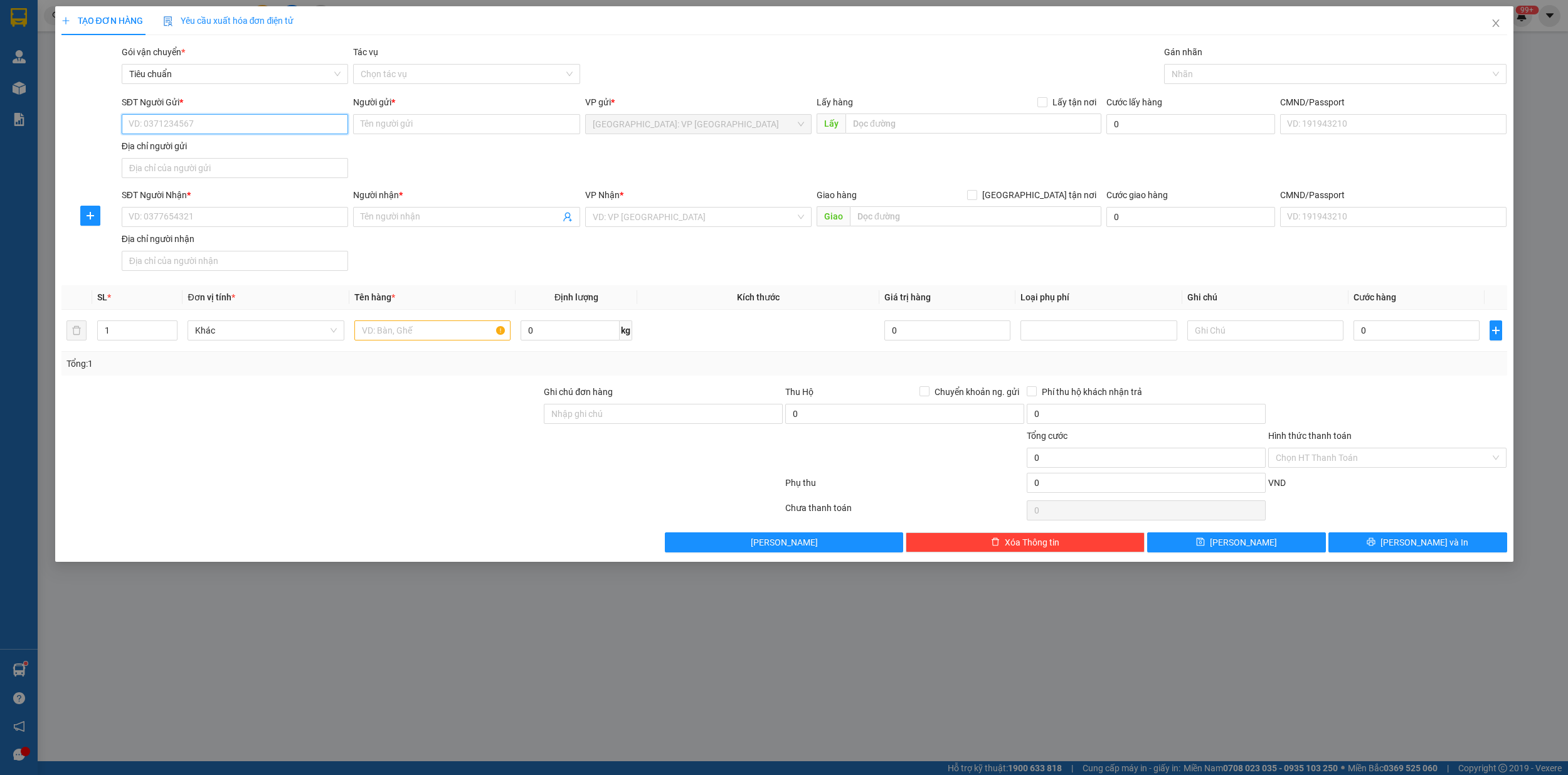
click at [248, 131] on input "SĐT Người Gửi *" at bounding box center [234, 124] width 227 height 20
type input "0988466455"
click at [287, 147] on div "0988466455 - thủy" at bounding box center [234, 150] width 212 height 14
type input "thủy"
type input "0988466455"
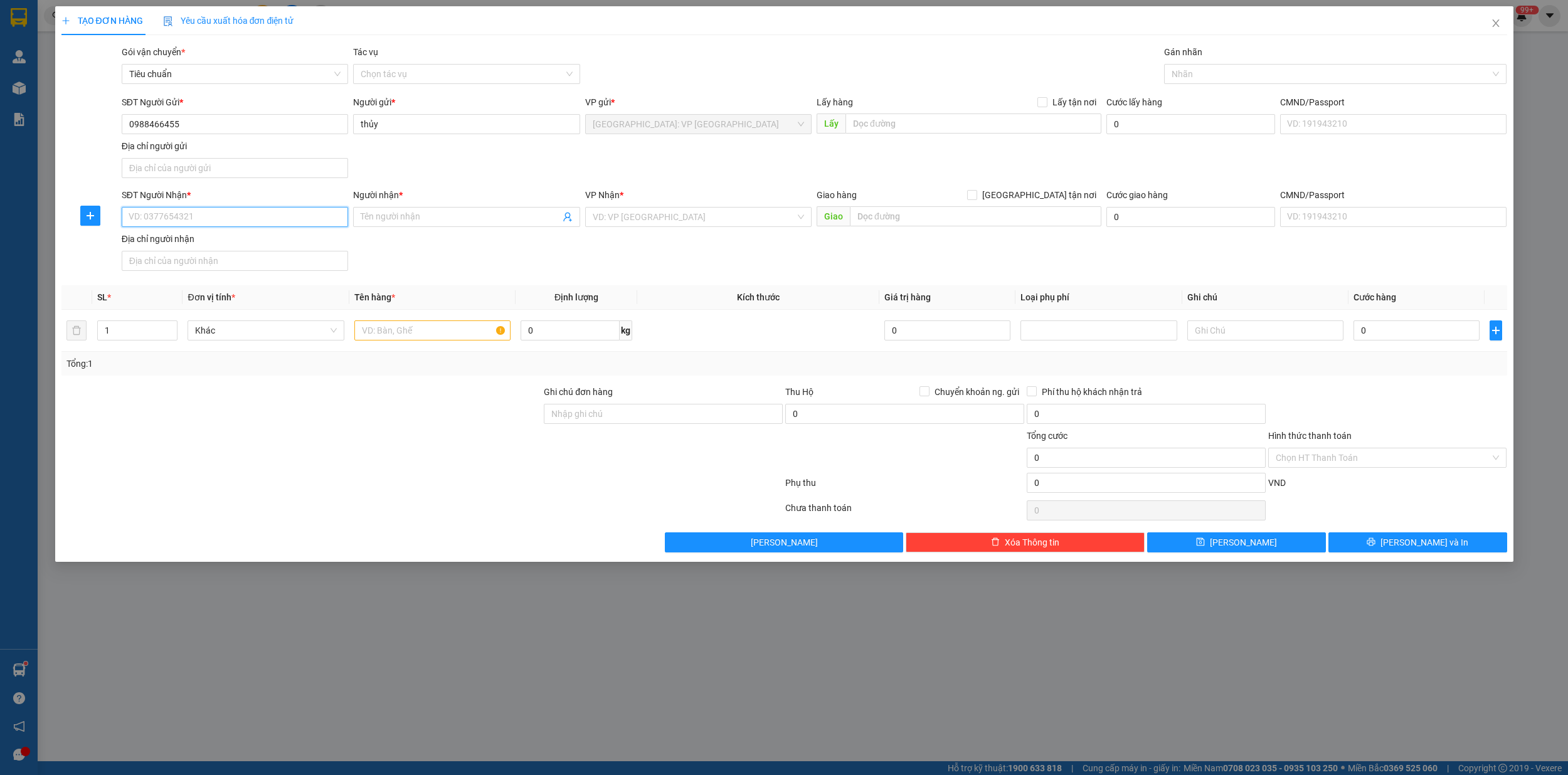
click at [227, 221] on input "SĐT Người Nhận *" at bounding box center [234, 217] width 227 height 20
type input "0907379494"
click at [234, 237] on div "0907379494 - [PERSON_NAME]" at bounding box center [234, 244] width 212 height 14
type input "[PERSON_NAME]"
type input "Phú Quốc (AS) - Dương Đông (TQ) - 84 Nguyễn Trung Trực, Dương Đông, Phú Quốc, K…"
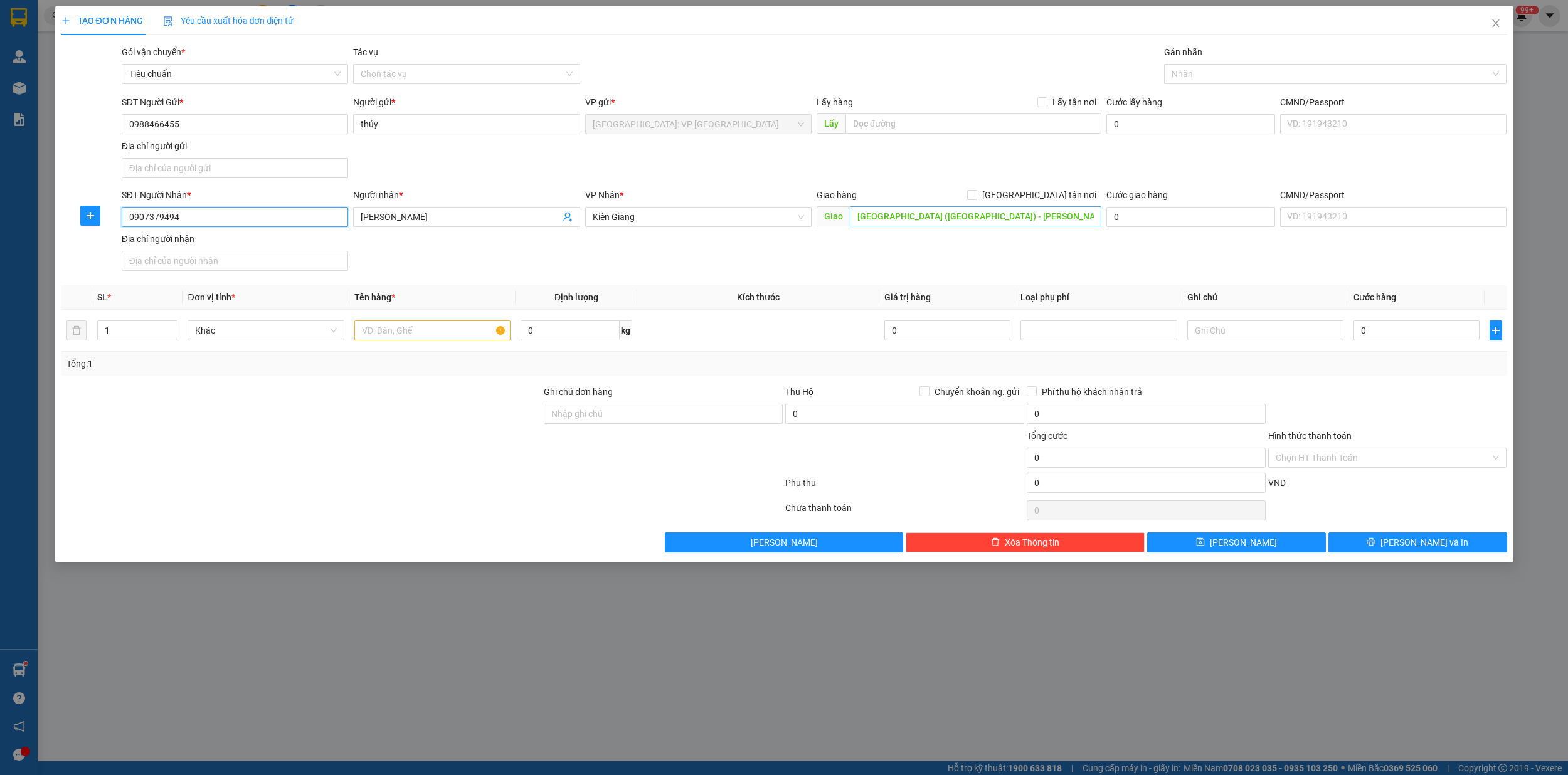
type input "0907379494"
click at [914, 215] on input "Phú Quốc (AS) - Dương Đông (TQ) - 84 Nguyễn Trung Trực, Dương Đông, Phú Quốc, K…" at bounding box center [976, 216] width 252 height 20
type input "thị trấn dương đông,phú quốc kiên giang"
click at [662, 219] on span "Kiên Giang" at bounding box center [698, 217] width 212 height 19
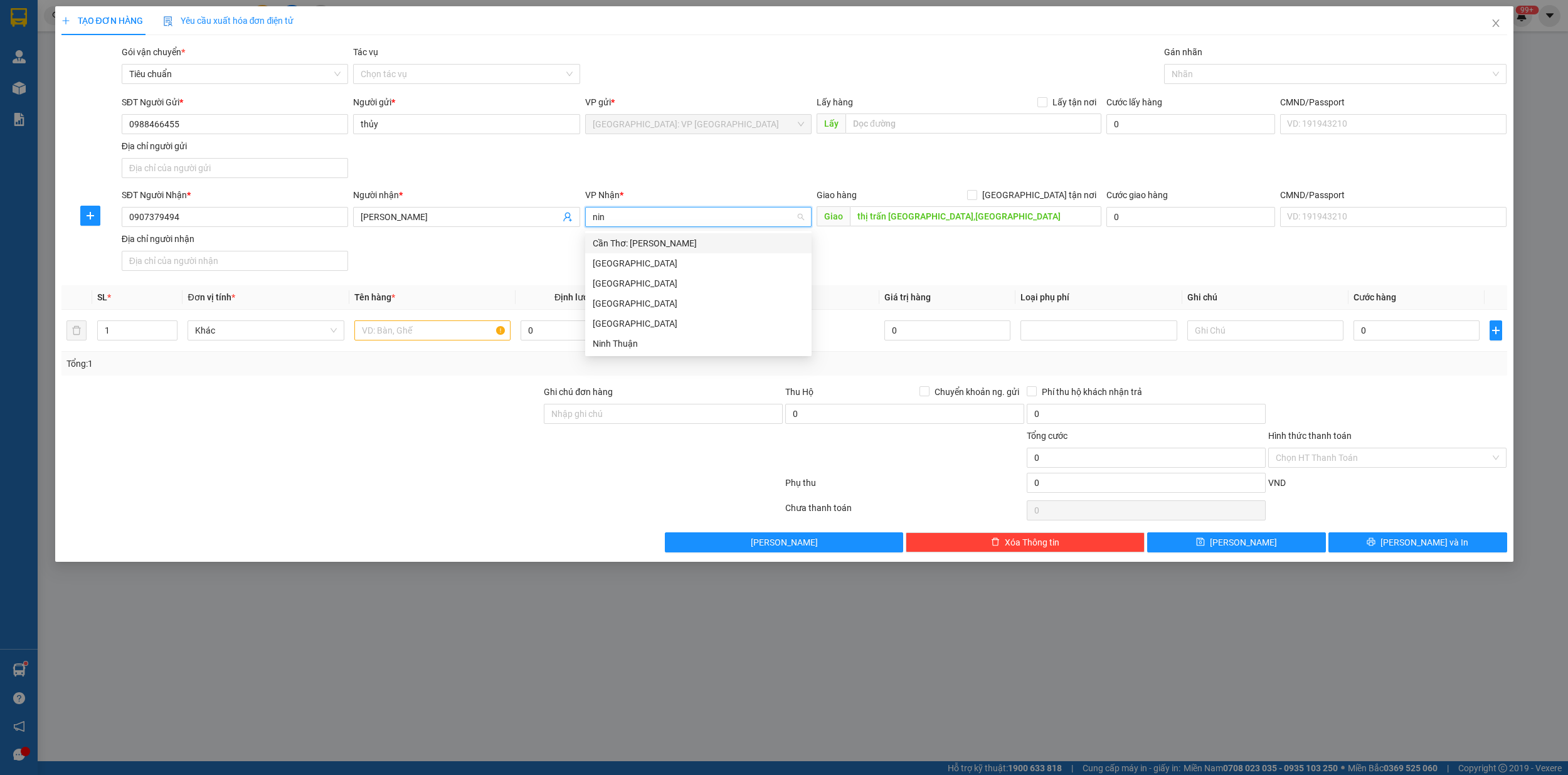
type input "ninh"
click at [660, 245] on div "Cần Thơ: [PERSON_NAME]" at bounding box center [698, 243] width 212 height 14
click at [976, 196] on input "[GEOGRAPHIC_DATA] tận nơi" at bounding box center [971, 195] width 9 height 9
checkbox input "true"
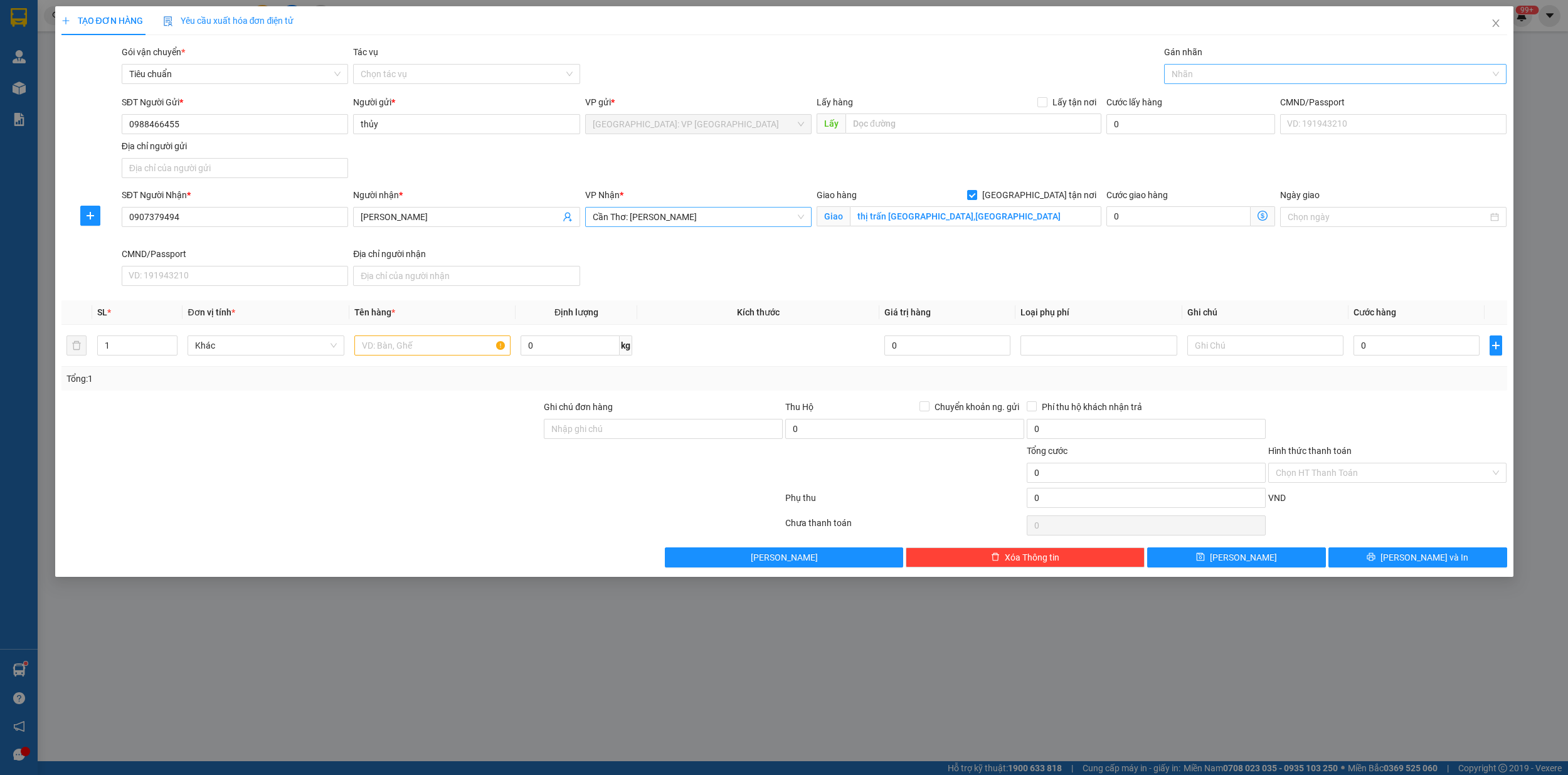
click at [1202, 78] on div at bounding box center [1328, 74] width 324 height 15
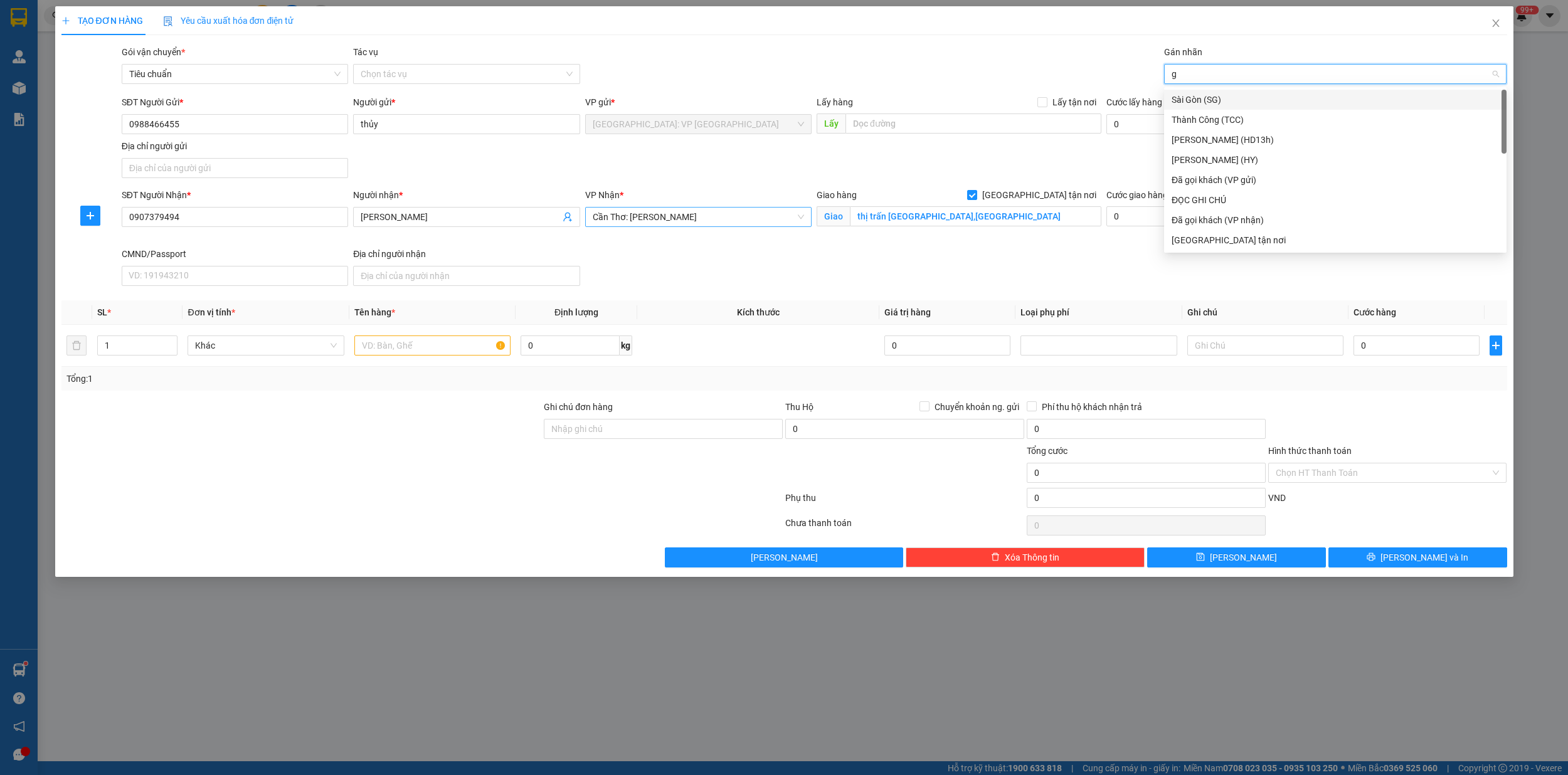
type input "gi"
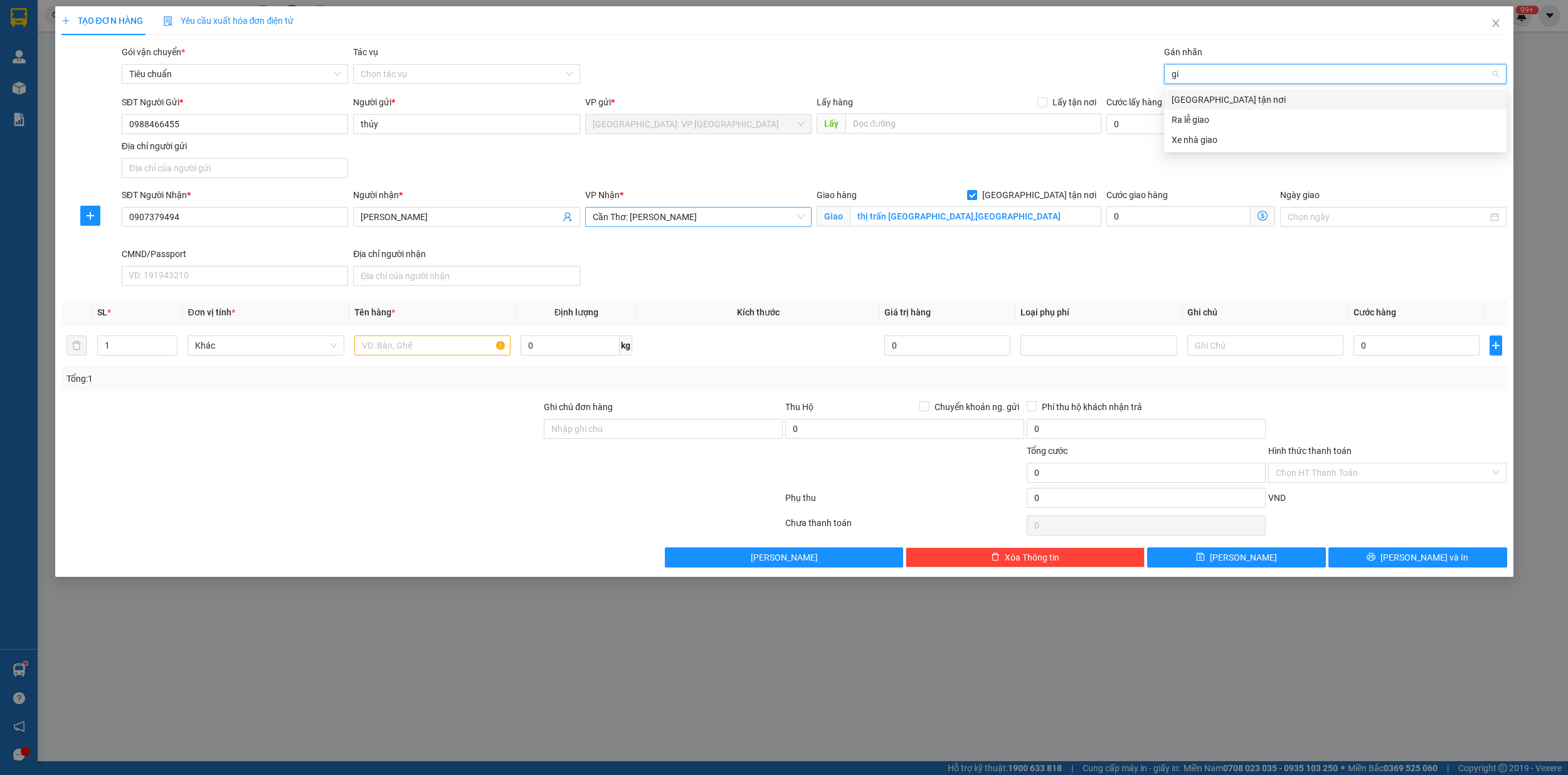
click at [1206, 96] on div "[GEOGRAPHIC_DATA] tận nơi" at bounding box center [1335, 99] width 328 height 14
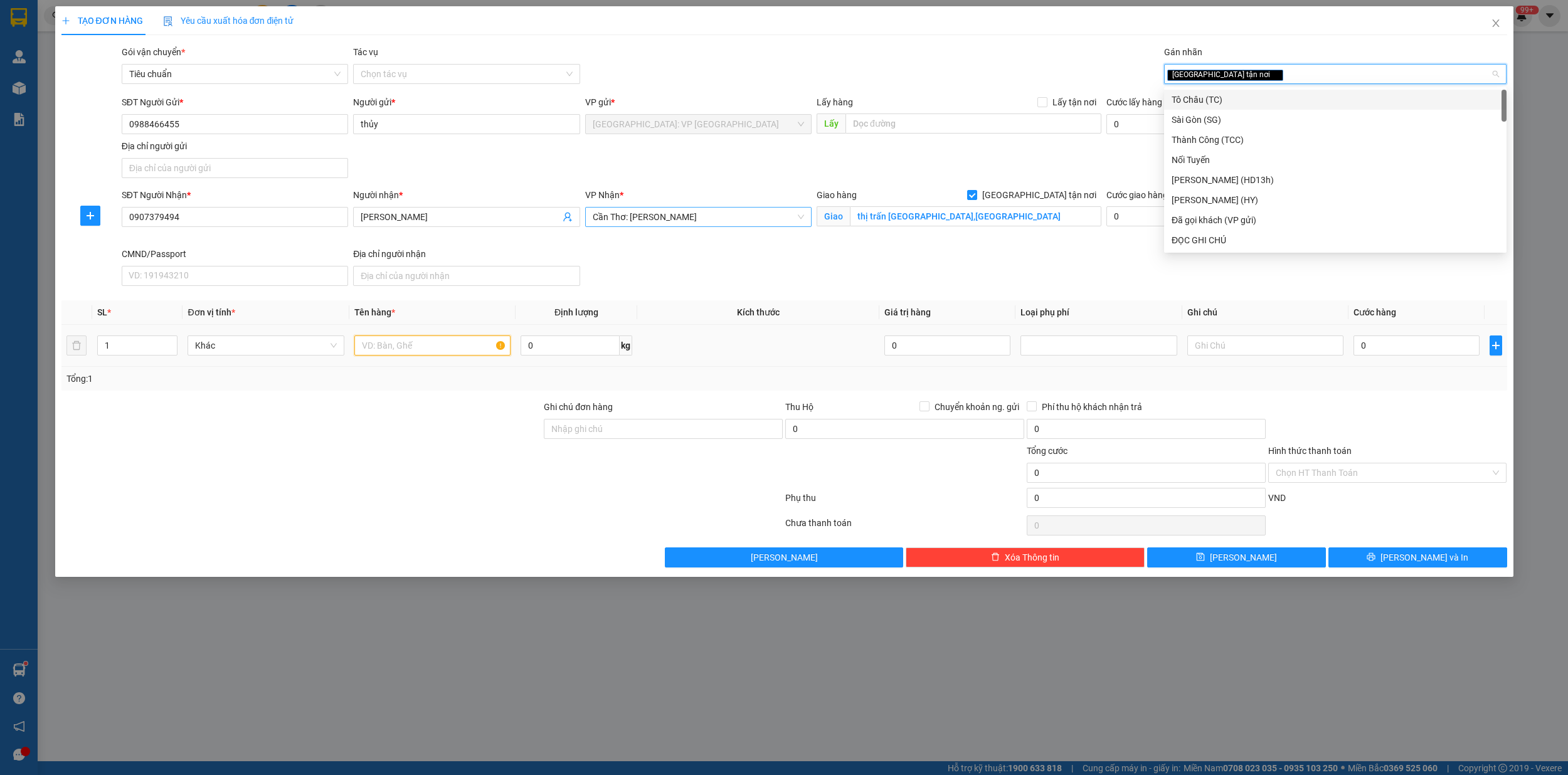
click at [384, 339] on input "text" at bounding box center [432, 345] width 157 height 20
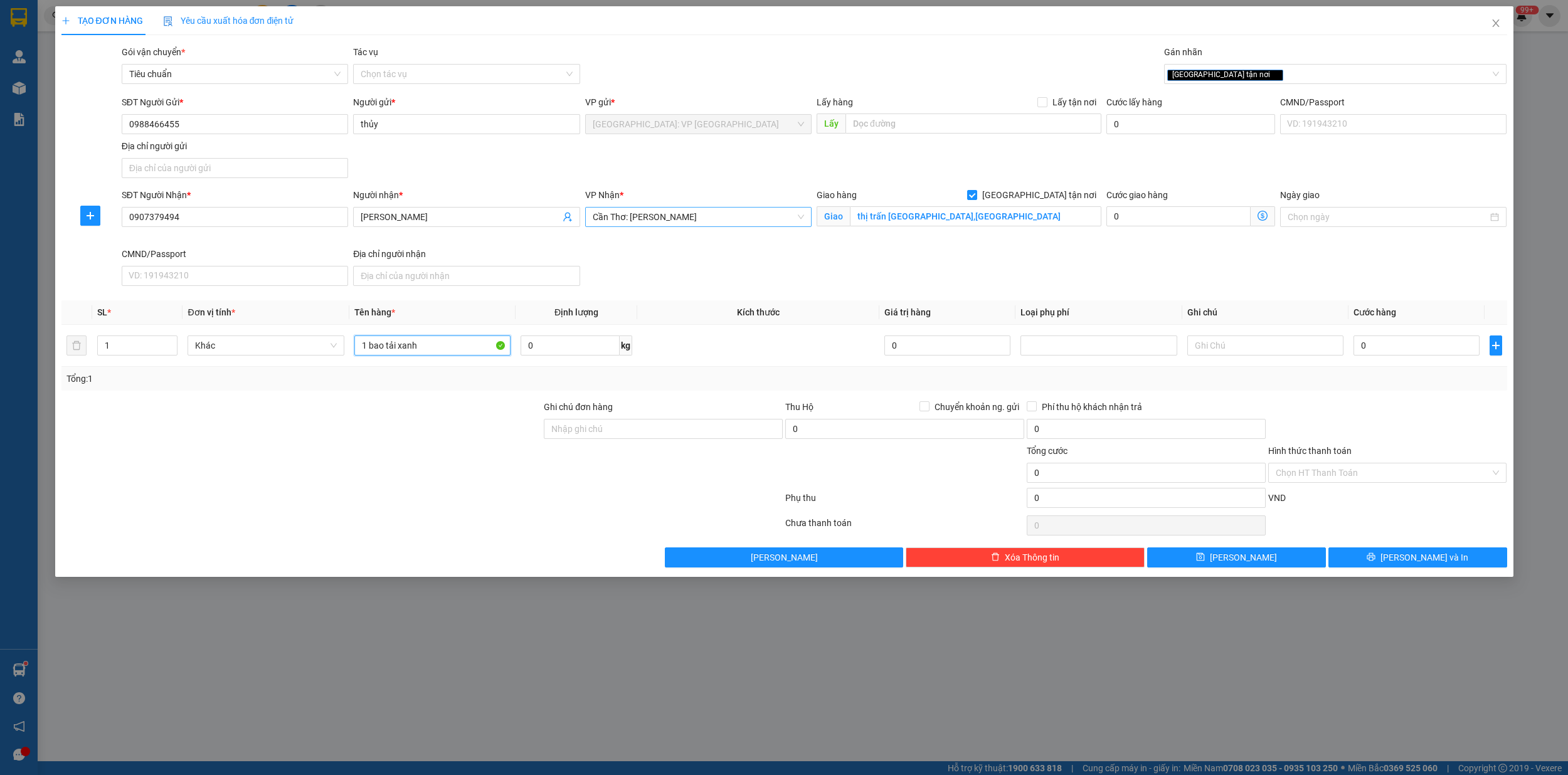
type input "1 bao tải xanh"
drag, startPoint x: 867, startPoint y: 219, endPoint x: 892, endPoint y: 224, distance: 25.5
click at [867, 218] on input "thị trấn dương đông,phú quốc kiên giang" at bounding box center [976, 216] width 252 height 20
click at [868, 218] on input "thị trấn dương đông,phú quốc kiên giang" at bounding box center [976, 216] width 252 height 20
click at [859, 218] on input "tduong nguyễn trung trực,thị trấn dương đông,phú quốc kiên giang" at bounding box center [976, 216] width 252 height 20
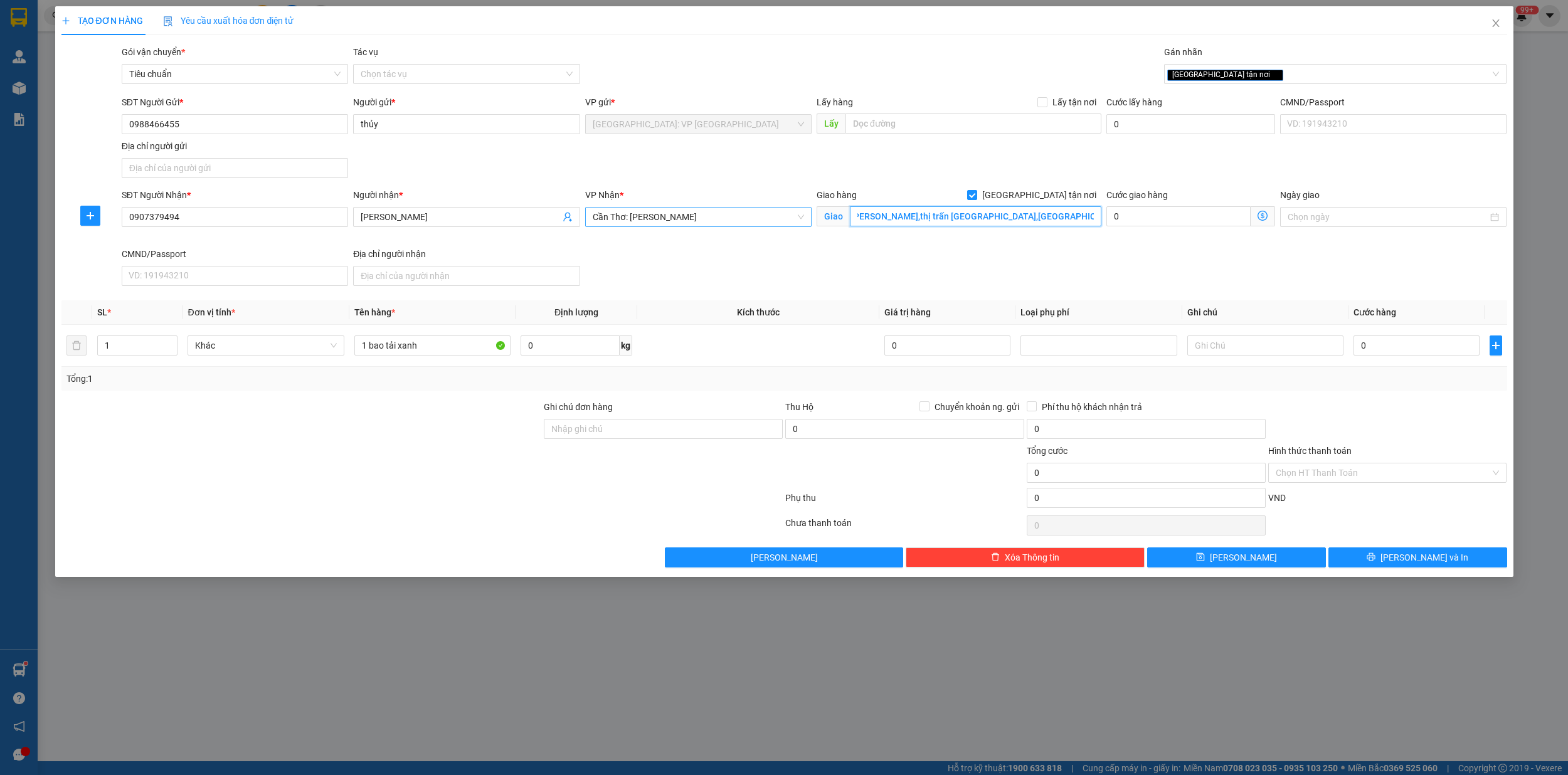
scroll to position [0, 34]
type input "duong nguyễn trung trực,thị trấn dương đông,phú quốc kiên giang"
click at [1027, 214] on input "duong nguyễn trung trực,thị trấn dương đông,phú quốc kiên giang" at bounding box center [976, 216] width 252 height 20
click at [1393, 352] on input "0" at bounding box center [1416, 345] width 126 height 20
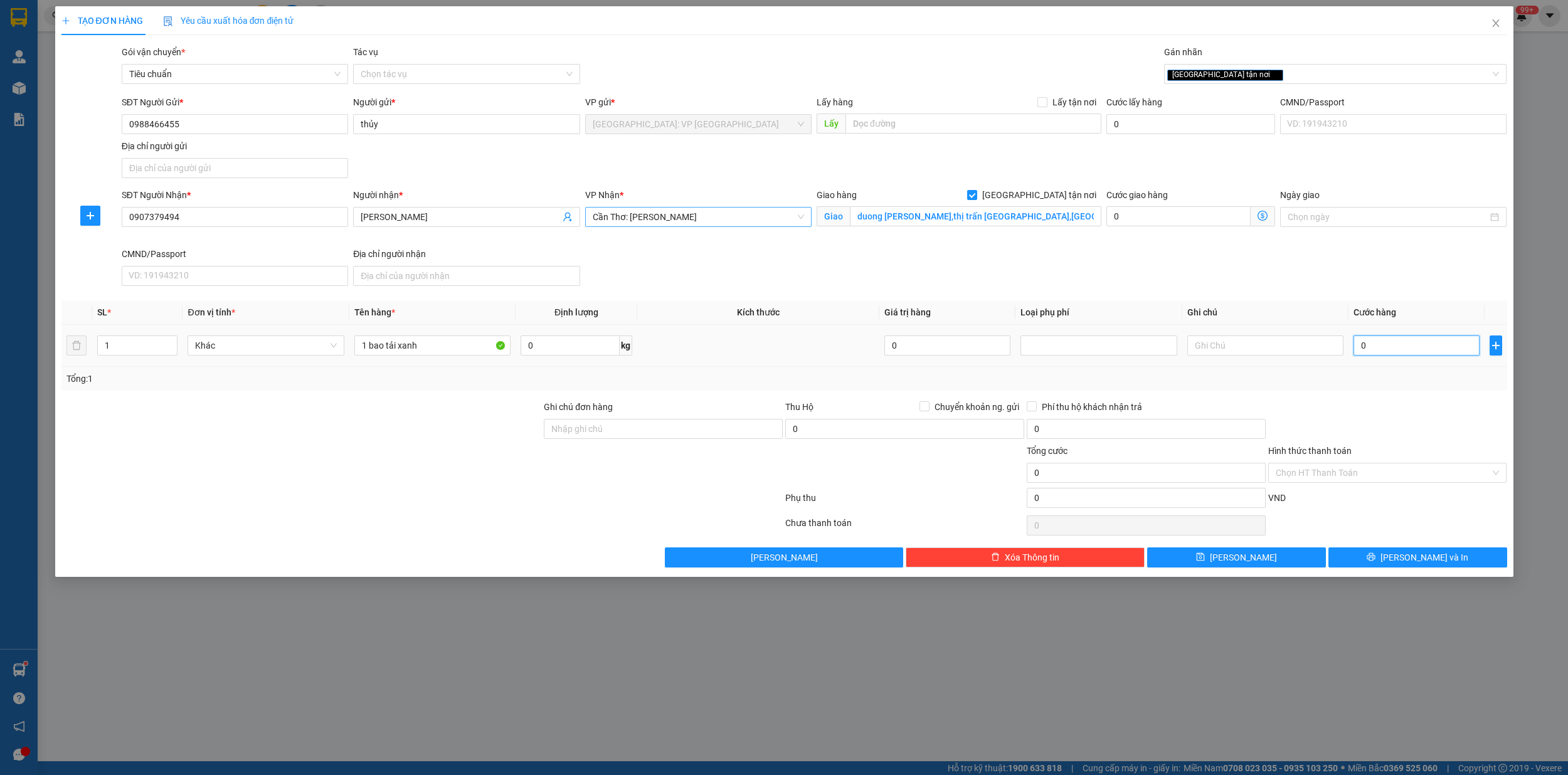
type input "1"
type input "16"
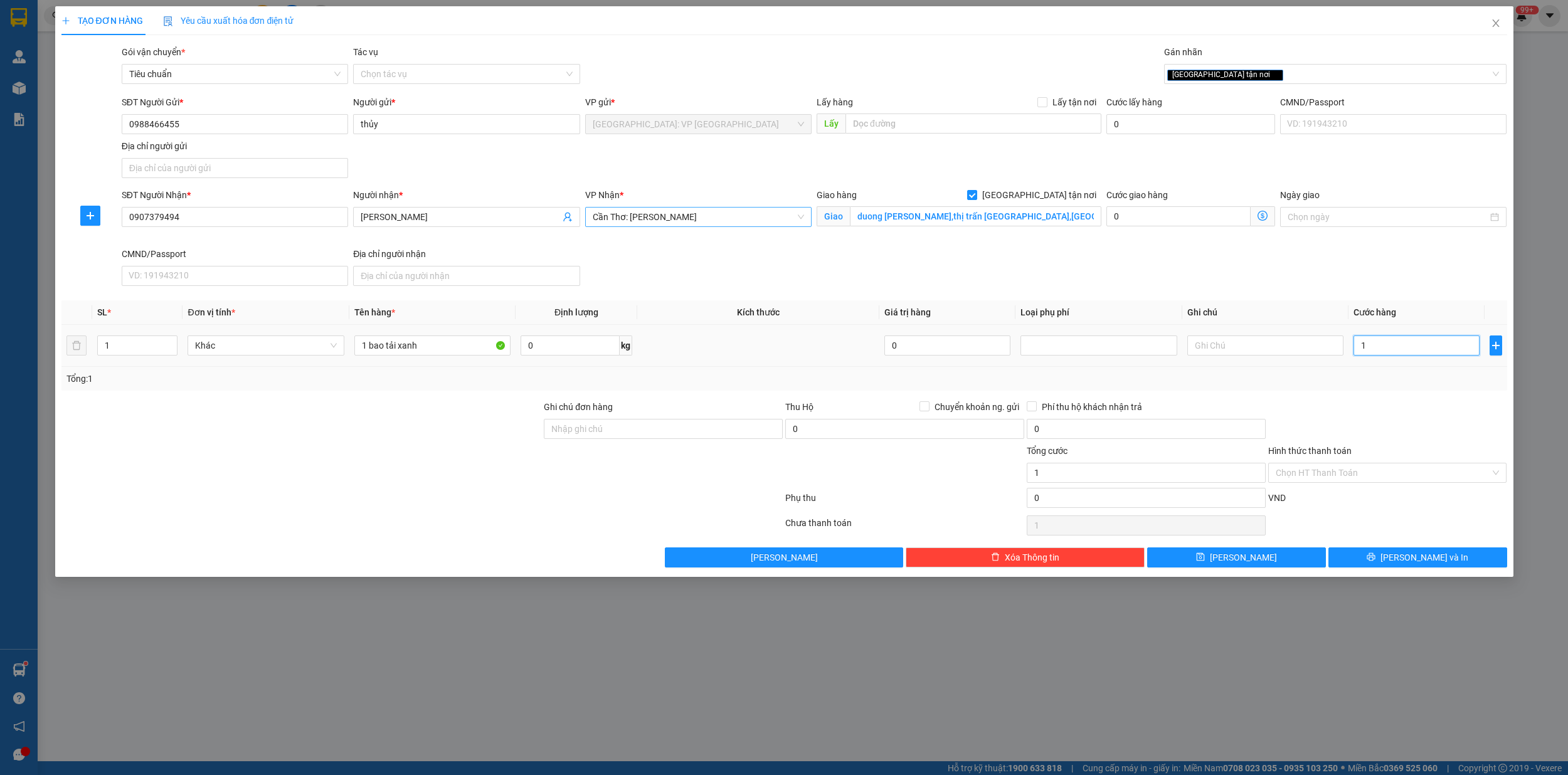
type input "16"
type input "160"
type input "1.600"
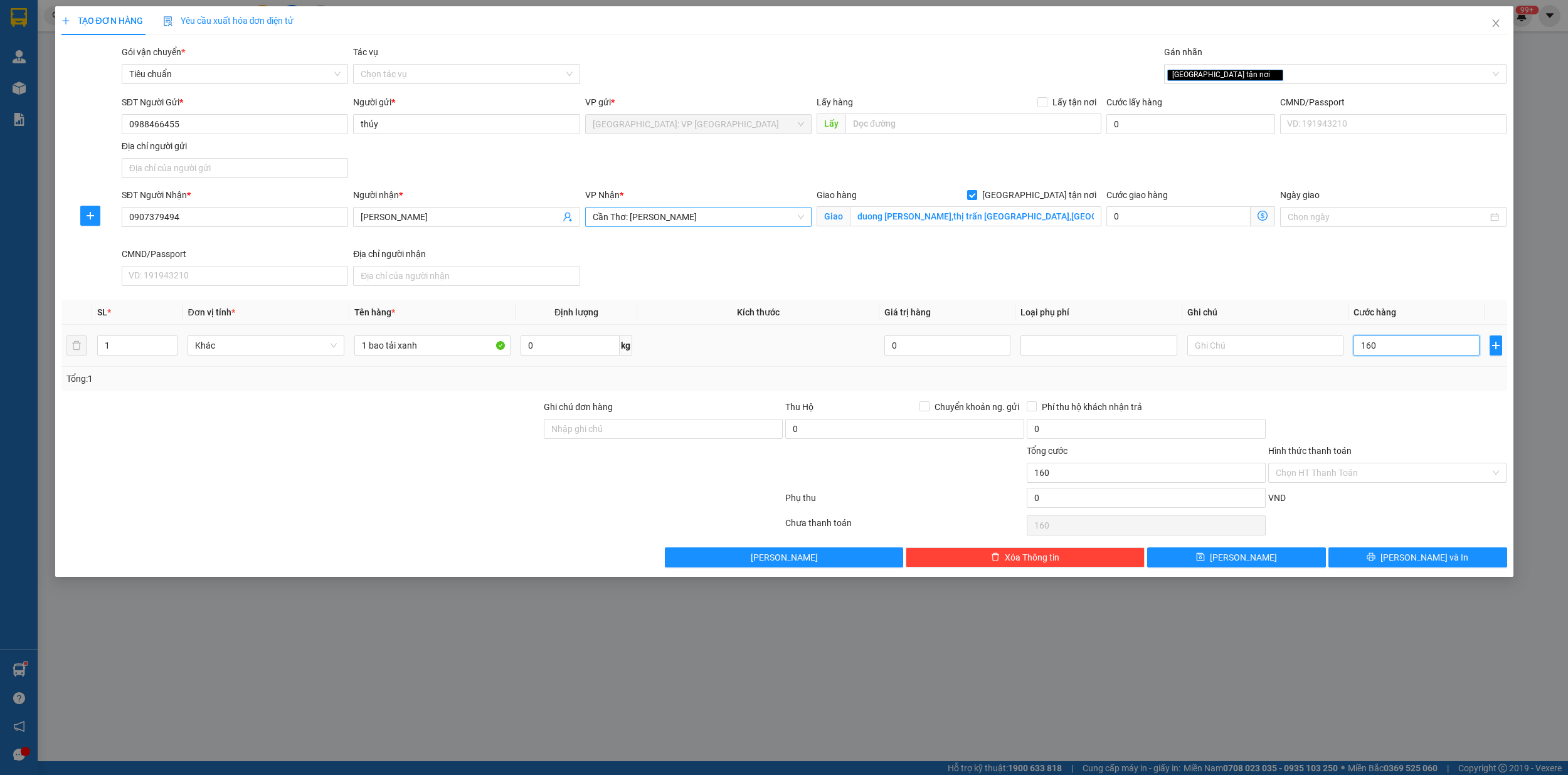
type input "1.600"
type input "16.000"
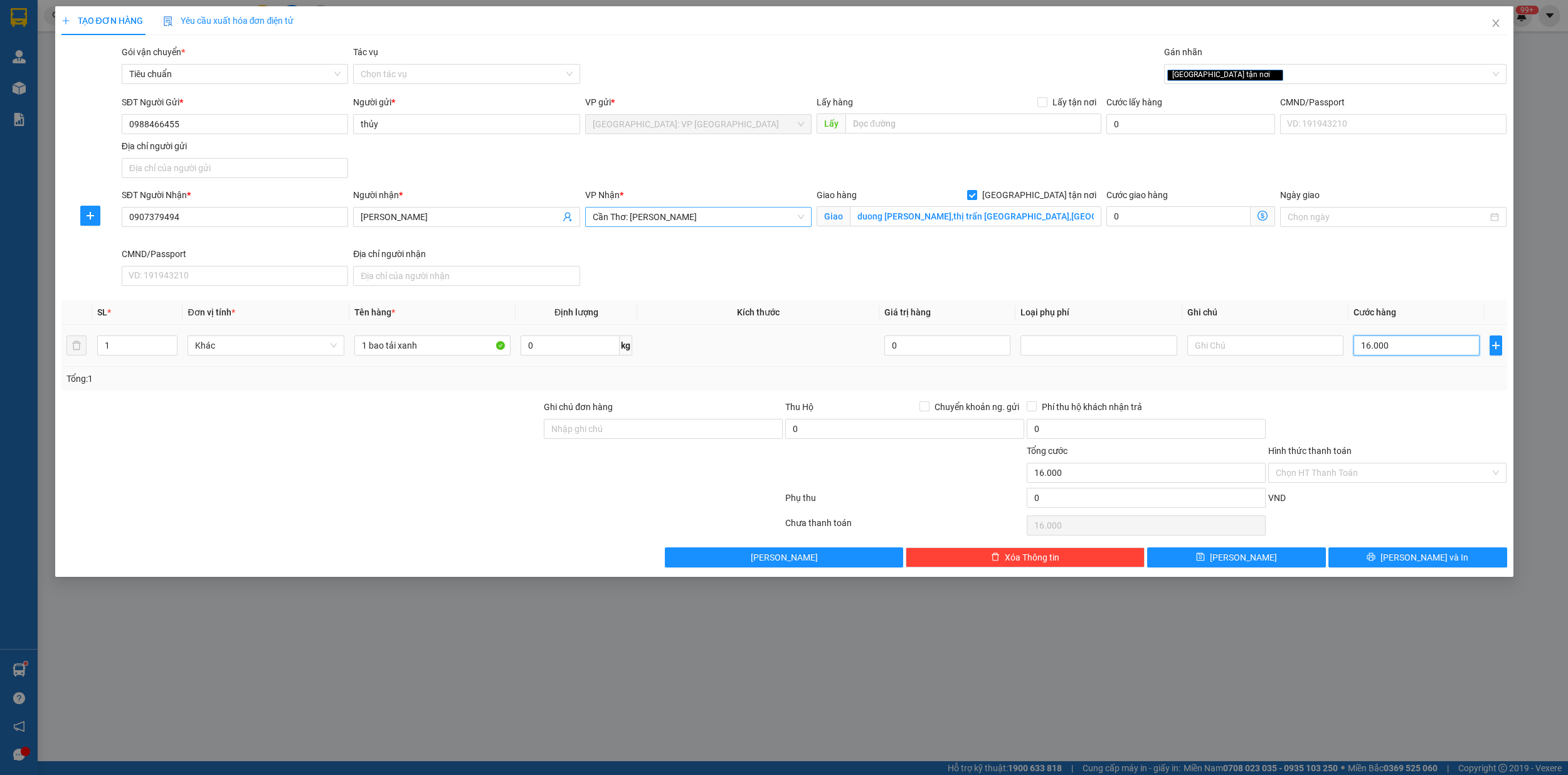
type input "160.000"
click at [1431, 564] on span "[PERSON_NAME] và In" at bounding box center [1424, 557] width 88 height 14
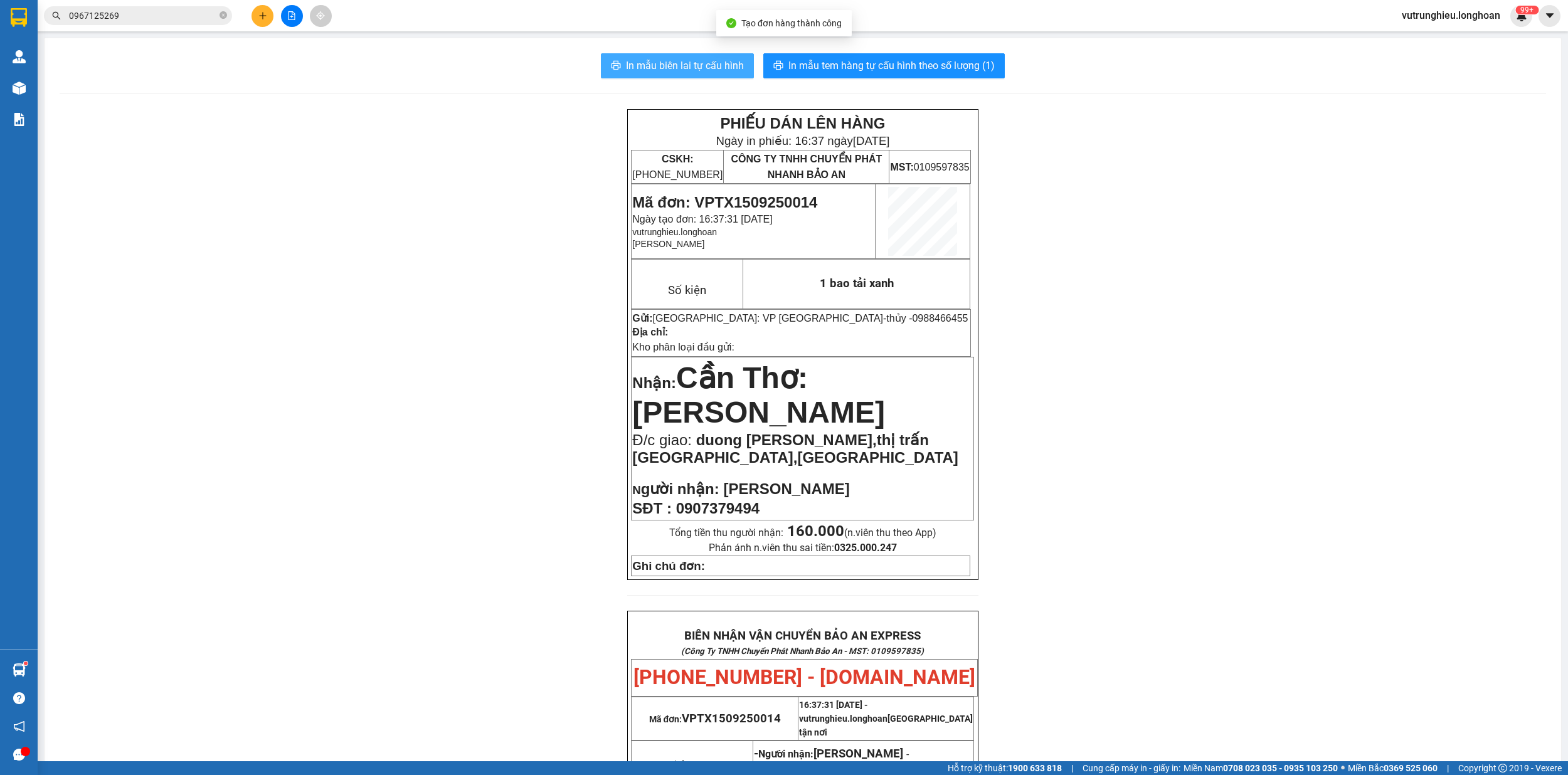
click at [648, 74] on button "In mẫu biên lai tự cấu hình" at bounding box center [677, 65] width 153 height 25
click at [880, 67] on span "In mẫu tem hàng tự cấu hình theo số lượng (1)" at bounding box center [892, 65] width 206 height 16
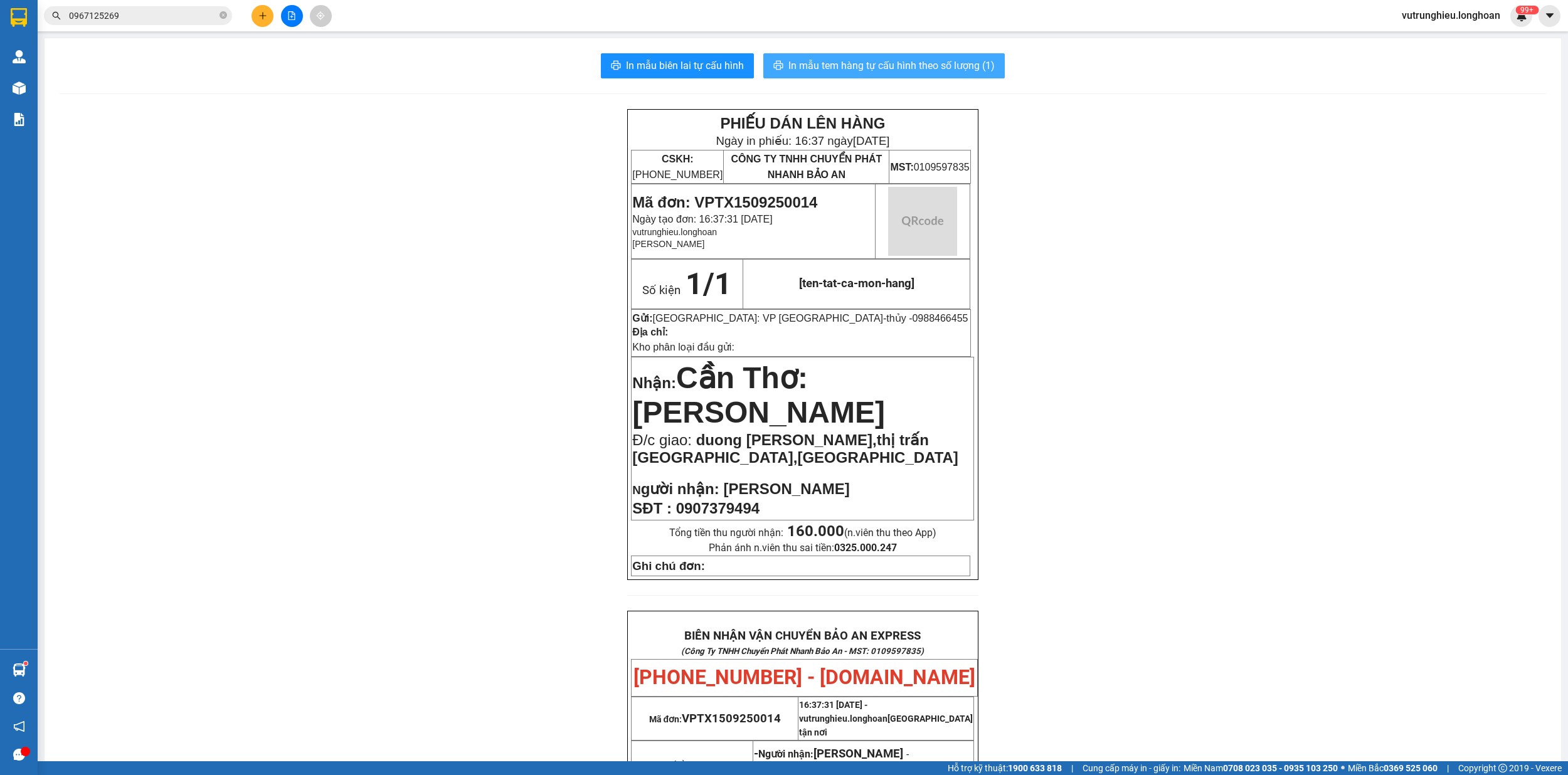
click at [880, 67] on span "In mẫu tem hàng tự cấu hình theo số lượng (1)" at bounding box center [892, 65] width 206 height 16
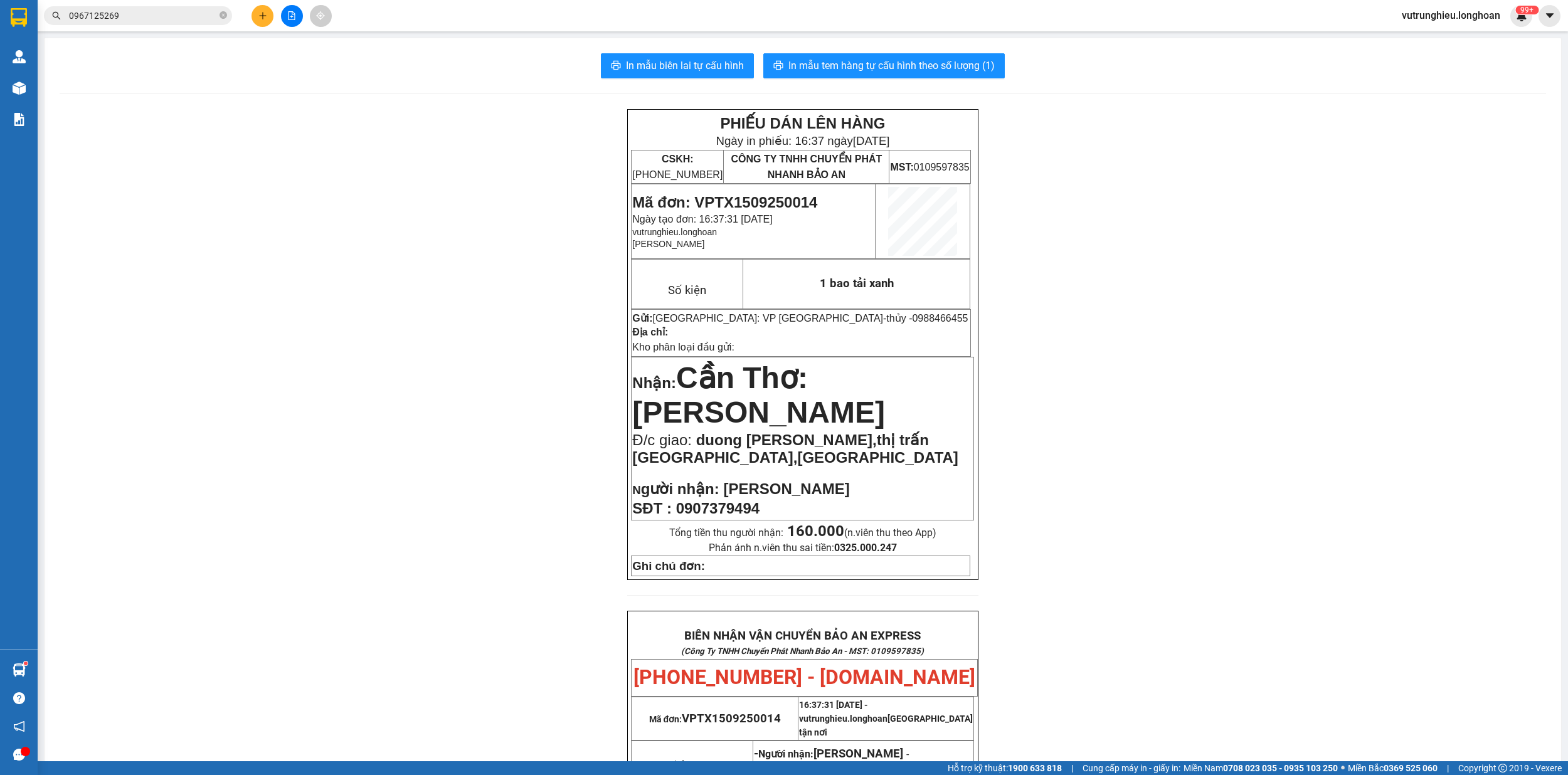
click at [769, 199] on span "Mã đơn: VPTX1509250014" at bounding box center [725, 202] width 185 height 17
copy span "VPTX1509250014"
click at [261, 17] on icon "plus" at bounding box center [263, 16] width 9 height 9
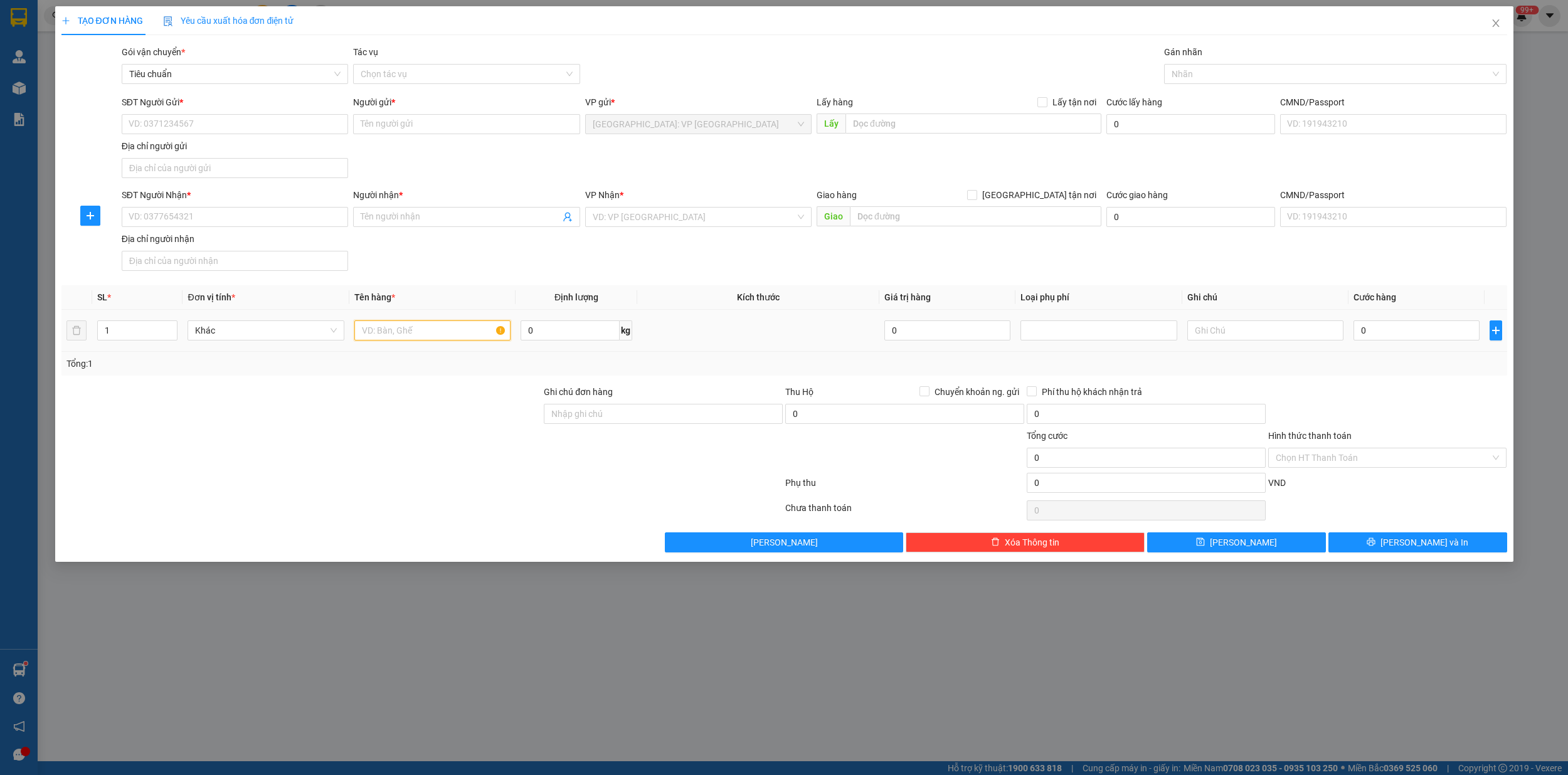
click at [382, 337] on input "text" at bounding box center [432, 331] width 157 height 20
type input "1 kien tải xanh"
click at [556, 329] on input "0" at bounding box center [569, 331] width 99 height 20
type input "28"
click at [154, 123] on input "SĐT Người Gửi *" at bounding box center [234, 124] width 227 height 20
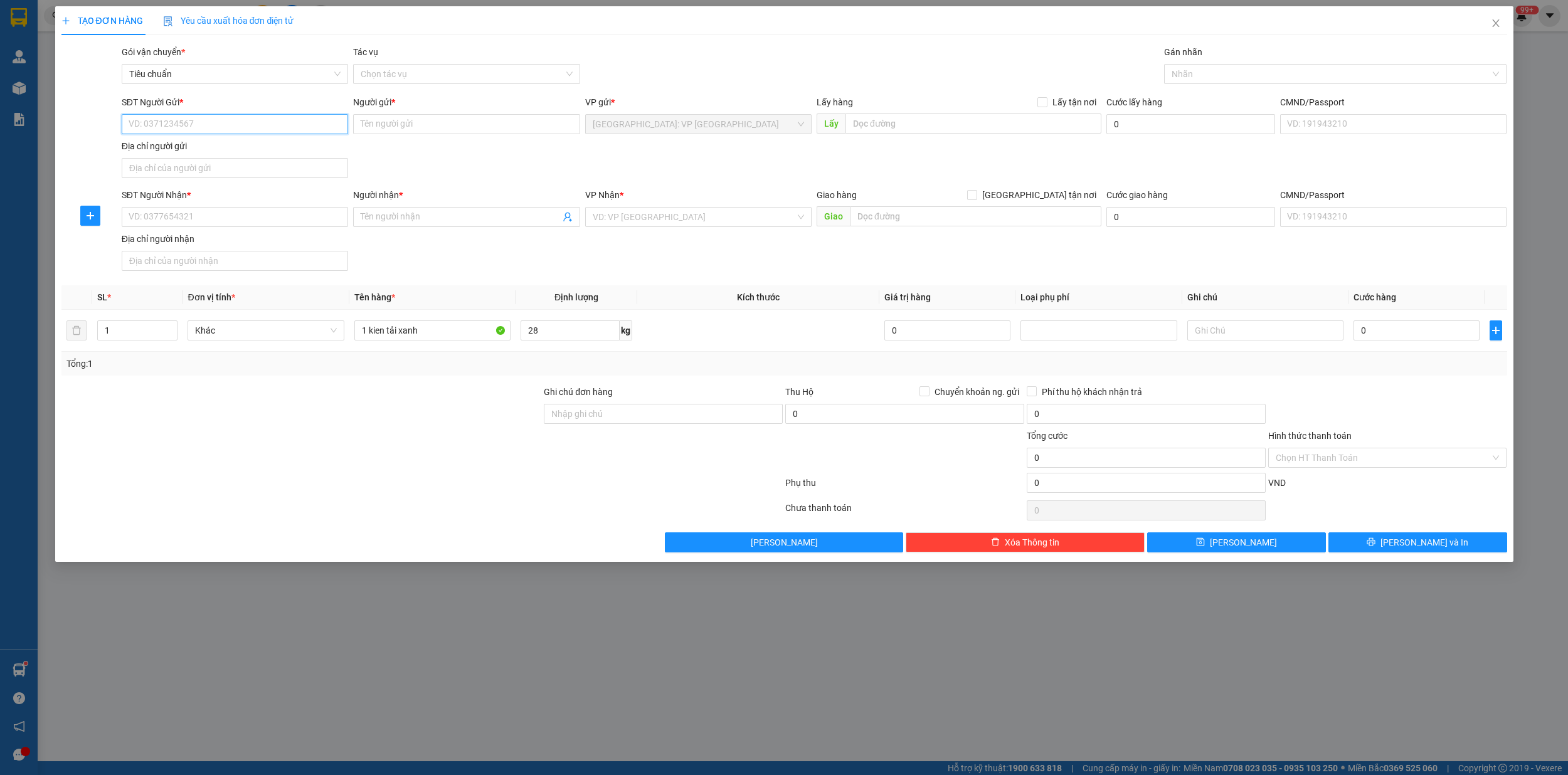
click at [162, 124] on input "SĐT Người Gửi *" at bounding box center [234, 124] width 227 height 20
type input "0356712231"
drag, startPoint x: 183, startPoint y: 152, endPoint x: 191, endPoint y: 153, distance: 8.1
click at [187, 149] on div "0356712231 - nhung" at bounding box center [234, 150] width 212 height 14
type input "nhung"
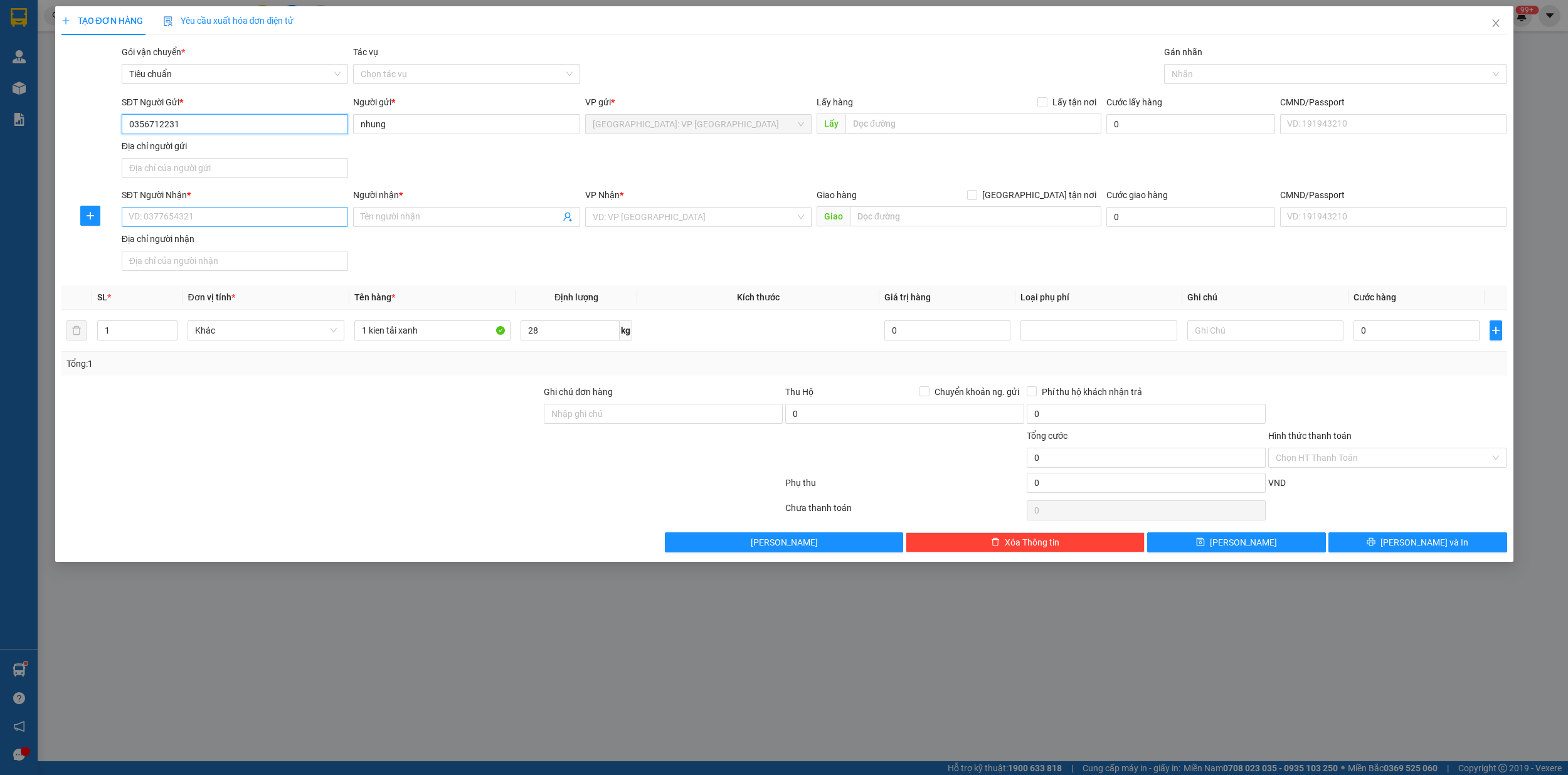
type input "0356712231"
click at [193, 217] on input "SĐT Người Nhận *" at bounding box center [234, 217] width 227 height 20
click at [205, 249] on div "0989168012 - phương" at bounding box center [234, 244] width 212 height 14
type input "0989168012"
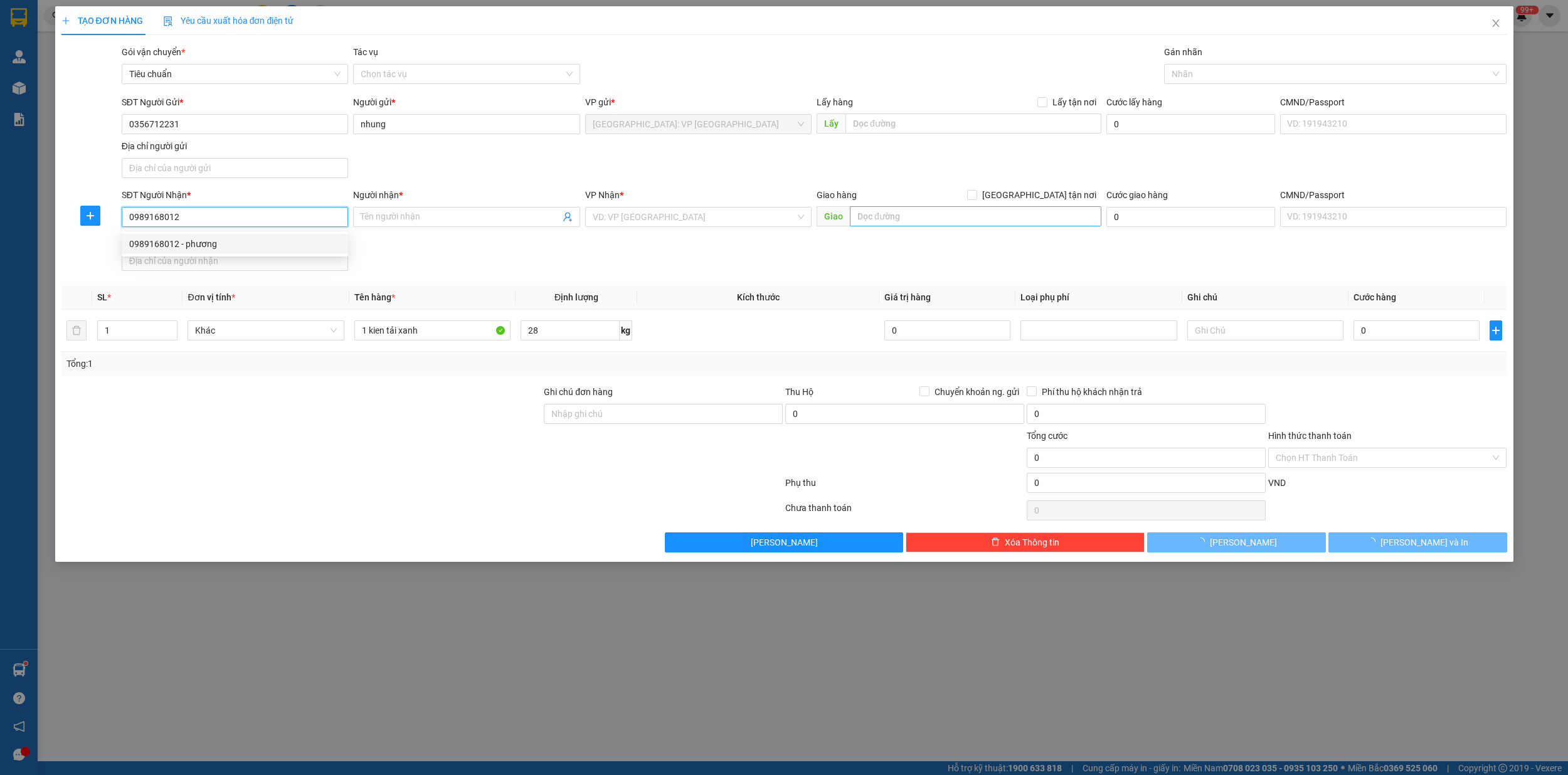
type input "phương"
checkbox input "true"
type input "373 lê duẩn,thanh khê,đà nẵng"
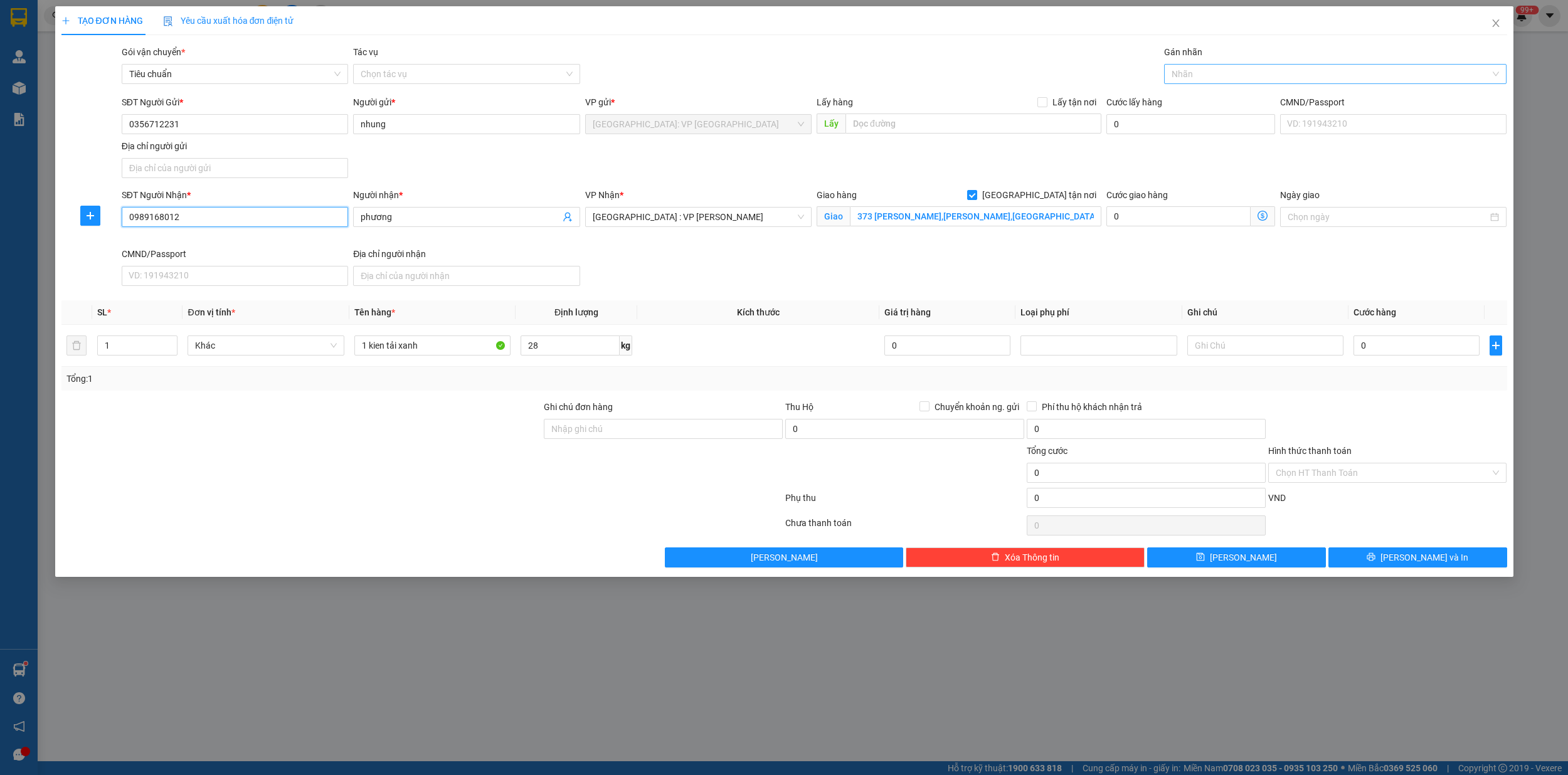
click at [1267, 74] on div at bounding box center [1328, 74] width 324 height 15
type input "0989168012"
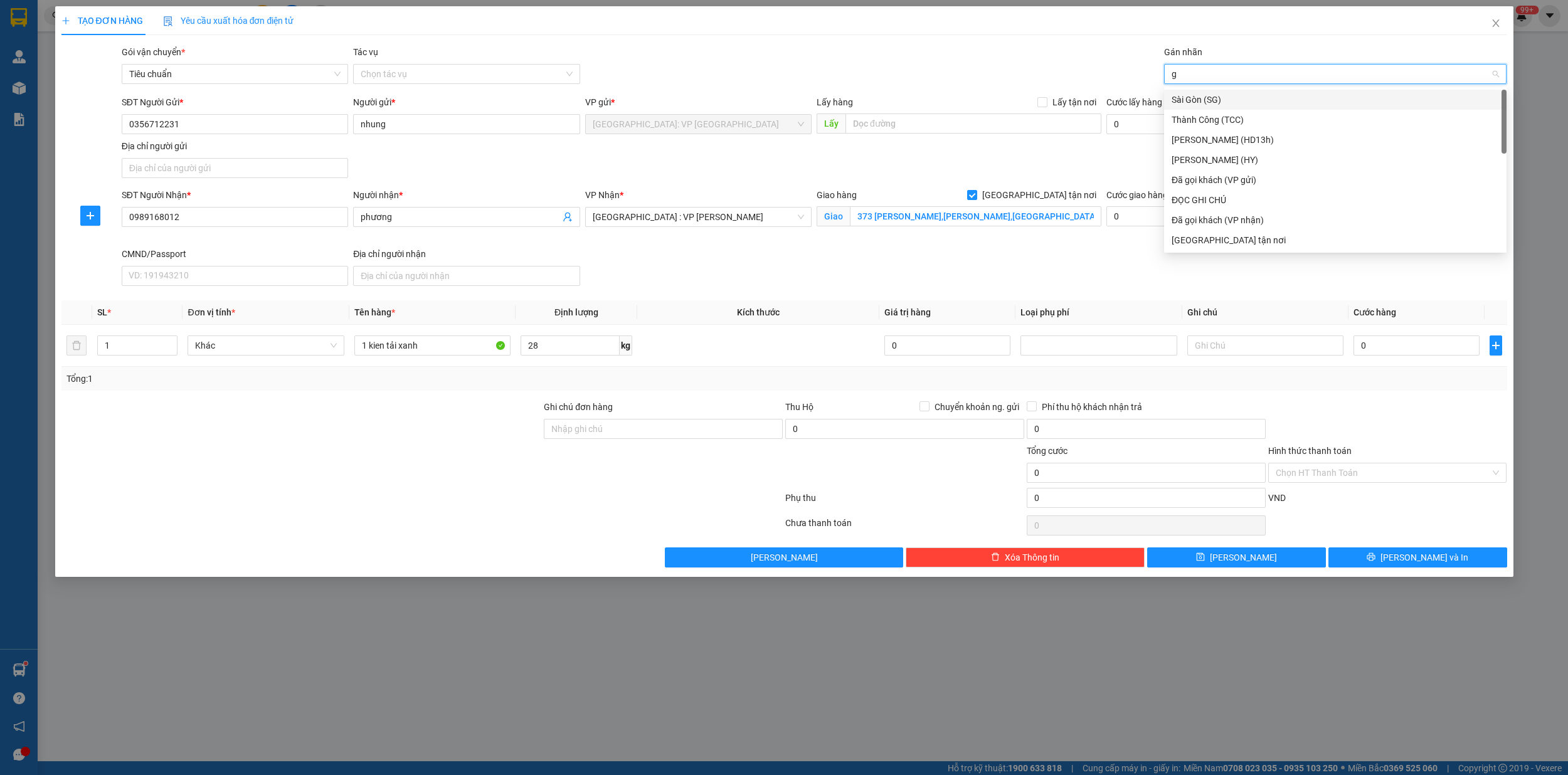
type input "gi"
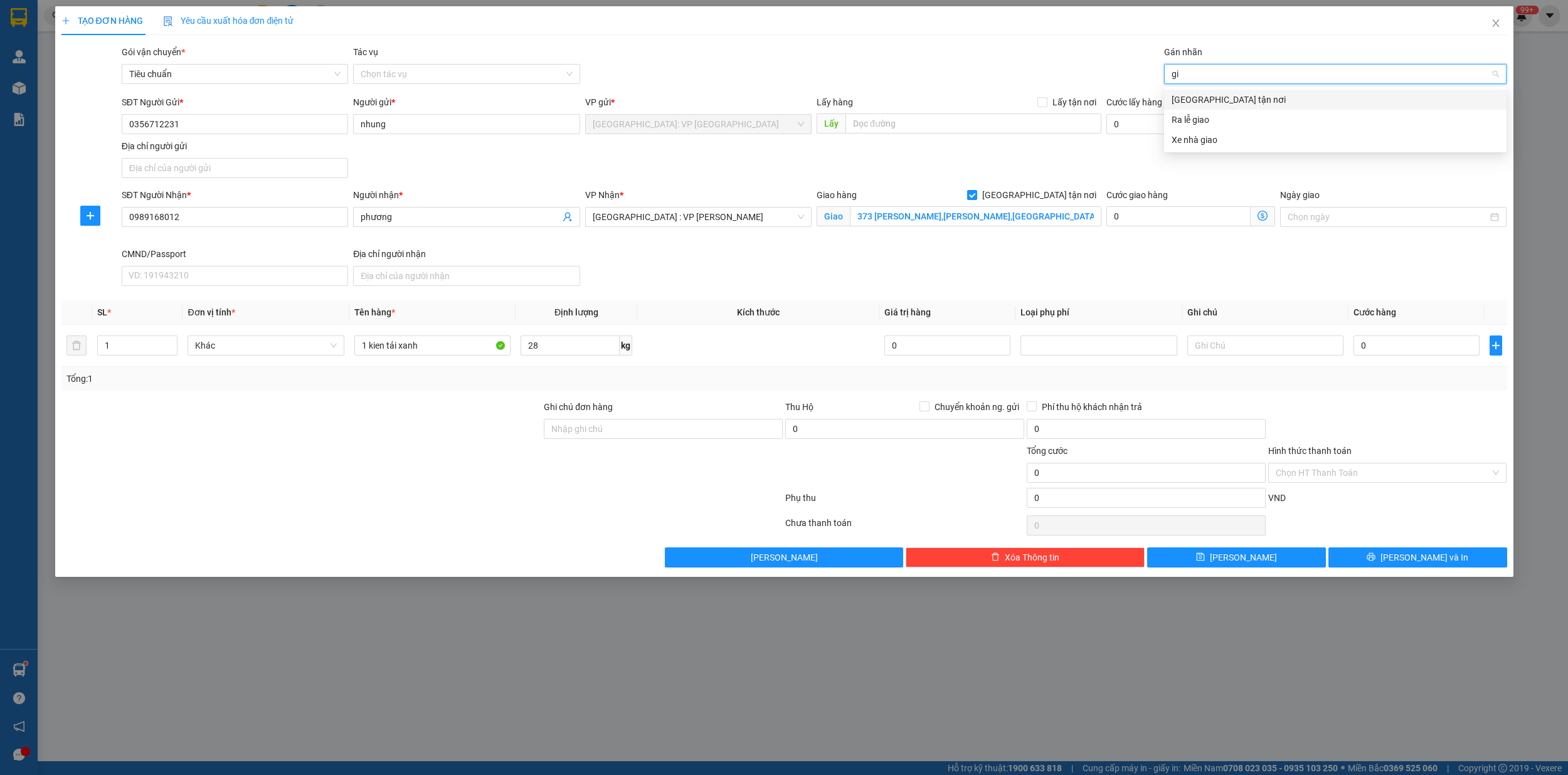
click at [1256, 99] on div "[GEOGRAPHIC_DATA] tận nơi" at bounding box center [1335, 99] width 328 height 14
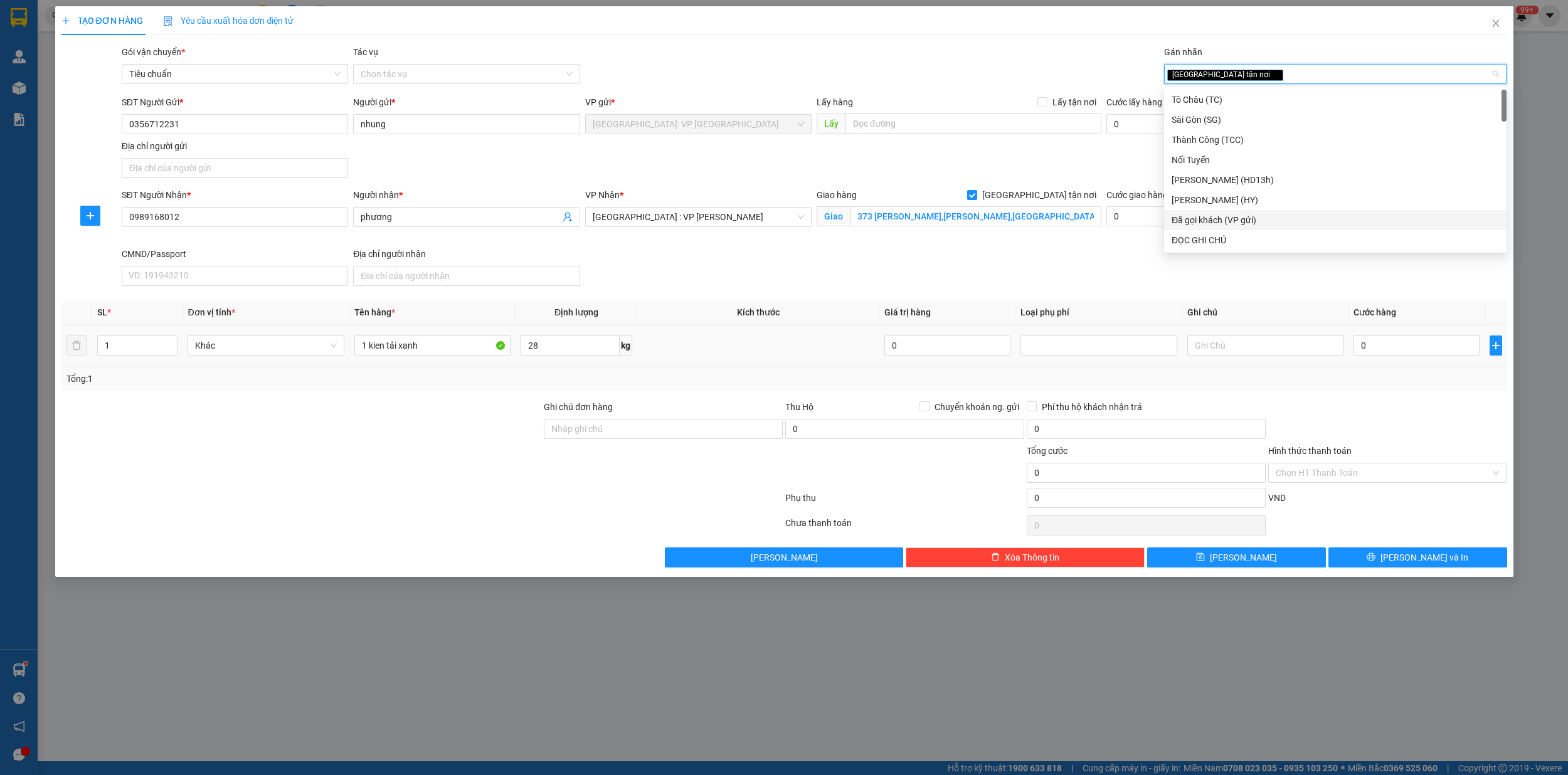
click at [1388, 365] on td "0" at bounding box center [1416, 345] width 136 height 42
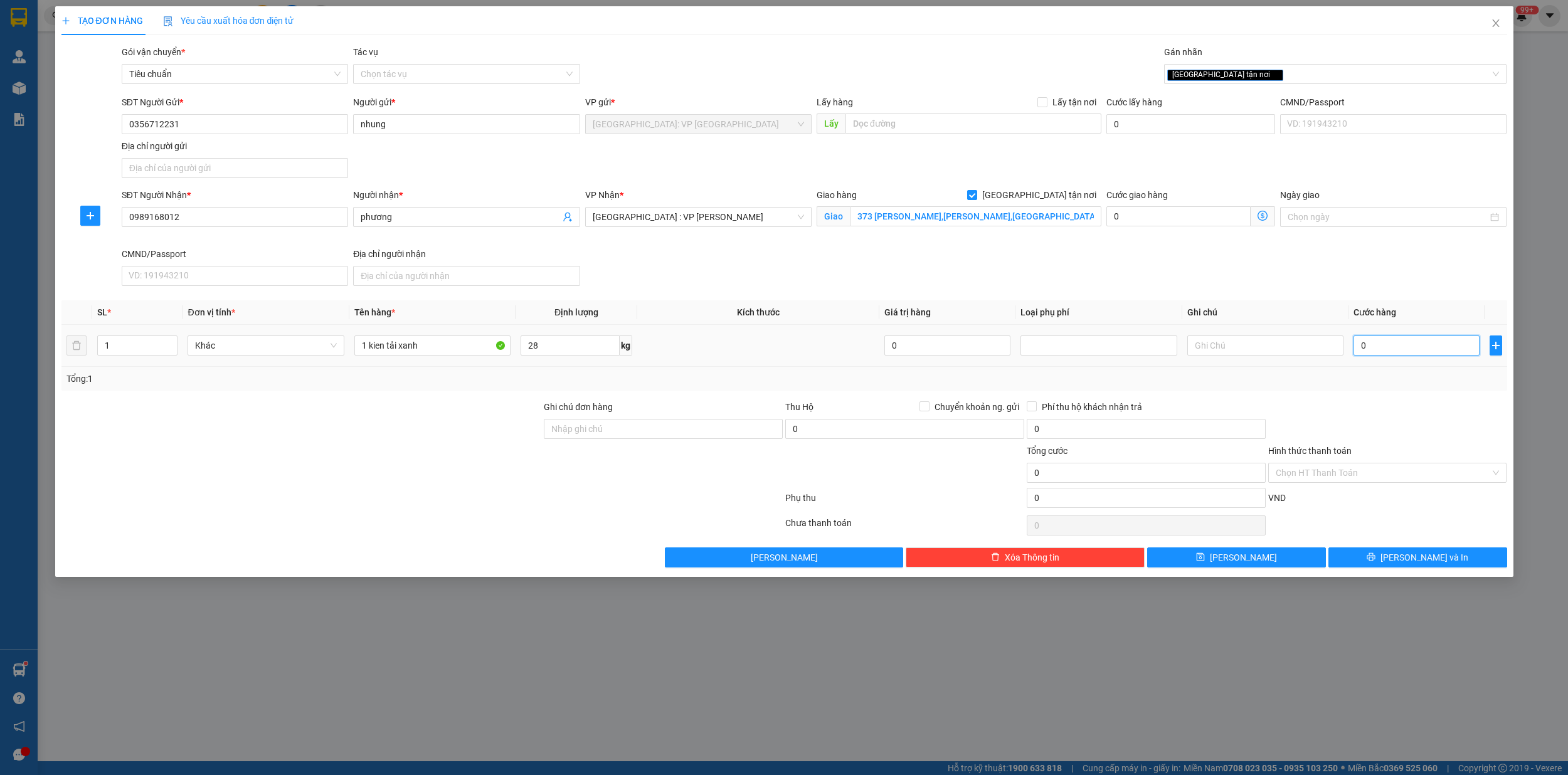
click at [1397, 347] on input "0" at bounding box center [1416, 345] width 126 height 20
type input "02"
type input "2"
type input "020"
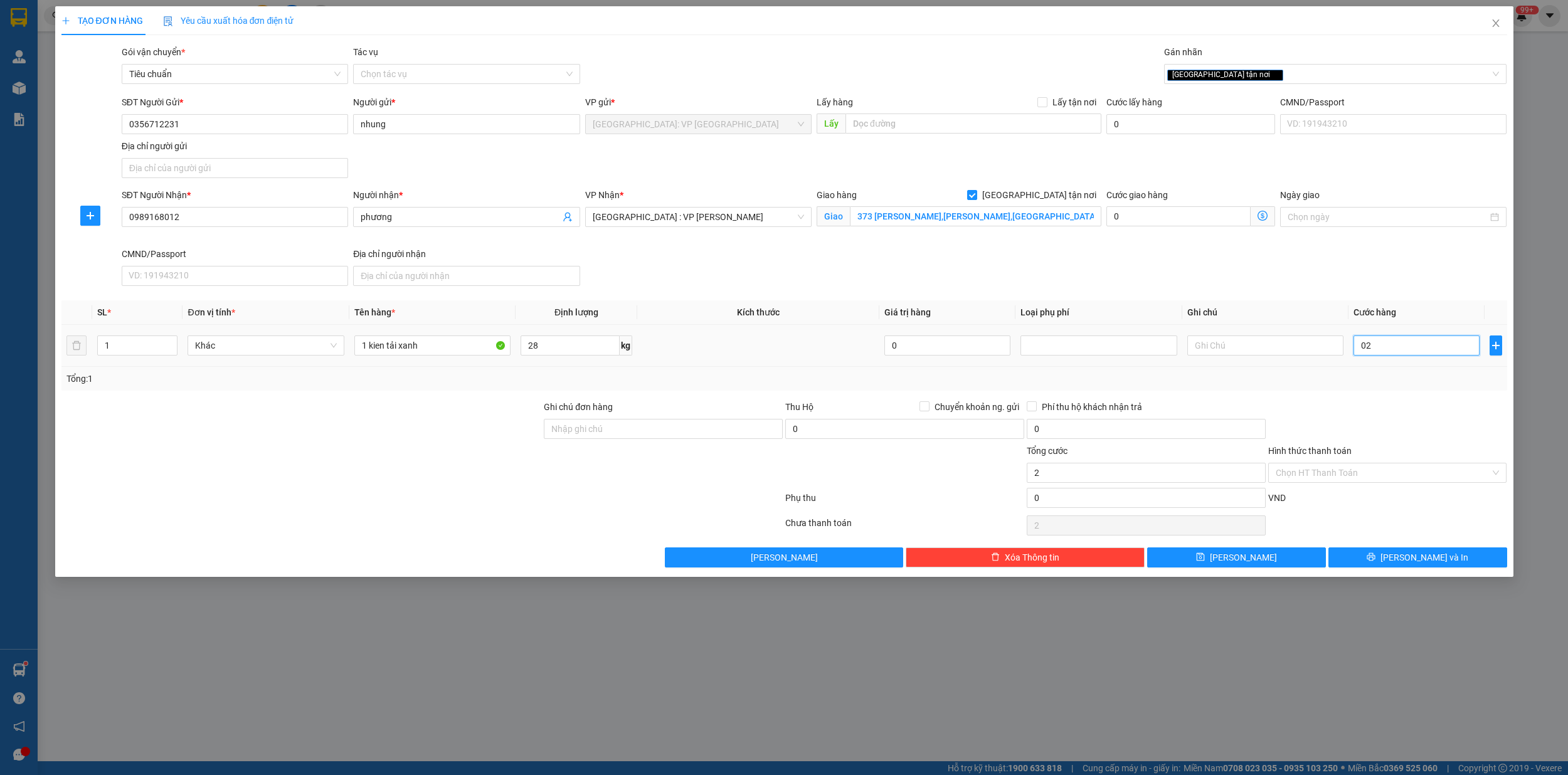
type input "20"
type input "0.200"
type input "200"
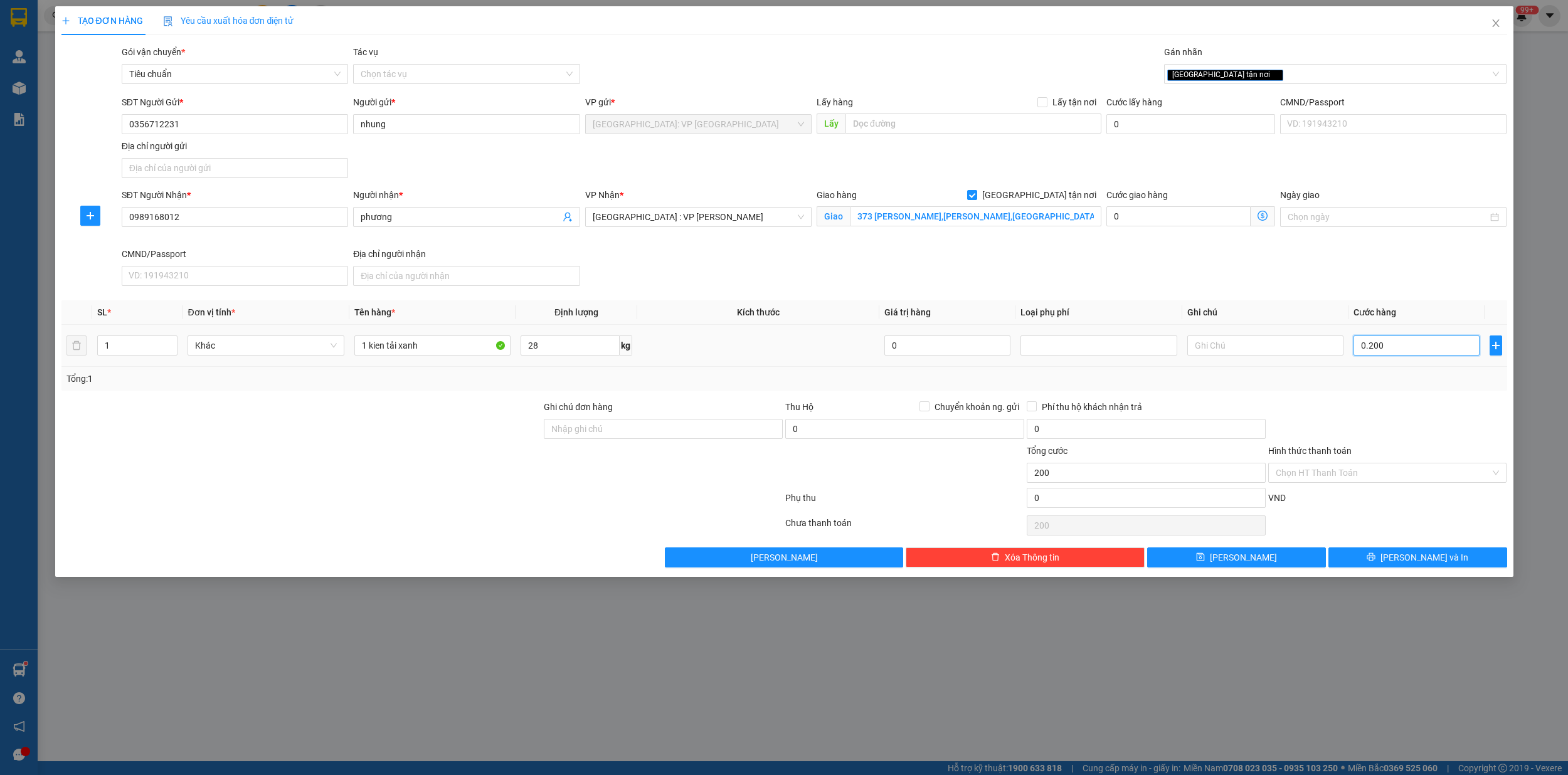
type input "02.000"
type input "2.000"
type input "020.000"
type input "20.000"
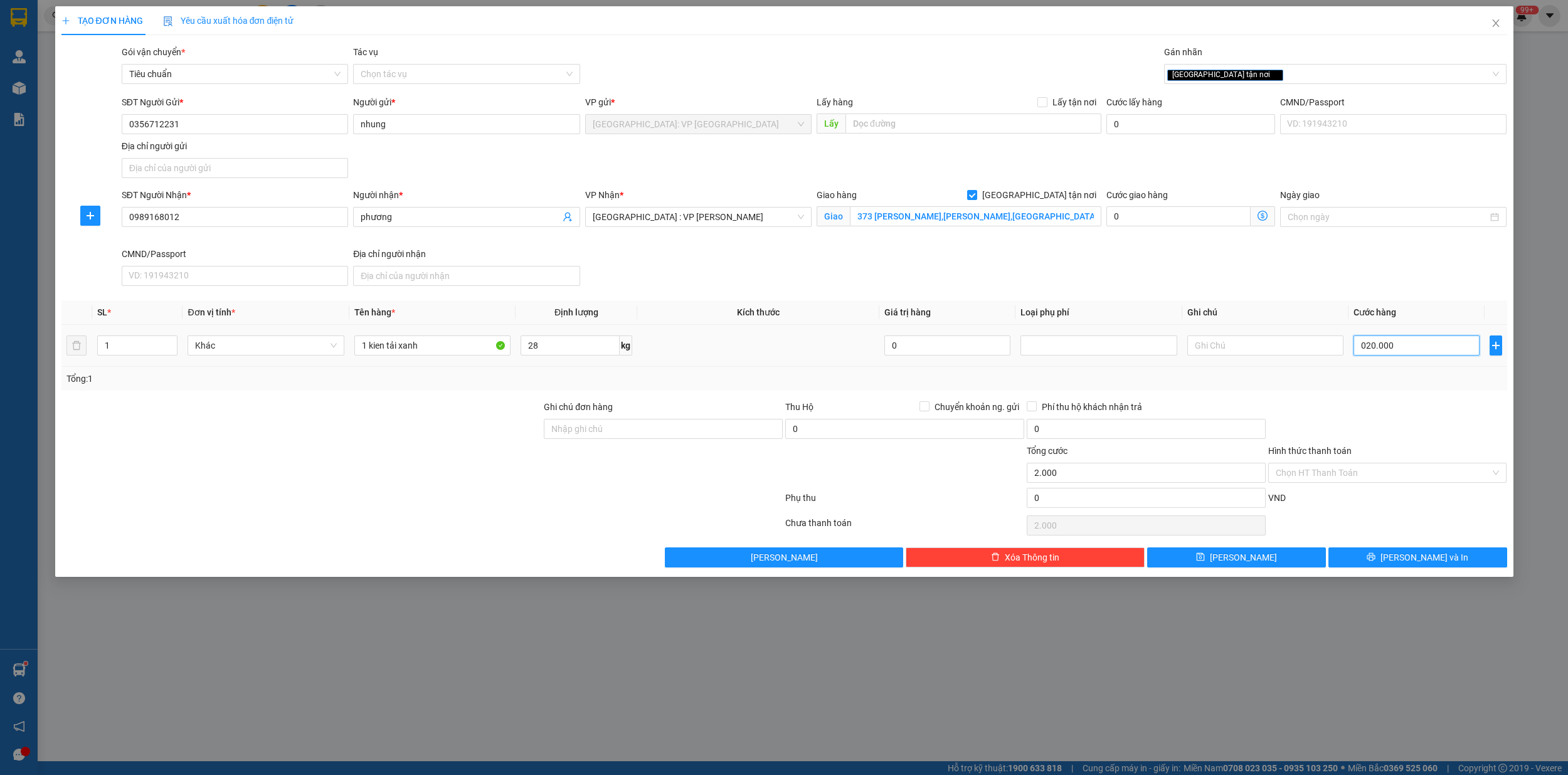
type input "20.000"
type input "0.200.000"
type input "200.000"
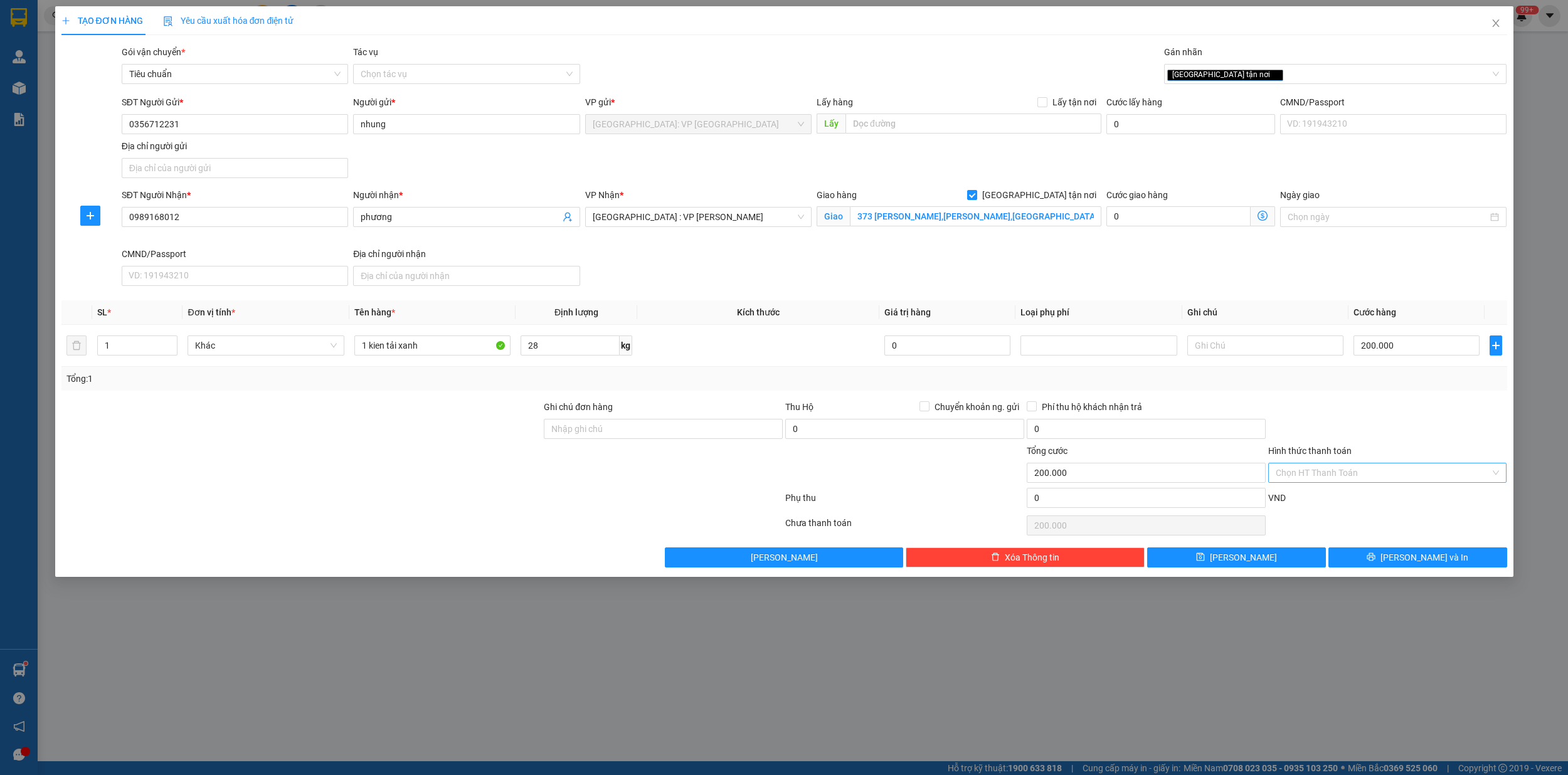
click at [1363, 469] on input "Hình thức thanh toán" at bounding box center [1383, 472] width 215 height 19
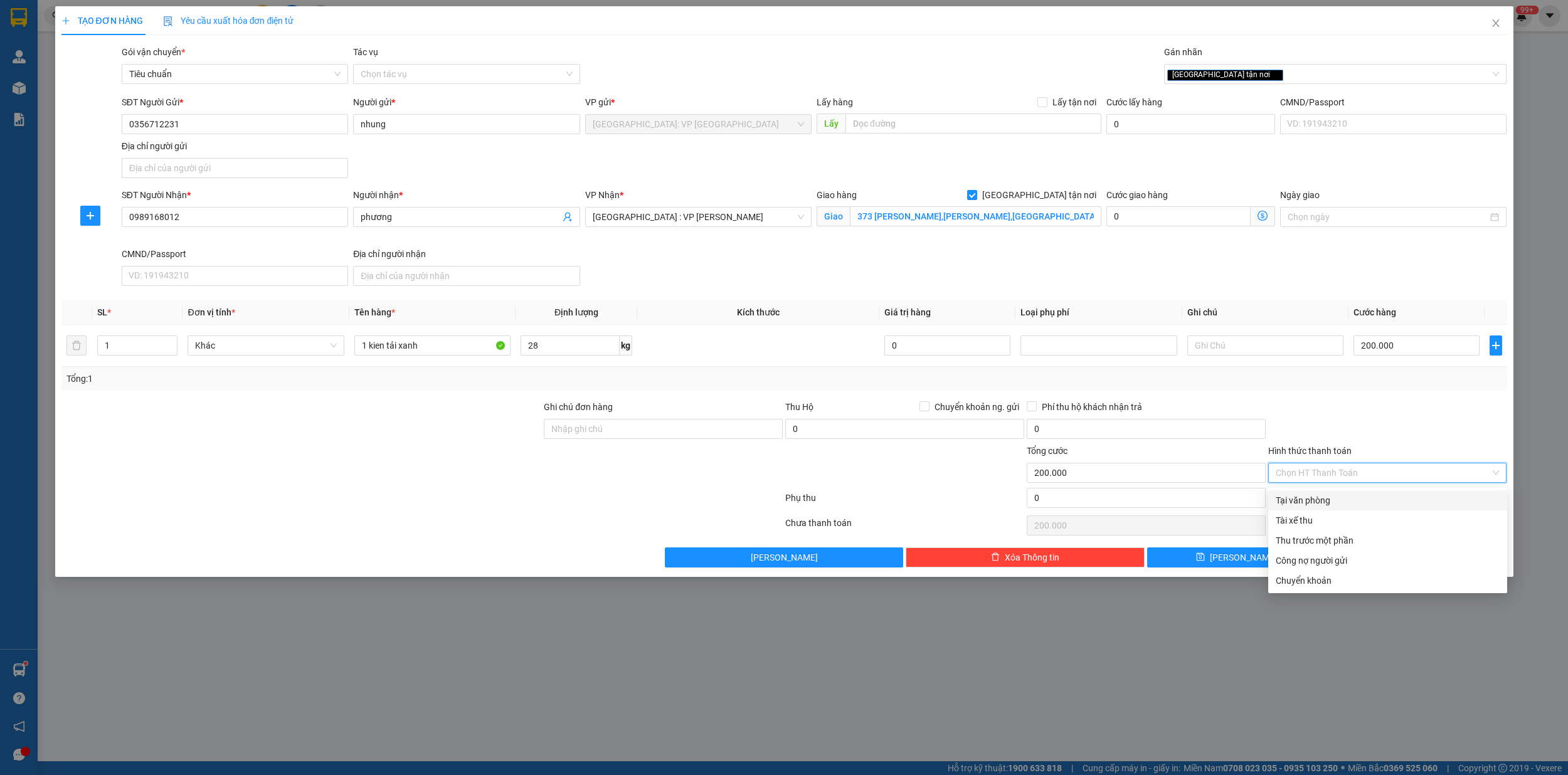
click at [1332, 491] on div "Tại văn phòng" at bounding box center [1387, 500] width 239 height 20
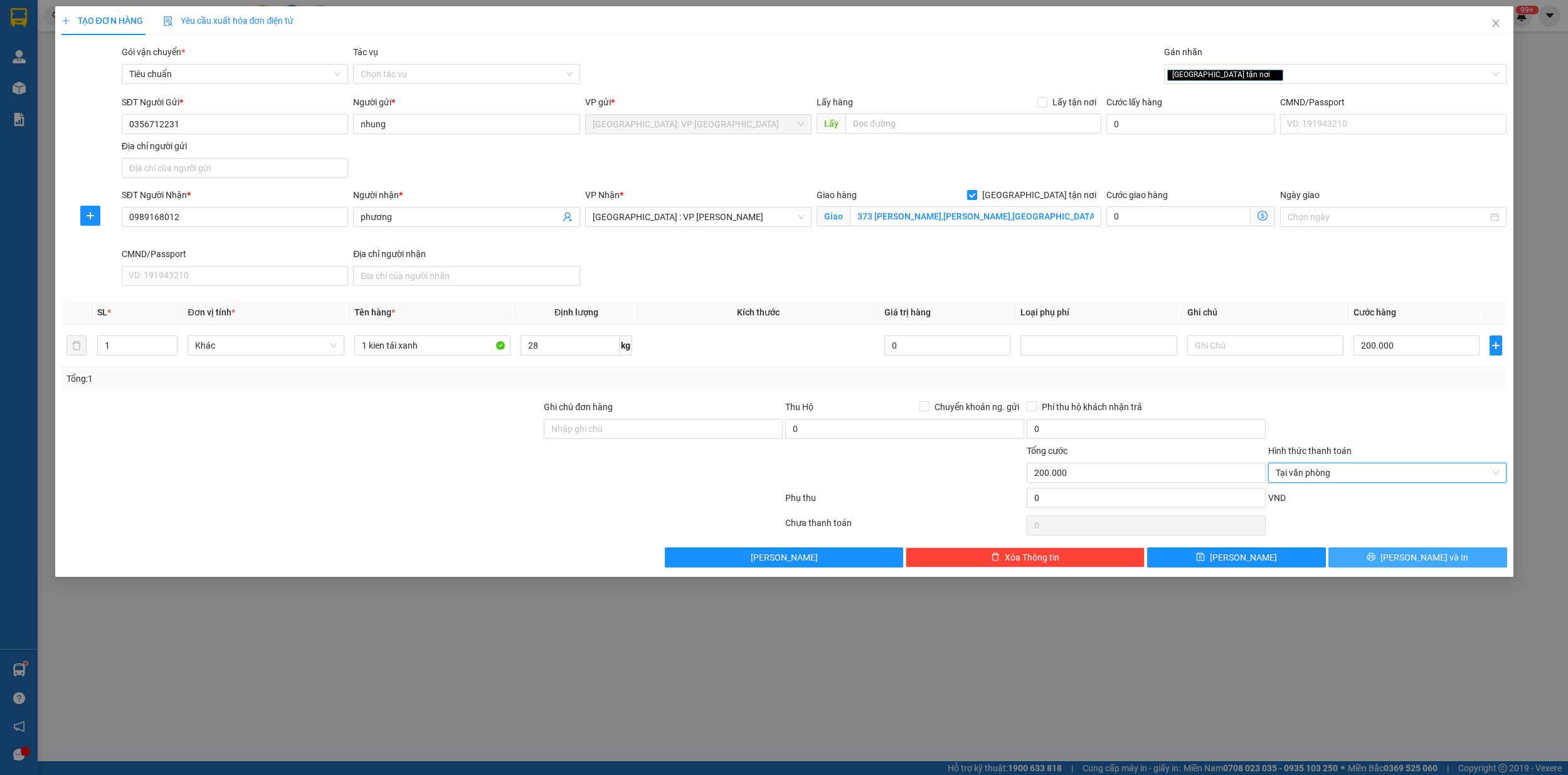
click at [1423, 560] on span "[PERSON_NAME] và In" at bounding box center [1424, 557] width 88 height 14
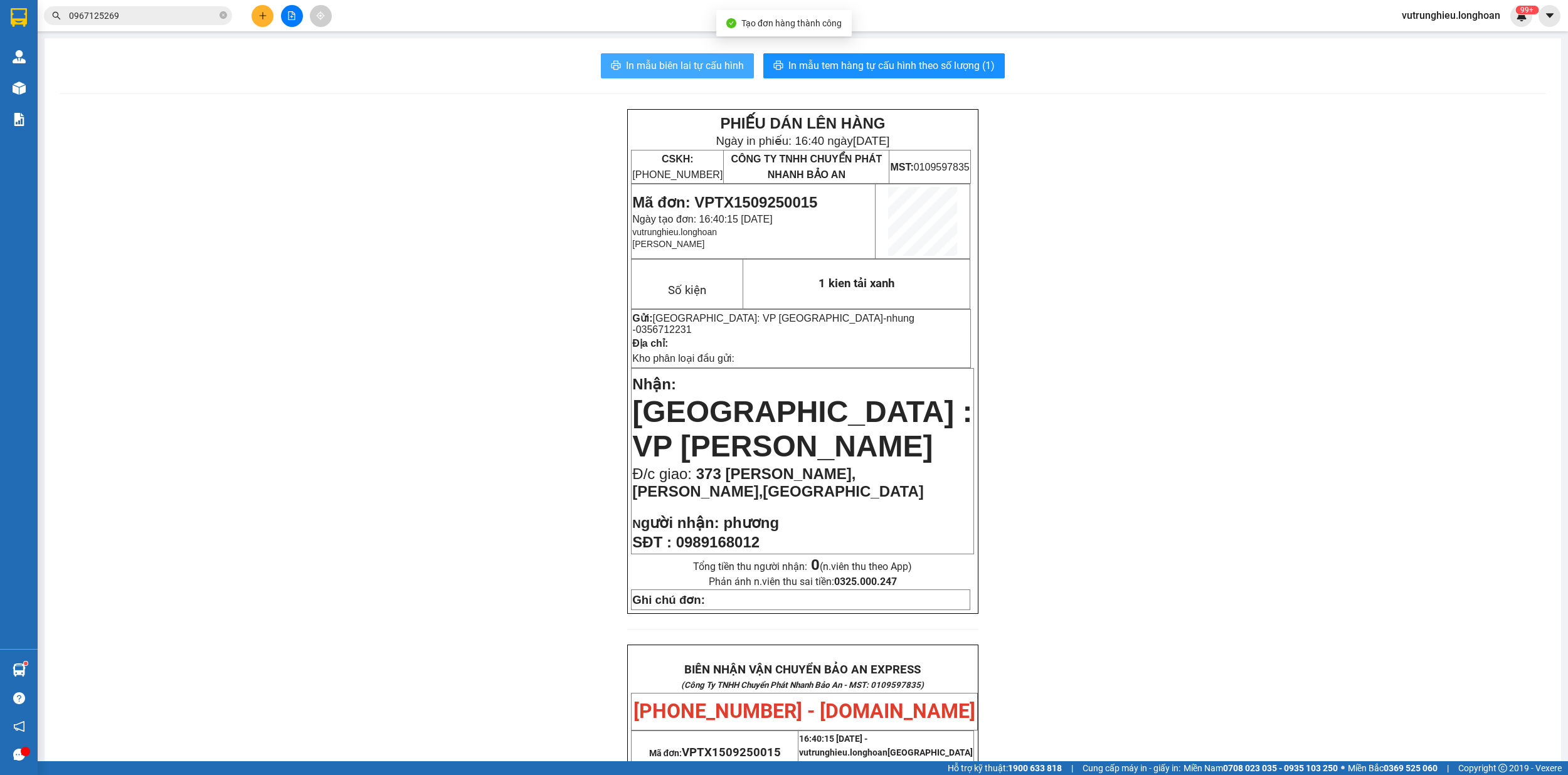
click at [665, 61] on span "In mẫu biên lai tự cấu hình" at bounding box center [684, 65] width 118 height 16
click at [858, 61] on span "In mẫu tem hàng tự cấu hình theo số lượng (1)" at bounding box center [892, 65] width 206 height 16
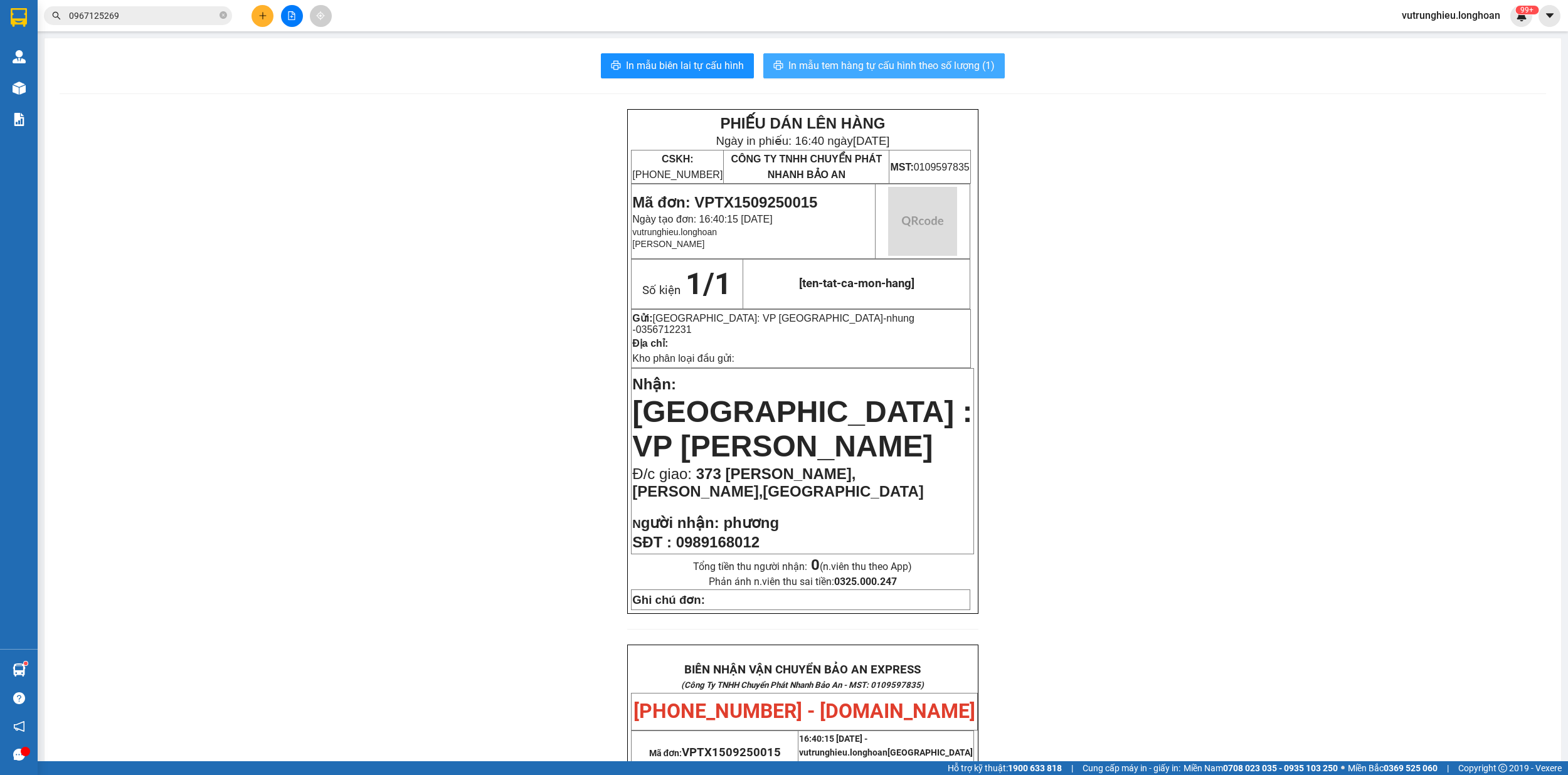
click at [858, 61] on span "In mẫu tem hàng tự cấu hình theo số lượng (1)" at bounding box center [892, 65] width 206 height 16
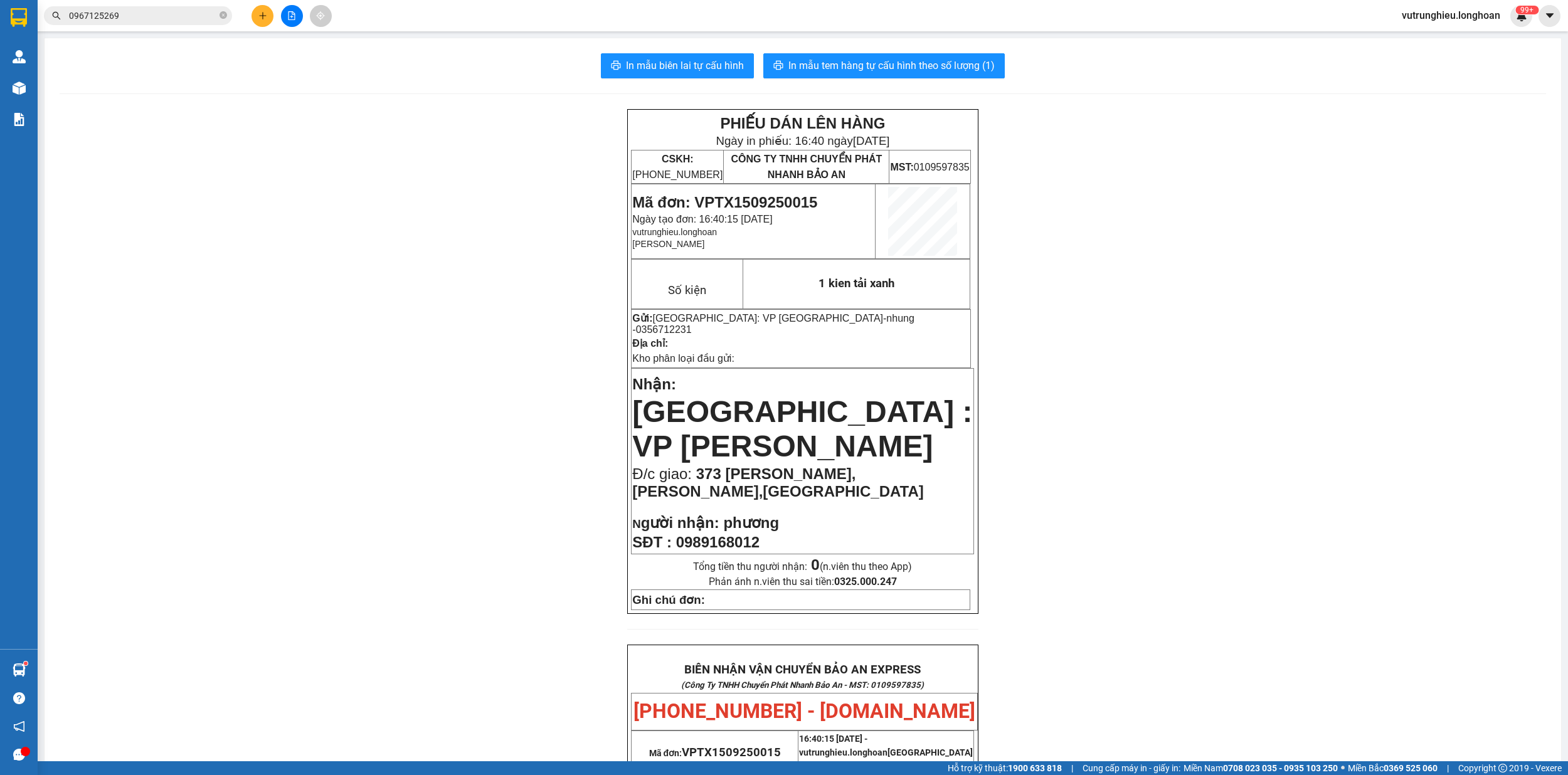
click at [745, 198] on span "Mã đơn: VPTX1509250015" at bounding box center [725, 202] width 185 height 17
copy span "VPTX1509250015"
click at [259, 15] on icon "plus" at bounding box center [263, 16] width 9 height 9
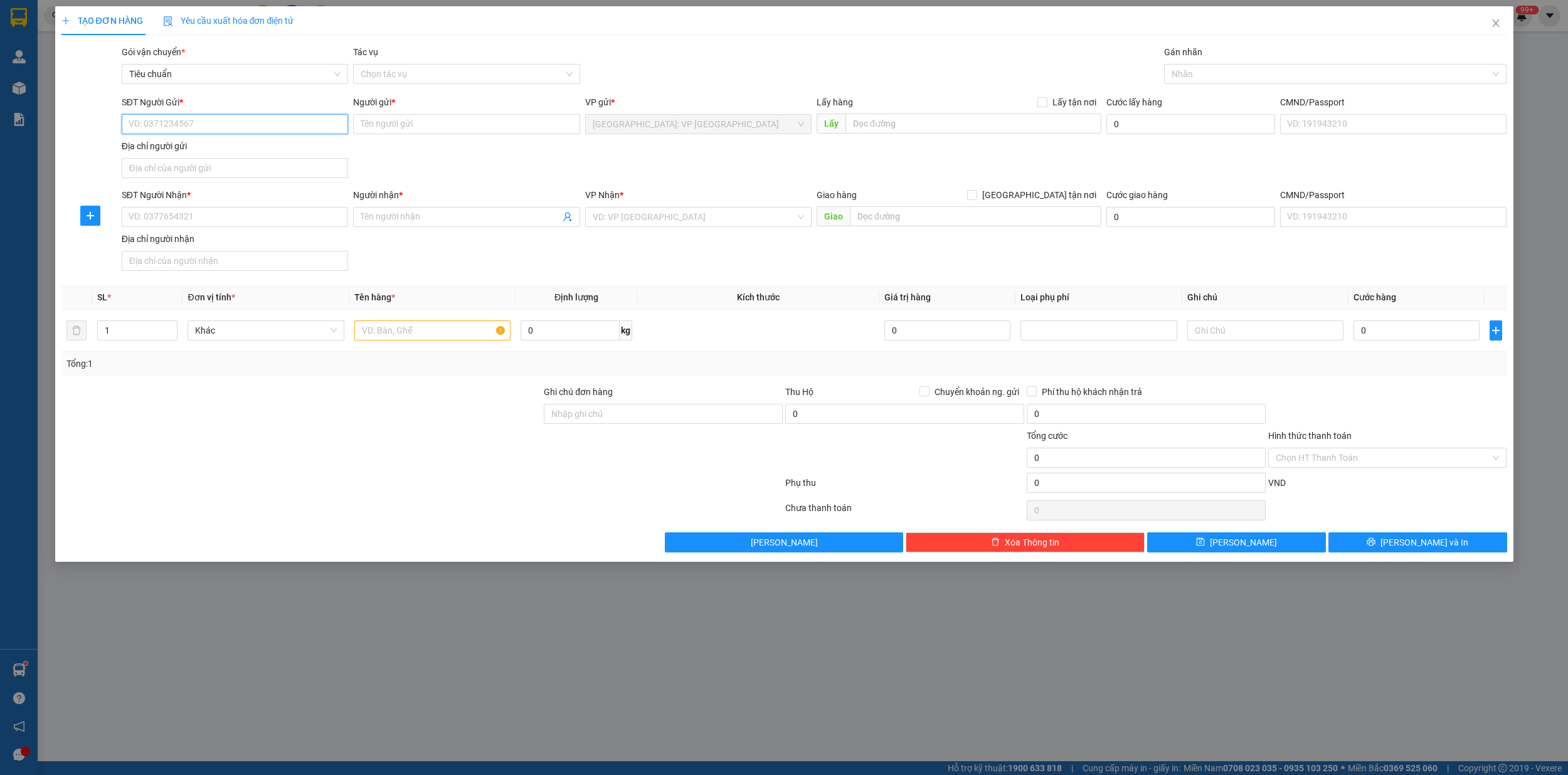
click at [206, 131] on input "SĐT Người Gửi *" at bounding box center [234, 124] width 227 height 20
click at [209, 149] on div "0946169876 - anh khánh" at bounding box center [234, 150] width 212 height 14
click at [201, 227] on input "SĐT Người Nhận *" at bounding box center [234, 217] width 227 height 20
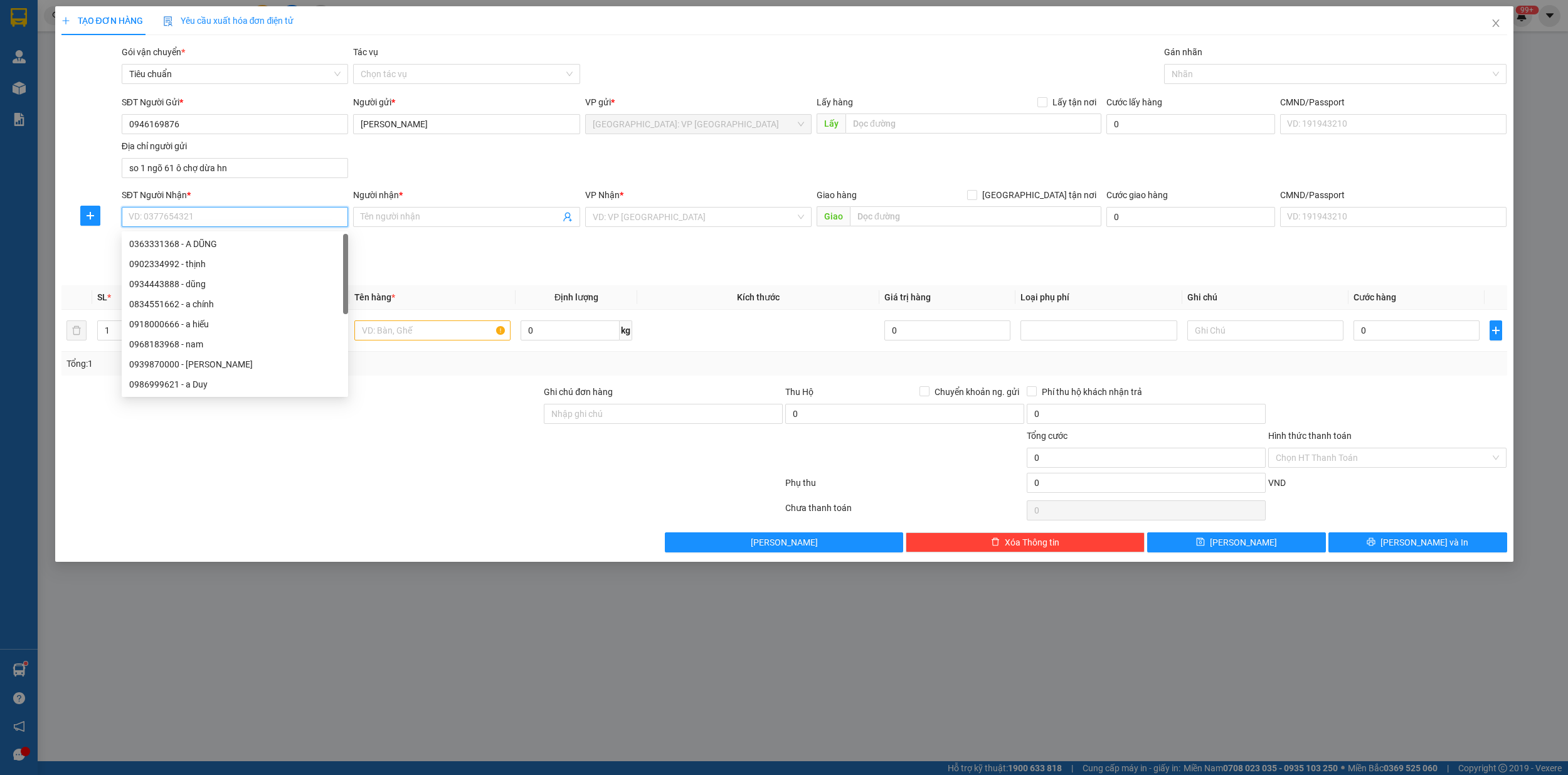
click at [201, 227] on input "SĐT Người Nhận *" at bounding box center [234, 217] width 227 height 20
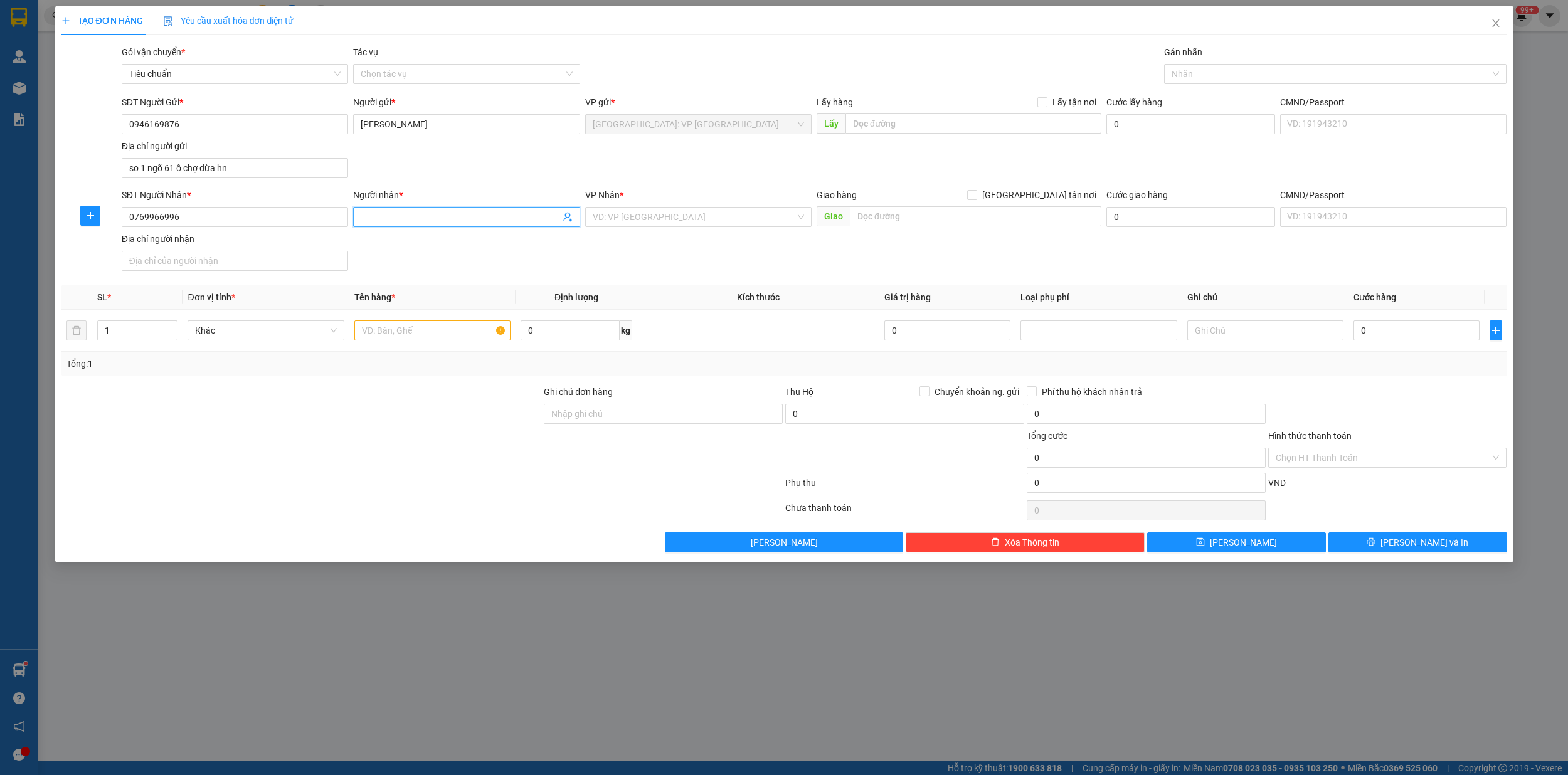
click at [400, 221] on input "Người nhận *" at bounding box center [460, 217] width 199 height 14
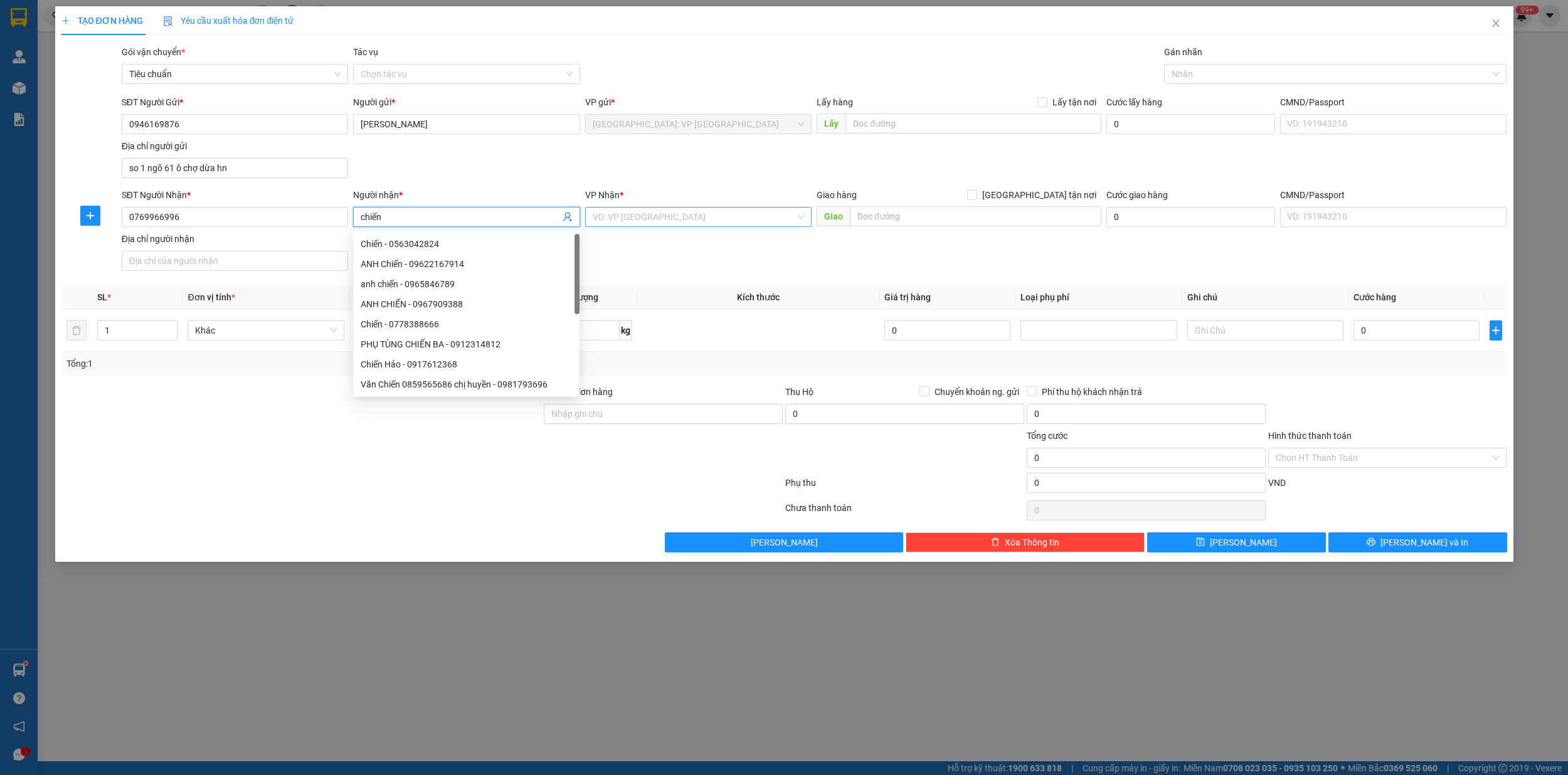
click at [637, 214] on input "search" at bounding box center [694, 217] width 202 height 19
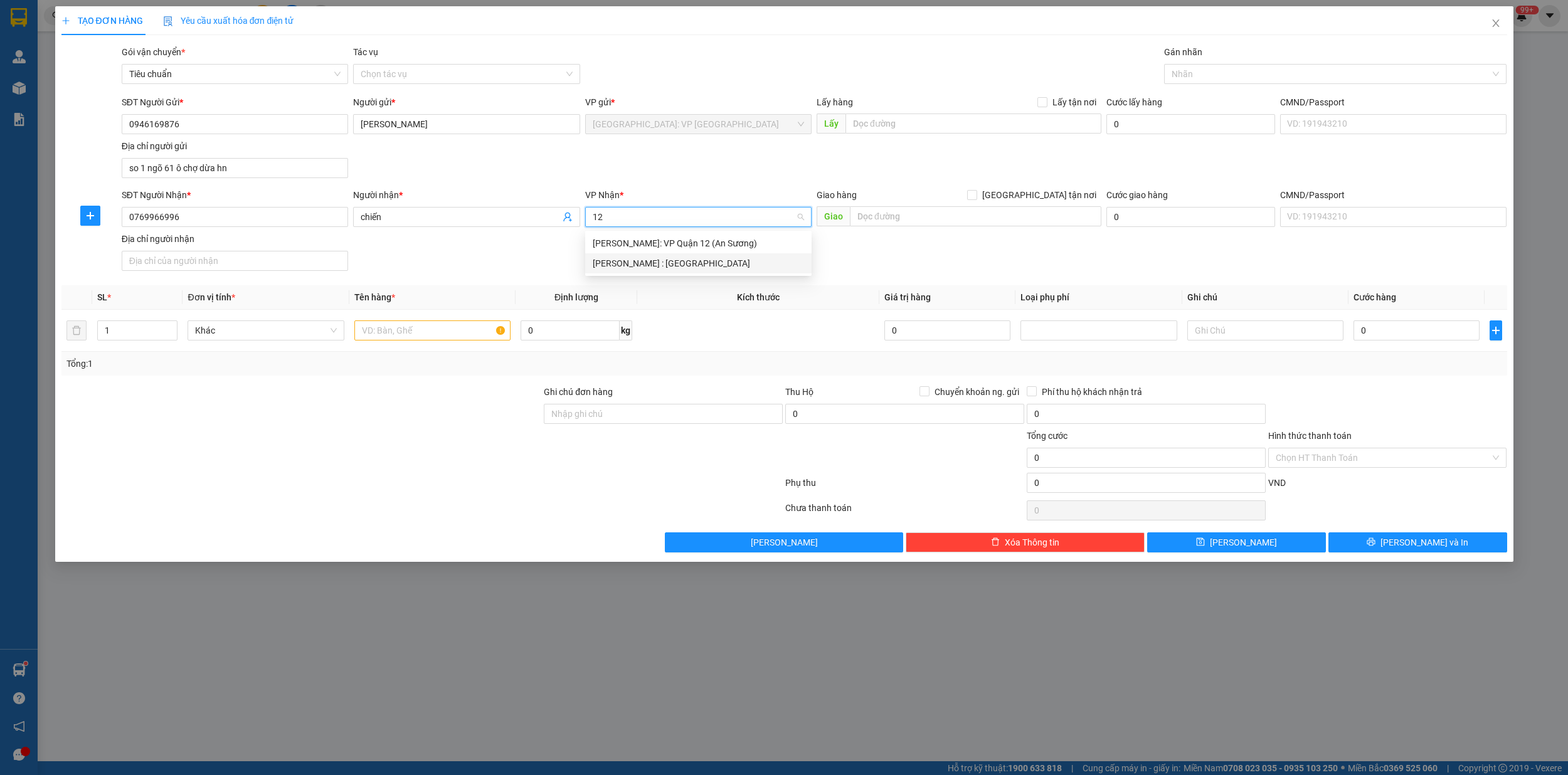
drag, startPoint x: 648, startPoint y: 256, endPoint x: 703, endPoint y: 256, distance: 55.0
click at [650, 257] on div "[PERSON_NAME] : [GEOGRAPHIC_DATA]" at bounding box center [698, 263] width 212 height 14
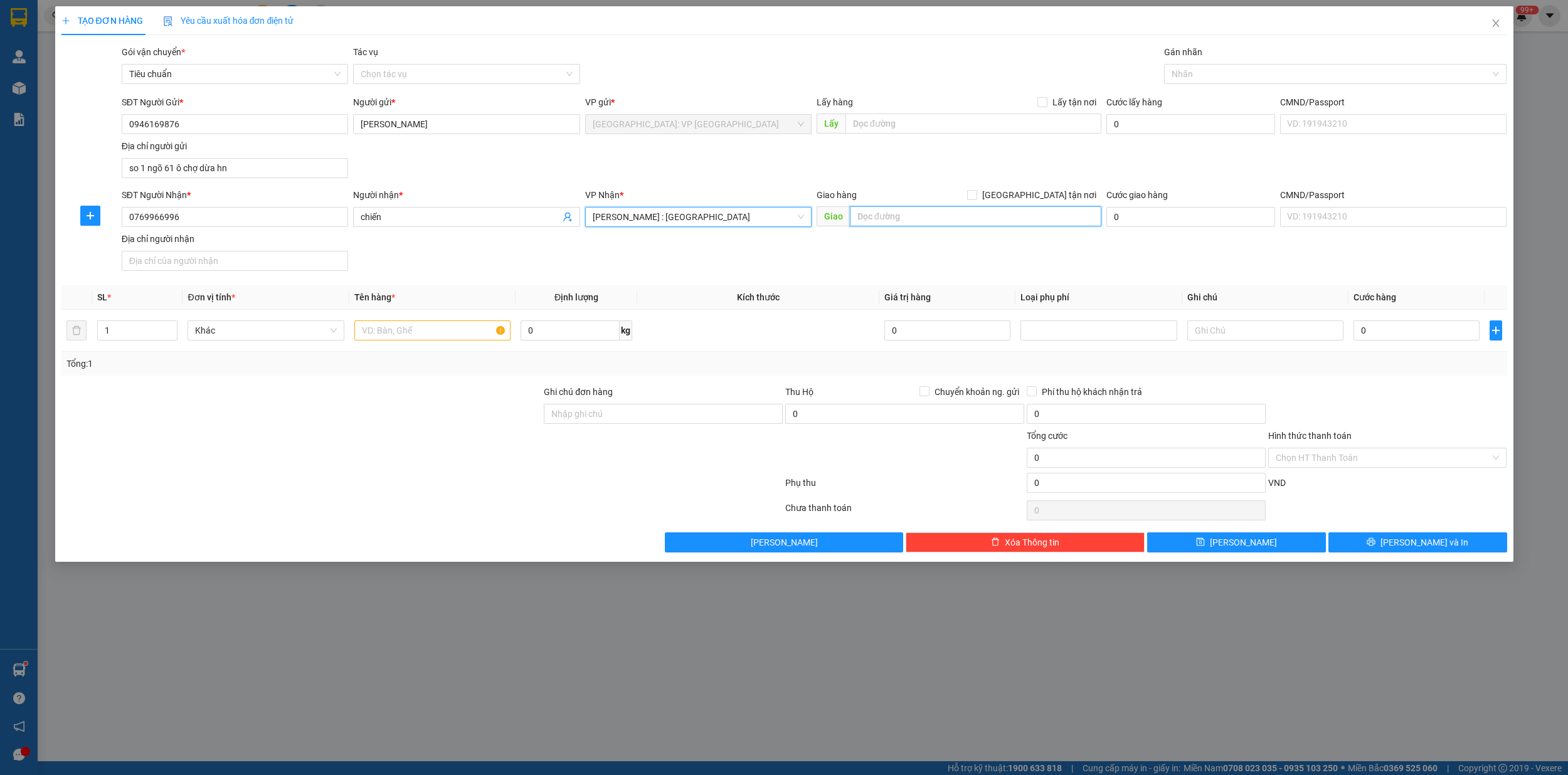
click at [861, 214] on input "text" at bounding box center [976, 216] width 252 height 20
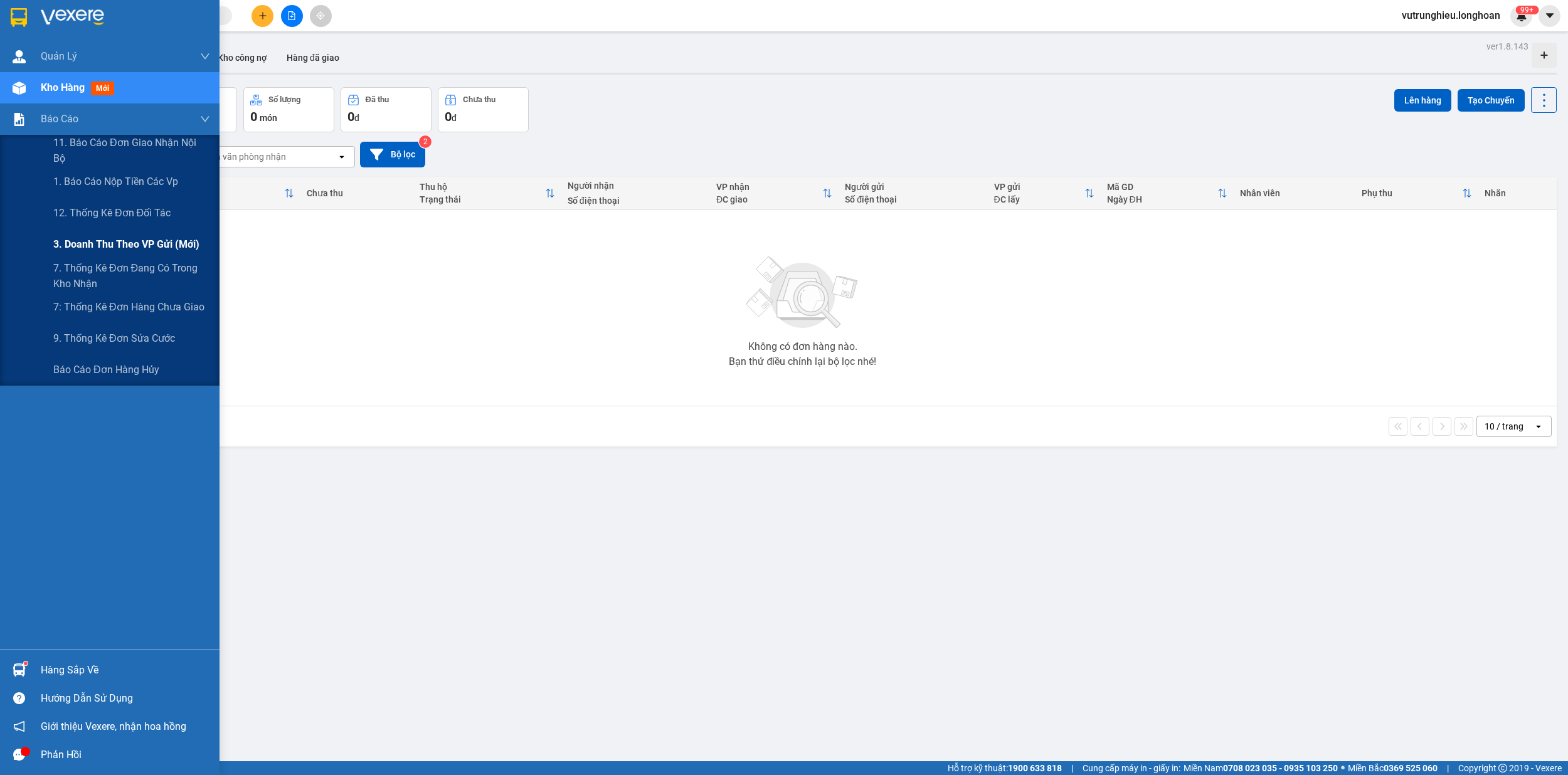
click at [131, 239] on span "3. Doanh Thu theo VP Gửi (mới)" at bounding box center [126, 244] width 146 height 16
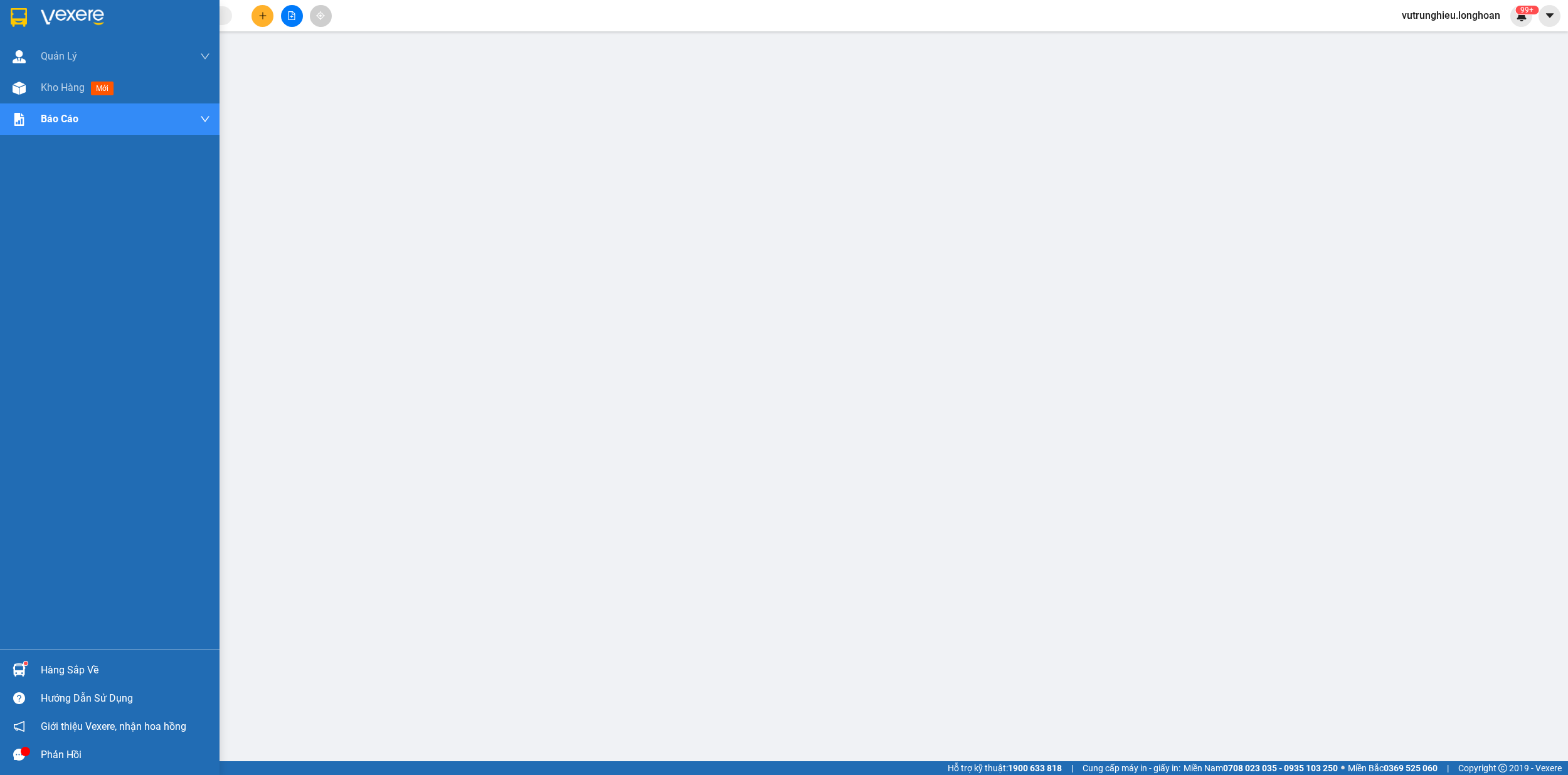
click at [13, 11] on img at bounding box center [19, 17] width 17 height 19
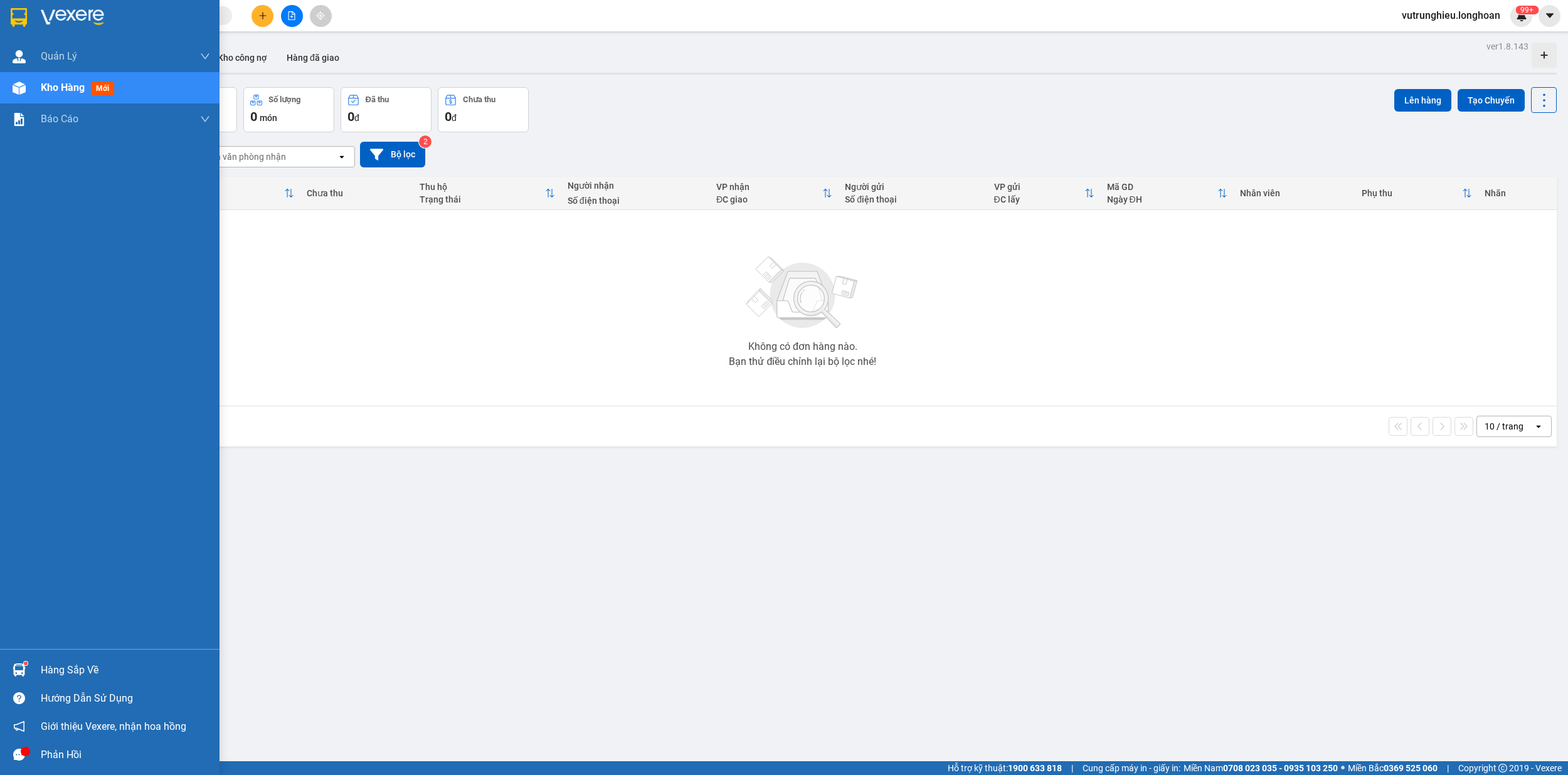
click at [13, 15] on img at bounding box center [19, 17] width 17 height 19
click at [8, 17] on div at bounding box center [19, 17] width 22 height 22
click at [11, 20] on img at bounding box center [19, 17] width 17 height 19
click at [13, 10] on img at bounding box center [19, 17] width 17 height 19
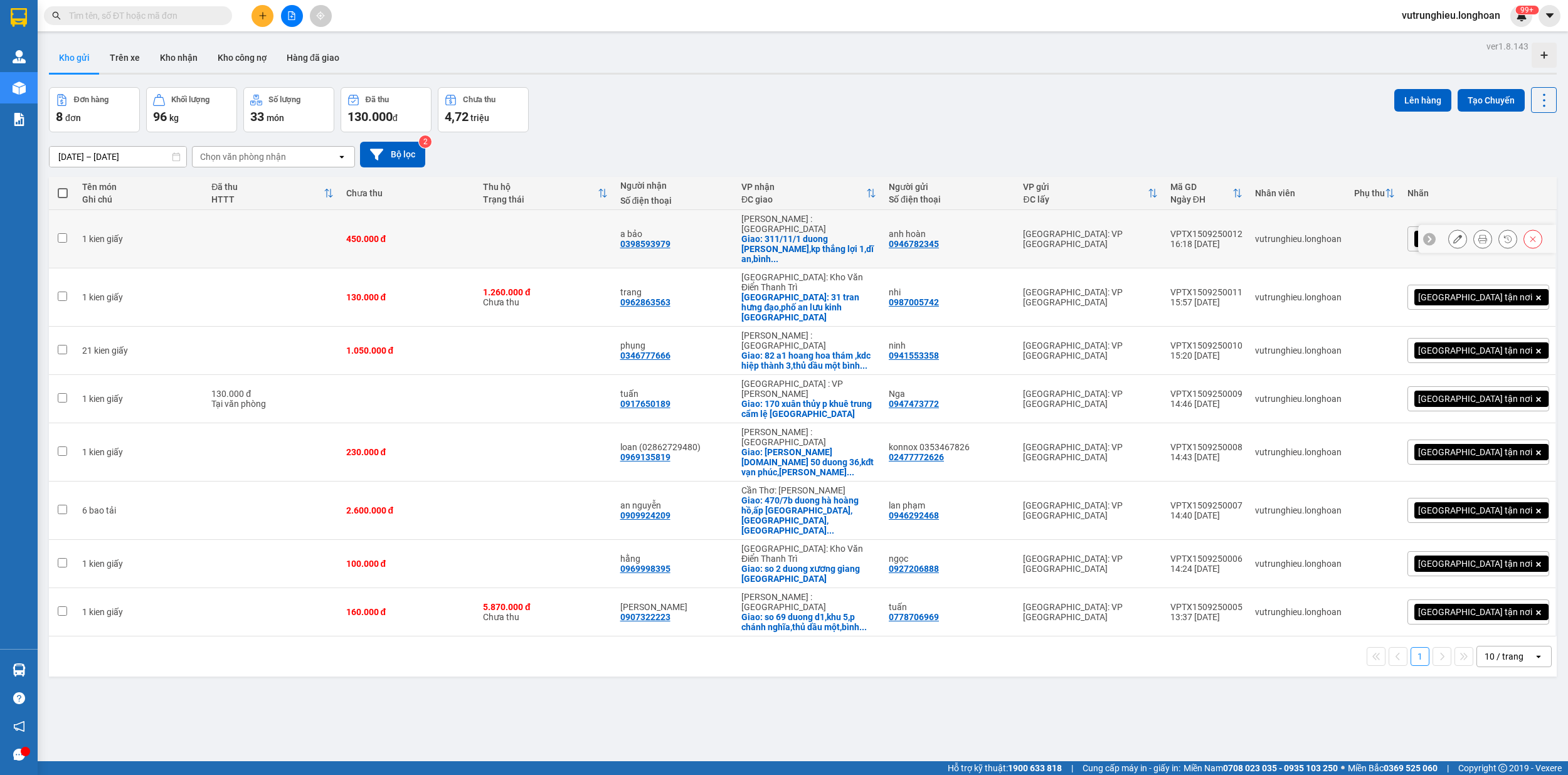
click at [1249, 217] on td "VPTX1509250012 16:18 [DATE]" at bounding box center [1206, 239] width 85 height 58
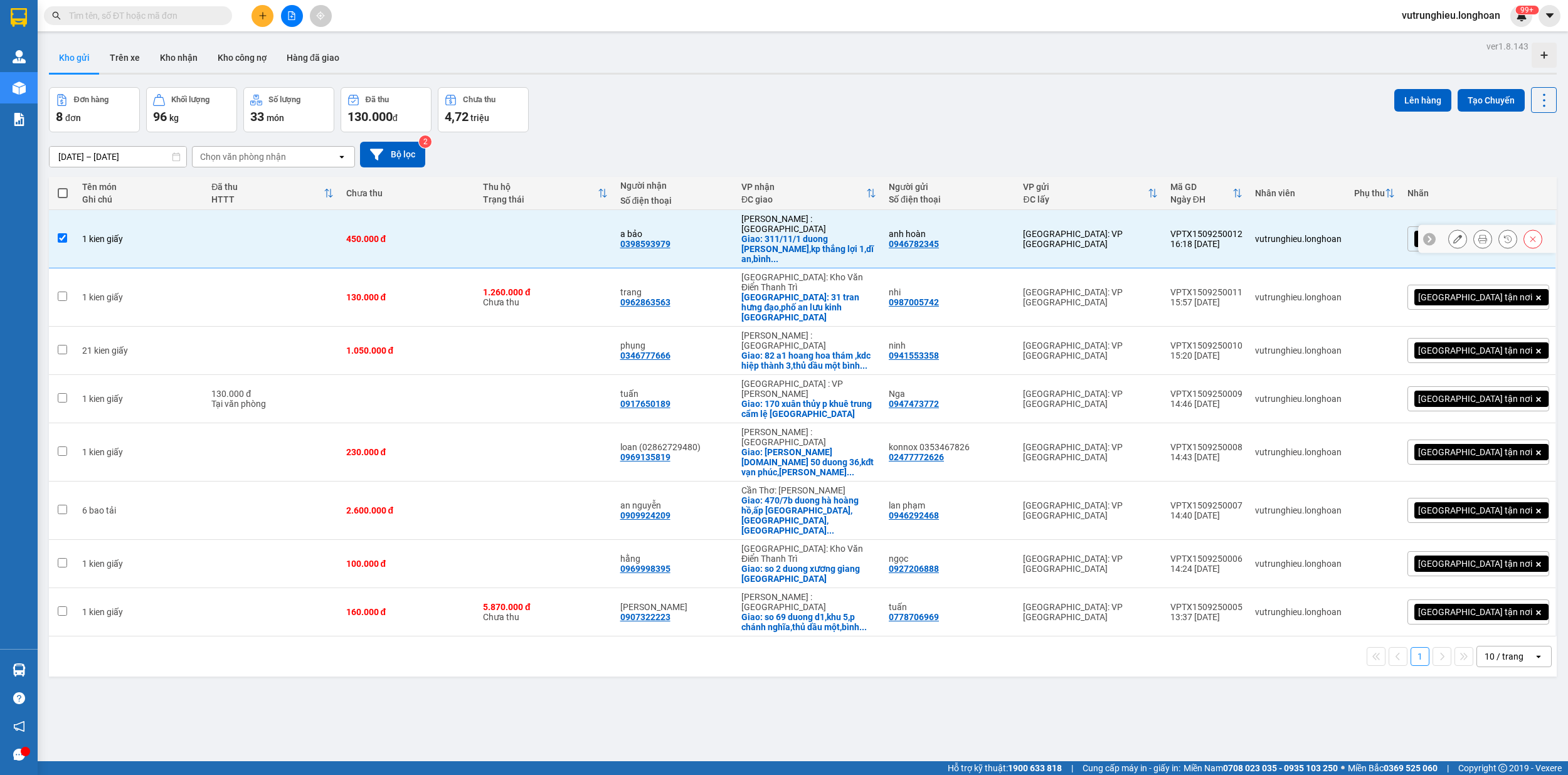
click at [1249, 217] on td "VPTX1509250012 16:18 [DATE]" at bounding box center [1206, 239] width 85 height 58
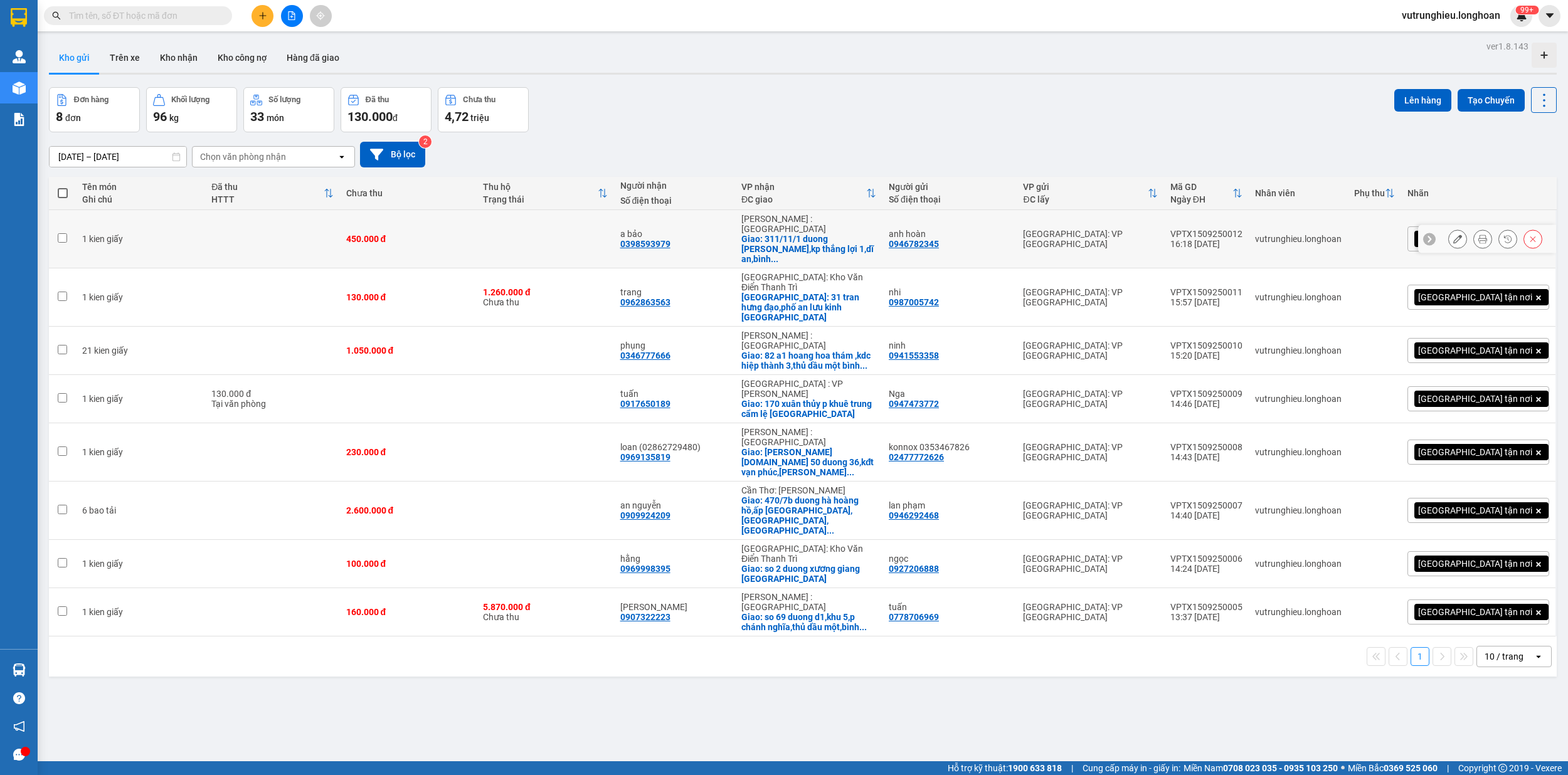
checkbox input "false"
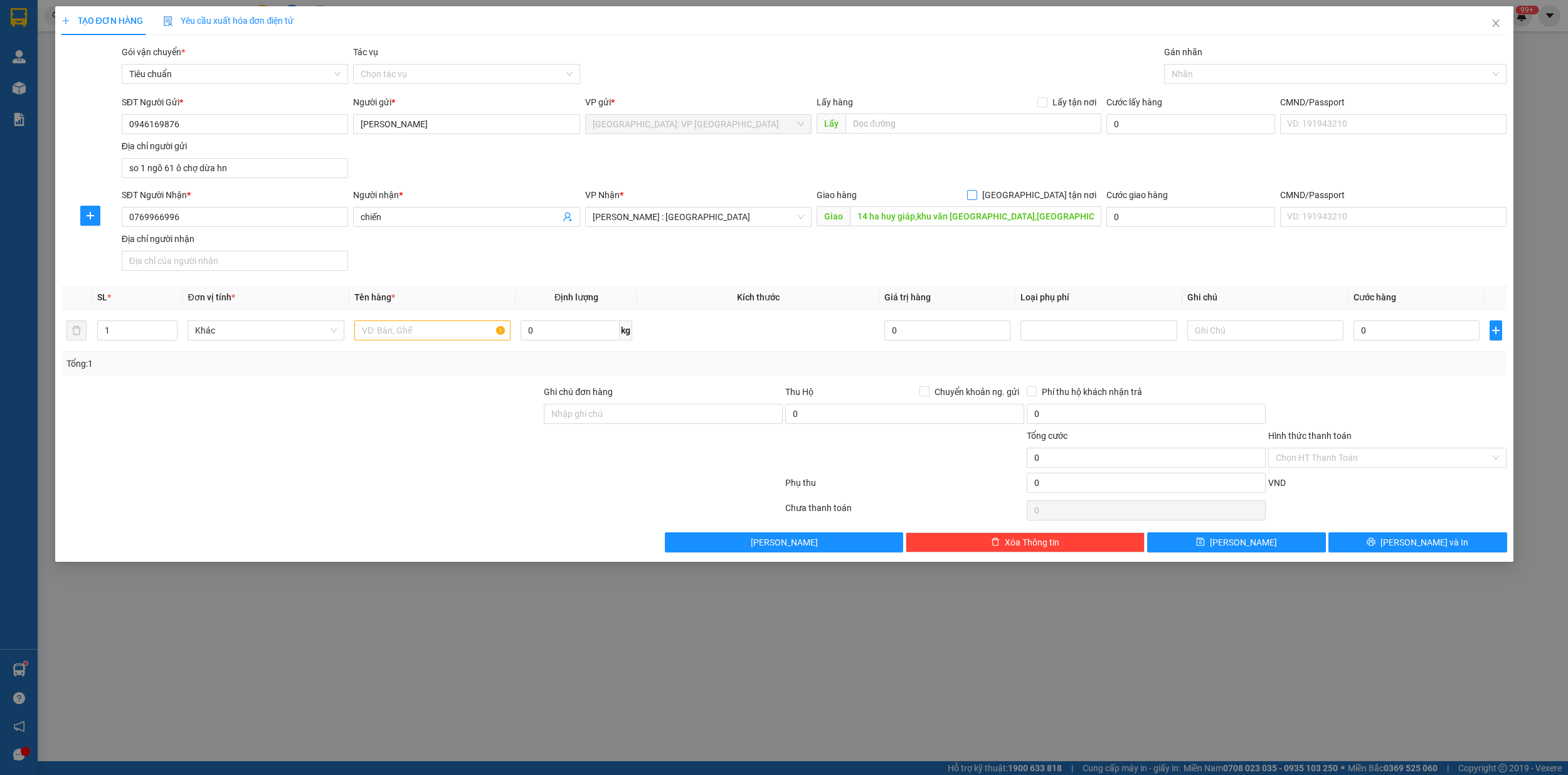
type input "14 ha huy giáp,khu văn [GEOGRAPHIC_DATA],[GEOGRAPHIC_DATA]"
click at [976, 194] on input "[GEOGRAPHIC_DATA] tận nơi" at bounding box center [971, 195] width 9 height 9
checkbox input "true"
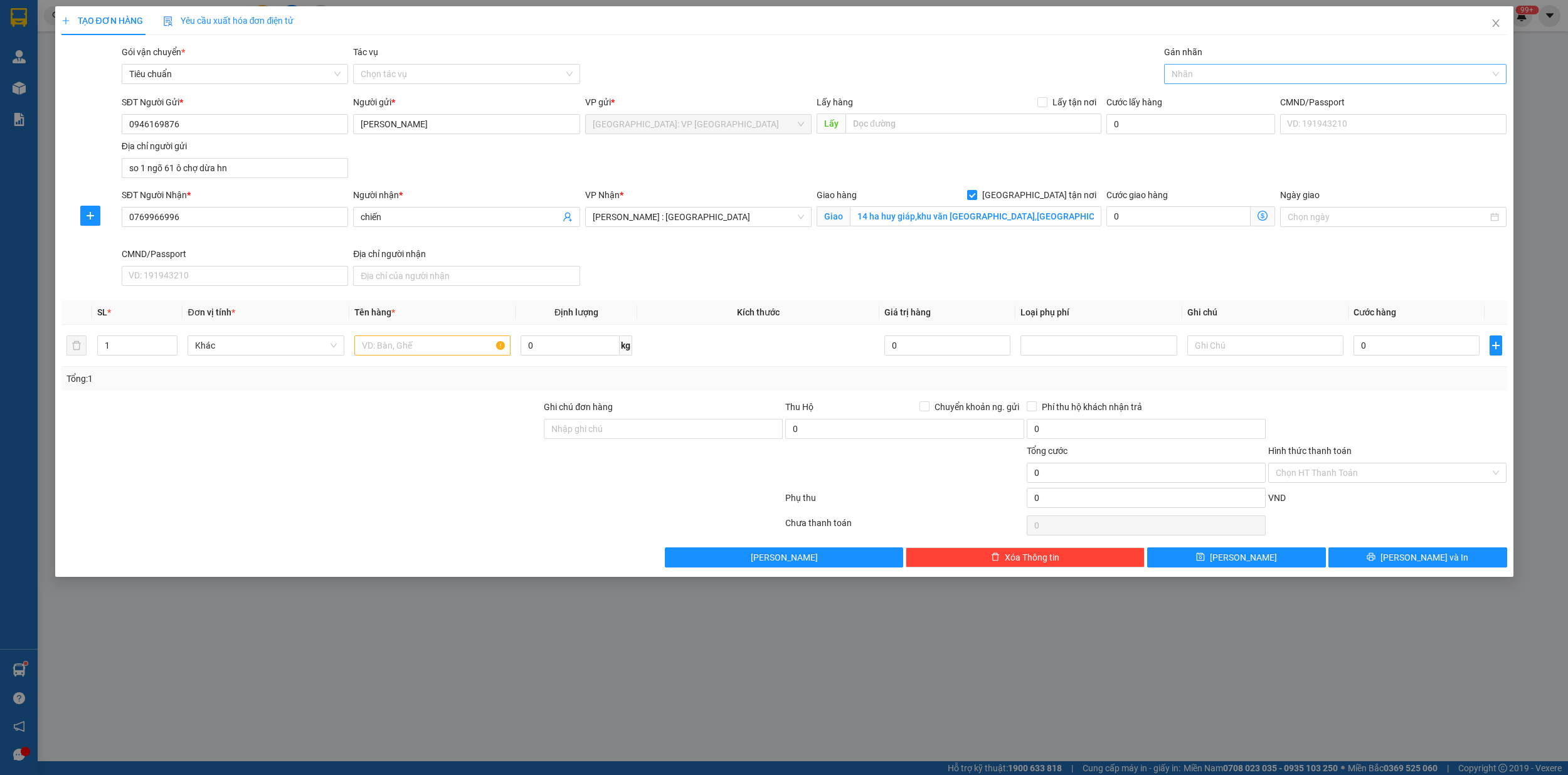
click at [1205, 80] on div at bounding box center [1328, 74] width 324 height 15
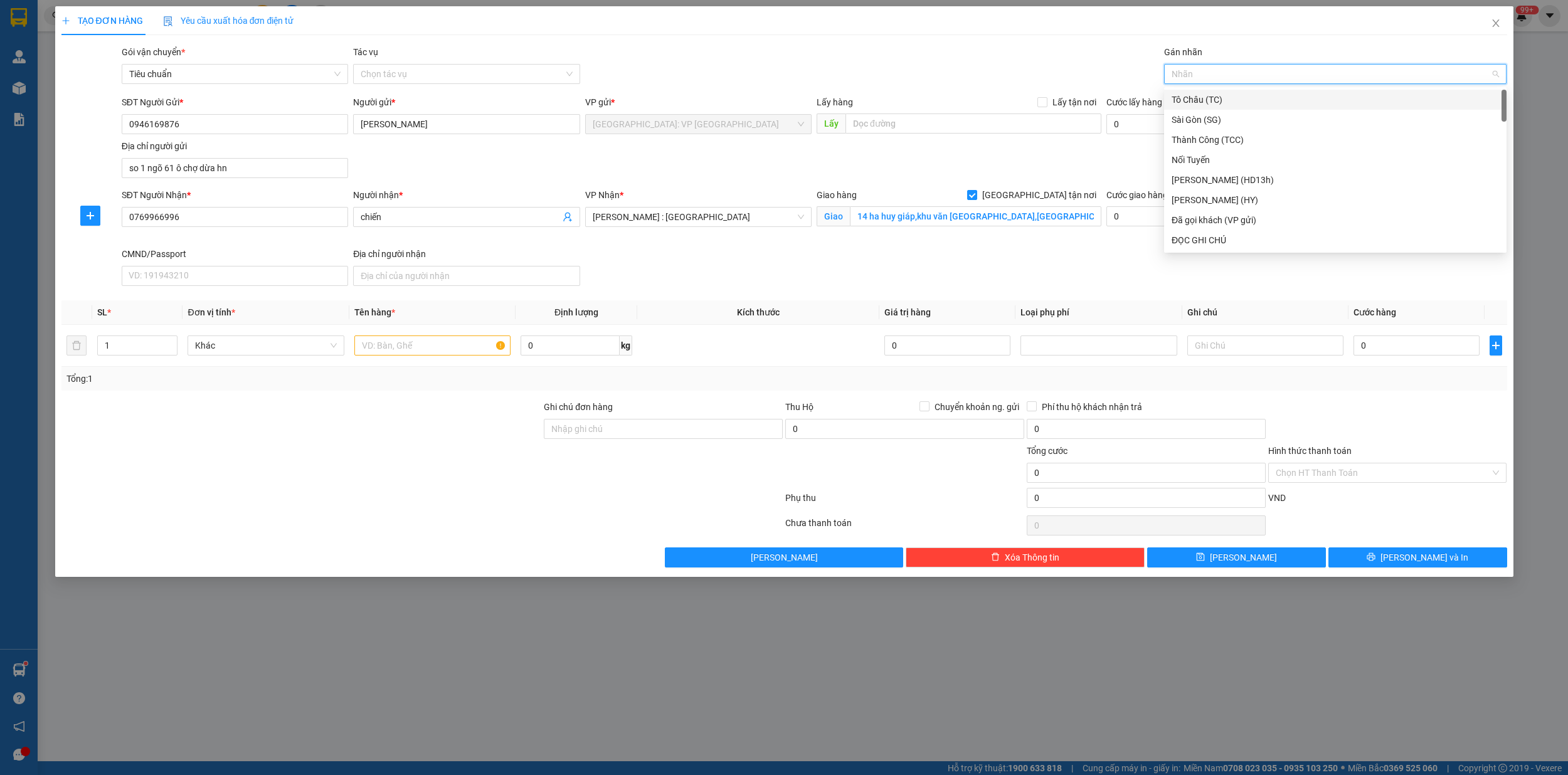
type input "h"
type input "gi"
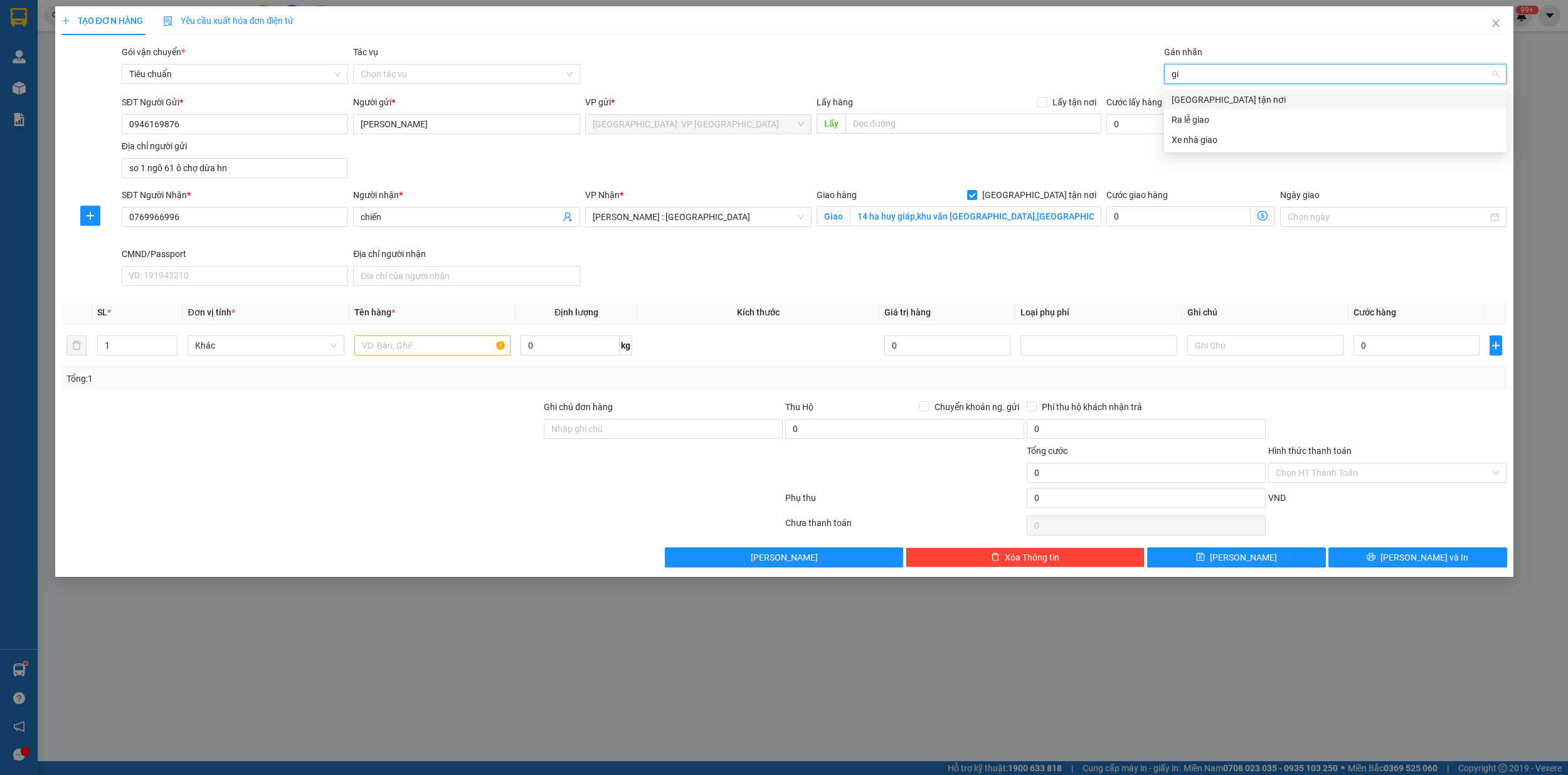
click at [1202, 96] on div "[GEOGRAPHIC_DATA] tận nơi" at bounding box center [1335, 99] width 328 height 14
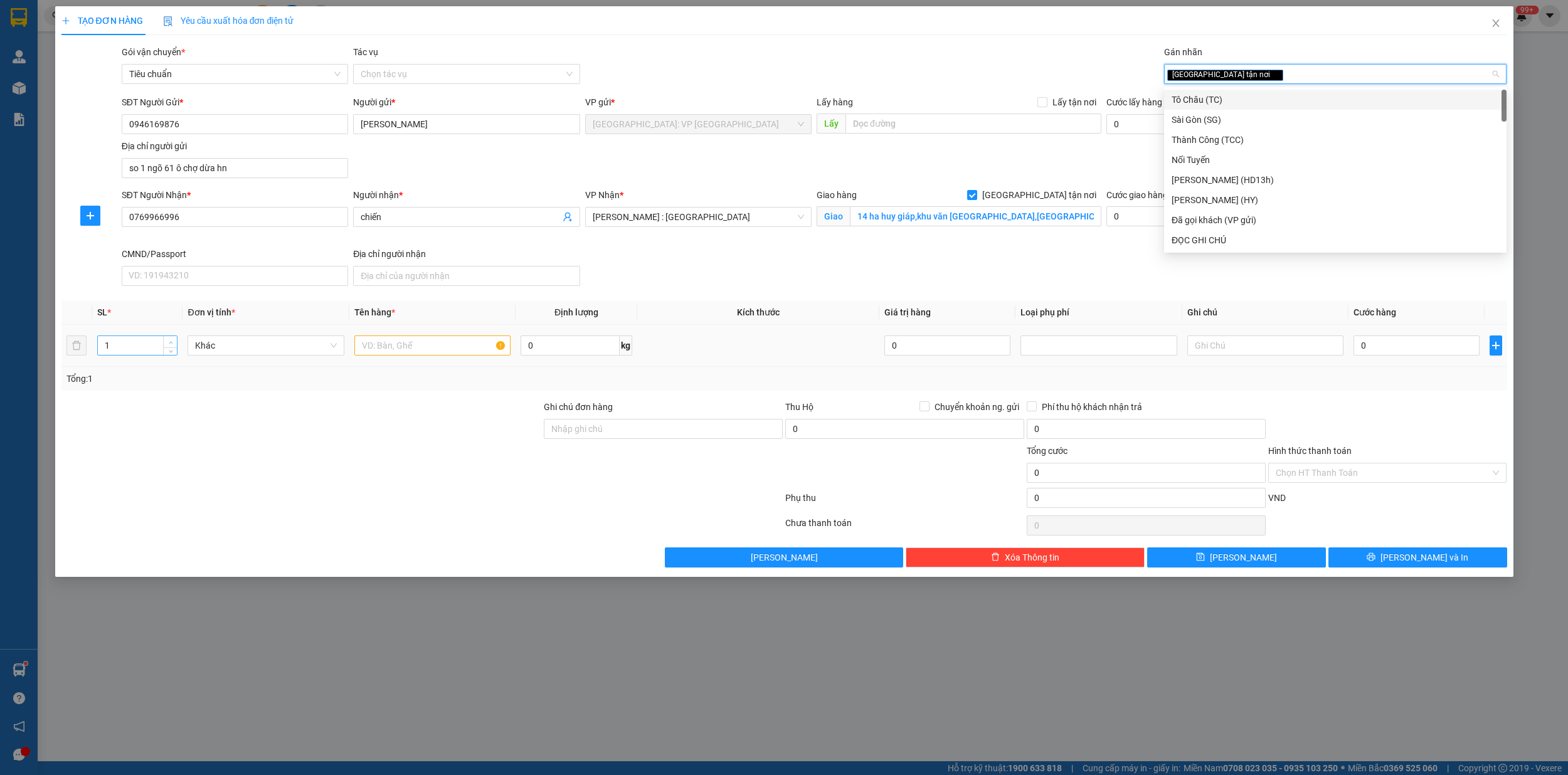
click at [173, 339] on span "Increase Value" at bounding box center [170, 341] width 14 height 11
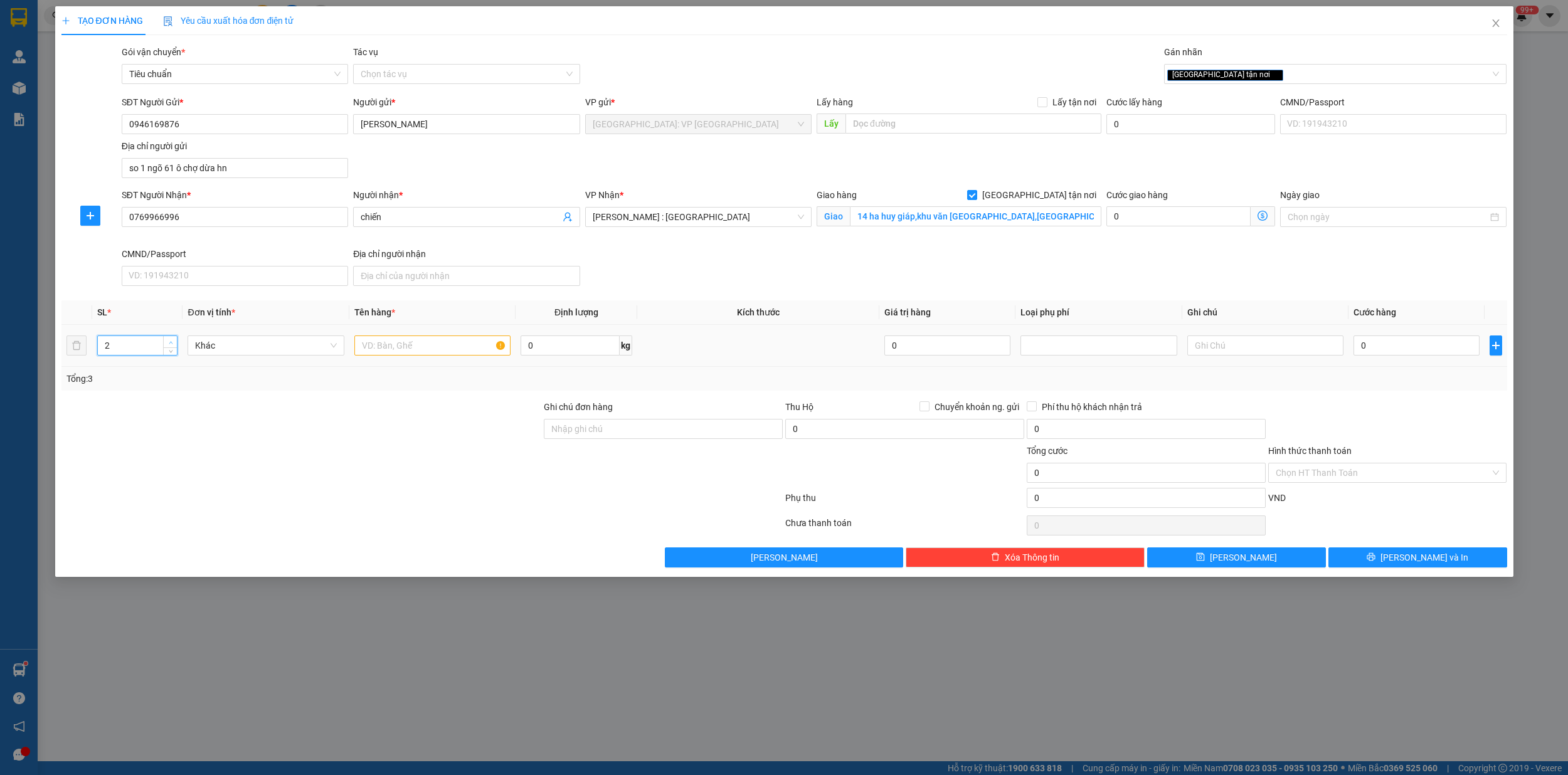
click at [173, 339] on span "Increase Value" at bounding box center [170, 341] width 14 height 11
type input "4"
click at [173, 339] on span "Increase Value" at bounding box center [170, 341] width 14 height 11
click at [403, 355] on input "text" at bounding box center [432, 345] width 157 height 20
type input "4 kien giấy"
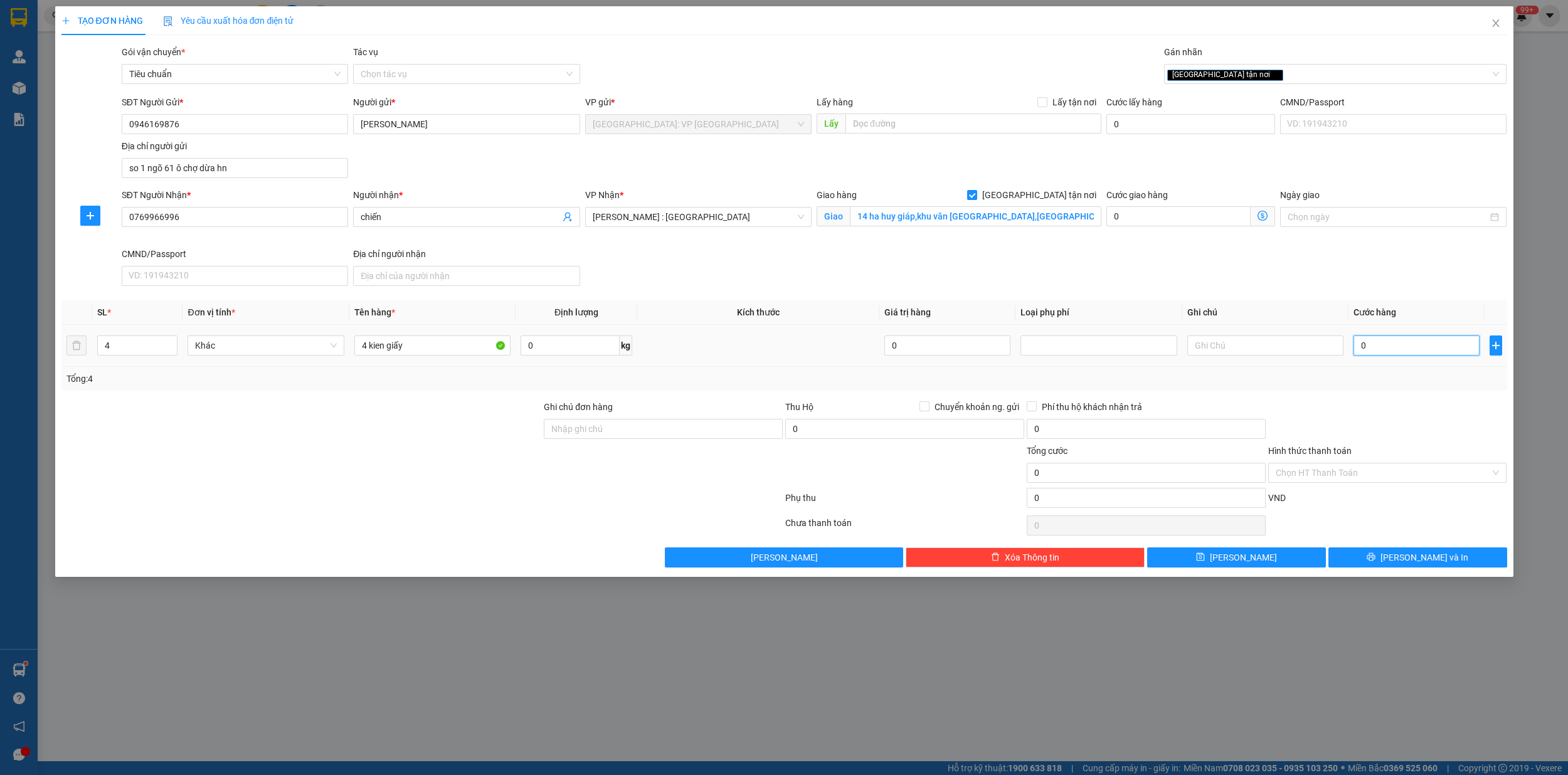
click at [1421, 351] on input "0" at bounding box center [1416, 345] width 126 height 20
type input "1"
type input "10"
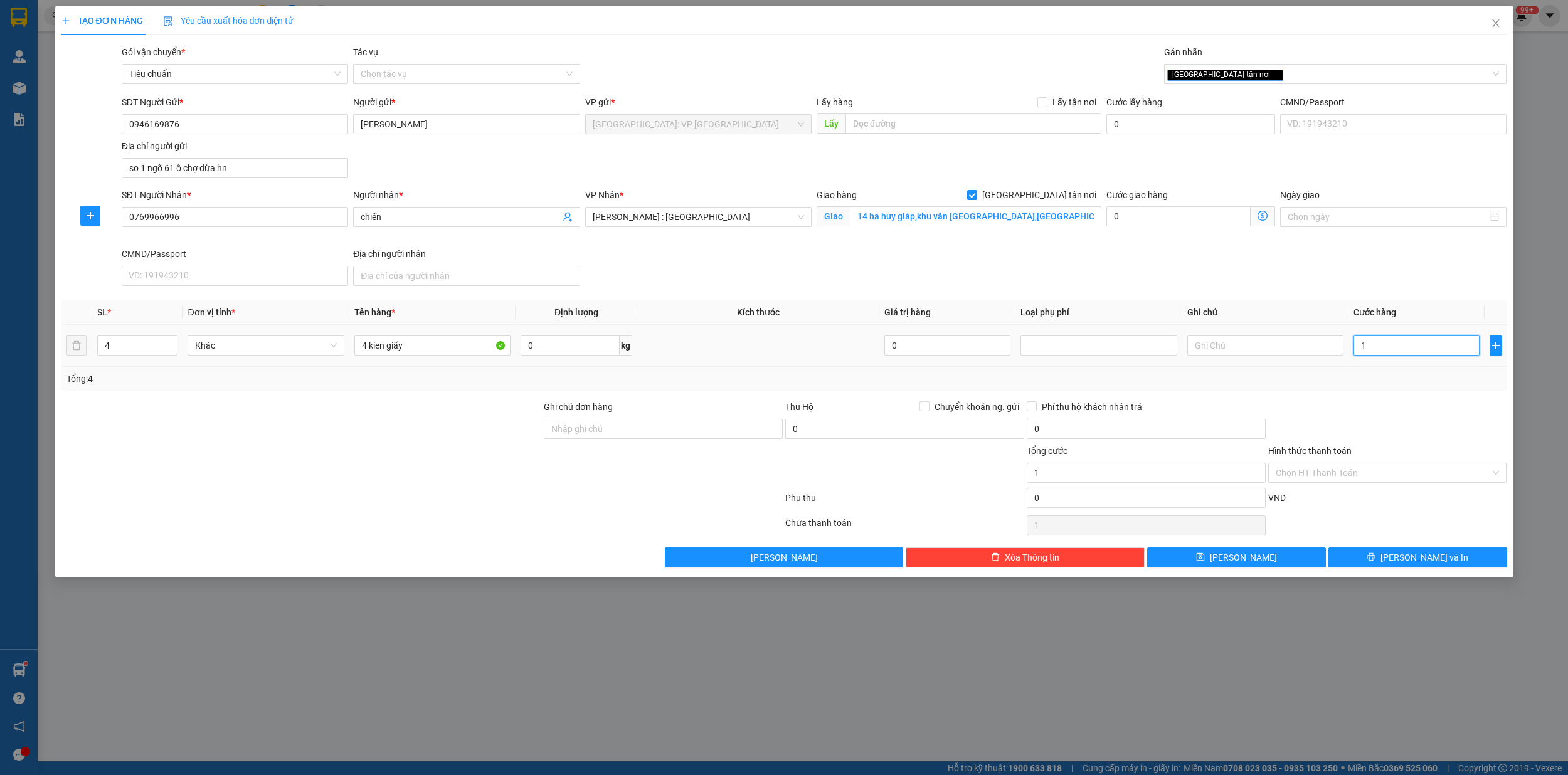
type input "10"
type input "104"
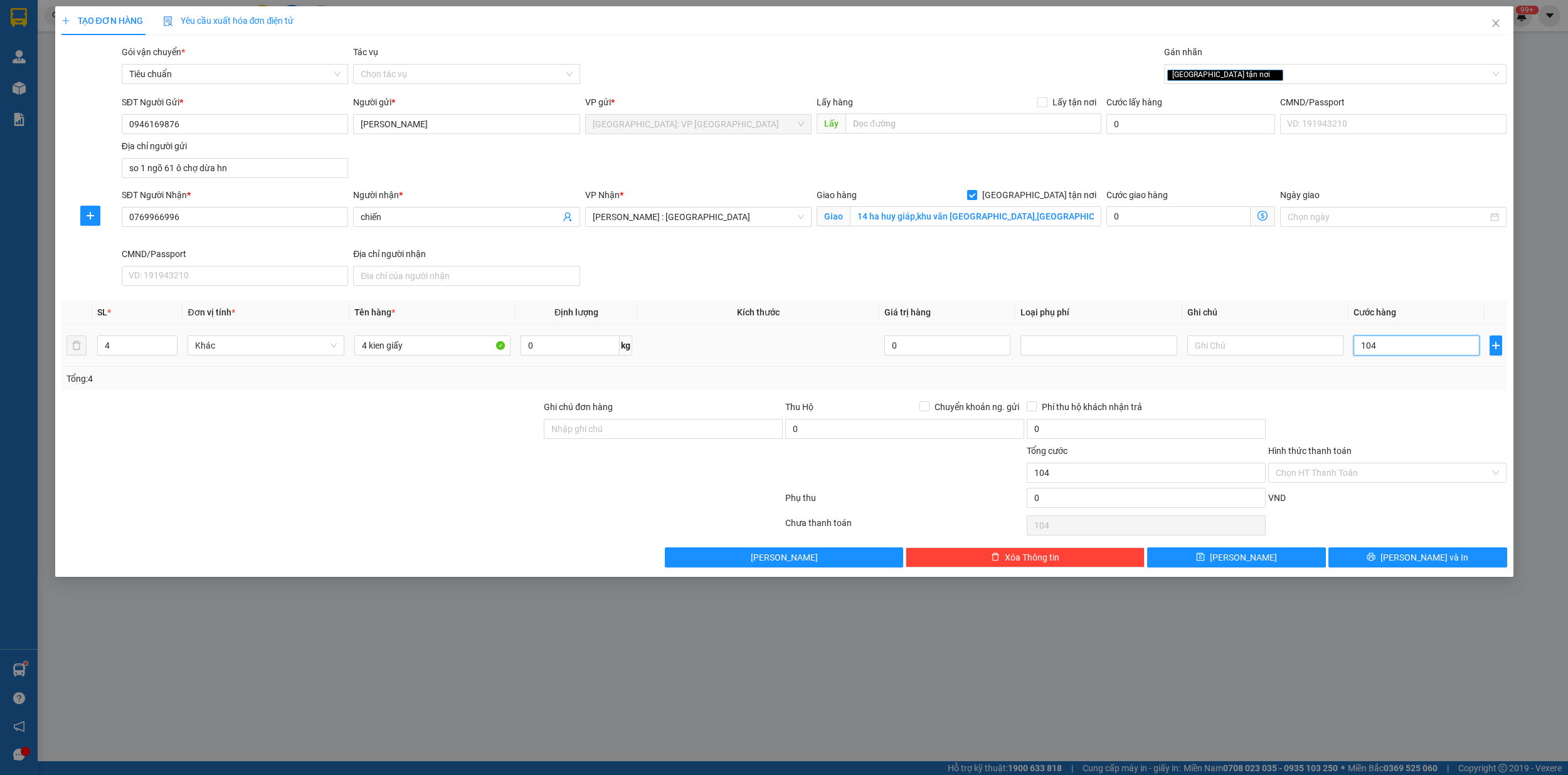
type input "1.040"
type input "1.040.000"
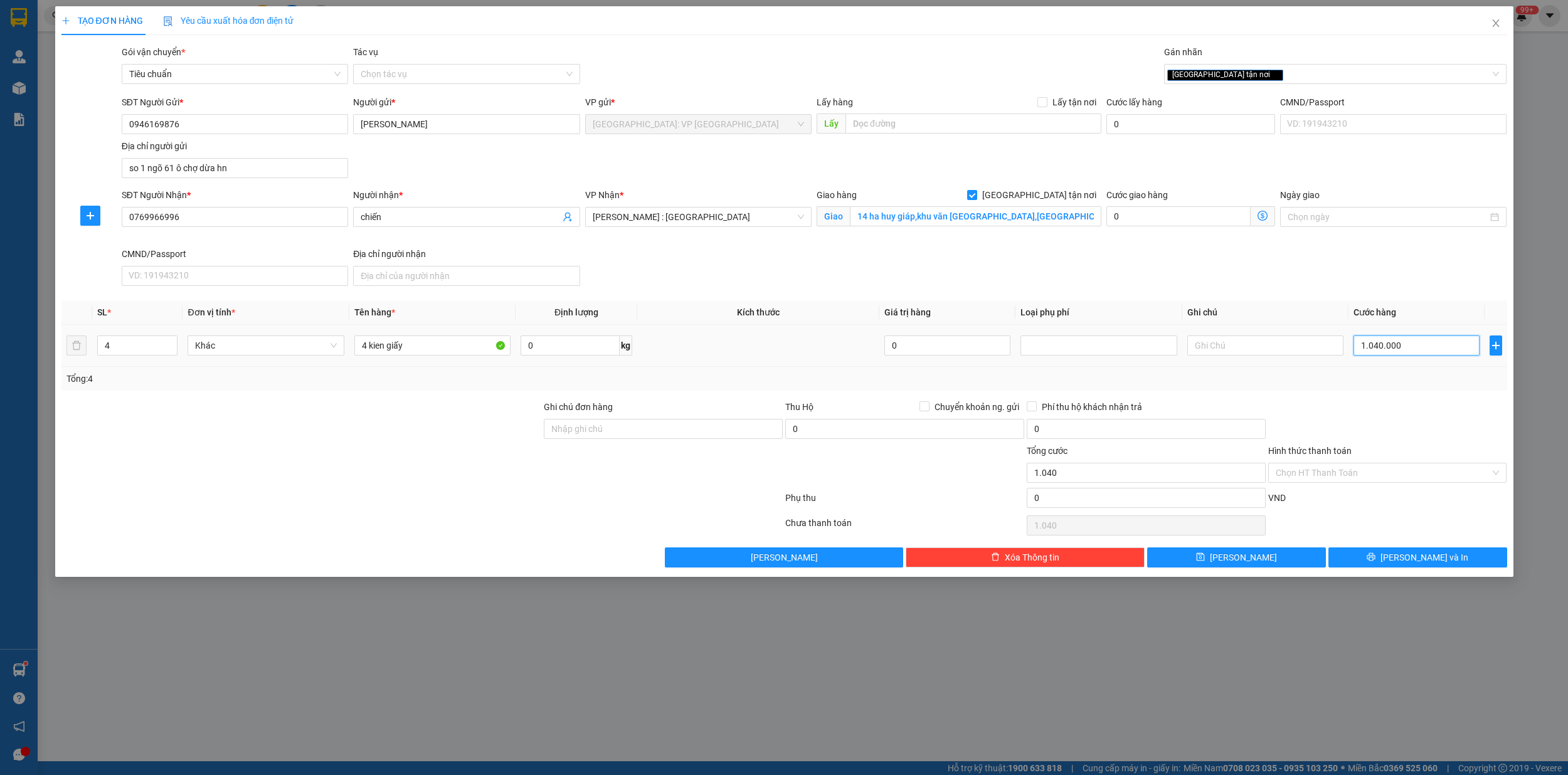
type input "1.040.000"
click at [928, 406] on span at bounding box center [924, 406] width 10 height 10
click at [928, 406] on input "Chuyển khoản ng. gửi" at bounding box center [924, 406] width 9 height 9
checkbox input "true"
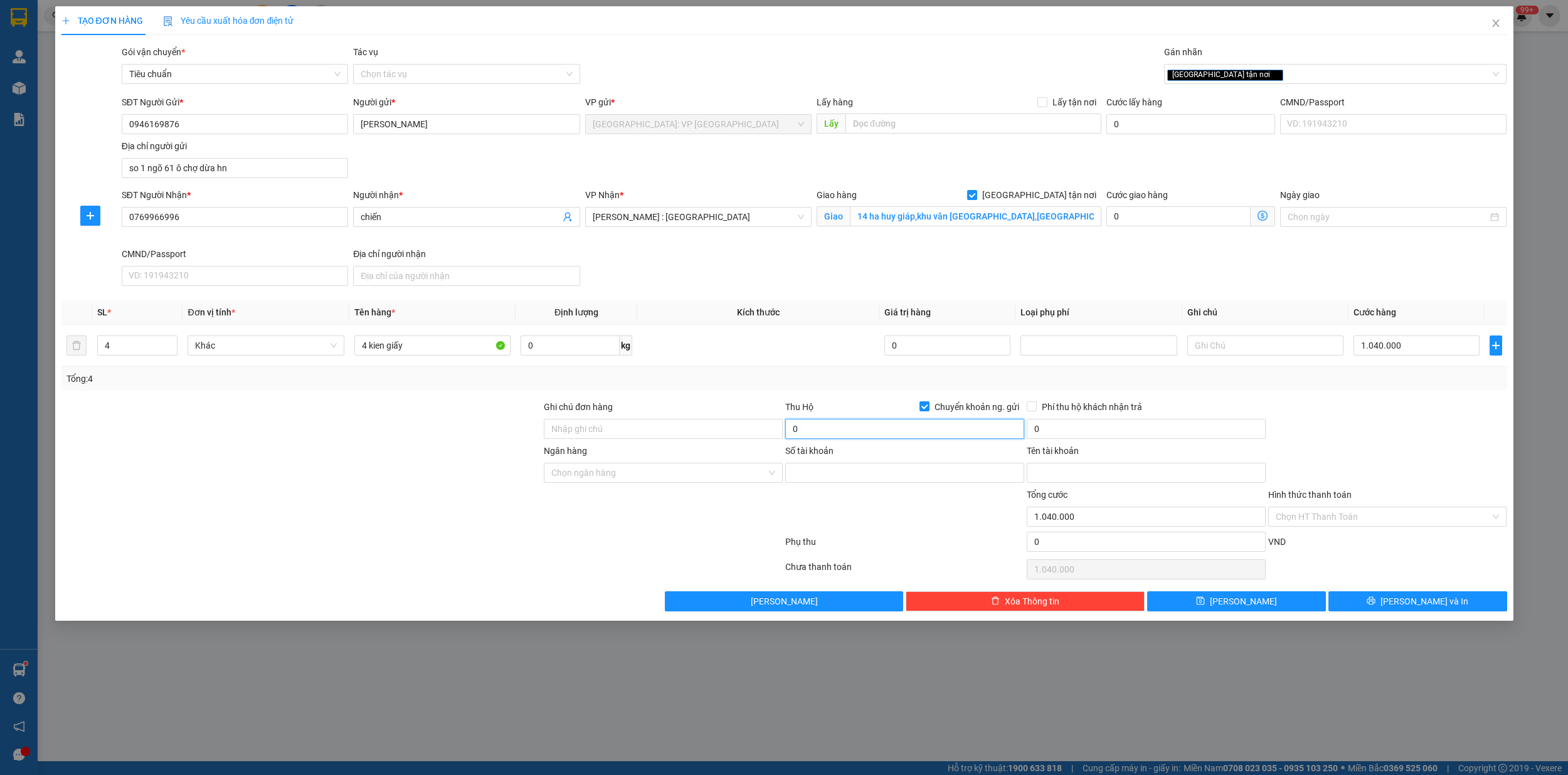
click at [876, 428] on input "0" at bounding box center [904, 428] width 239 height 20
type input "17.920.000"
click at [1077, 433] on input "0" at bounding box center [1146, 428] width 239 height 20
type input "50.000"
click at [694, 475] on input "Ngân hàng" at bounding box center [659, 472] width 215 height 19
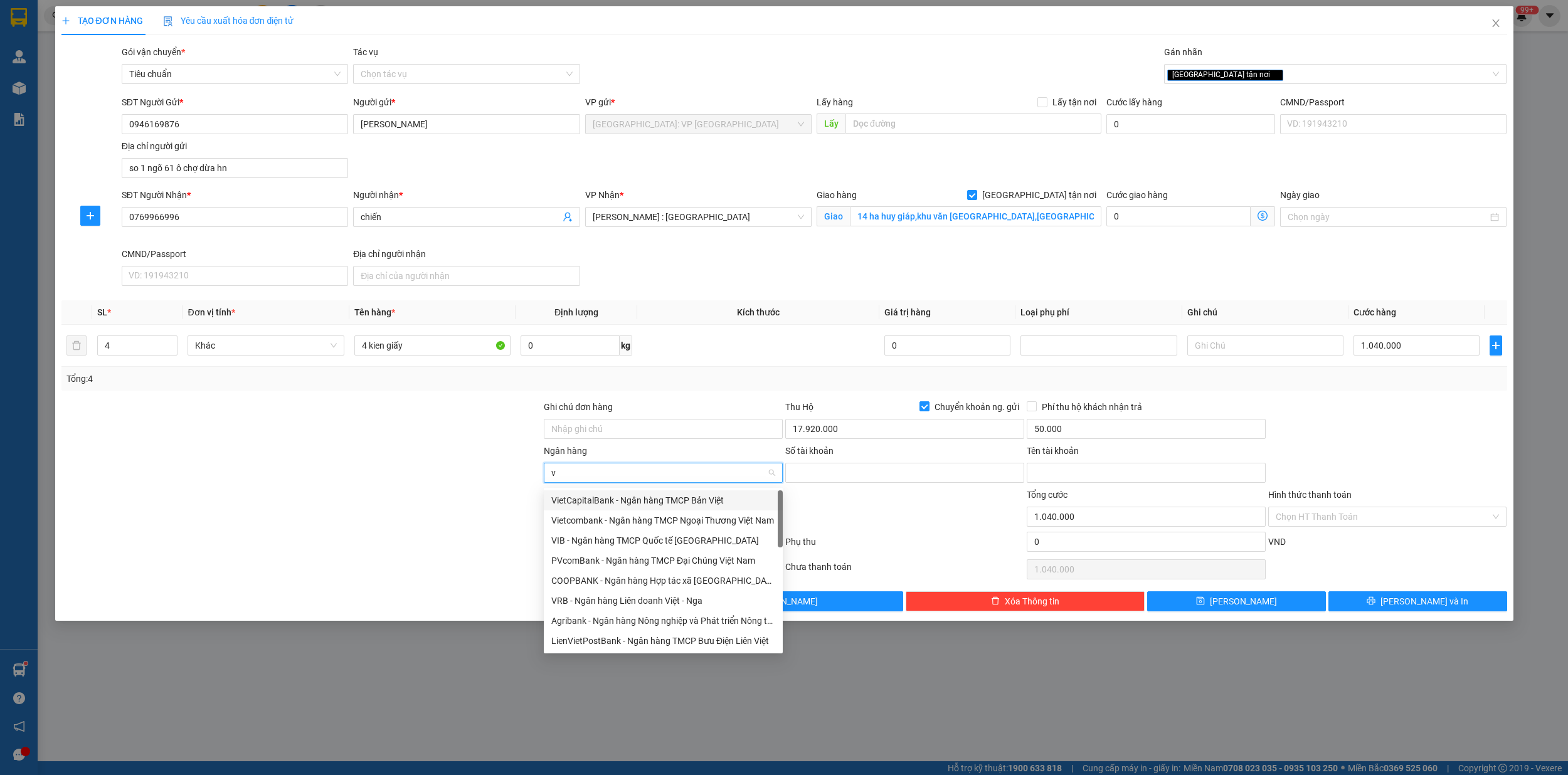
type input "vp"
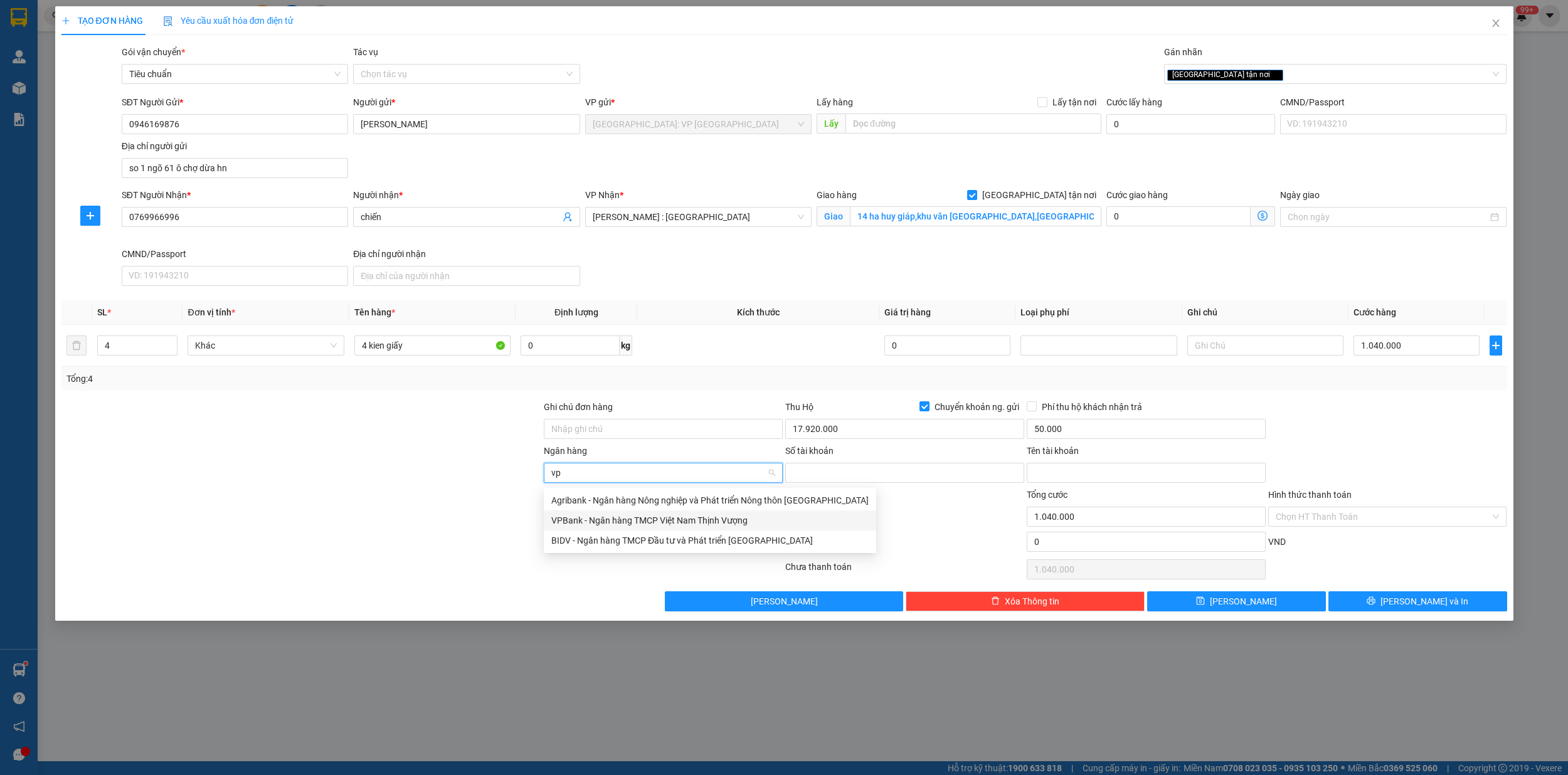
drag, startPoint x: 670, startPoint y: 518, endPoint x: 683, endPoint y: 514, distance: 13.6
click at [670, 518] on div "VPBank - Ngân hàng TMCP Việt Nam Thịnh Vượng" at bounding box center [710, 520] width 317 height 14
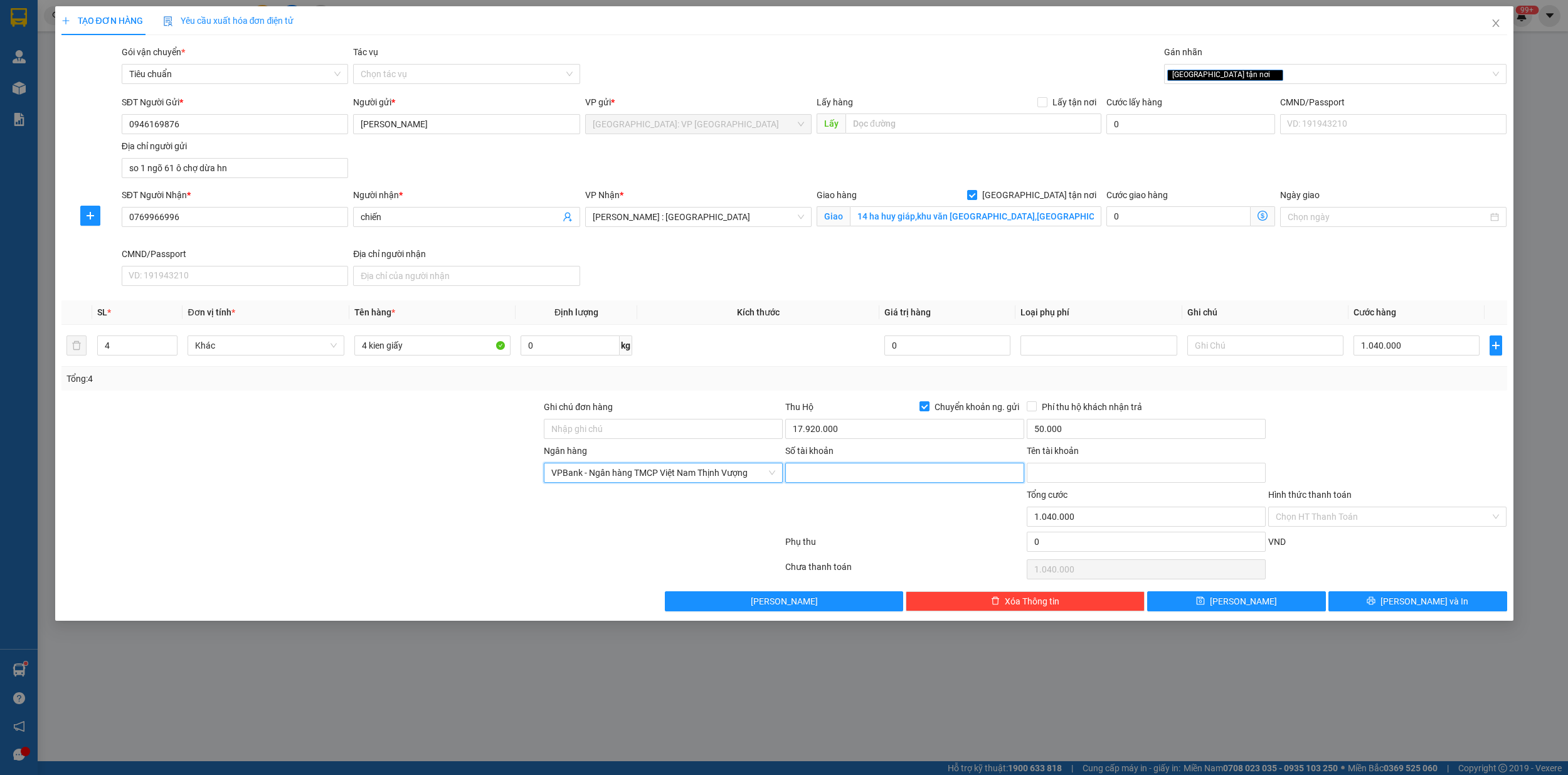
click at [811, 482] on input "Số tài khoản" at bounding box center [904, 472] width 239 height 20
type input "0946169876"
click at [1064, 475] on input "Tên tài khoản" at bounding box center [1146, 472] width 239 height 20
type input "hoang nghia khanh"
click at [1455, 605] on button "[PERSON_NAME] và In" at bounding box center [1418, 601] width 179 height 20
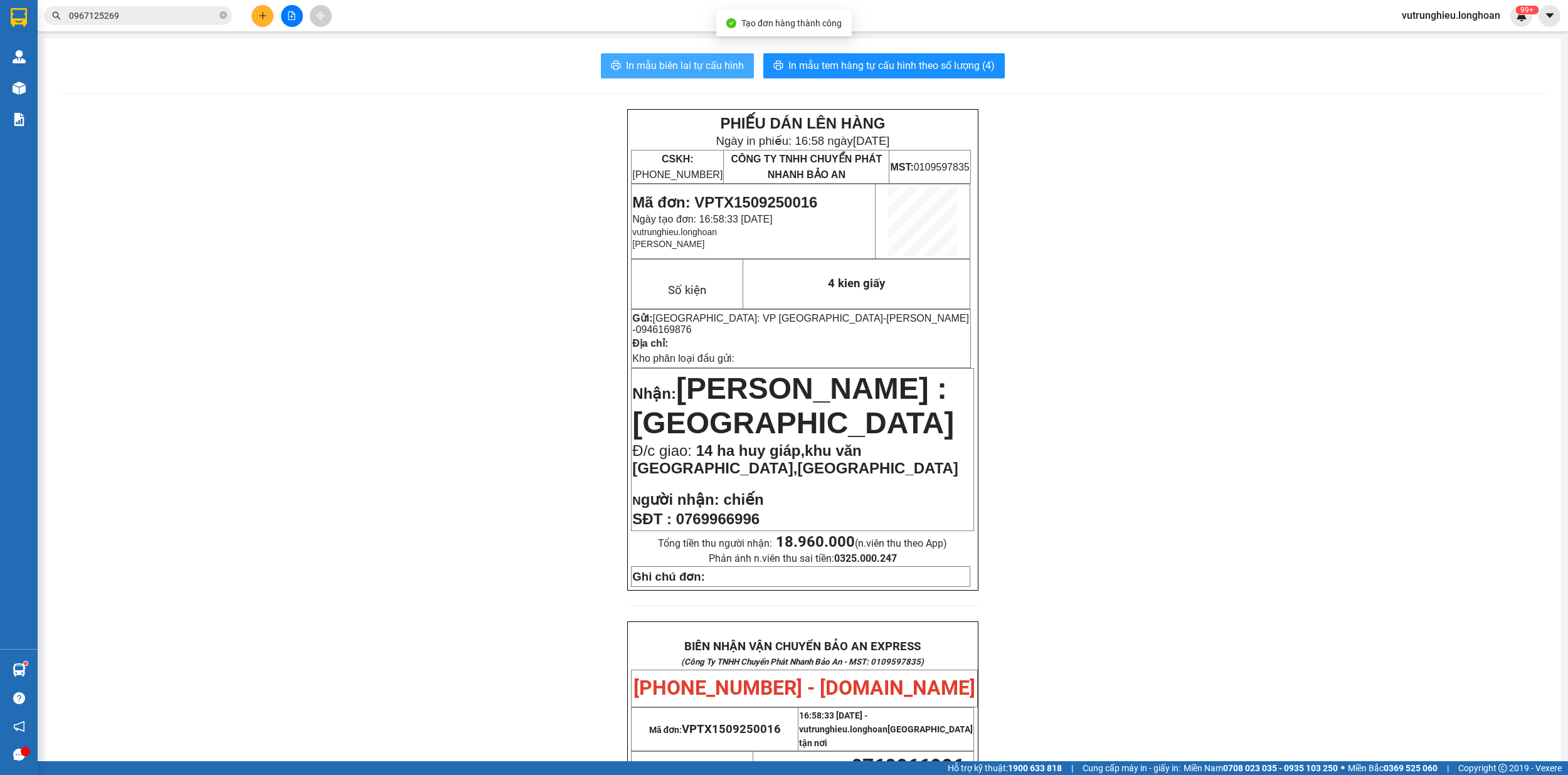
click at [683, 69] on span "In mẫu biên lai tự cấu hình" at bounding box center [684, 65] width 118 height 16
click at [911, 67] on span "In mẫu tem hàng tự cấu hình theo số lượng (4)" at bounding box center [892, 65] width 206 height 16
click at [760, 206] on span "Mã đơn: VPTX1509250016" at bounding box center [725, 202] width 185 height 17
copy span "VPTX1509250016"
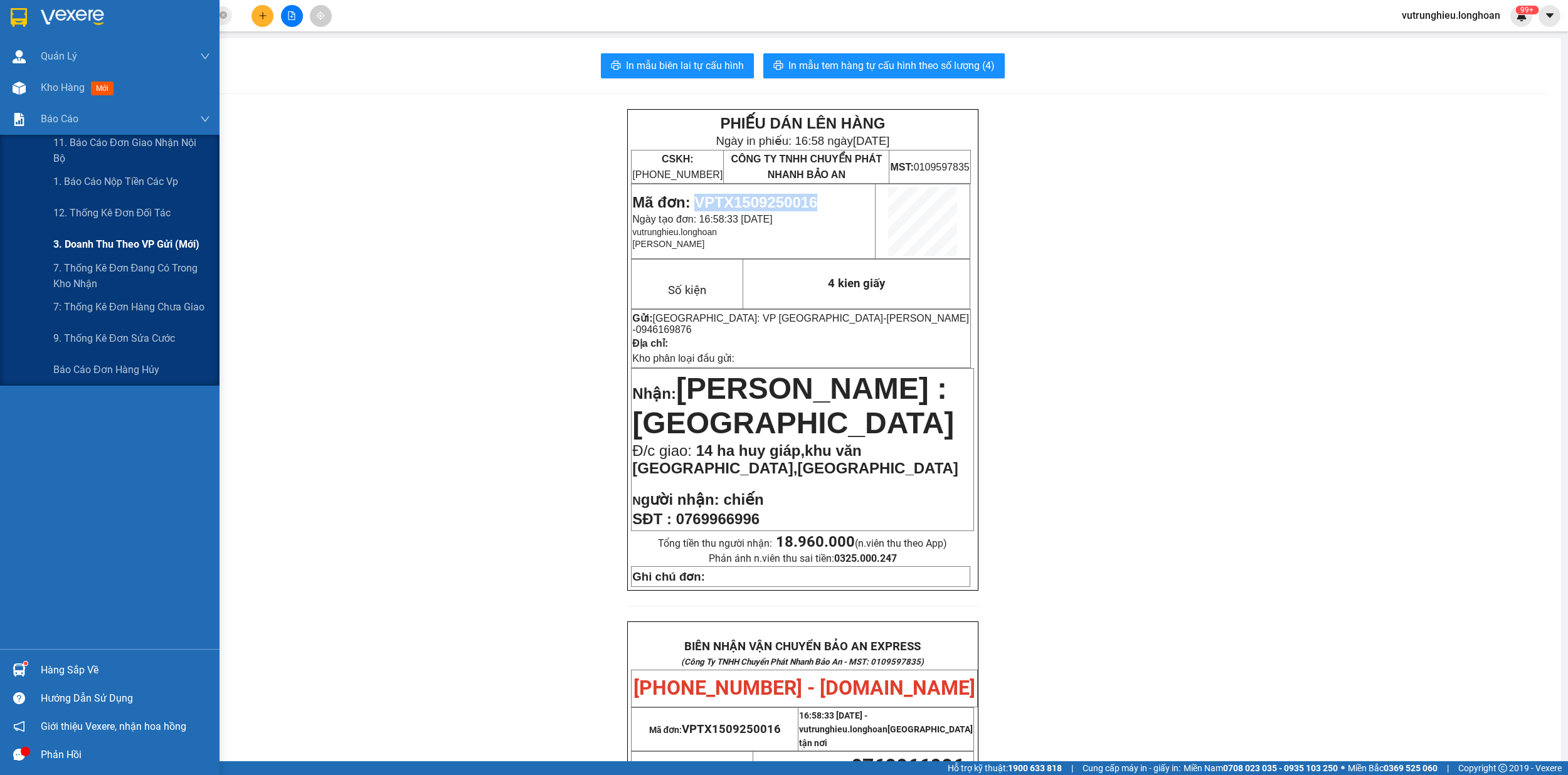
click at [140, 241] on span "3. Doanh Thu theo VP Gửi (mới)" at bounding box center [126, 244] width 146 height 16
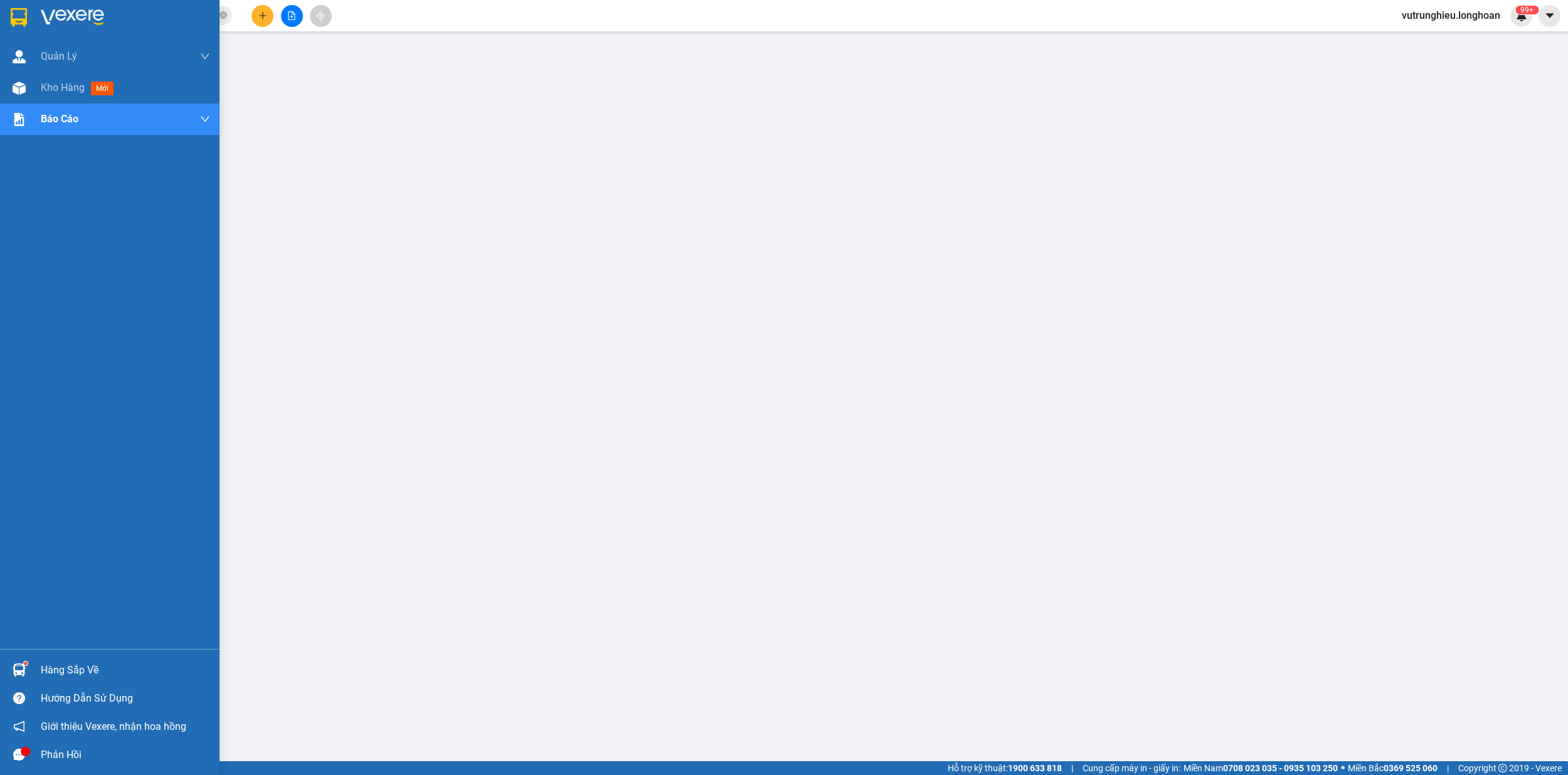
click at [13, 6] on div at bounding box center [19, 17] width 22 height 22
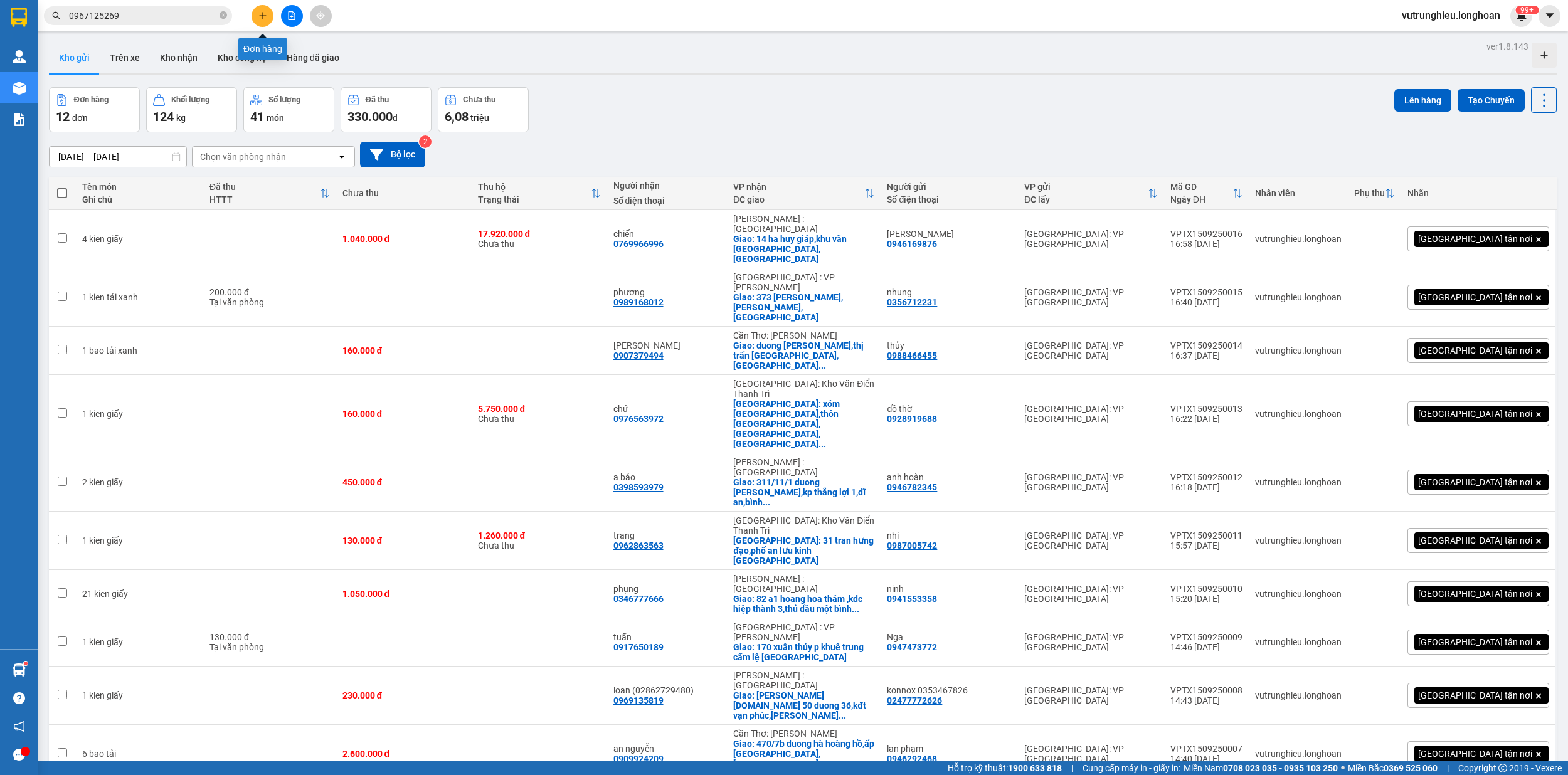
click at [264, 19] on icon "plus" at bounding box center [263, 16] width 9 height 9
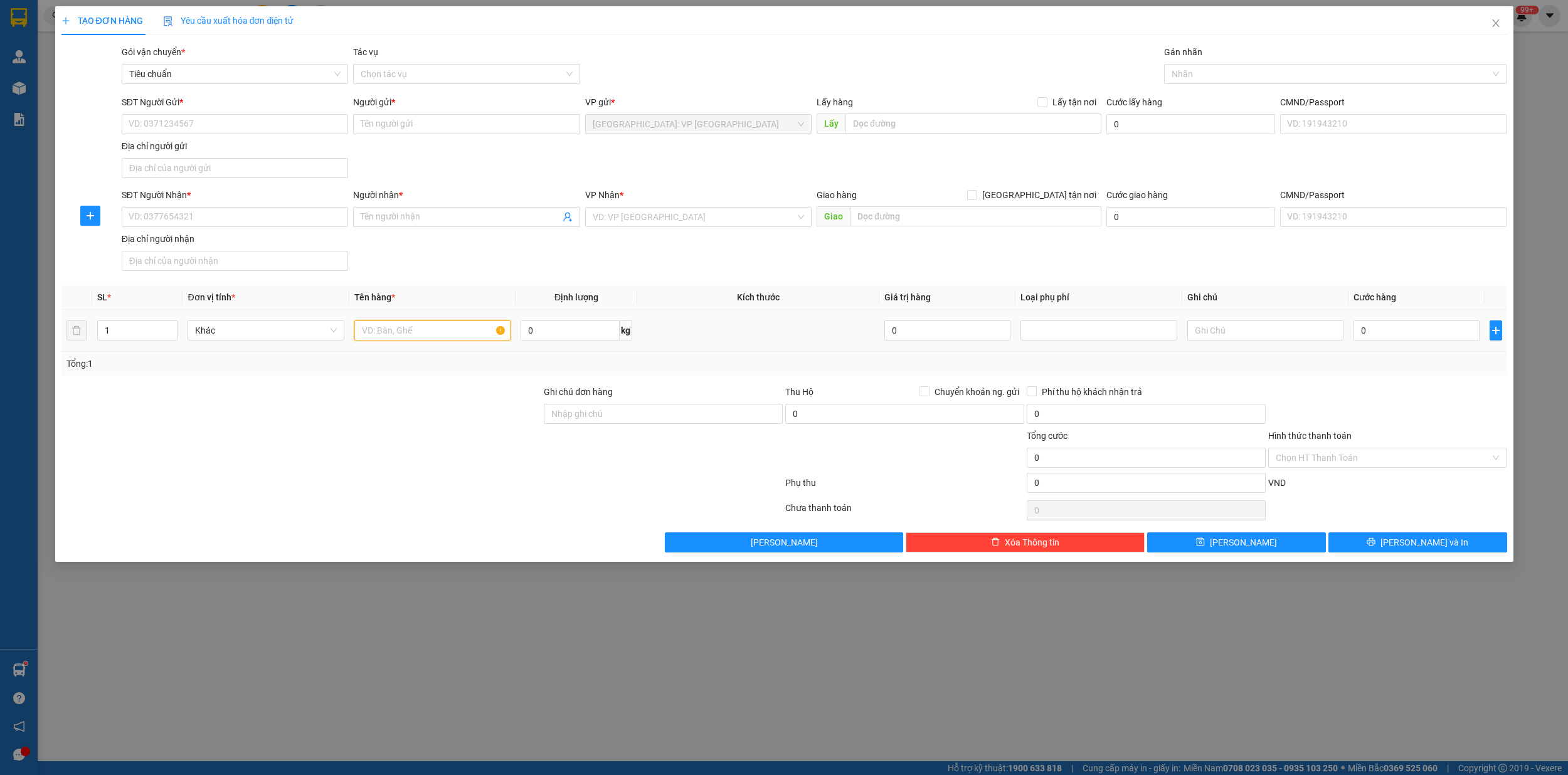
click at [406, 334] on input "text" at bounding box center [432, 331] width 157 height 20
type input "1 kien giấy"
click at [174, 124] on input "SĐT Người Gửi *" at bounding box center [234, 124] width 227 height 20
click at [188, 121] on input "SĐT Người Gửi *" at bounding box center [234, 124] width 227 height 20
click at [188, 118] on input "SĐT Người Gửi *" at bounding box center [234, 124] width 227 height 20
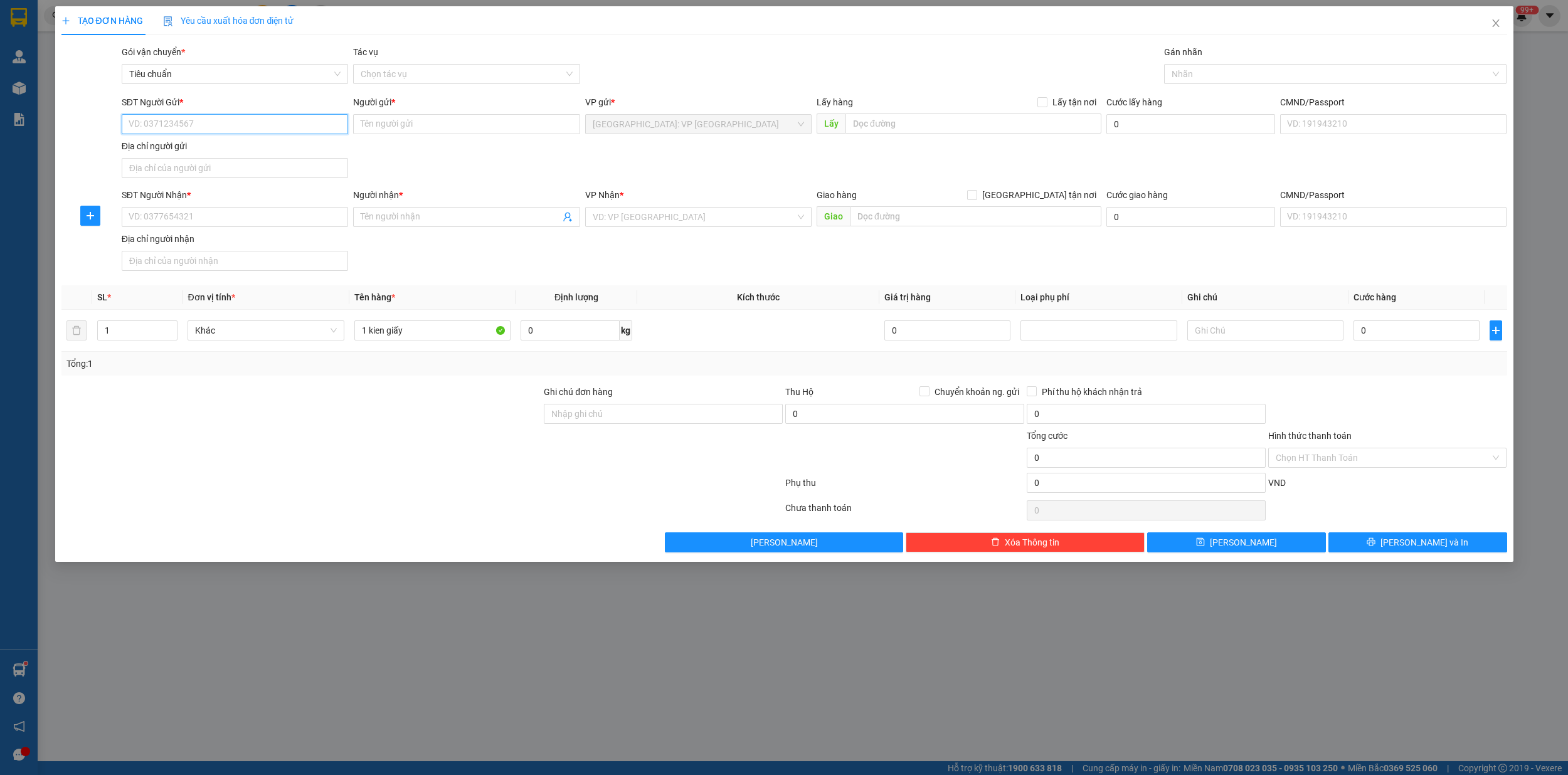
click at [188, 118] on input "SĐT Người Gửi *" at bounding box center [234, 124] width 227 height 20
click at [190, 123] on input "SĐT Người Gửi *" at bounding box center [234, 124] width 227 height 20
type input "0393628828"
click at [209, 143] on div "0393628828 - tiến" at bounding box center [234, 150] width 212 height 14
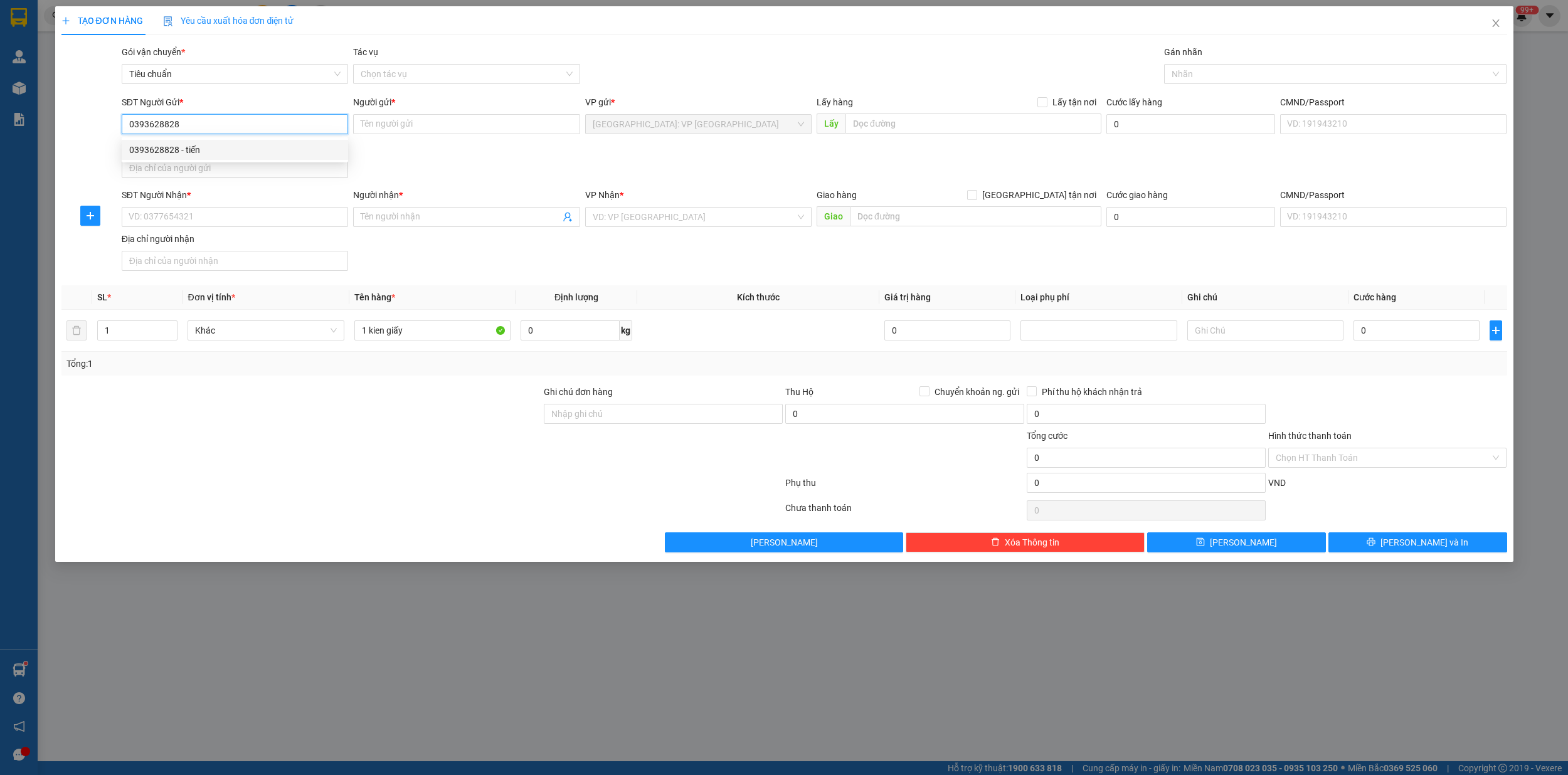
type input "tiến"
checkbox input "true"
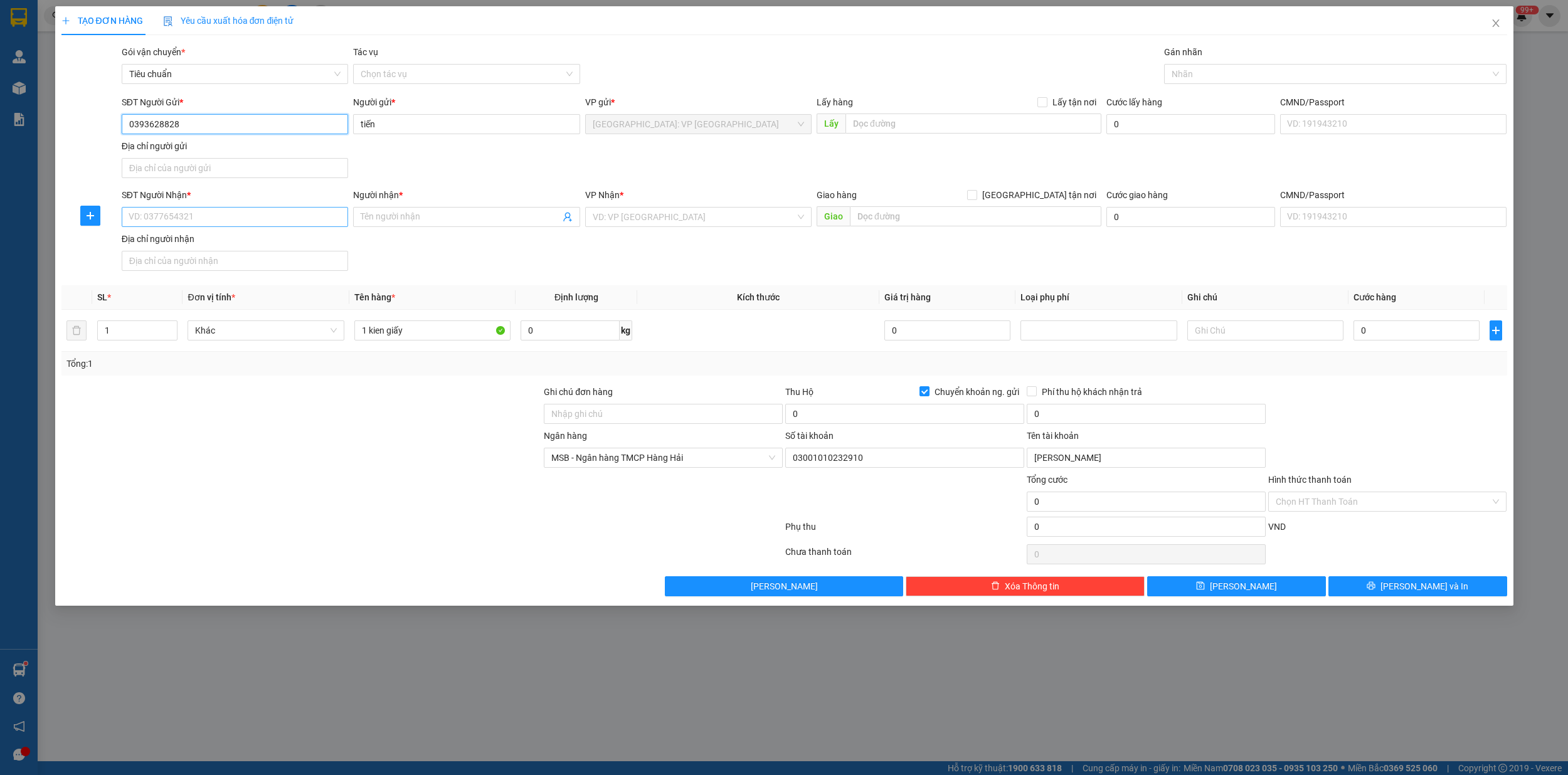
type input "0393628828"
click at [207, 218] on input "SĐT Người Nhận *" at bounding box center [234, 217] width 227 height 20
click at [209, 221] on input "SĐT Người Nhận *" at bounding box center [234, 217] width 227 height 20
click at [199, 223] on input "SĐT Người Nhận *" at bounding box center [234, 217] width 227 height 20
type input "0911384111"
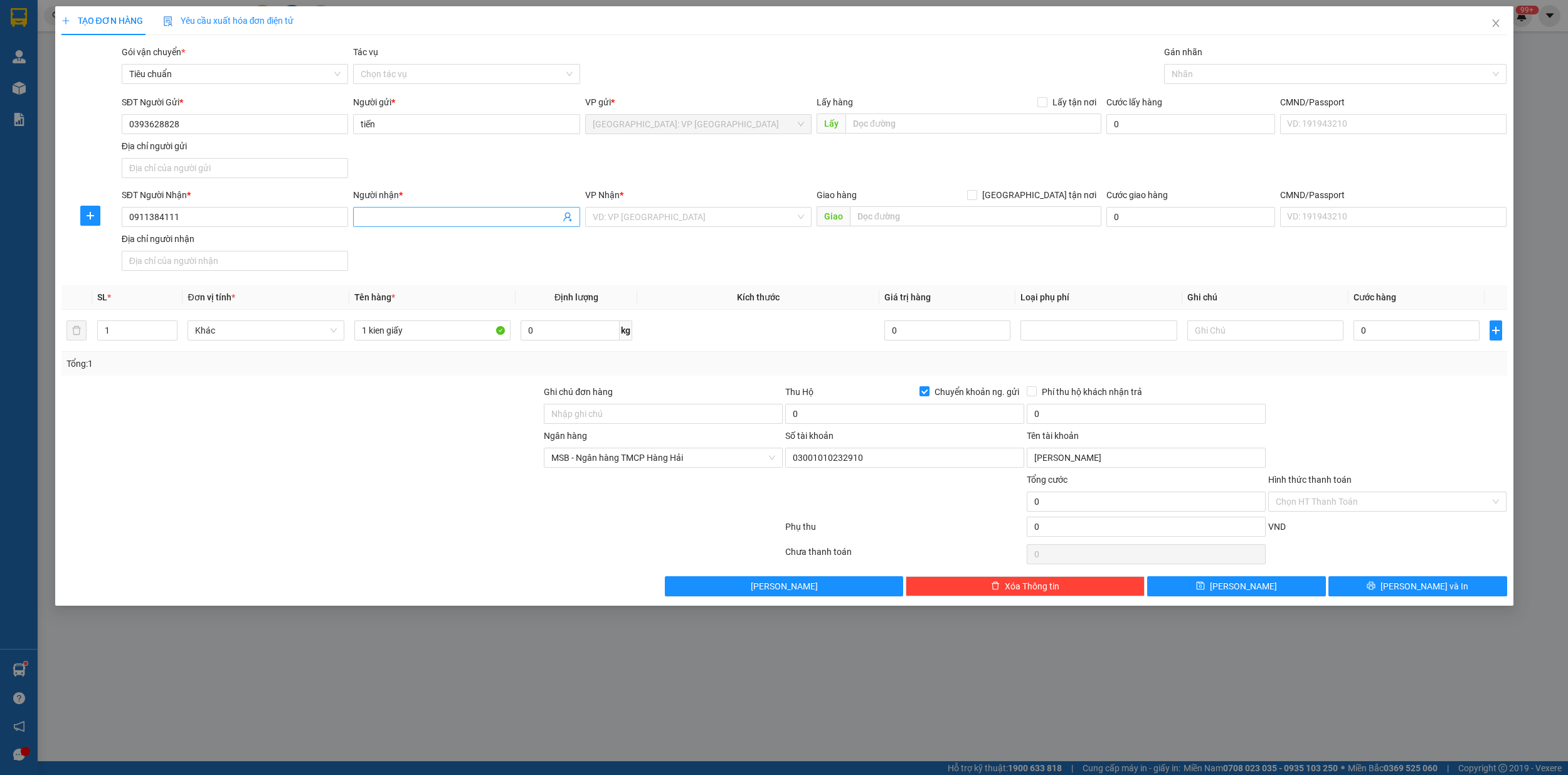
click at [384, 216] on input "Người nhận *" at bounding box center [460, 217] width 199 height 14
type input "[DEMOGRAPHIC_DATA]"
click at [610, 221] on input "search" at bounding box center [694, 217] width 202 height 19
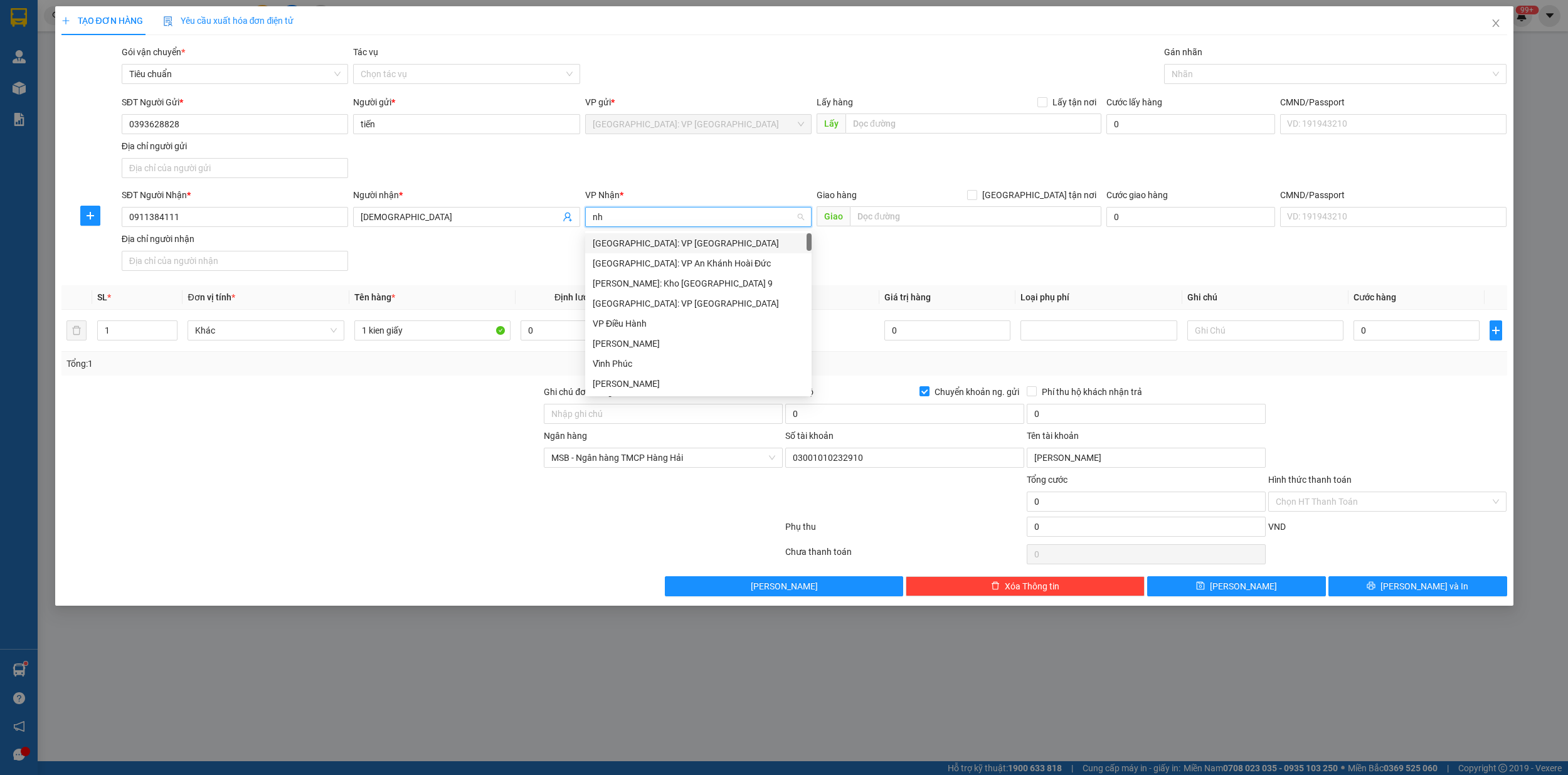
type input "nha"
drag, startPoint x: 677, startPoint y: 265, endPoint x: 947, endPoint y: 212, distance: 275.2
click at [701, 262] on div "[GEOGRAPHIC_DATA]: Kho Bến Xe Phía Nam" at bounding box center [707, 263] width 230 height 14
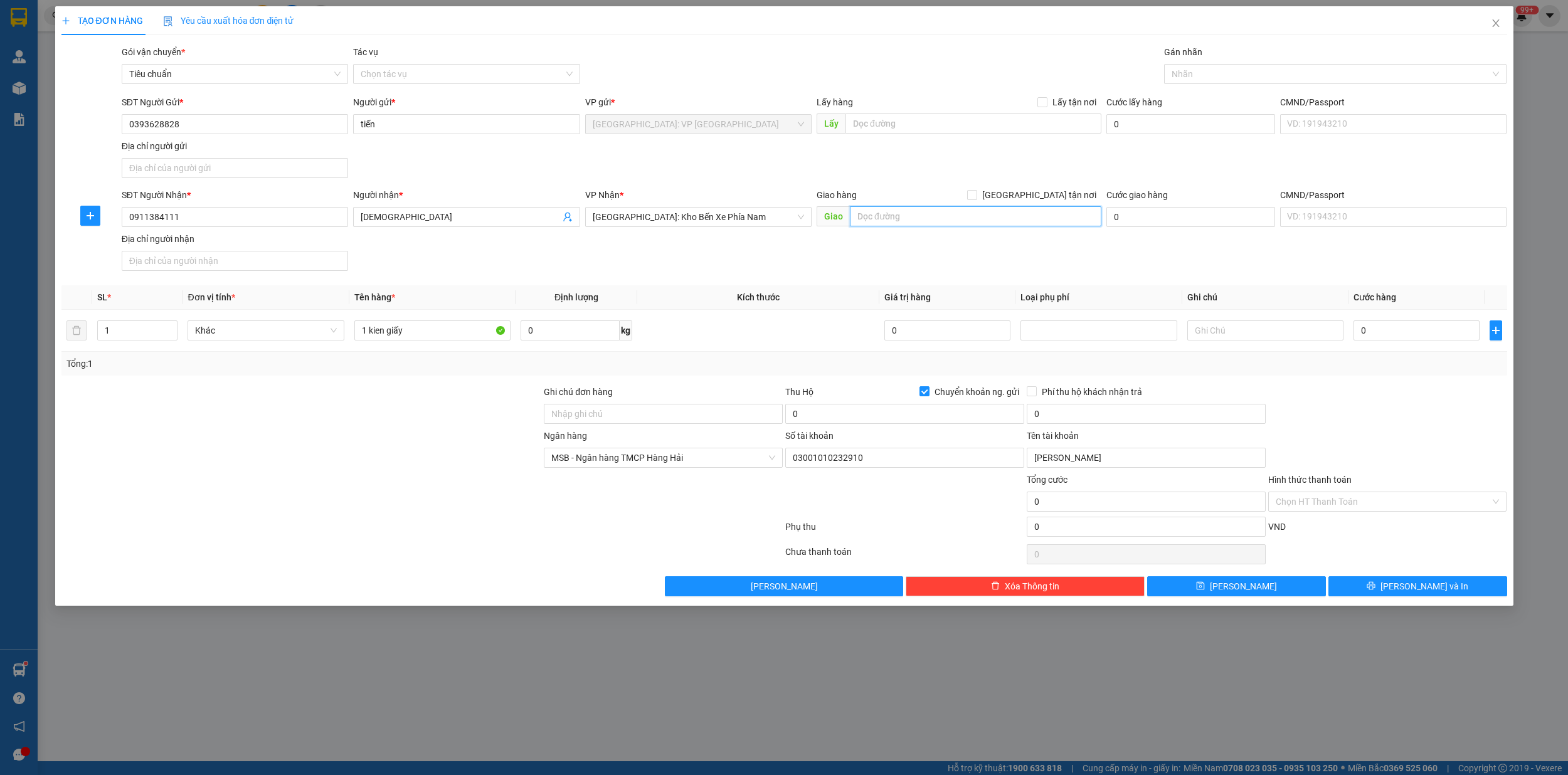
click at [939, 219] on input "text" at bounding box center [976, 216] width 252 height 20
type input "c"
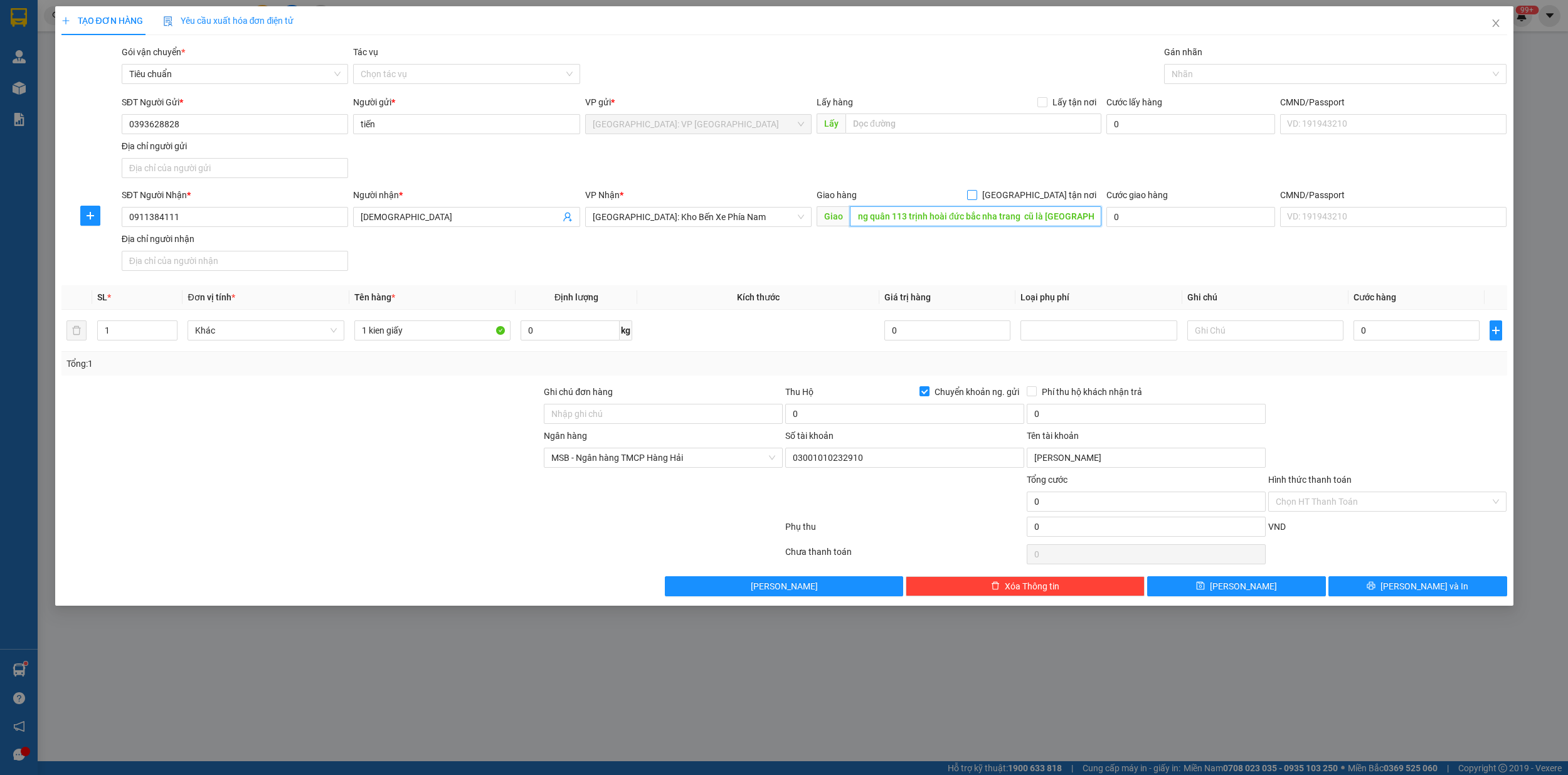
type input "căn b6 khối b1 chung cư hoàng quân 113 trịnh hoài đức bắc nha trang cũ là p vĩn…"
click at [976, 196] on input "[GEOGRAPHIC_DATA] tận nơi" at bounding box center [971, 195] width 9 height 9
checkbox input "true"
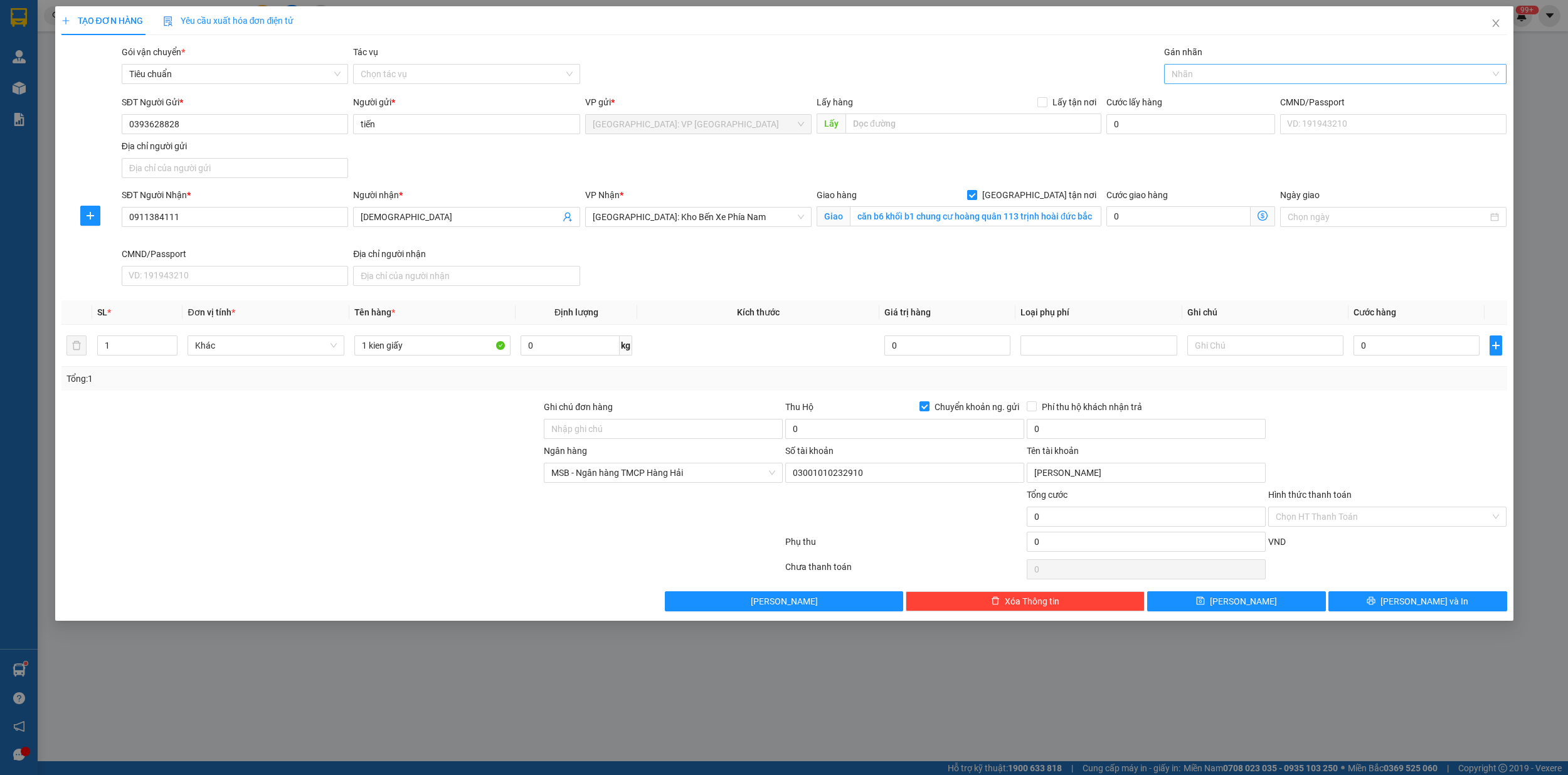
click at [1206, 83] on div "Nhãn" at bounding box center [1335, 74] width 343 height 20
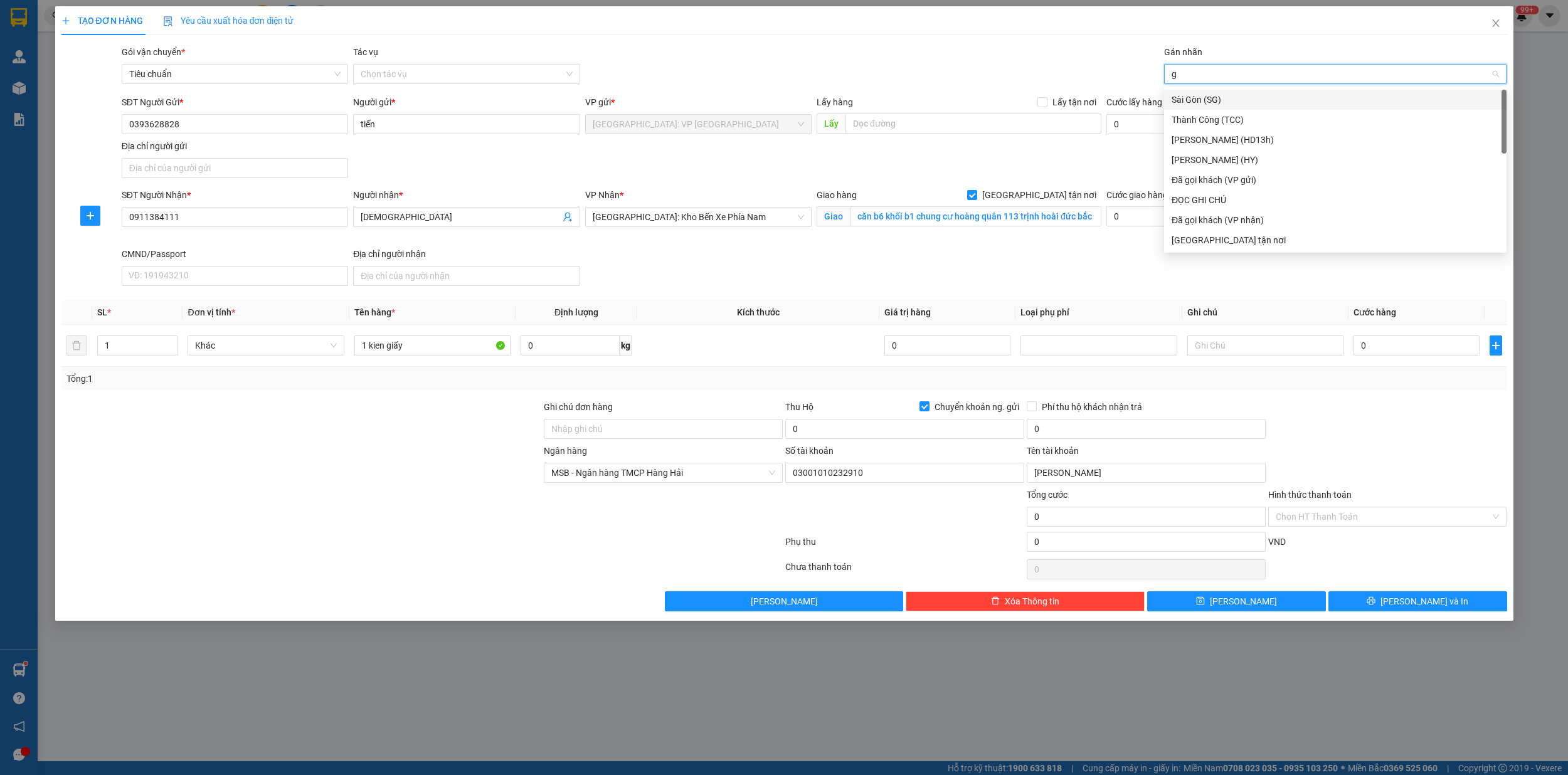
type input "gi"
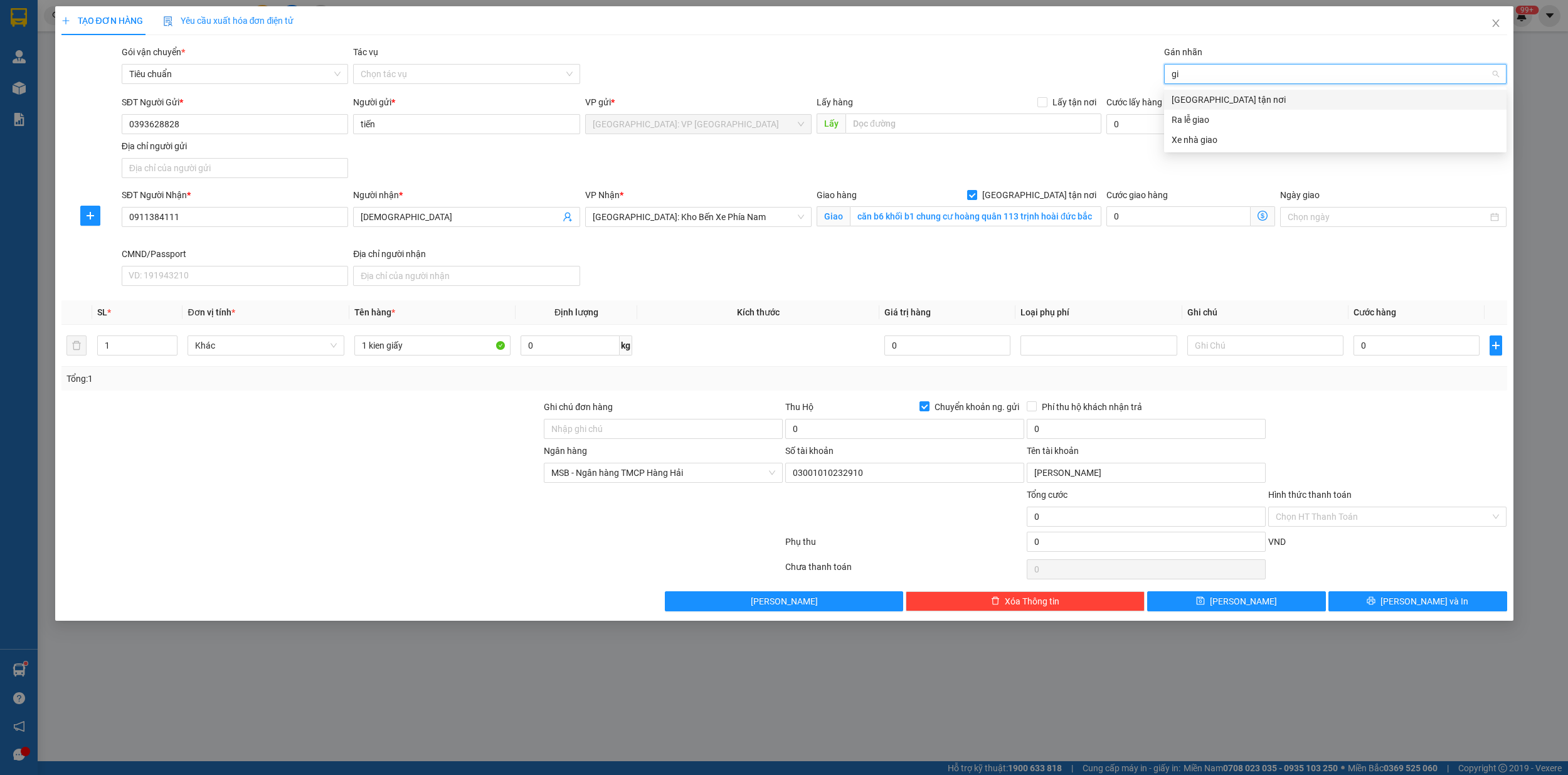
click at [1224, 92] on div "[GEOGRAPHIC_DATA] tận nơi" at bounding box center [1335, 99] width 343 height 20
click at [926, 407] on input "Chuyển khoản ng. gửi" at bounding box center [924, 406] width 9 height 9
checkbox input "false"
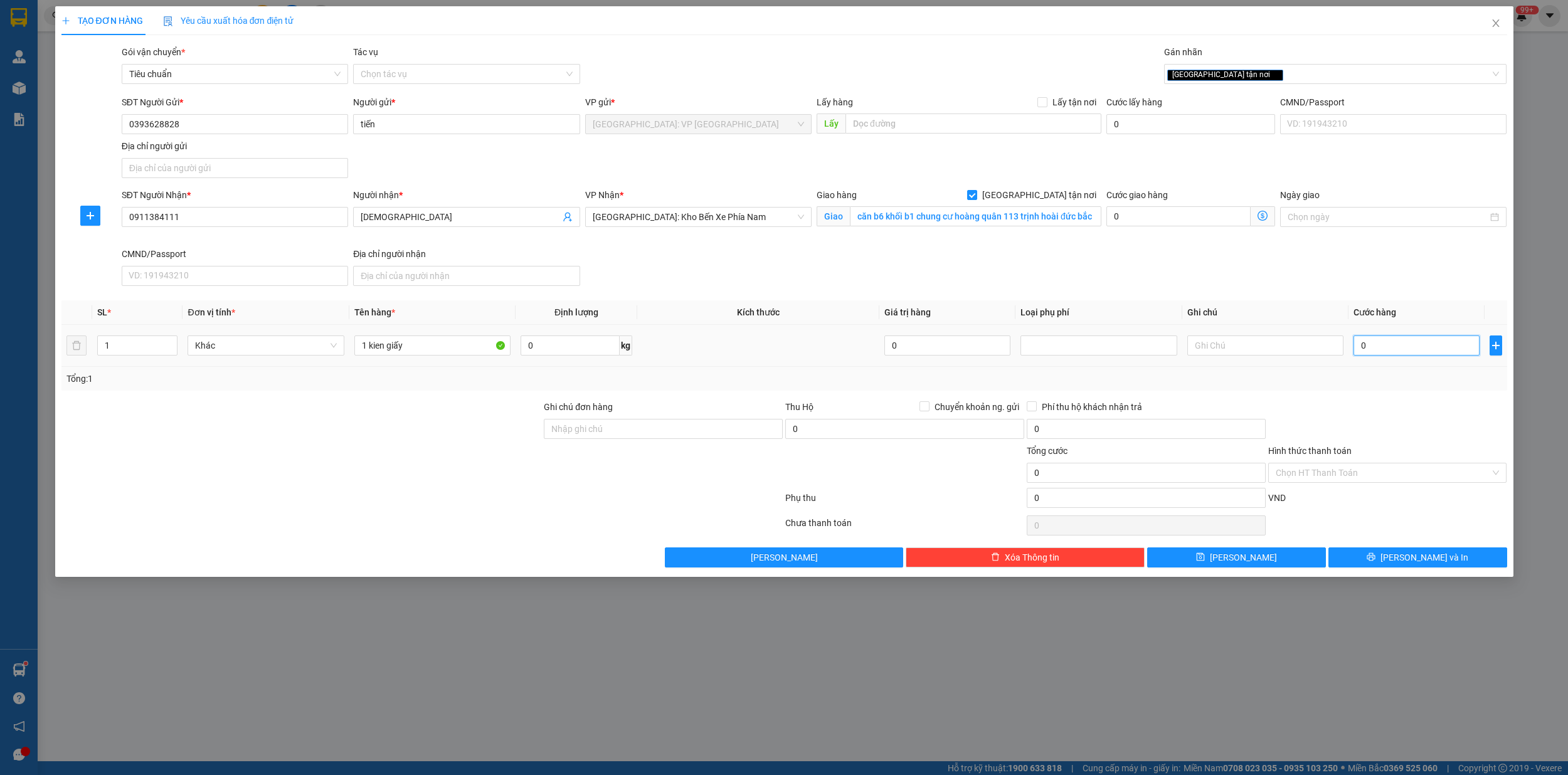
click at [1390, 349] on input "0" at bounding box center [1416, 345] width 126 height 20
type input "1"
type input "10"
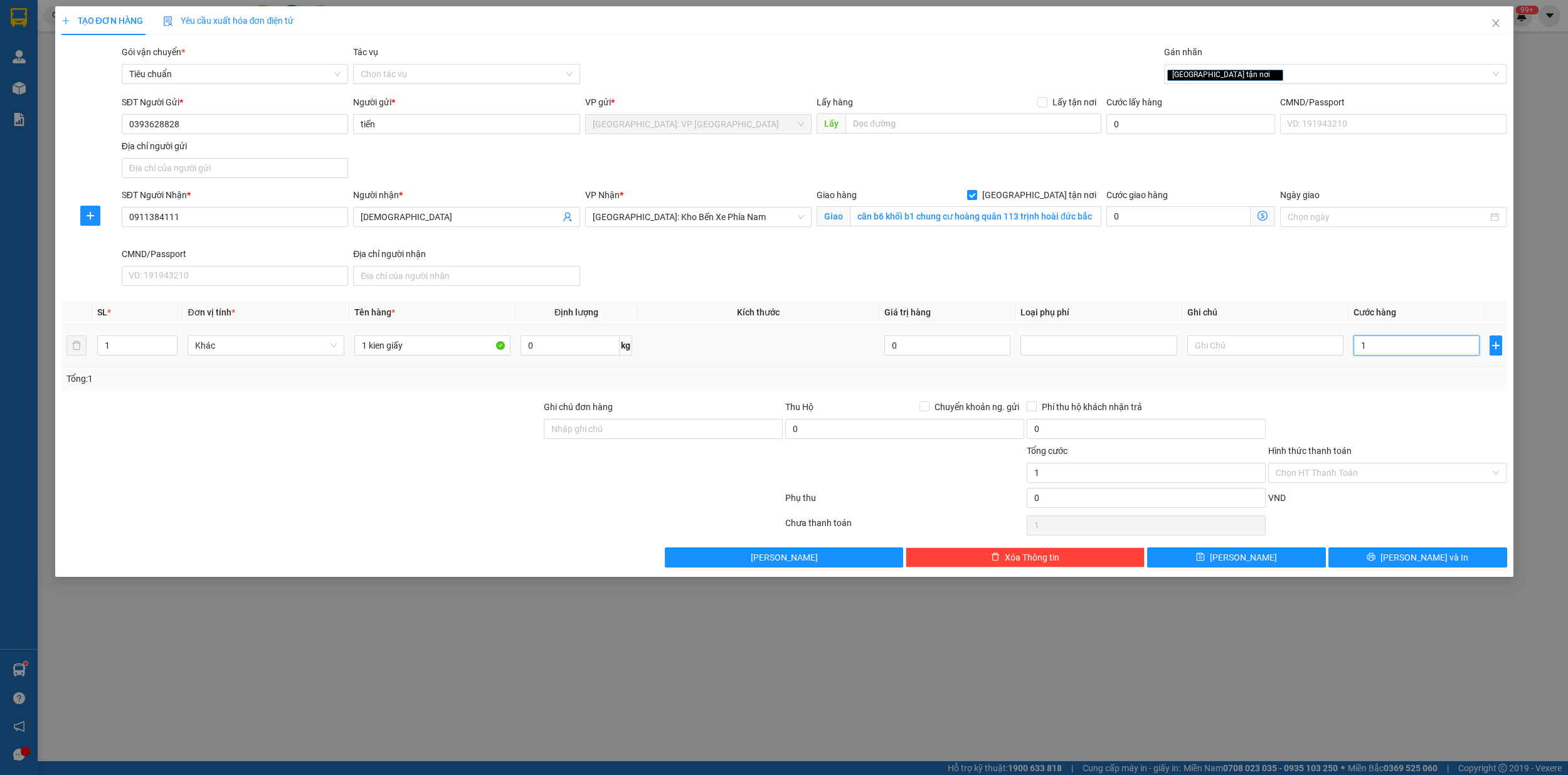
type input "10"
type input "100"
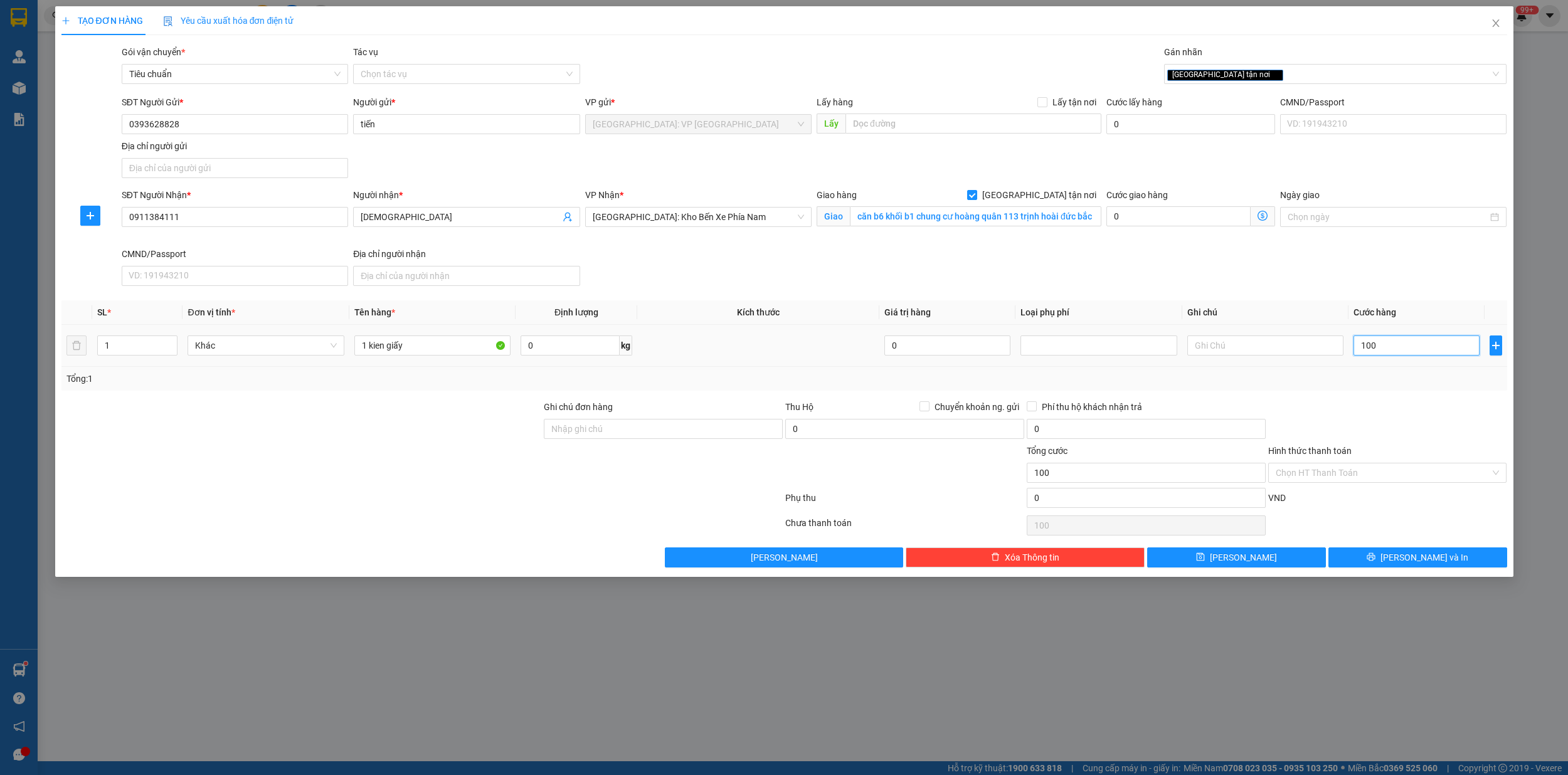
type input "1.000"
type input "10.000"
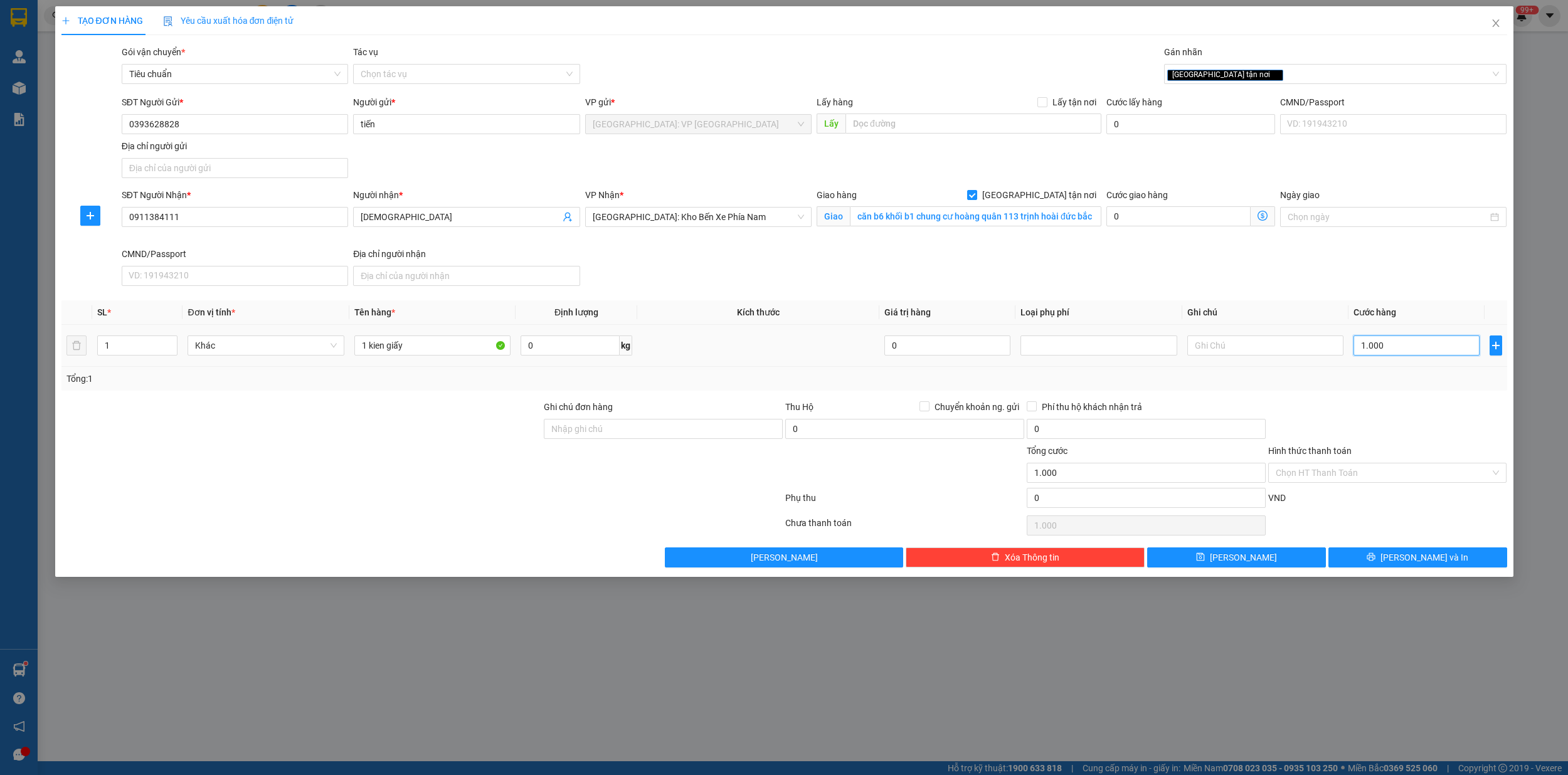
type input "10.000"
type input "100.000"
type input "1.000.000"
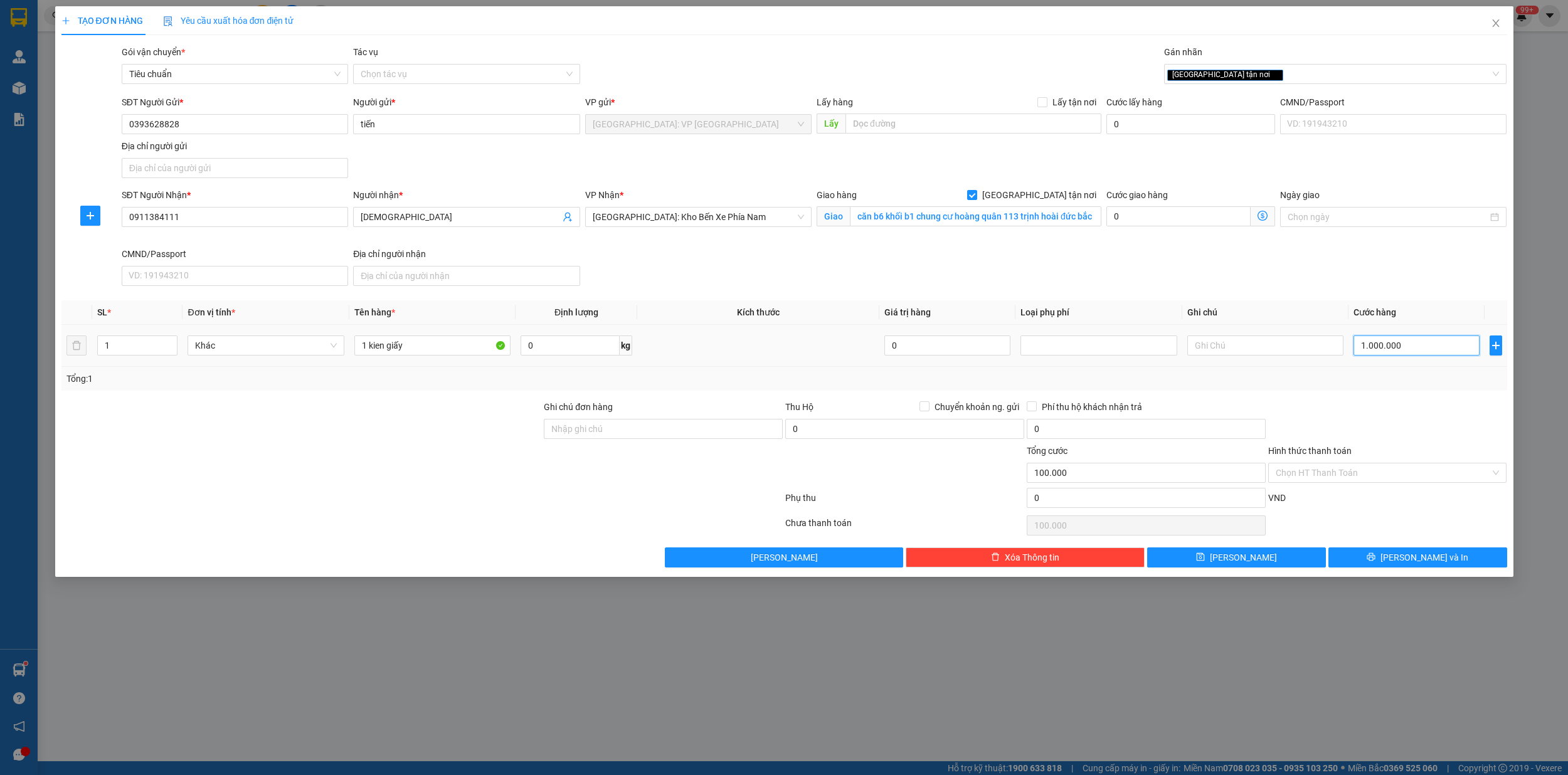
type input "1.000.000"
type input "100.000"
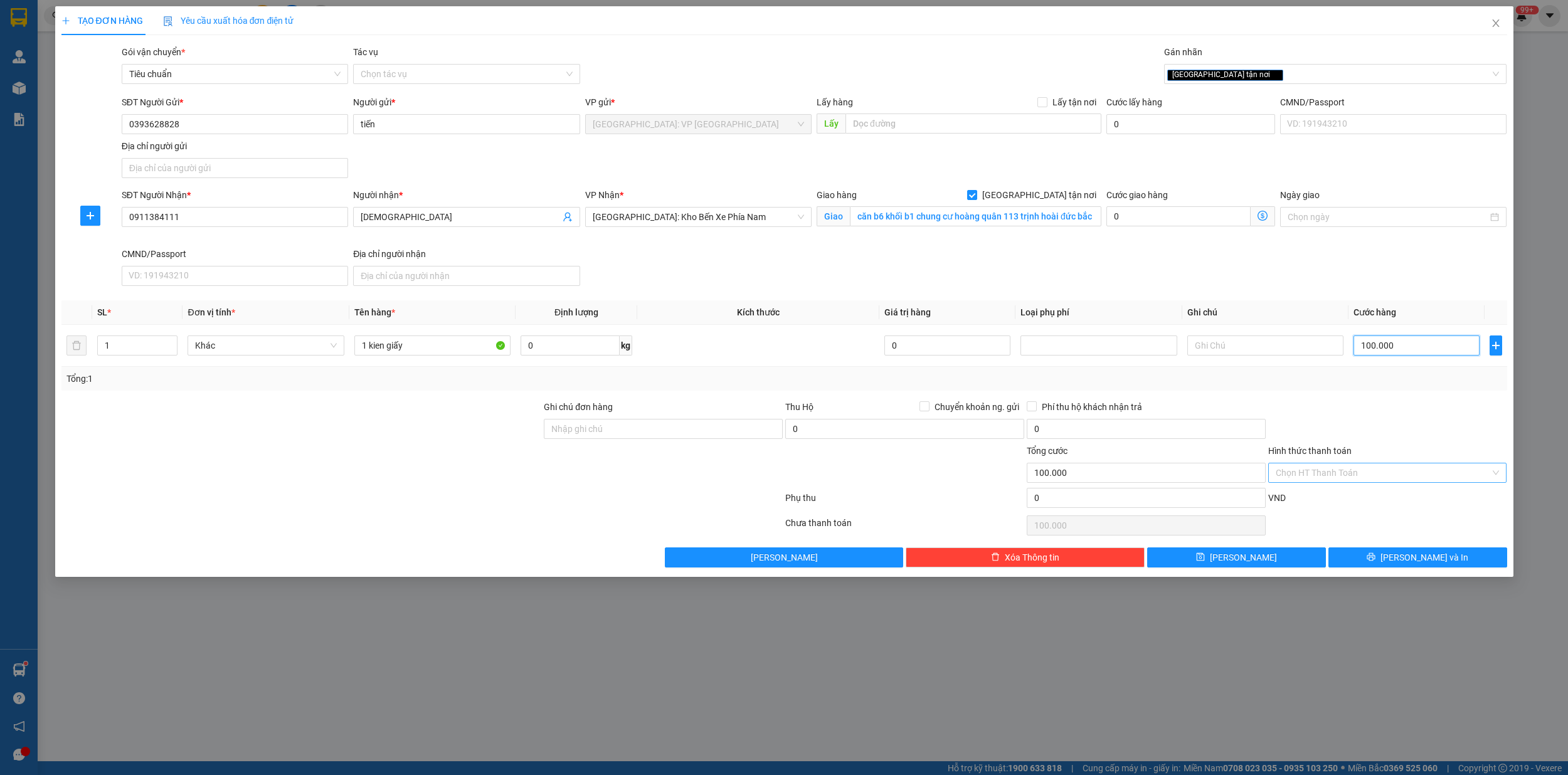
type input "100.000"
click at [1312, 478] on input "Hình thức thanh toán" at bounding box center [1383, 472] width 215 height 19
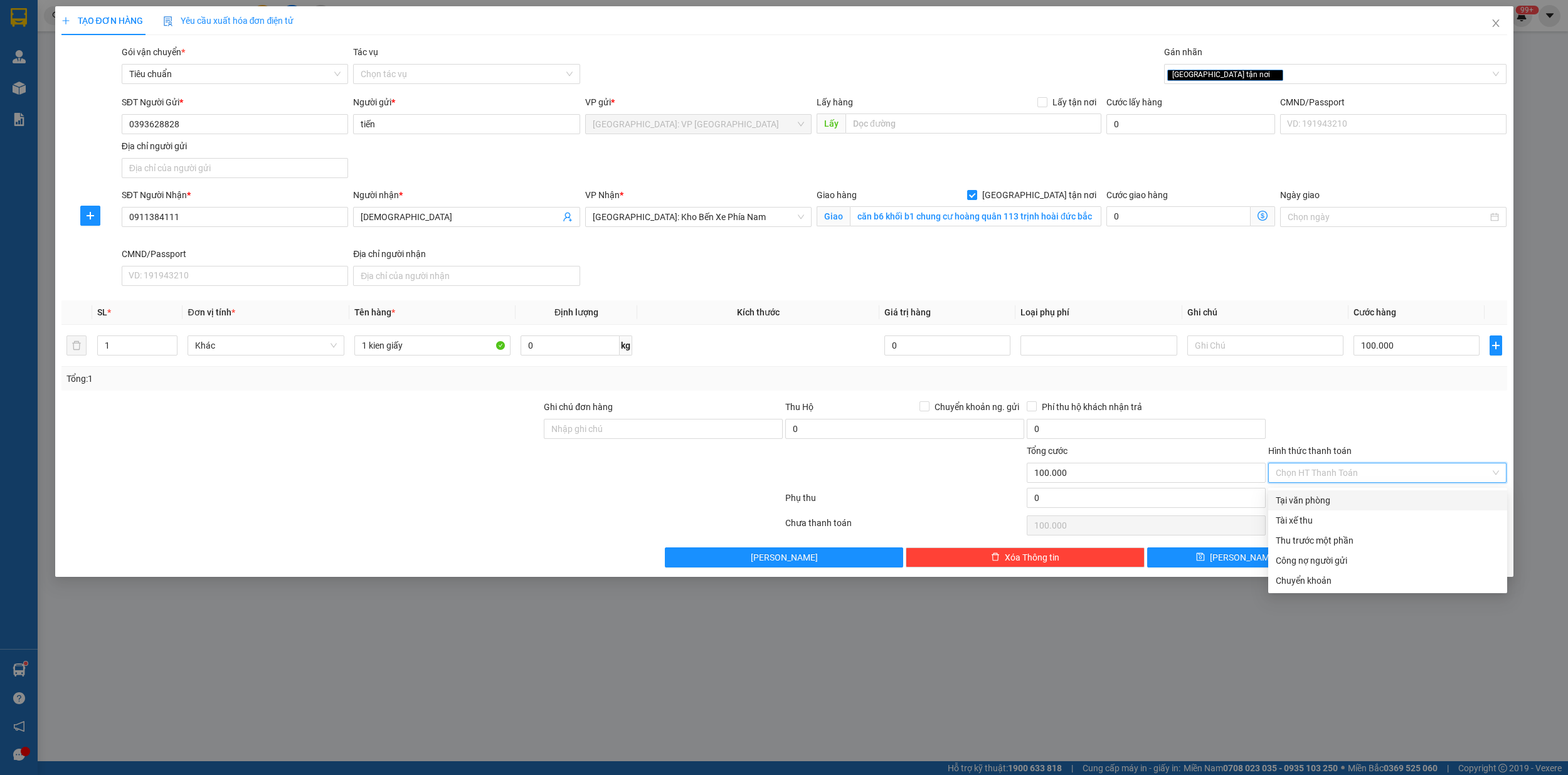
click at [1318, 502] on div "Tại văn phòng" at bounding box center [1387, 500] width 224 height 14
type input "0"
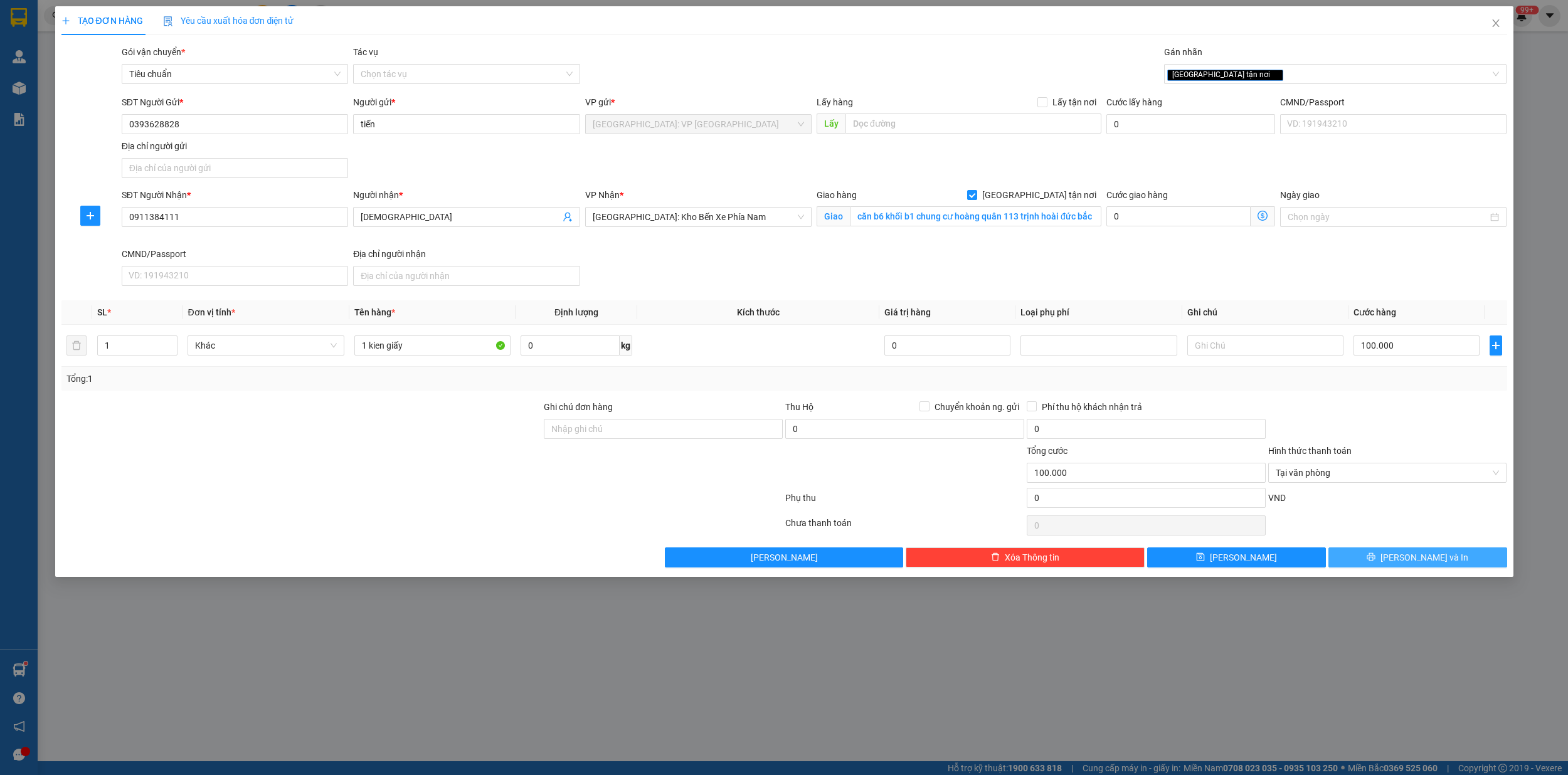
click at [1415, 560] on span "[PERSON_NAME] và In" at bounding box center [1424, 557] width 88 height 14
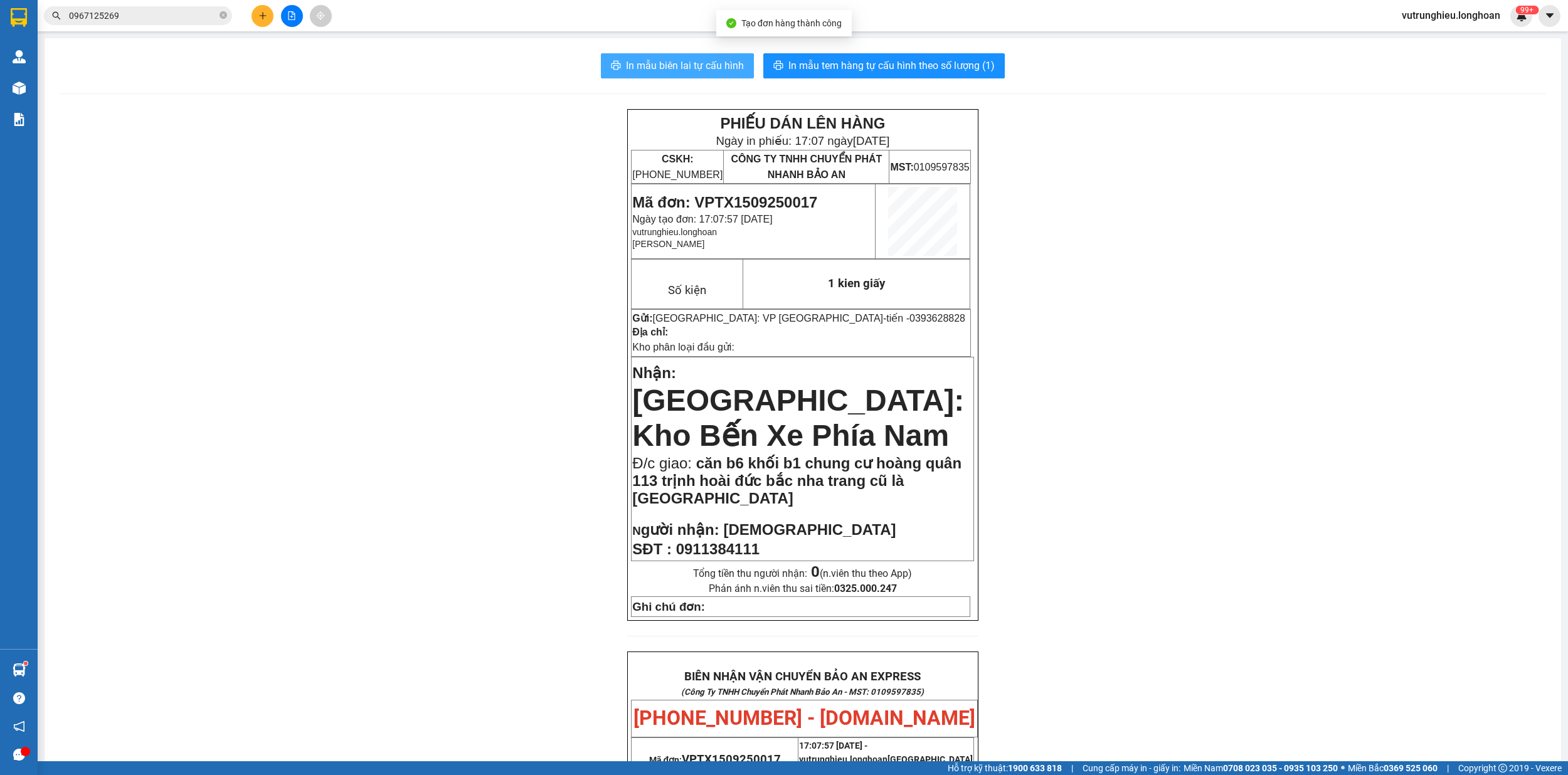
click at [701, 64] on span "In mẫu biên lai tự cấu hình" at bounding box center [684, 65] width 118 height 16
click at [899, 56] on button "In mẫu tem hàng tự cấu hình theo số lượng (1)" at bounding box center [883, 65] width 241 height 25
click at [893, 68] on span "In mẫu tem hàng tự cấu hình theo số lượng (1)" at bounding box center [892, 65] width 206 height 16
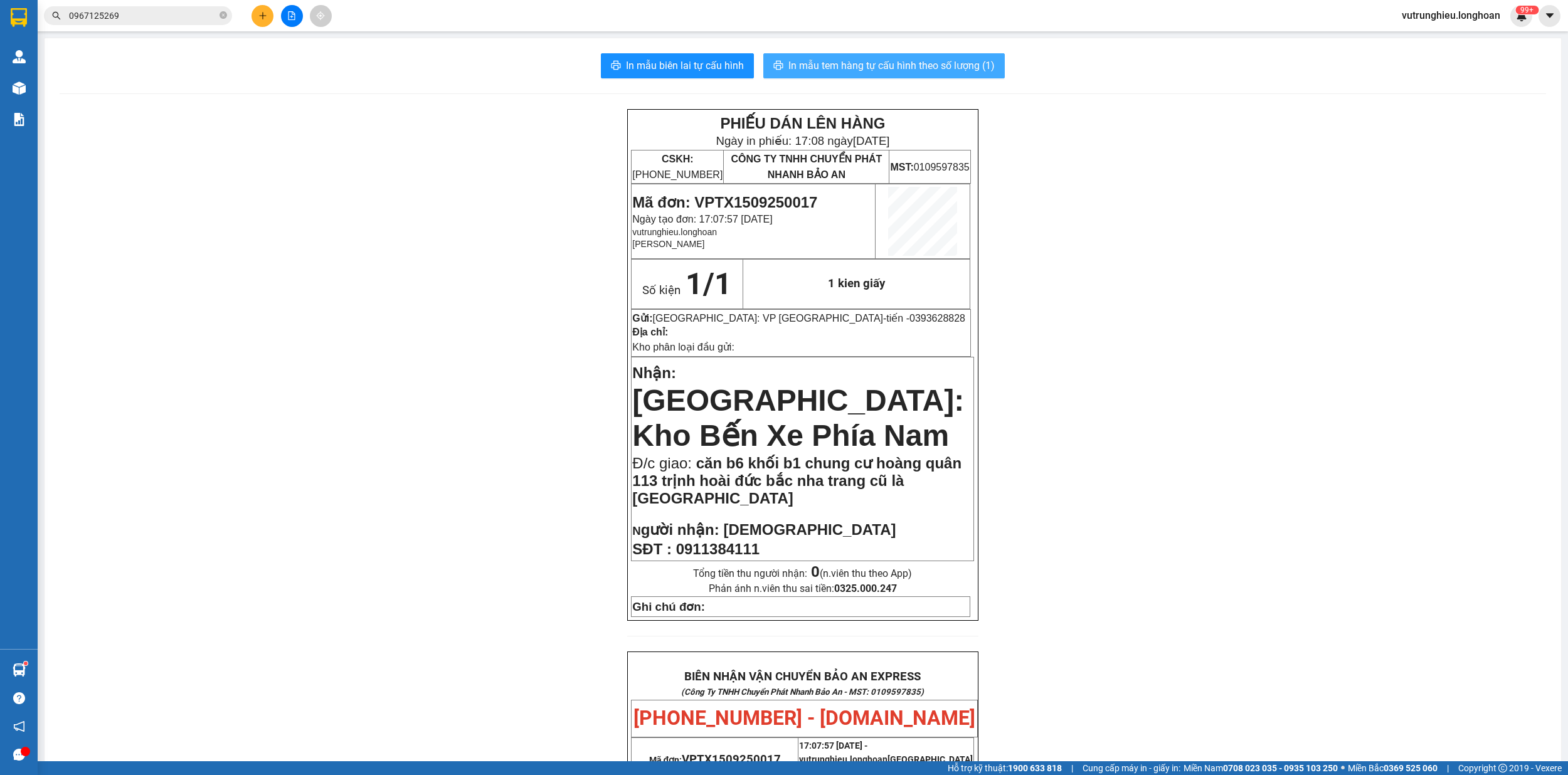
click at [893, 68] on span "In mẫu tem hàng tự cấu hình theo số lượng (1)" at bounding box center [892, 65] width 206 height 16
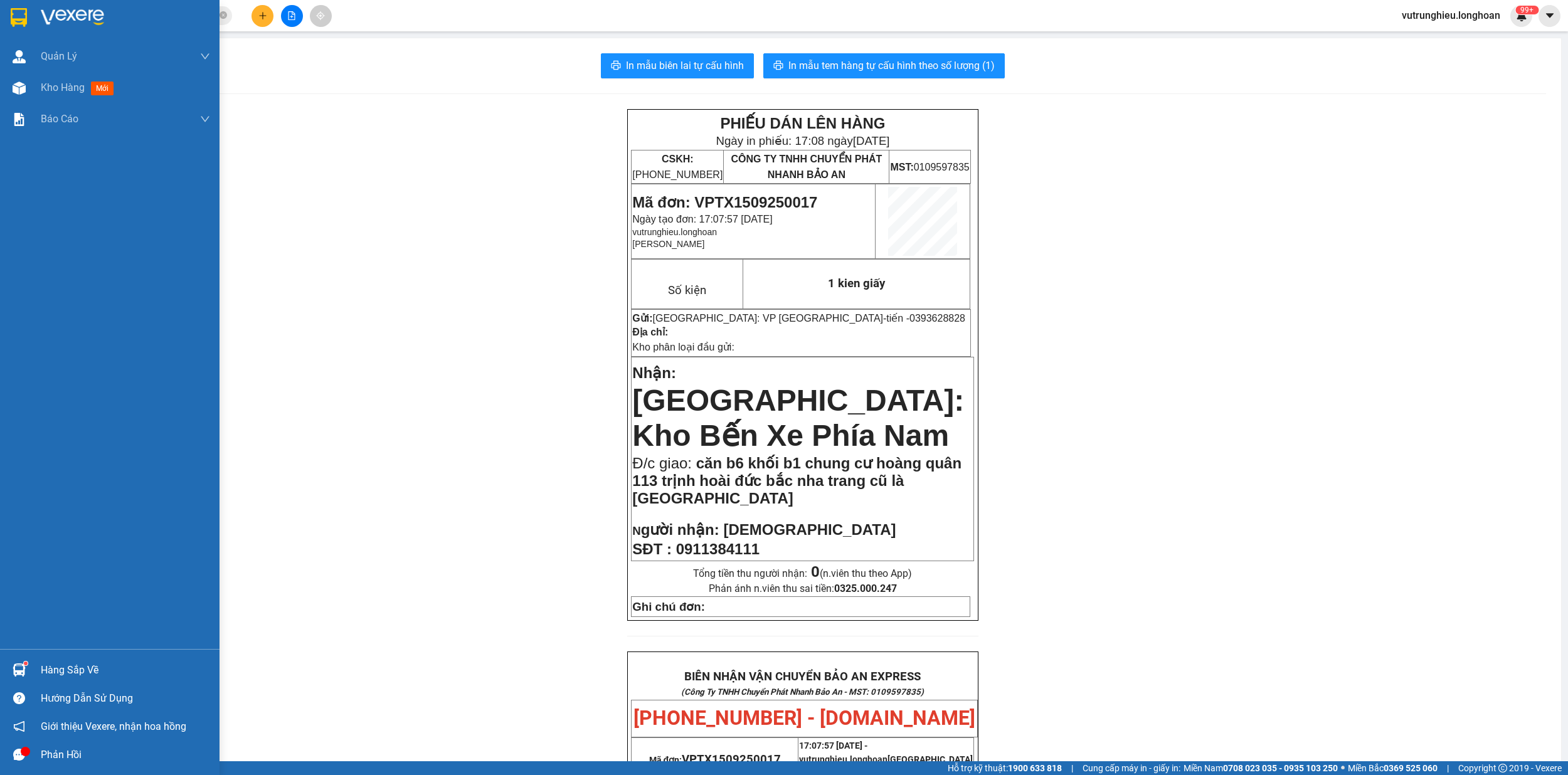
click at [17, 18] on img at bounding box center [19, 17] width 17 height 19
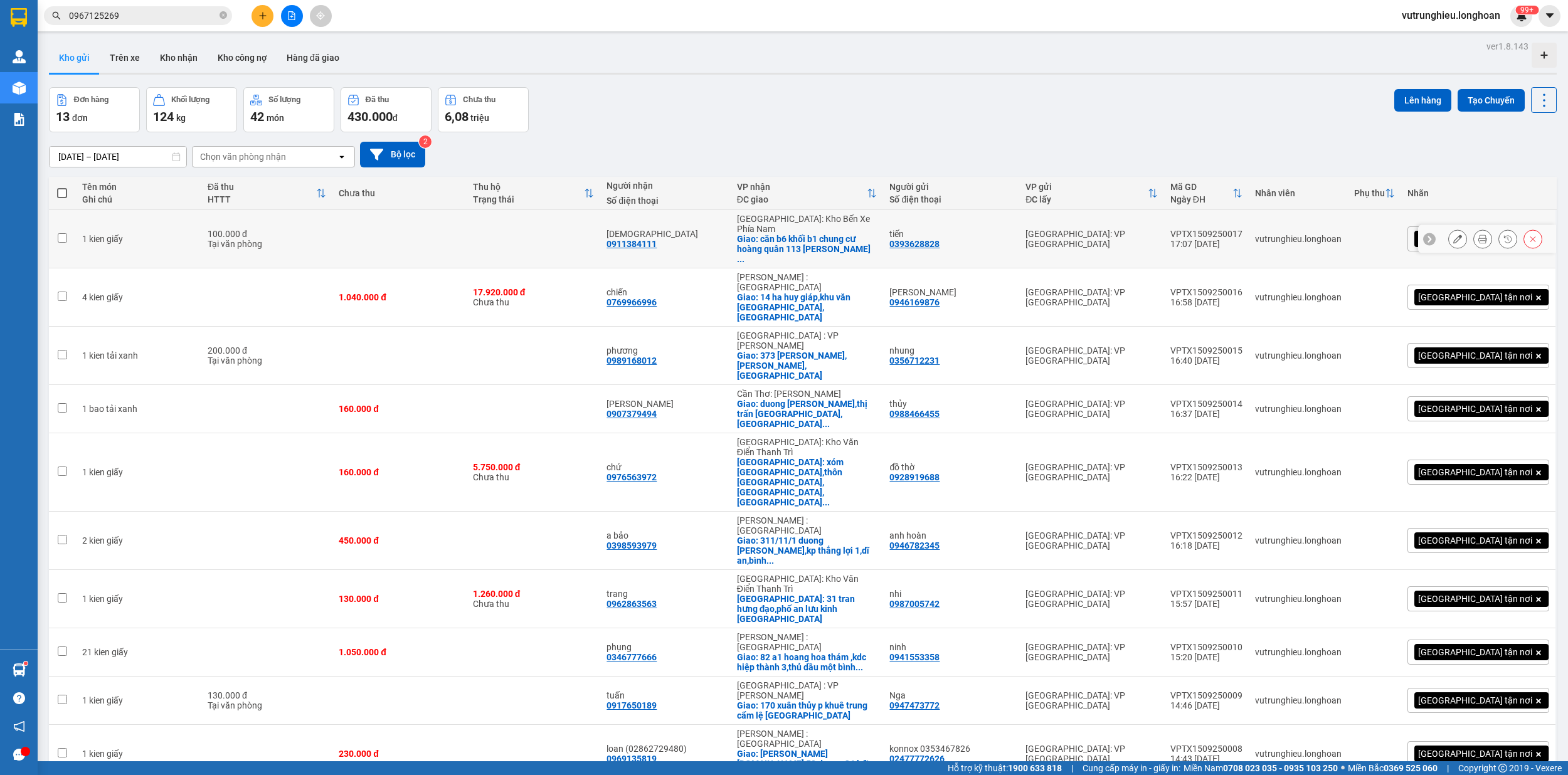
click at [1242, 229] on div "VPTX1509250017" at bounding box center [1206, 234] width 72 height 10
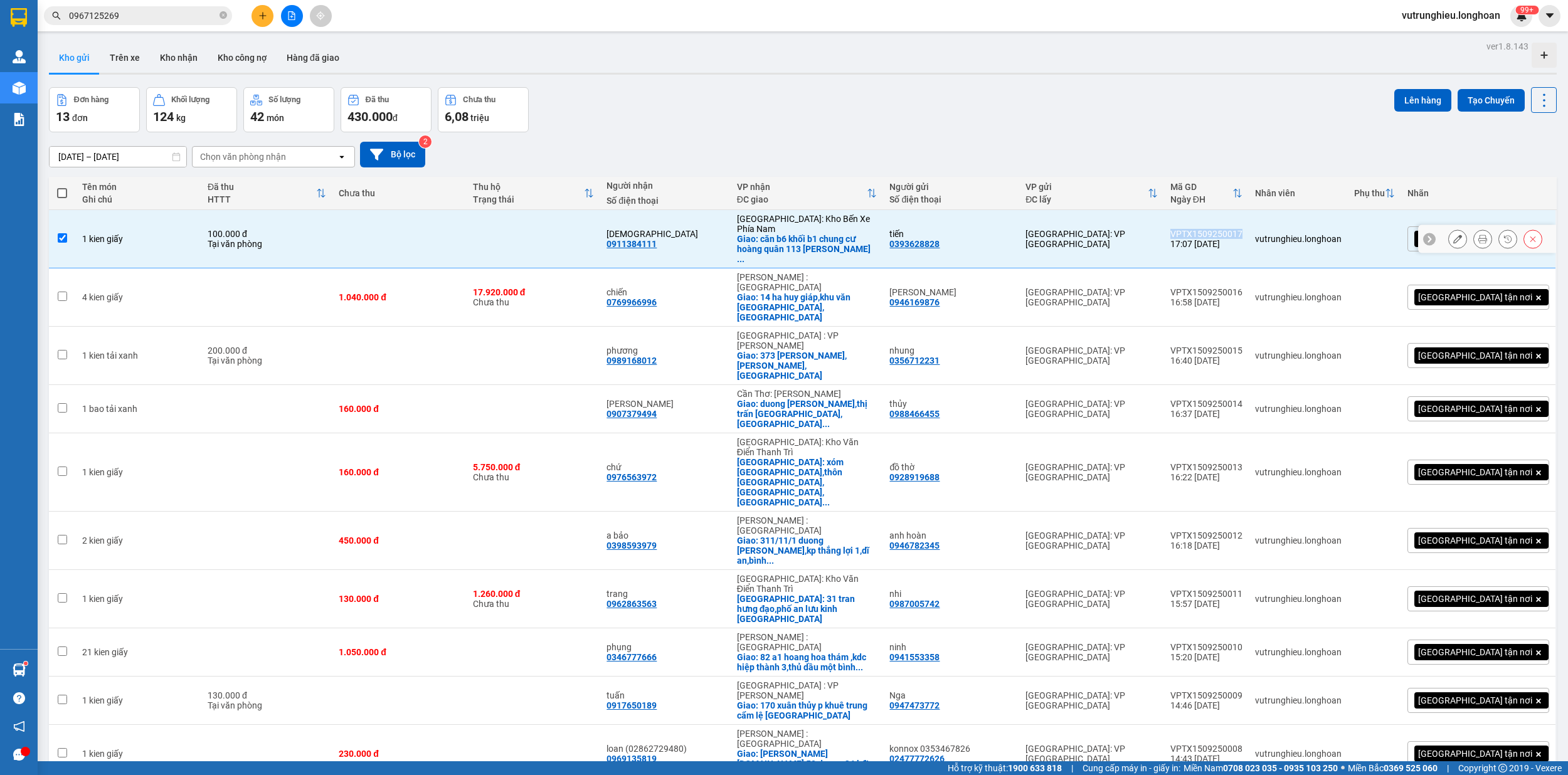
click at [1242, 229] on div "VPTX1509250017" at bounding box center [1206, 234] width 72 height 10
checkbox input "false"
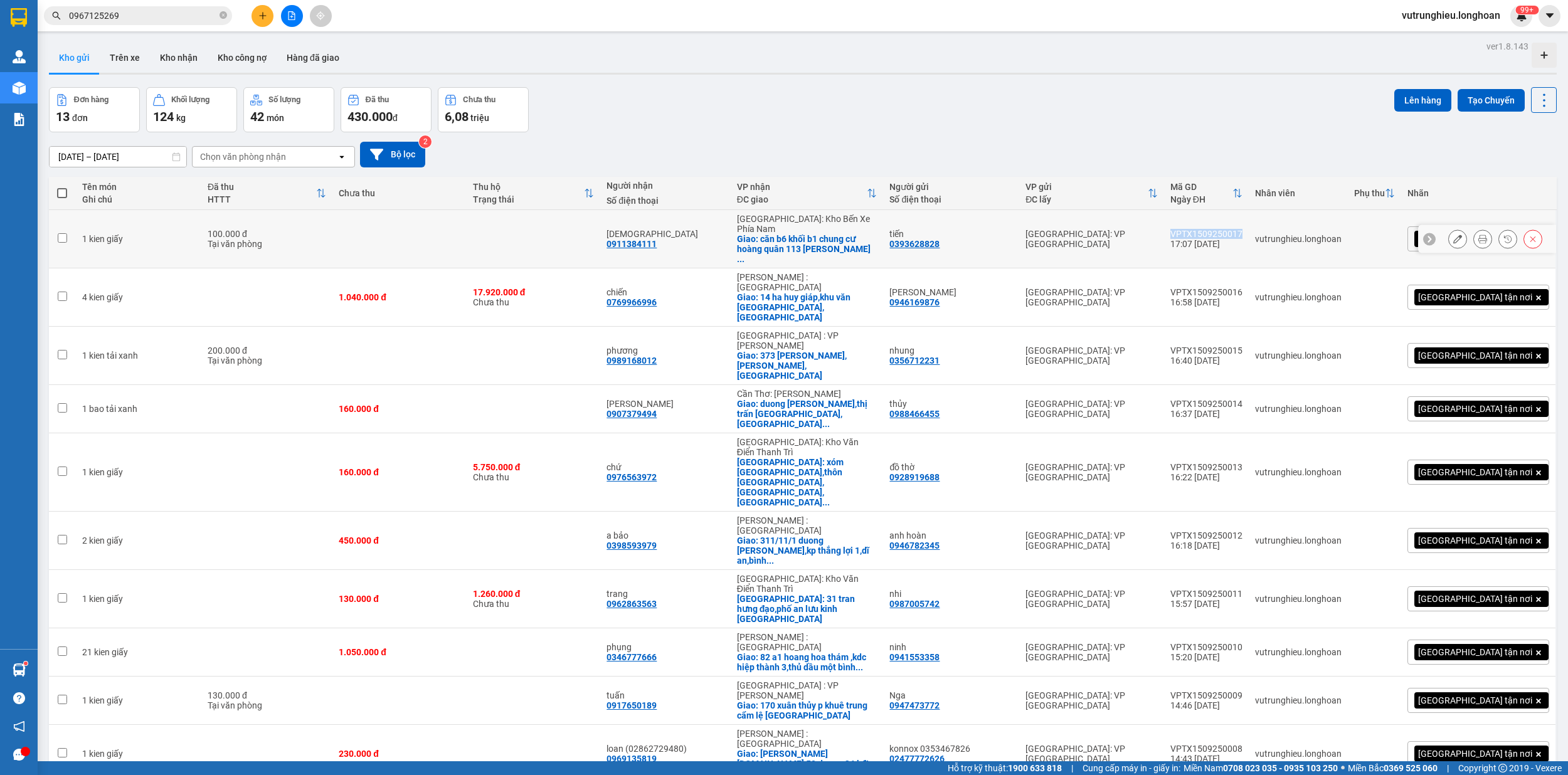
copy div "VPTX1509250017"
click at [262, 13] on icon "plus" at bounding box center [263, 16] width 9 height 9
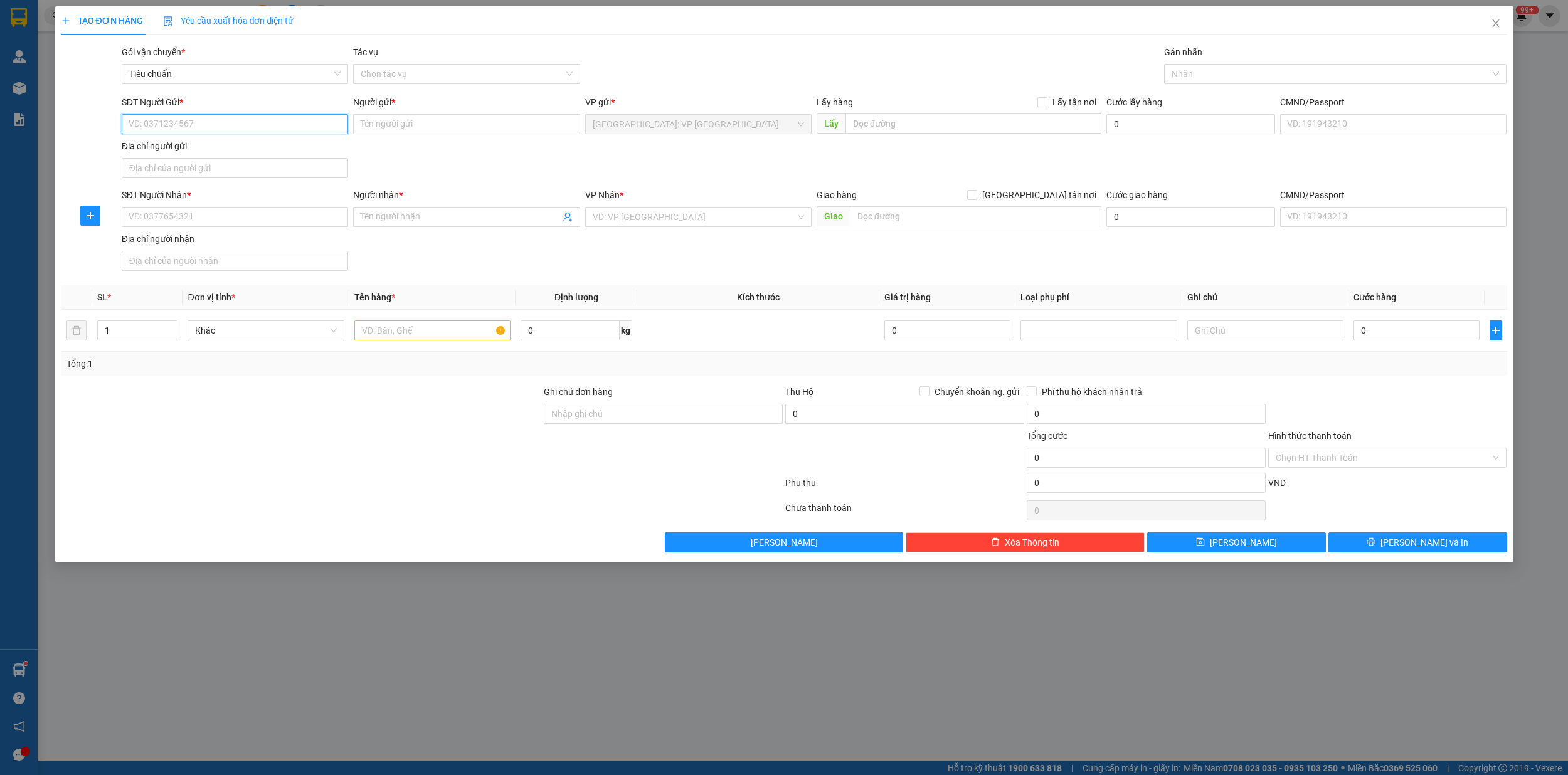
click at [224, 125] on input "SĐT Người Gửi *" at bounding box center [234, 124] width 227 height 20
click at [154, 127] on input "0963348268" at bounding box center [234, 124] width 227 height 20
click at [154, 125] on input "096348268" at bounding box center [234, 124] width 227 height 20
click at [158, 124] on input "096348268" at bounding box center [234, 124] width 227 height 20
click at [154, 124] on input "096342268" at bounding box center [234, 124] width 227 height 20
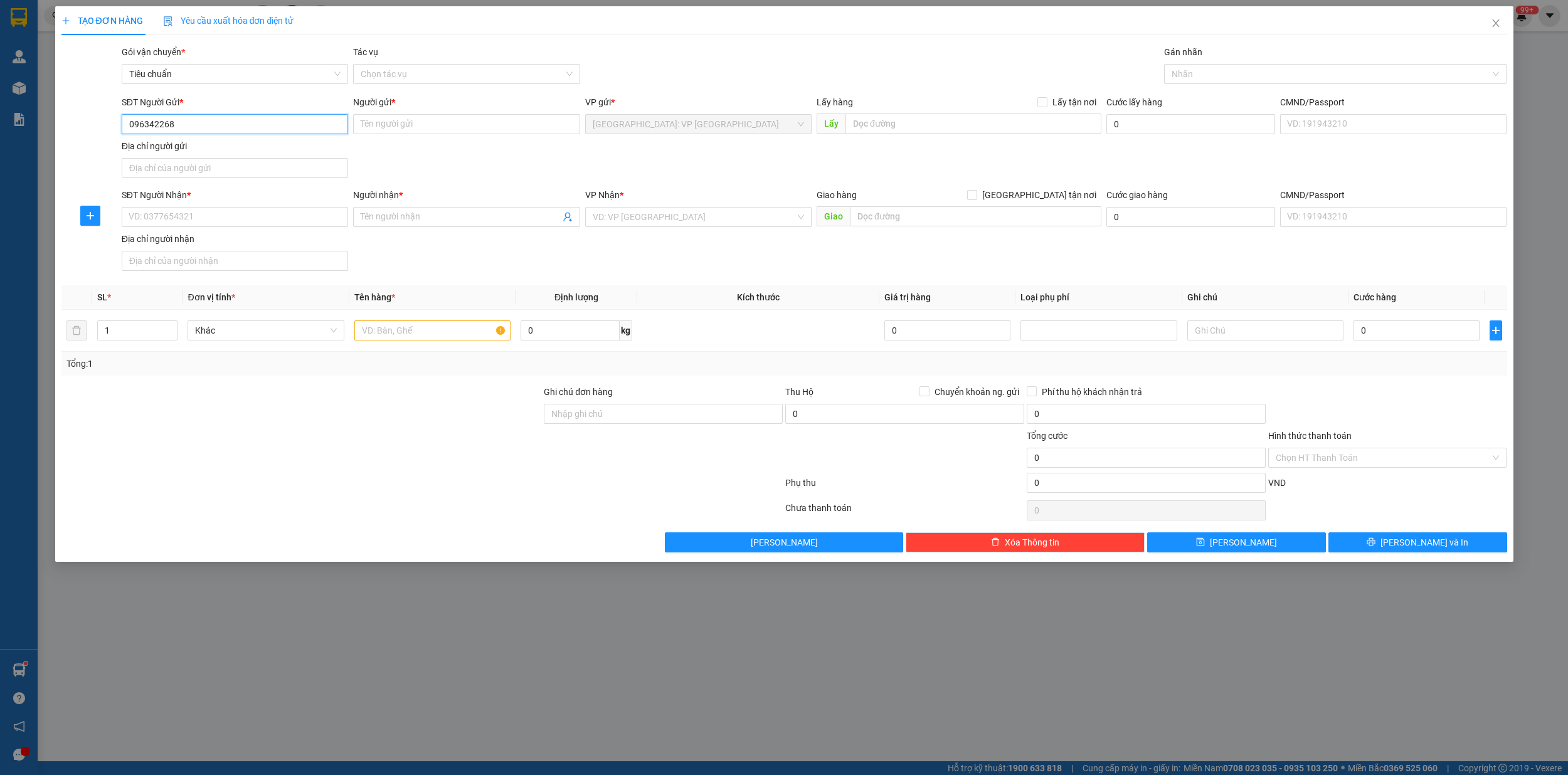
type input "0963492268"
click at [205, 149] on div "0963492268 - Nhà Xinh" at bounding box center [234, 150] width 212 height 14
type input "Nhà Xinh"
type input "luong thế vinh hn"
type input "0963492268"
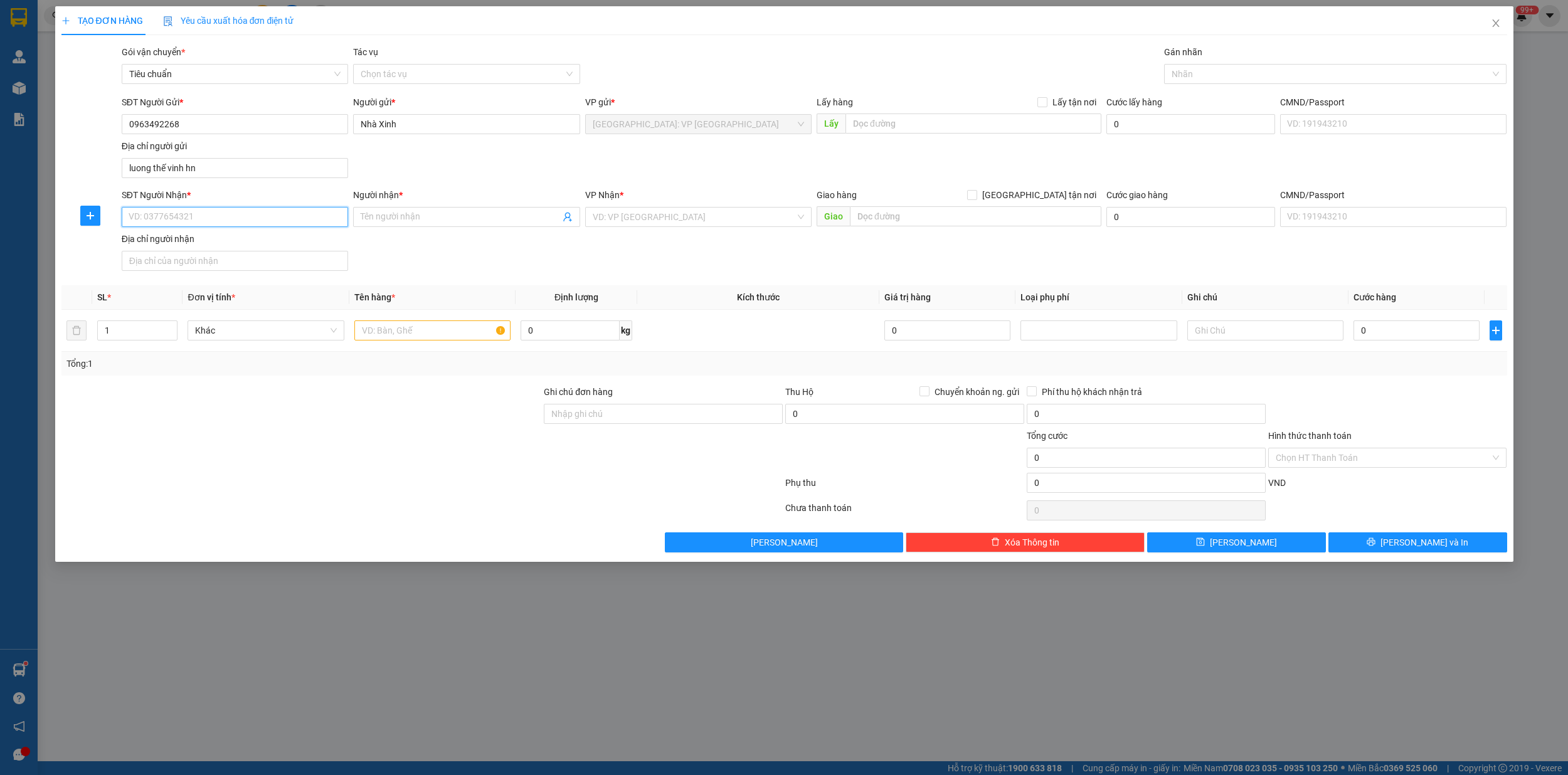
click at [205, 218] on input "SĐT Người Nhận *" at bounding box center [234, 217] width 227 height 20
type input "0907311115"
click at [377, 216] on input "Người nhận *" at bounding box center [460, 217] width 199 height 14
type input "d"
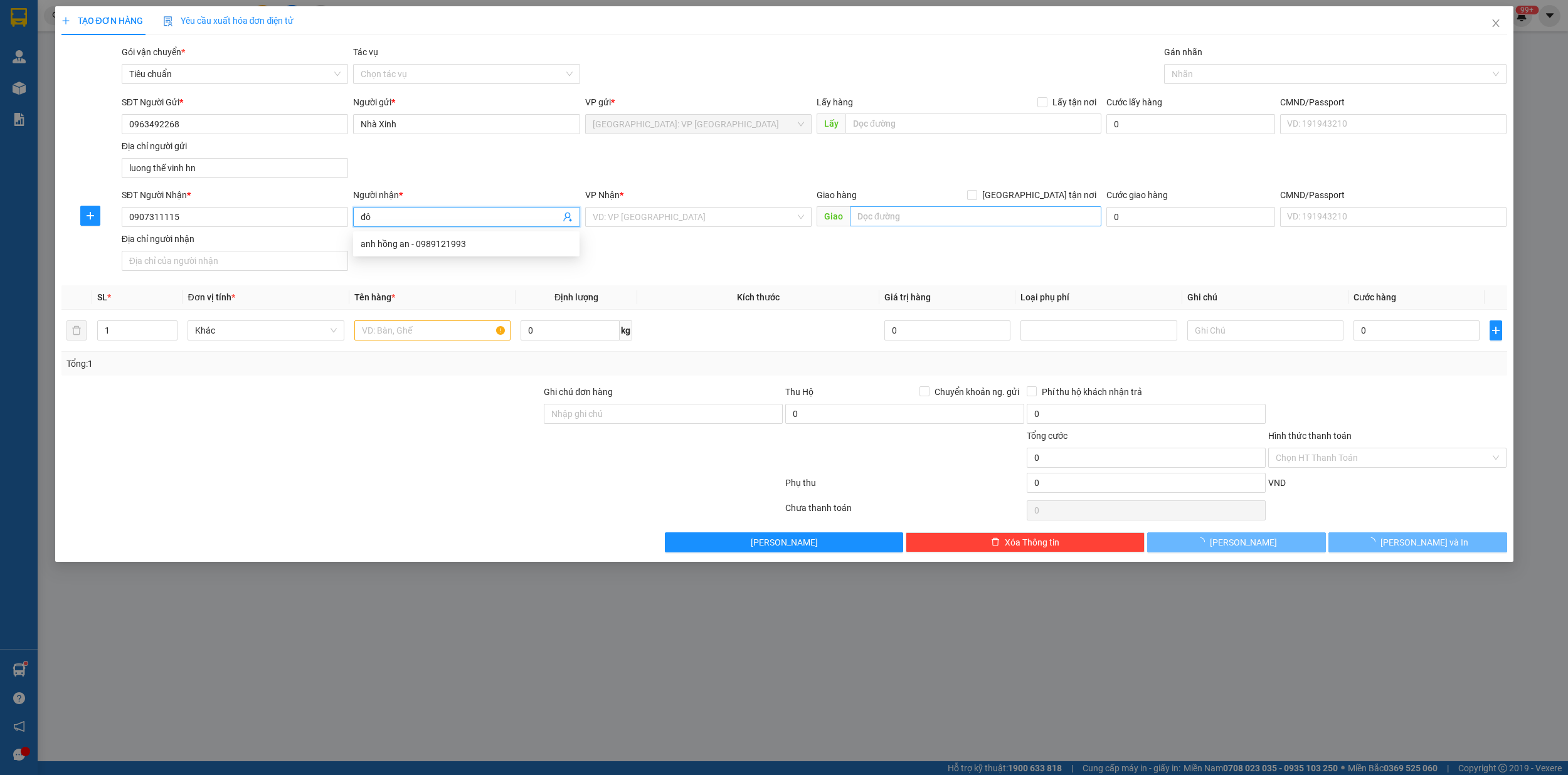
type input "đô"
click at [930, 222] on input "text" at bounding box center [976, 216] width 252 height 20
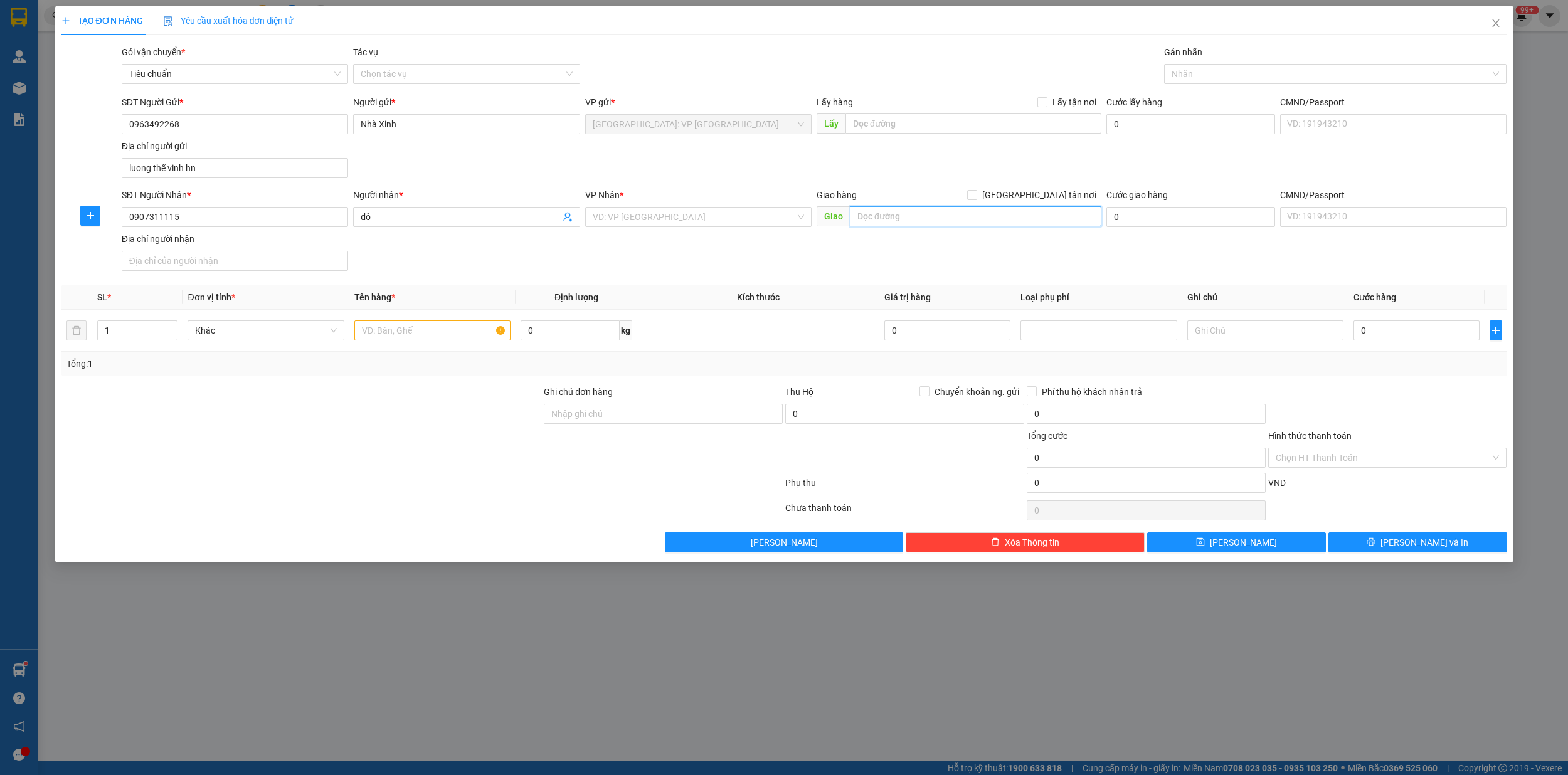
click at [928, 218] on input "text" at bounding box center [976, 216] width 252 height 20
type input "46b trần hưng đạo,ninh kiều cần thơ"
click at [673, 215] on input "search" at bounding box center [694, 217] width 202 height 19
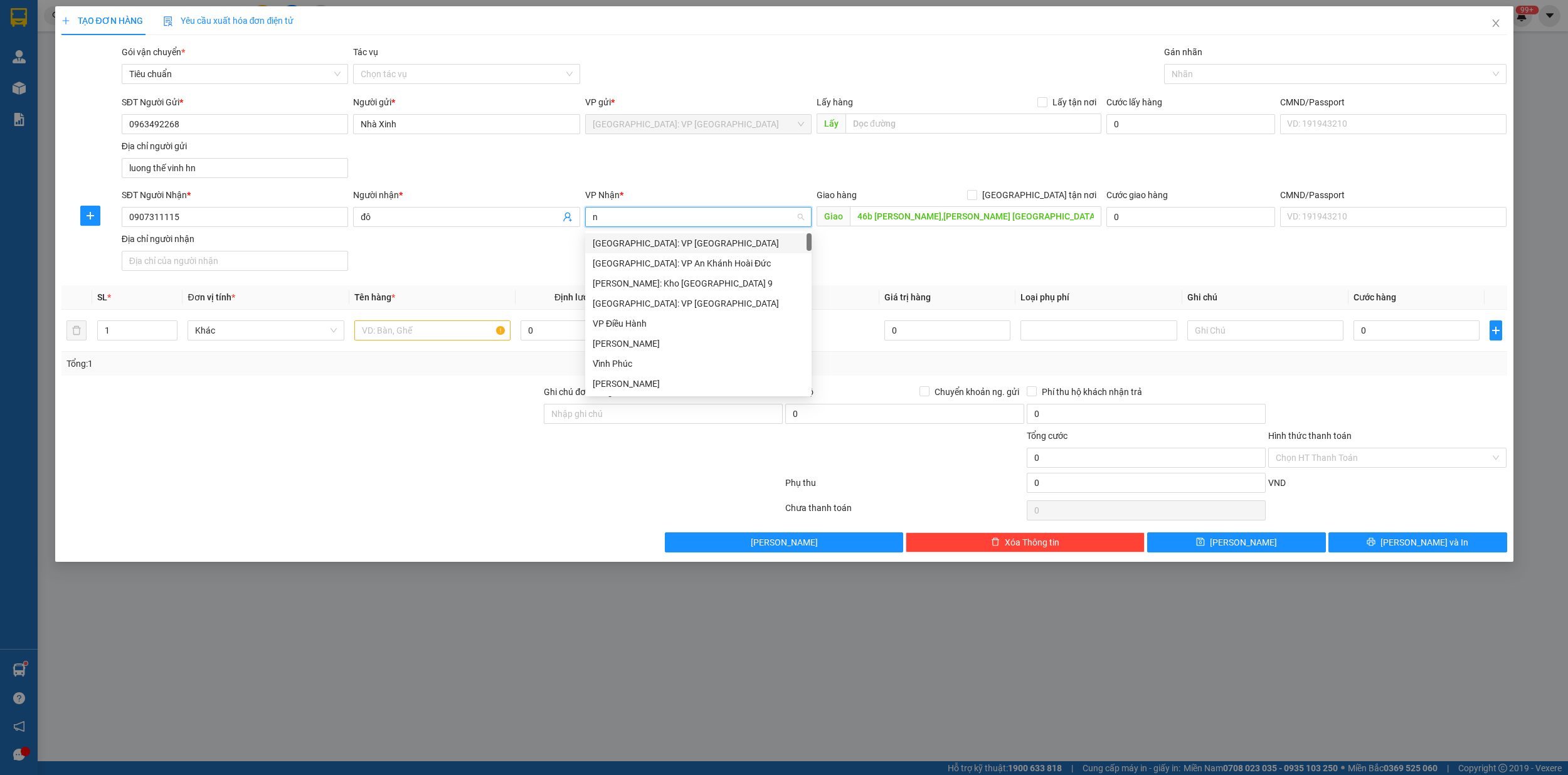
type input "ni"
drag, startPoint x: 660, startPoint y: 242, endPoint x: 698, endPoint y: 240, distance: 38.1
click at [660, 243] on div "Cần Thơ: [PERSON_NAME]" at bounding box center [698, 243] width 212 height 14
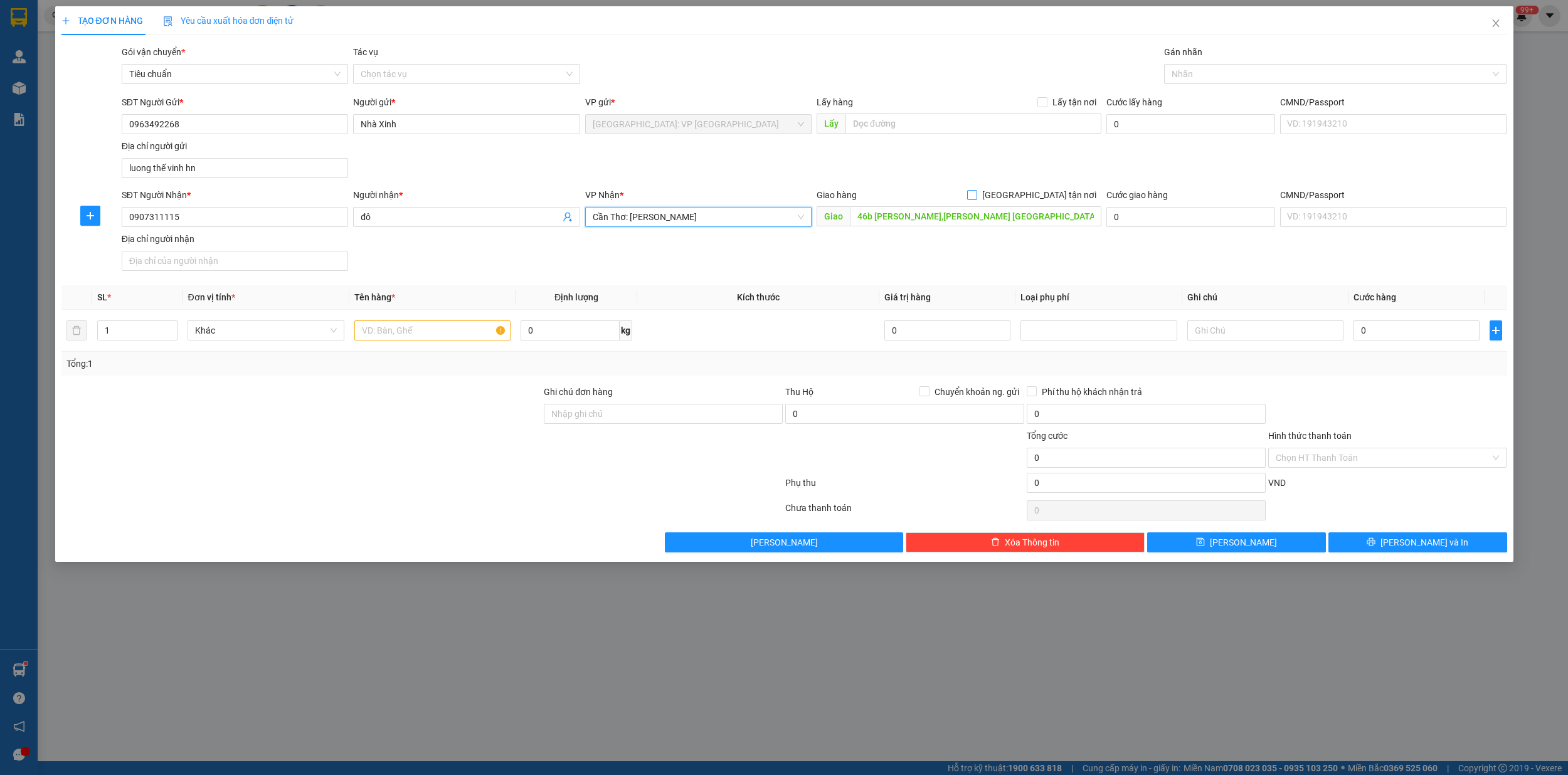
click at [976, 196] on input "[GEOGRAPHIC_DATA] tận nơi" at bounding box center [971, 195] width 9 height 9
checkbox input "true"
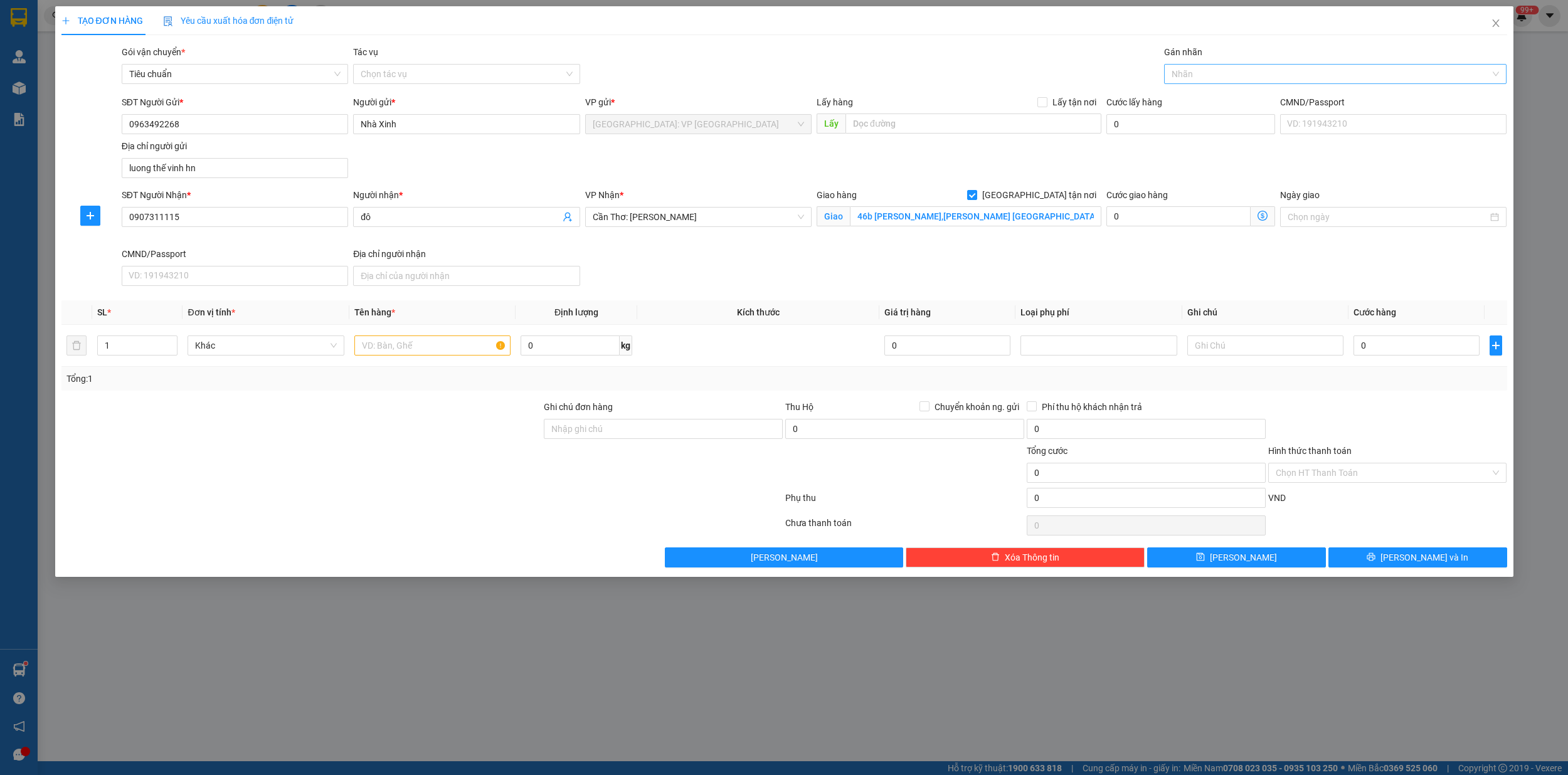
click at [1210, 78] on div at bounding box center [1328, 74] width 324 height 15
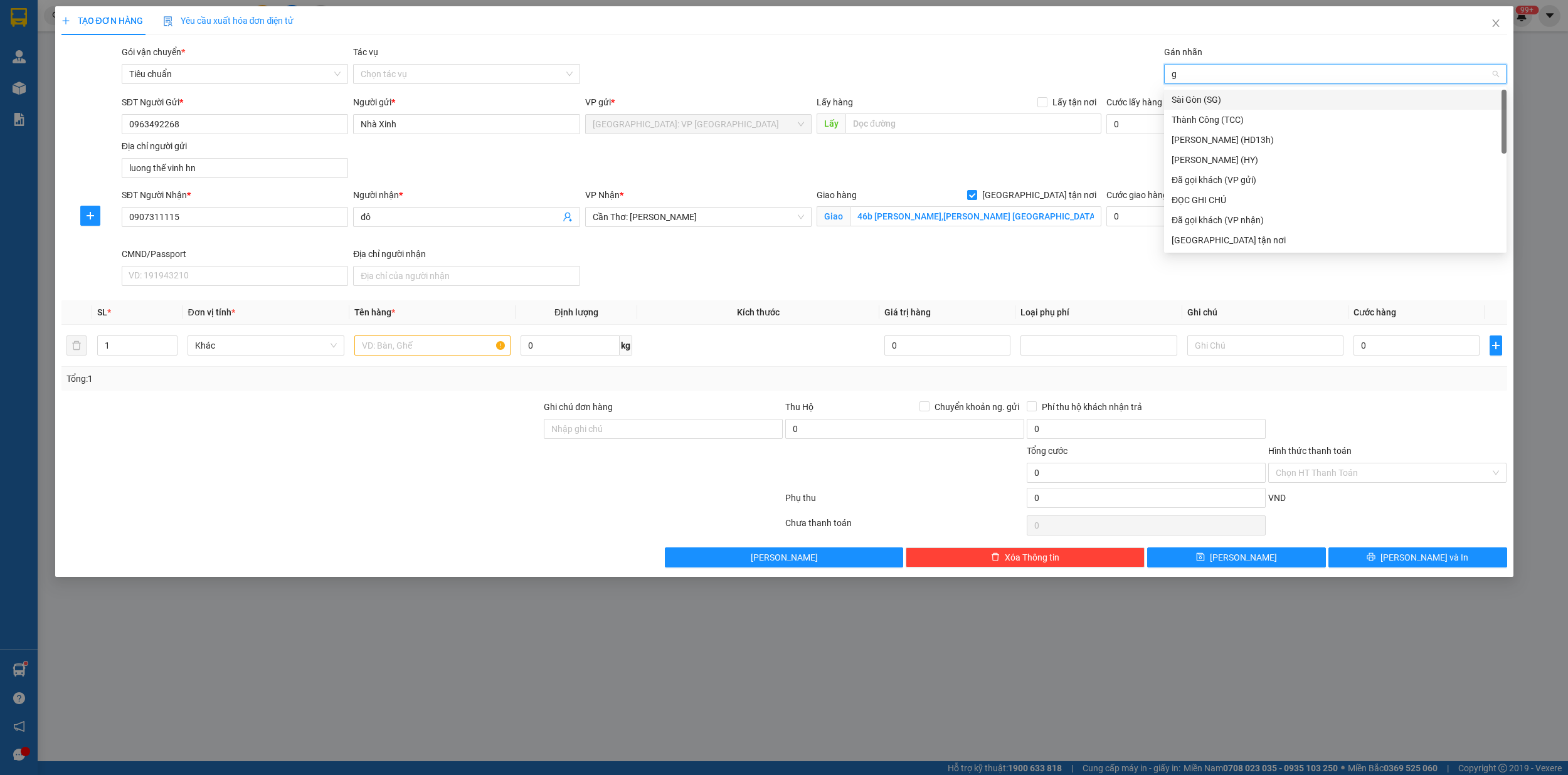
type input "gi"
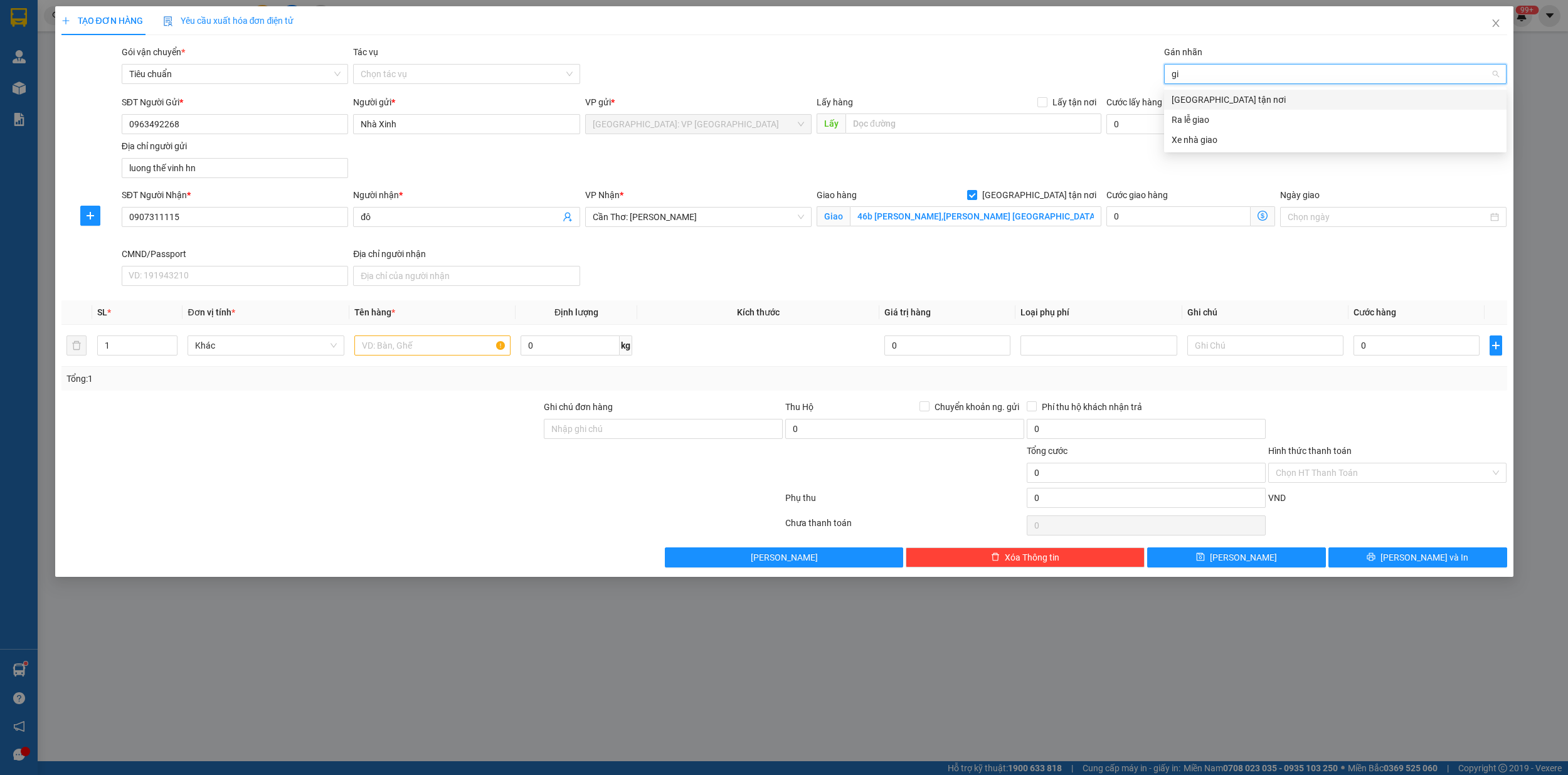
click at [1222, 107] on div "[GEOGRAPHIC_DATA] tận nơi" at bounding box center [1335, 99] width 343 height 20
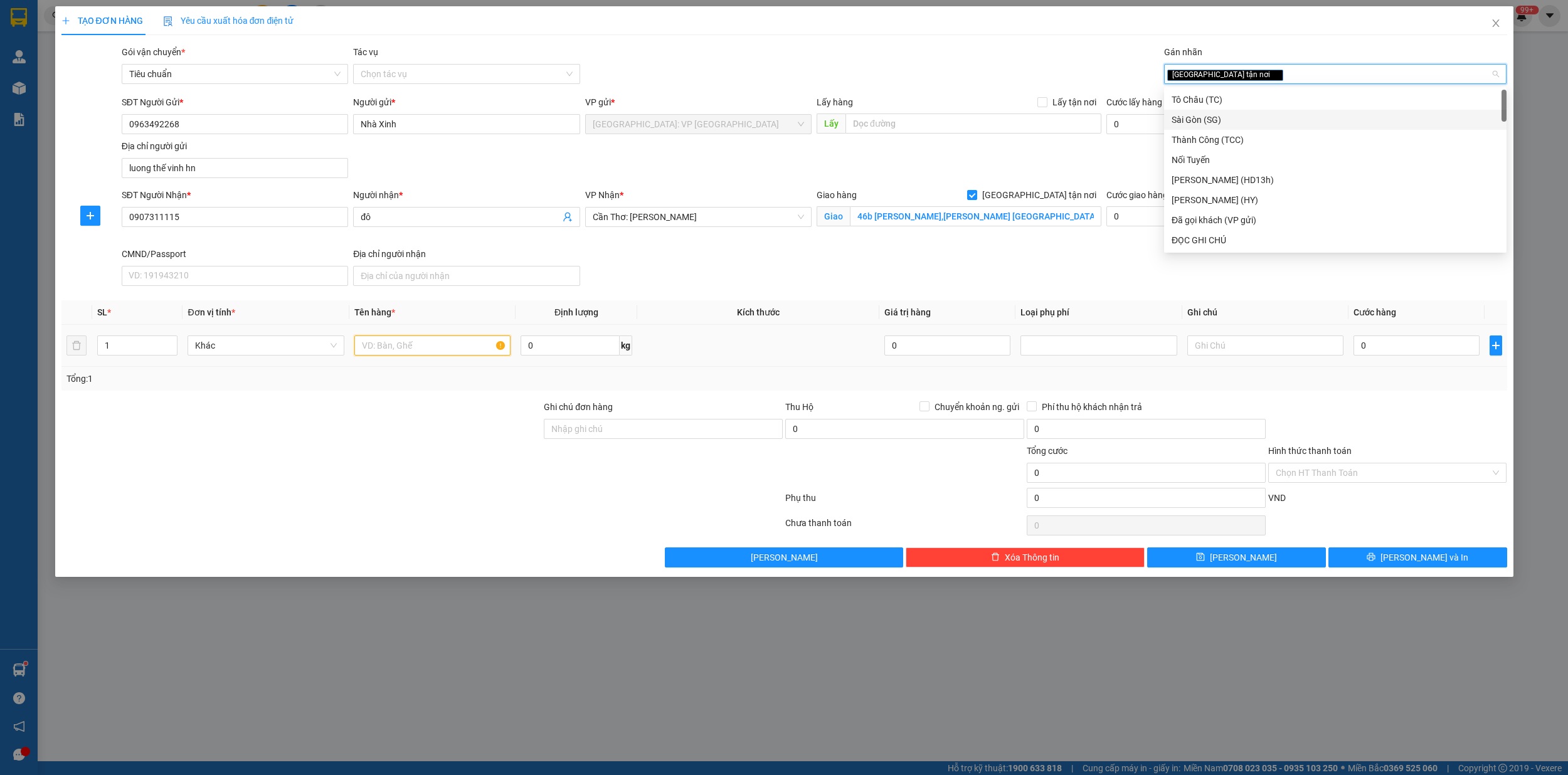
click at [430, 354] on input "text" at bounding box center [432, 345] width 157 height 20
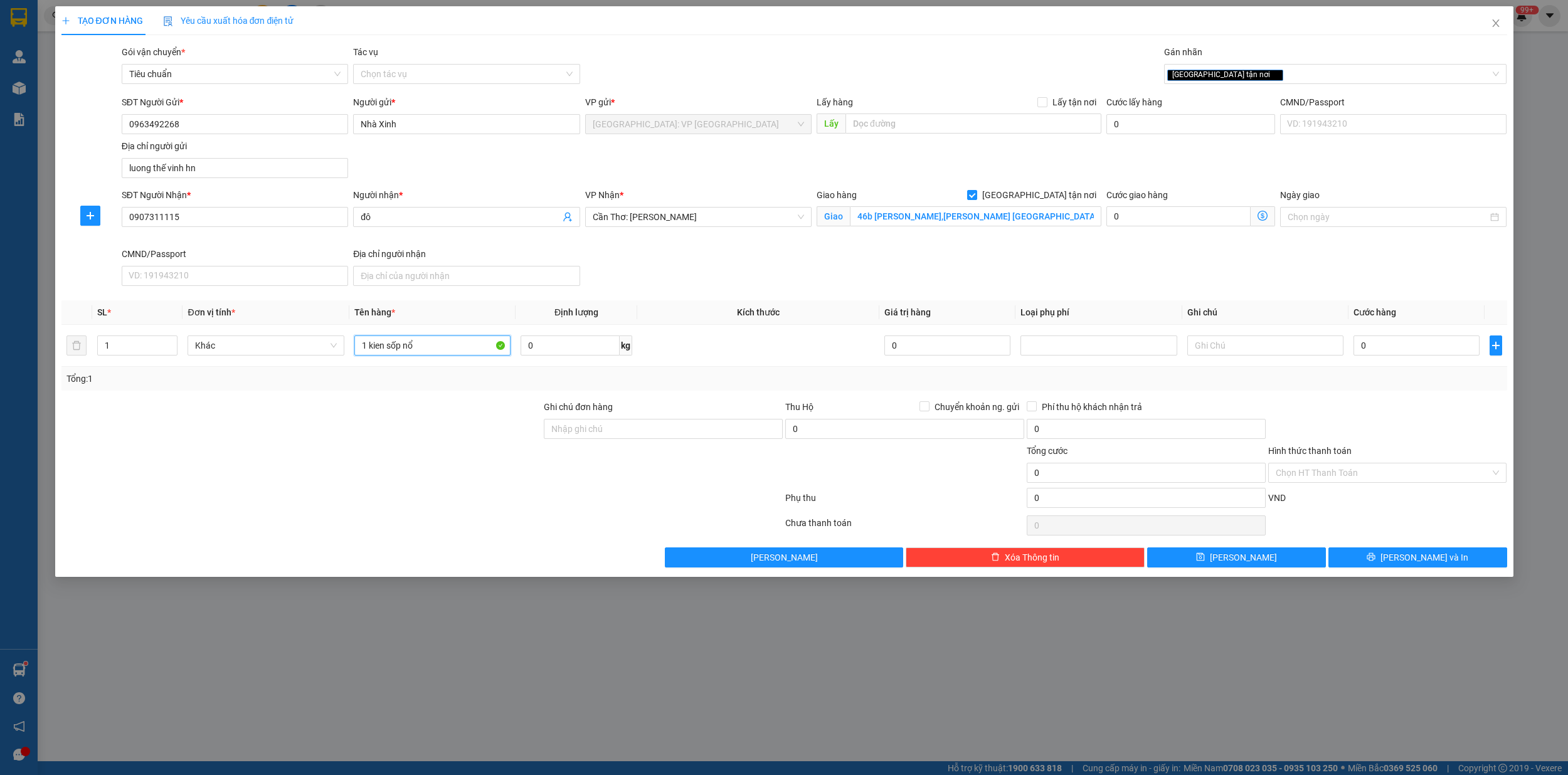
type input "1 kien sốp nổ"
click at [1393, 352] on input "0" at bounding box center [1416, 345] width 126 height 20
type input "31"
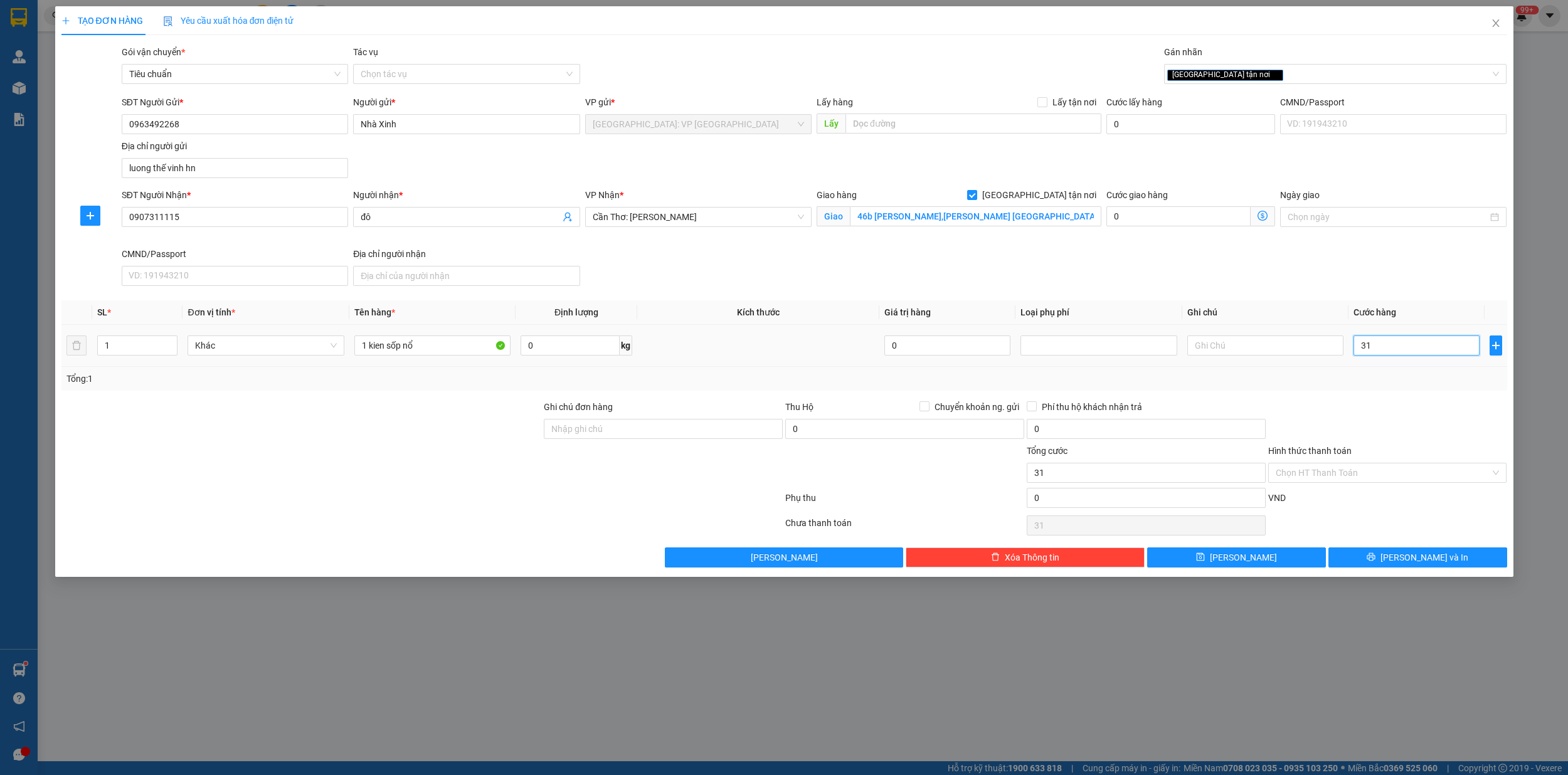
type input "310"
type input "3.100"
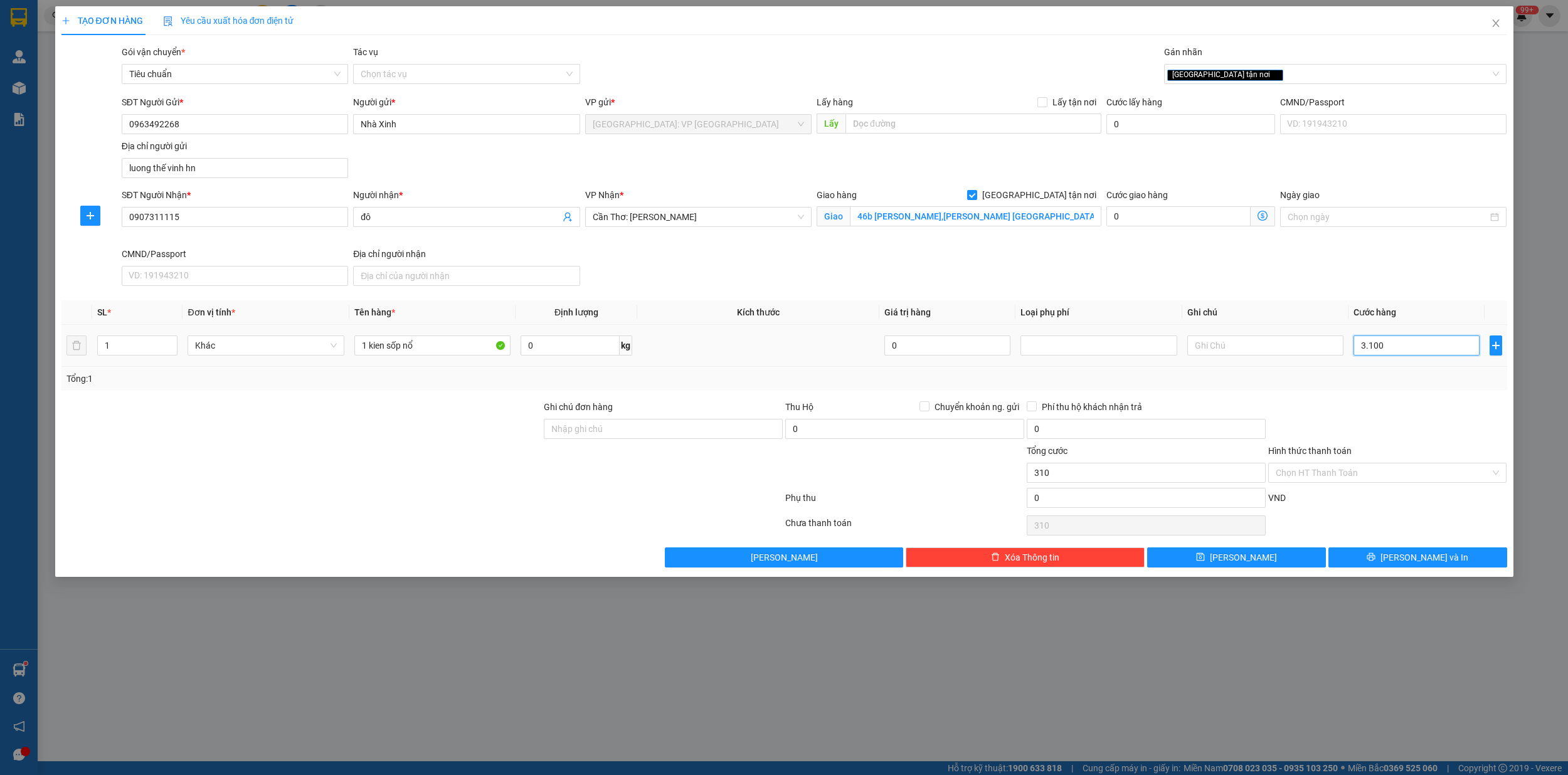
type input "3.100"
type input "31.000"
type input "310.000"
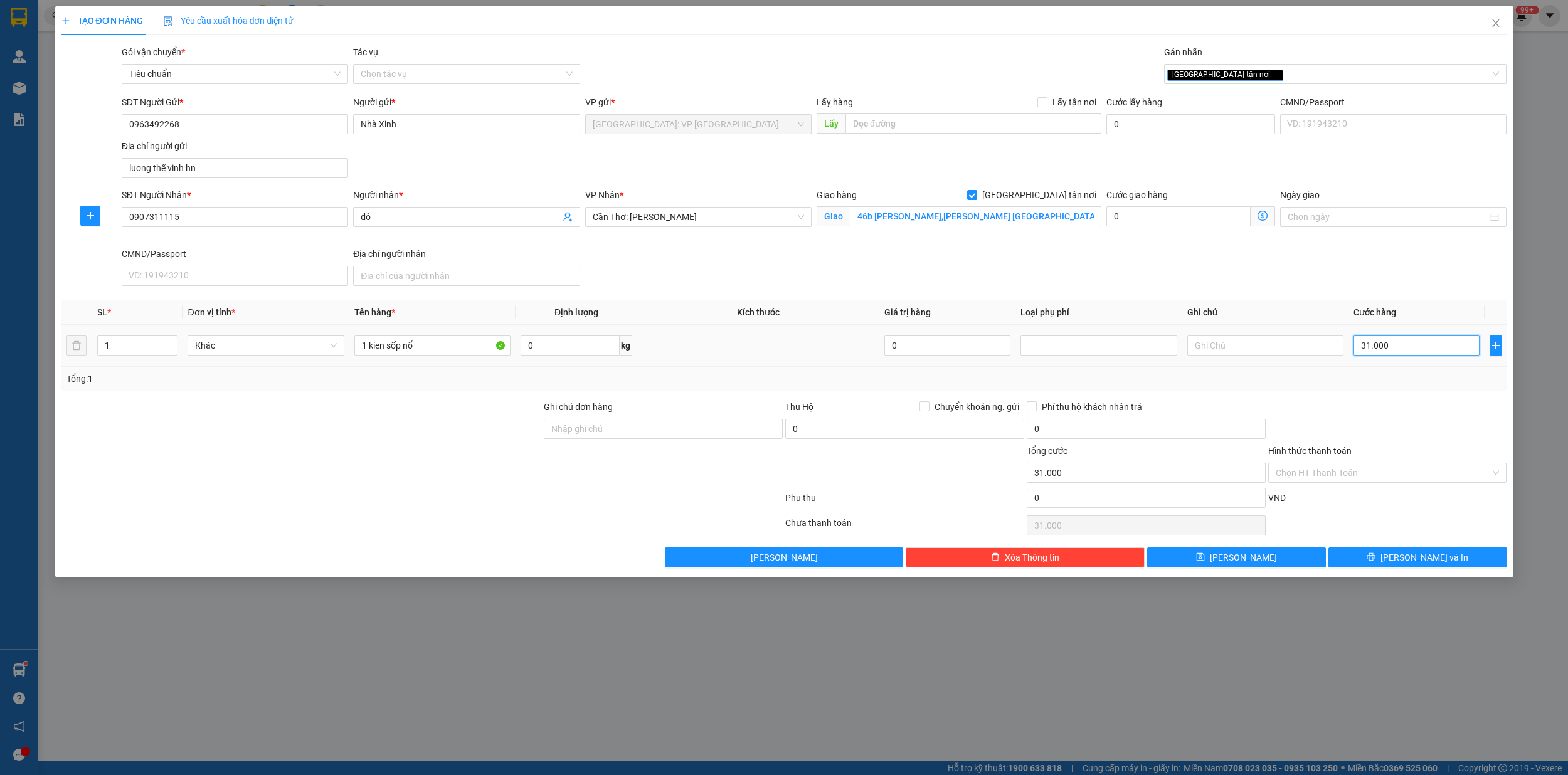
type input "310.000"
click at [1375, 561] on icon "printer" at bounding box center [1371, 557] width 8 height 8
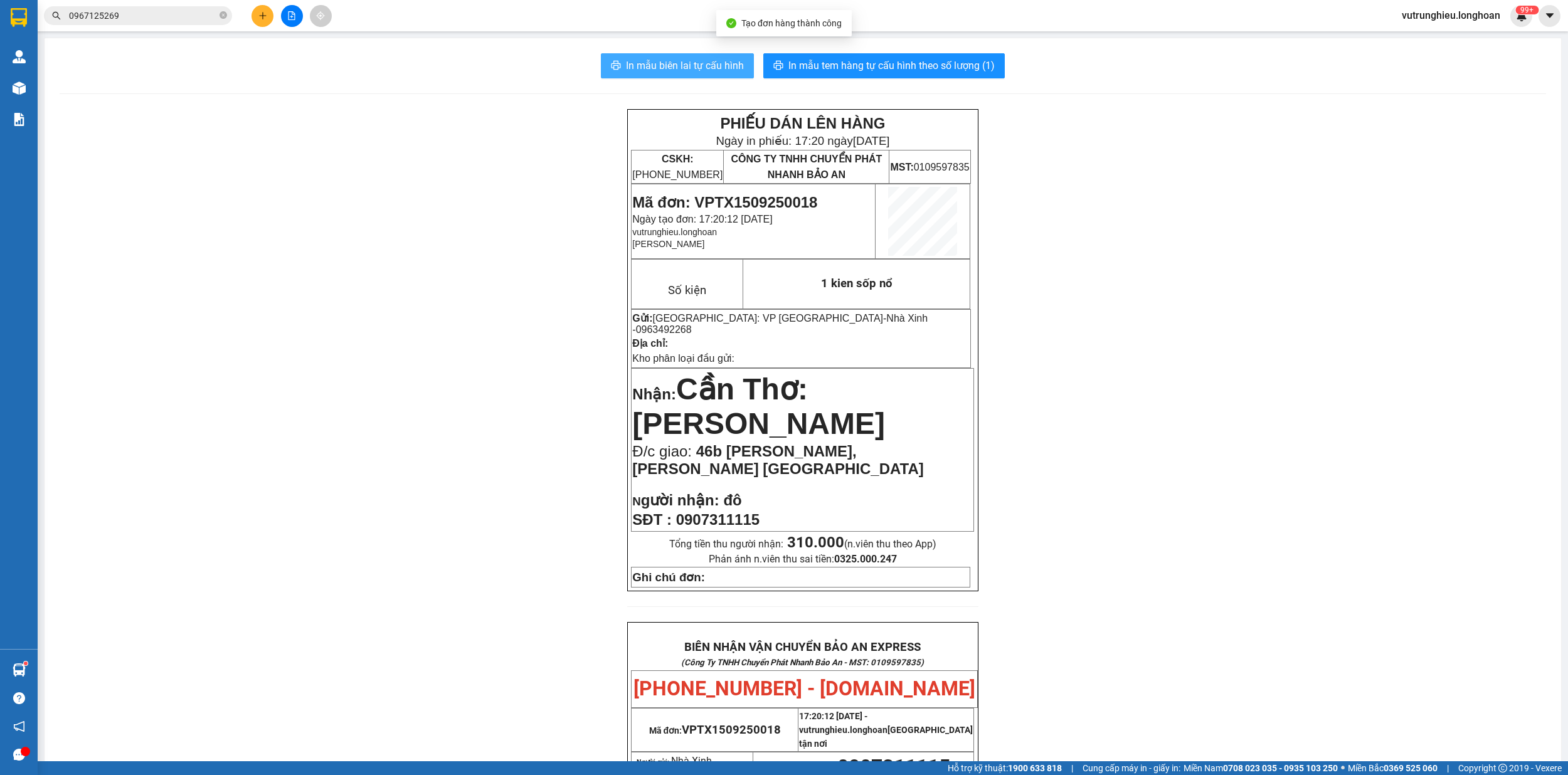
click at [665, 63] on span "In mẫu biên lai tự cấu hình" at bounding box center [684, 65] width 118 height 16
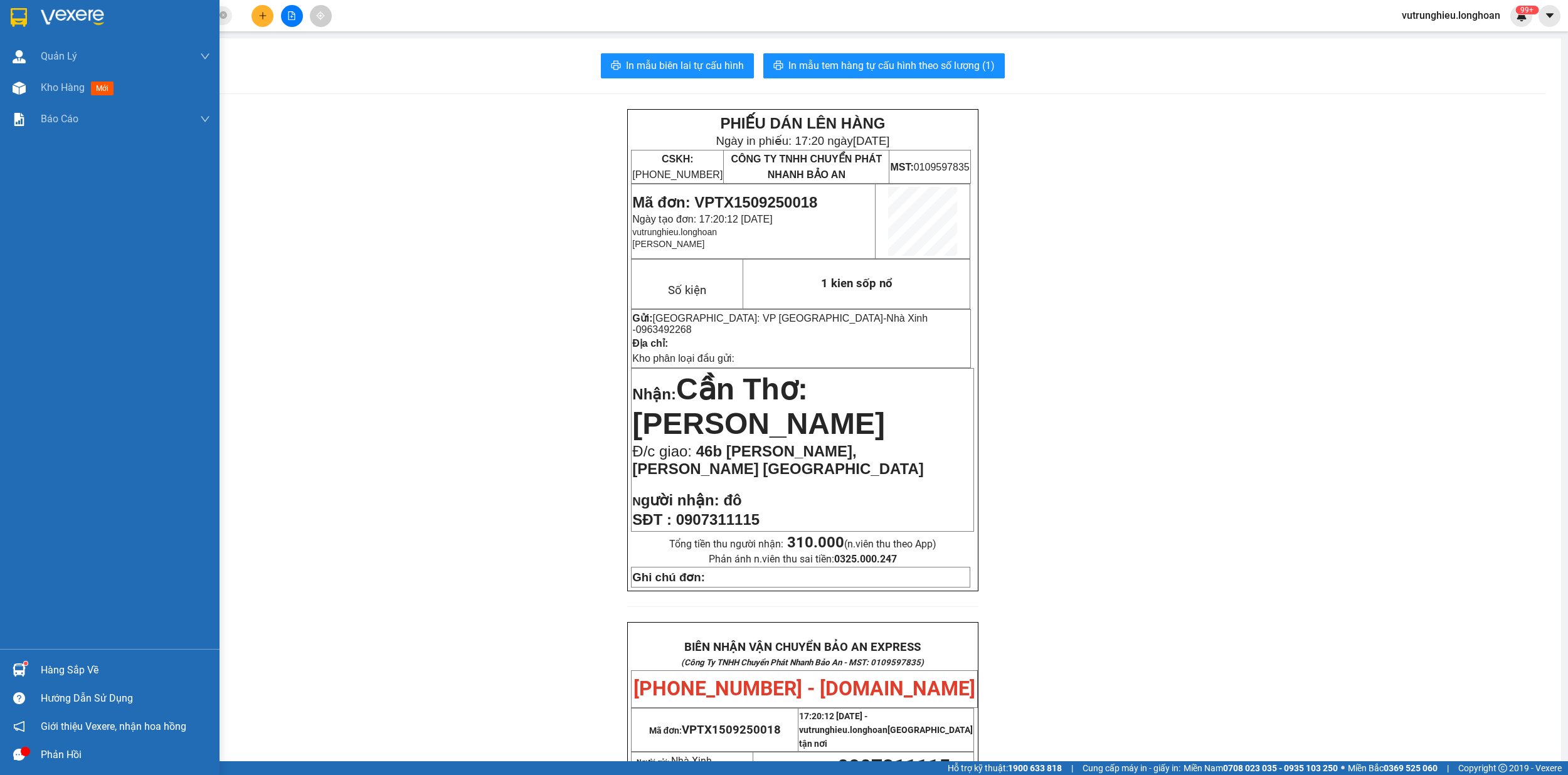
click at [20, 13] on img at bounding box center [19, 17] width 17 height 19
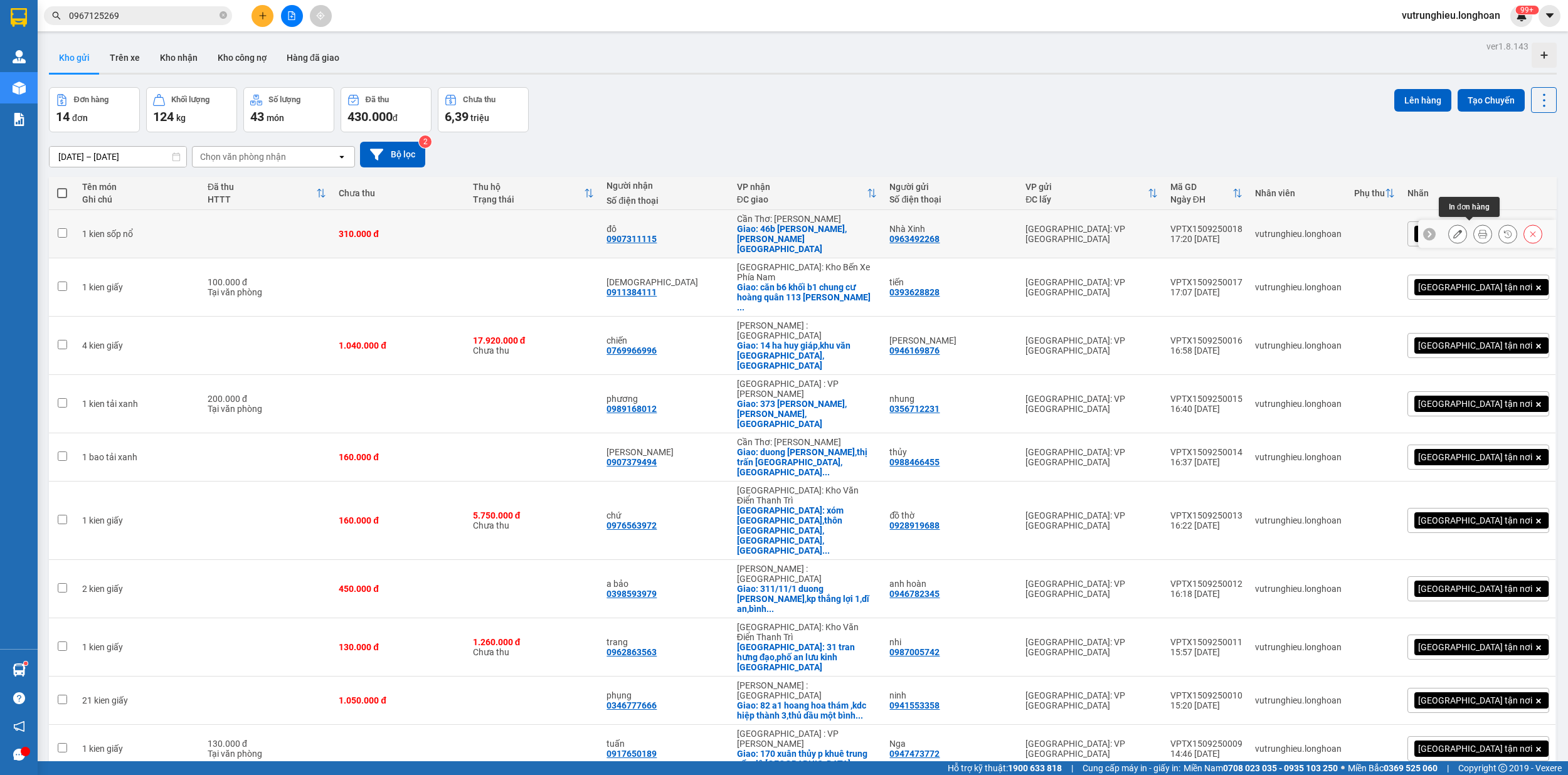
click at [1478, 230] on icon at bounding box center [1482, 234] width 9 height 9
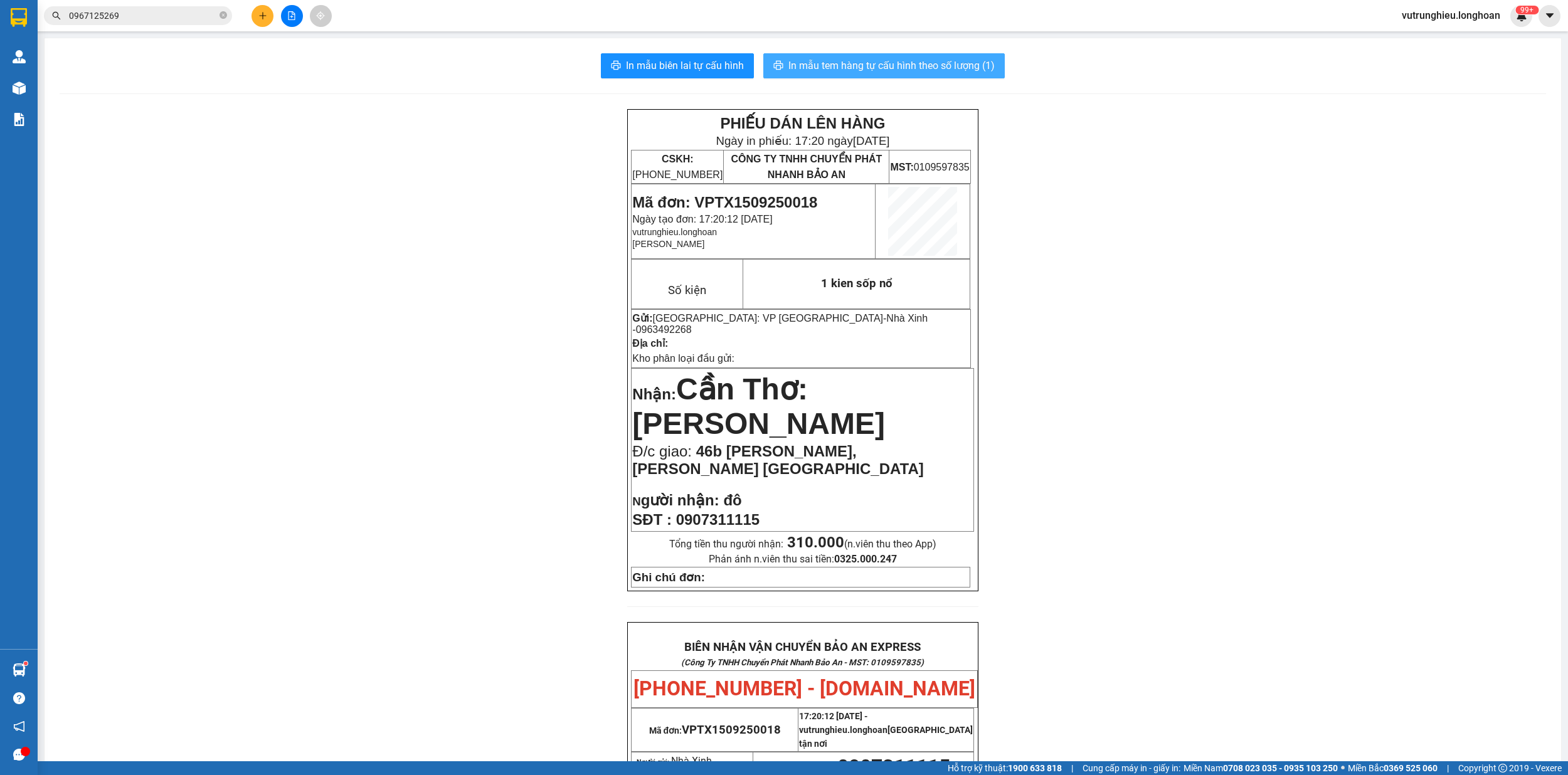
click at [869, 59] on span "In mẫu tem hàng tự cấu hình theo số lượng (1)" at bounding box center [892, 65] width 206 height 16
click at [730, 199] on span "Mã đơn: VPTX1509250018" at bounding box center [725, 202] width 185 height 17
copy span "VPTX1509250018"
click at [259, 20] on button at bounding box center [262, 16] width 22 height 22
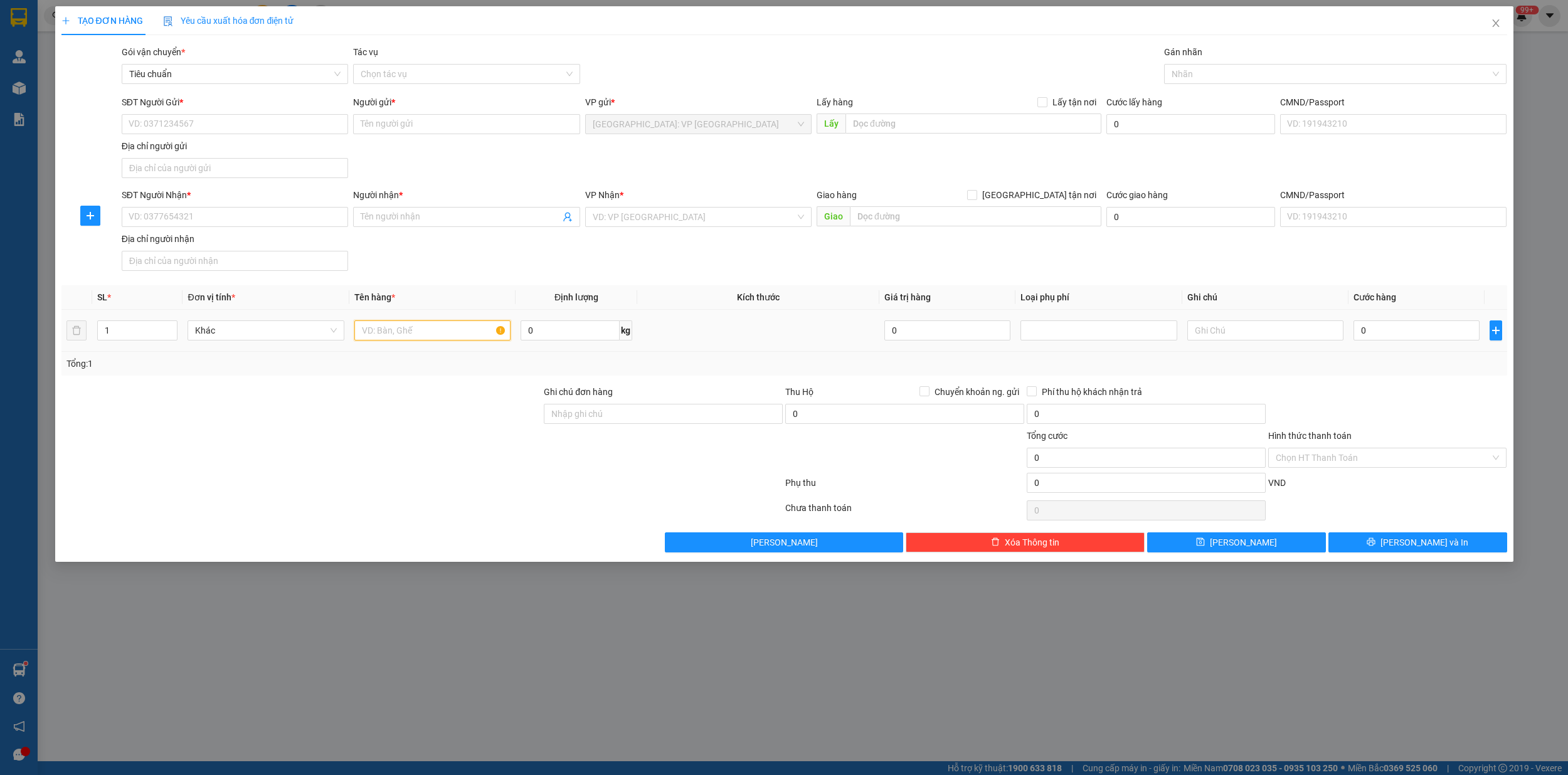
click at [397, 330] on input "text" at bounding box center [432, 331] width 157 height 20
click at [408, 337] on input "1 kien đen" at bounding box center [432, 331] width 157 height 20
type input "1 kien đen"
click at [176, 129] on input "SĐT Người Gửi *" at bounding box center [234, 124] width 227 height 20
type input "0947886123"
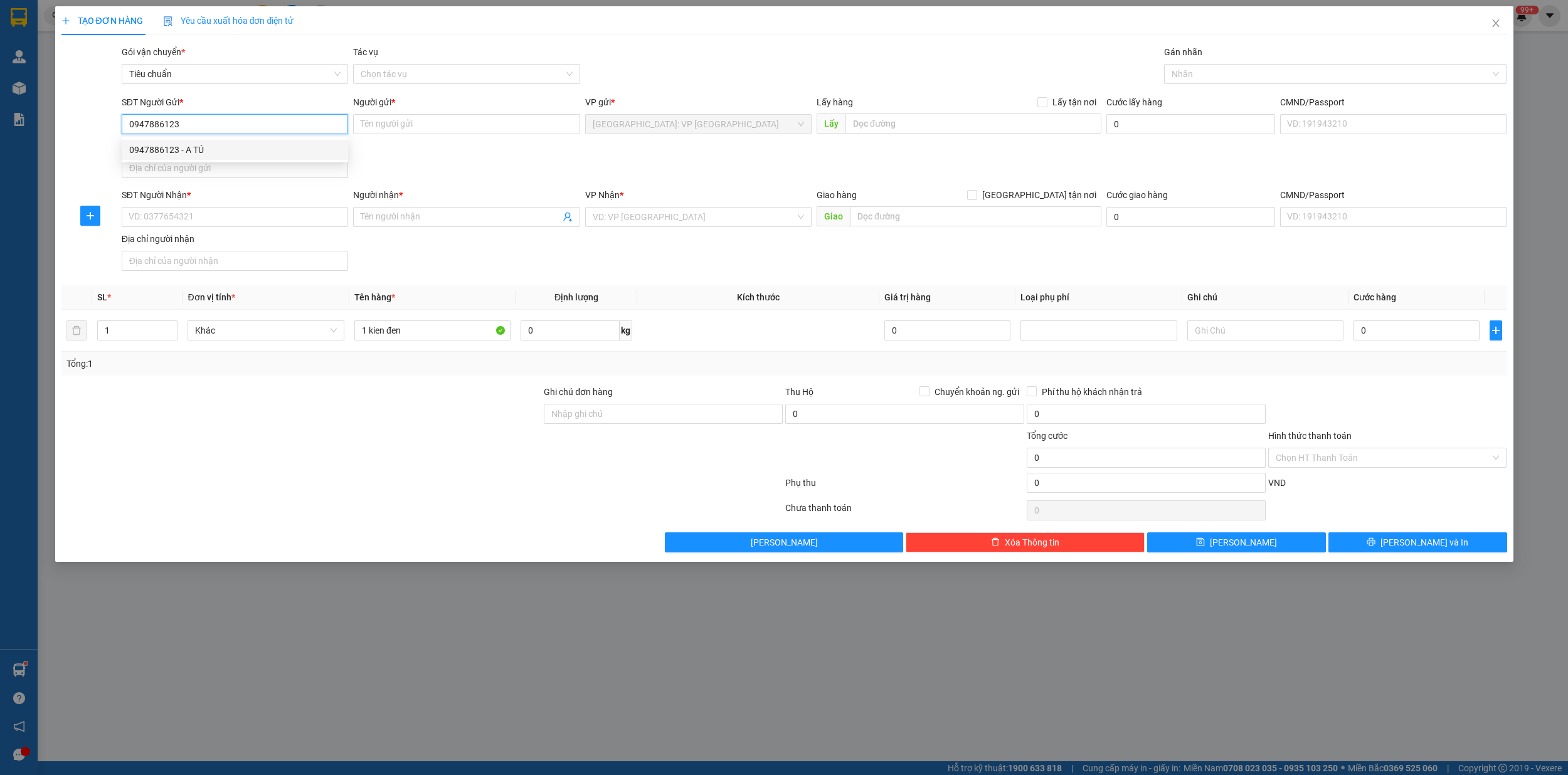
click at [234, 144] on div "0947886123 - A TÚ" at bounding box center [234, 150] width 212 height 14
type input "A TÚ"
type input "167 nguyen xiển hn"
checkbox input "true"
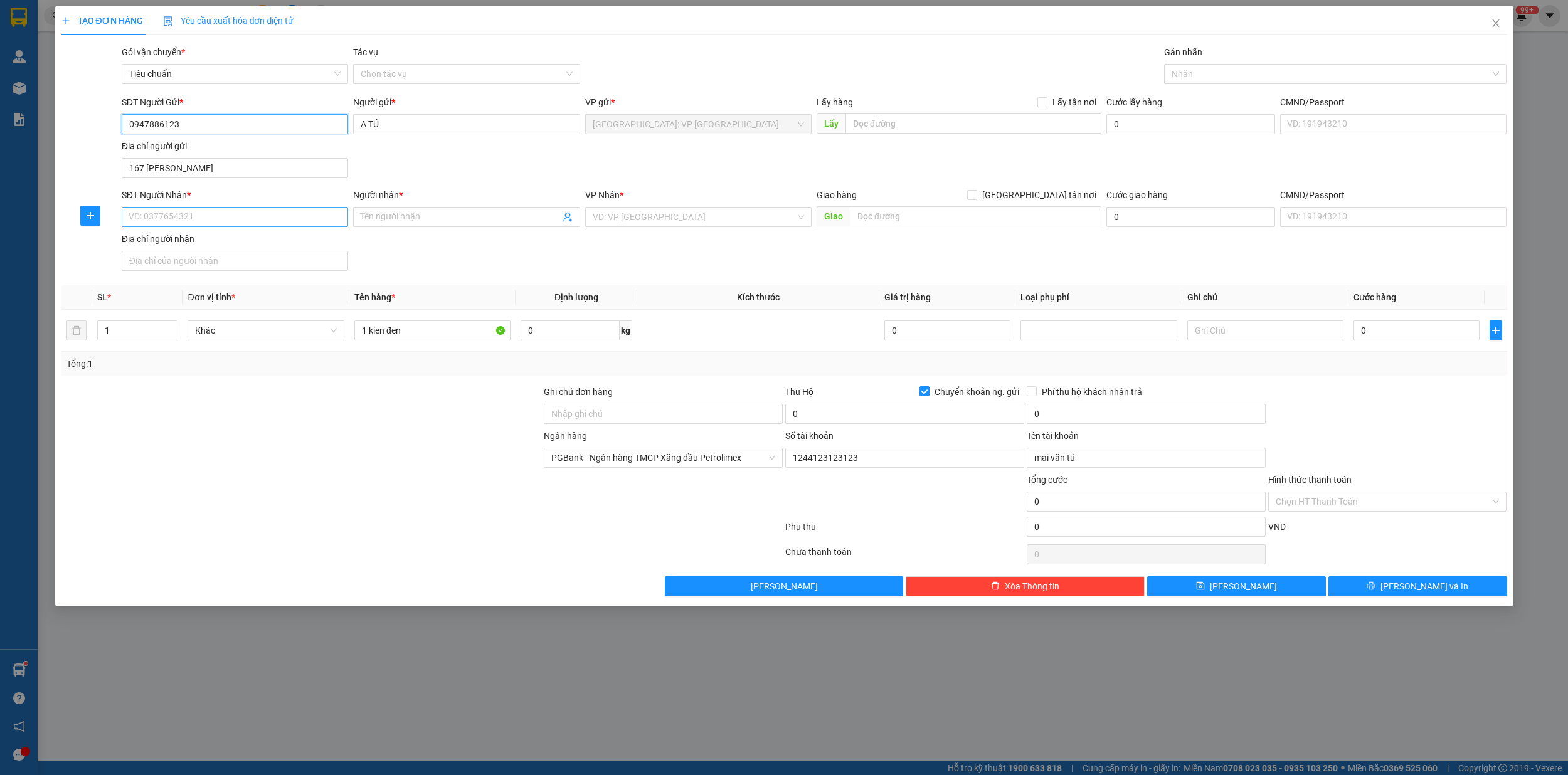
type input "0947886123"
click at [204, 221] on input "SĐT Người Nhận *" at bounding box center [234, 217] width 227 height 20
click at [215, 216] on input "SĐT Người Nhận *" at bounding box center [234, 217] width 227 height 20
click at [190, 246] on div "0989812398 - đạt" at bounding box center [234, 244] width 212 height 14
type input "0989812398"
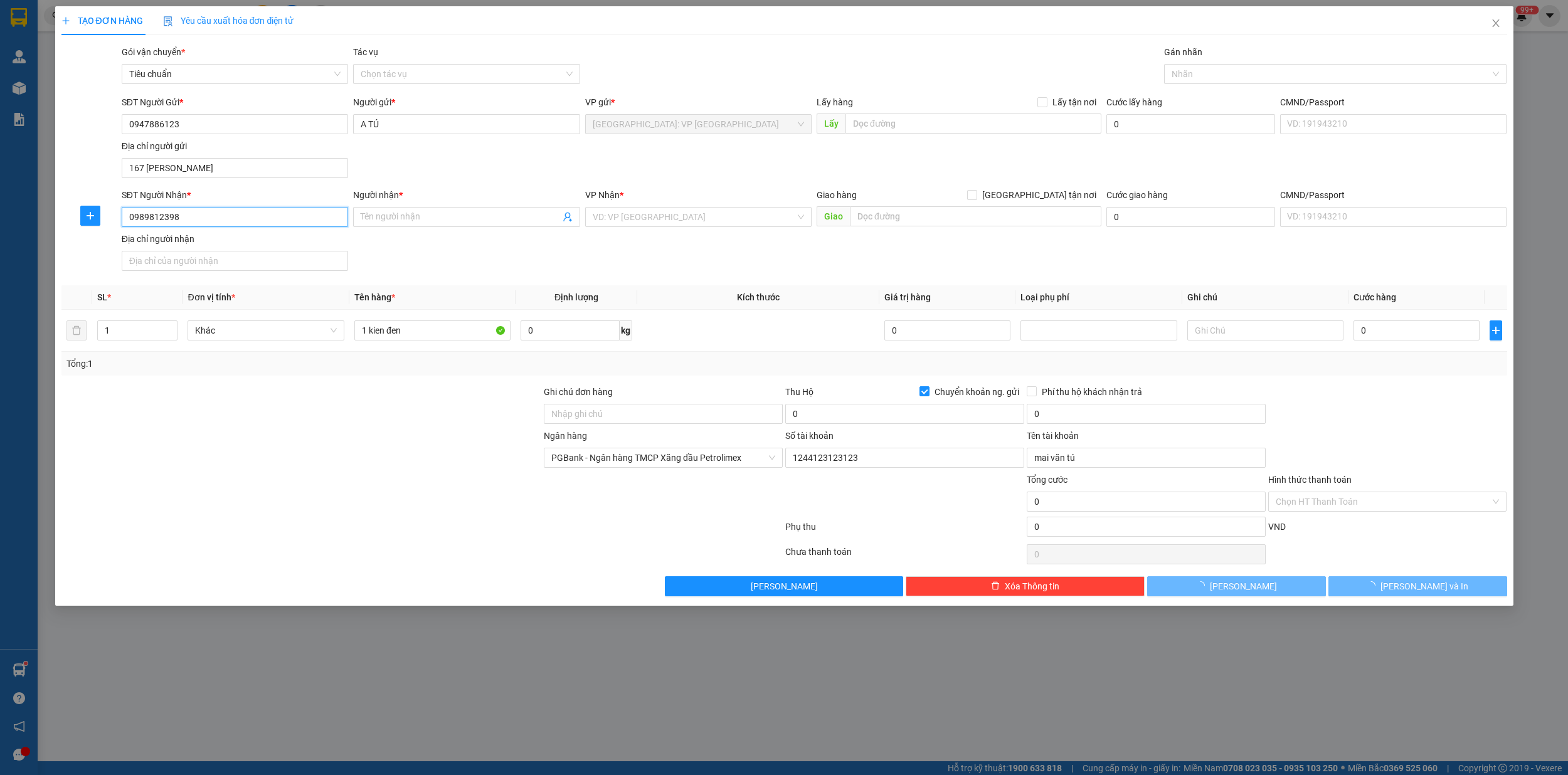
type input "đạt"
checkbox input "true"
type input "195/15/28 võ việt tân,kp1,p4,thị xã [GEOGRAPHIC_DATA],[GEOGRAPHIC_DATA]"
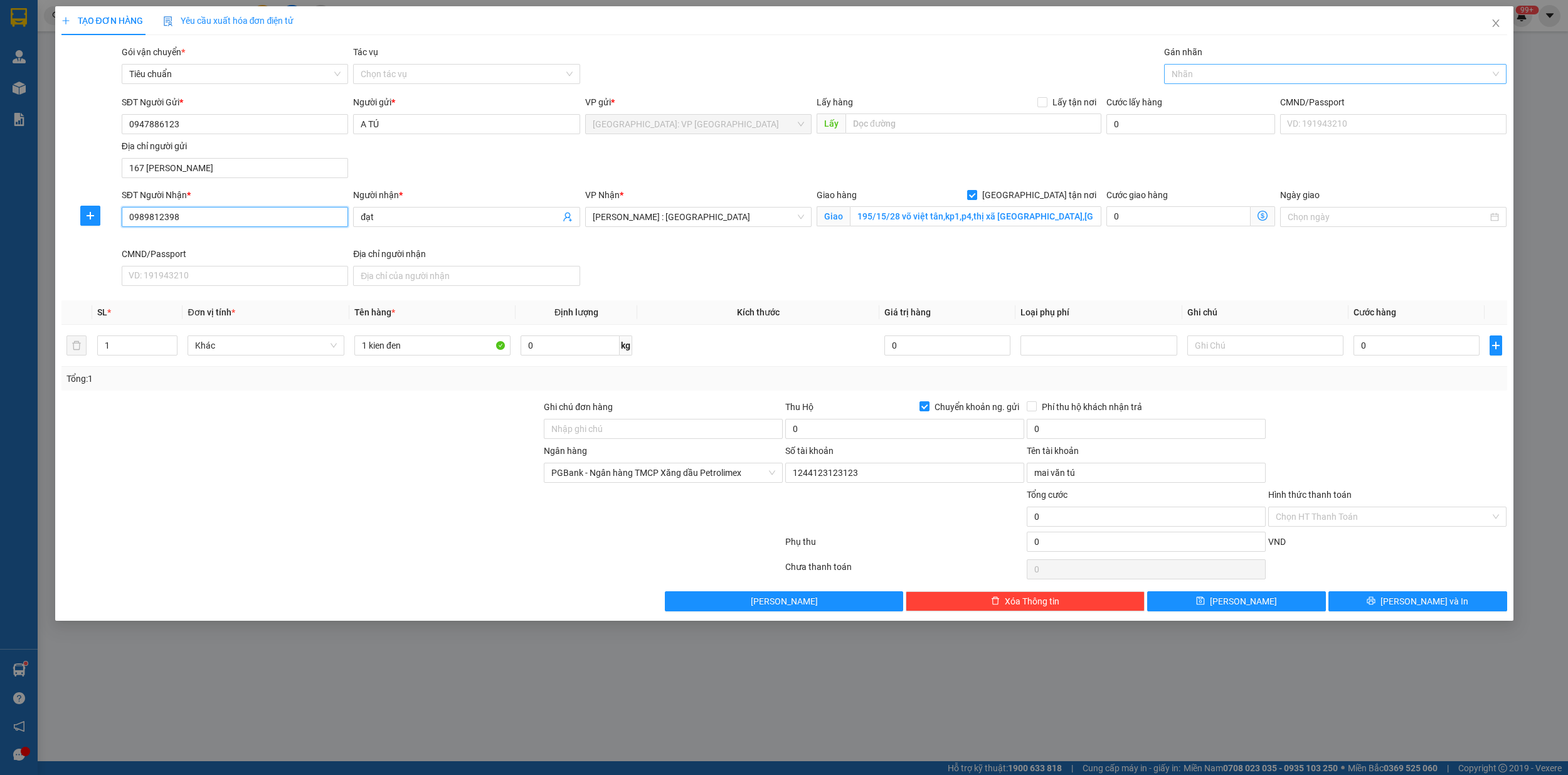
click at [1215, 74] on div at bounding box center [1328, 74] width 324 height 15
type input "0989812398"
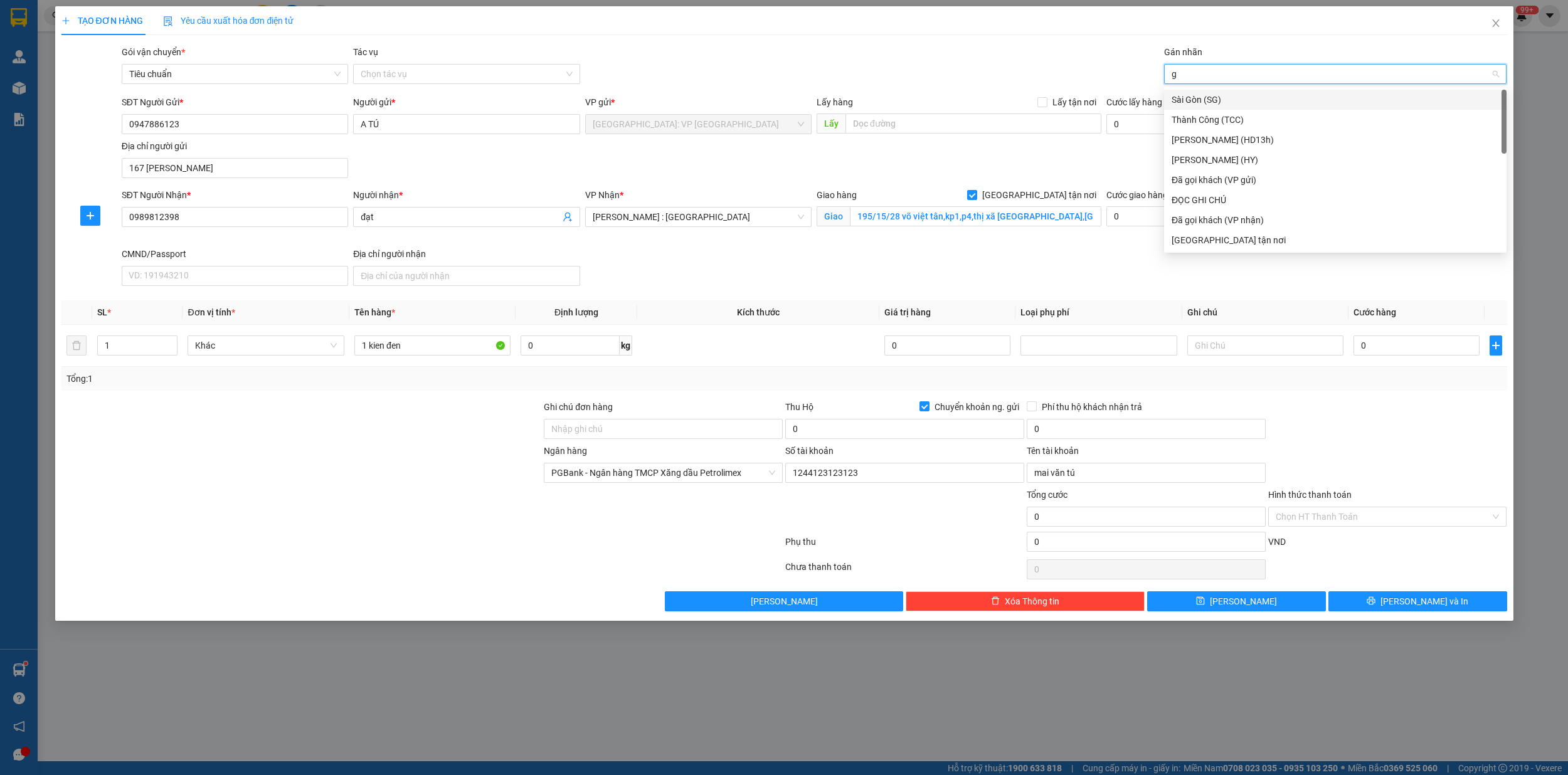
type input "gi"
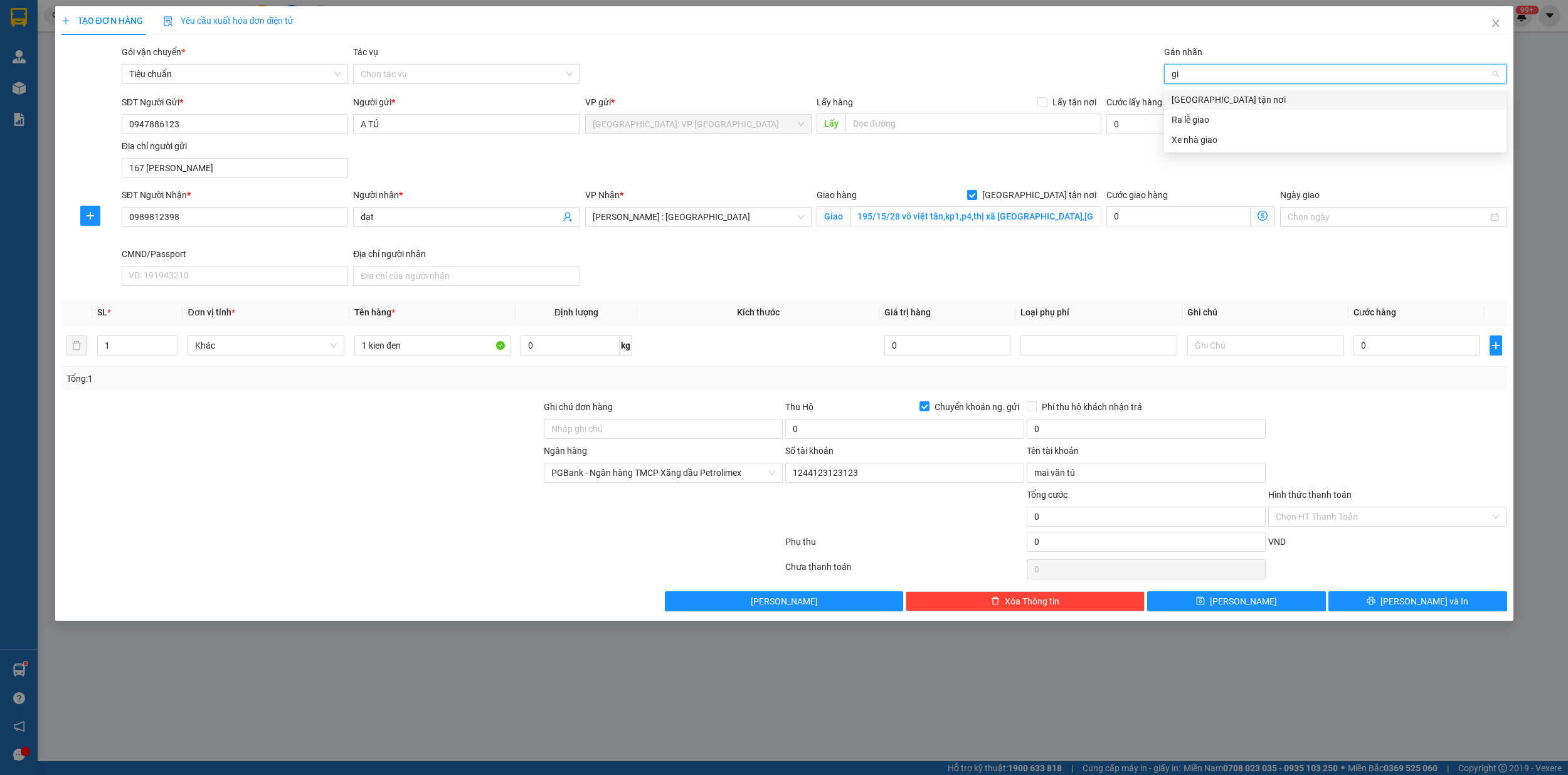
click at [1209, 98] on div "[GEOGRAPHIC_DATA] tận nơi" at bounding box center [1335, 99] width 328 height 14
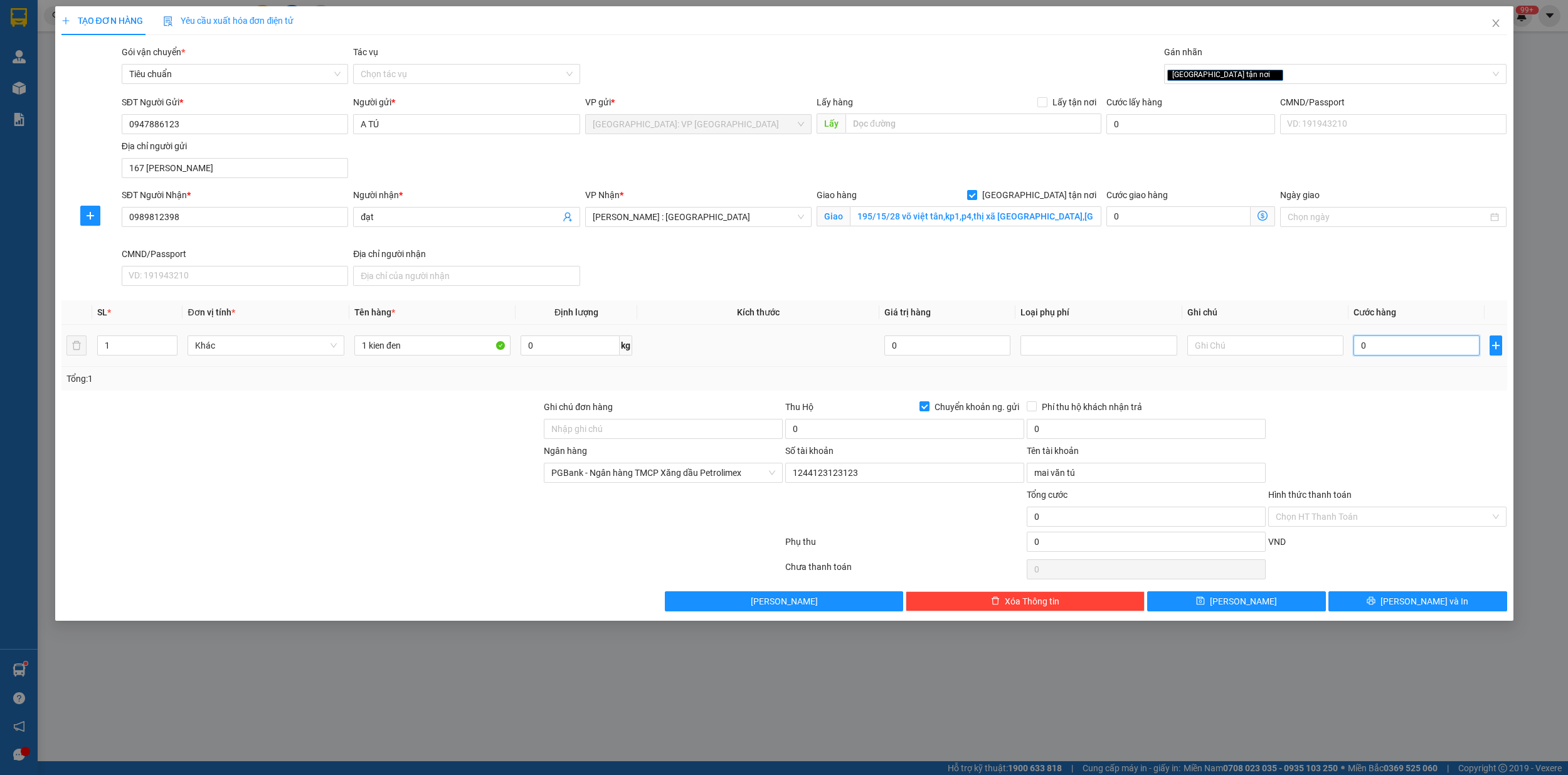
click at [1378, 352] on input "0" at bounding box center [1416, 345] width 126 height 20
type input "1"
type input "15"
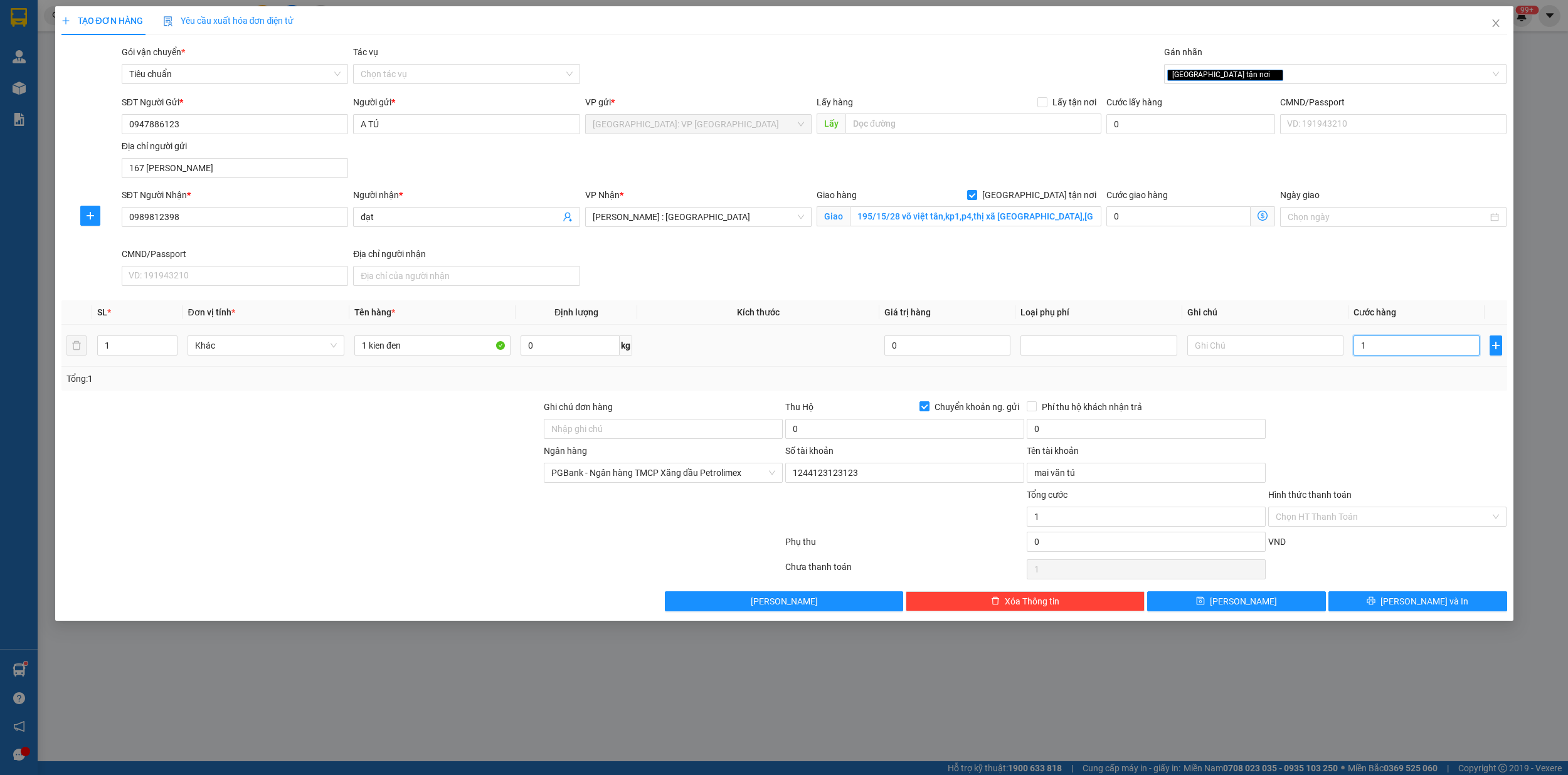
type input "15"
type input "150"
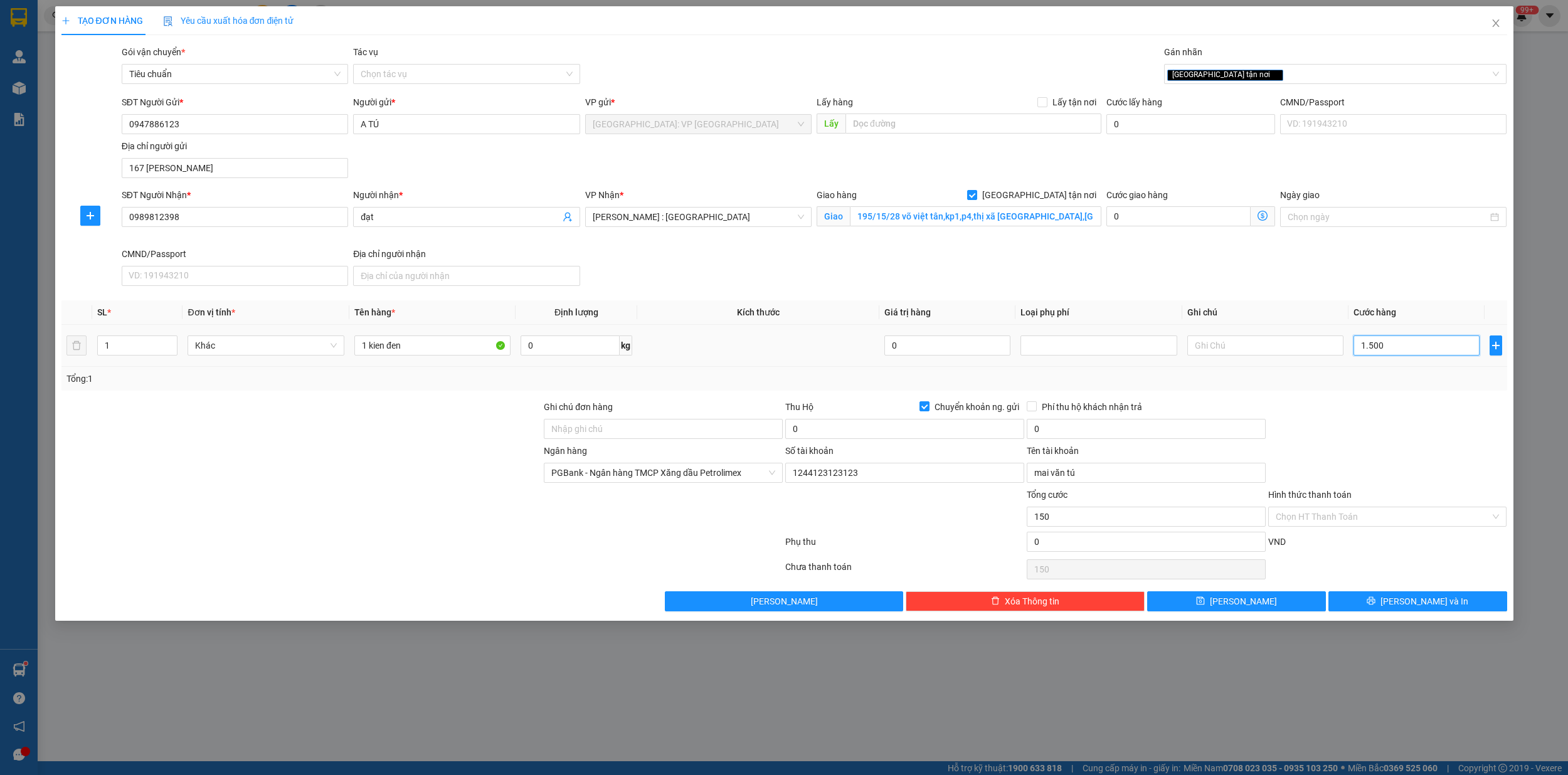
type input "15.000"
type input "150.000"
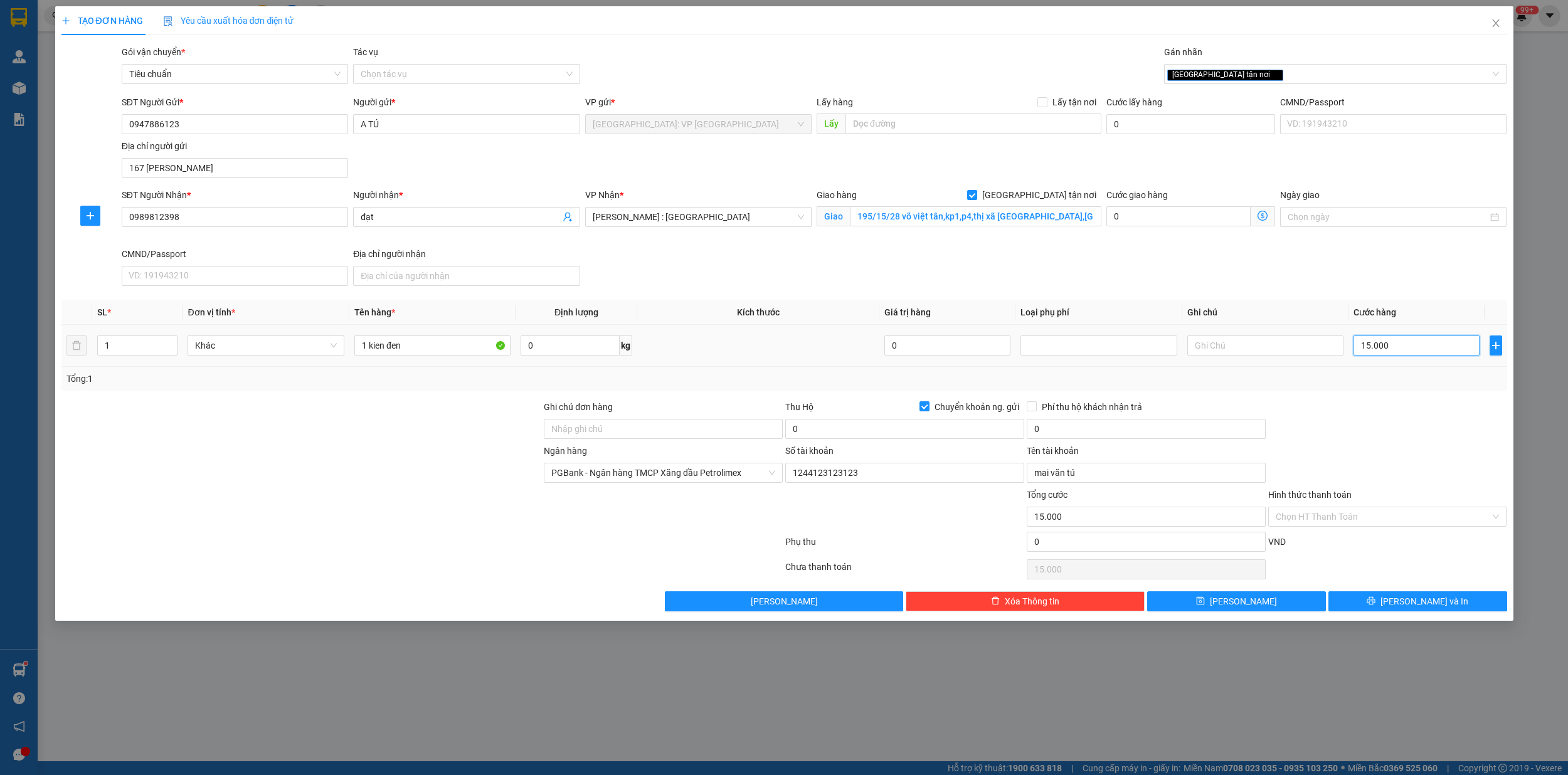
type input "150.000"
click at [873, 439] on input "0" at bounding box center [904, 428] width 239 height 20
click at [853, 439] on input "4.600.000" at bounding box center [904, 428] width 239 height 20
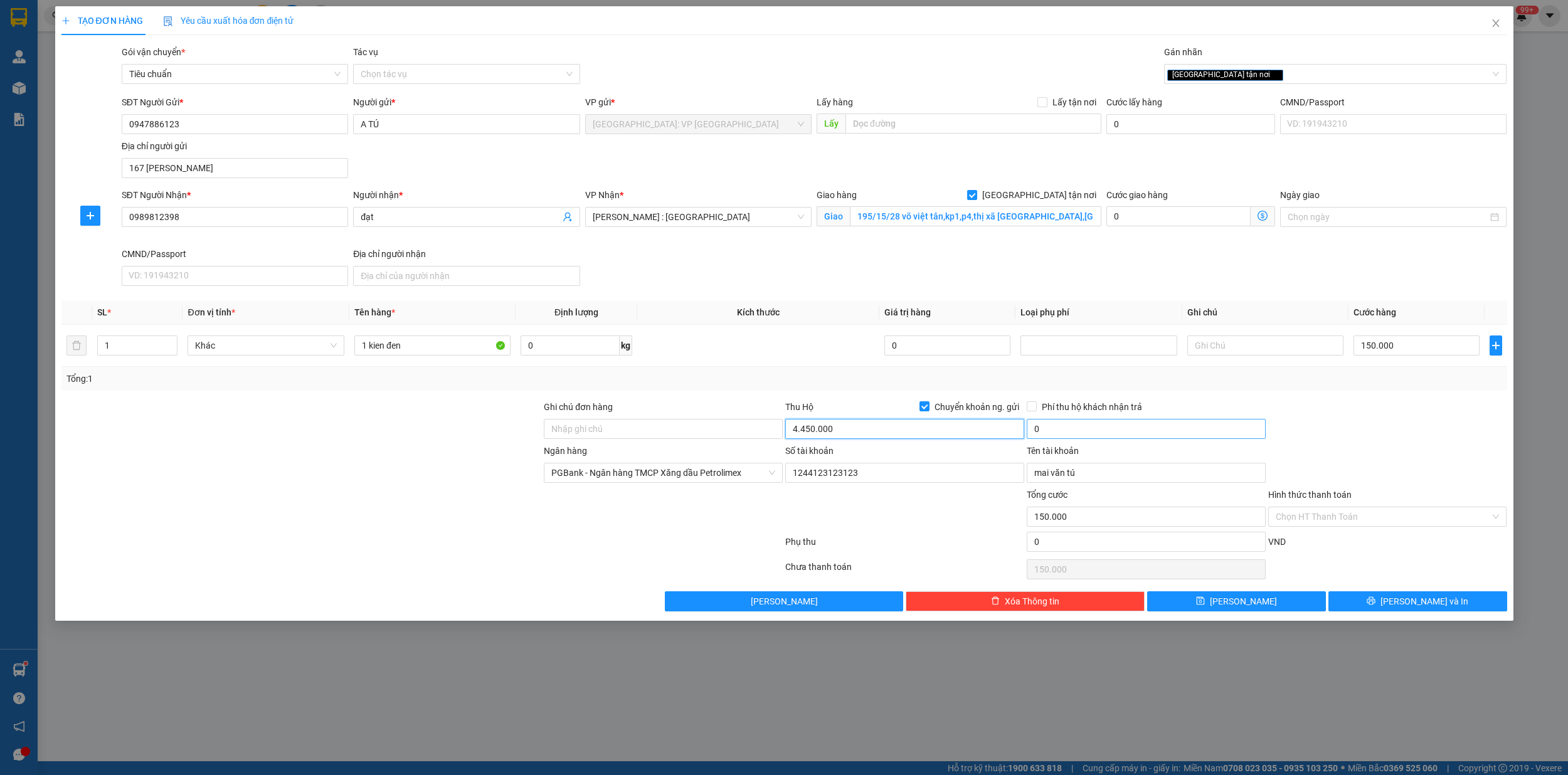
type input "4.450.000"
click at [1054, 431] on input "0" at bounding box center [1146, 428] width 239 height 20
type input "25.000"
click at [1180, 437] on input "25.000" at bounding box center [1146, 428] width 239 height 20
click at [1418, 604] on span "[PERSON_NAME] và In" at bounding box center [1424, 601] width 88 height 14
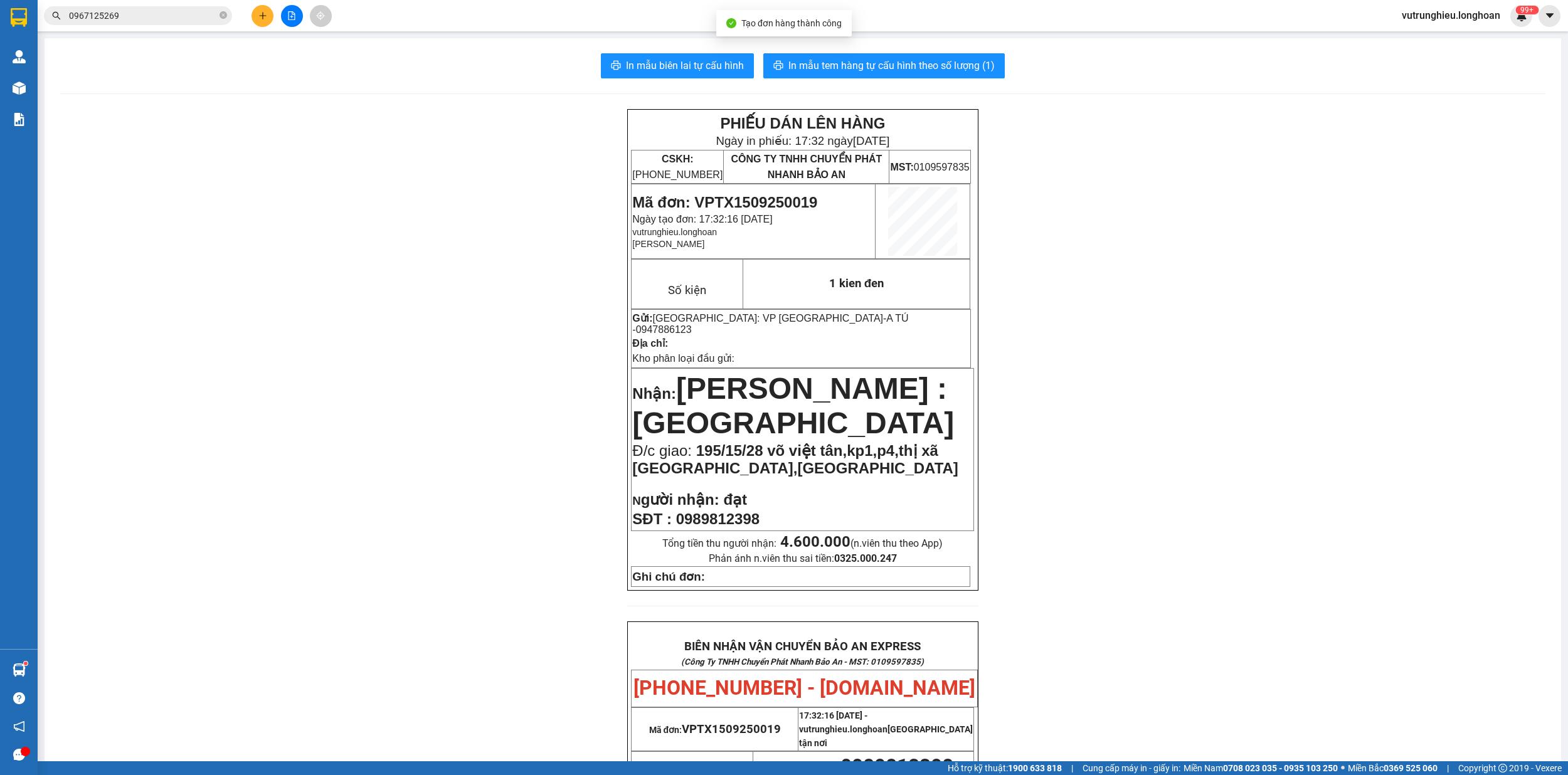
click at [665, 85] on div "In mẫu biên lai tự cấu hình In mẫu tem hàng tự cấu hình theo số lượng (1) PHIẾU…" at bounding box center [803, 673] width 1516 height 1271
click at [676, 68] on span "In mẫu biên lai tự cấu hình" at bounding box center [684, 65] width 118 height 16
click at [871, 64] on span "In mẫu tem hàng tự cấu hình theo số lượng (1)" at bounding box center [892, 65] width 206 height 16
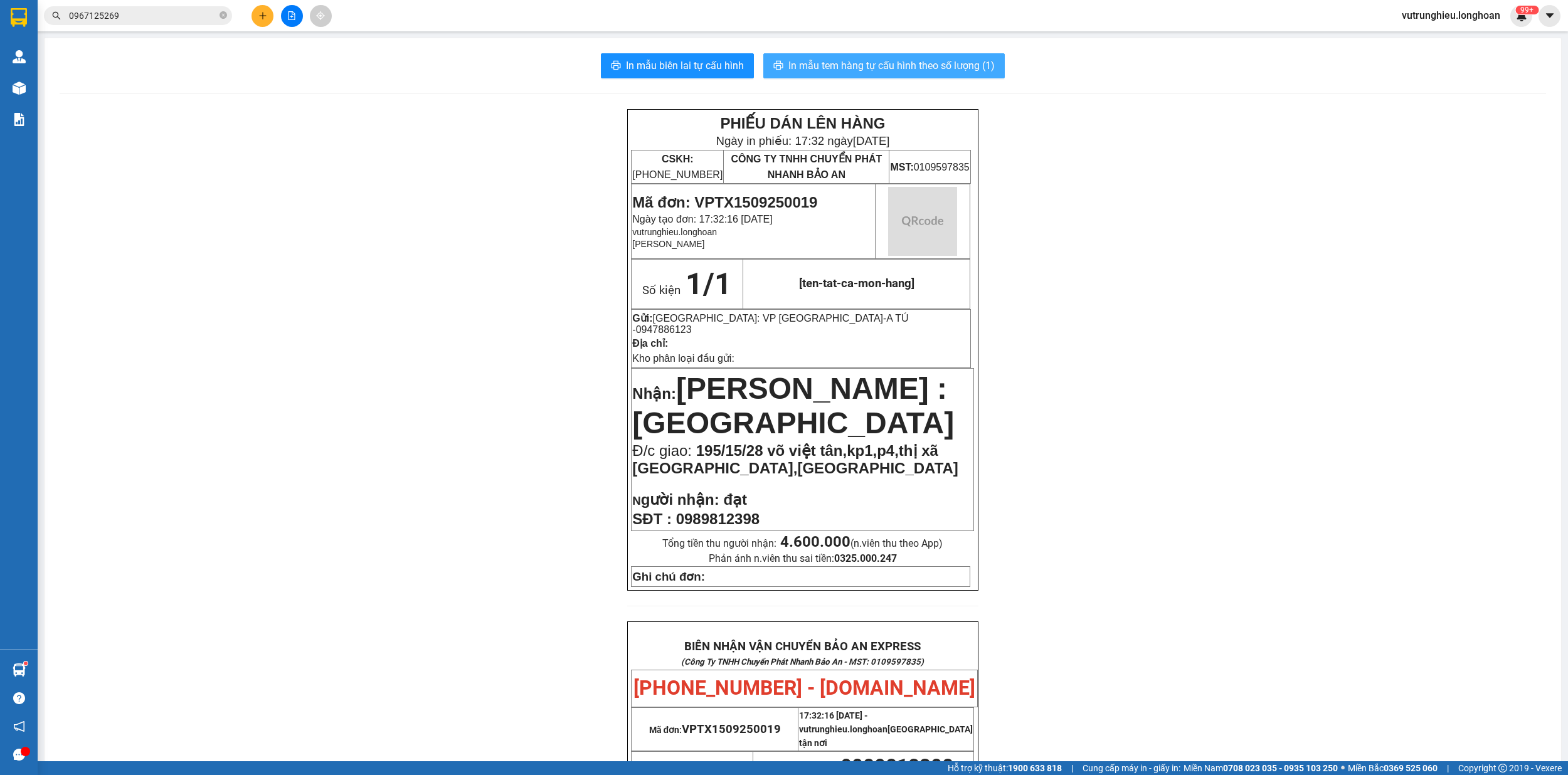
click at [871, 64] on span "In mẫu tem hàng tự cấu hình theo số lượng (1)" at bounding box center [892, 65] width 206 height 16
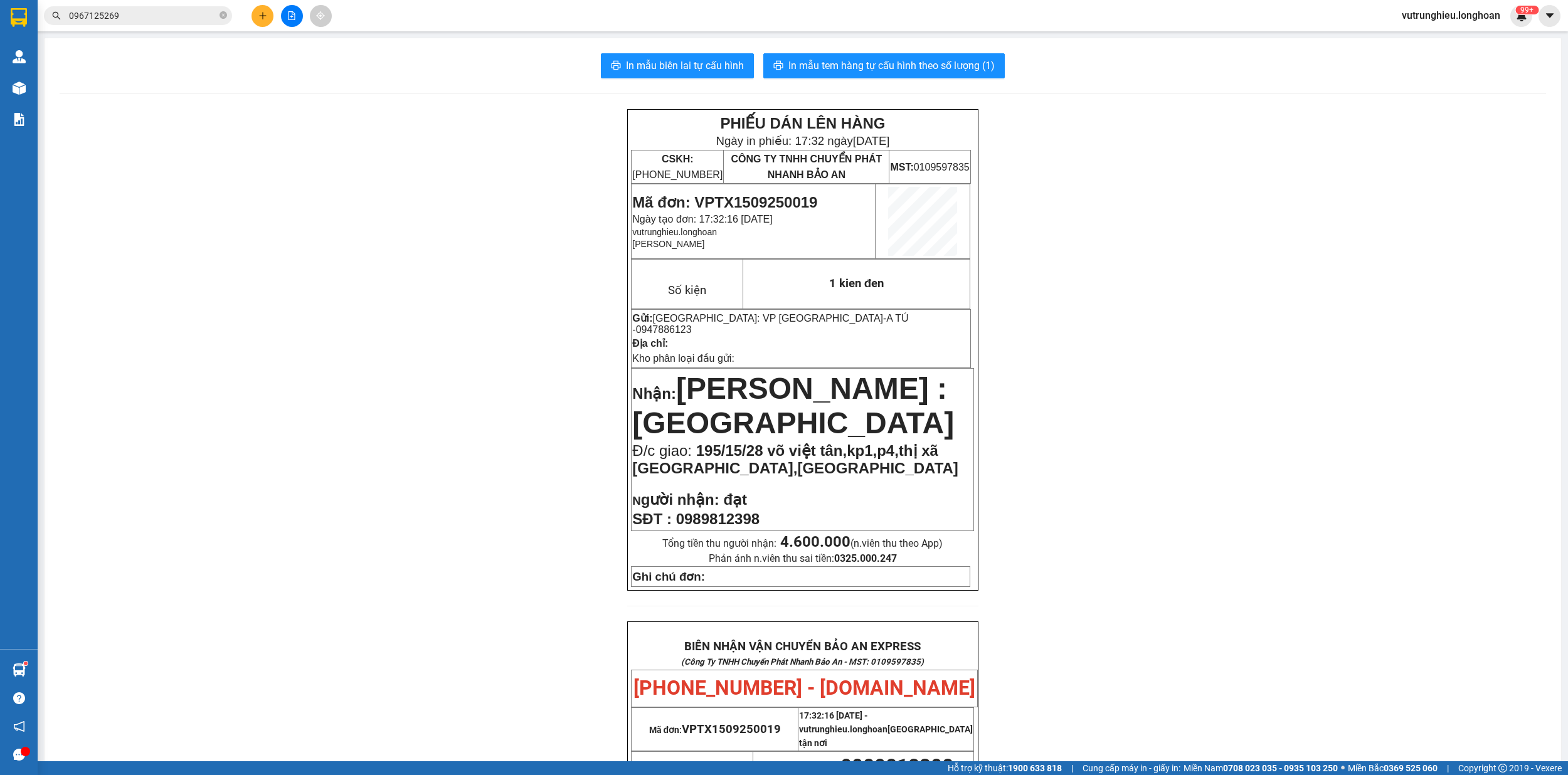
click at [770, 203] on span "Mã đơn: VPTX1509250019" at bounding box center [725, 202] width 185 height 17
copy span "VPTX1509250019"
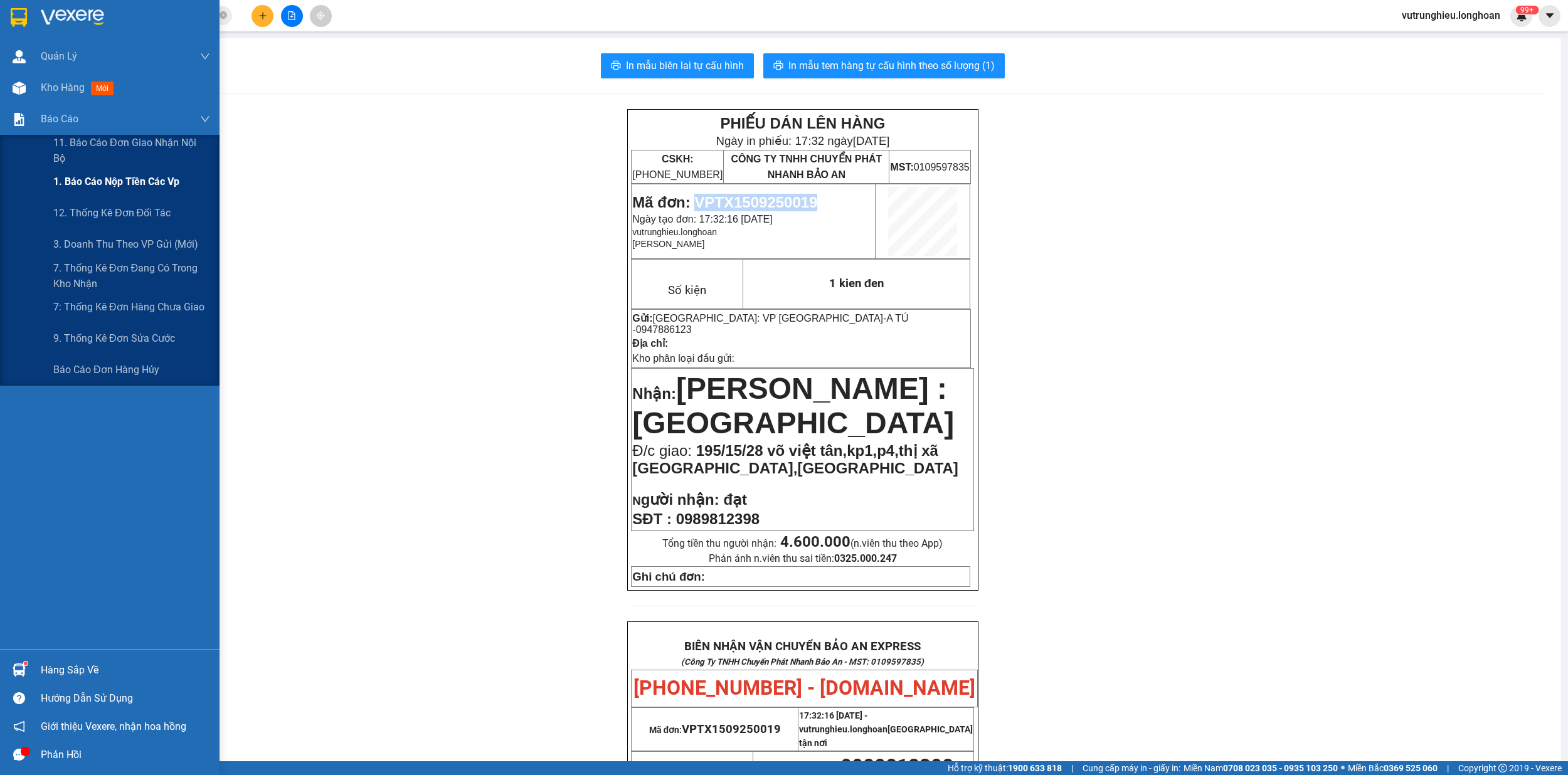
click at [103, 184] on span "1. Báo cáo nộp tiền các vp" at bounding box center [116, 181] width 126 height 16
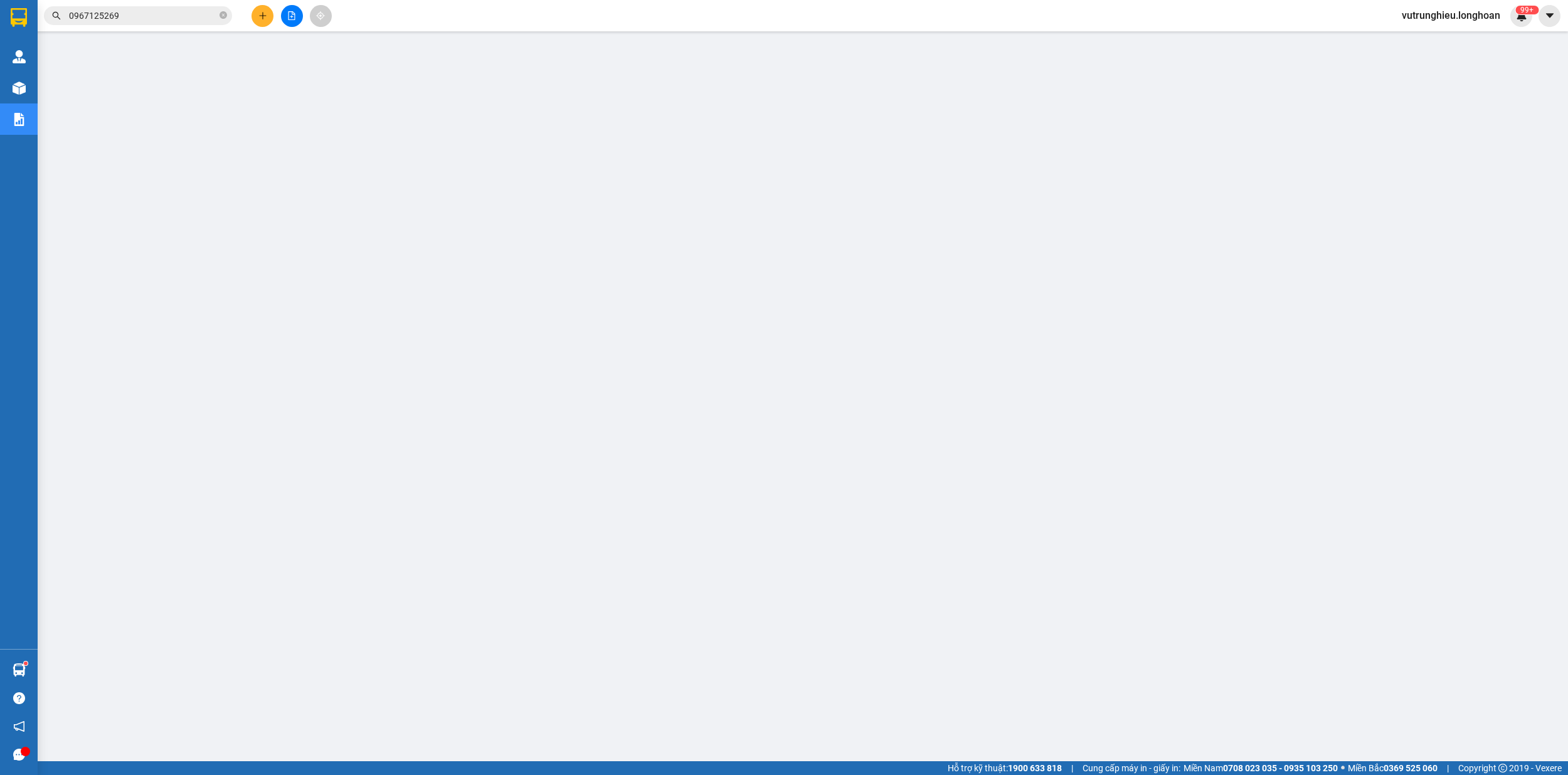
click at [266, 15] on icon "plus" at bounding box center [263, 16] width 9 height 9
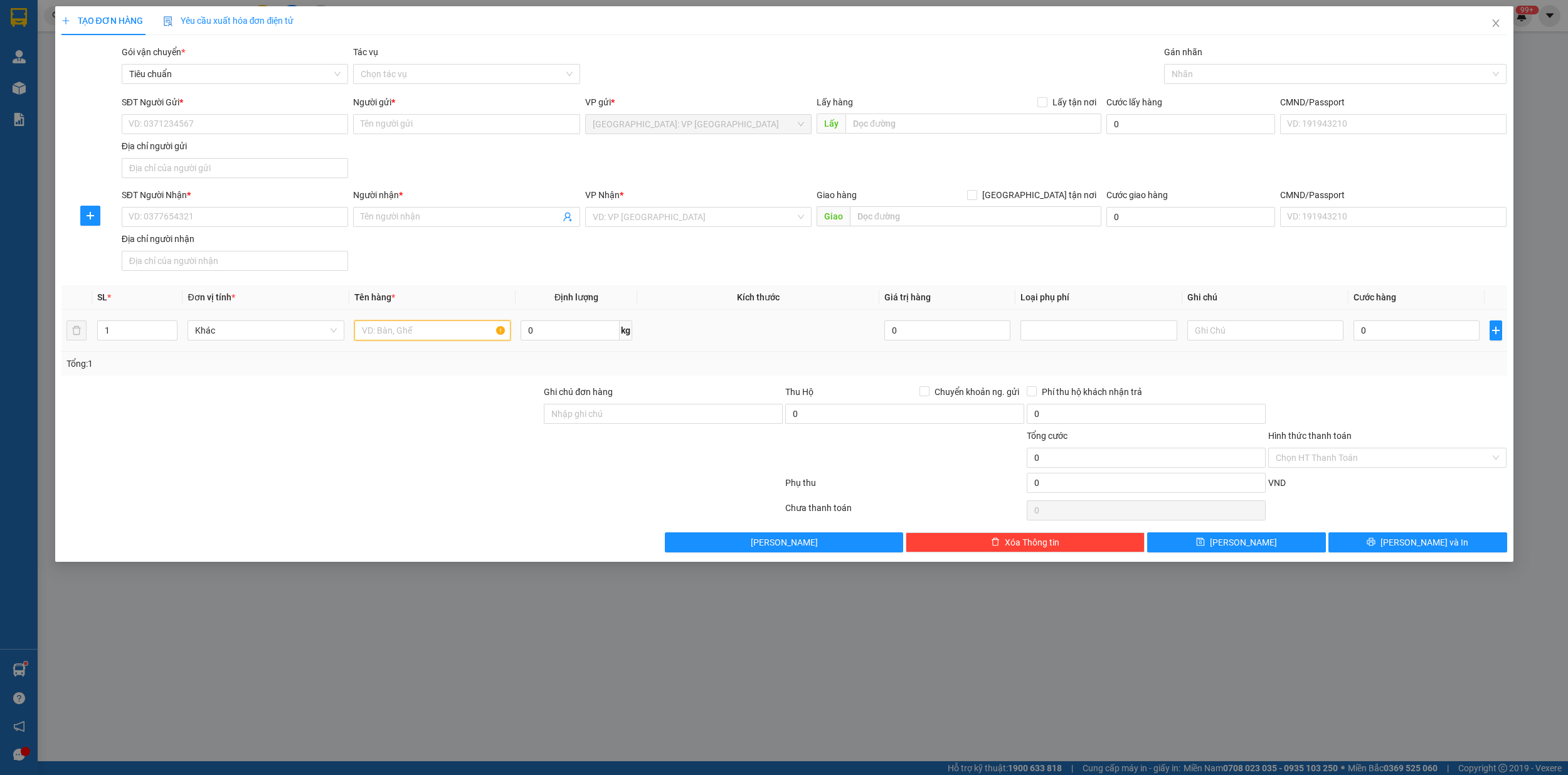
click at [387, 334] on input "text" at bounding box center [432, 331] width 157 height 20
type input "1 kien giấy"
click at [196, 123] on input "SĐT Người Gửi *" at bounding box center [234, 124] width 227 height 20
click at [198, 125] on input "09" at bounding box center [234, 124] width 227 height 20
type input "0769736152"
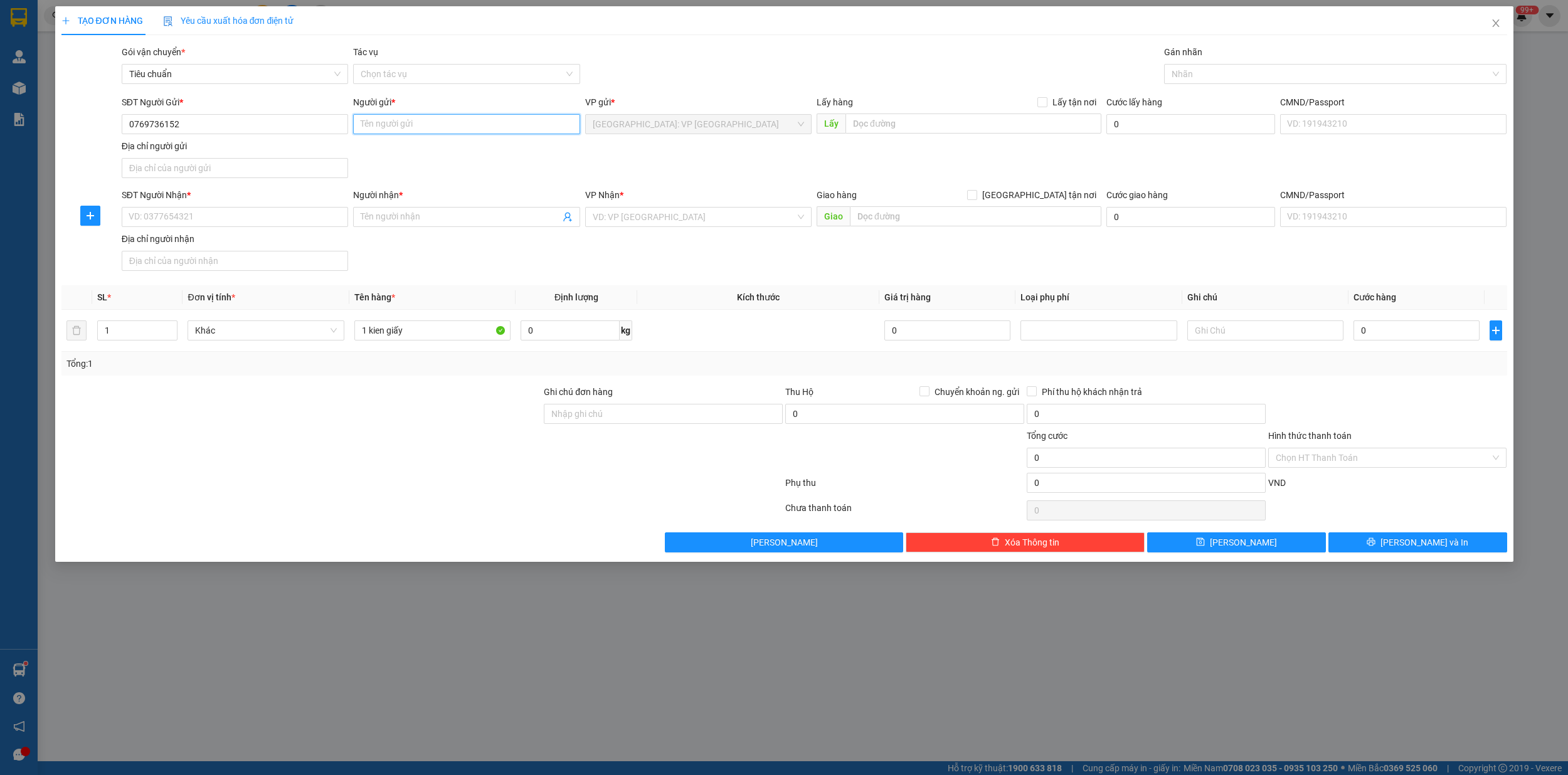
click at [386, 131] on input "Người gửi *" at bounding box center [466, 124] width 227 height 20
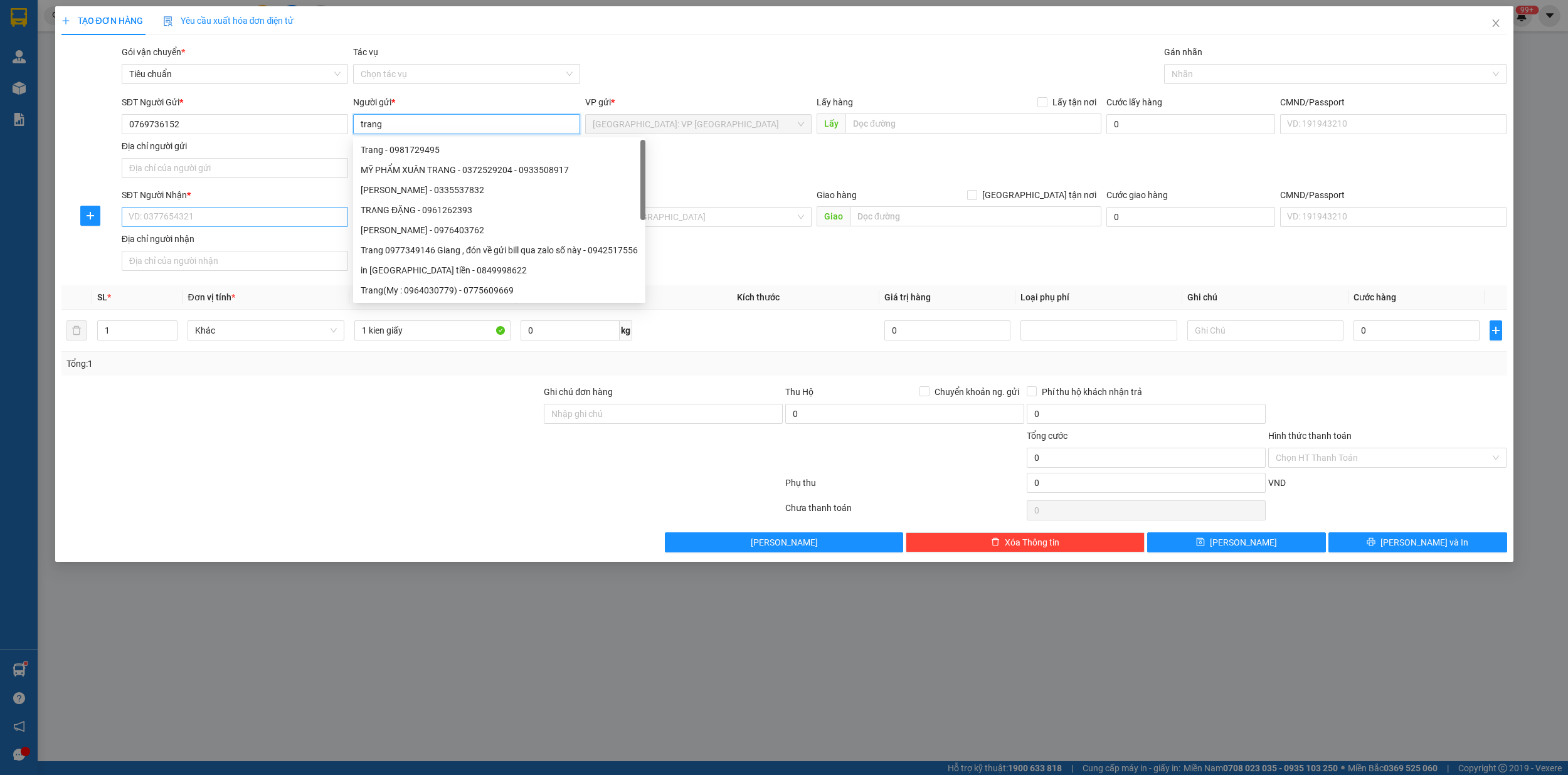
type input "trang"
click at [180, 219] on input "SĐT Người Nhận *" at bounding box center [234, 217] width 227 height 20
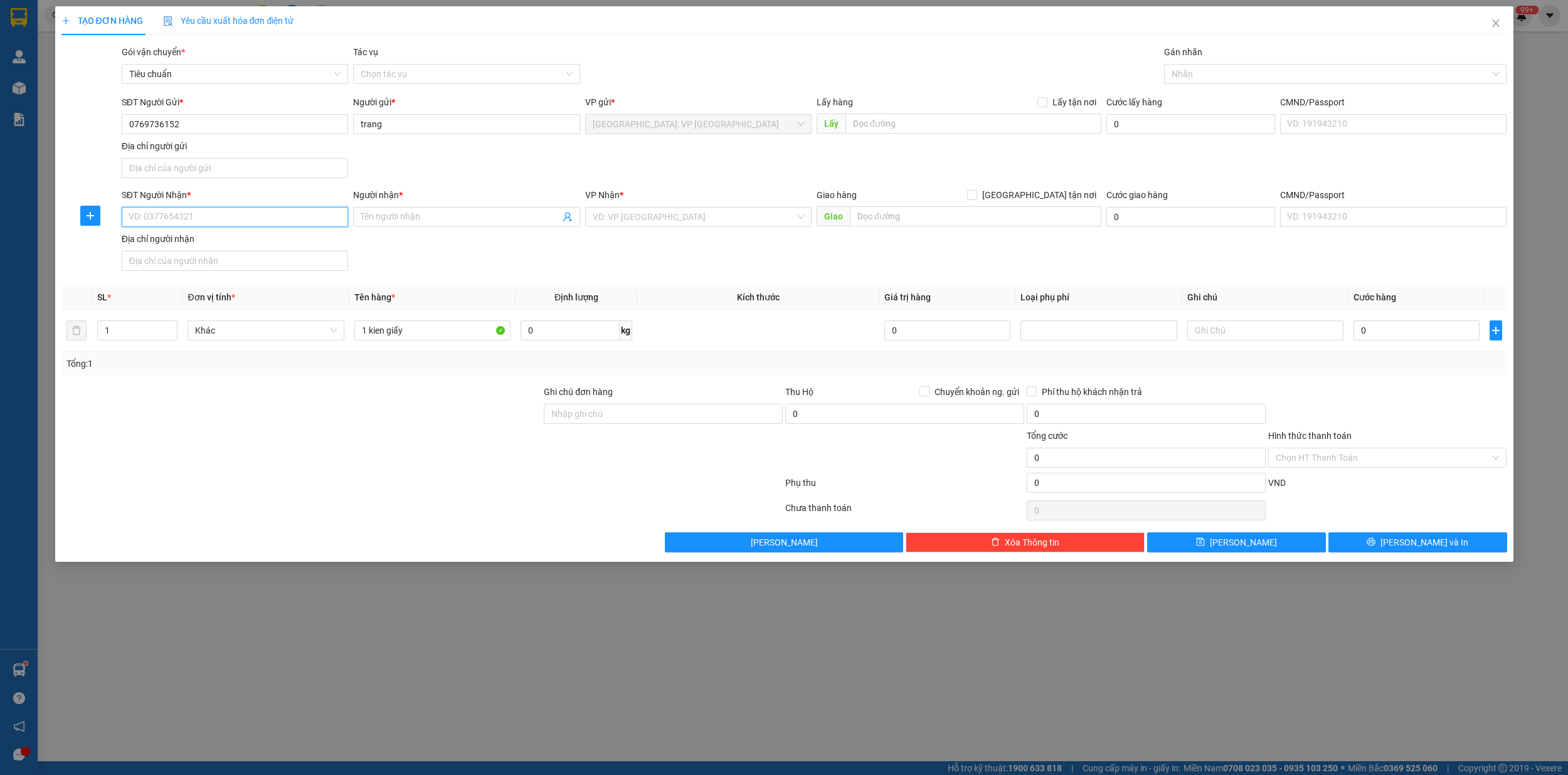
click at [180, 219] on input "SĐT Người Nhận *" at bounding box center [234, 217] width 227 height 20
click at [152, 127] on input "0769736152" at bounding box center [234, 124] width 227 height 20
click at [154, 219] on input "SĐT Người Nhận *" at bounding box center [234, 217] width 227 height 20
paste input "0769736152"
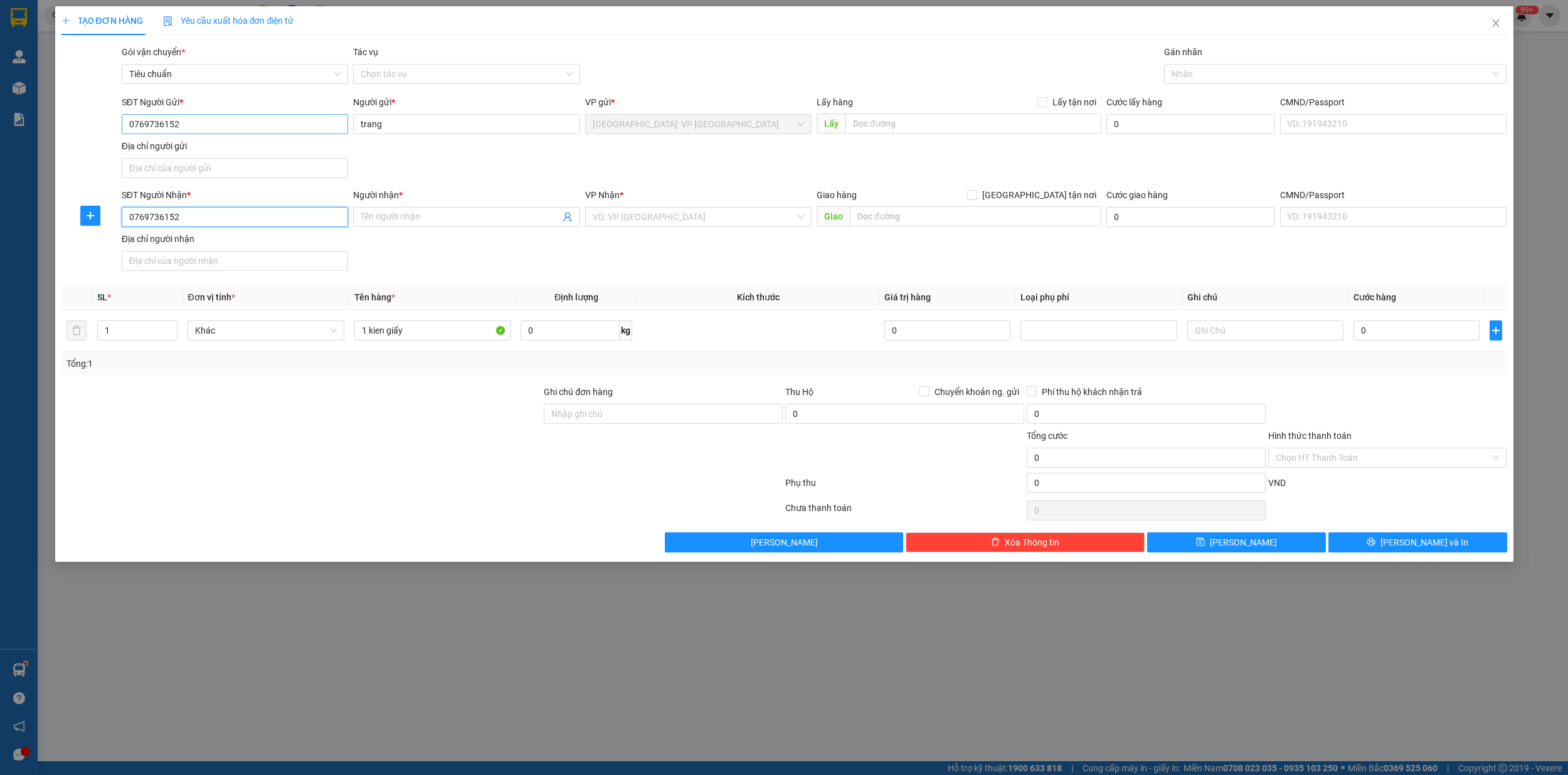
type input "0769736152"
click at [199, 126] on input "0769736152" at bounding box center [234, 124] width 227 height 20
type input "0848512198"
click at [206, 146] on div "0848512198 - Em NGuyệt" at bounding box center [234, 150] width 212 height 14
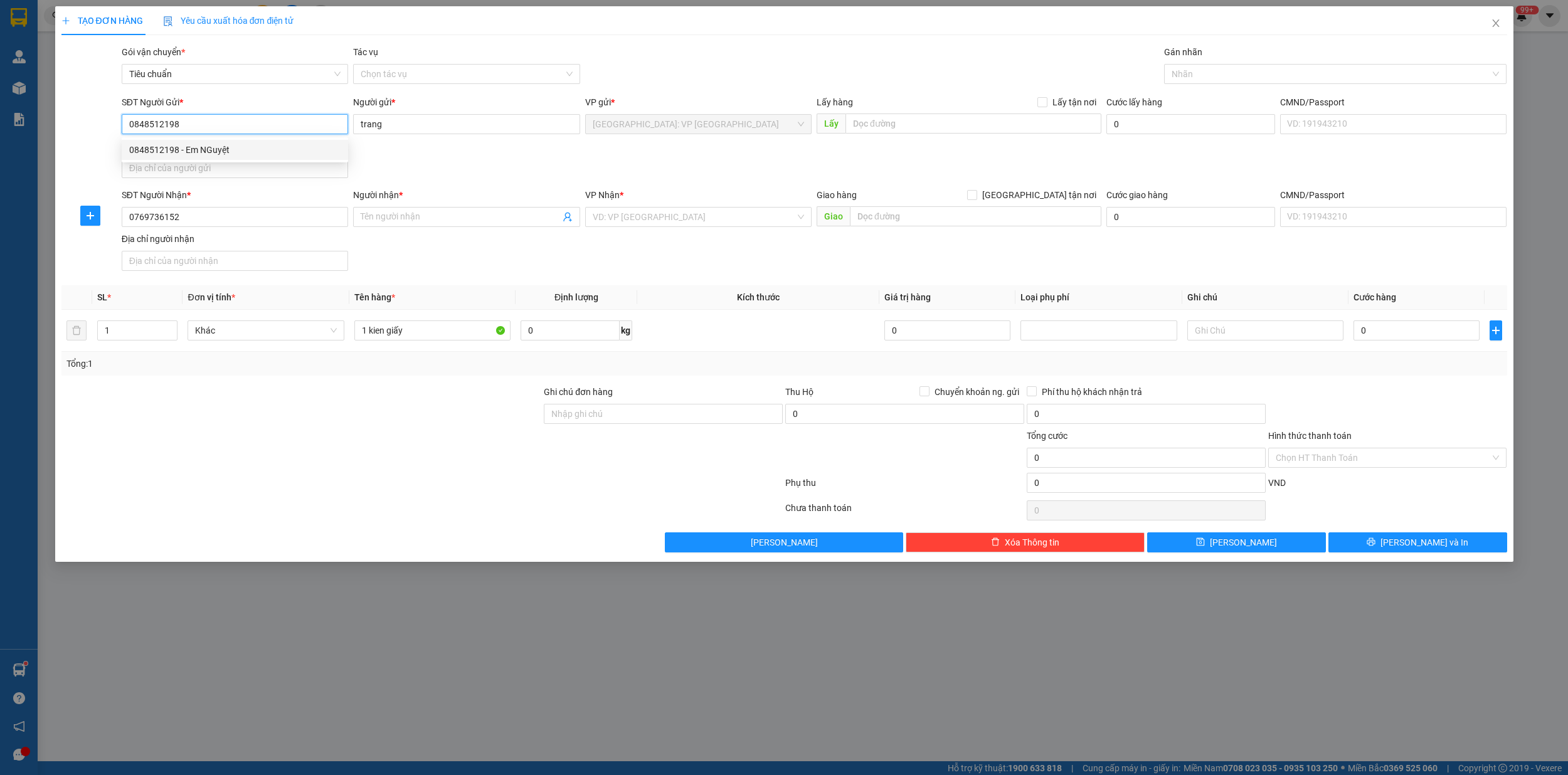
type input "Em NGuyệt"
type input "0848512198"
click at [424, 222] on input "Người nhận *" at bounding box center [460, 217] width 199 height 14
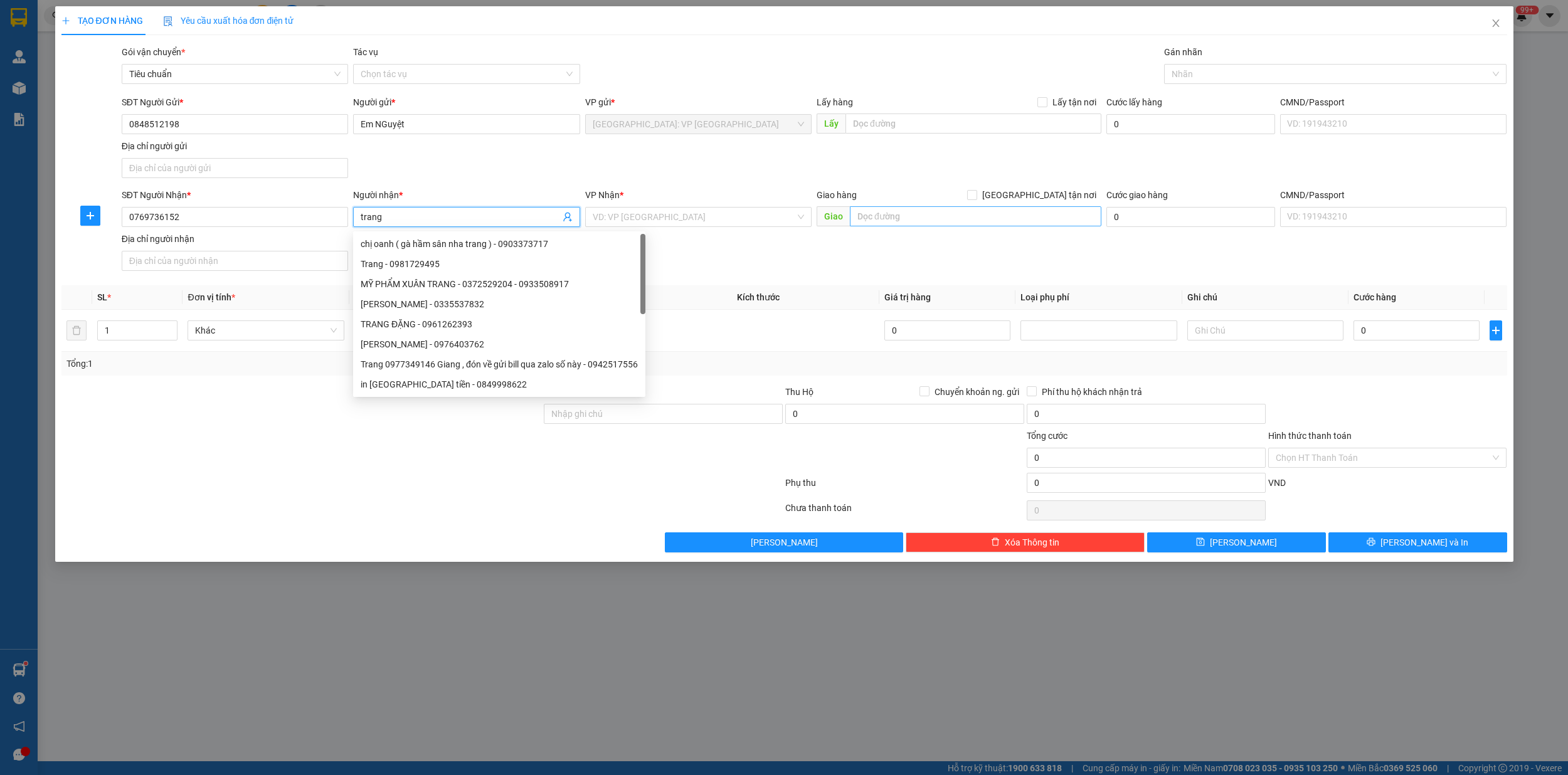
type input "trang"
click at [897, 221] on input "text" at bounding box center [976, 216] width 252 height 20
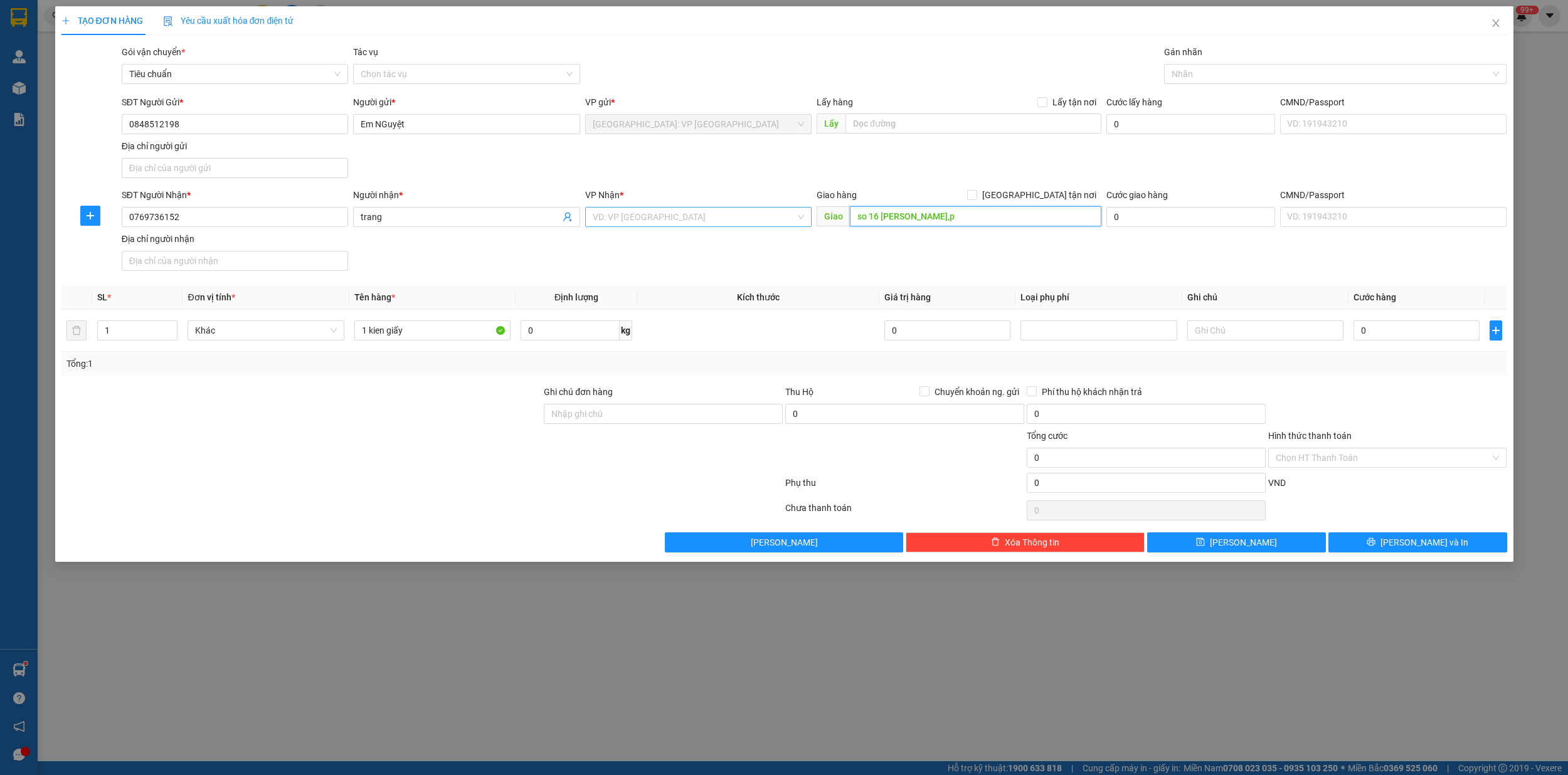
type input "so 16 [PERSON_NAME],p"
click at [676, 215] on input "search" at bounding box center [694, 217] width 202 height 19
type input "huế"
click at [669, 240] on div "Huế" at bounding box center [698, 243] width 212 height 14
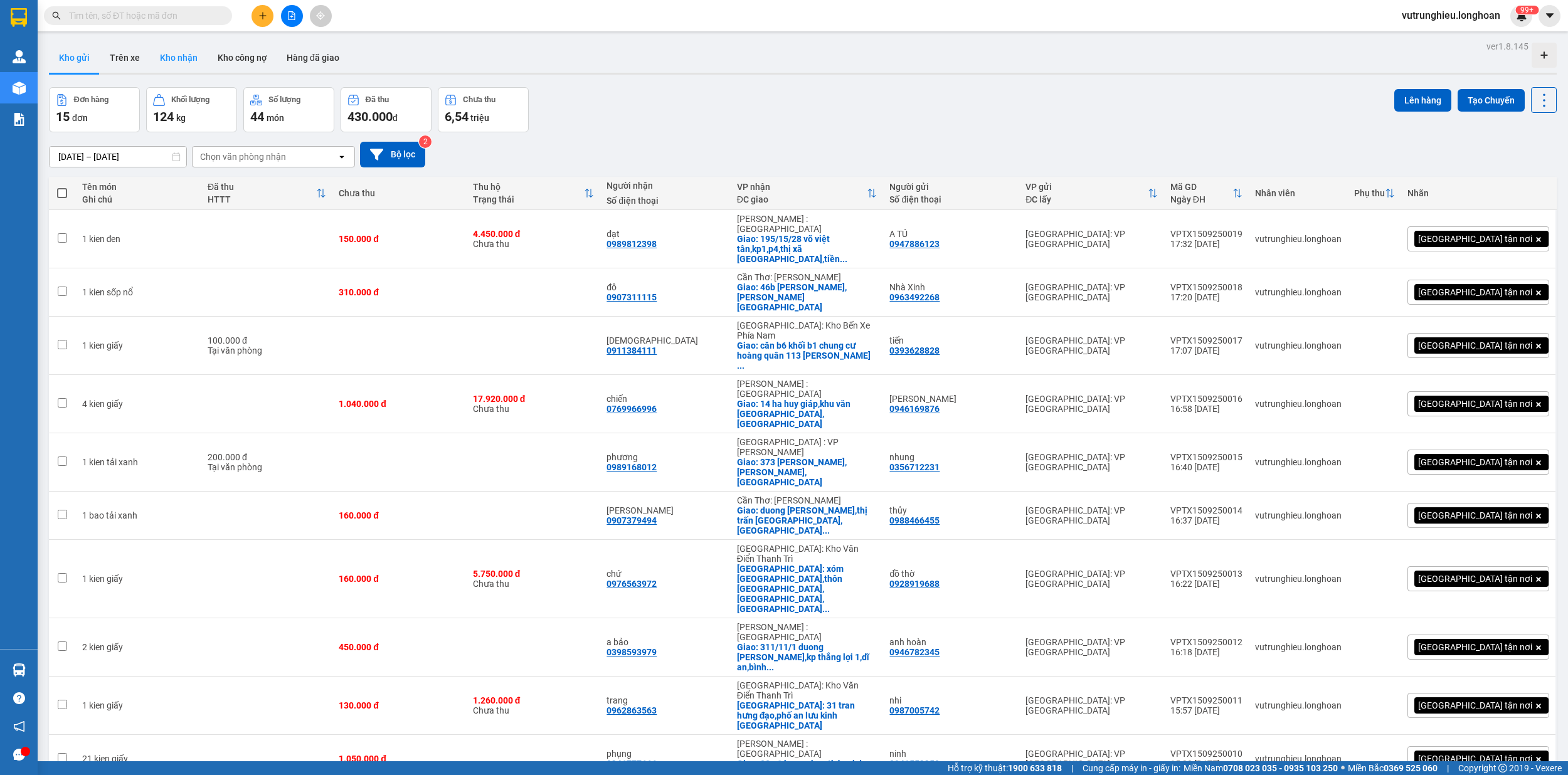
click at [187, 63] on button "Kho nhận" at bounding box center [179, 58] width 58 height 30
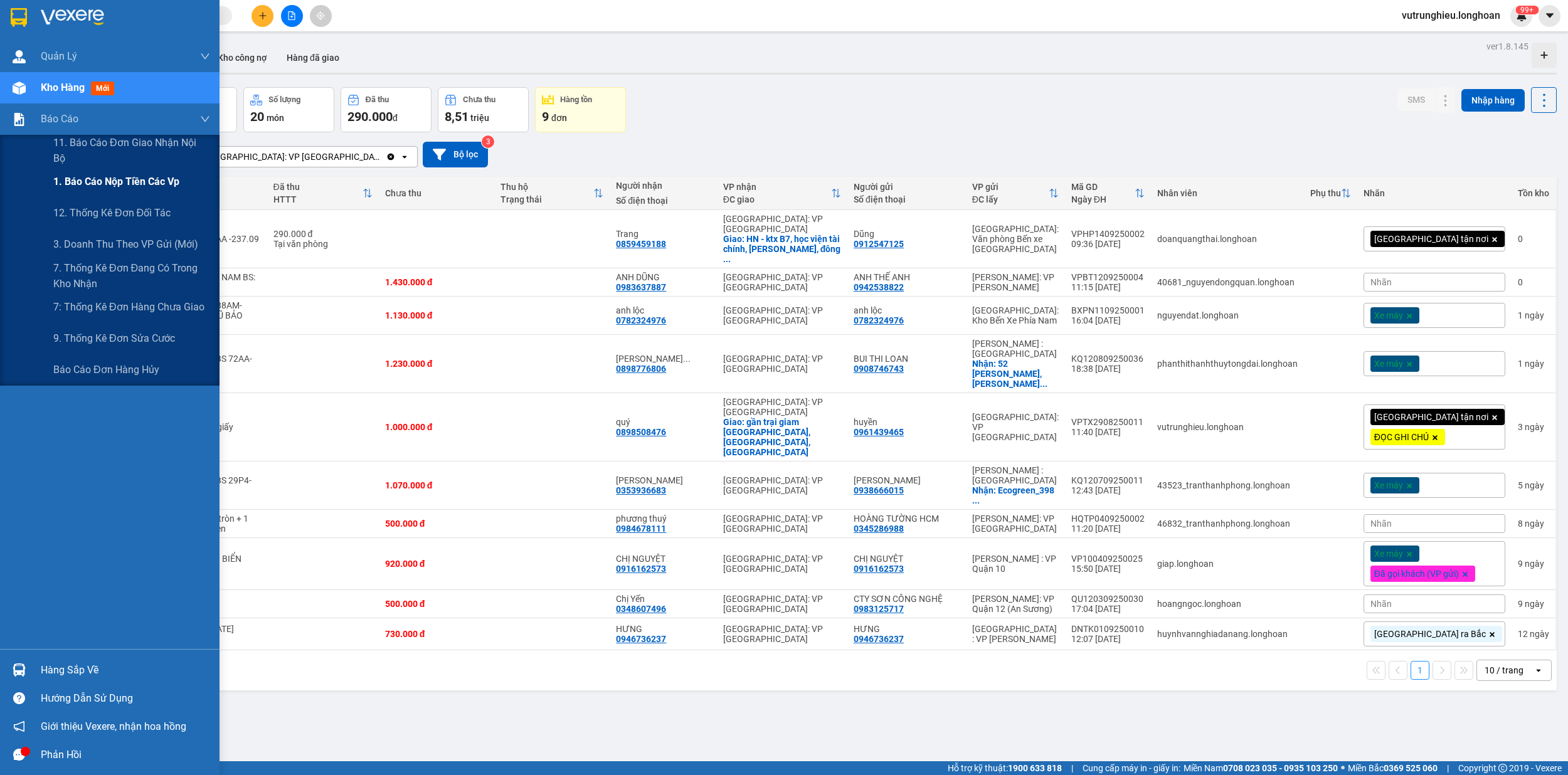
click at [139, 184] on span "1. Báo cáo nộp tiền các vp" at bounding box center [116, 181] width 126 height 16
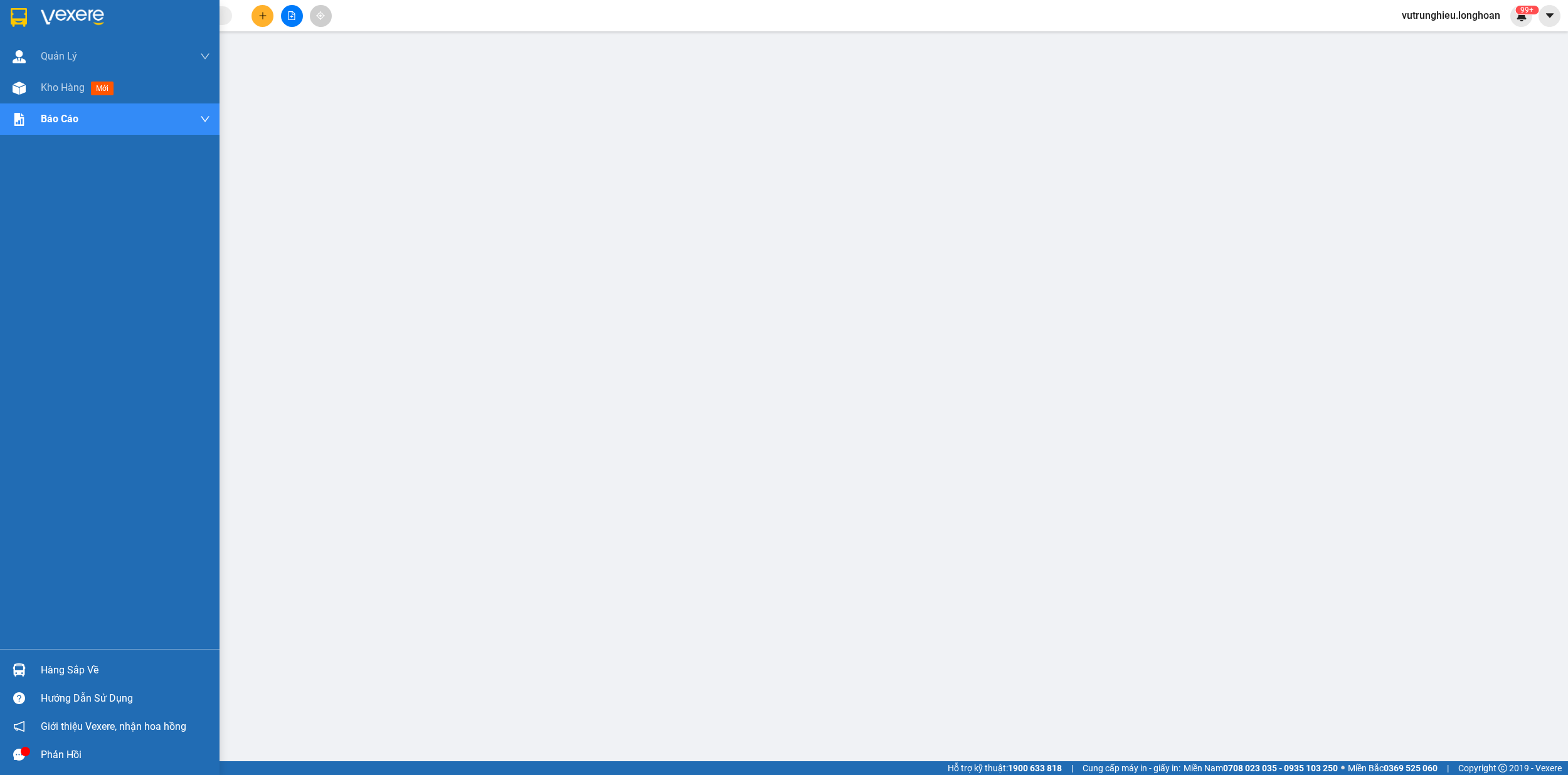
click at [5, 10] on div at bounding box center [109, 20] width 219 height 41
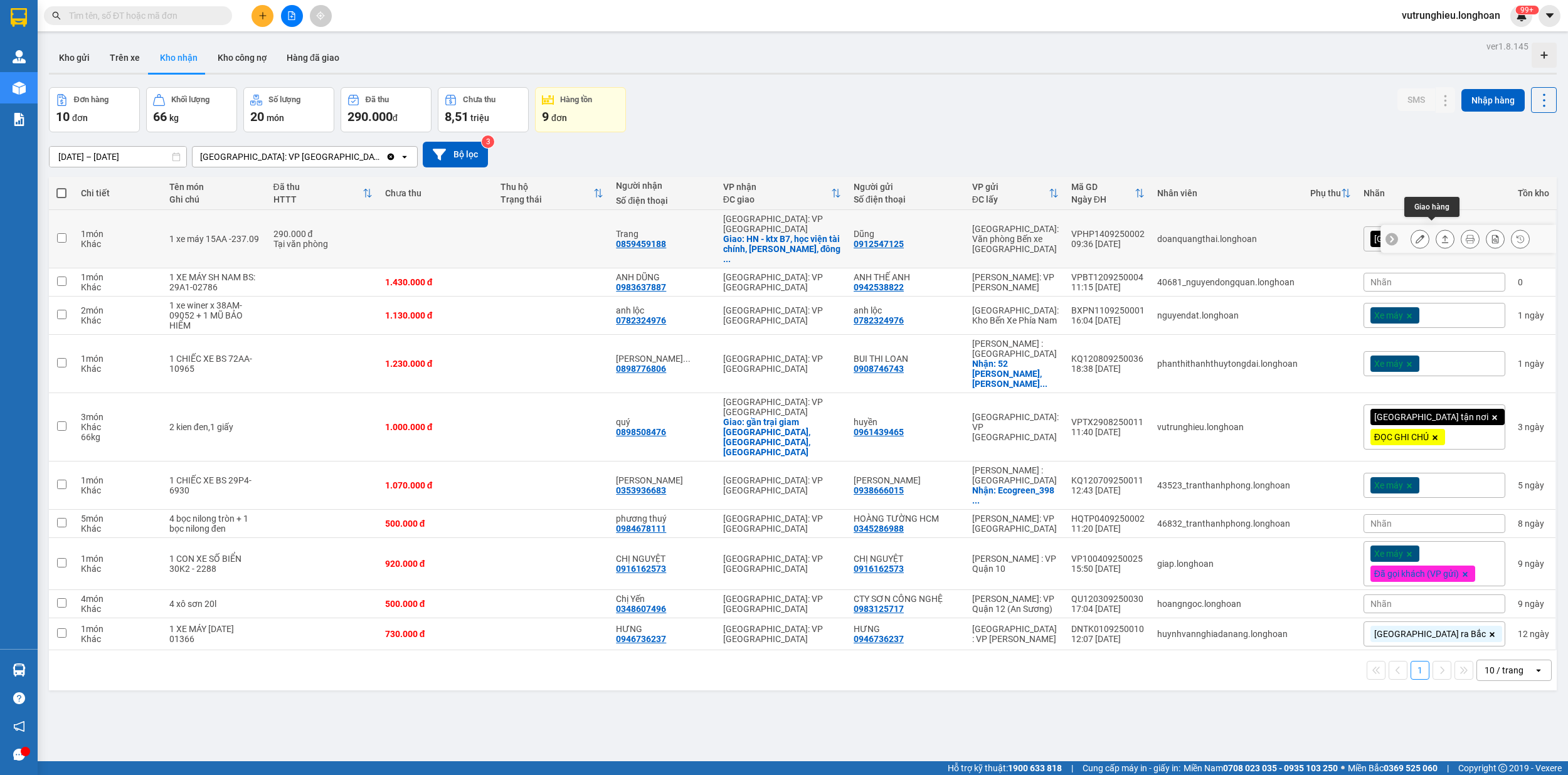
click at [1436, 228] on button at bounding box center [1444, 239] width 17 height 22
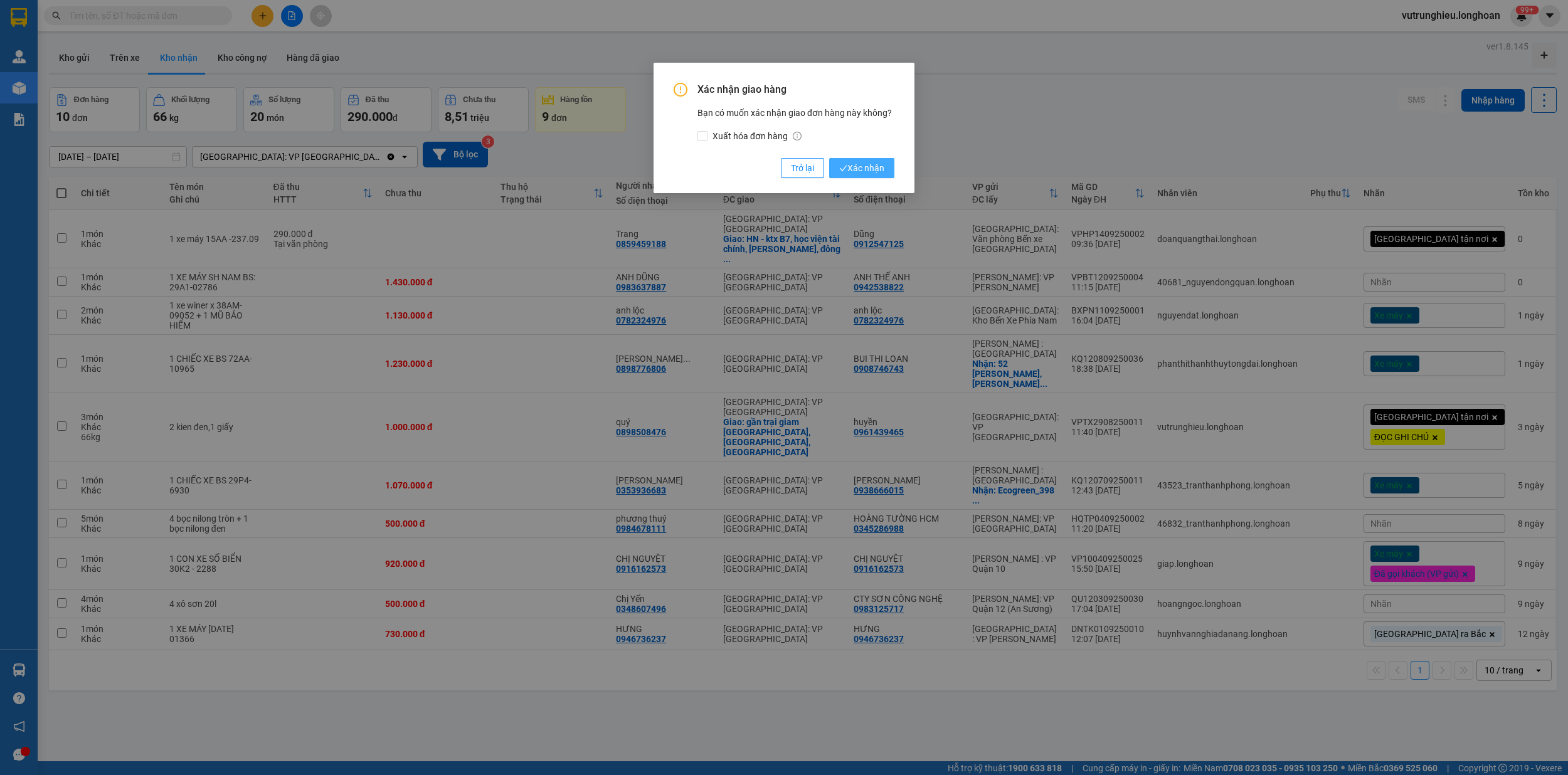
click at [881, 168] on span "Xác nhận" at bounding box center [862, 168] width 45 height 14
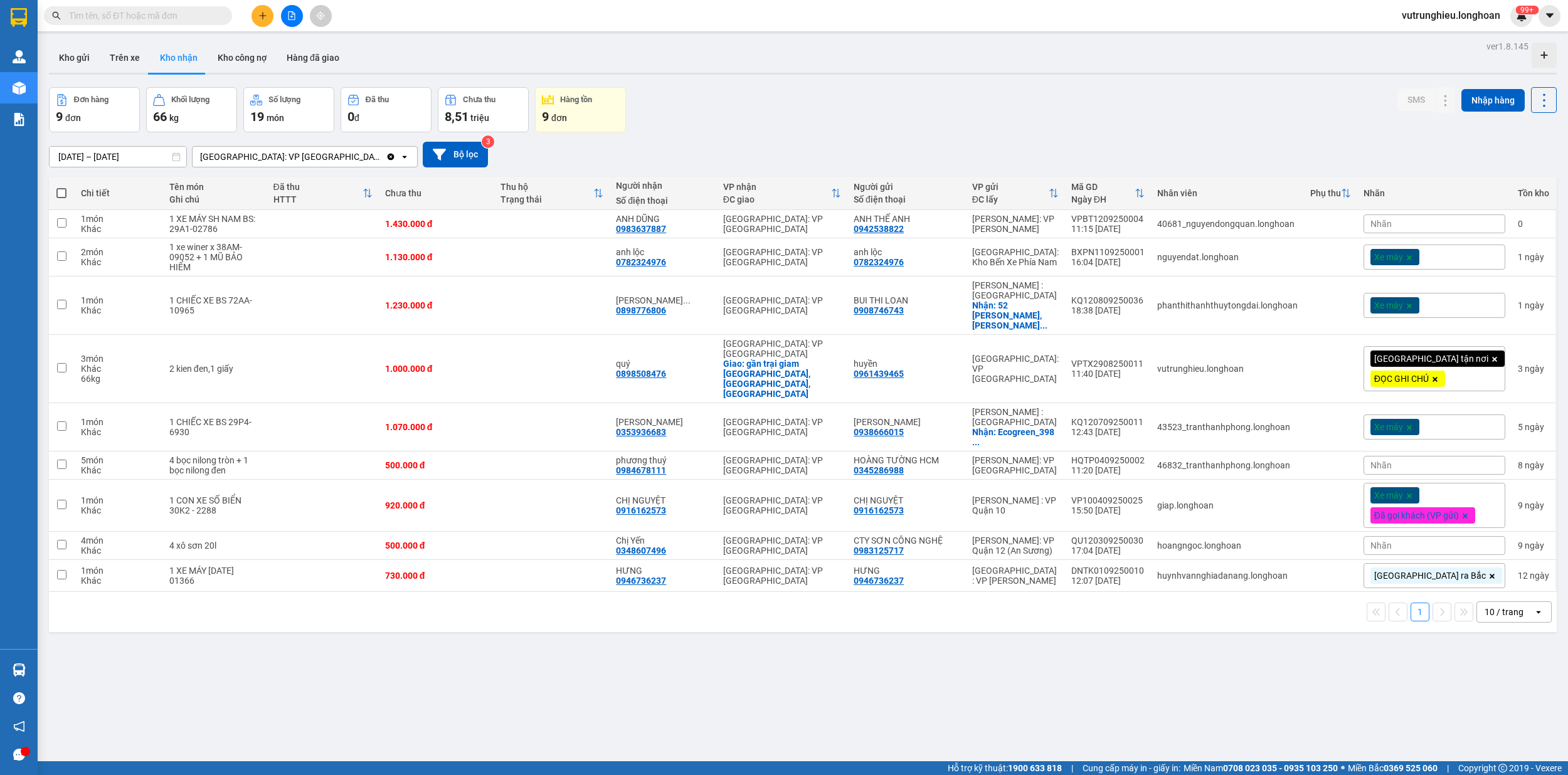
click at [172, 11] on input "text" at bounding box center [143, 16] width 148 height 14
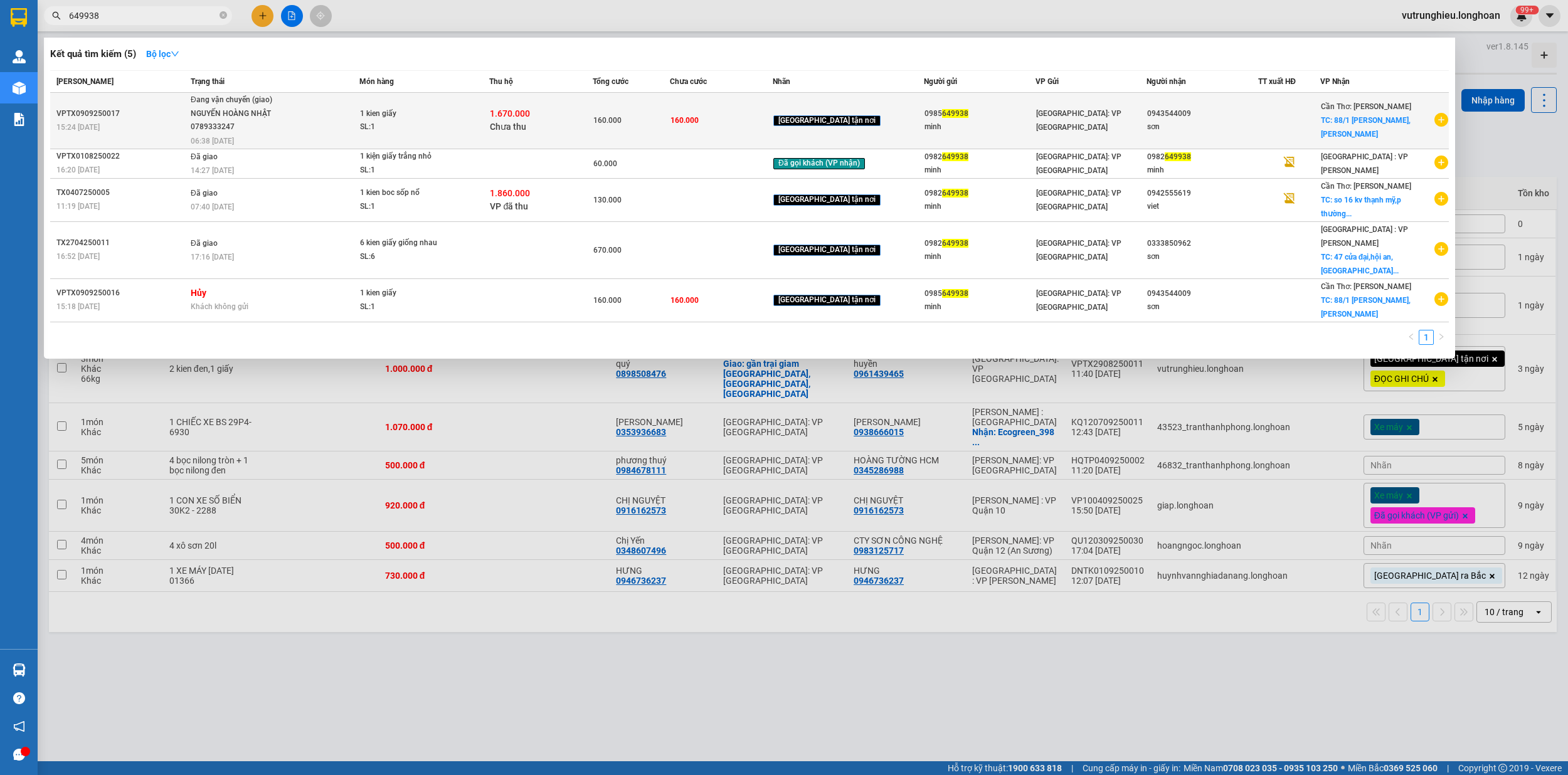
type input "649938"
click at [294, 121] on span "Đang vận chuyển (giao) [GEOGRAPHIC_DATA] 0789333247 06:38 [DATE]" at bounding box center [274, 119] width 168 height 52
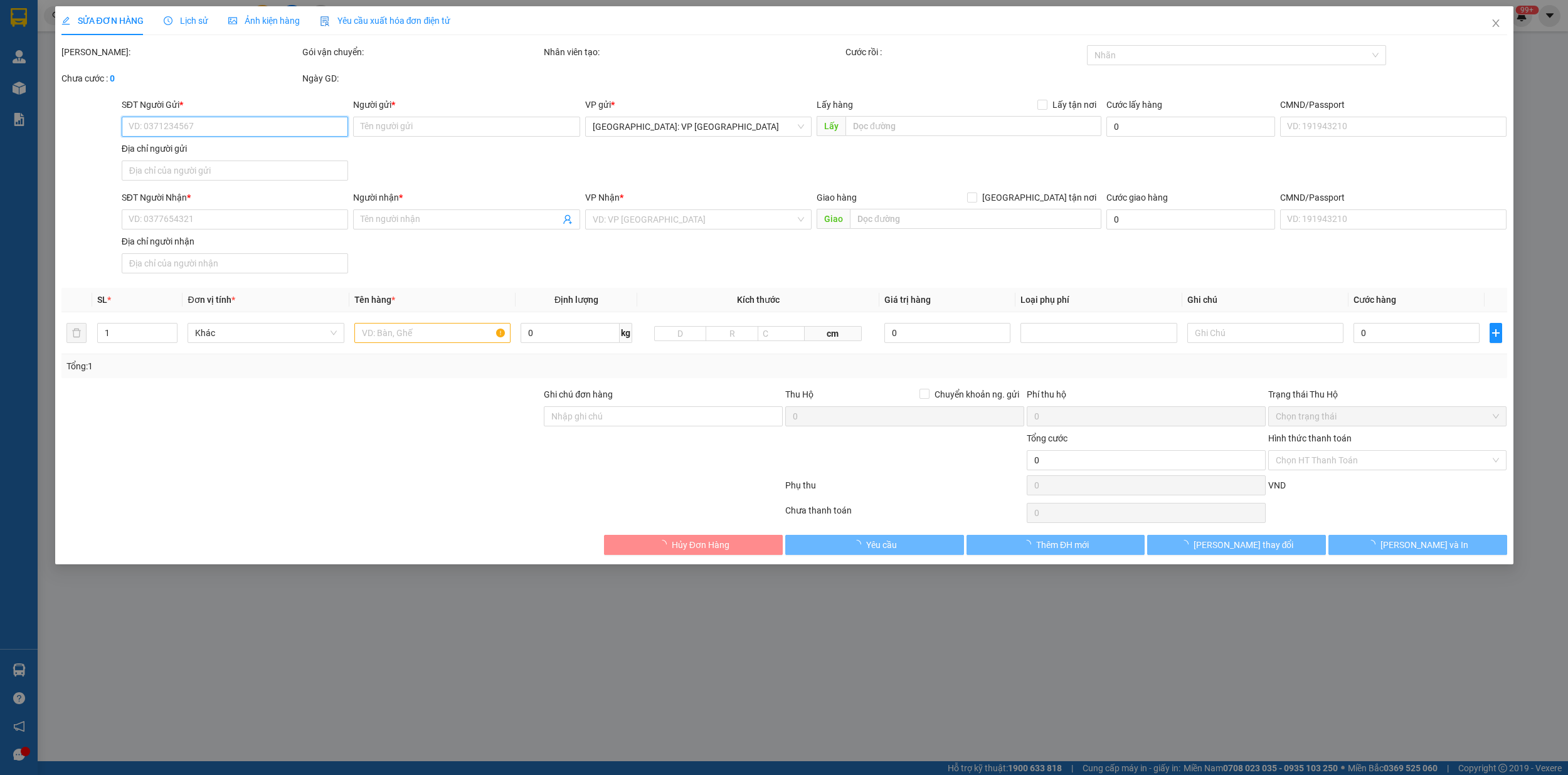
type input "0985649938"
type input "minh"
type input "0943544009"
type input "sơn"
checkbox input "true"
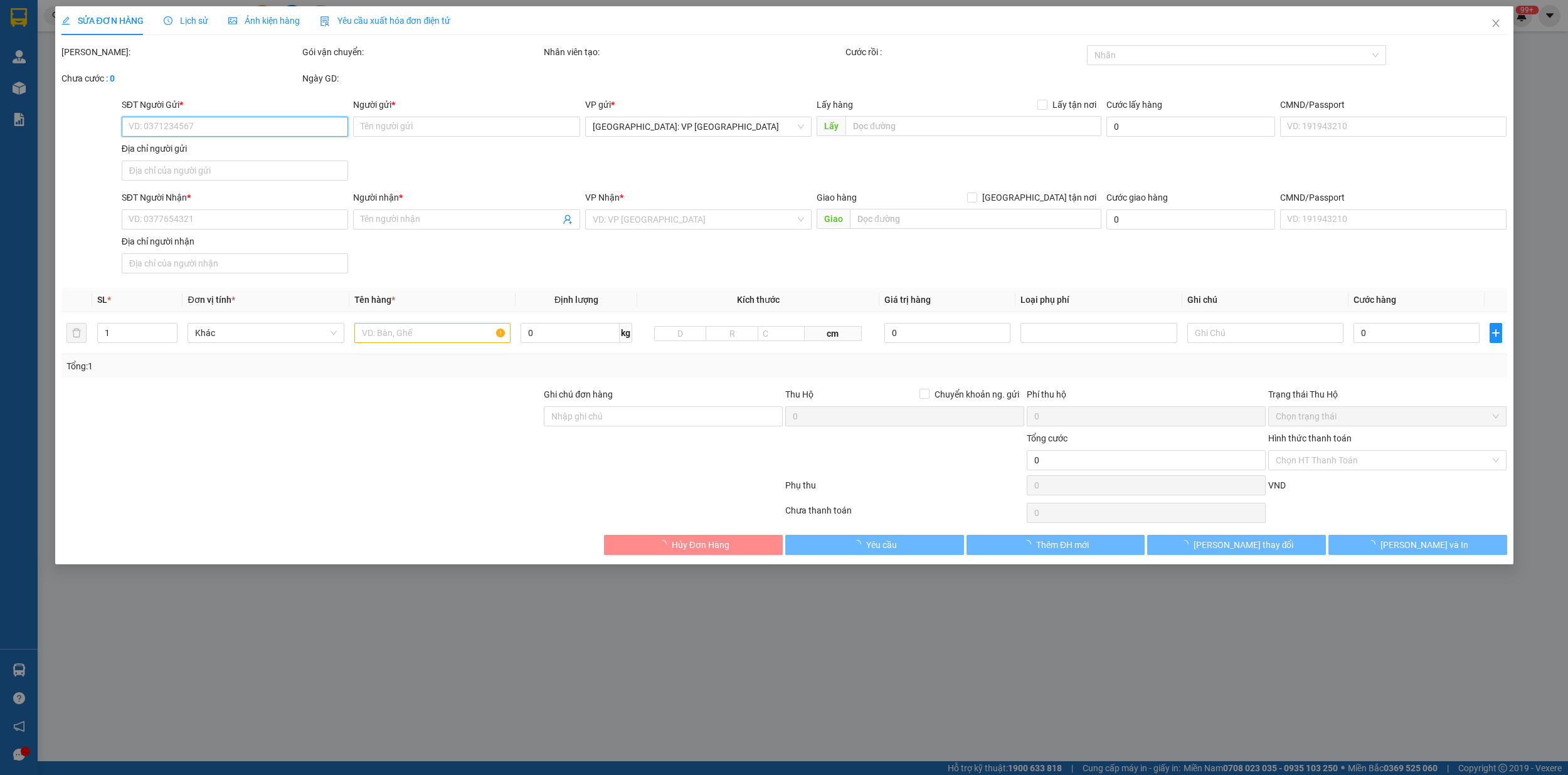
type input "88/1 tran hưng đạo,[GEOGRAPHIC_DATA],[GEOGRAPHIC_DATA]"
type input "160.000"
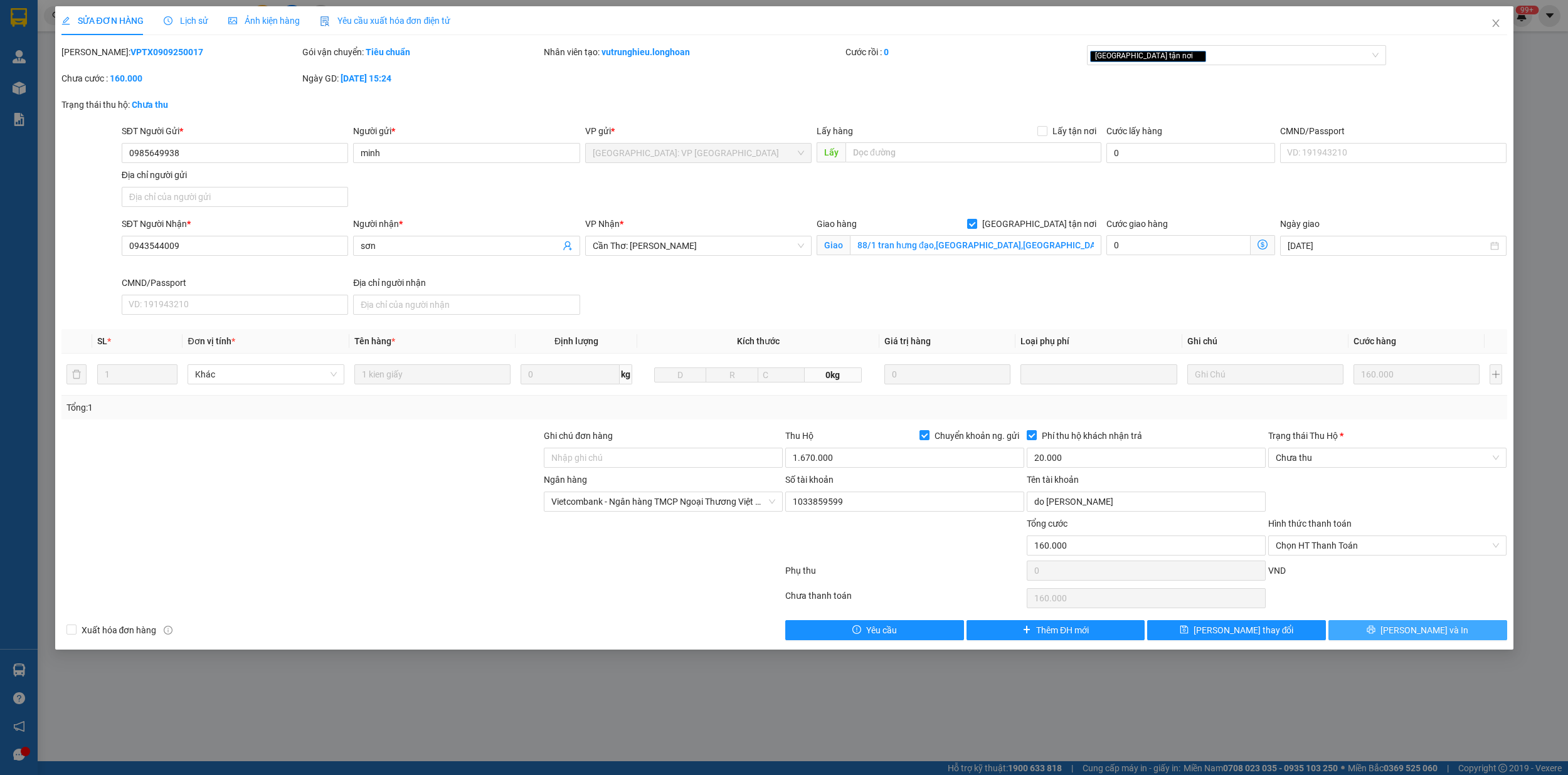
click at [1434, 635] on span "[PERSON_NAME] và In" at bounding box center [1424, 630] width 88 height 14
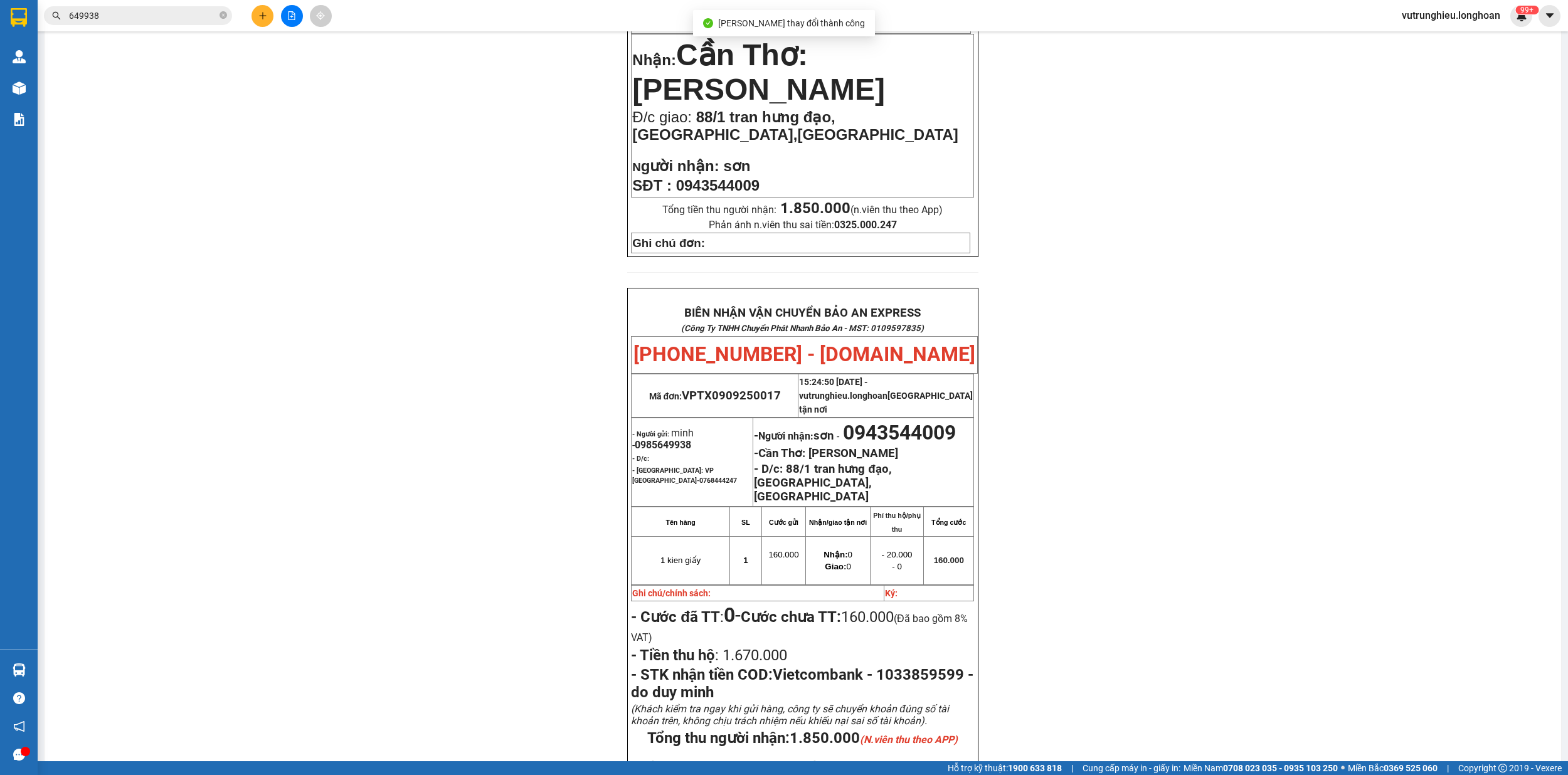
scroll to position [502, 0]
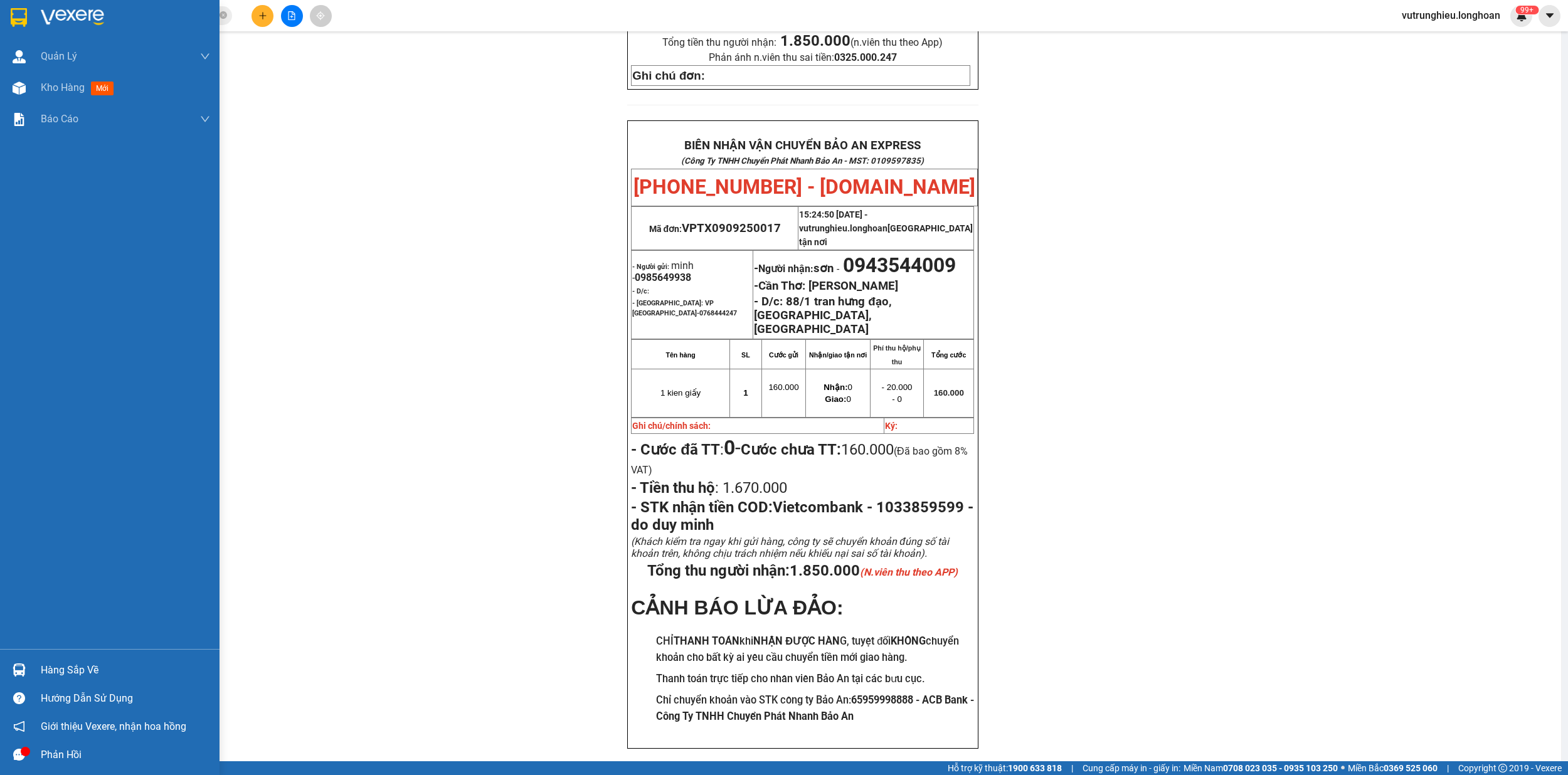
click at [18, 17] on img at bounding box center [19, 17] width 17 height 19
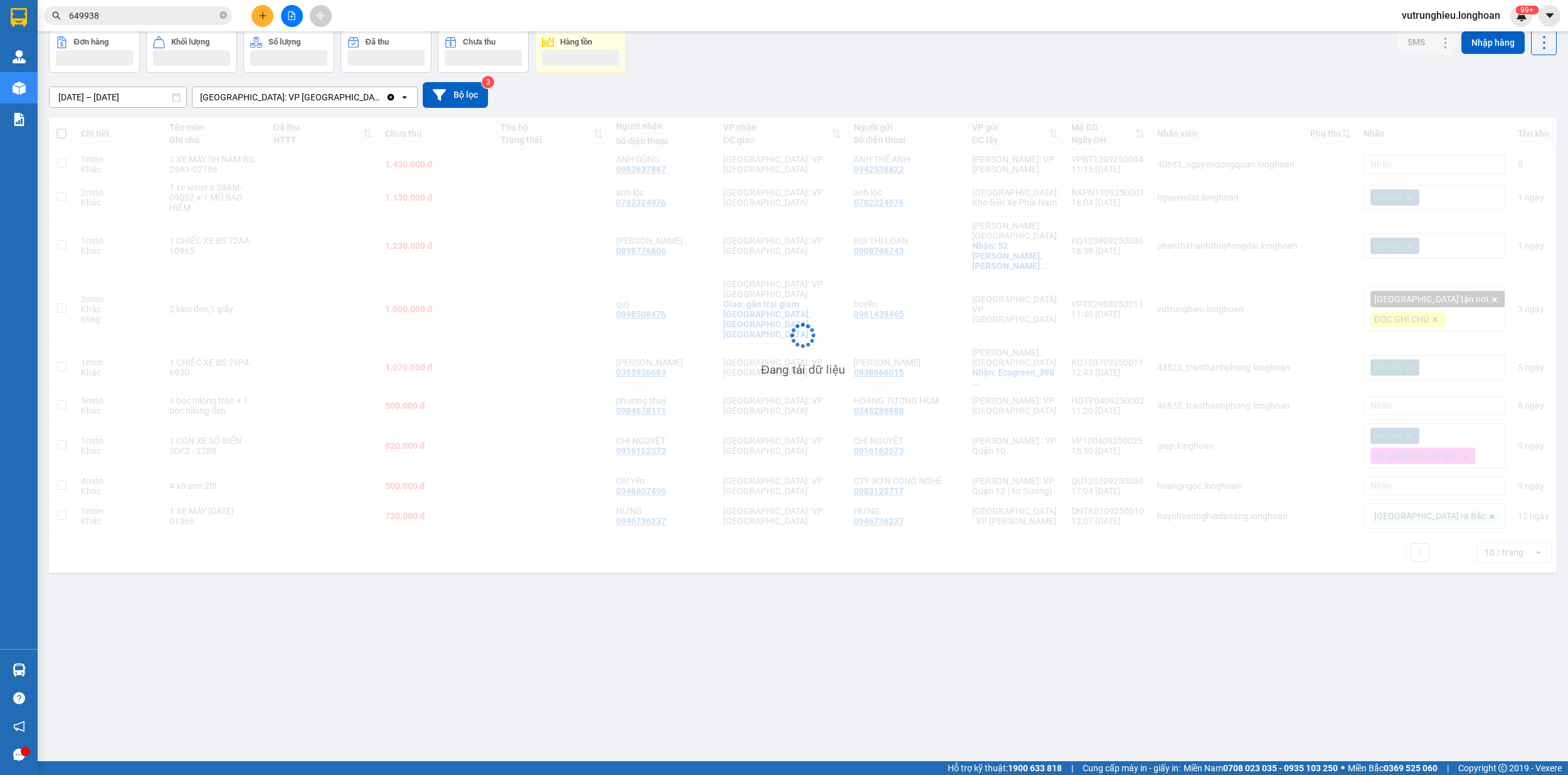
scroll to position [58, 0]
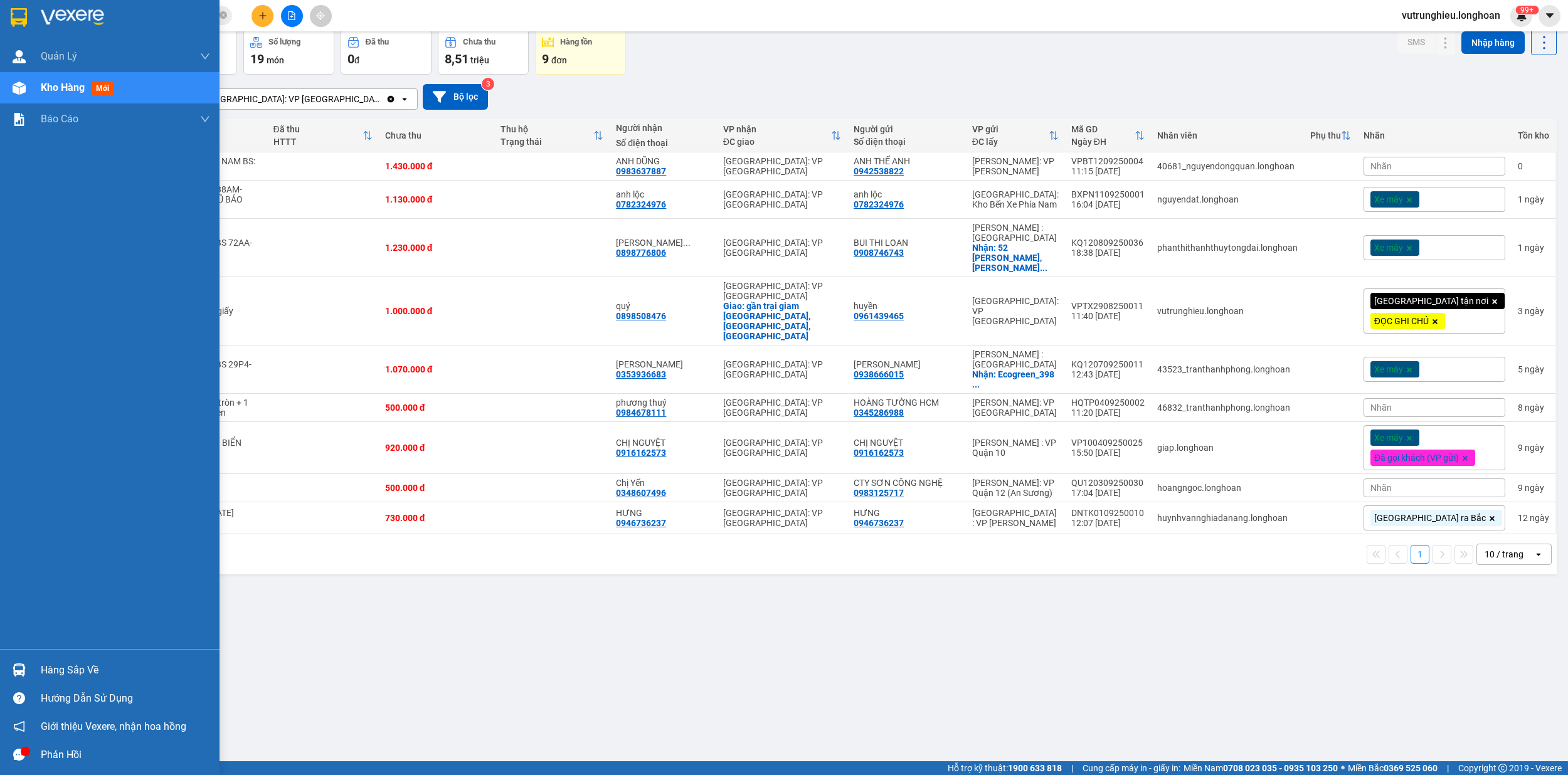
click at [8, 14] on div at bounding box center [19, 17] width 22 height 22
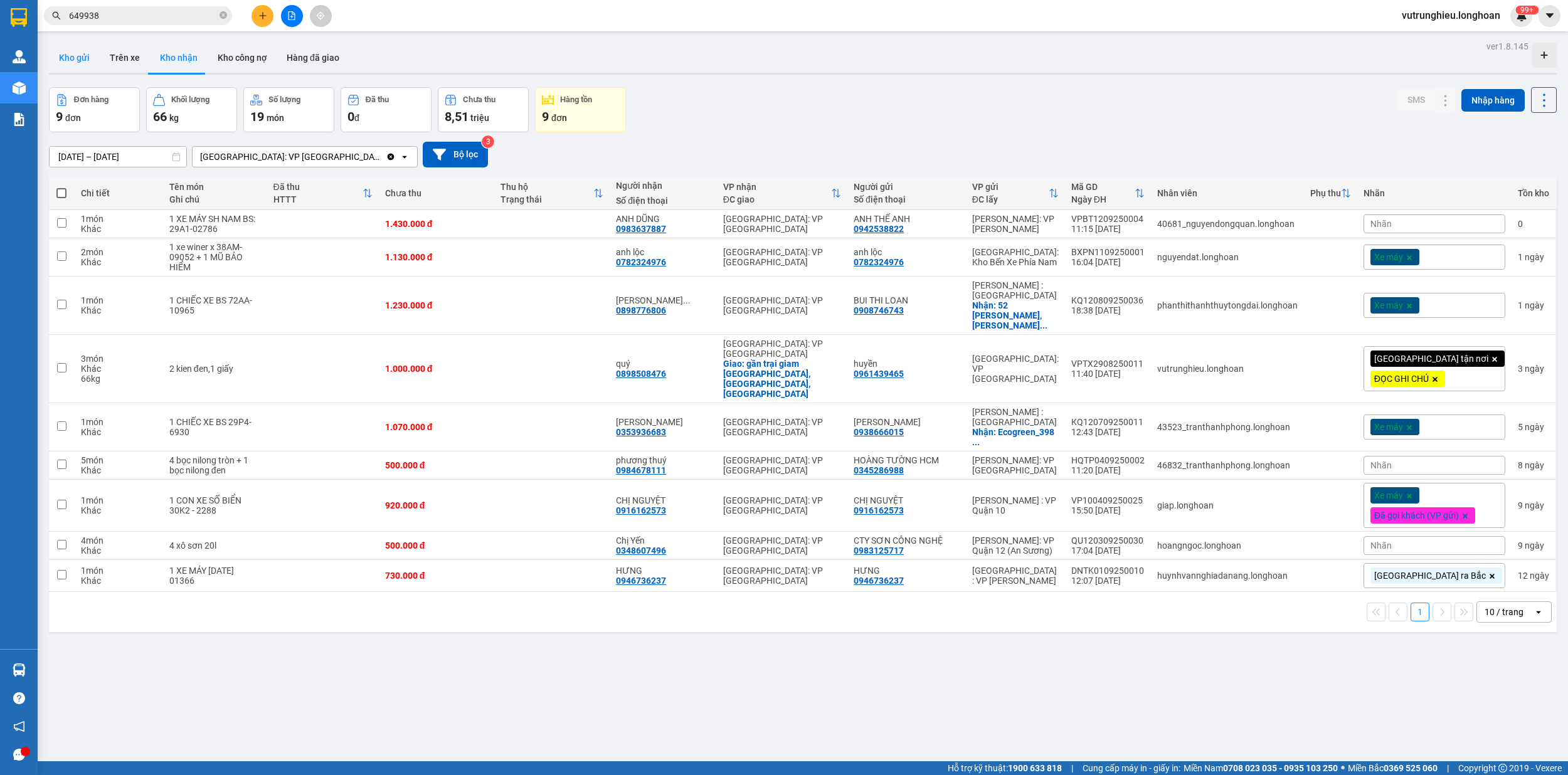
click at [77, 53] on button "Kho gửi" at bounding box center [74, 58] width 51 height 30
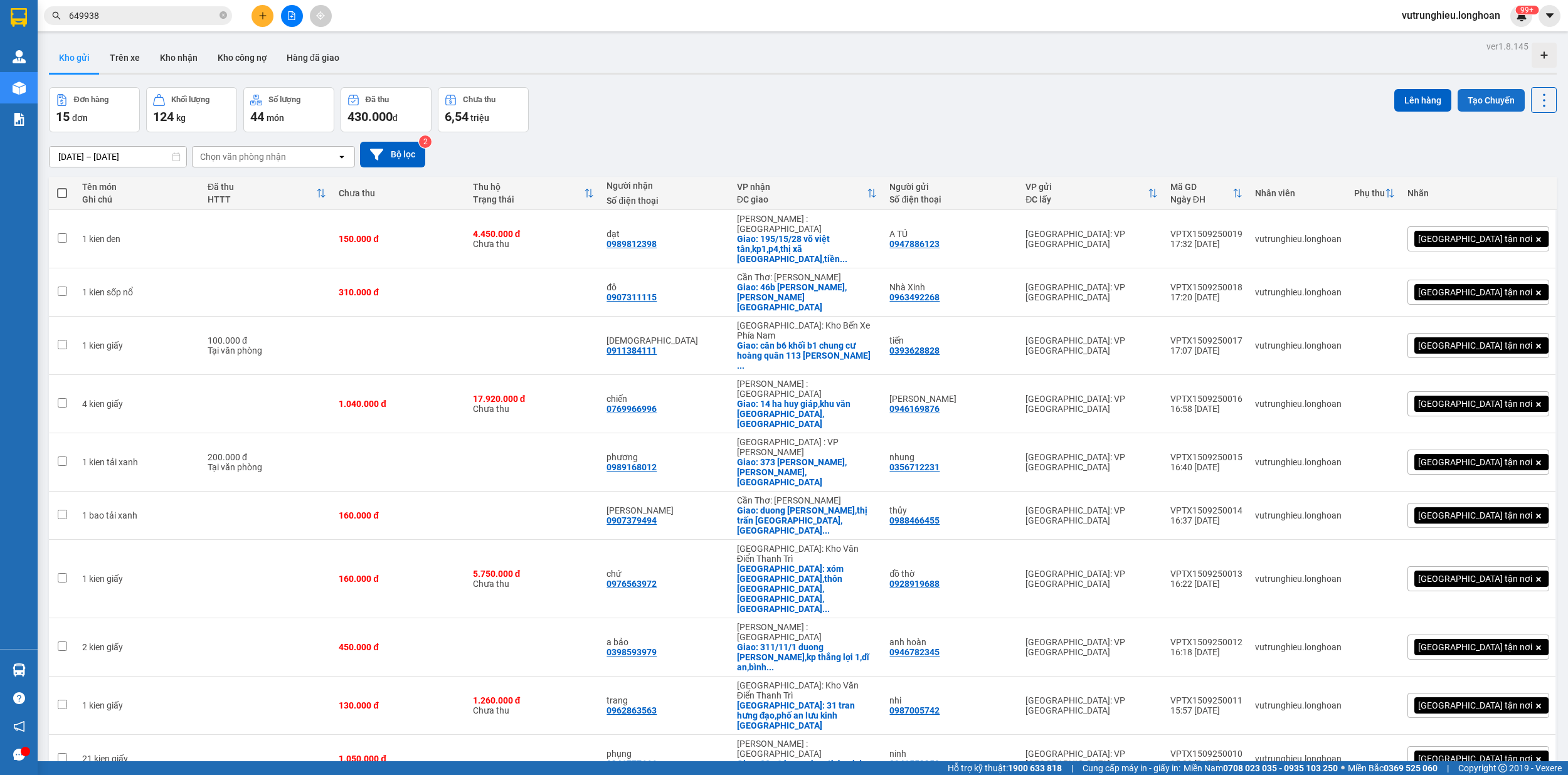
click at [1488, 99] on button "Tạo Chuyến" at bounding box center [1491, 100] width 67 height 23
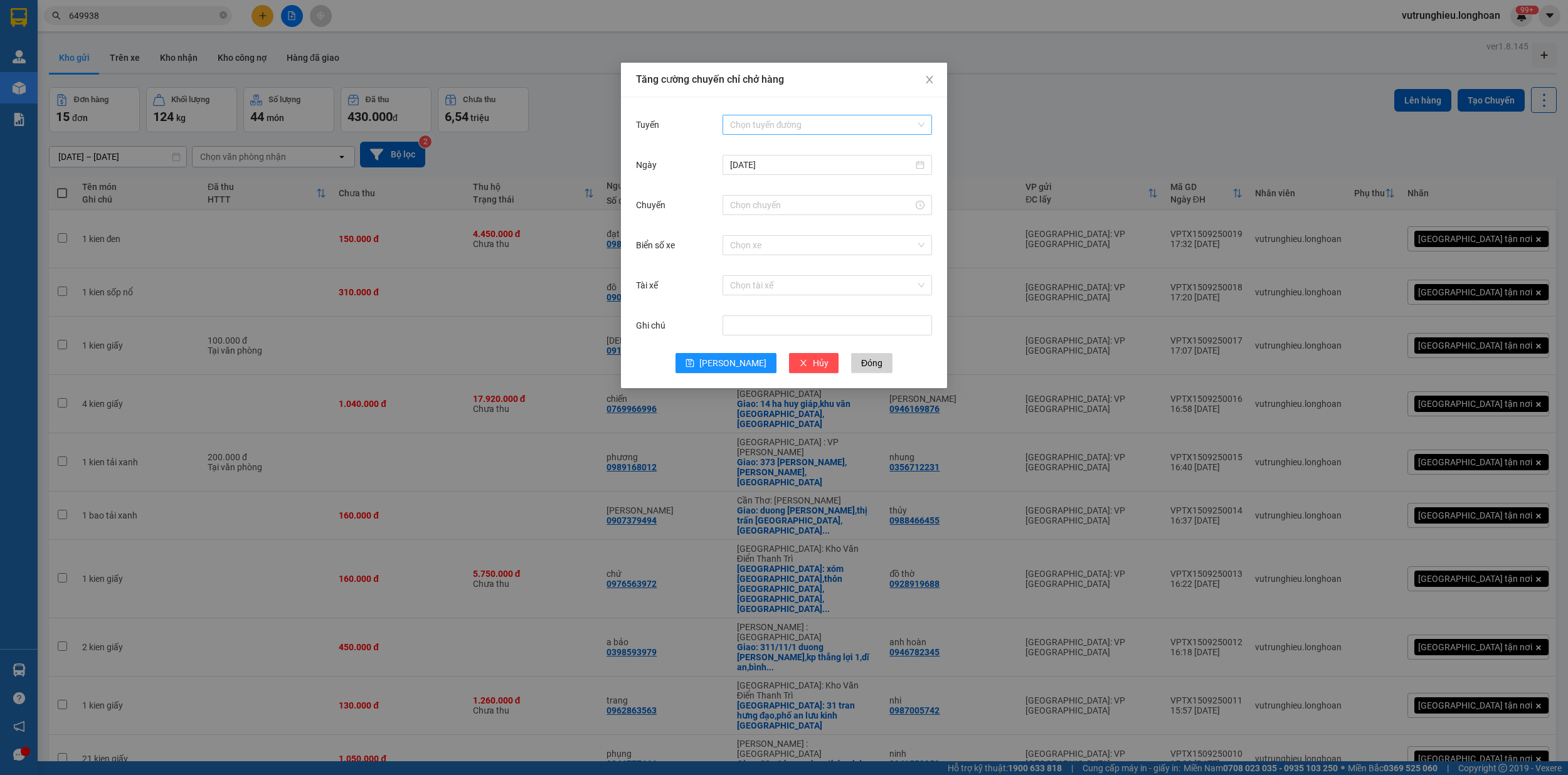
click at [801, 121] on input "Tuyến" at bounding box center [823, 124] width 186 height 19
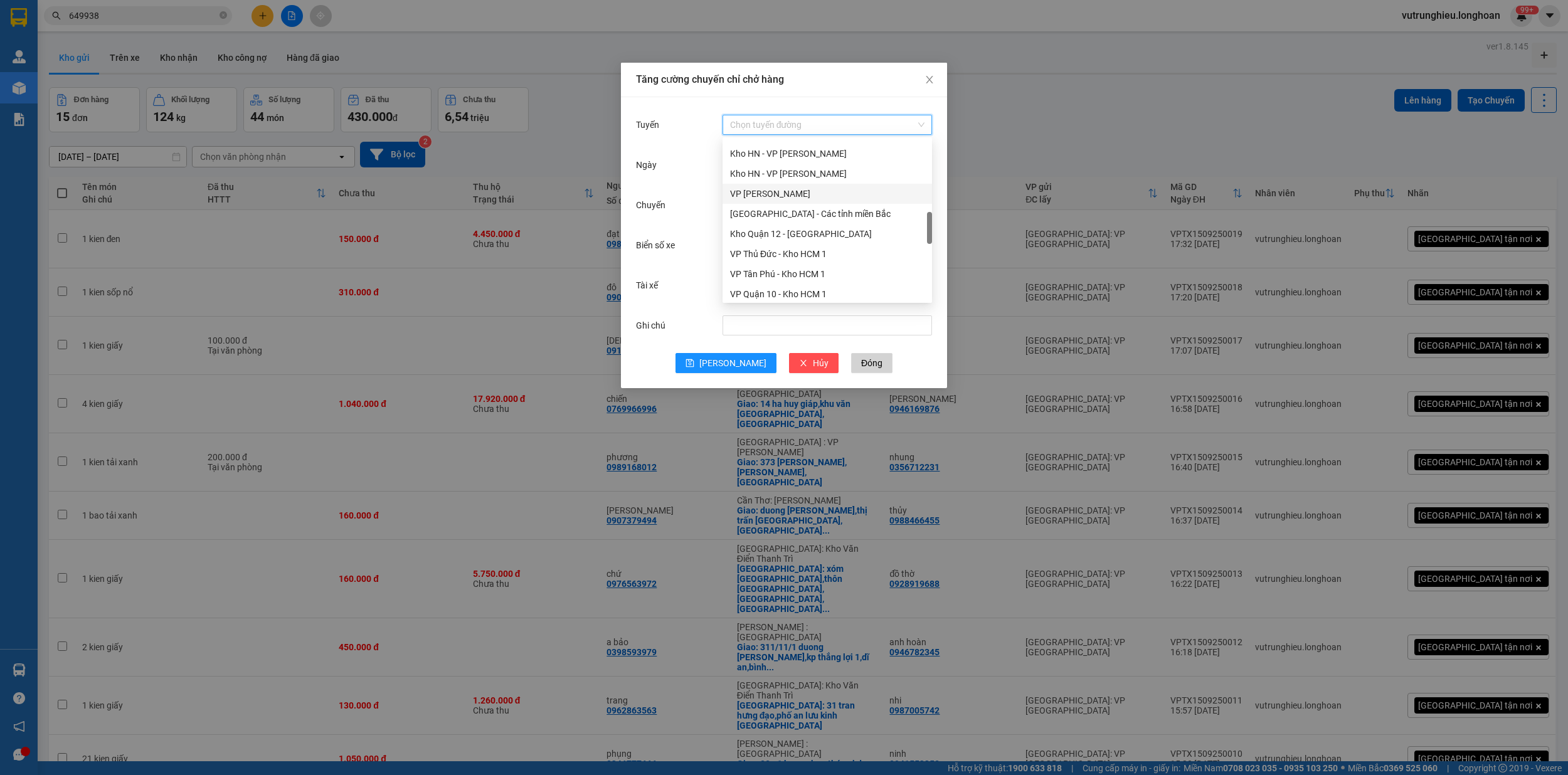
click at [803, 192] on div "VP [PERSON_NAME]" at bounding box center [827, 193] width 194 height 14
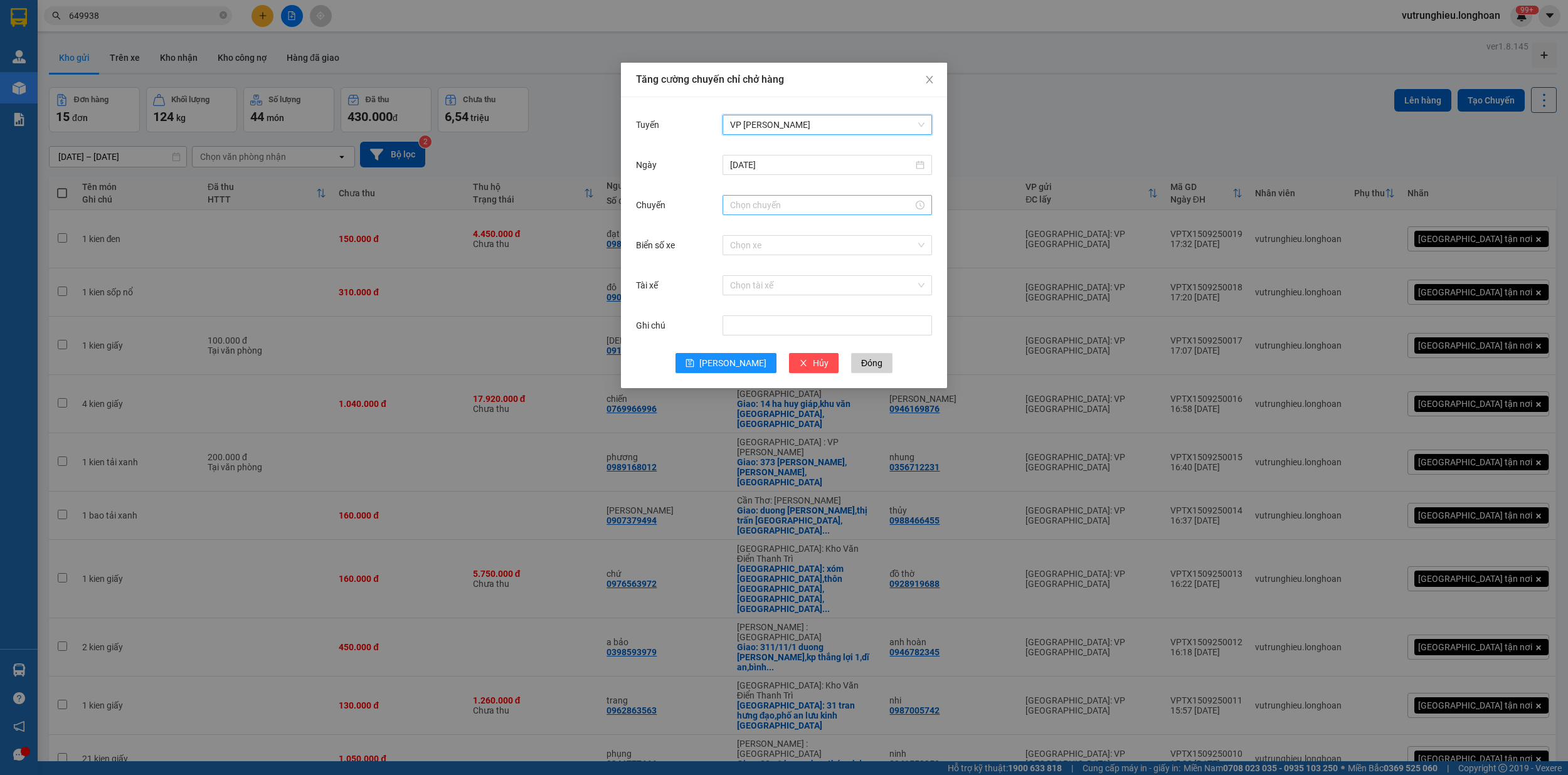
click at [782, 203] on input "Chuyến" at bounding box center [821, 205] width 183 height 14
click at [738, 304] on div "19" at bounding box center [740, 312] width 35 height 17
click at [777, 264] on div "40" at bounding box center [775, 263] width 34 height 17
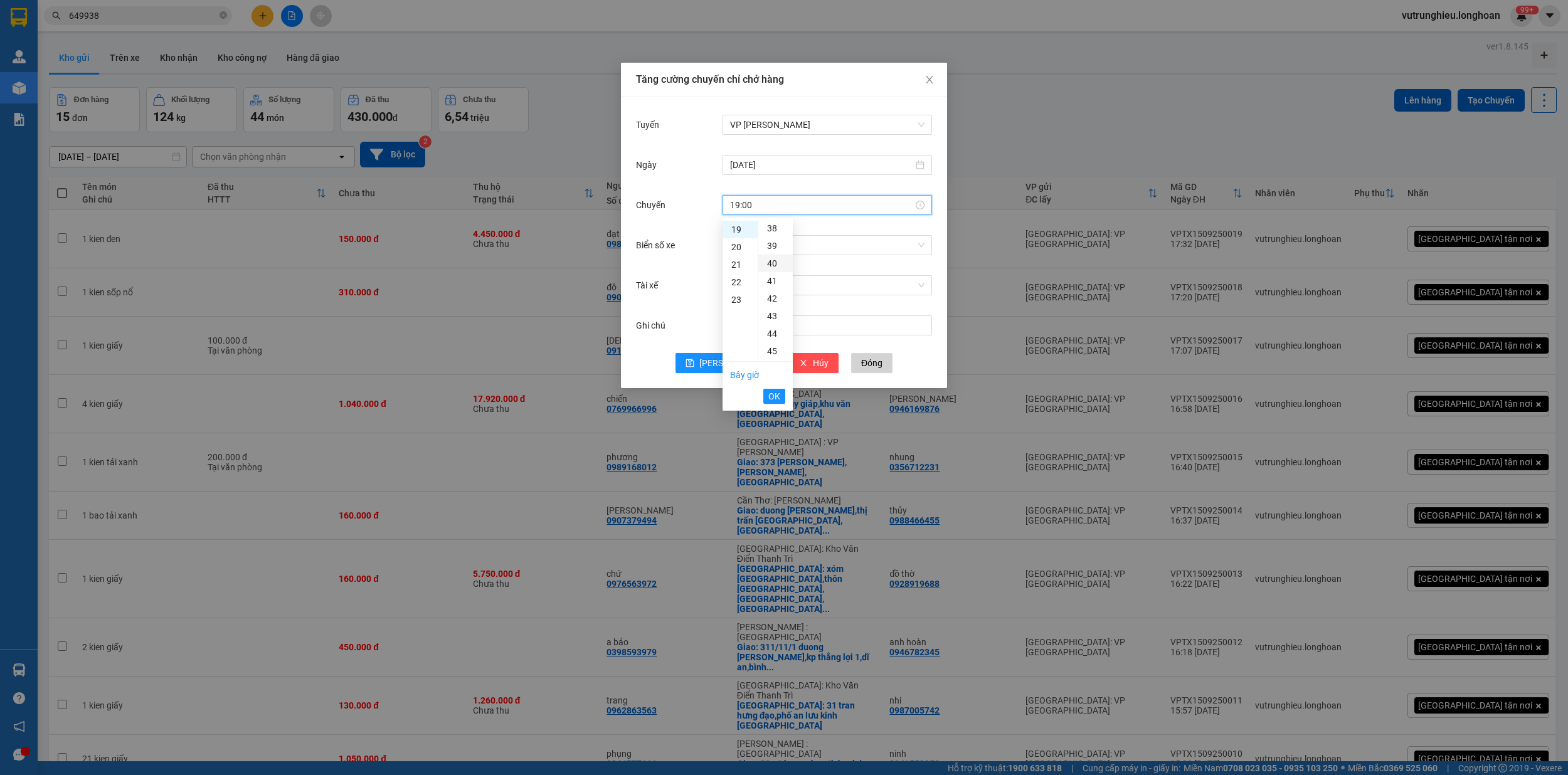
type input "19:40"
click at [775, 400] on span "OK" at bounding box center [774, 397] width 12 height 14
click at [785, 242] on input "Biển số xe" at bounding box center [823, 245] width 186 height 19
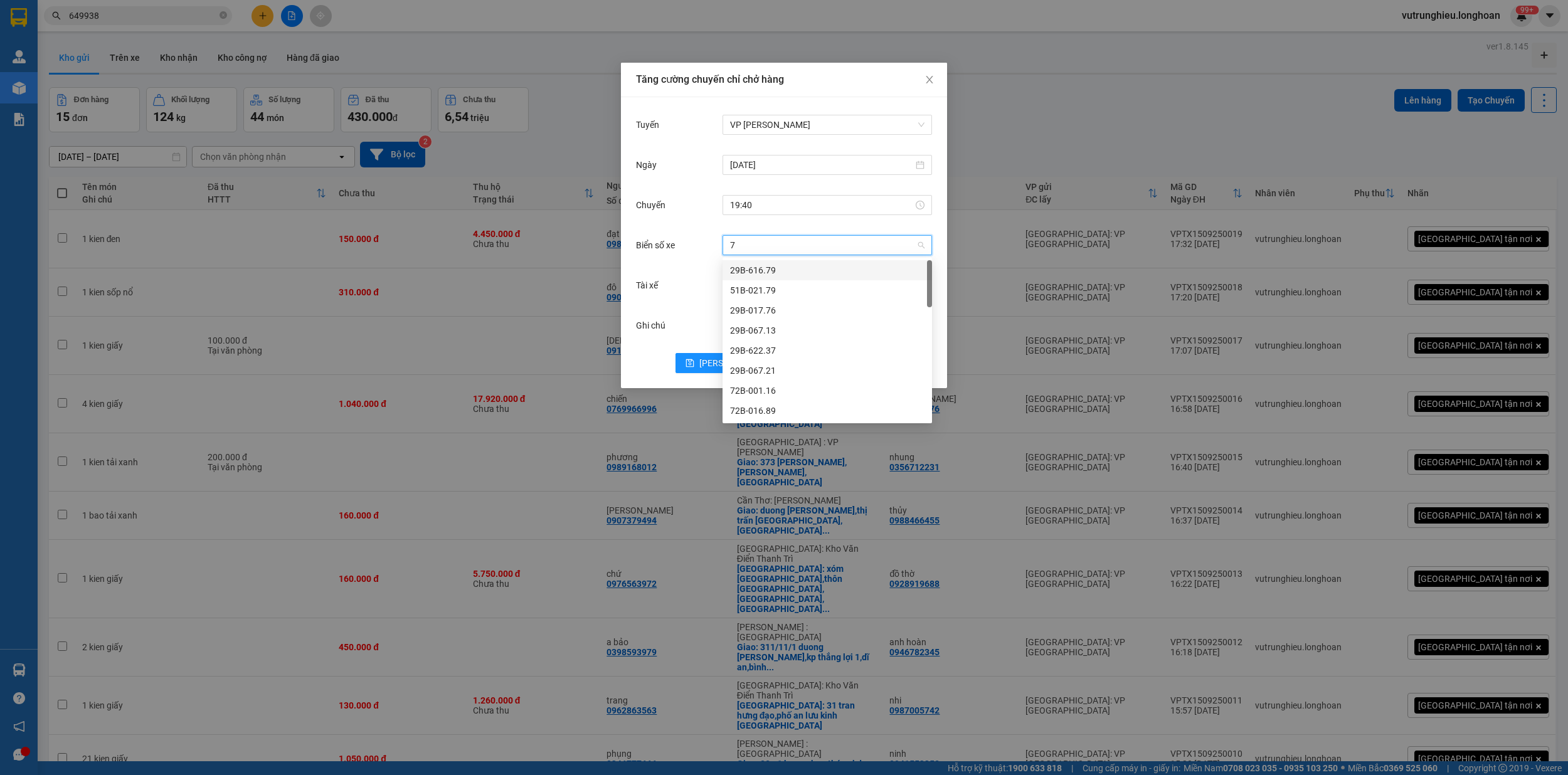
type input "71"
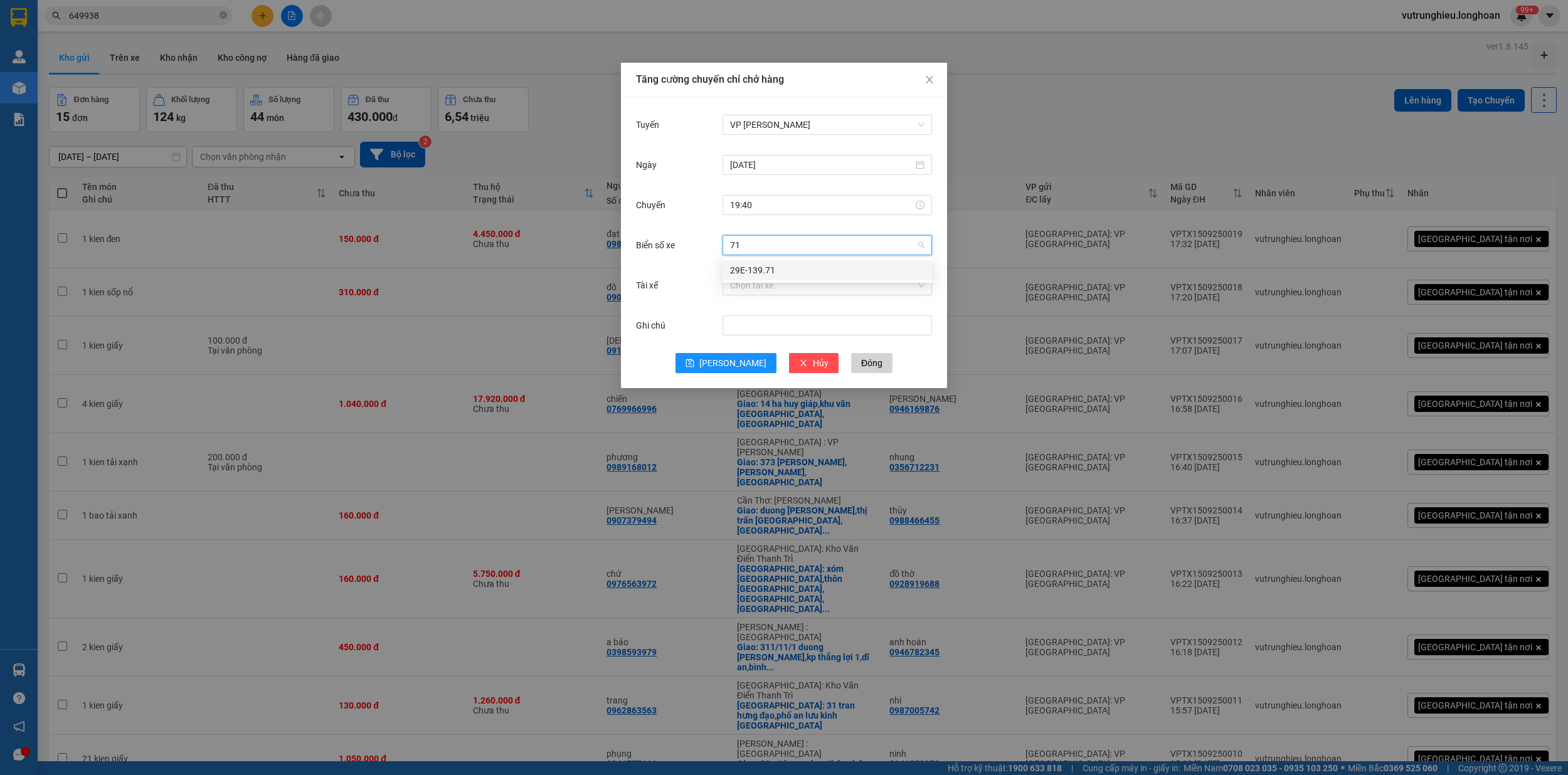
click at [771, 269] on div "29E-139.71" at bounding box center [827, 270] width 194 height 14
click at [768, 290] on input "Tài xế" at bounding box center [823, 285] width 186 height 19
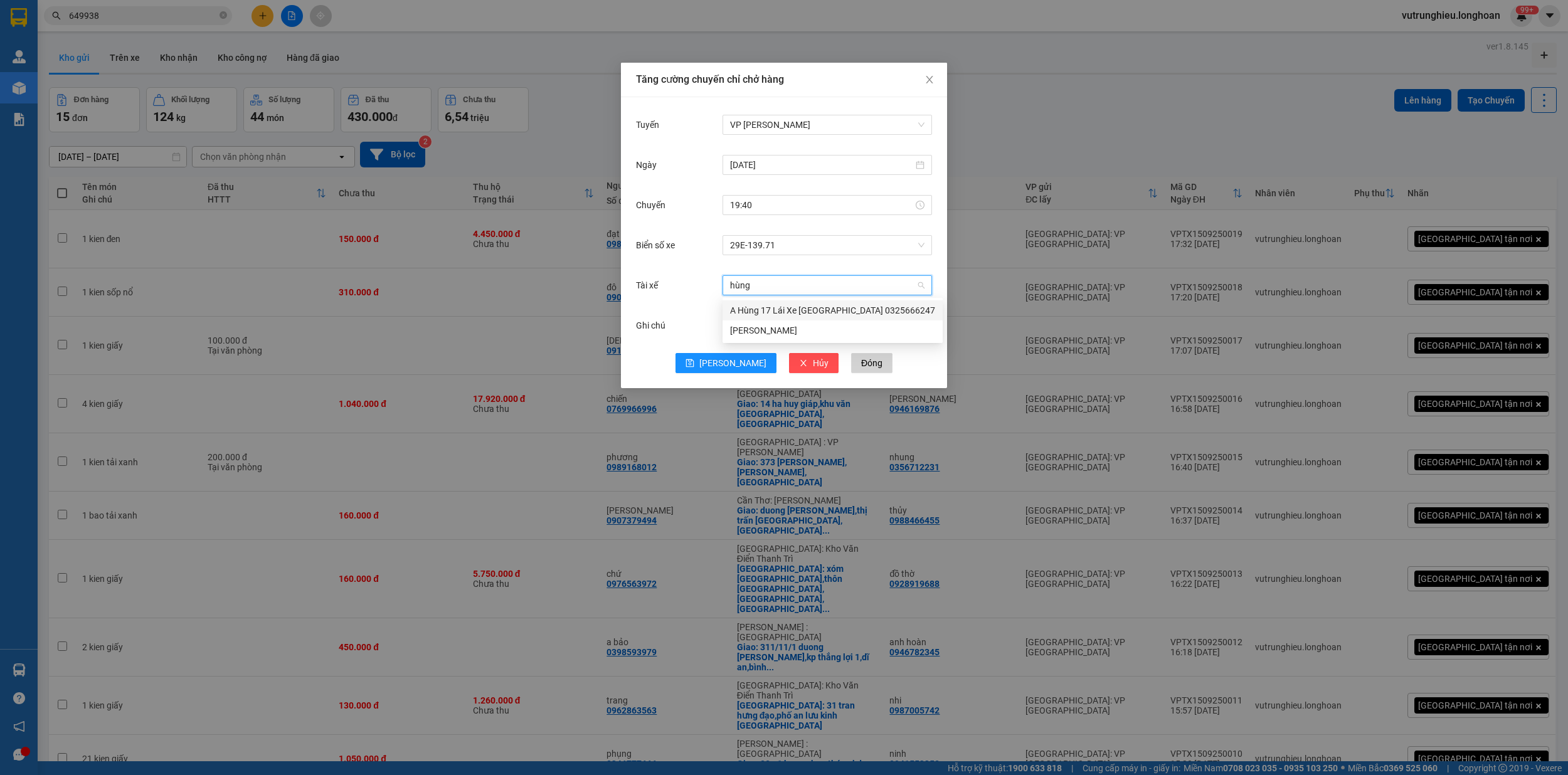
type input "hùng"
click at [767, 317] on div "A Hùng 17 Lái Xe [GEOGRAPHIC_DATA] 0325666247" at bounding box center [833, 310] width 205 height 14
click at [743, 360] on button "[PERSON_NAME]" at bounding box center [726, 363] width 101 height 20
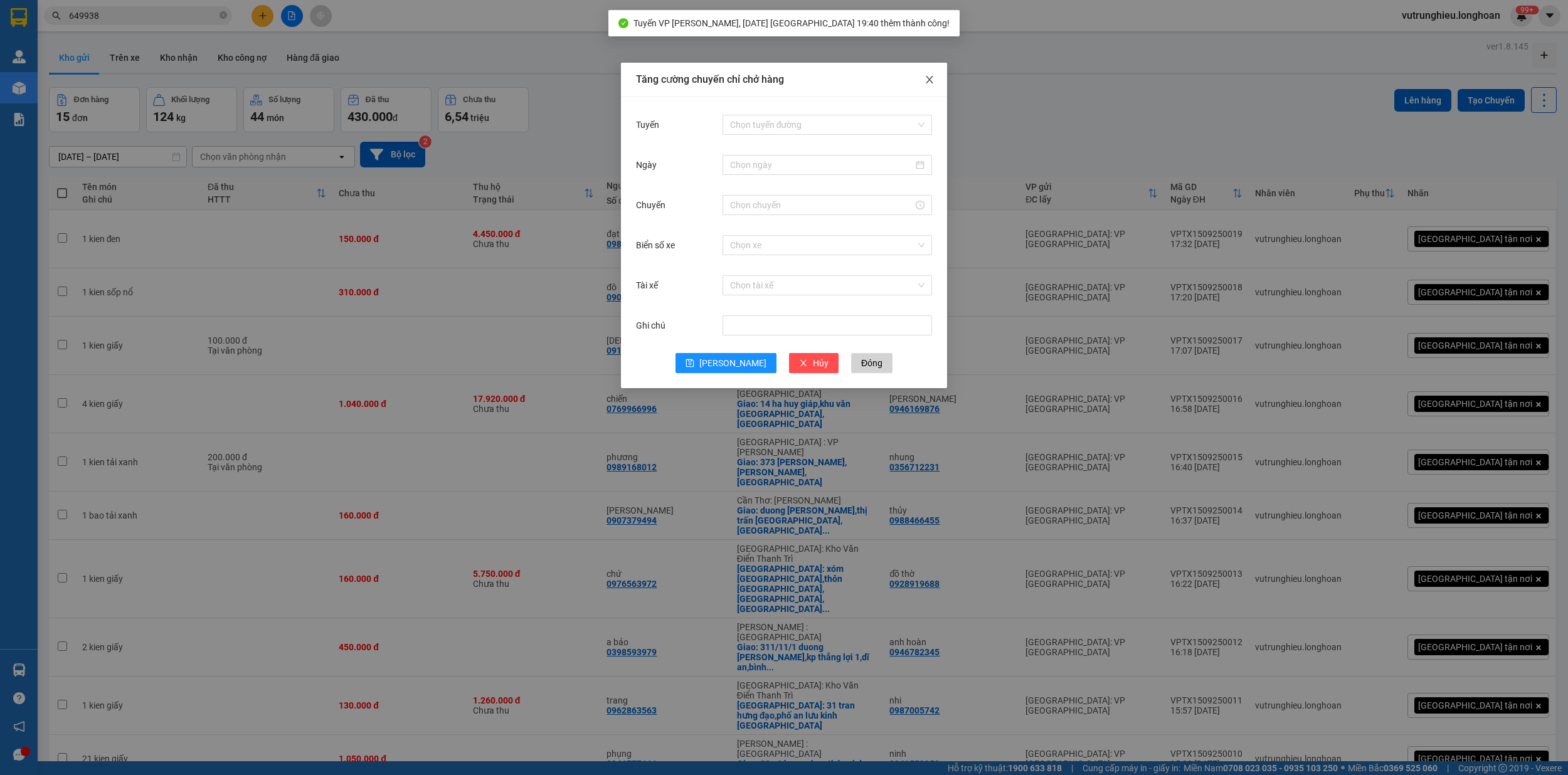
click at [930, 85] on icon "close" at bounding box center [929, 79] width 10 height 10
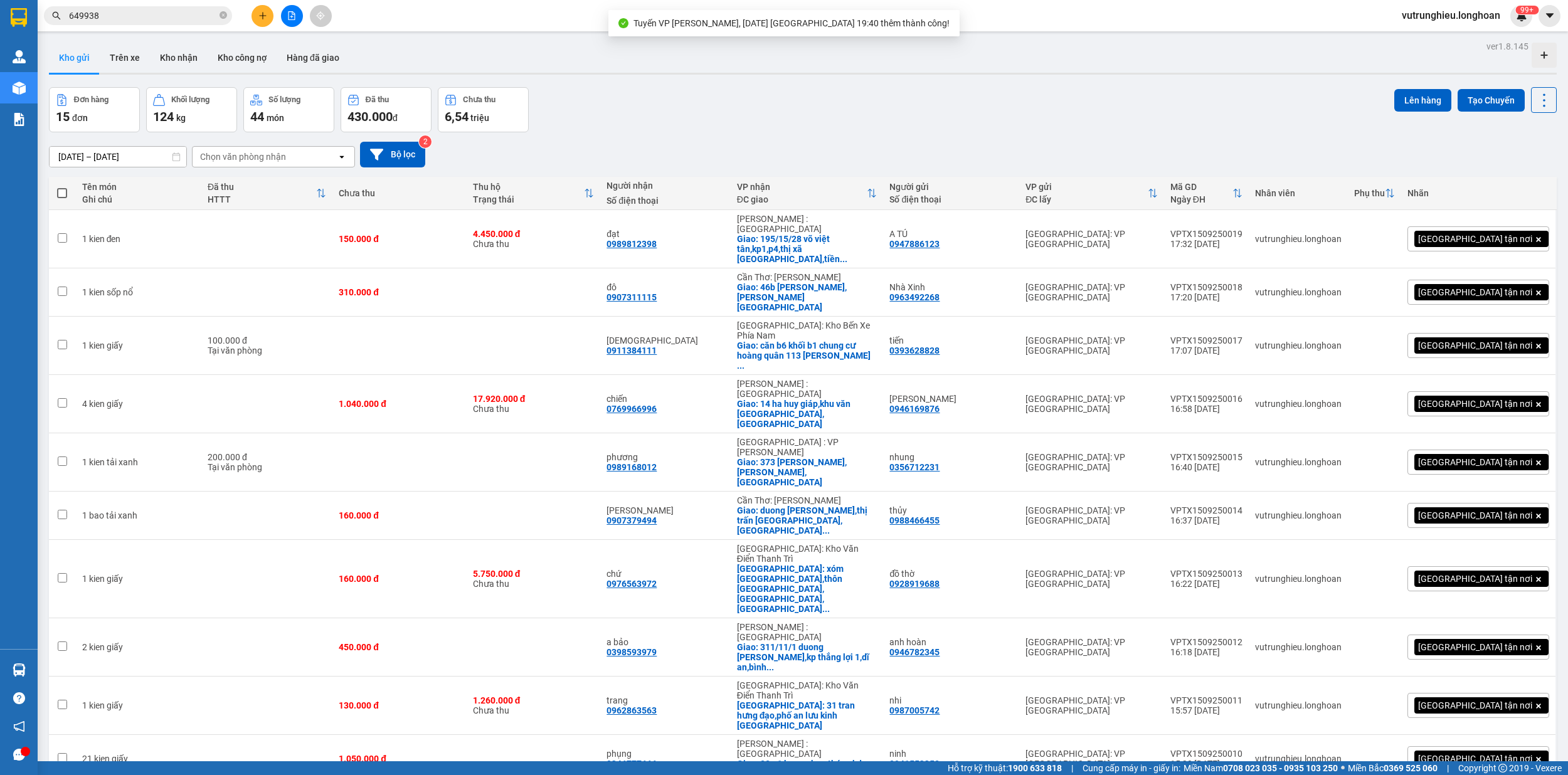
click at [64, 193] on span at bounding box center [61, 193] width 10 height 10
click at [62, 187] on input "checkbox" at bounding box center [62, 187] width 0 height 0
checkbox input "true"
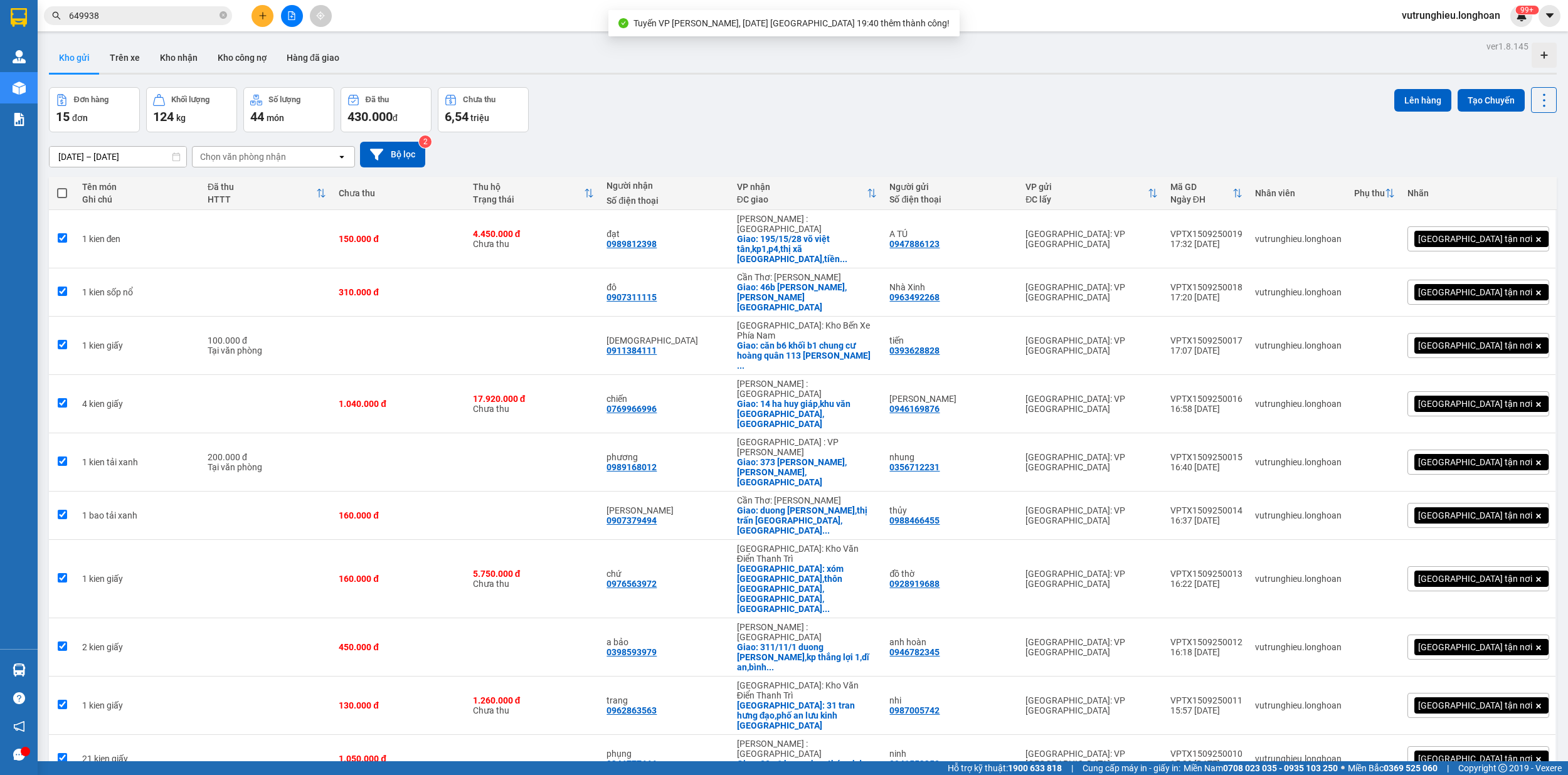
checkbox input "true"
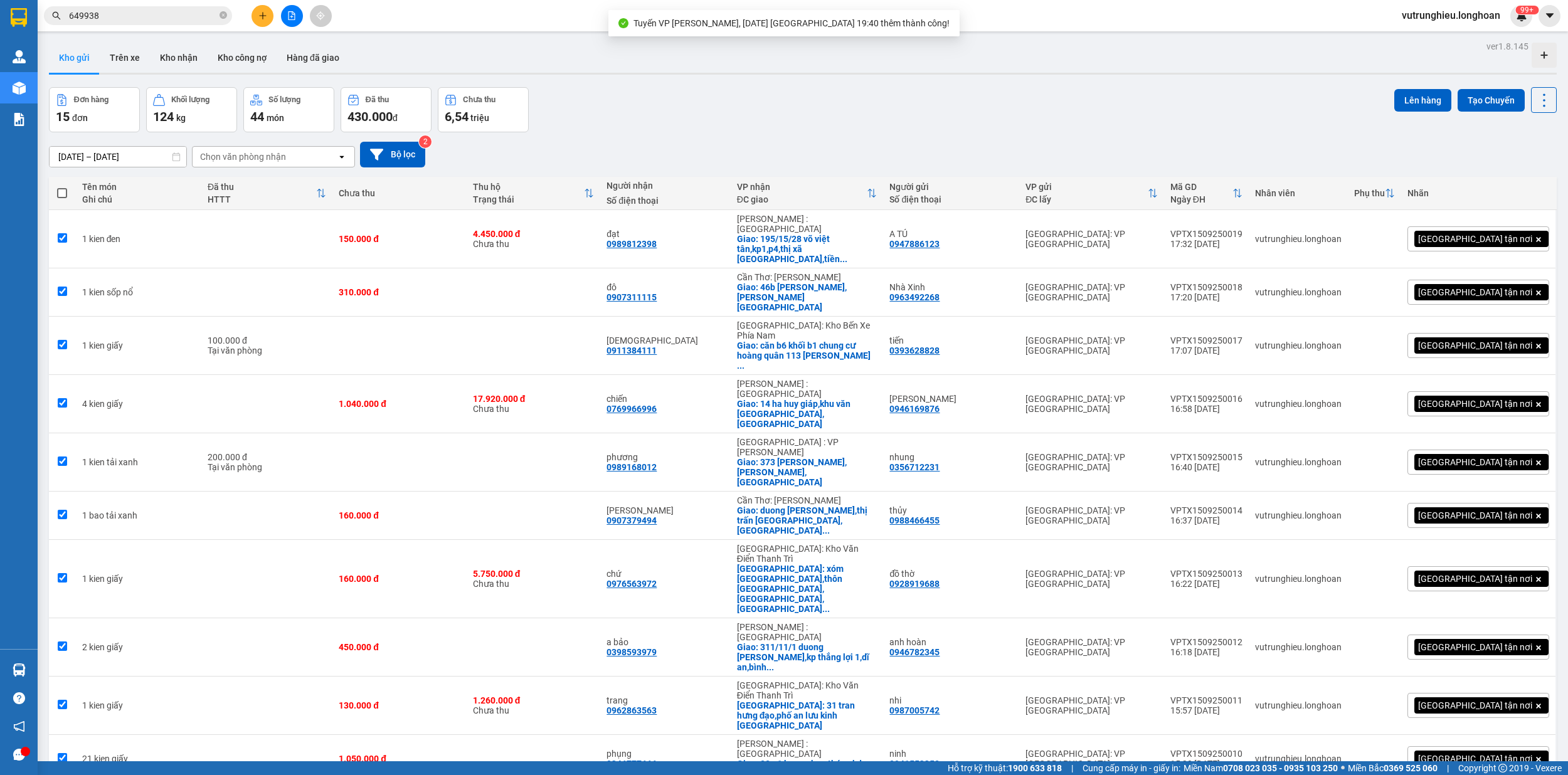
checkbox input "true"
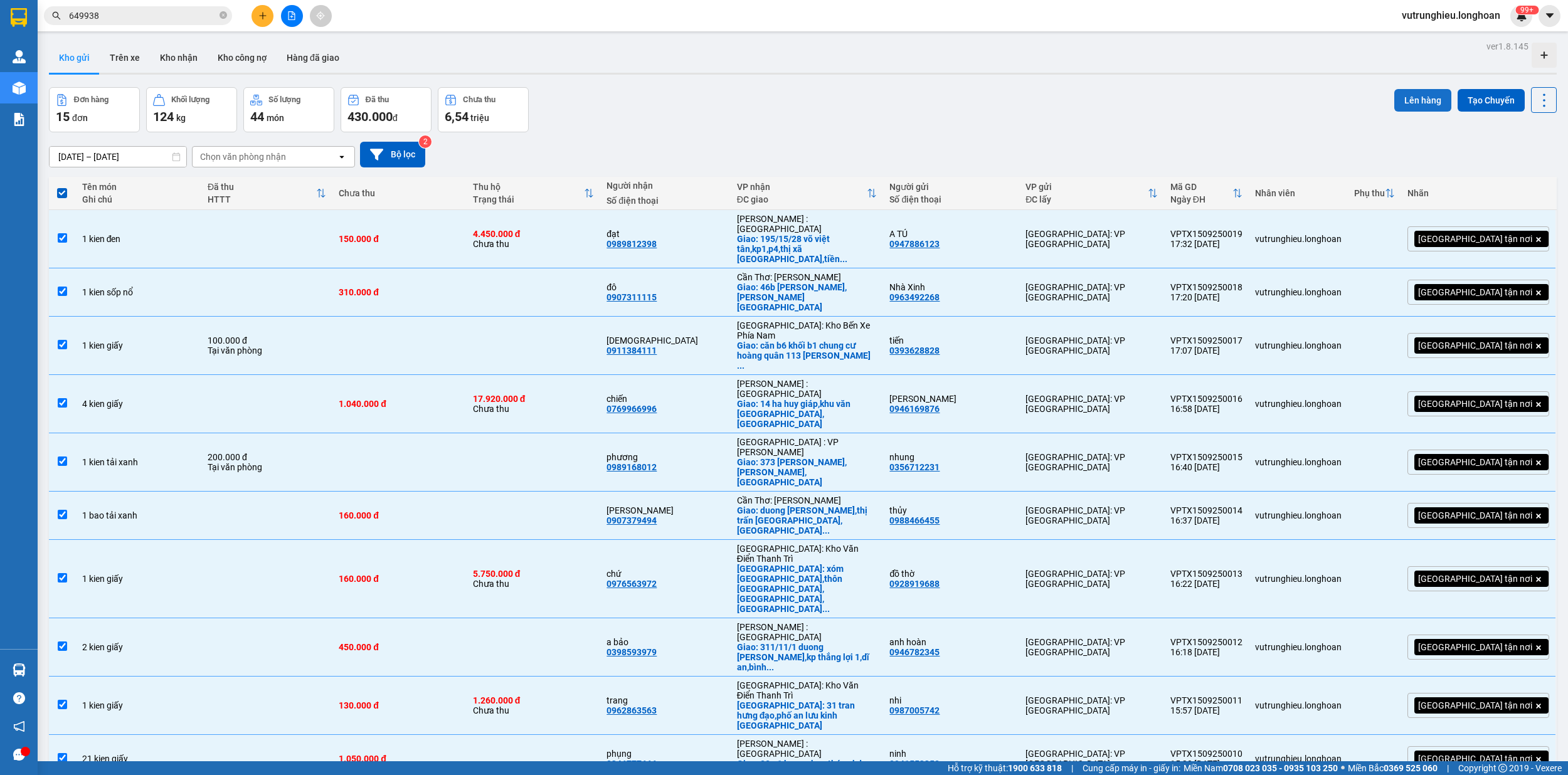
click at [1400, 99] on button "Lên hàng" at bounding box center [1422, 100] width 57 height 23
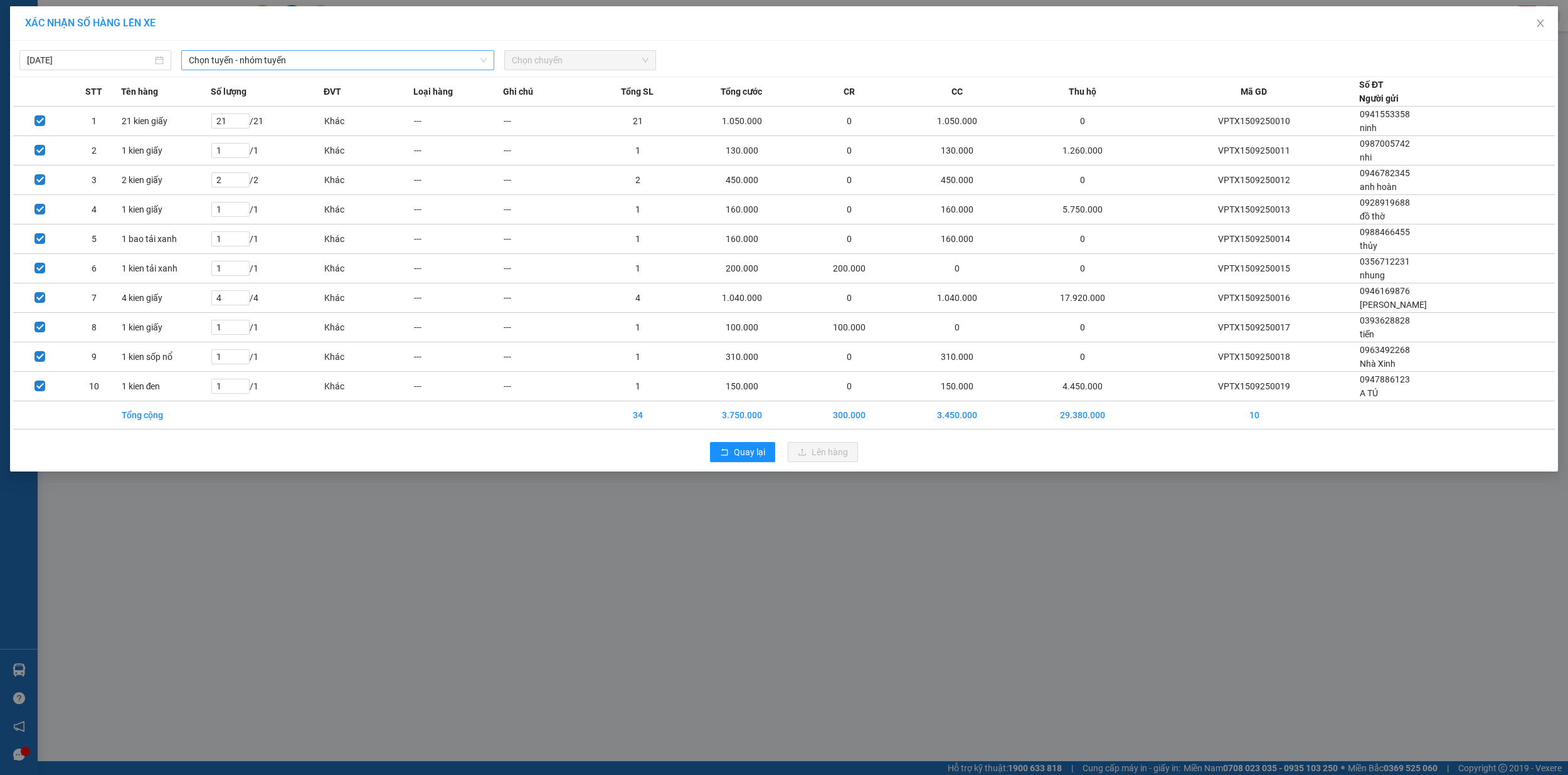
click at [259, 56] on span "Chọn tuyến - nhóm tuyến" at bounding box center [338, 60] width 299 height 19
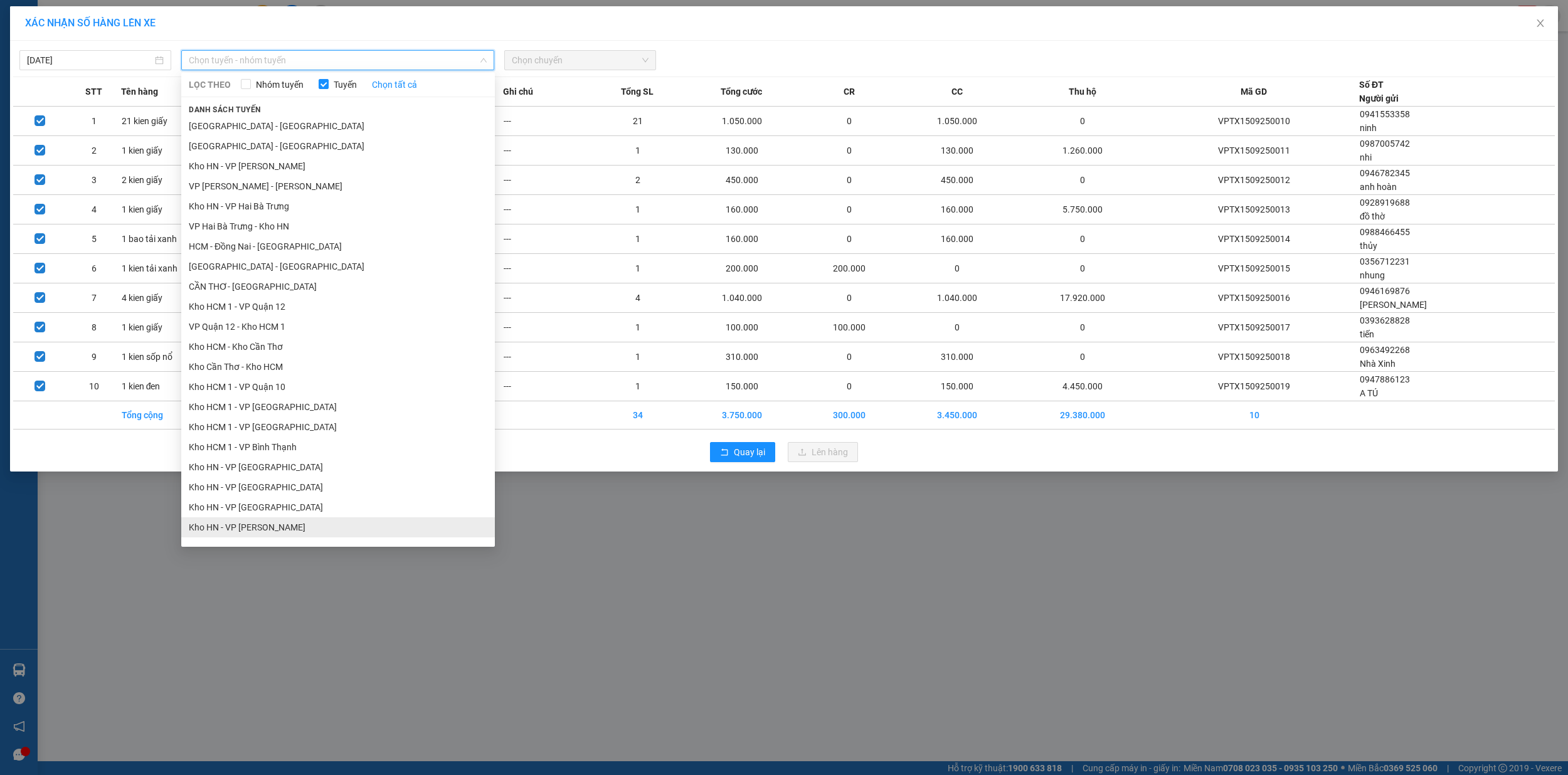
scroll to position [251, 0]
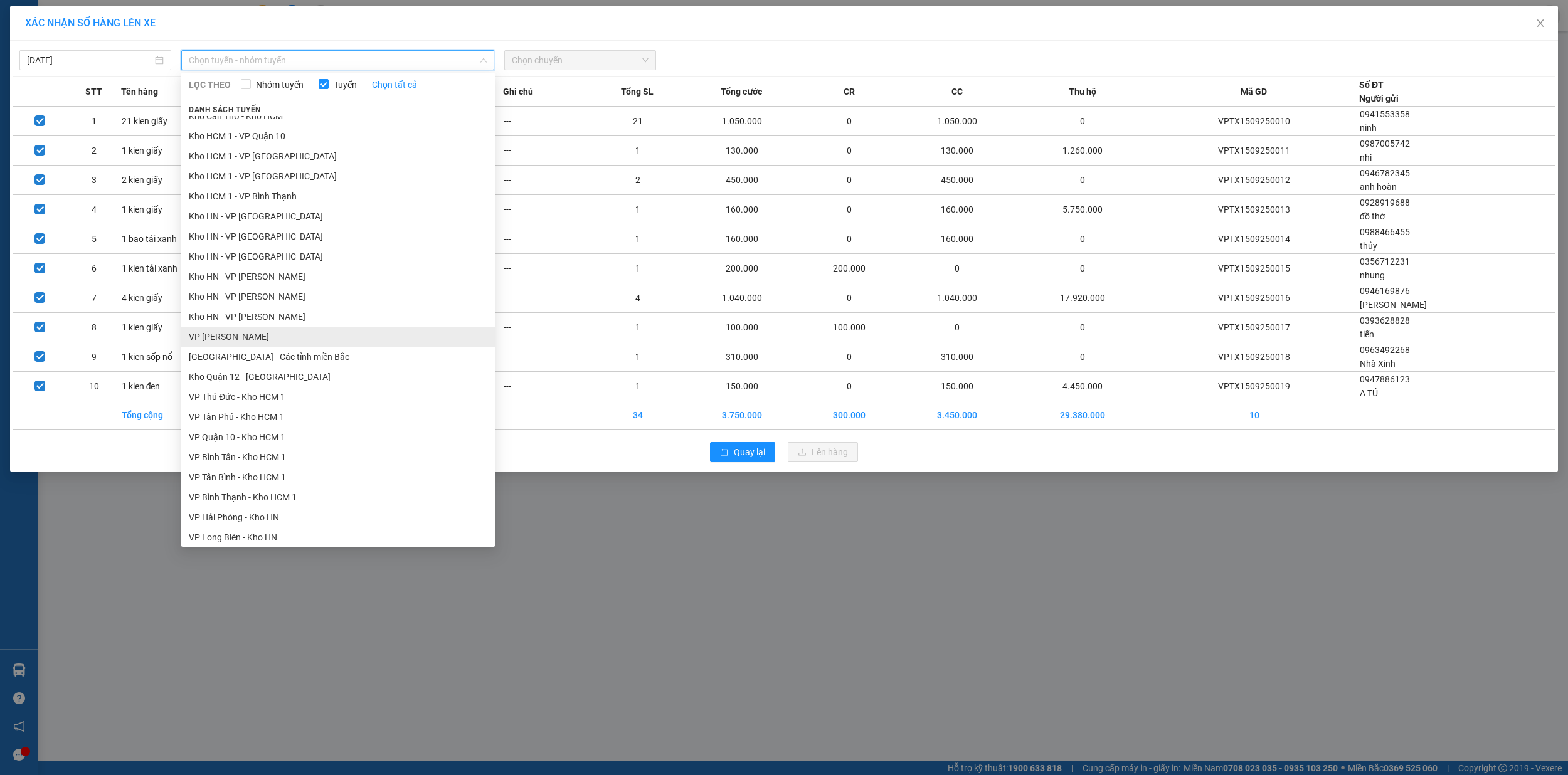
click at [278, 328] on li "VP [PERSON_NAME]" at bounding box center [338, 337] width 314 height 20
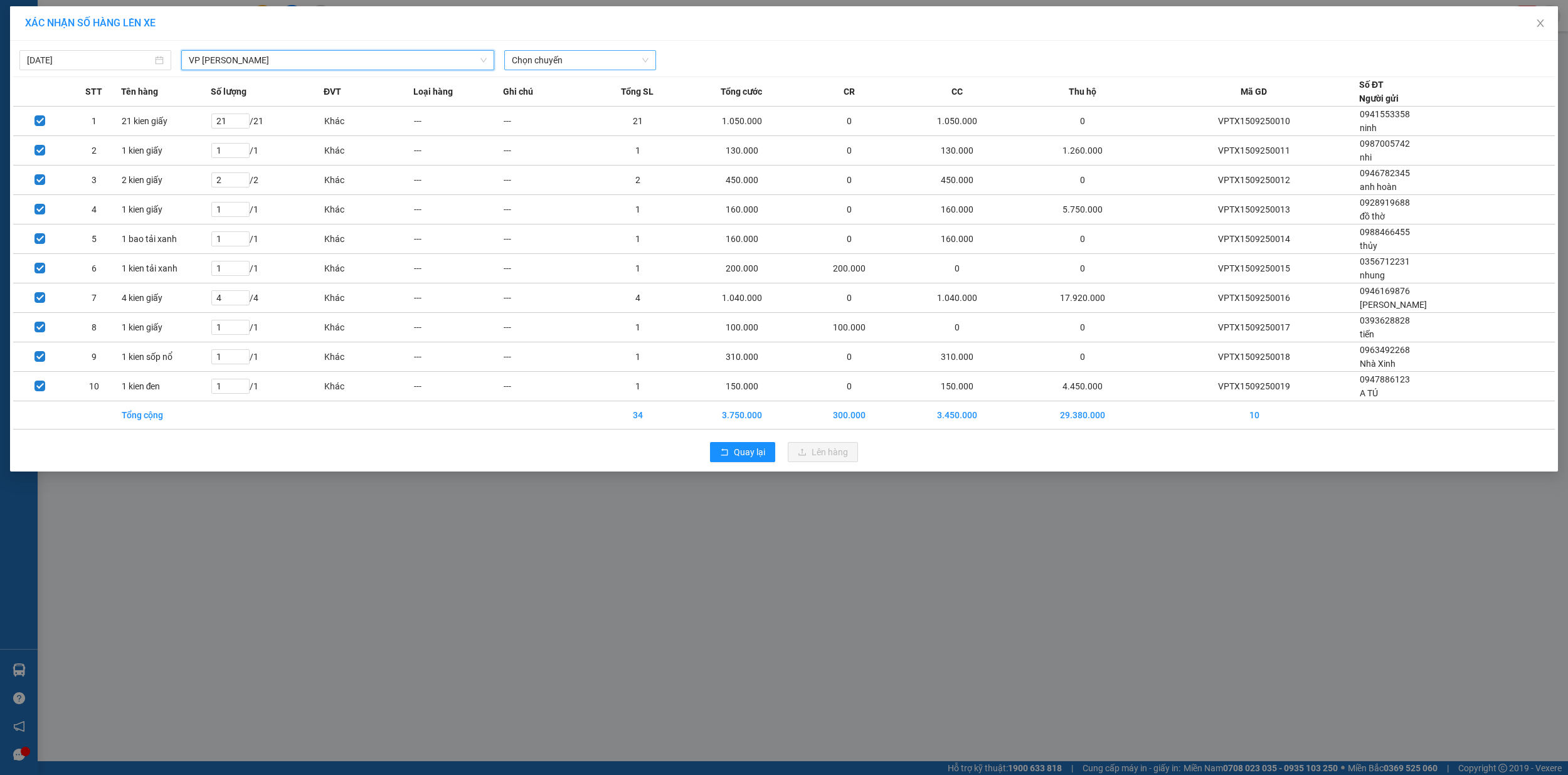
click at [539, 55] on span "Chọn chuyến" at bounding box center [580, 60] width 136 height 19
click at [556, 121] on div "19:40 (TC) - 29E-139.71" at bounding box center [560, 125] width 98 height 14
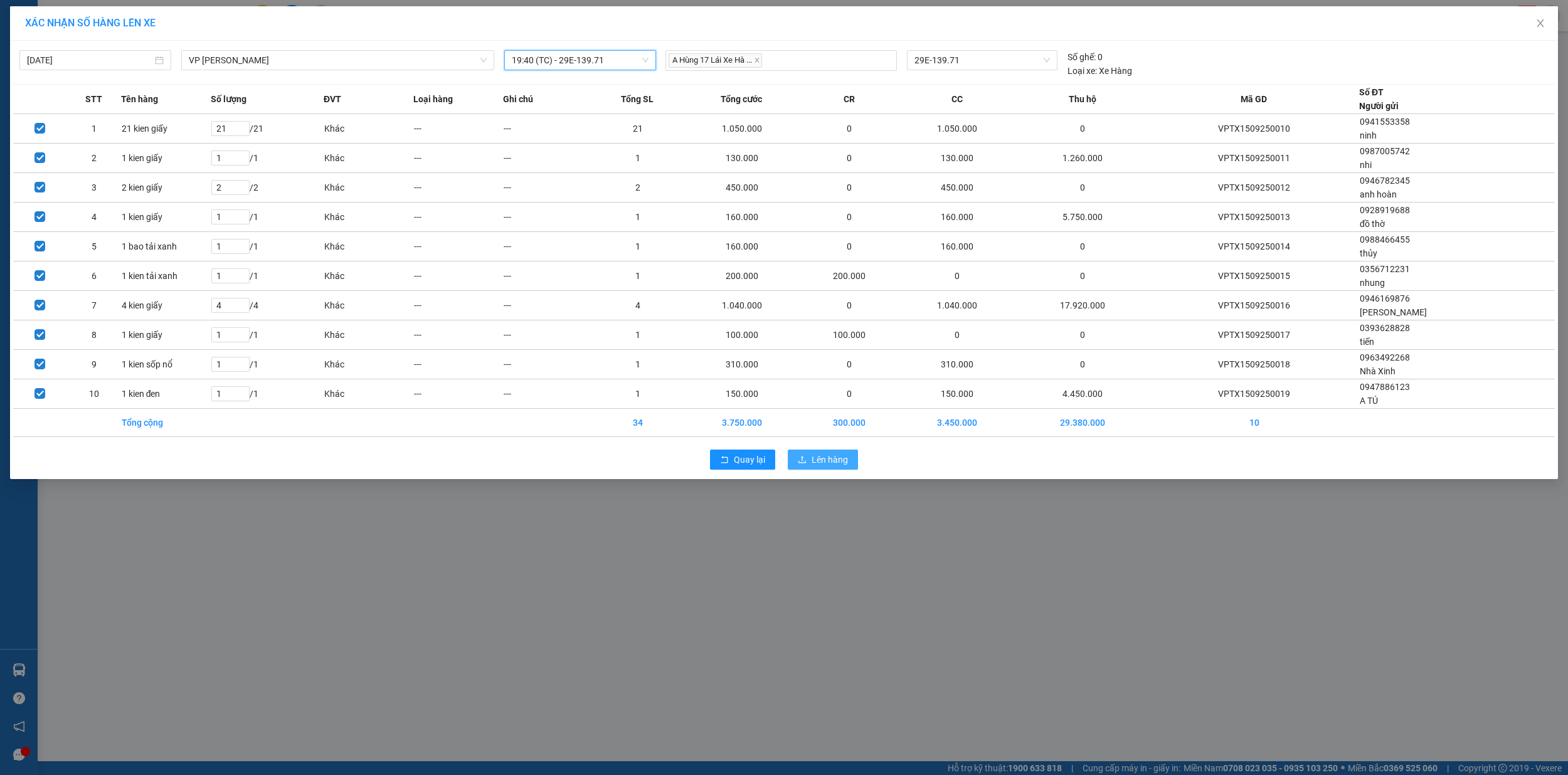
click at [831, 466] on span "Lên hàng" at bounding box center [829, 460] width 36 height 14
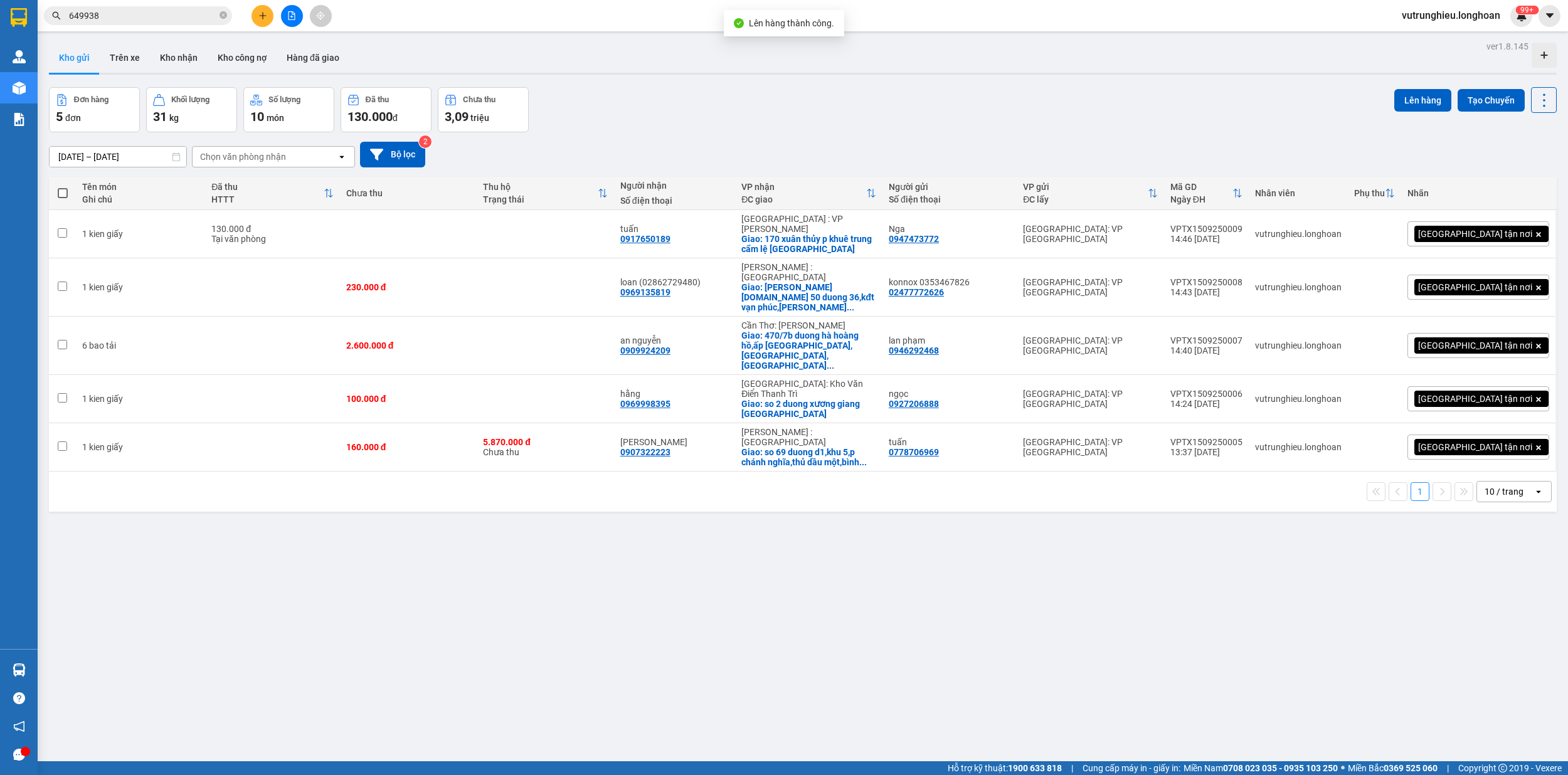
click at [61, 192] on span at bounding box center [62, 193] width 10 height 10
click at [63, 187] on input "checkbox" at bounding box center [63, 187] width 0 height 0
checkbox input "true"
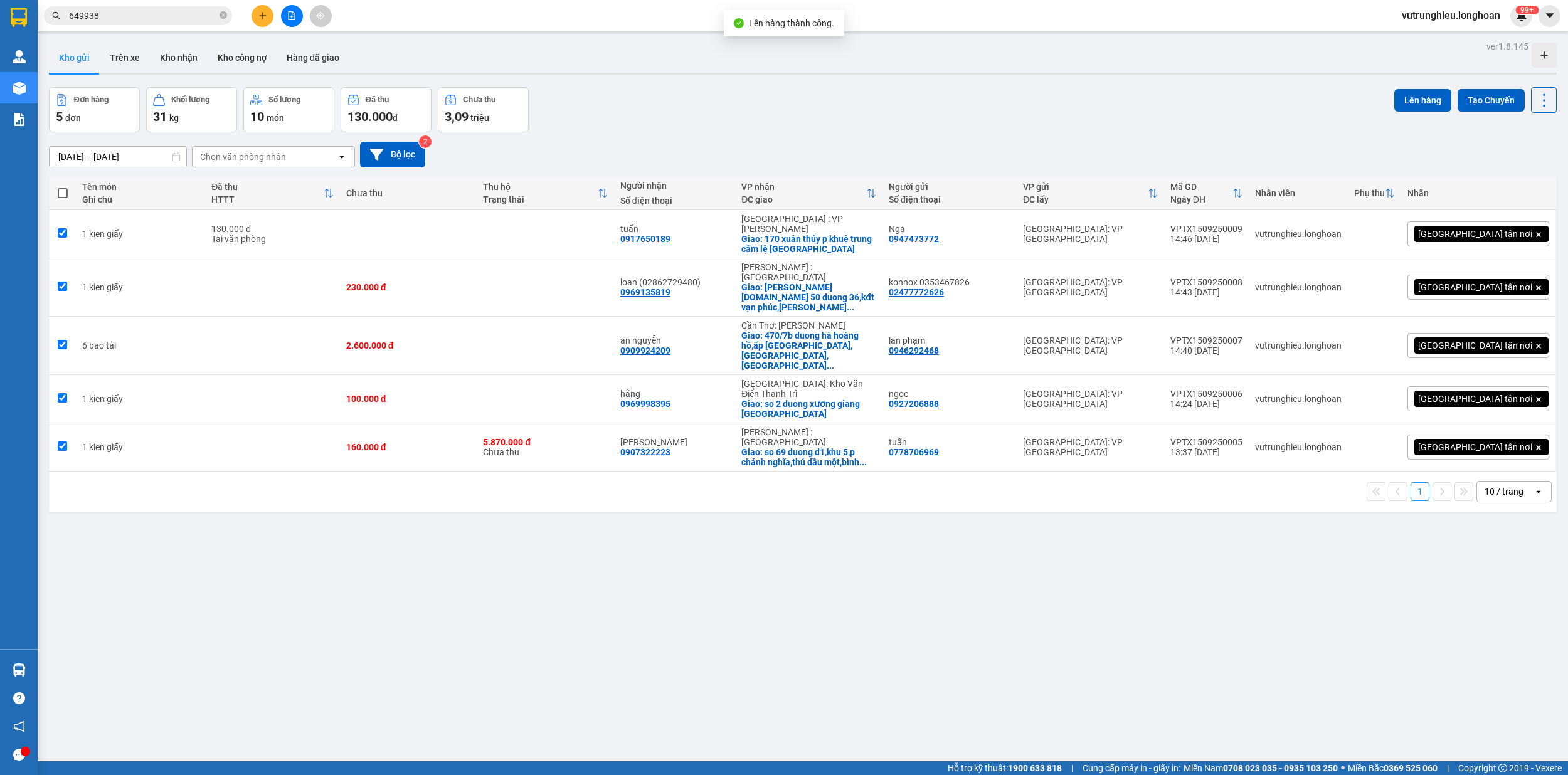
checkbox input "true"
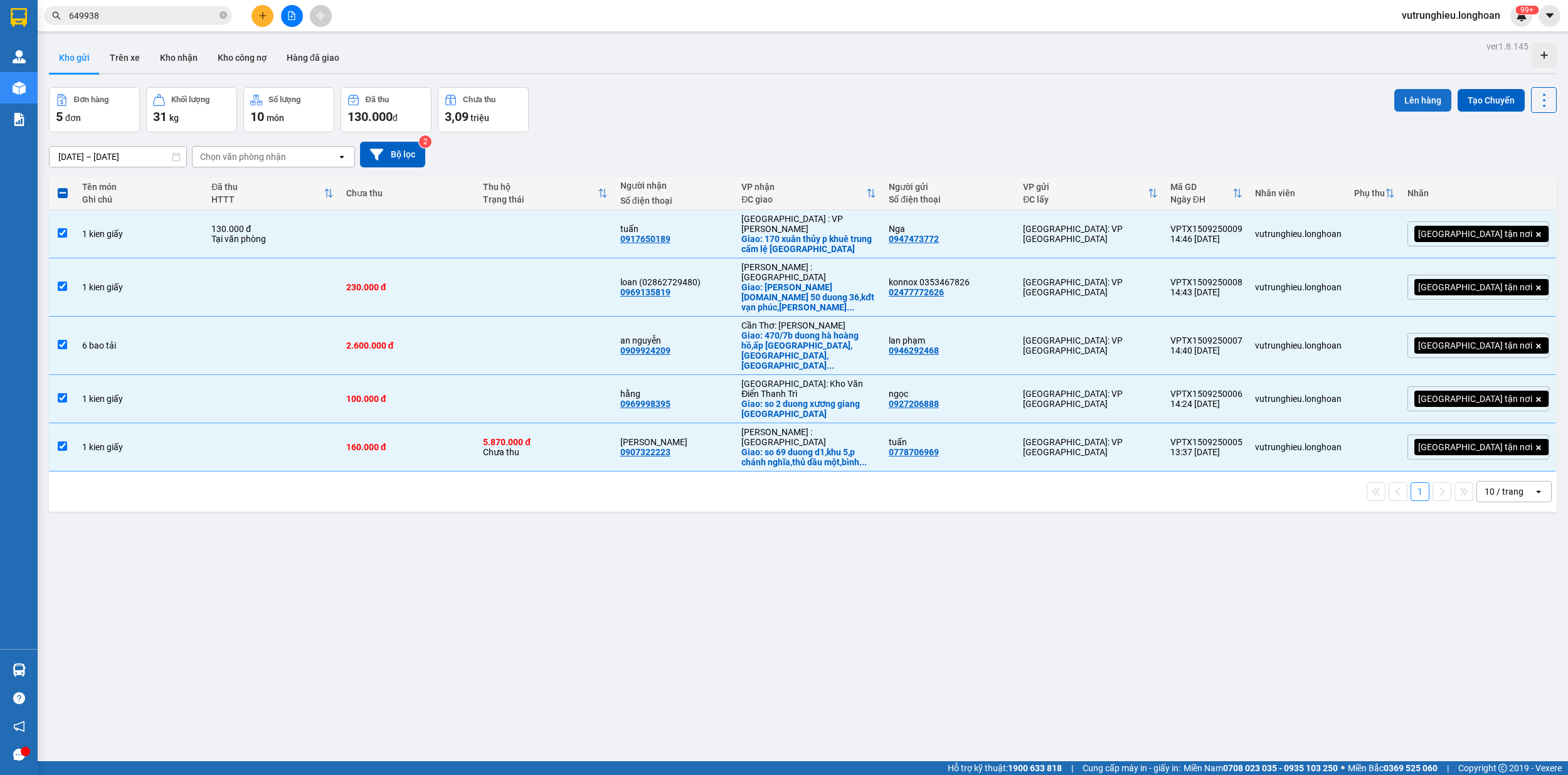
click at [1416, 98] on button "Lên hàng" at bounding box center [1422, 100] width 57 height 23
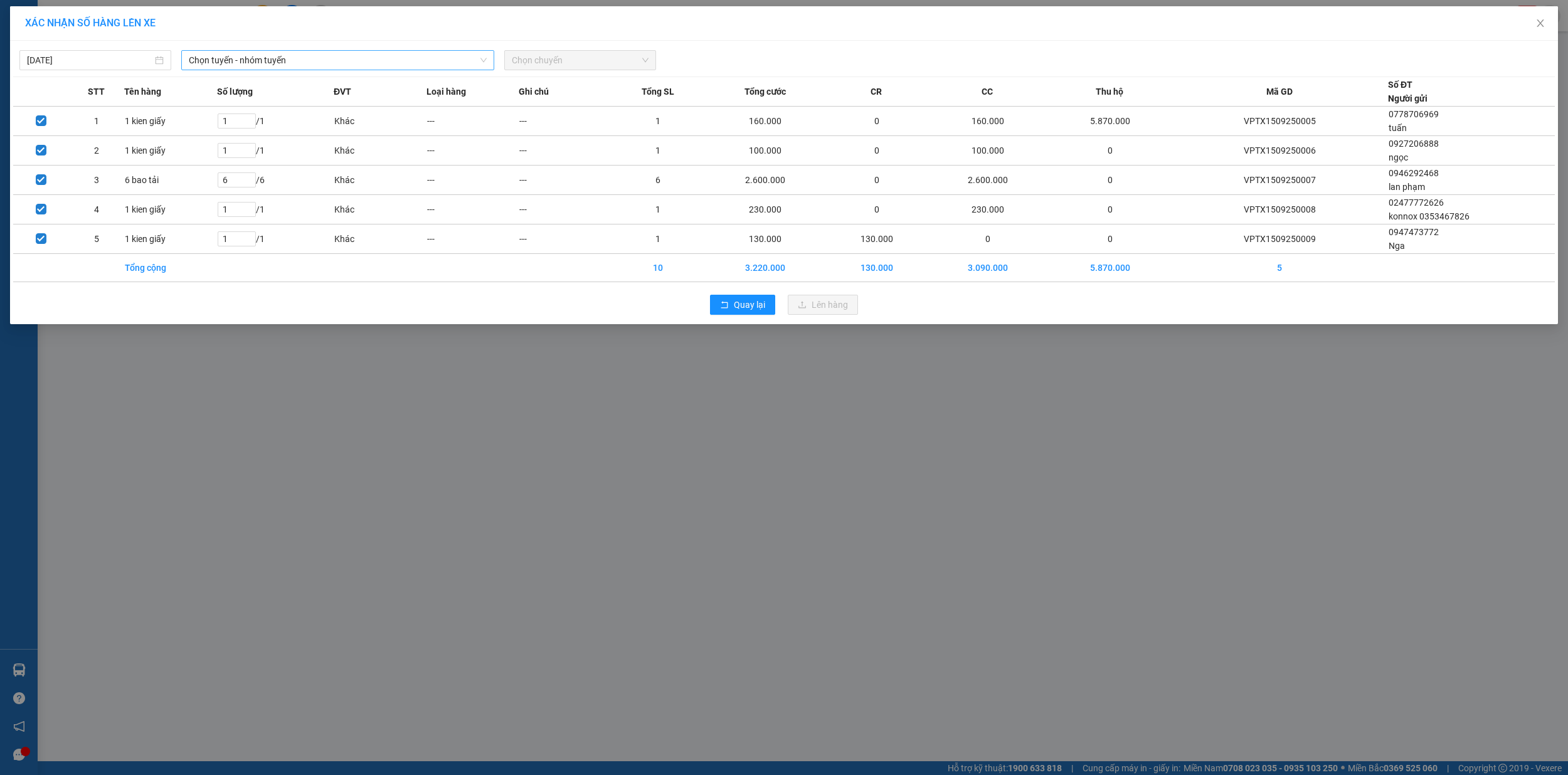
click at [318, 59] on span "Chọn tuyến - nhóm tuyến" at bounding box center [338, 60] width 299 height 19
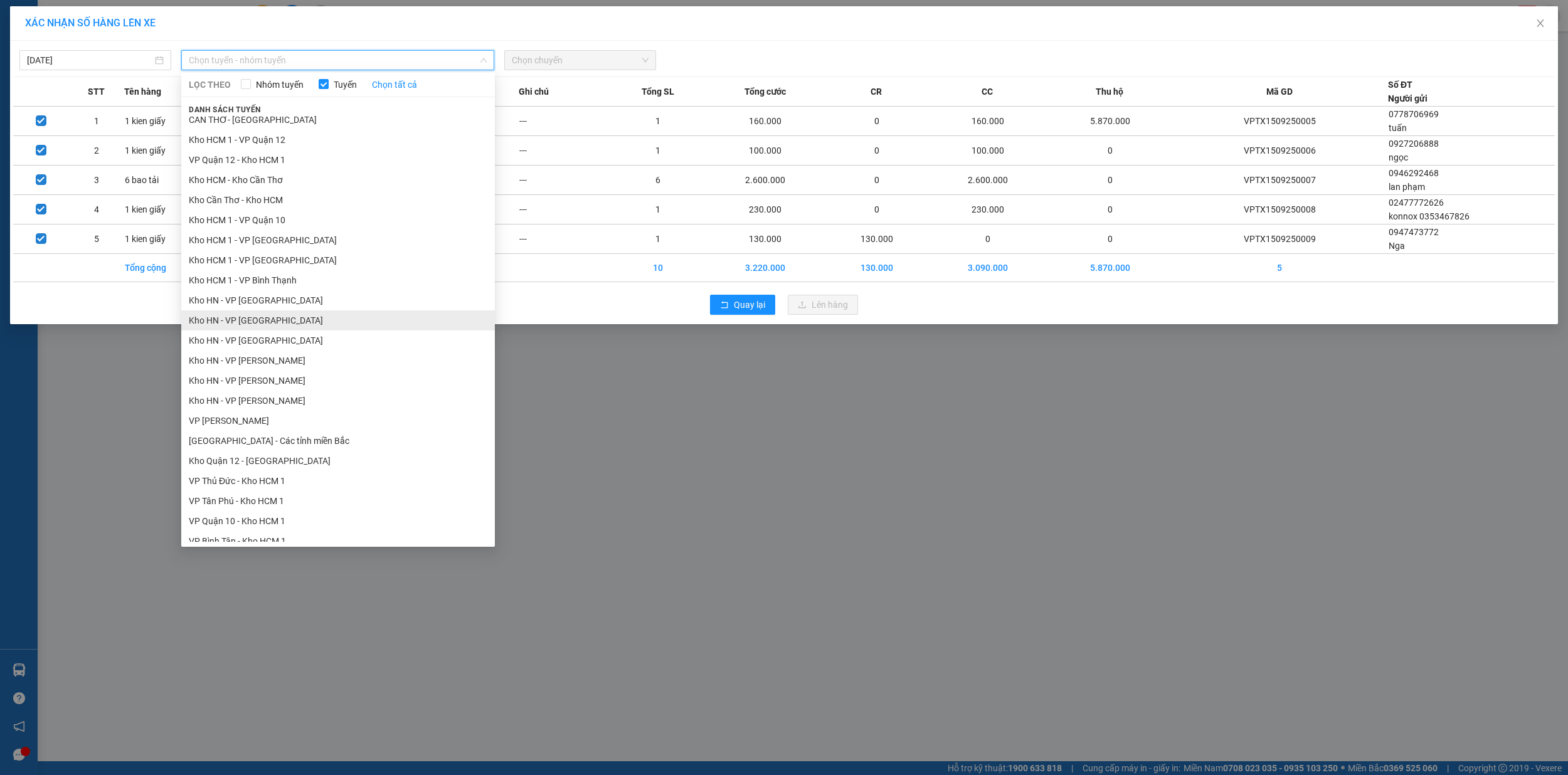
scroll to position [334, 0]
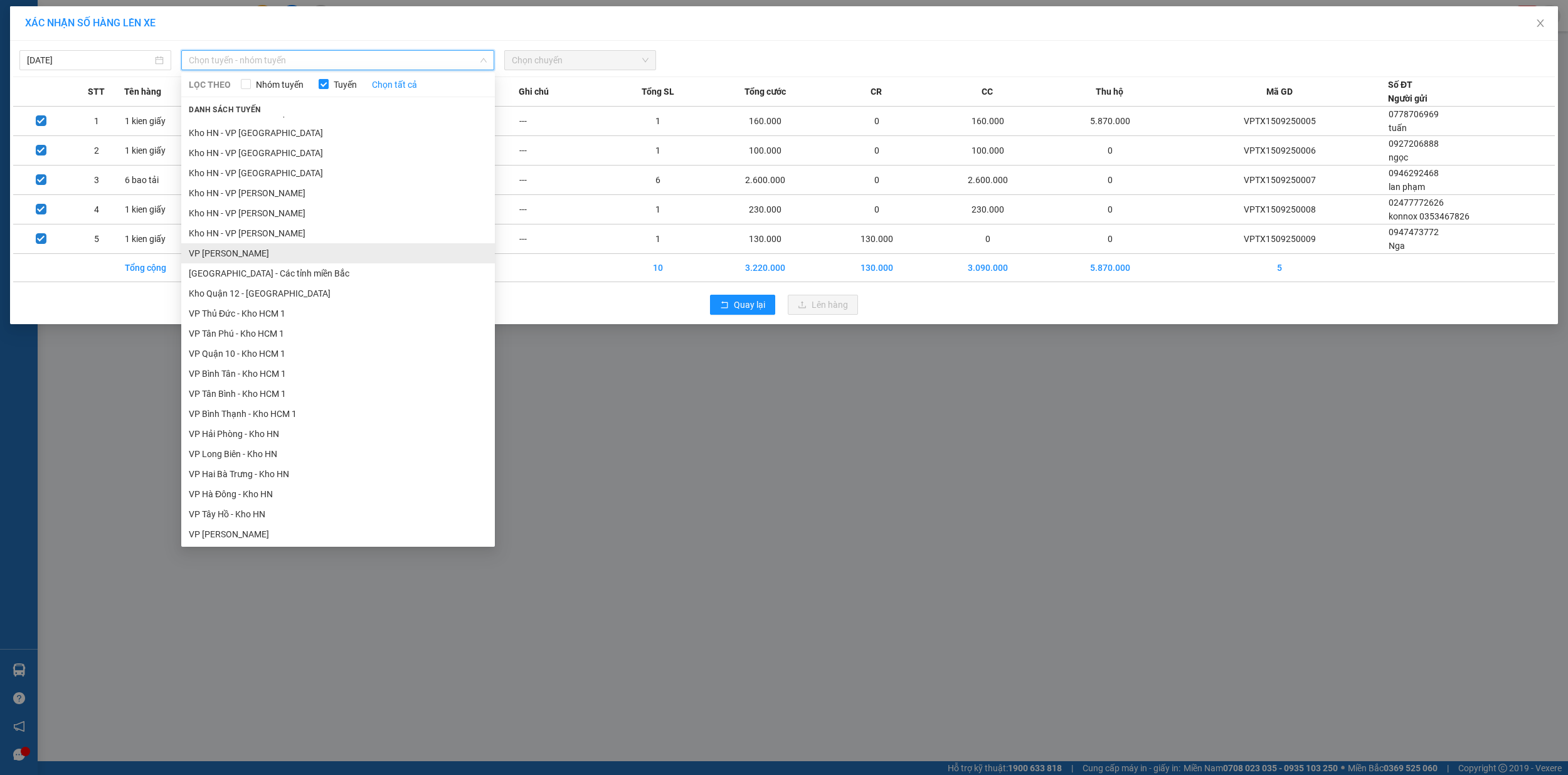
click at [269, 249] on li "VP [PERSON_NAME]" at bounding box center [338, 253] width 314 height 20
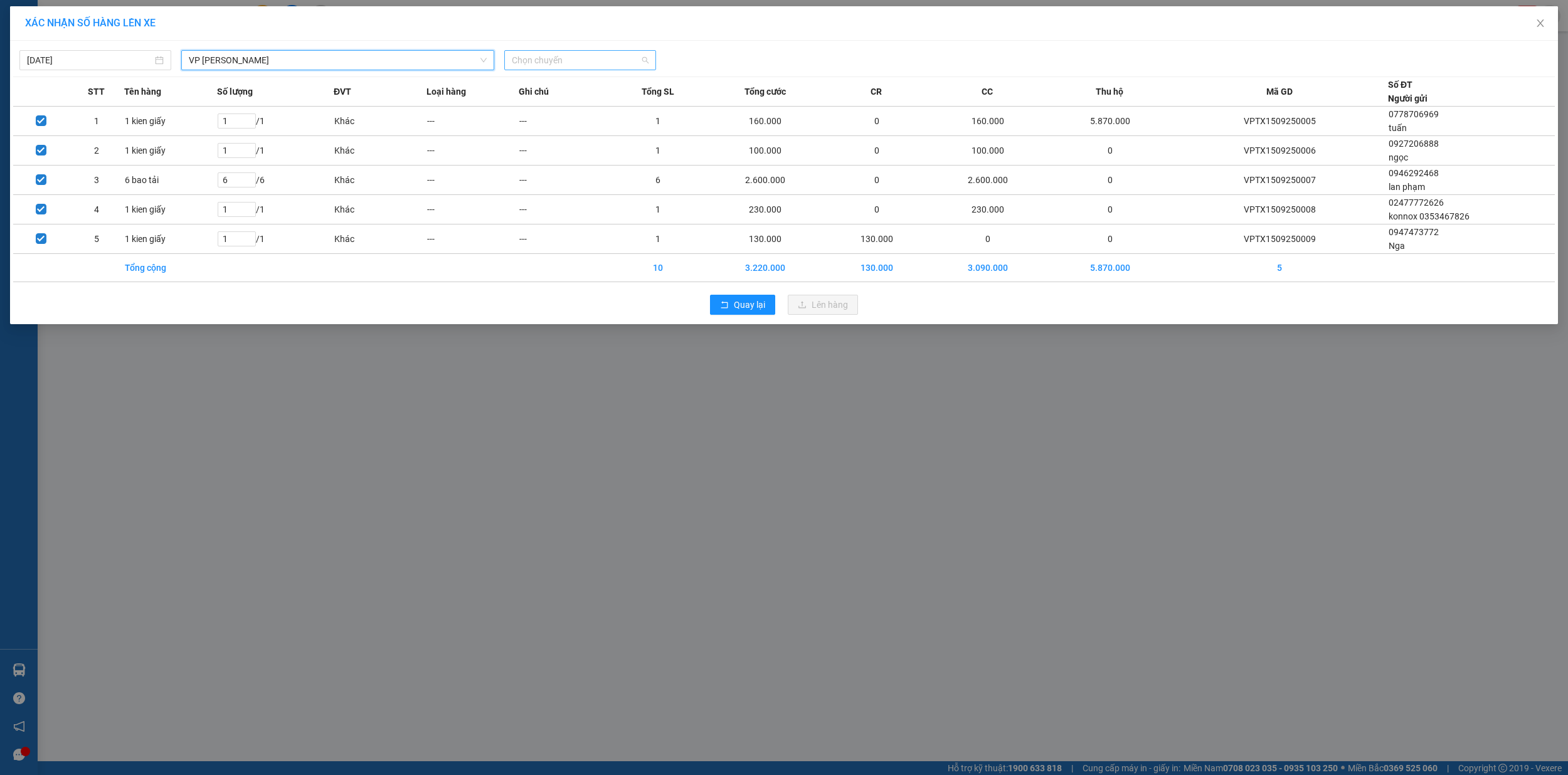
click at [540, 59] on span "Chọn chuyến" at bounding box center [580, 60] width 136 height 19
click at [538, 123] on div "19:40 (TC) - 29E-139.71" at bounding box center [560, 125] width 98 height 14
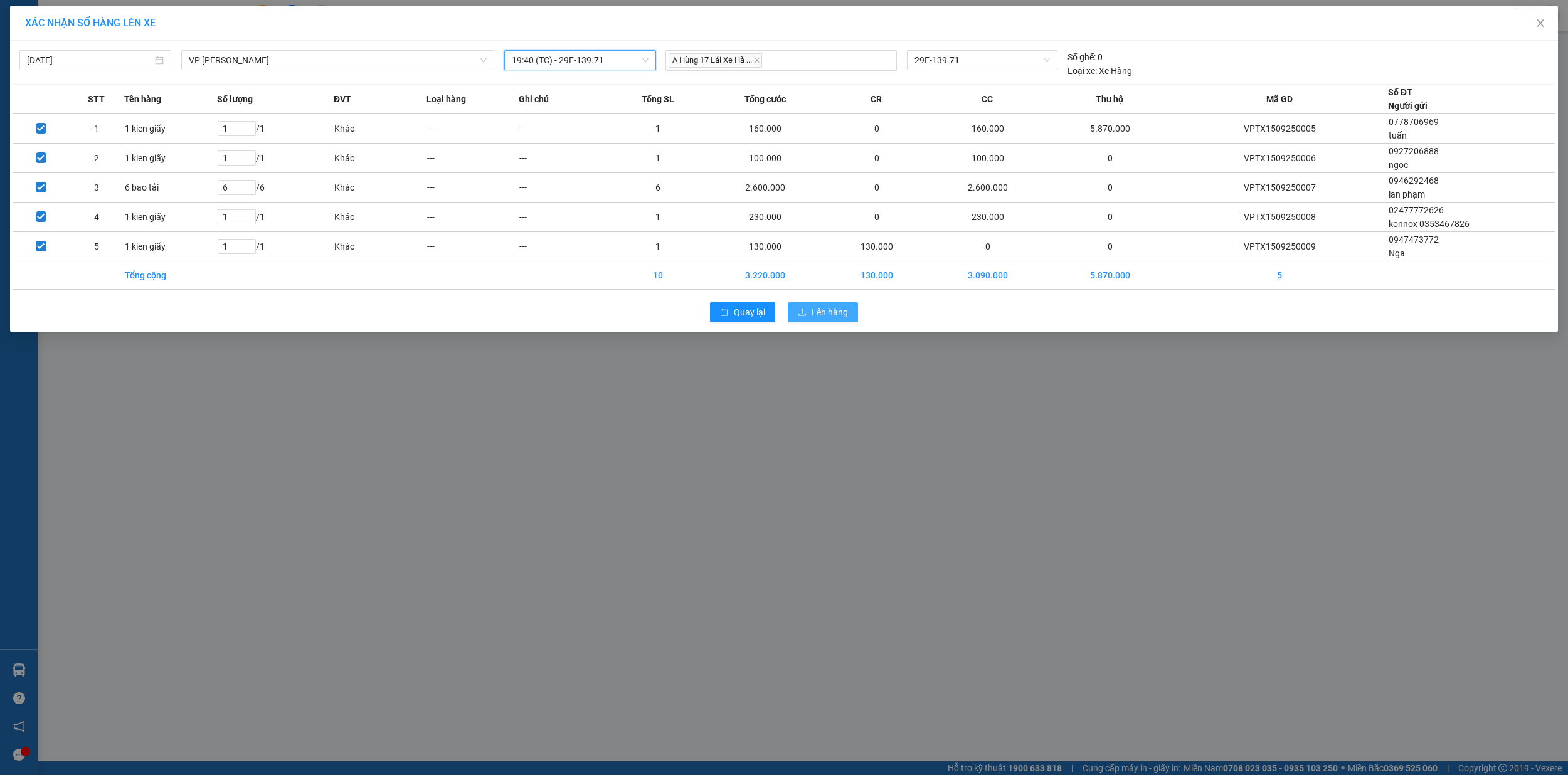
click at [817, 317] on span "Lên hàng" at bounding box center [829, 312] width 36 height 14
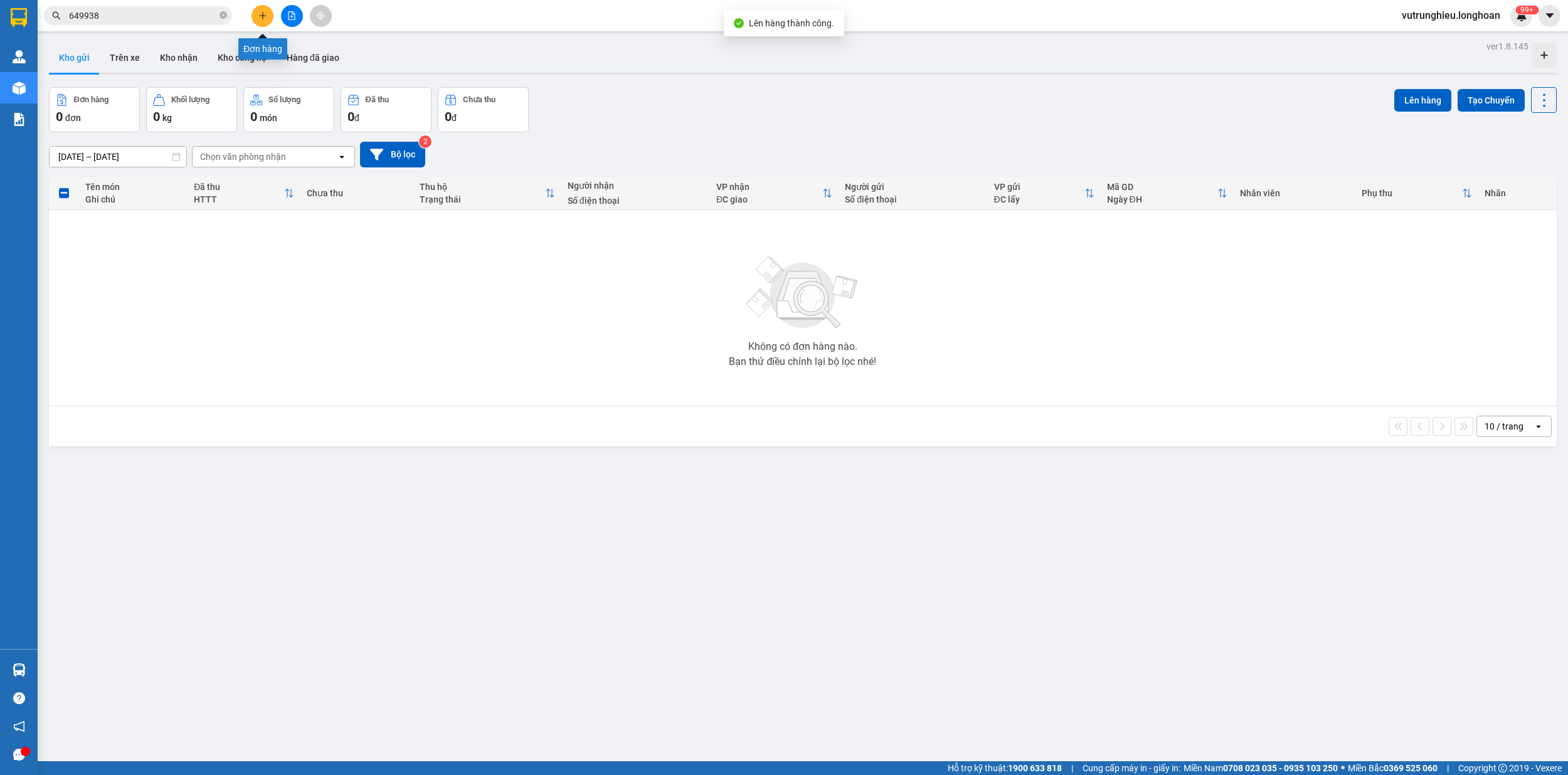
click at [261, 11] on icon "plus" at bounding box center [263, 16] width 9 height 9
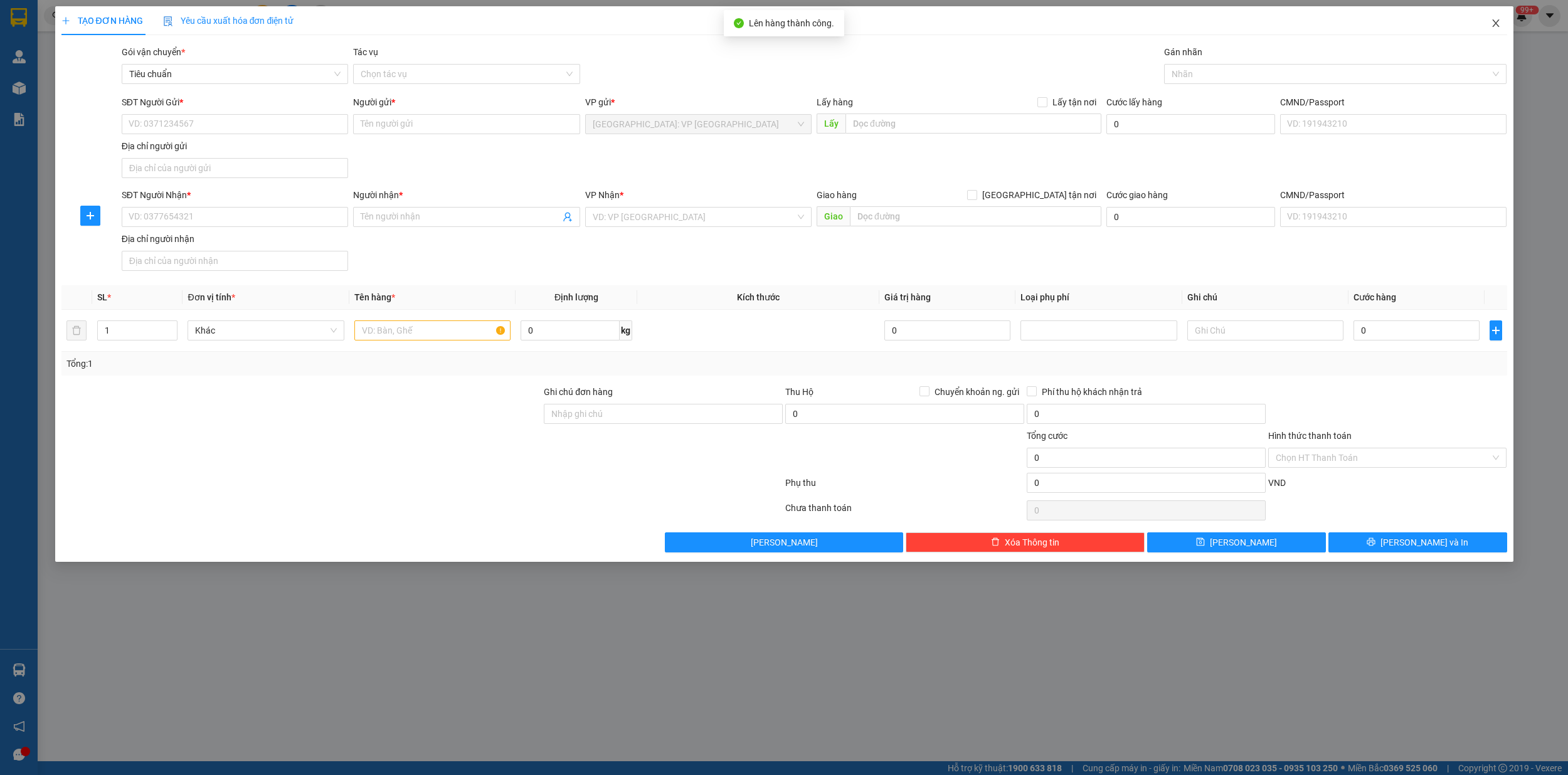
click at [1491, 25] on icon "close" at bounding box center [1495, 23] width 10 height 10
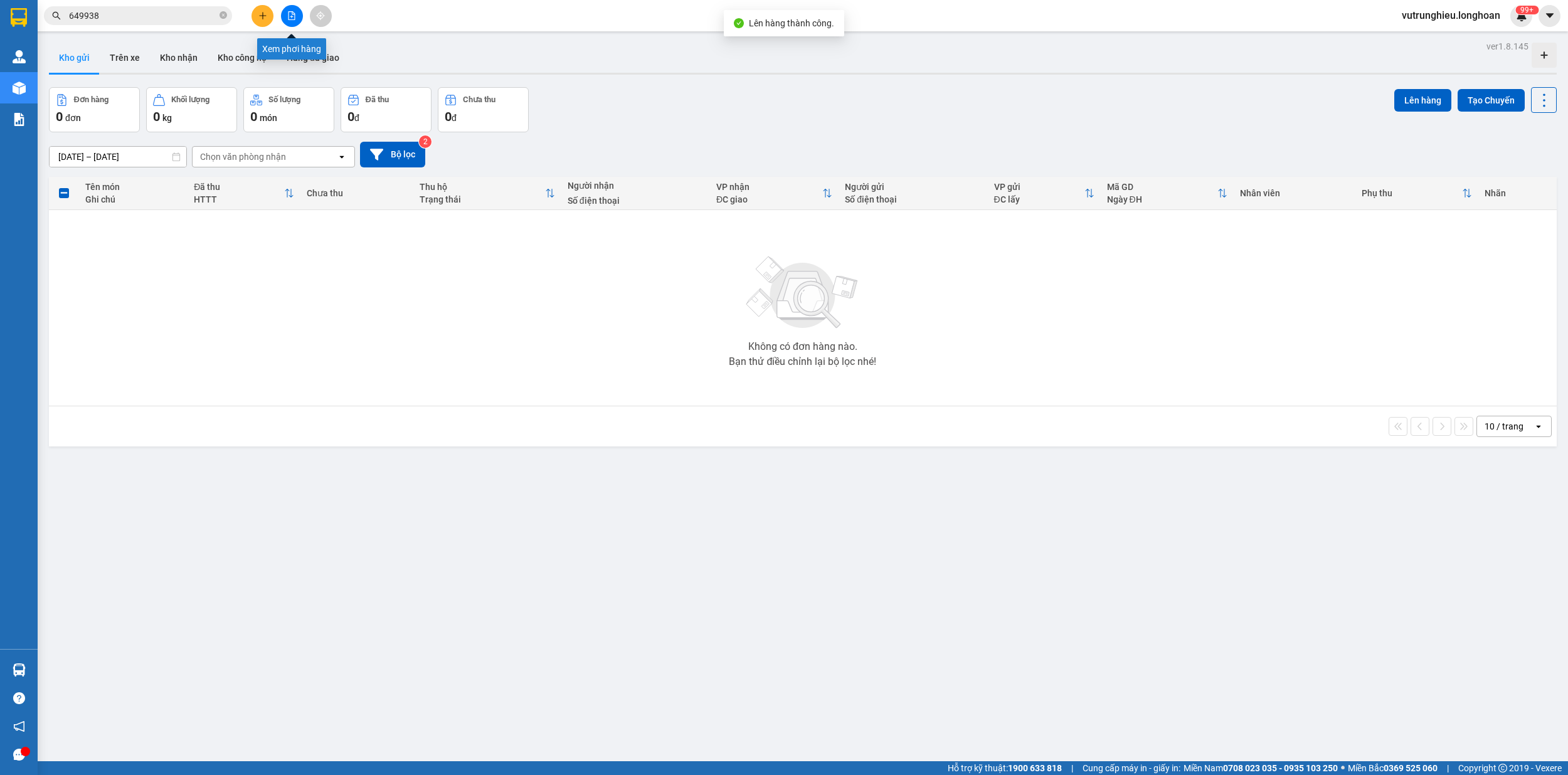
click at [292, 17] on icon "file-add" at bounding box center [291, 16] width 7 height 9
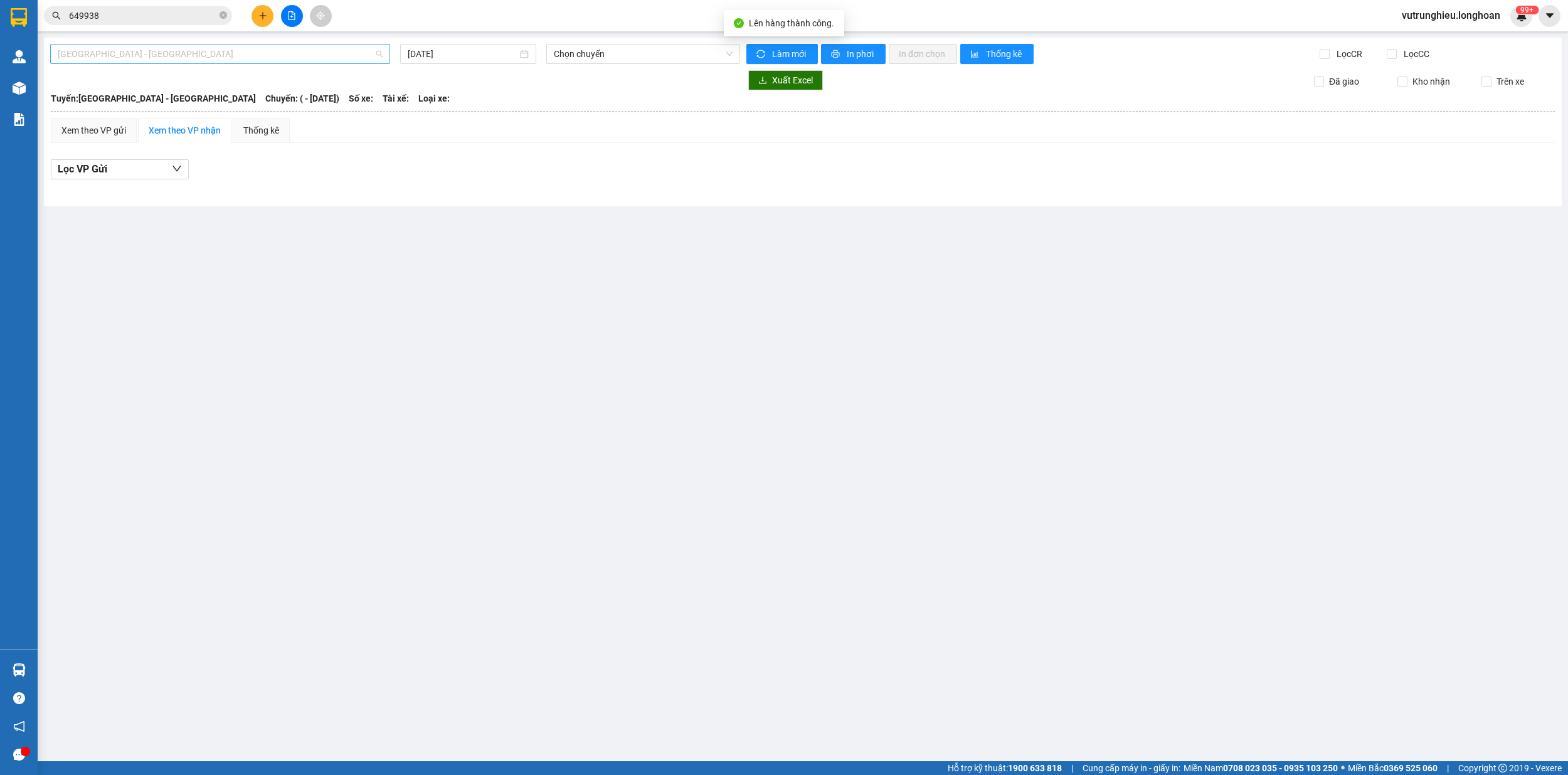
click at [253, 61] on span "[GEOGRAPHIC_DATA] - [GEOGRAPHIC_DATA]" at bounding box center [220, 54] width 325 height 19
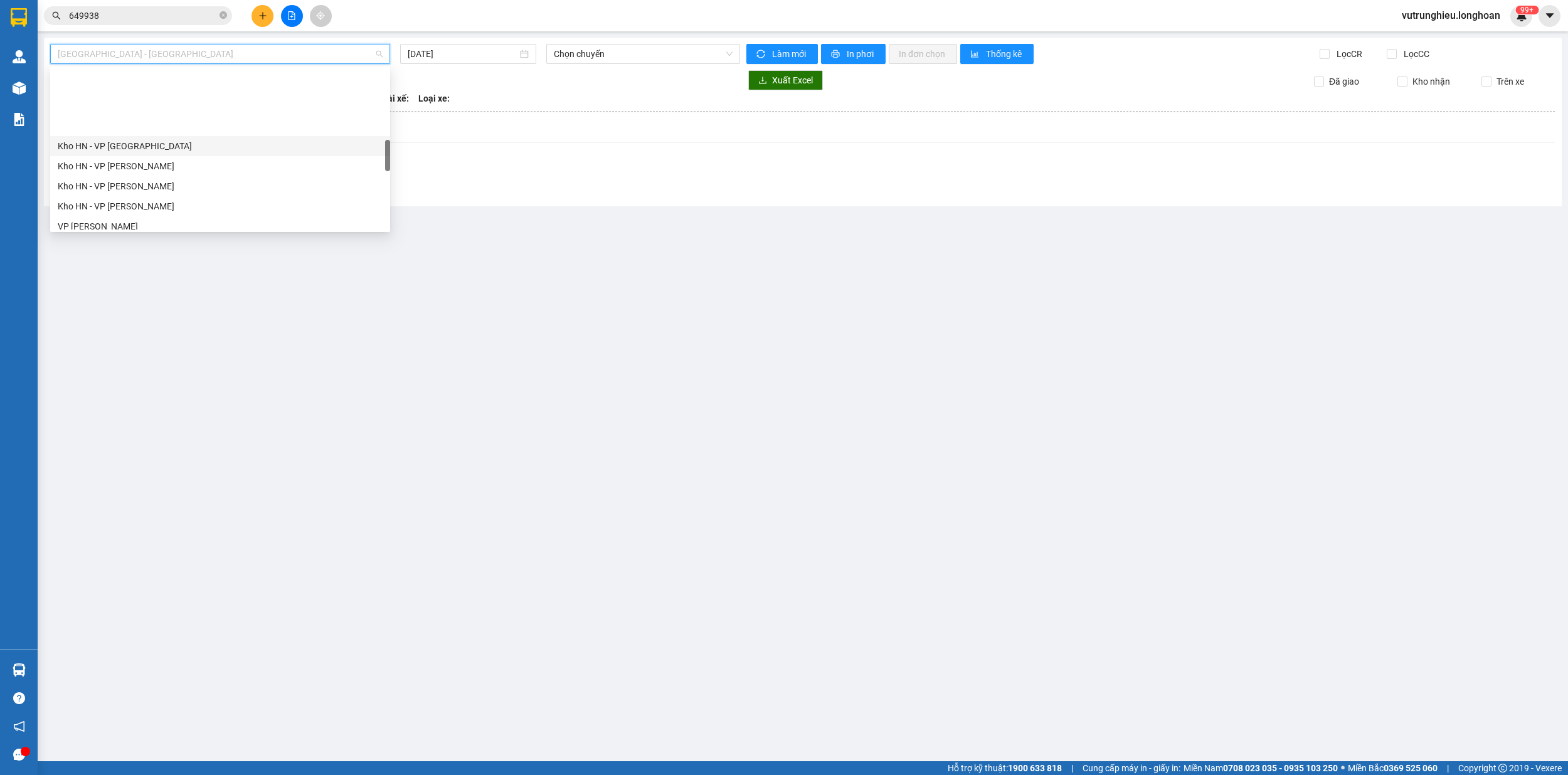
scroll to position [418, 0]
click at [143, 146] on div "VP [PERSON_NAME]" at bounding box center [220, 143] width 325 height 14
type input "[DATE]"
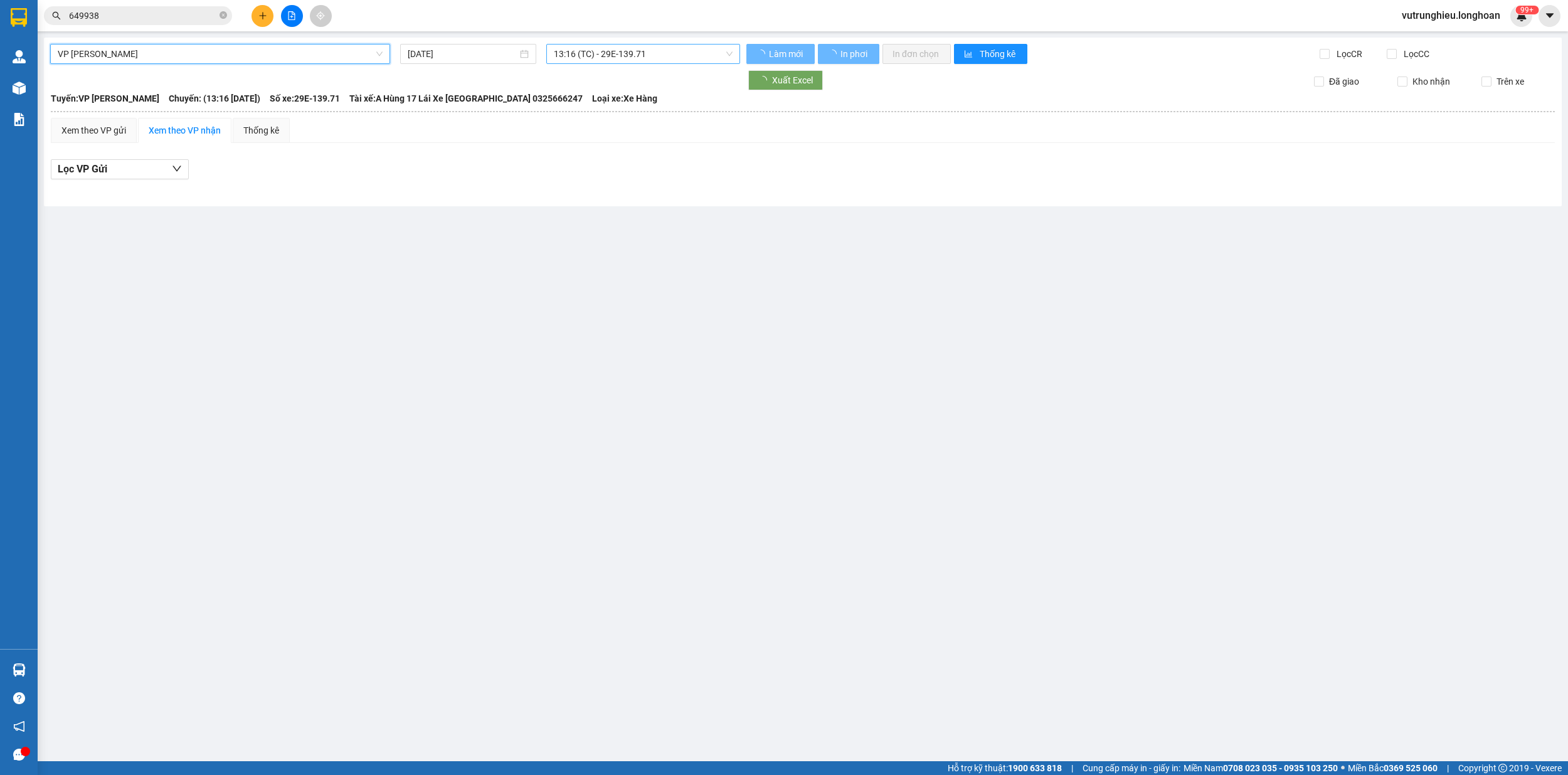
click at [601, 50] on span "13:16 (TC) - 29E-139.71" at bounding box center [643, 54] width 180 height 19
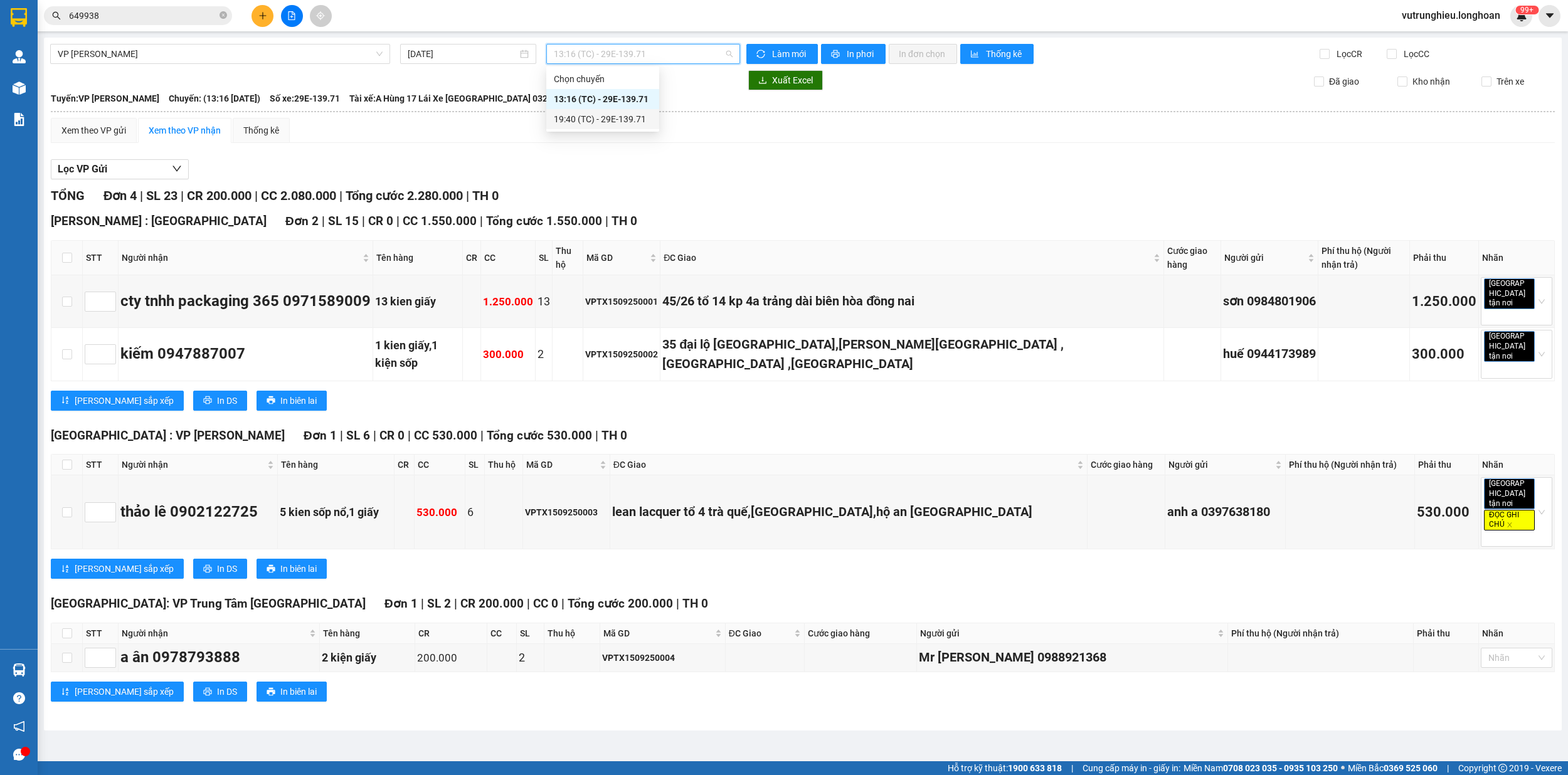
click at [603, 121] on div "19:40 (TC) - 29E-139.71" at bounding box center [602, 119] width 98 height 14
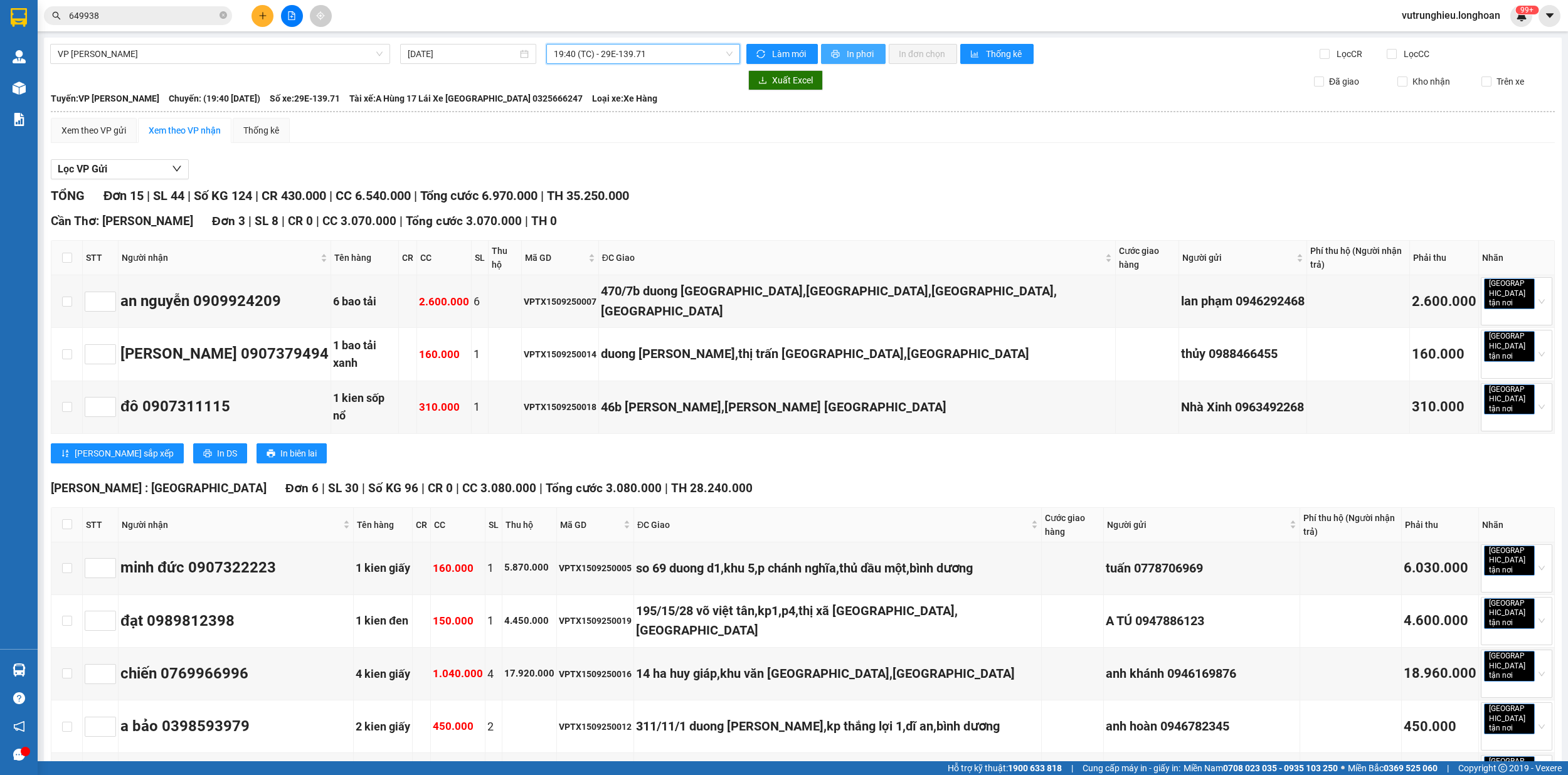
click at [855, 52] on span "In phơi" at bounding box center [861, 54] width 29 height 14
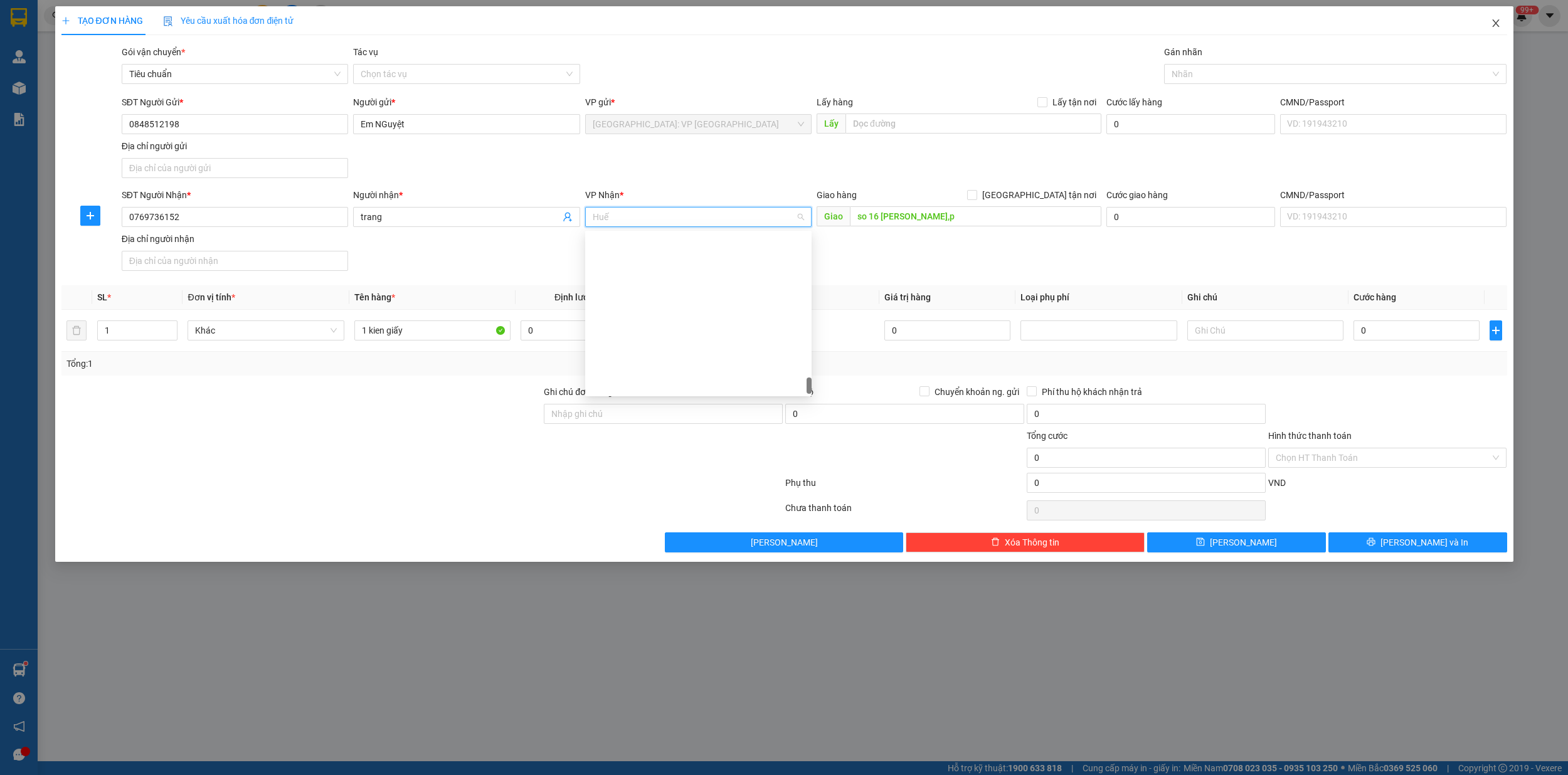
click at [1491, 24] on icon "close" at bounding box center [1495, 23] width 10 height 10
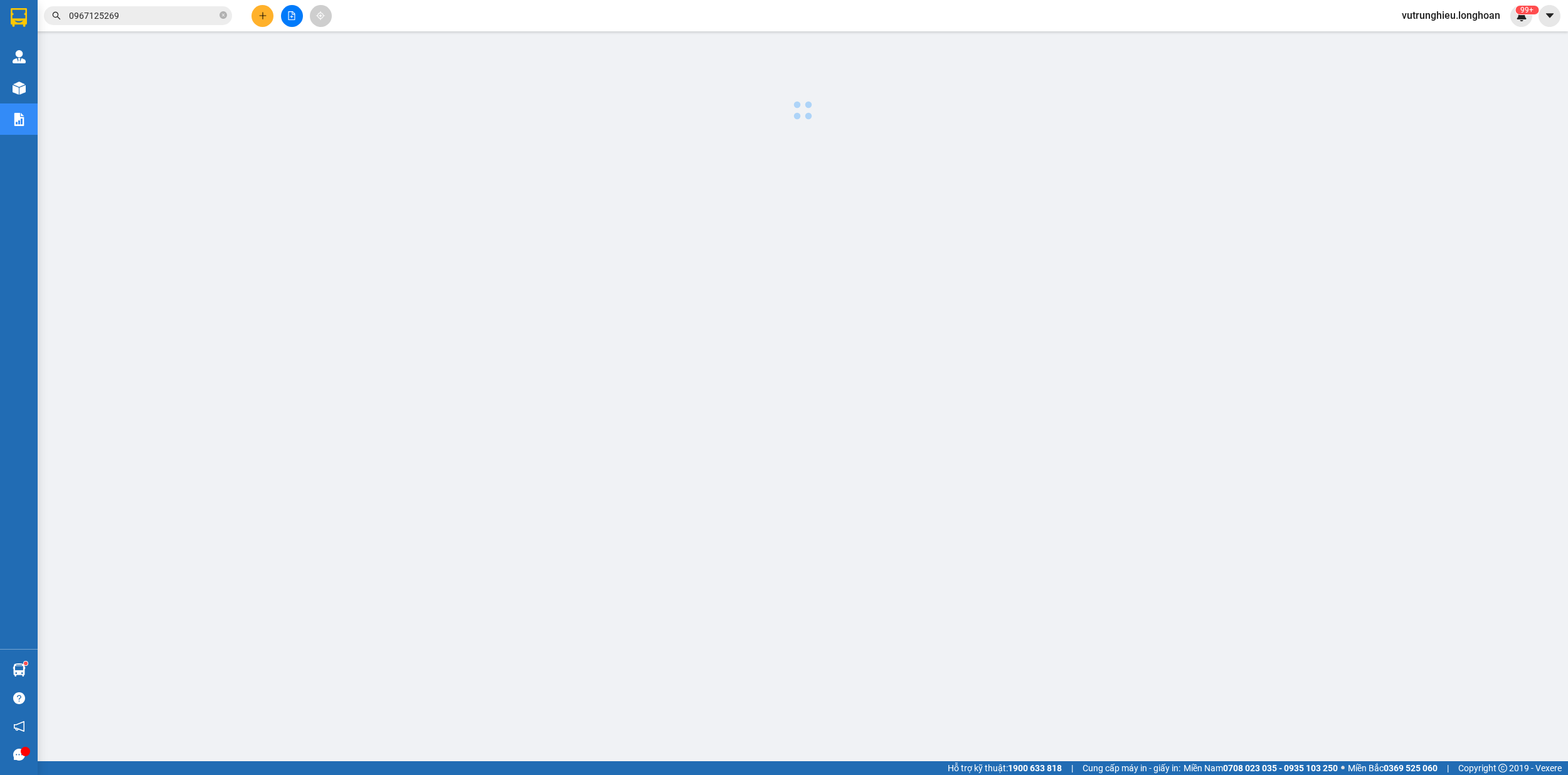
click at [259, 19] on icon "plus" at bounding box center [263, 16] width 9 height 9
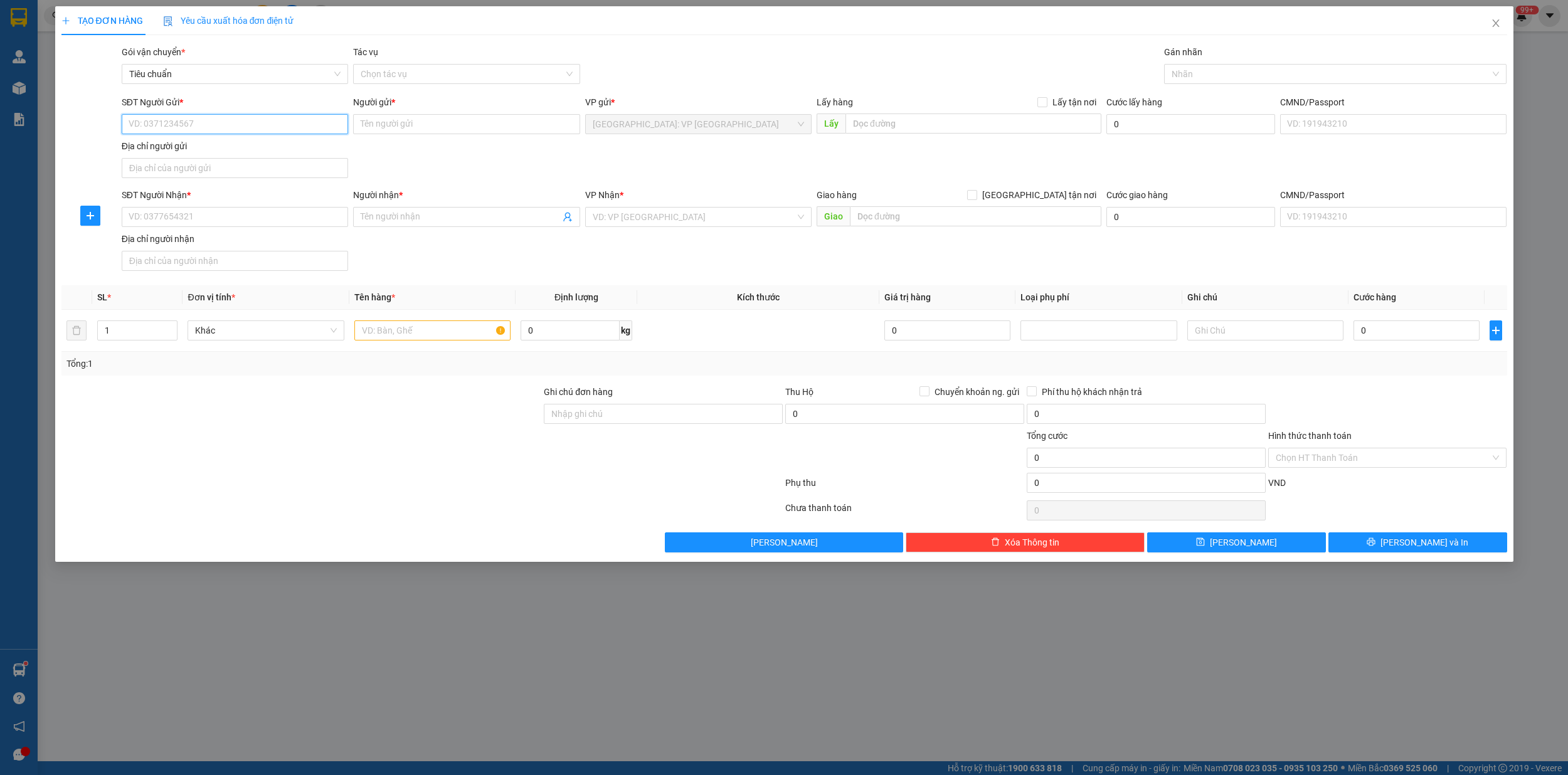
click at [234, 124] on input "SĐT Người Gửi *" at bounding box center [234, 124] width 227 height 20
click at [234, 124] on input "036" at bounding box center [234, 124] width 227 height 20
click at [190, 126] on input "036" at bounding box center [234, 124] width 227 height 20
type input "0365340025"
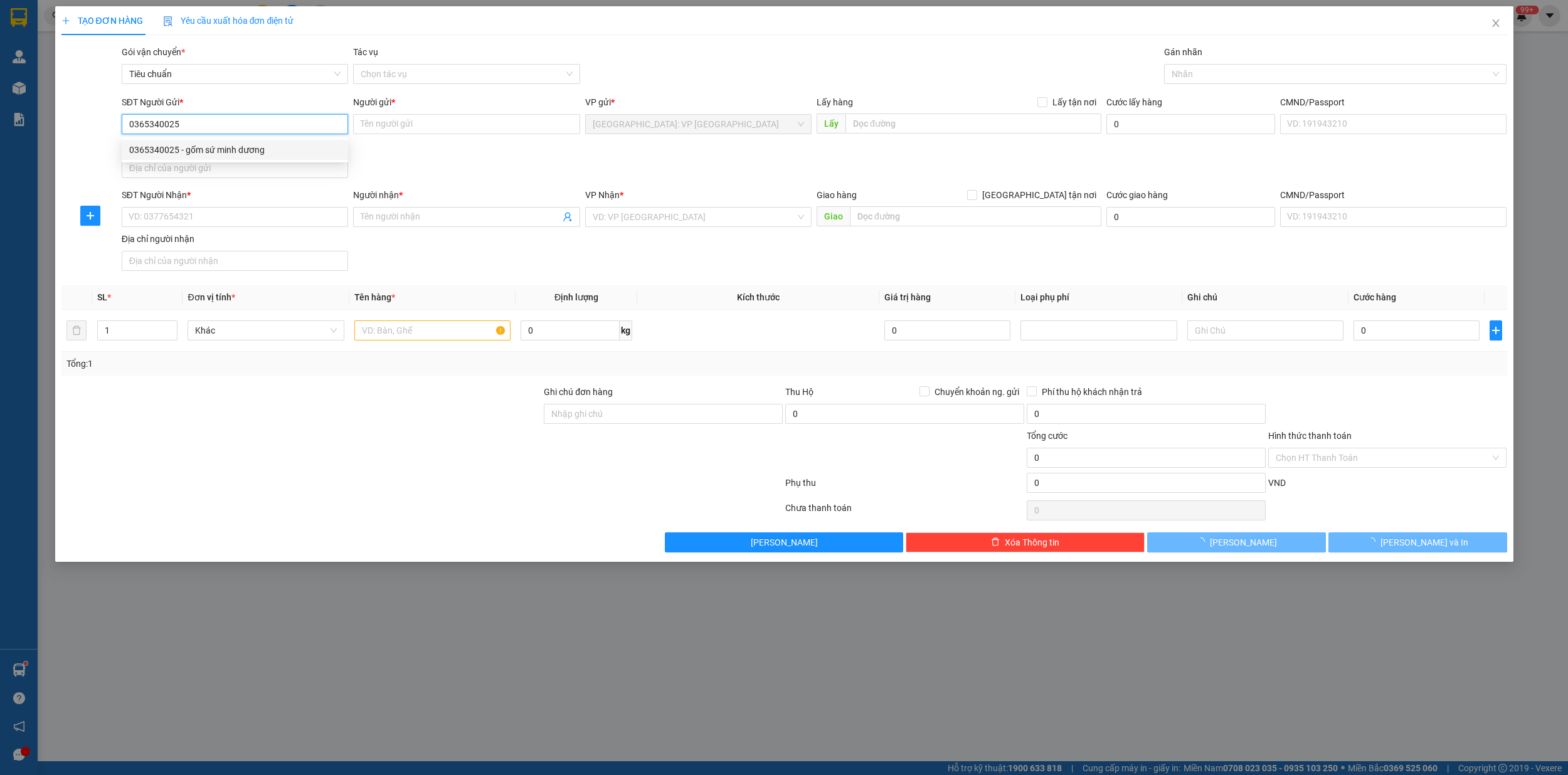
click at [219, 150] on div "0365340025 - gốm sứ minh dương" at bounding box center [234, 150] width 212 height 14
type input "gốm sứ minh dương"
type input "ngõ 207 bui sương trach thanh xuan"
checkbox input "true"
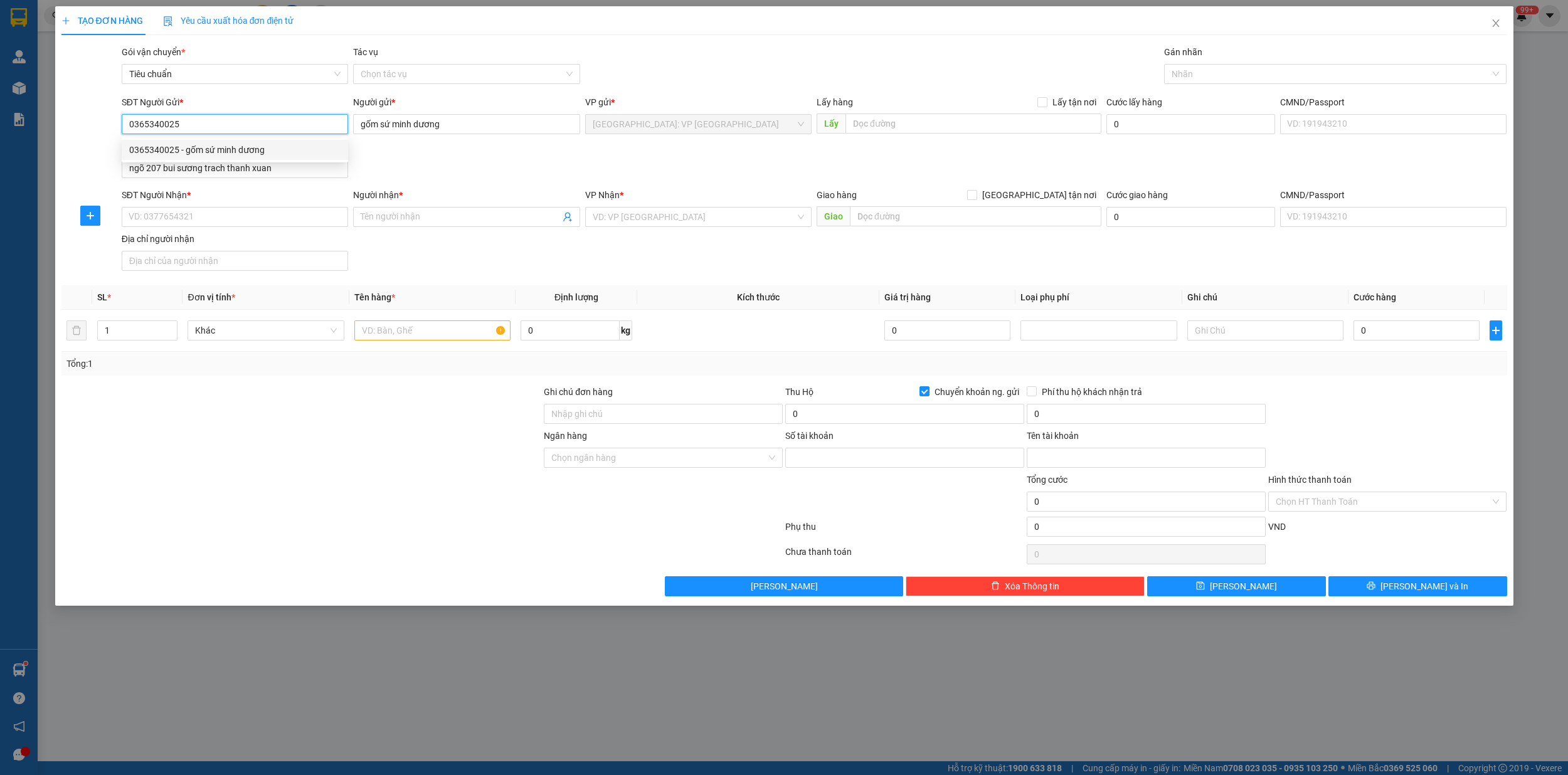
type input "26682999"
type input "do duy dương"
type input "0365340025"
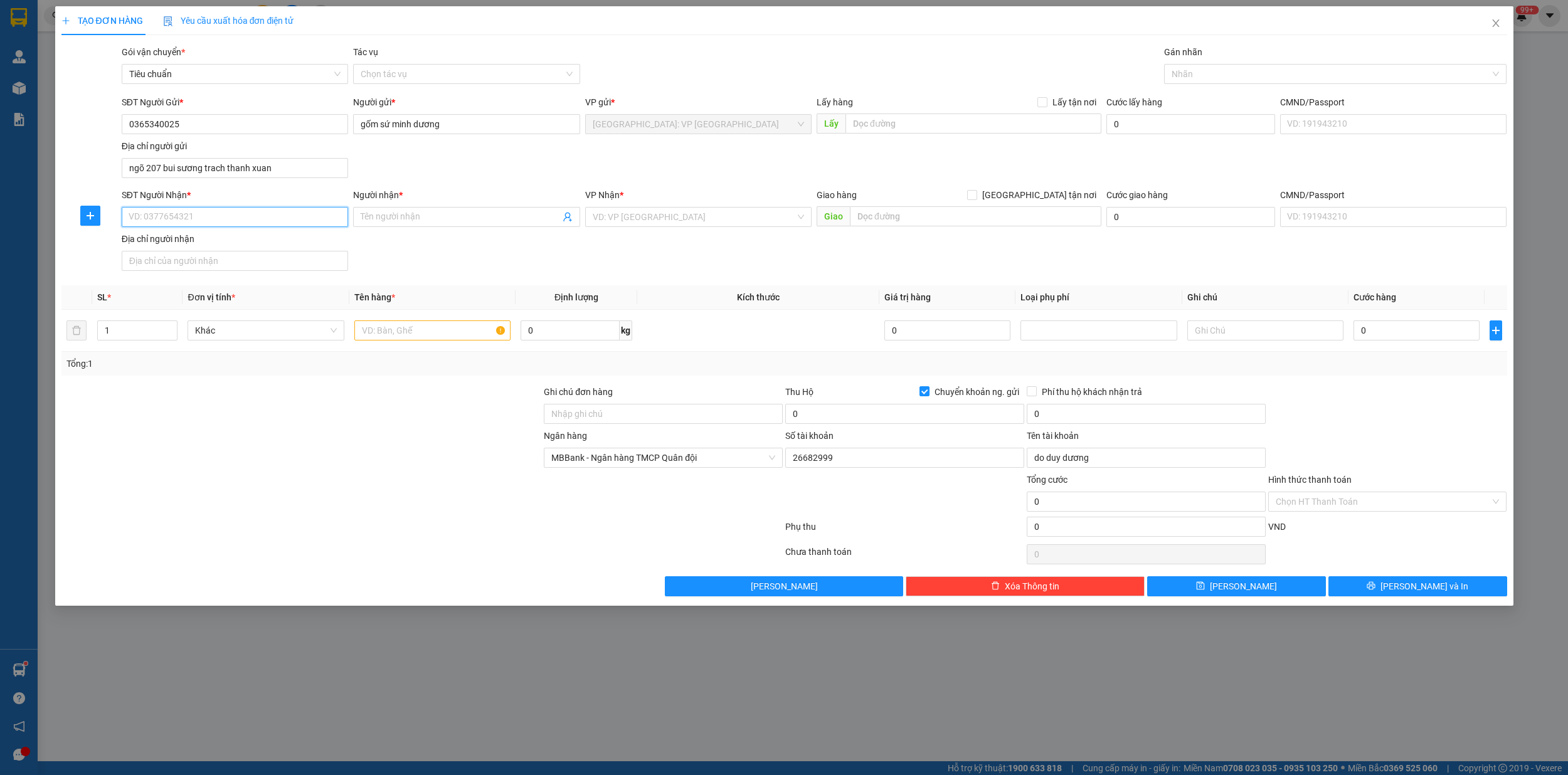
click at [217, 215] on input "SĐT Người Nhận *" at bounding box center [234, 217] width 227 height 20
type input "0902258874"
click at [404, 221] on input "Người nhận *" at bounding box center [460, 217] width 199 height 14
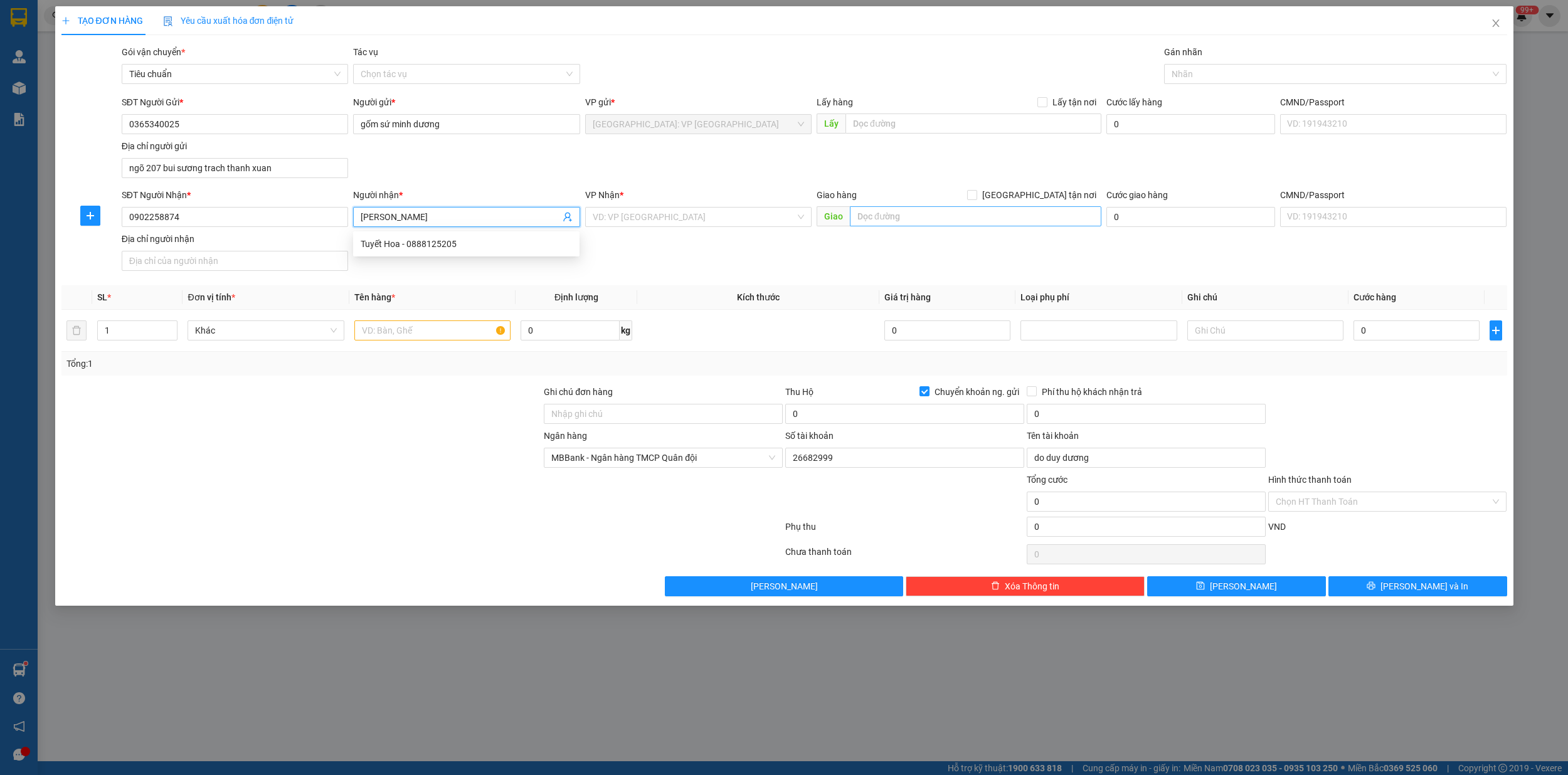
type input "[PERSON_NAME]"
click at [905, 215] on input "text" at bounding box center [976, 216] width 252 height 20
click at [907, 215] on input "text" at bounding box center [976, 216] width 252 height 20
type input "9"
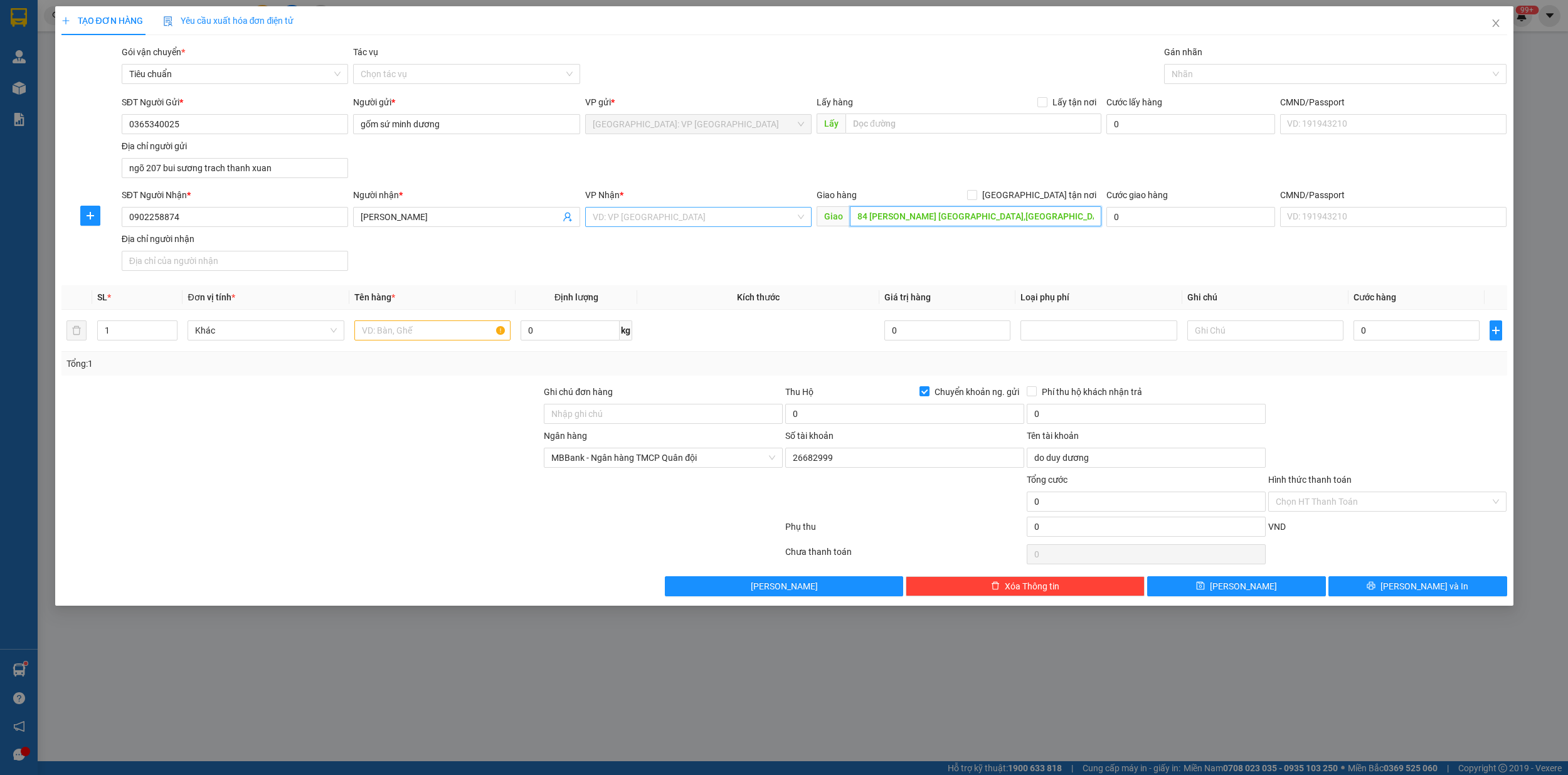
type input "84 [PERSON_NAME] [GEOGRAPHIC_DATA],[GEOGRAPHIC_DATA]"
click at [657, 214] on input "search" at bounding box center [694, 217] width 202 height 19
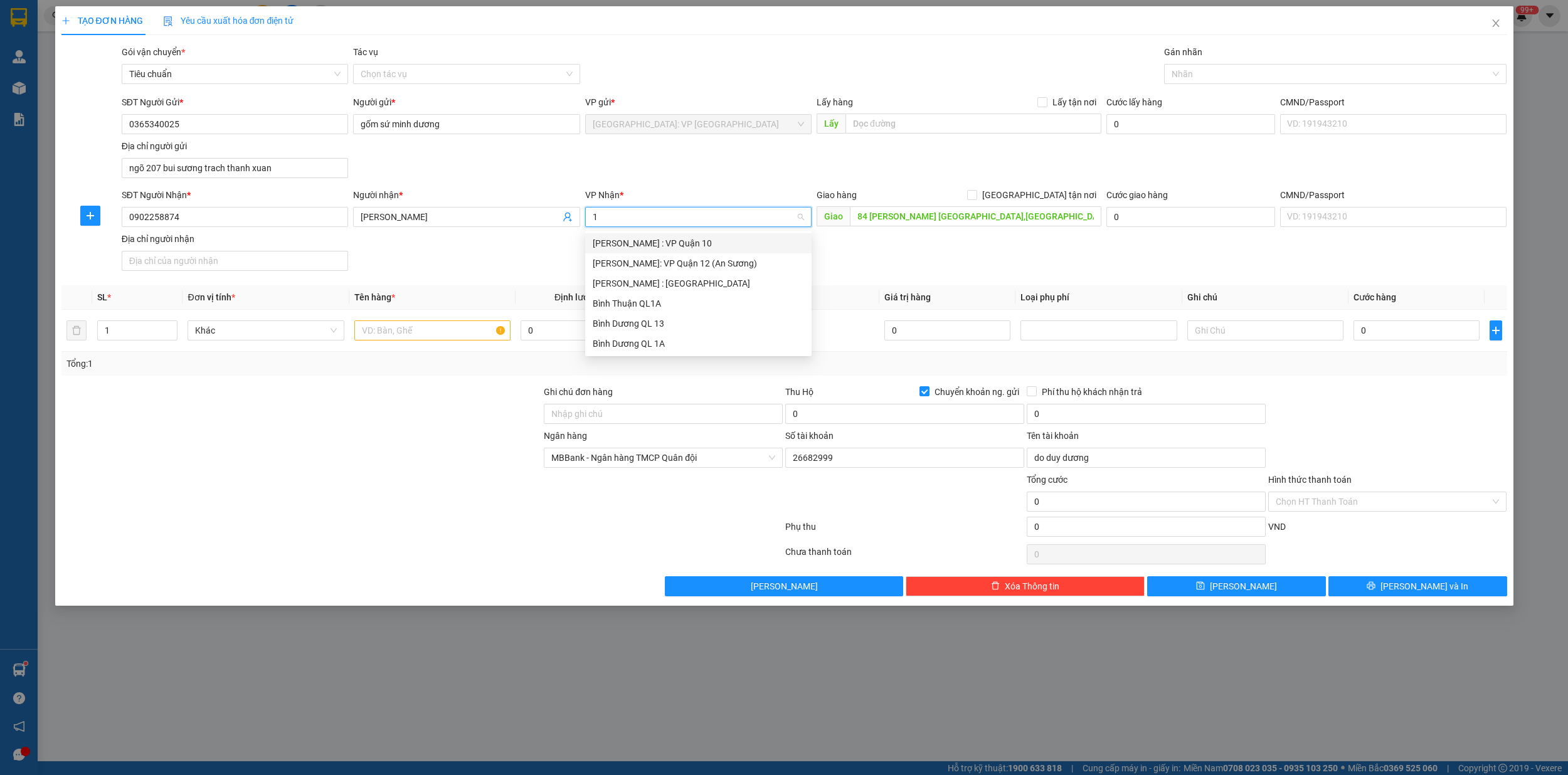
type input "12"
click at [661, 259] on div "[PERSON_NAME] : [GEOGRAPHIC_DATA]" at bounding box center [698, 263] width 212 height 14
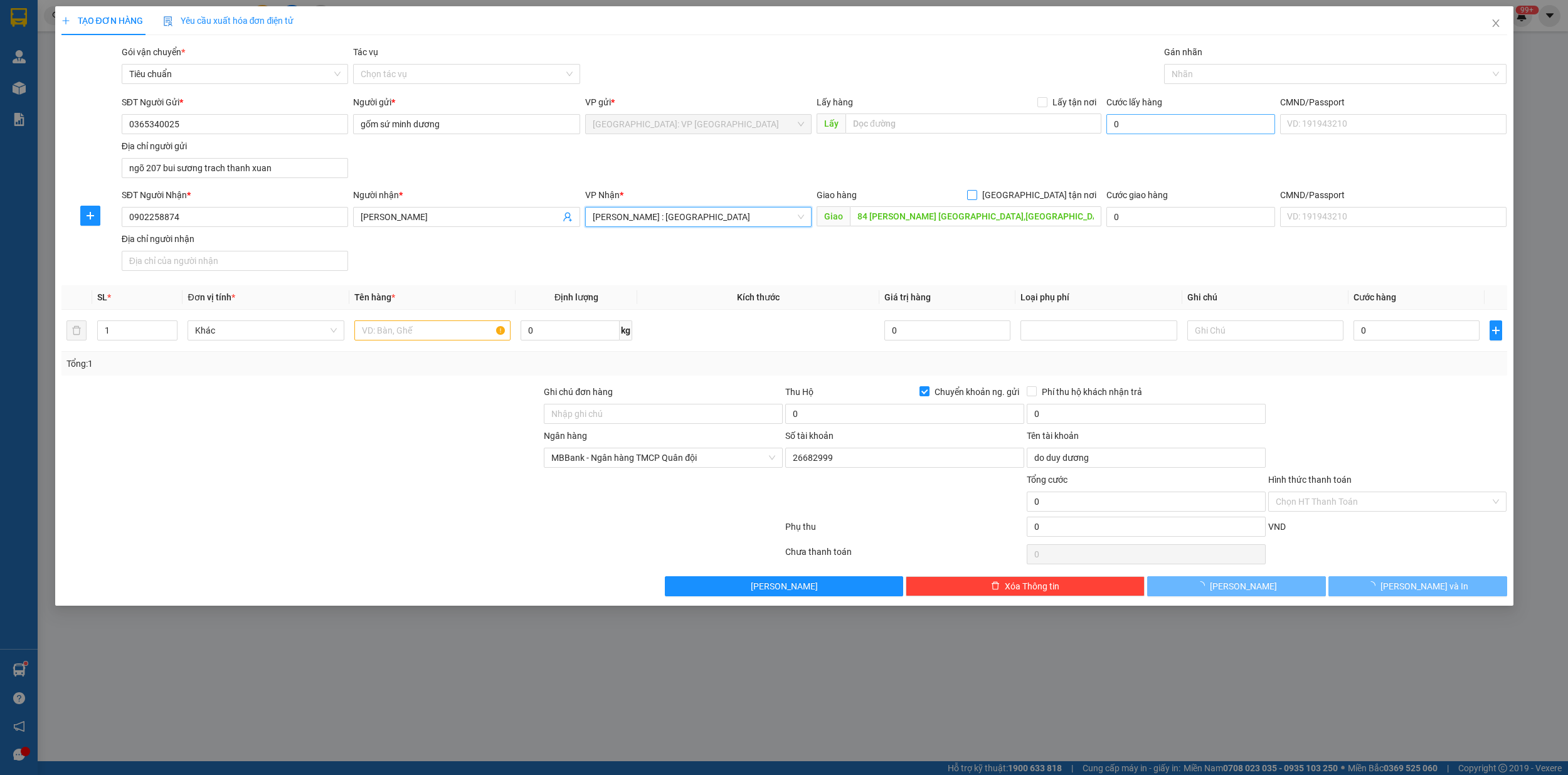
click at [976, 192] on input "[GEOGRAPHIC_DATA] tận nơi" at bounding box center [971, 195] width 9 height 9
checkbox input "true"
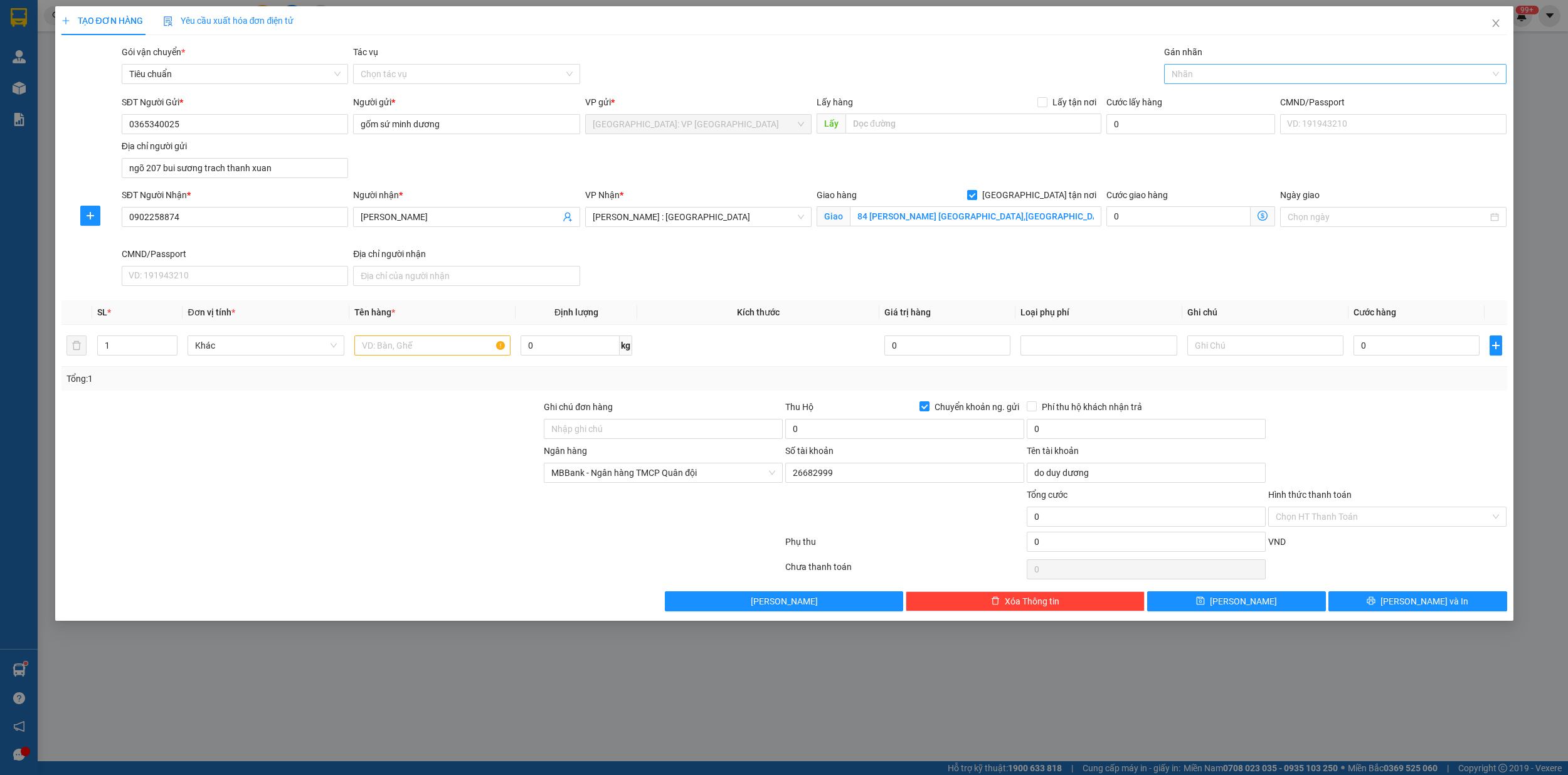
click at [1207, 79] on div at bounding box center [1328, 74] width 324 height 15
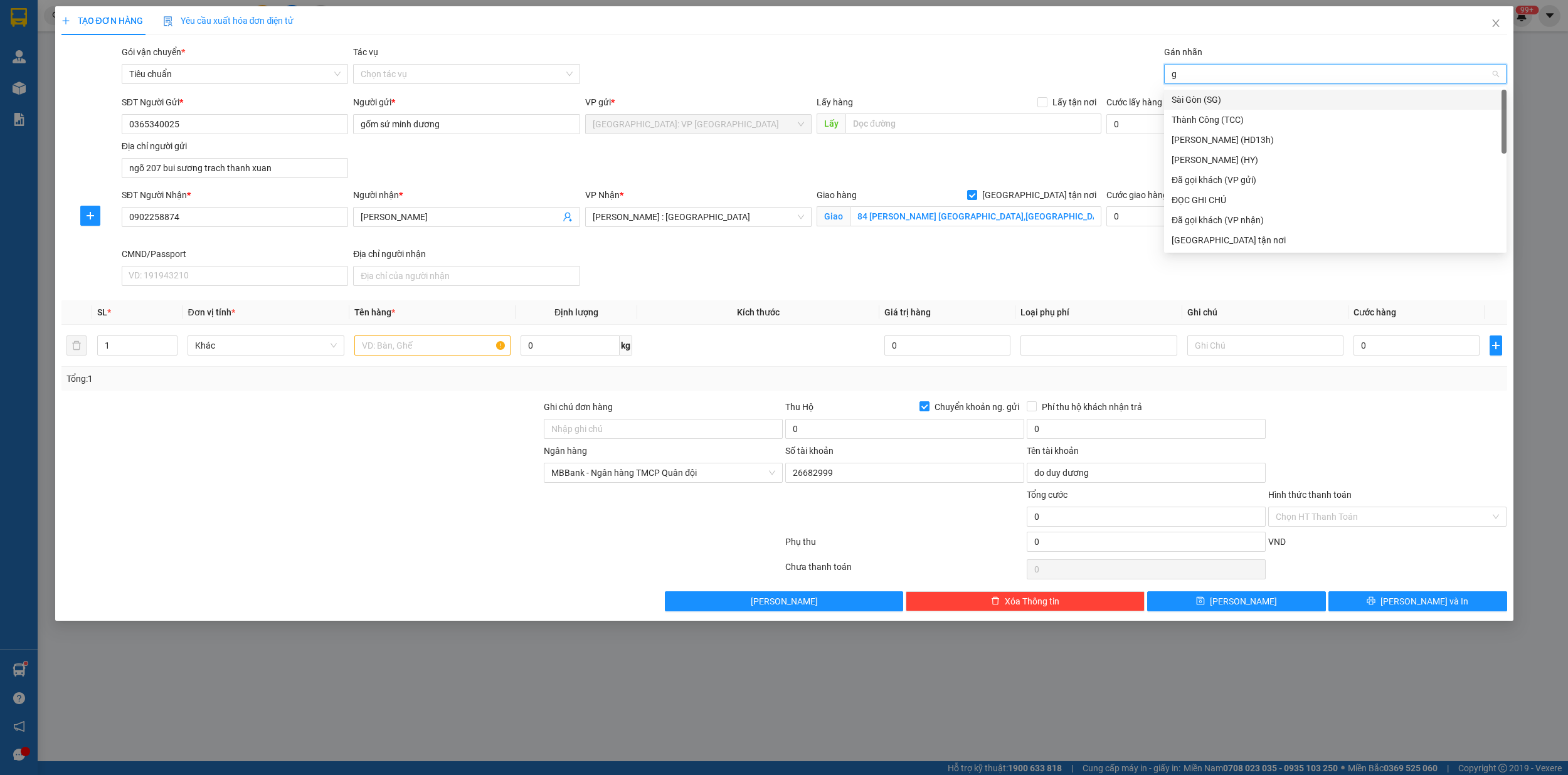
type input "gi"
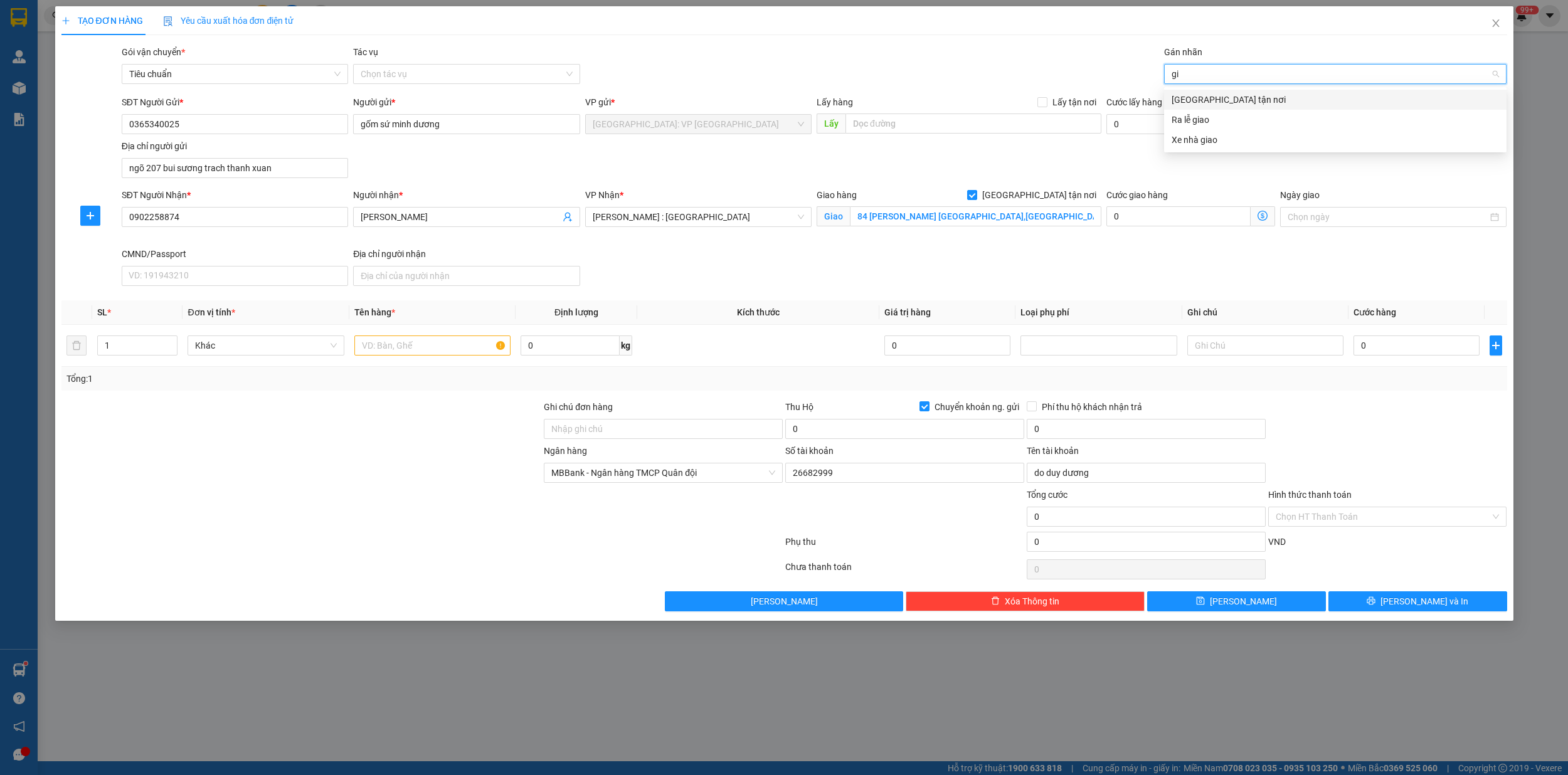
click at [1200, 98] on div "[GEOGRAPHIC_DATA] tận nơi" at bounding box center [1335, 99] width 328 height 14
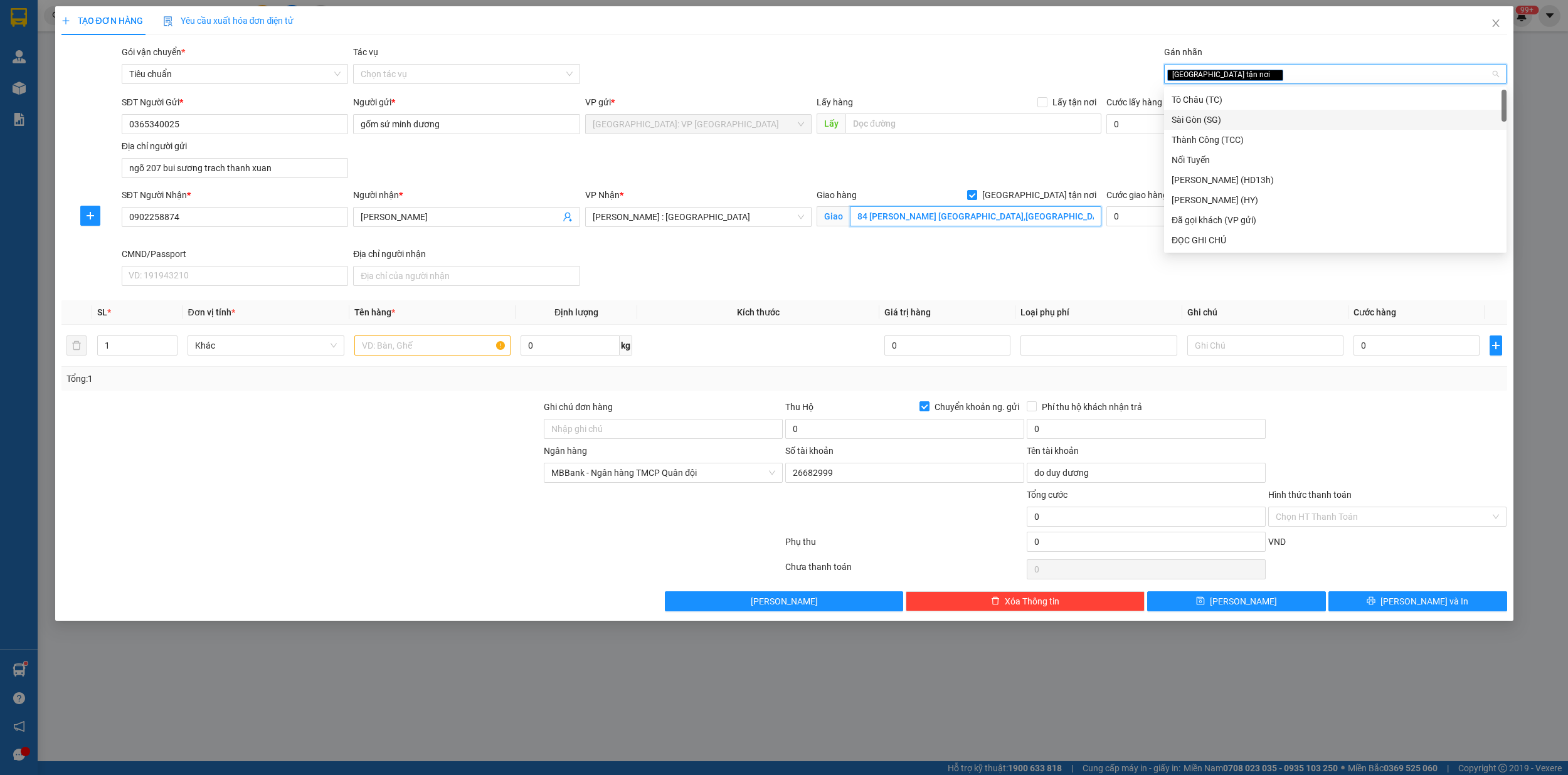
click at [933, 218] on input "84 [PERSON_NAME] [GEOGRAPHIC_DATA],[GEOGRAPHIC_DATA]" at bounding box center [976, 216] width 252 height 20
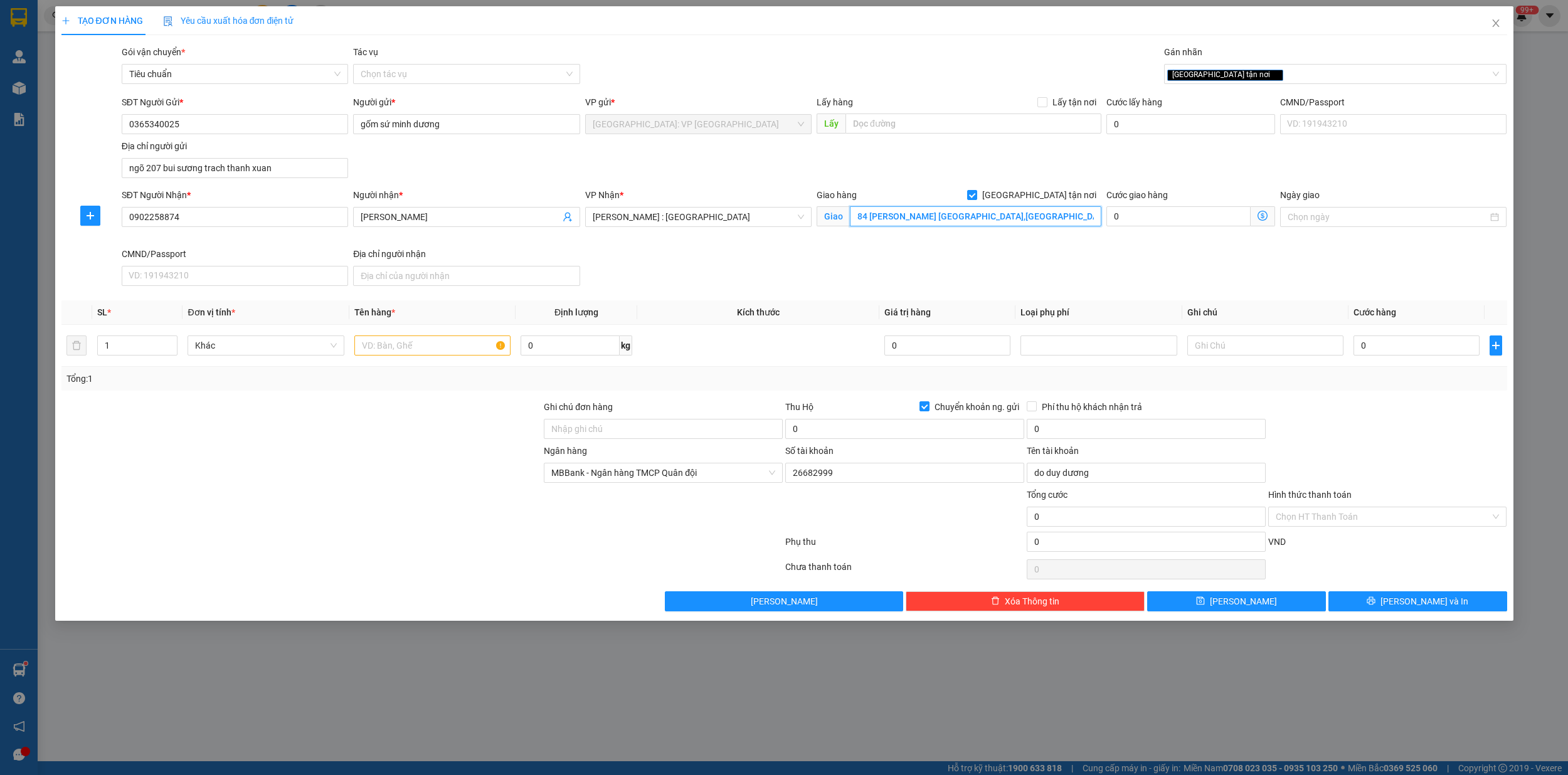
click at [937, 218] on input "84 [PERSON_NAME] [GEOGRAPHIC_DATA],[GEOGRAPHIC_DATA]" at bounding box center [976, 216] width 252 height 20
type input "84 [PERSON_NAME],p [GEOGRAPHIC_DATA],[GEOGRAPHIC_DATA]"
click at [171, 343] on icon "up" at bounding box center [171, 343] width 5 height 5
type input "4"
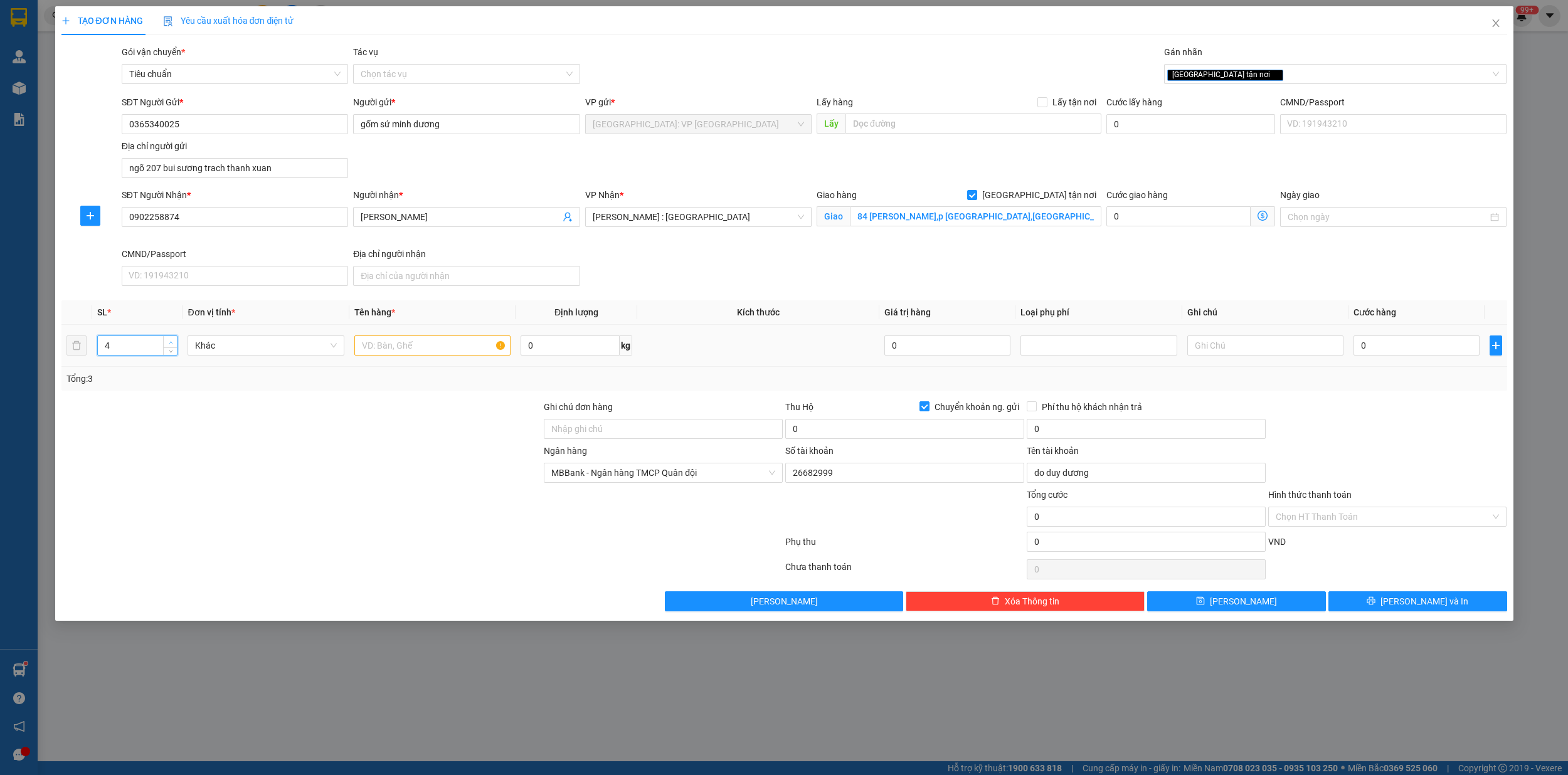
click at [171, 339] on span "Increase Value" at bounding box center [170, 341] width 14 height 11
click at [382, 347] on input "text" at bounding box center [432, 345] width 157 height 20
type input "4 kien giấy"
click at [1386, 352] on input "0" at bounding box center [1416, 345] width 126 height 20
click at [1398, 352] on input "0" at bounding box center [1416, 345] width 126 height 20
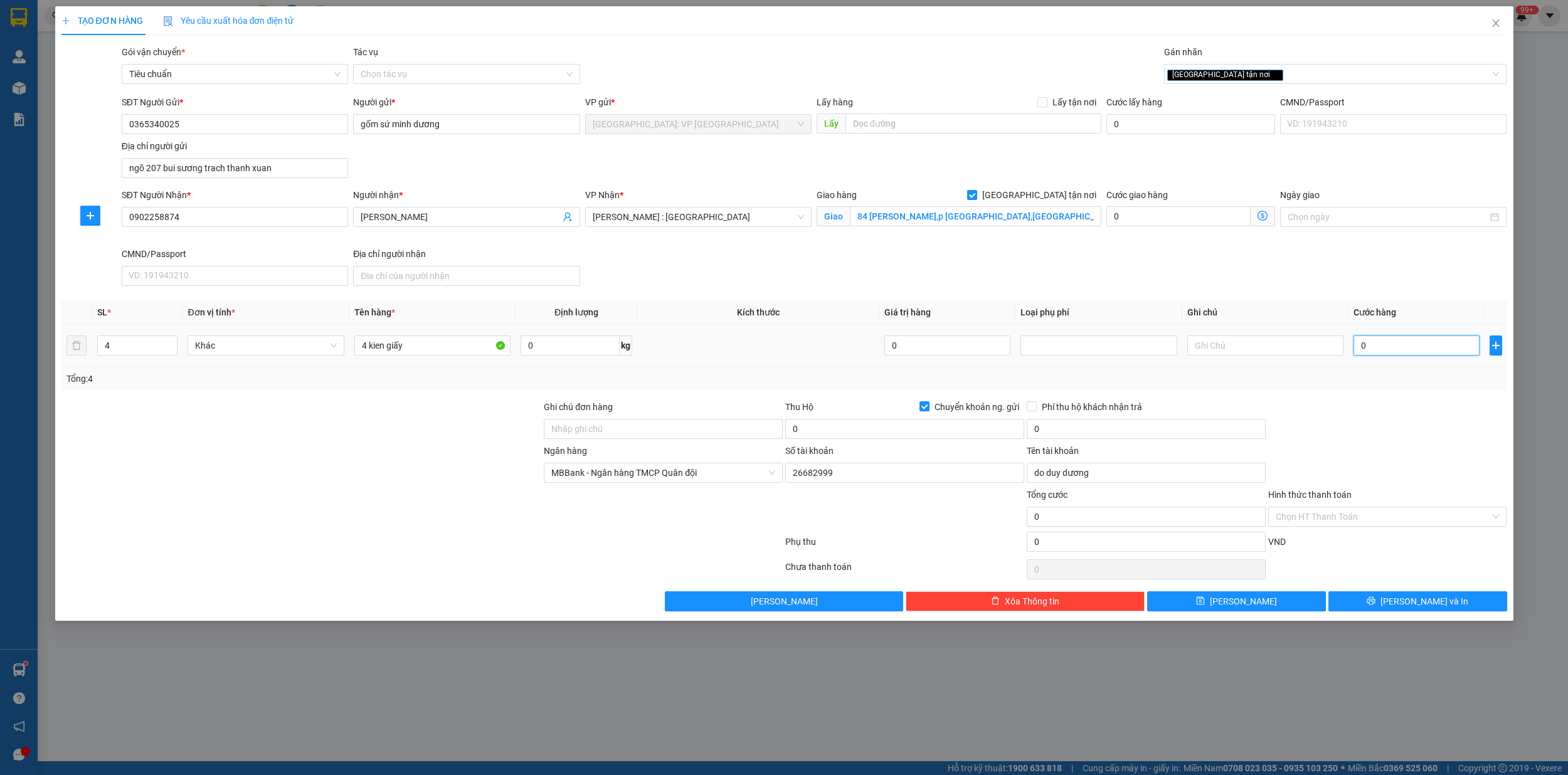
type input "06"
type input "6"
type input "060"
type input "60"
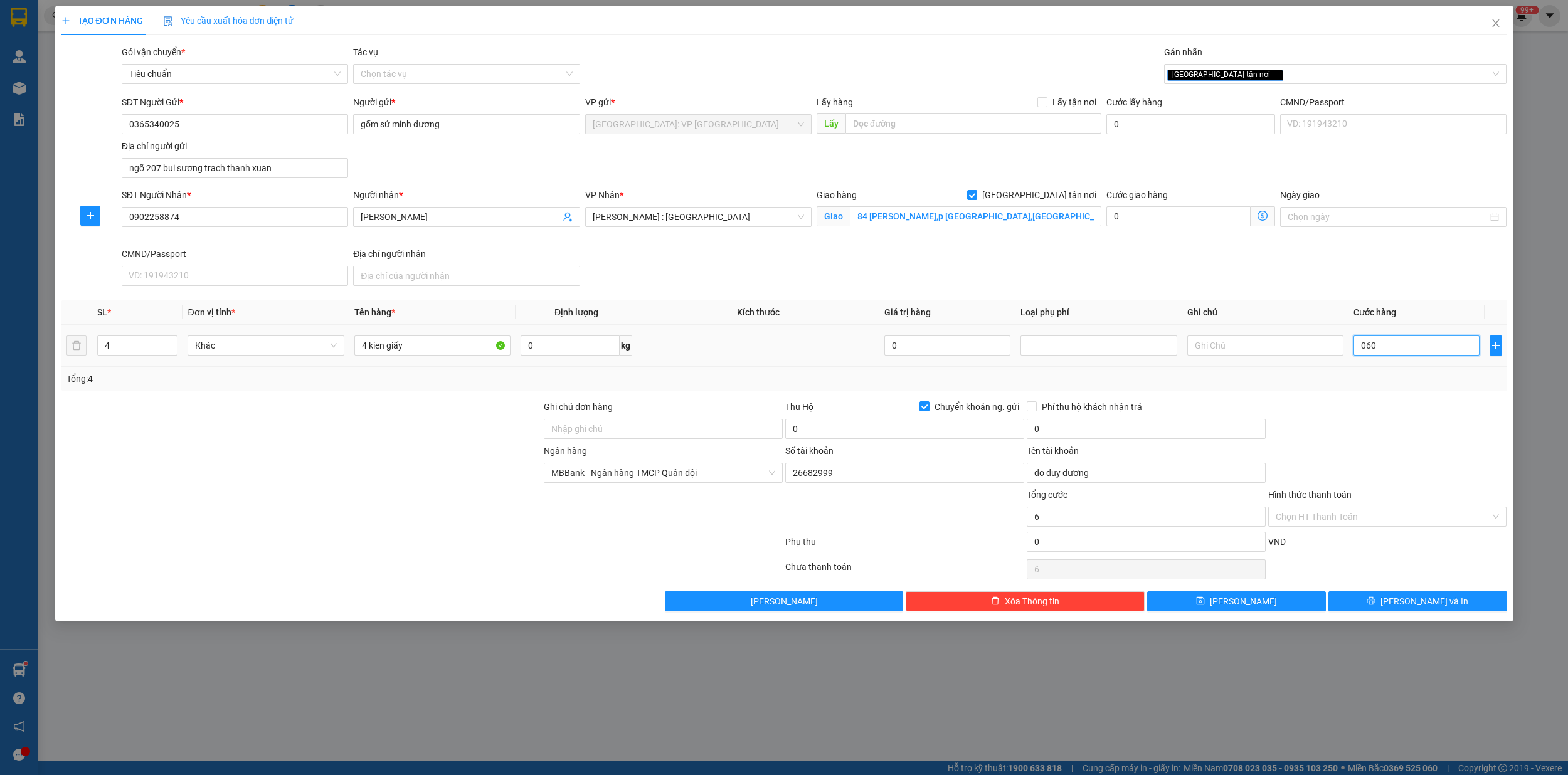
type input "60"
type input "0.600"
type input "600"
type input "06.000"
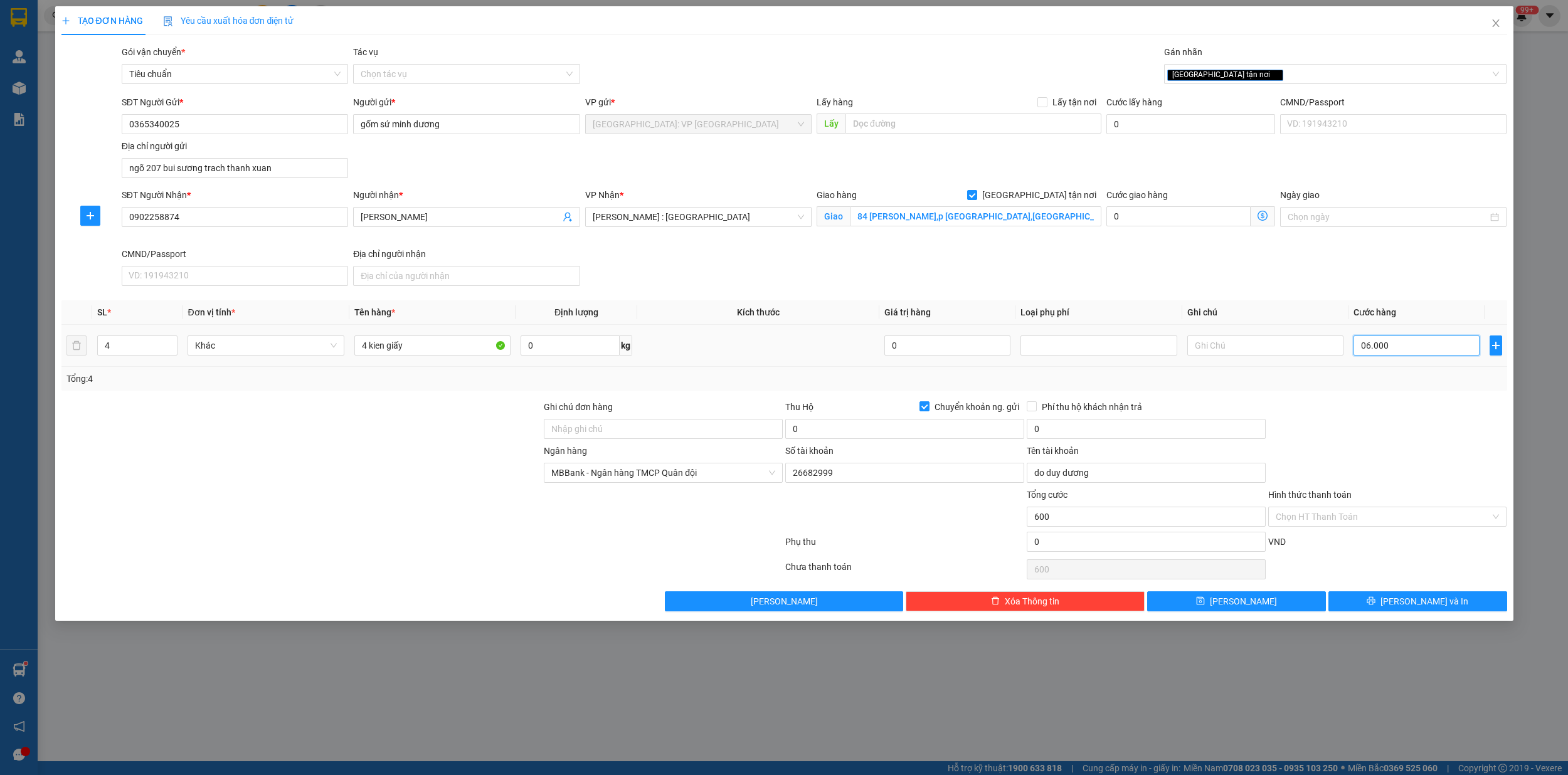
type input "6.000"
type input "060.000"
type input "60.000"
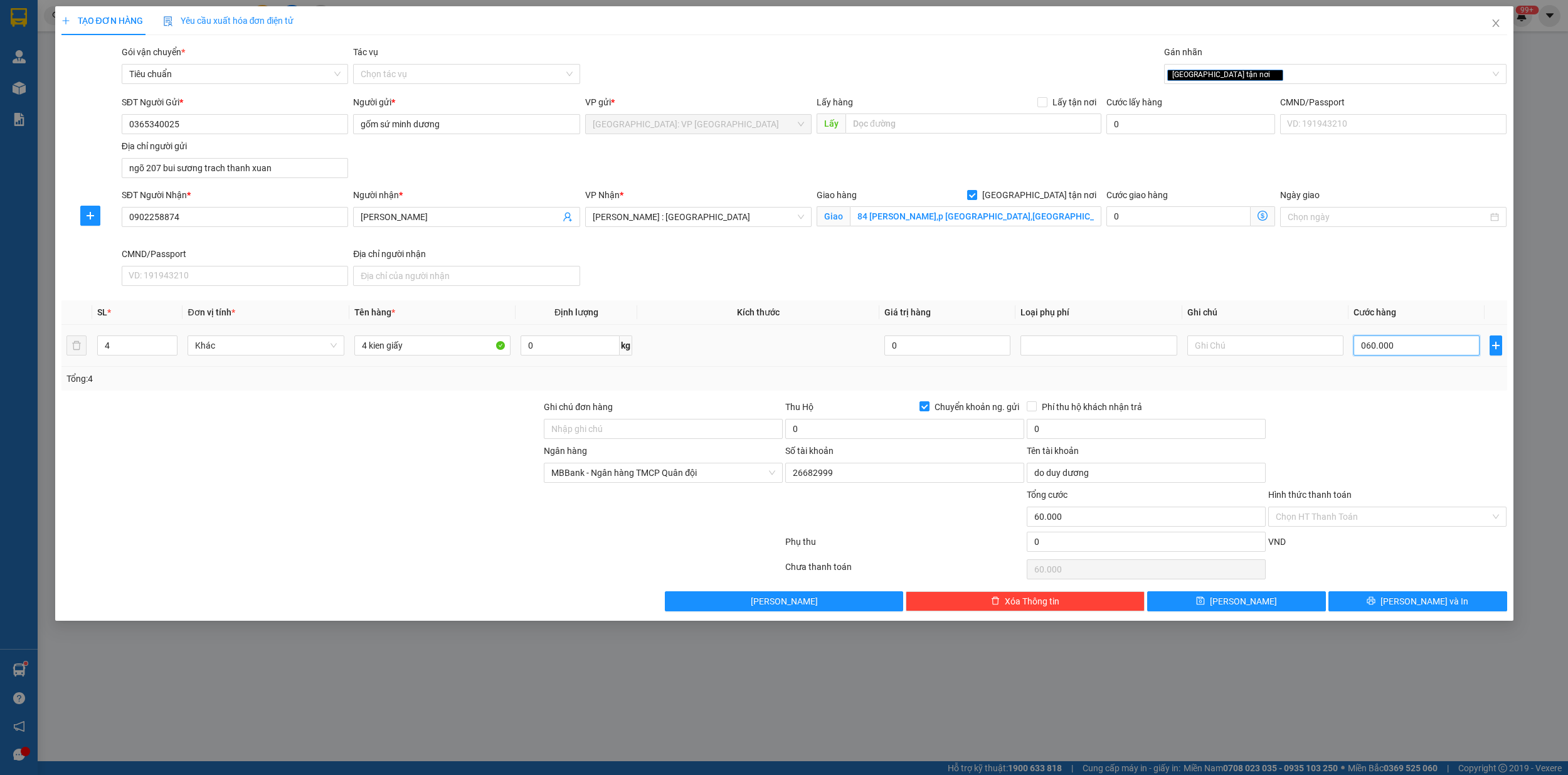
type input "0.600.000"
type input "600.000"
click at [865, 430] on input "0" at bounding box center [904, 428] width 239 height 20
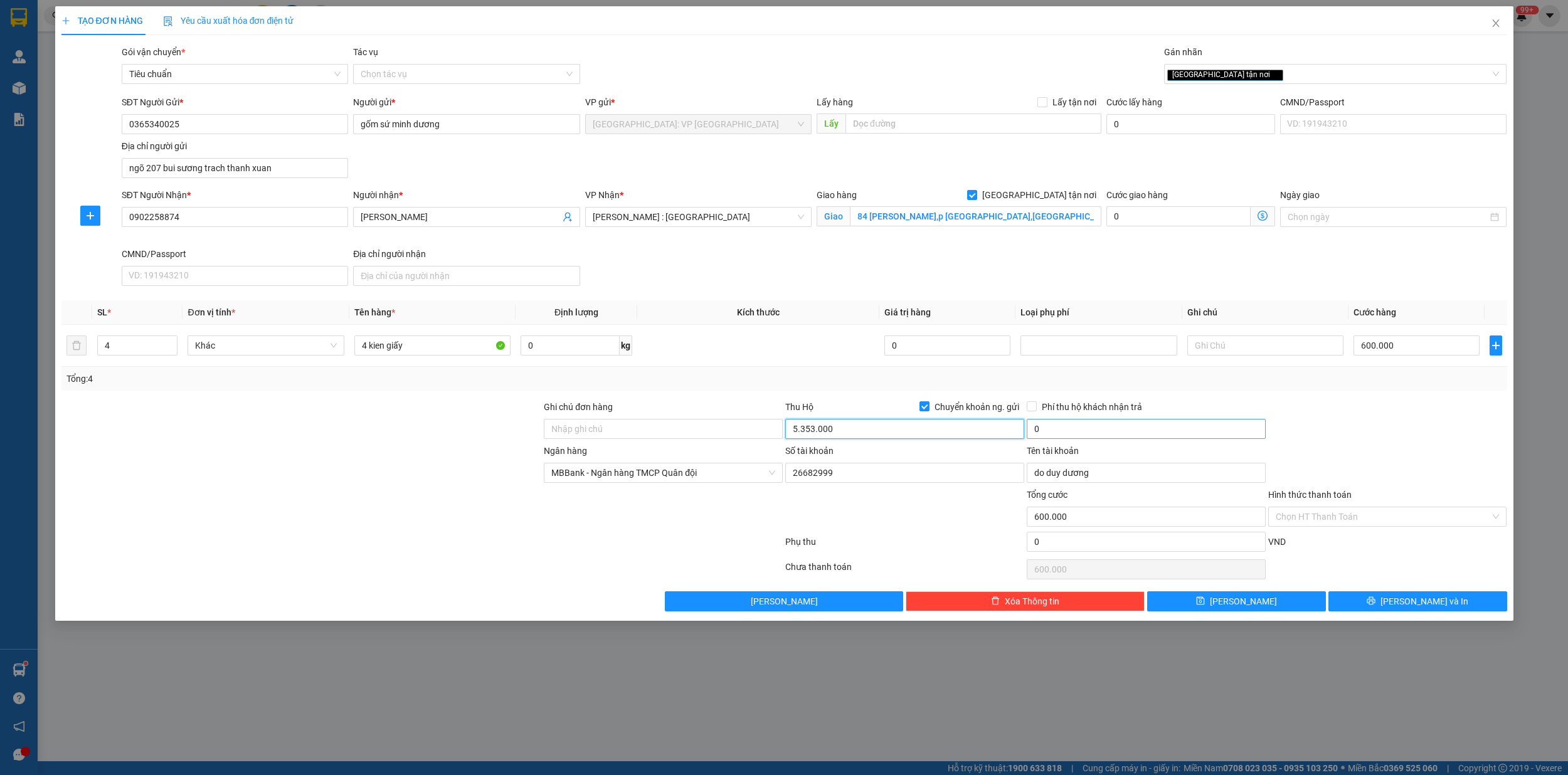
type input "5.353.000"
click at [1055, 434] on input "0" at bounding box center [1146, 428] width 239 height 20
click at [1052, 430] on input "0" at bounding box center [1146, 428] width 239 height 20
type input "25.000"
click at [1030, 407] on input "Phí thu hộ khách nhận trả" at bounding box center [1031, 406] width 9 height 9
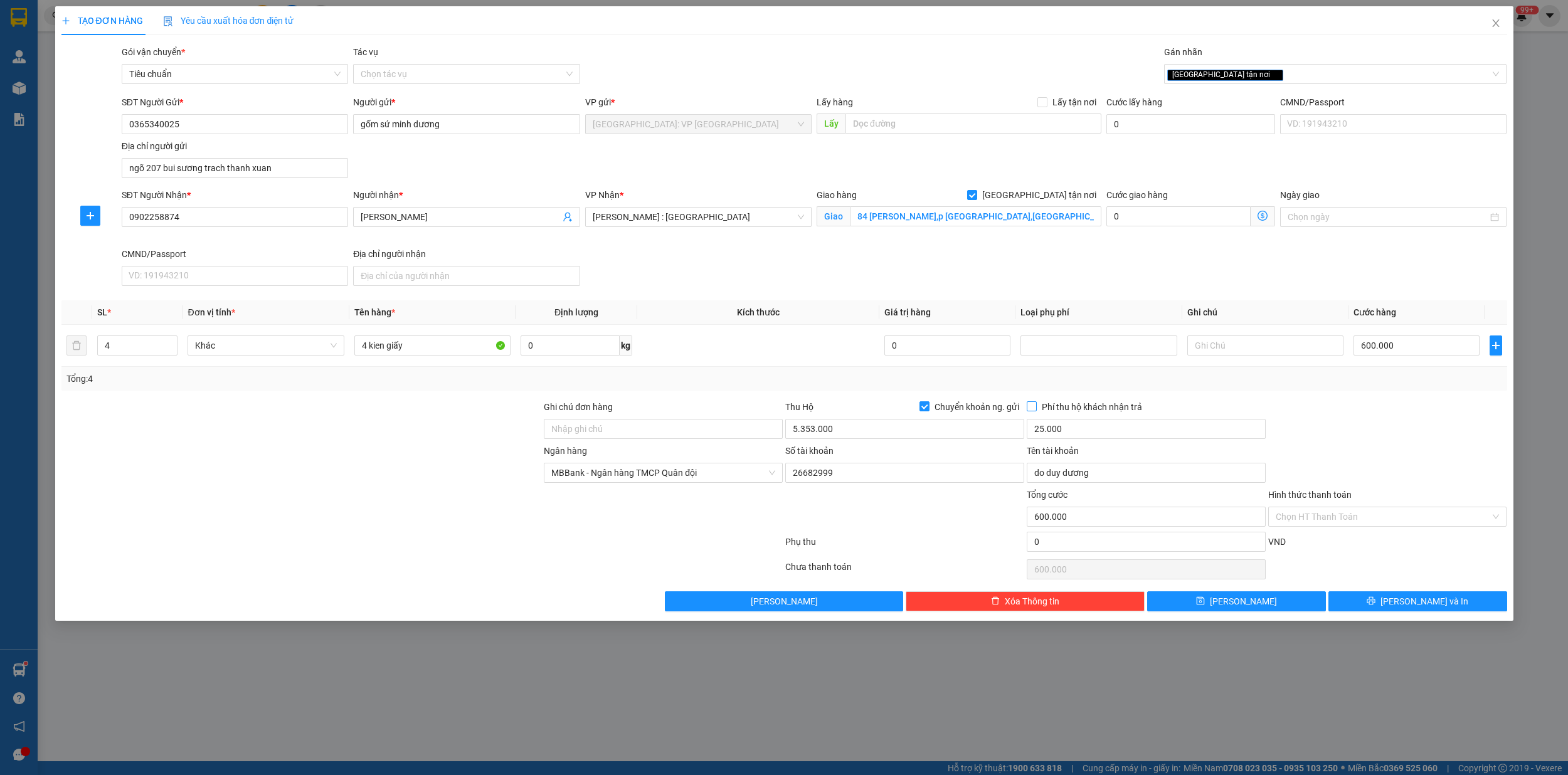
checkbox input "true"
click at [1415, 608] on span "[PERSON_NAME] và In" at bounding box center [1424, 601] width 88 height 14
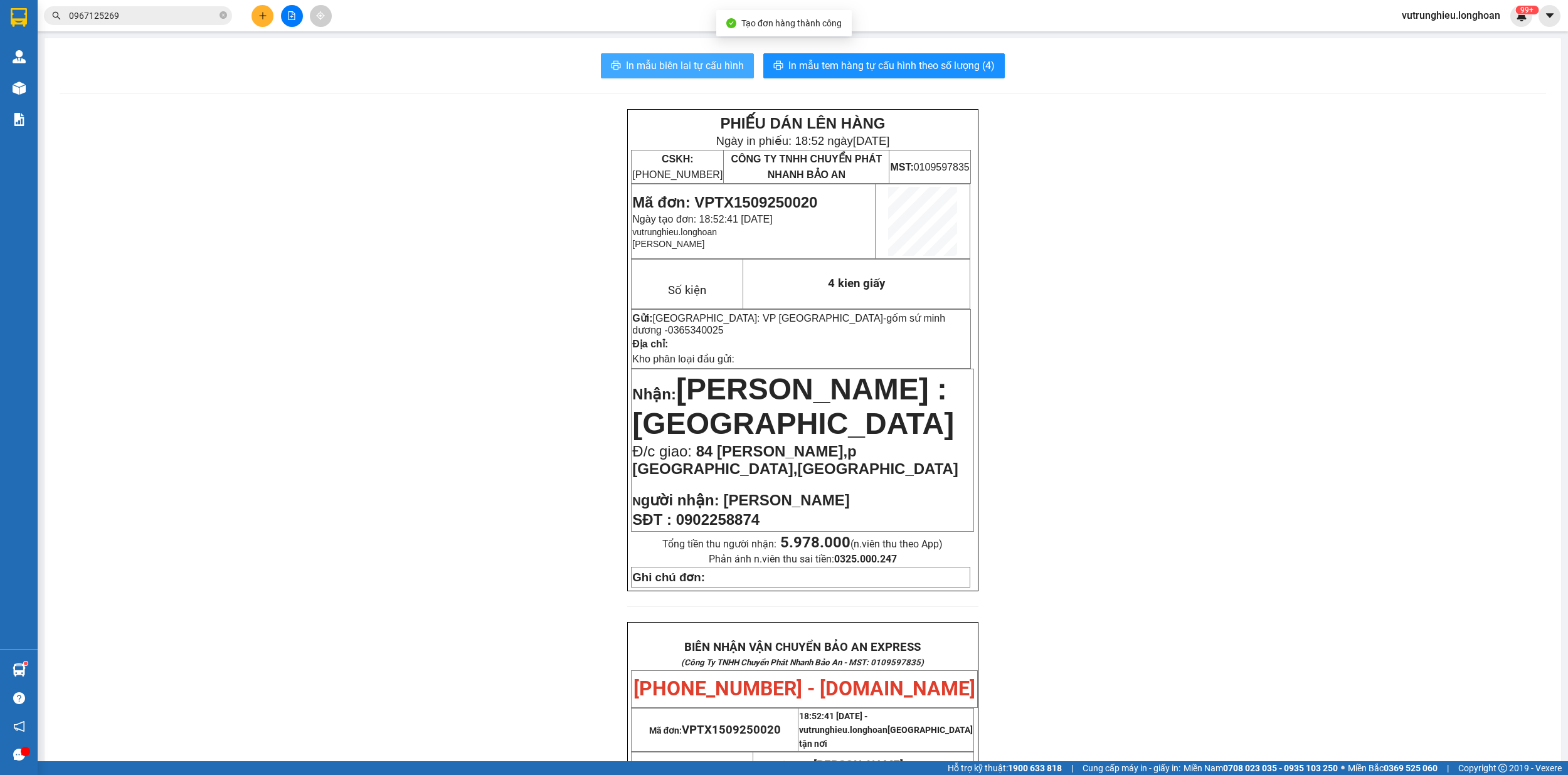
click at [641, 63] on span "In mẫu biên lai tự cấu hình" at bounding box center [684, 65] width 118 height 16
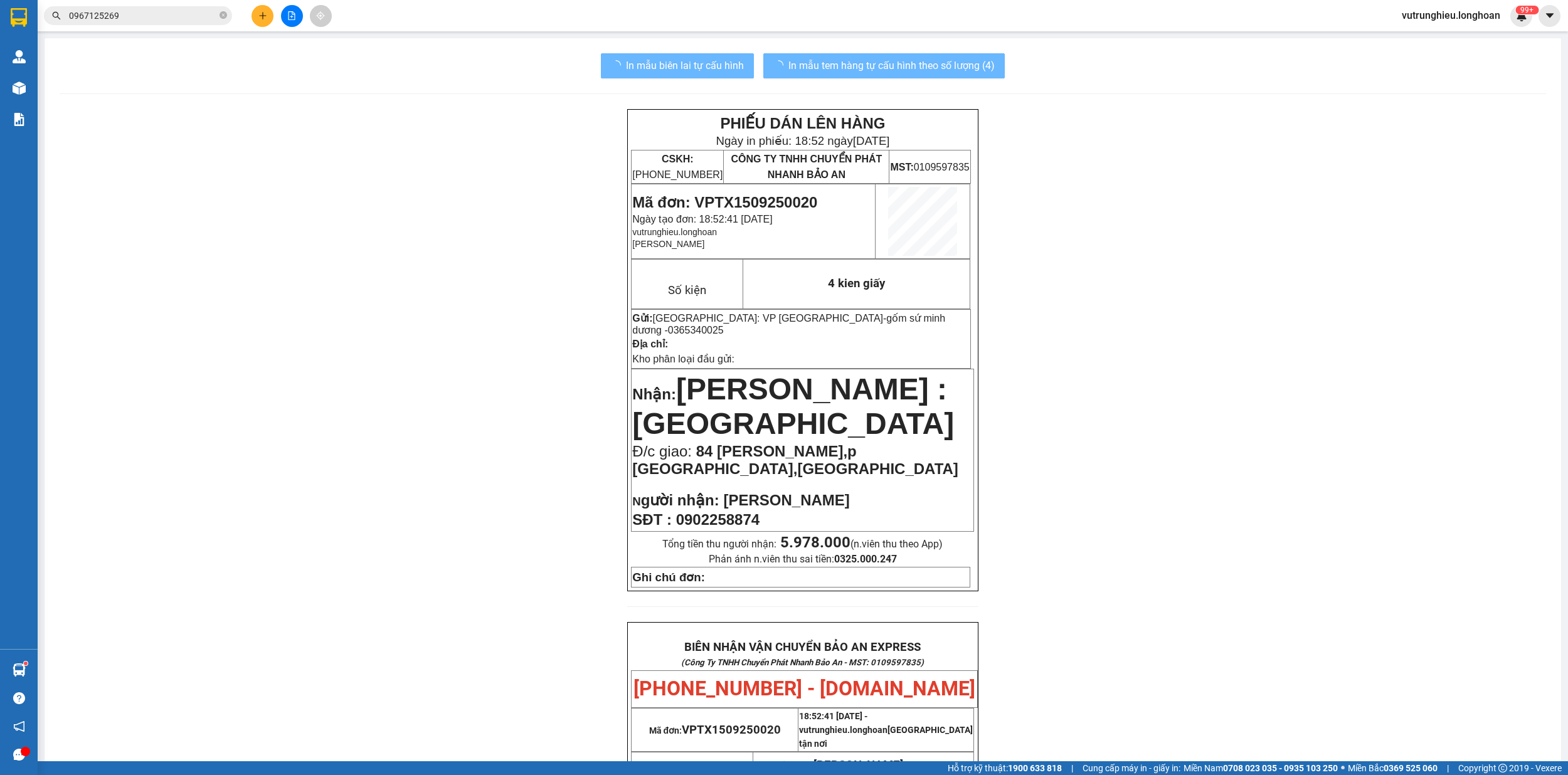
click at [839, 64] on span "In mẫu tem hàng tự cấu hình theo số lượng (4)" at bounding box center [892, 65] width 206 height 16
drag, startPoint x: 1248, startPoint y: 631, endPoint x: 839, endPoint y: 64, distance: 699.1
click at [839, 64] on span "In mẫu tem hàng tự cấu hình theo số lượng (4)" at bounding box center [892, 65] width 206 height 16
click at [698, 71] on span "In mẫu biên lai tự cấu hình" at bounding box center [684, 65] width 118 height 16
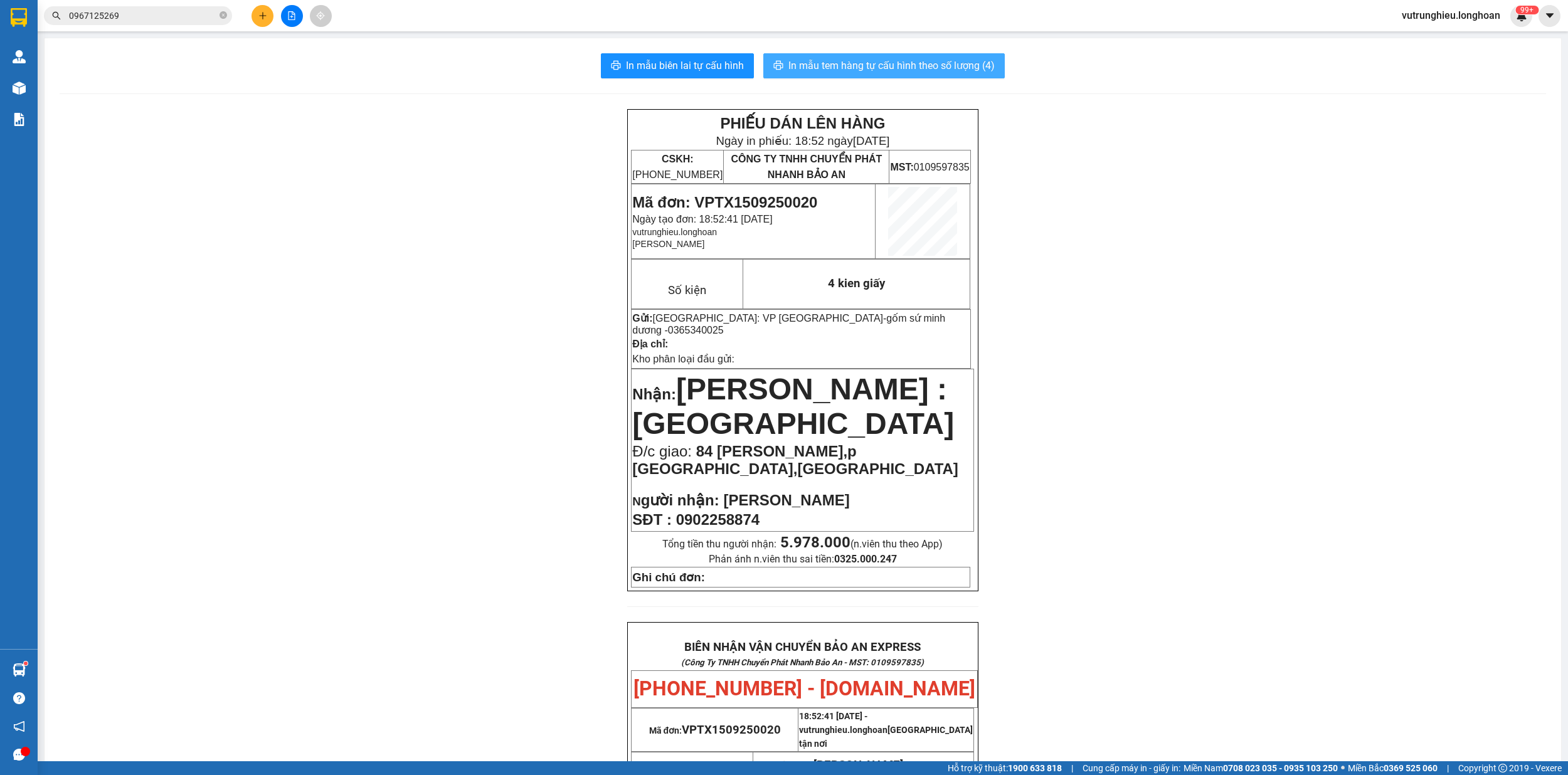
click at [952, 71] on span "In mẫu tem hàng tự cấu hình theo số lượng (4)" at bounding box center [892, 65] width 206 height 16
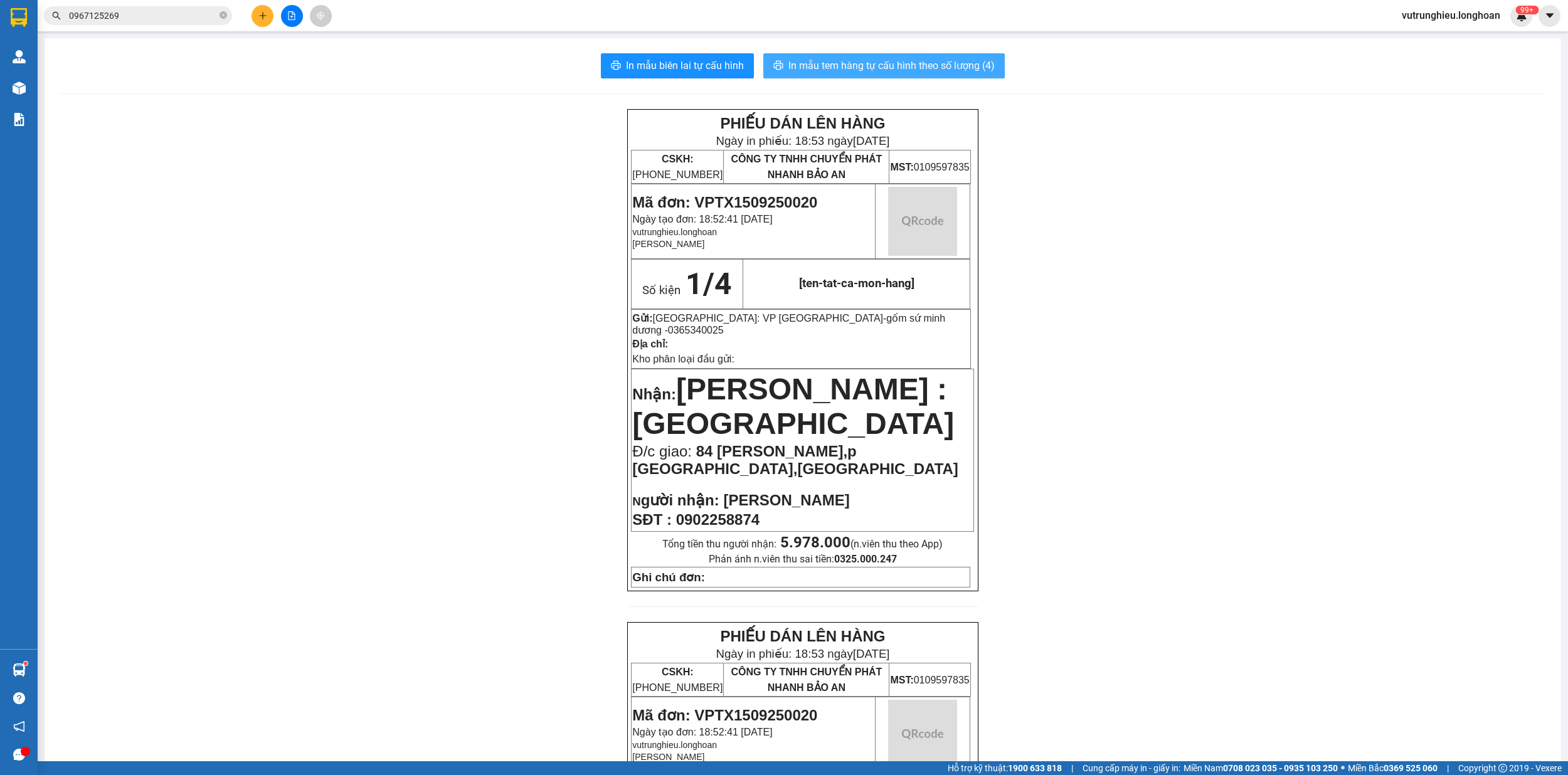
click at [952, 71] on span "In mẫu tem hàng tự cấu hình theo số lượng (4)" at bounding box center [892, 65] width 206 height 16
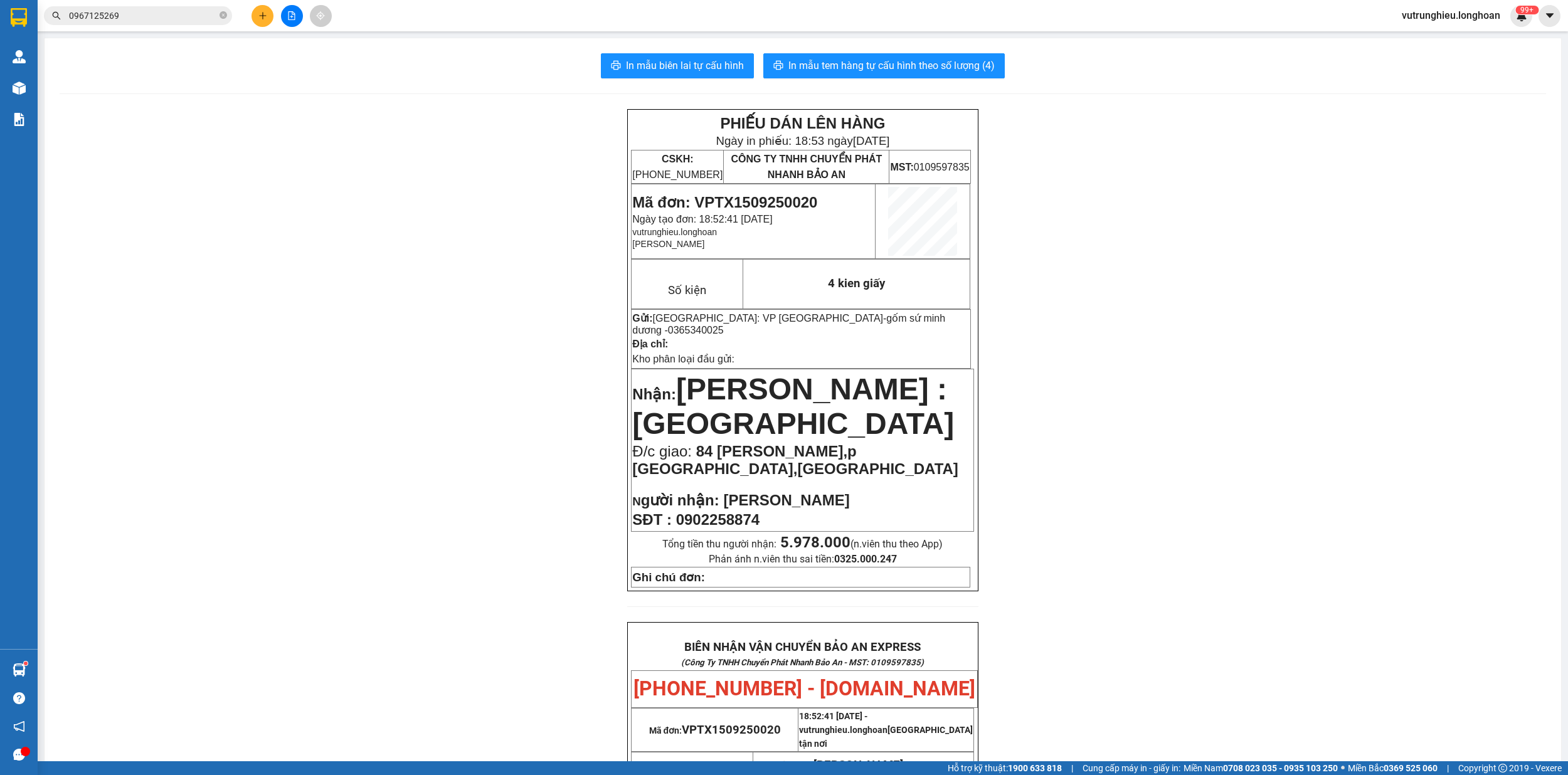
click at [742, 196] on span "Mã đơn: VPTX1509250020" at bounding box center [725, 202] width 185 height 17
copy span "VPTX1509250020"
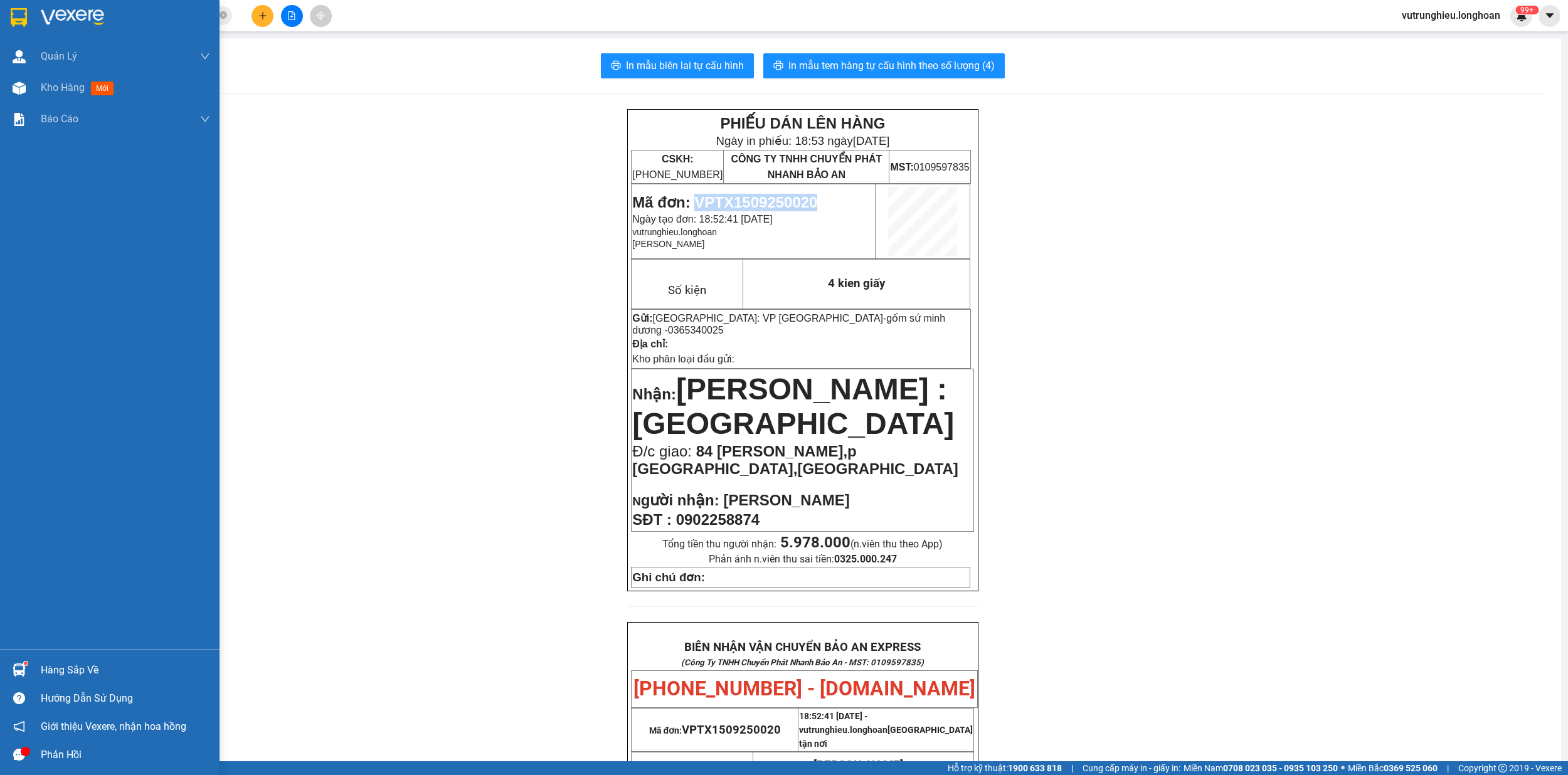
click at [11, 11] on img at bounding box center [19, 17] width 17 height 19
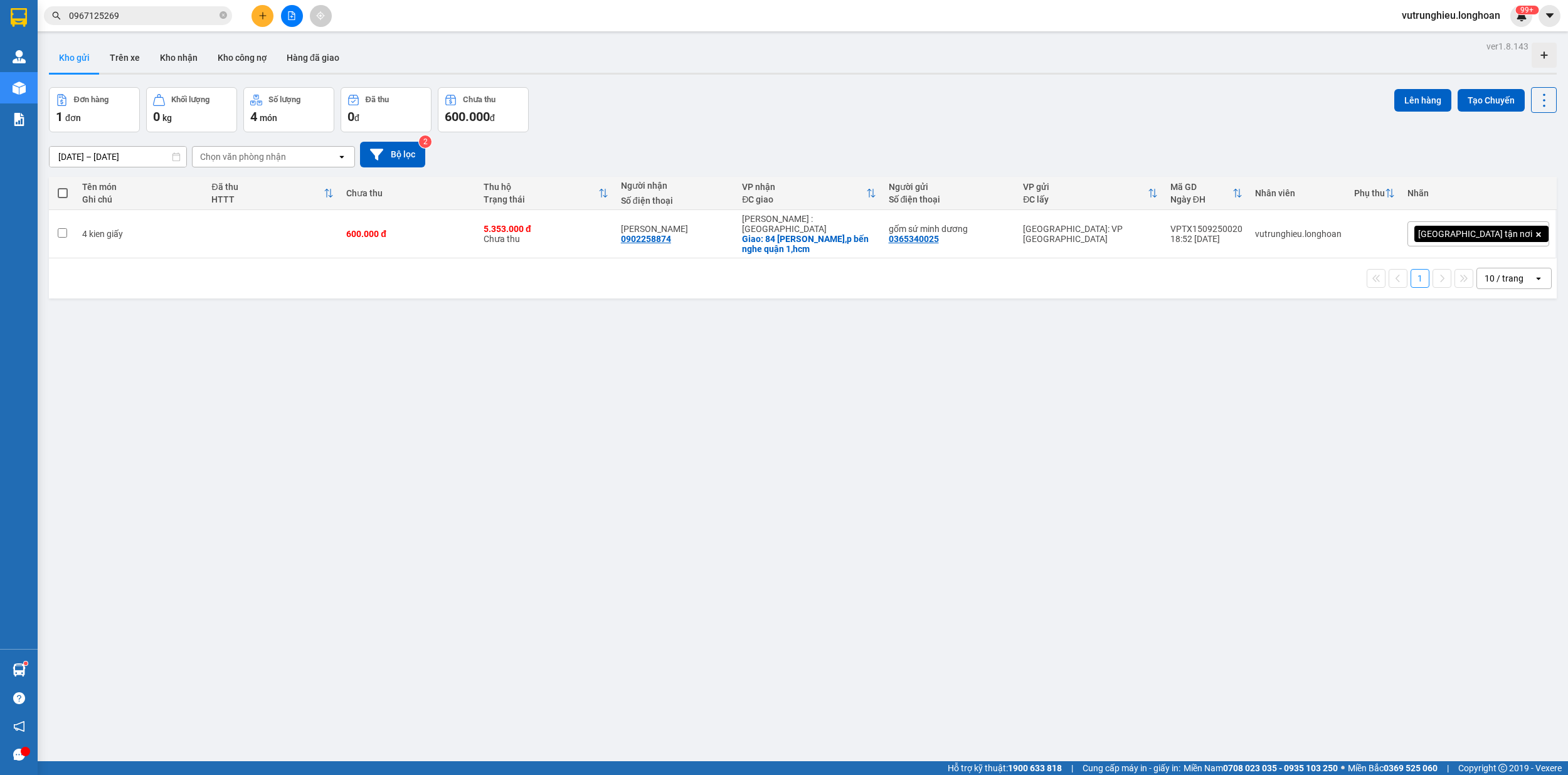
click at [60, 196] on span at bounding box center [62, 193] width 10 height 10
click at [63, 187] on input "checkbox" at bounding box center [63, 187] width 0 height 0
checkbox input "true"
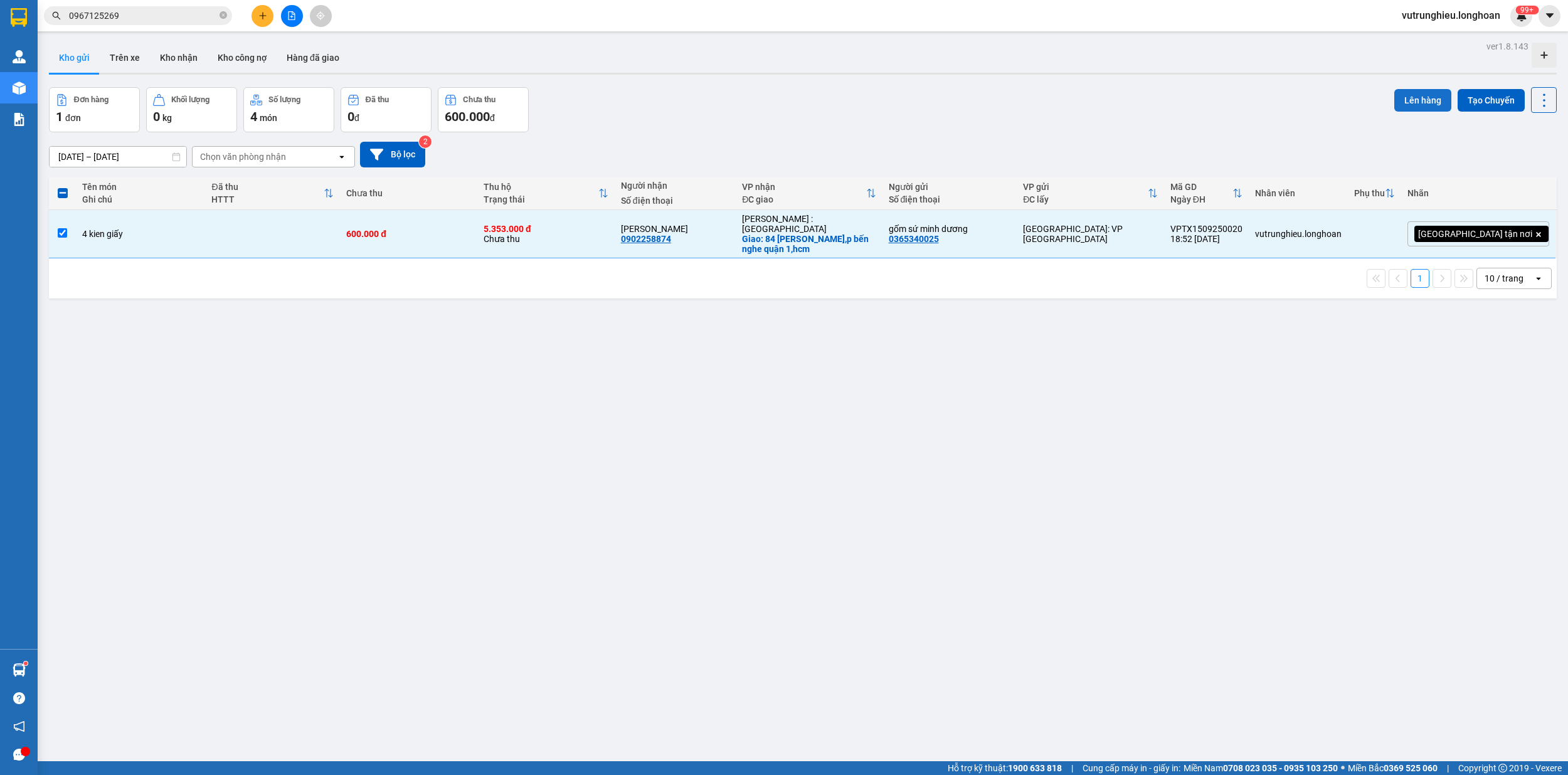
click at [1394, 99] on button "Lên hàng" at bounding box center [1422, 100] width 57 height 23
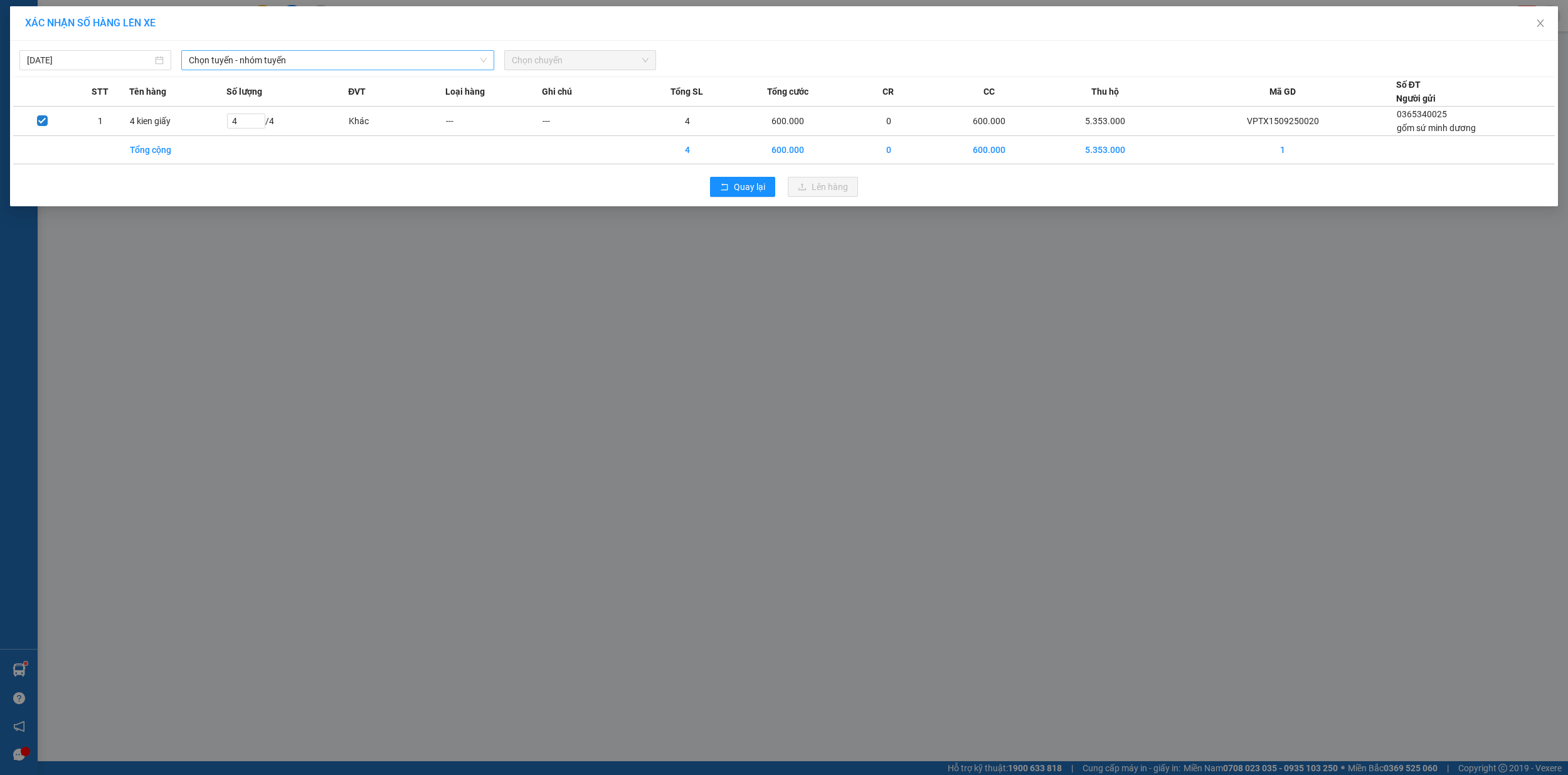
click at [299, 64] on span "Chọn tuyến - nhóm tuyến" at bounding box center [338, 60] width 299 height 19
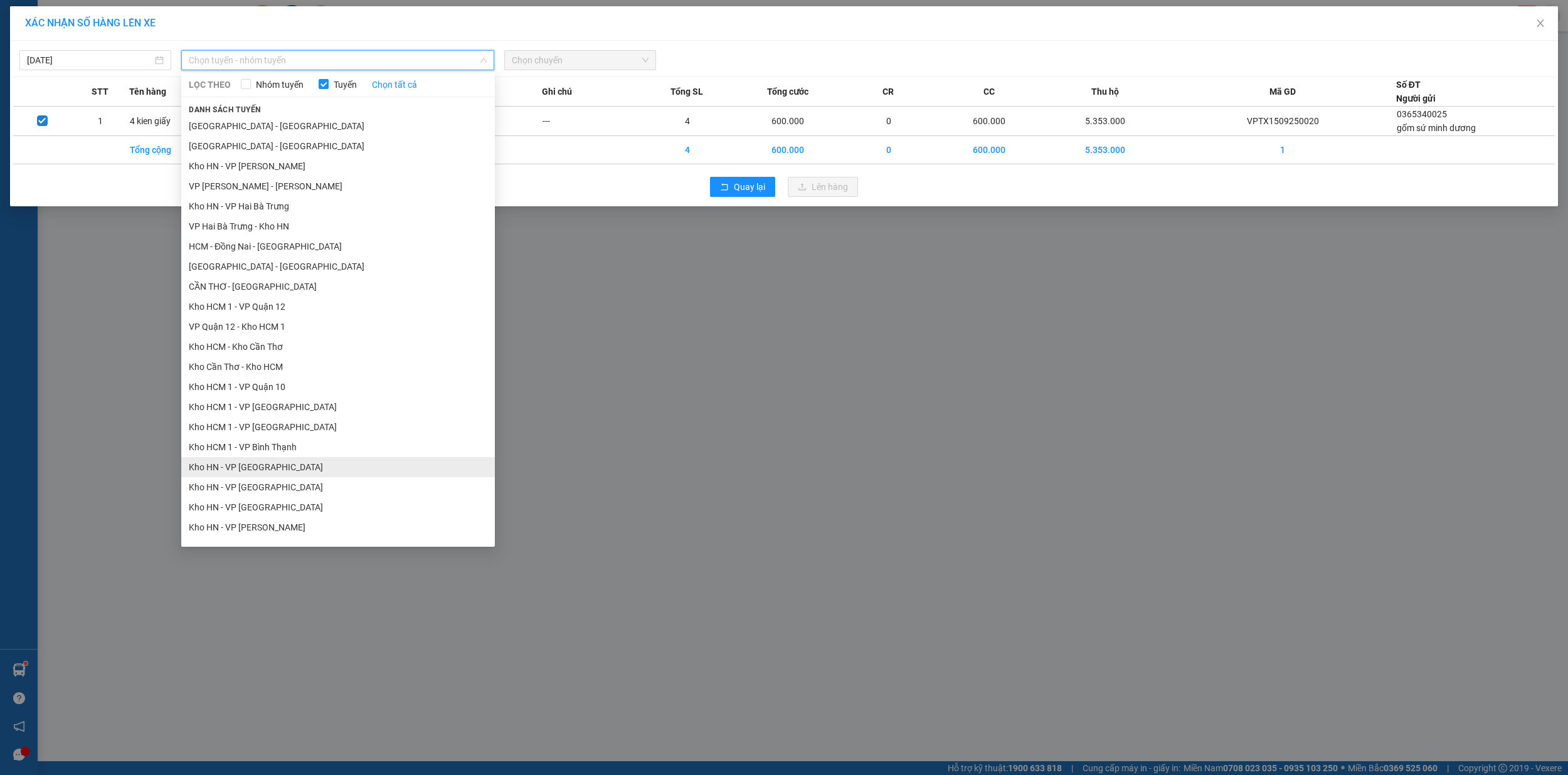
scroll to position [167, 0]
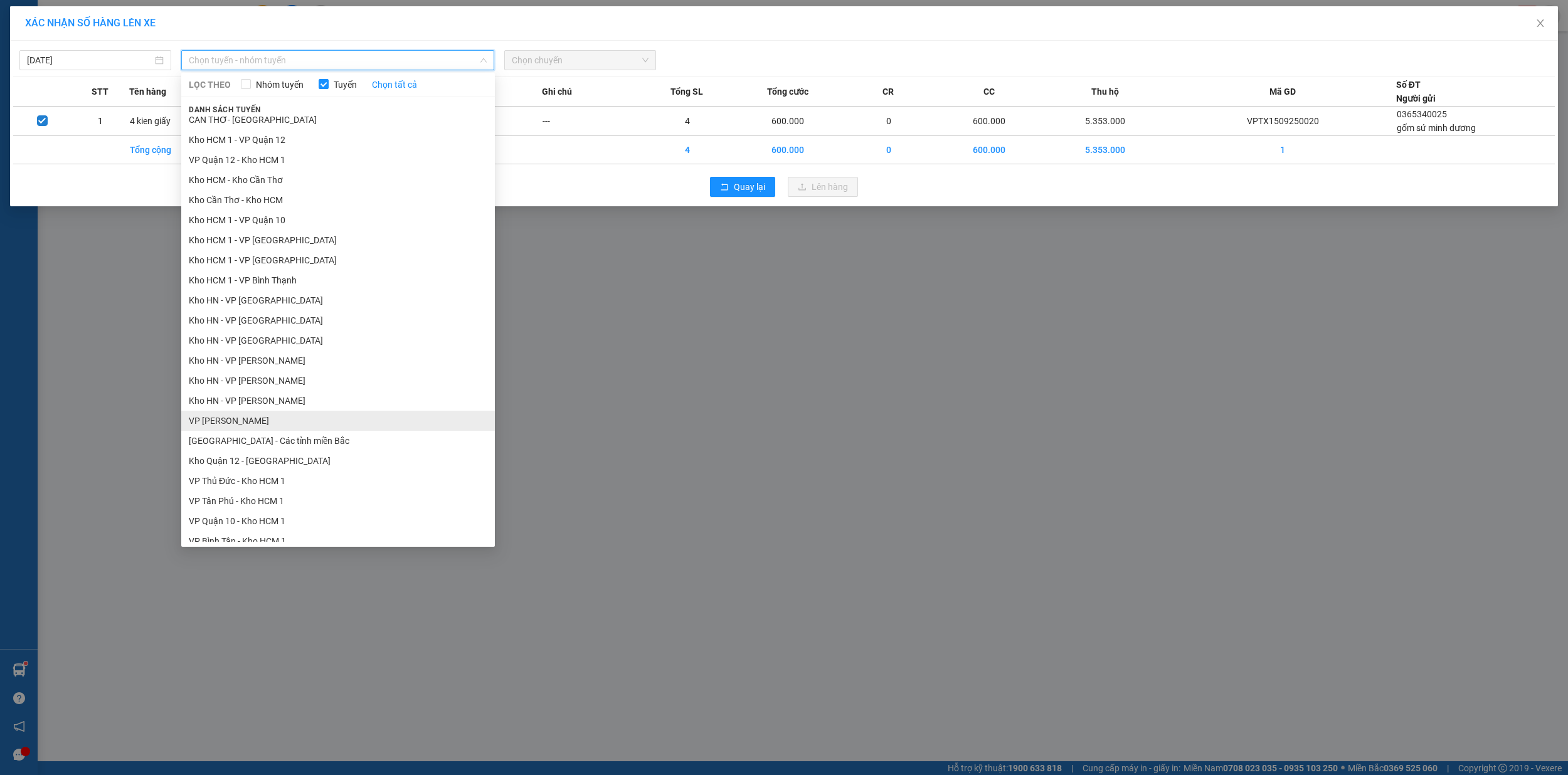
click at [267, 419] on li "VP [PERSON_NAME]" at bounding box center [338, 421] width 314 height 20
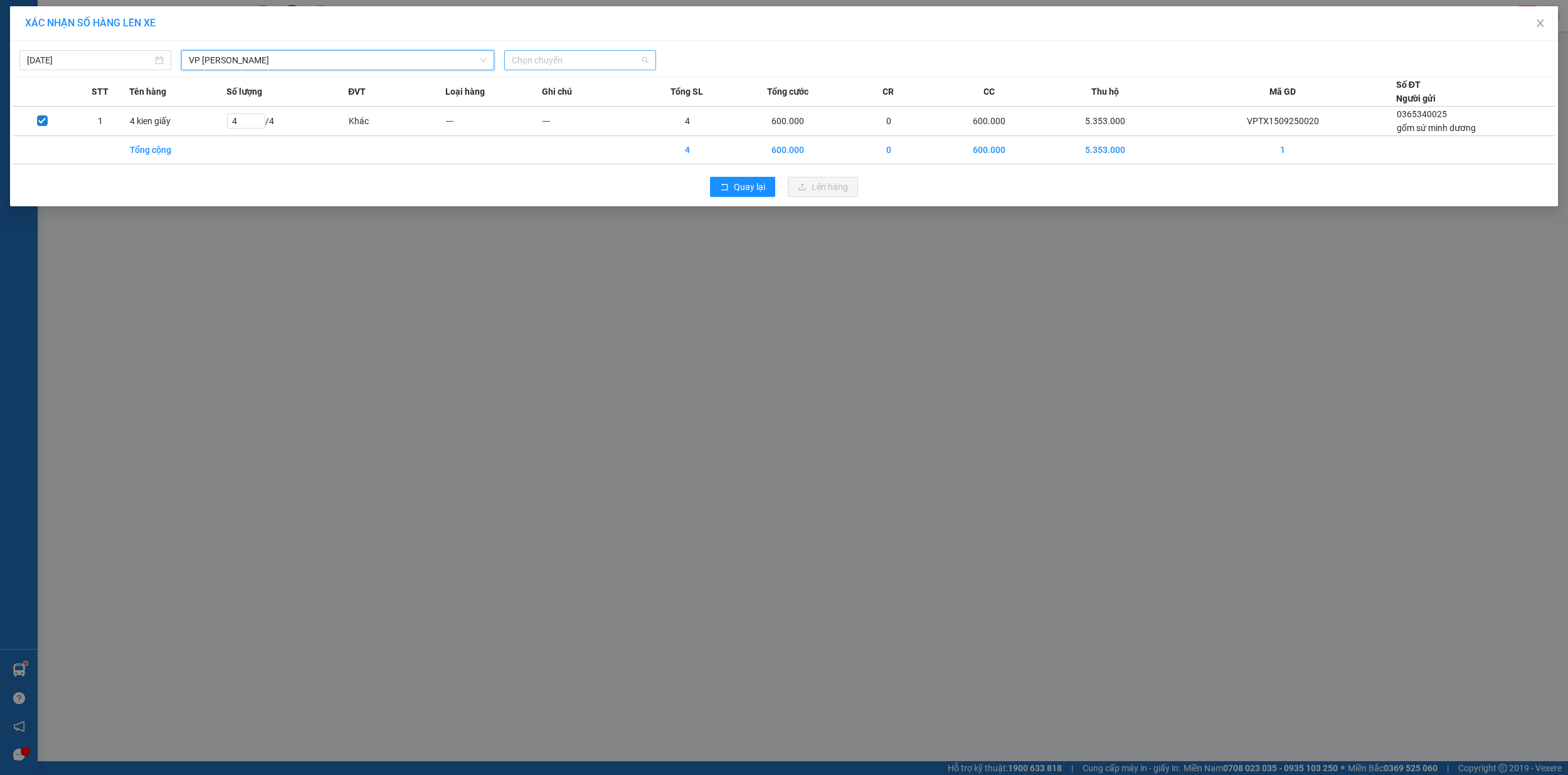
click at [549, 58] on span "Chọn chuyến" at bounding box center [580, 60] width 136 height 19
click at [564, 118] on div "19:40 (TC) - 29E-139.71" at bounding box center [560, 125] width 98 height 14
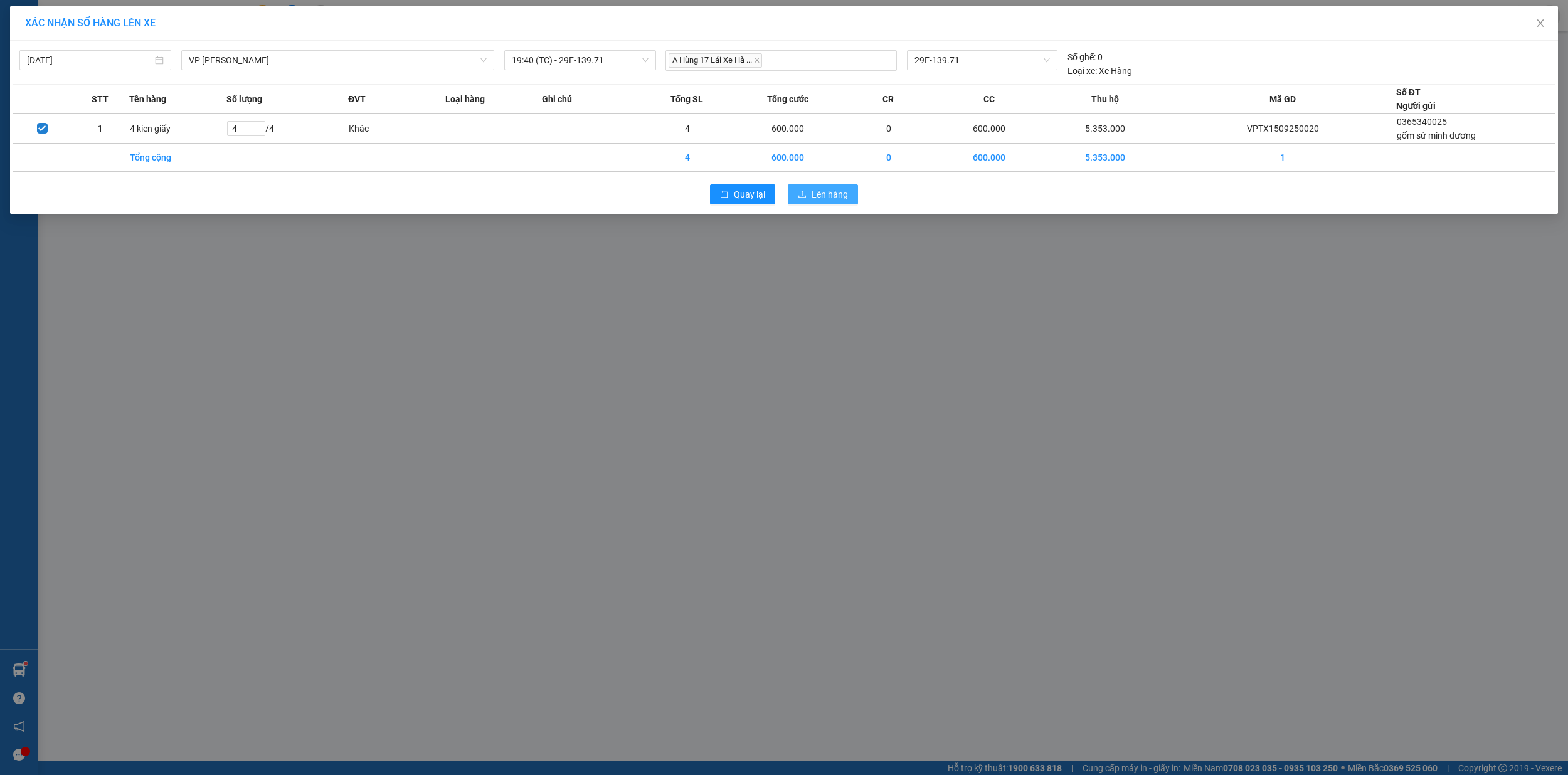
click at [830, 193] on span "Lên hàng" at bounding box center [829, 194] width 36 height 14
